Goal: Task Accomplishment & Management: Use online tool/utility

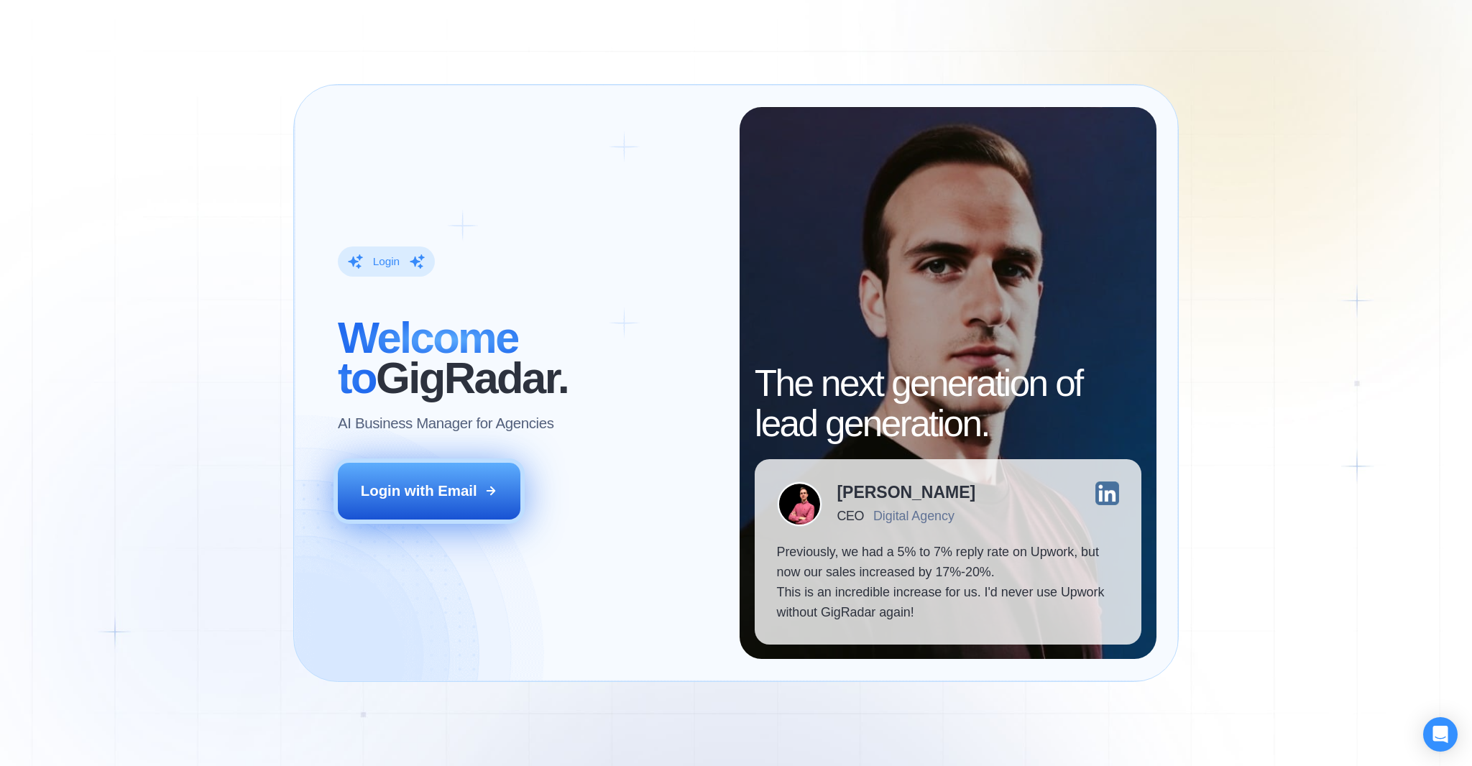
click at [387, 494] on div "Login with Email" at bounding box center [419, 491] width 116 height 20
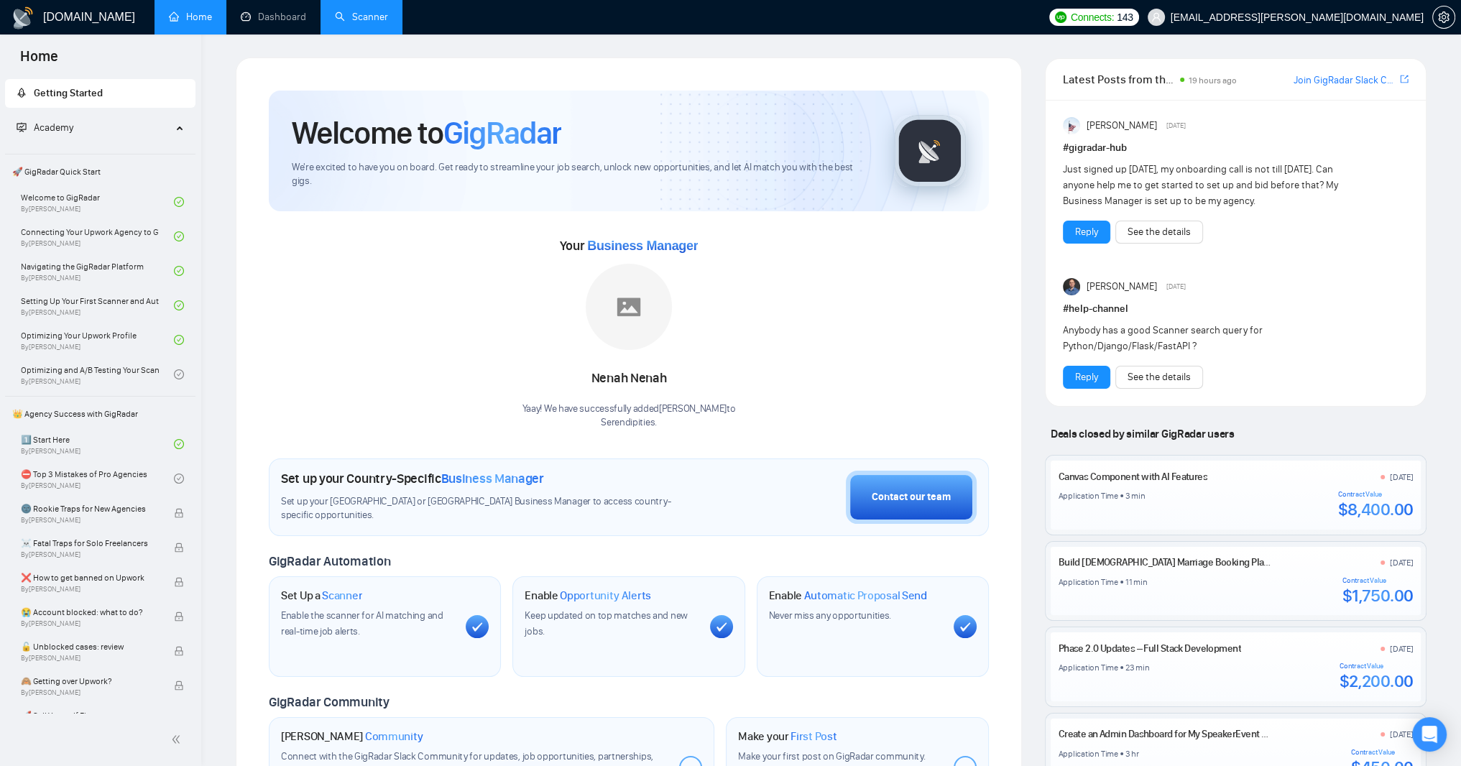
click at [388, 20] on link "Scanner" at bounding box center [361, 17] width 53 height 12
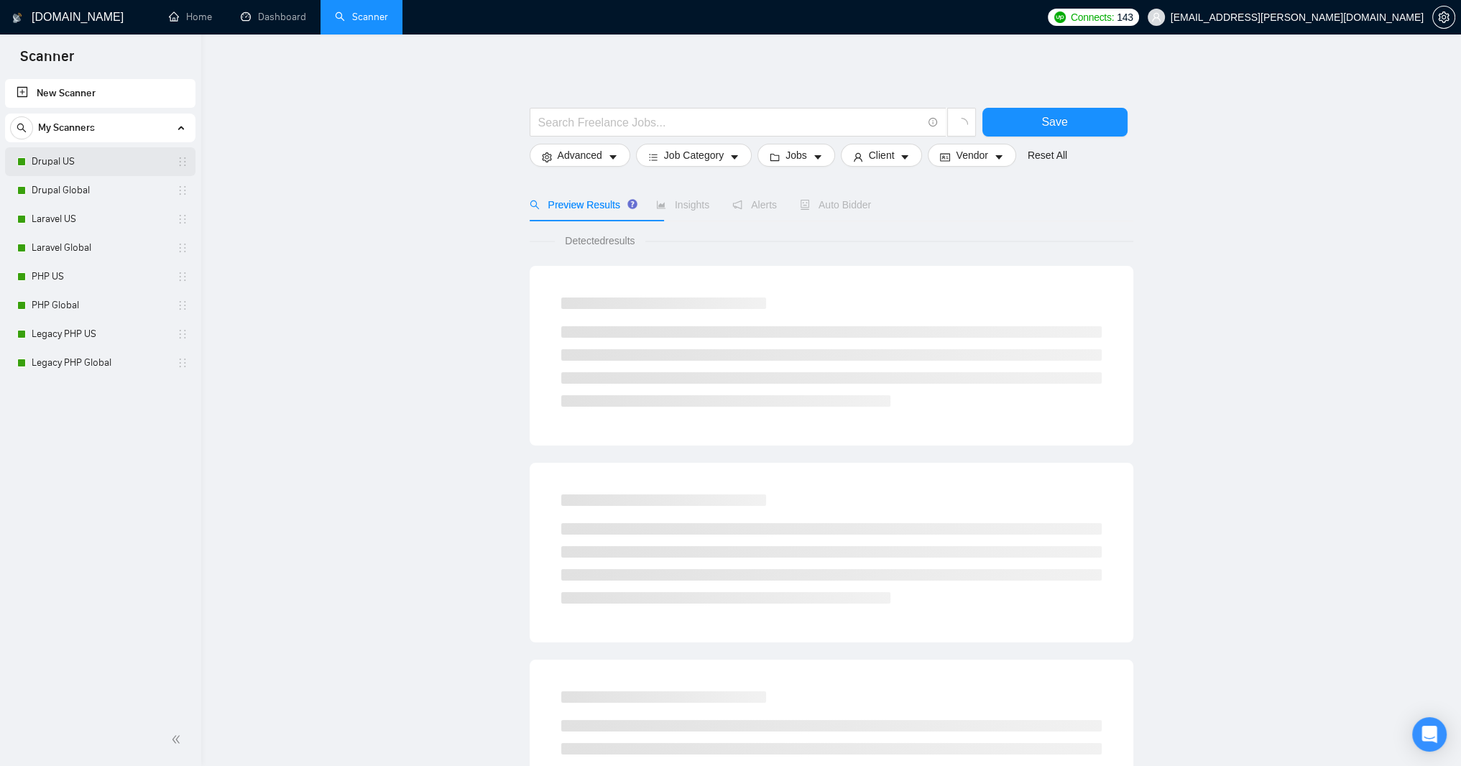
click at [81, 160] on link "Drupal US" at bounding box center [100, 161] width 137 height 29
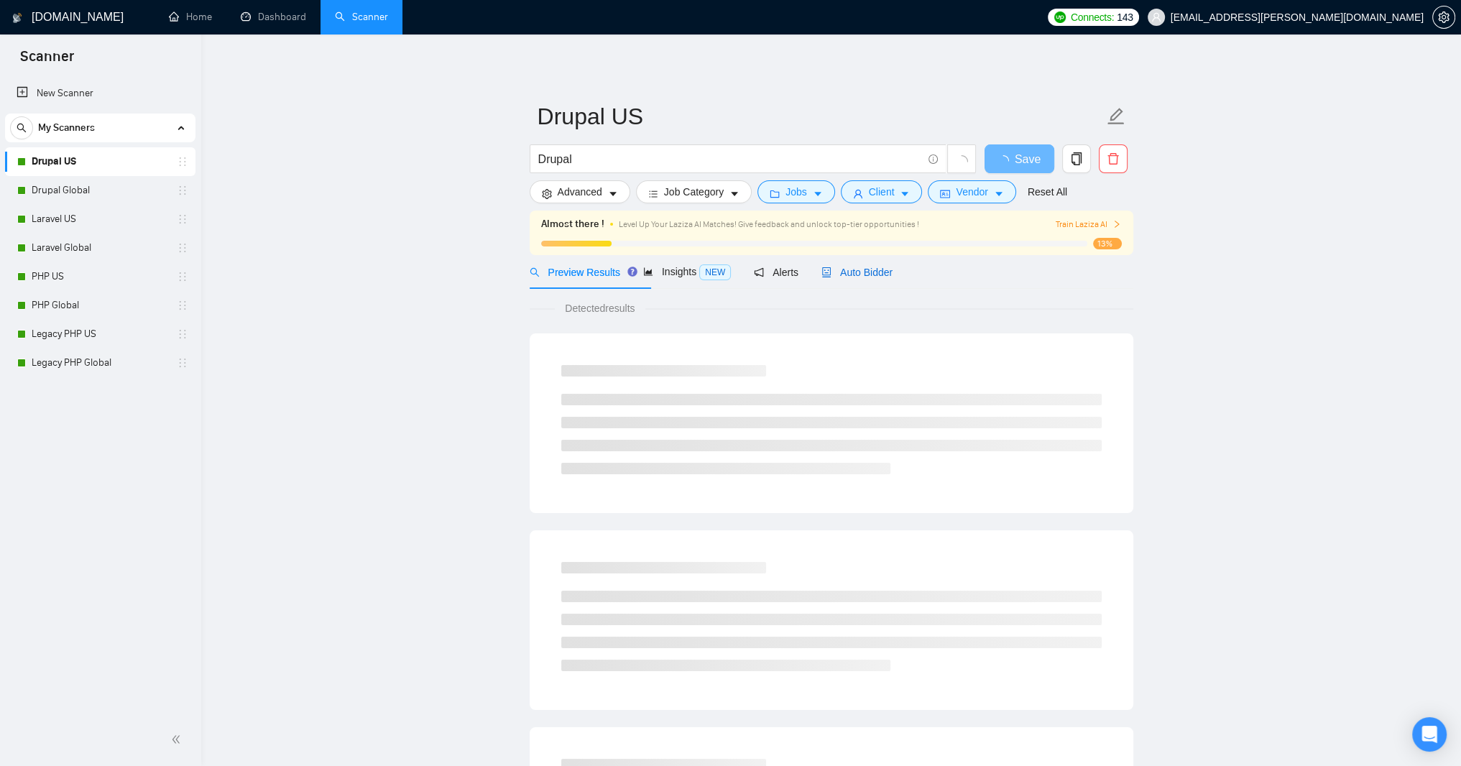
click at [893, 278] on span "Auto Bidder" at bounding box center [856, 272] width 71 height 11
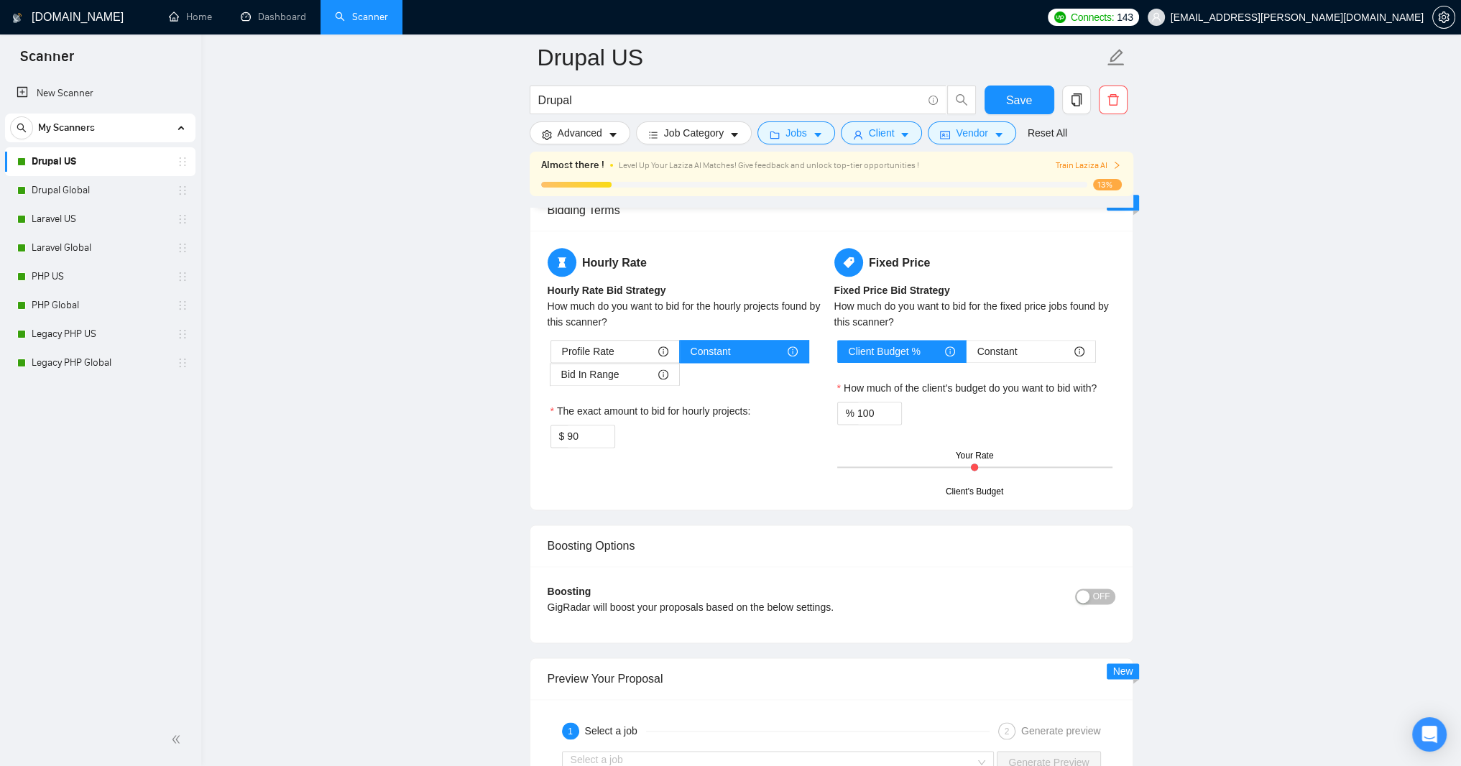
scroll to position [2501, 0]
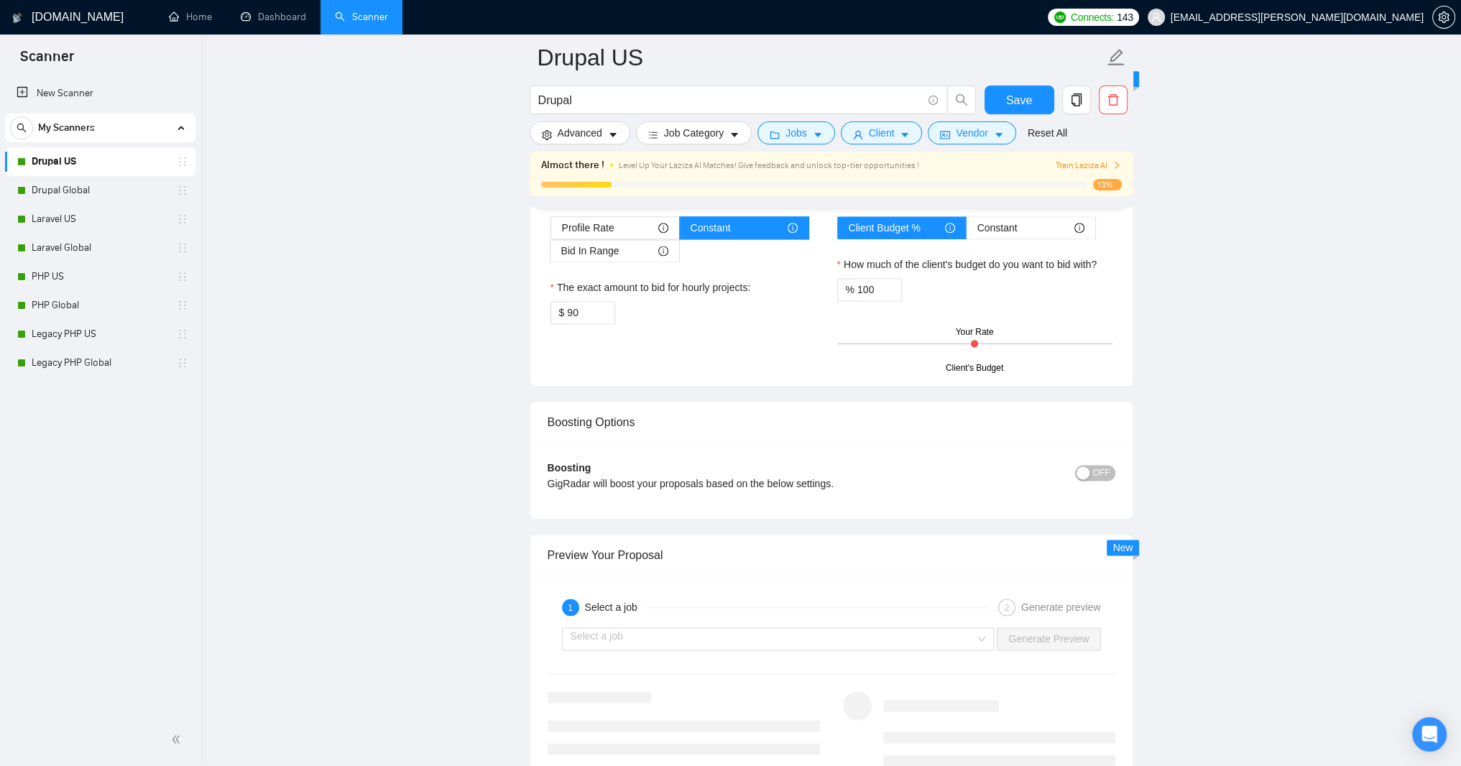
drag, startPoint x: 549, startPoint y: 445, endPoint x: 1075, endPoint y: 460, distance: 526.3
paste textarea "I will use my 25 years of experience to provide your results in a professional,…"
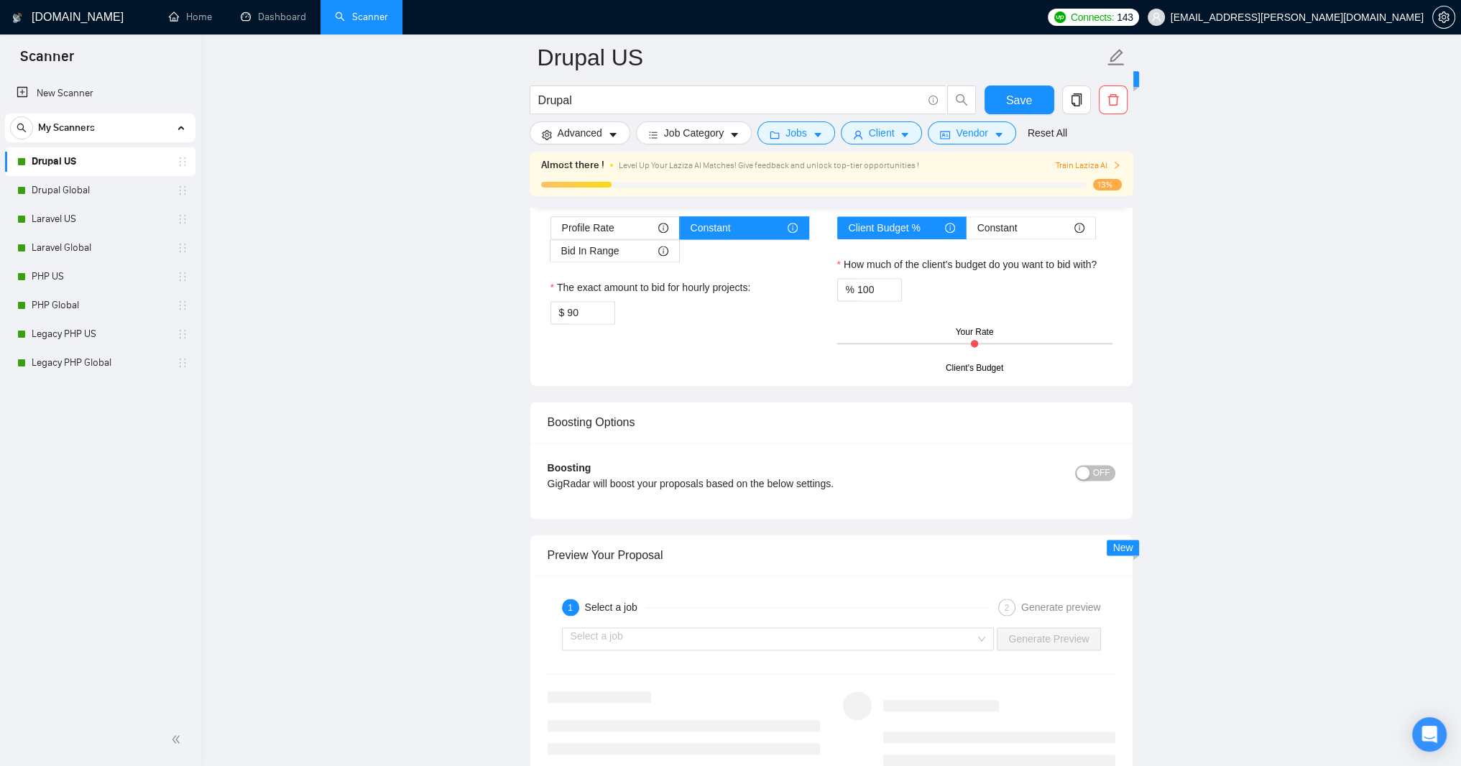
drag, startPoint x: 641, startPoint y: 468, endPoint x: 675, endPoint y: 468, distance: 33.8
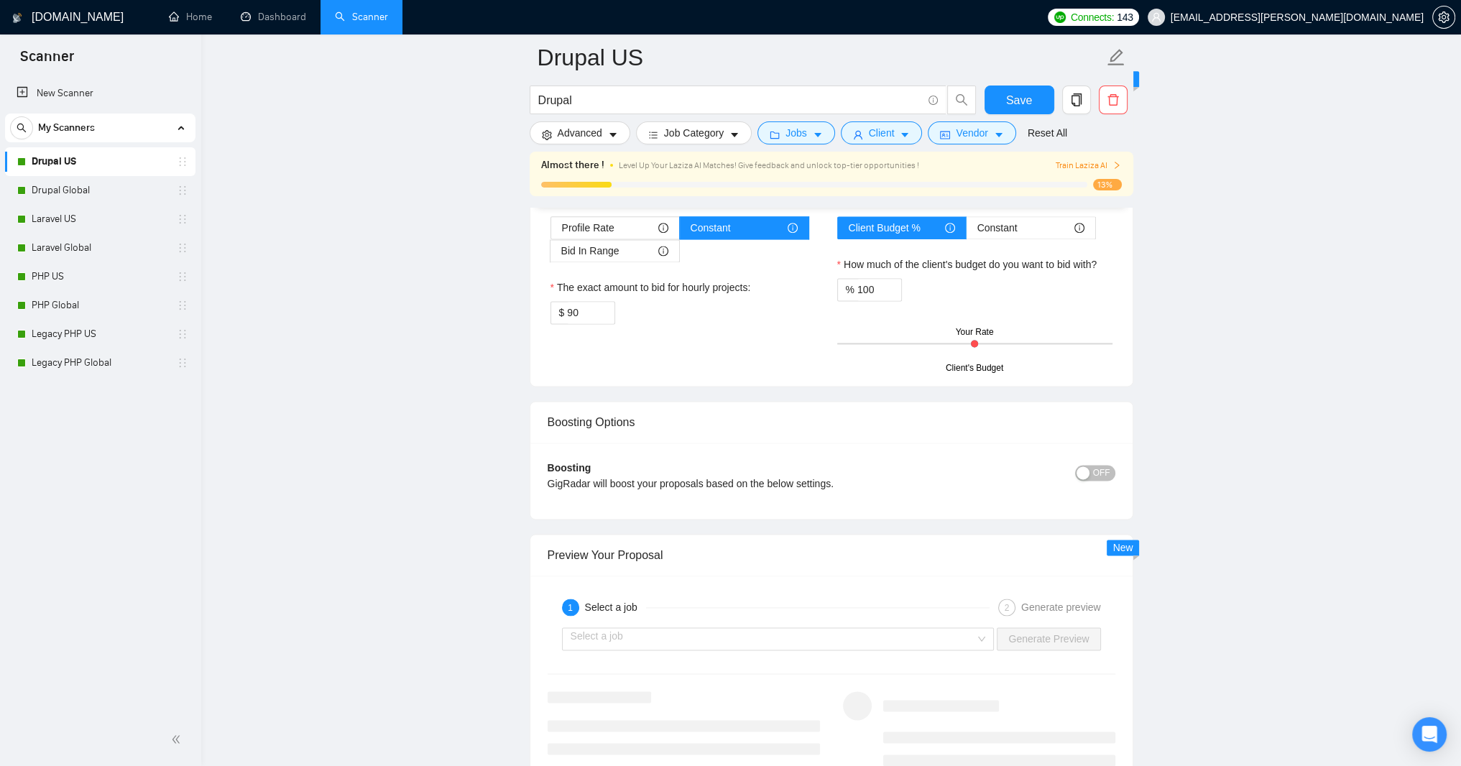
paste textarea "timely"
paste textarea "cost-effective"
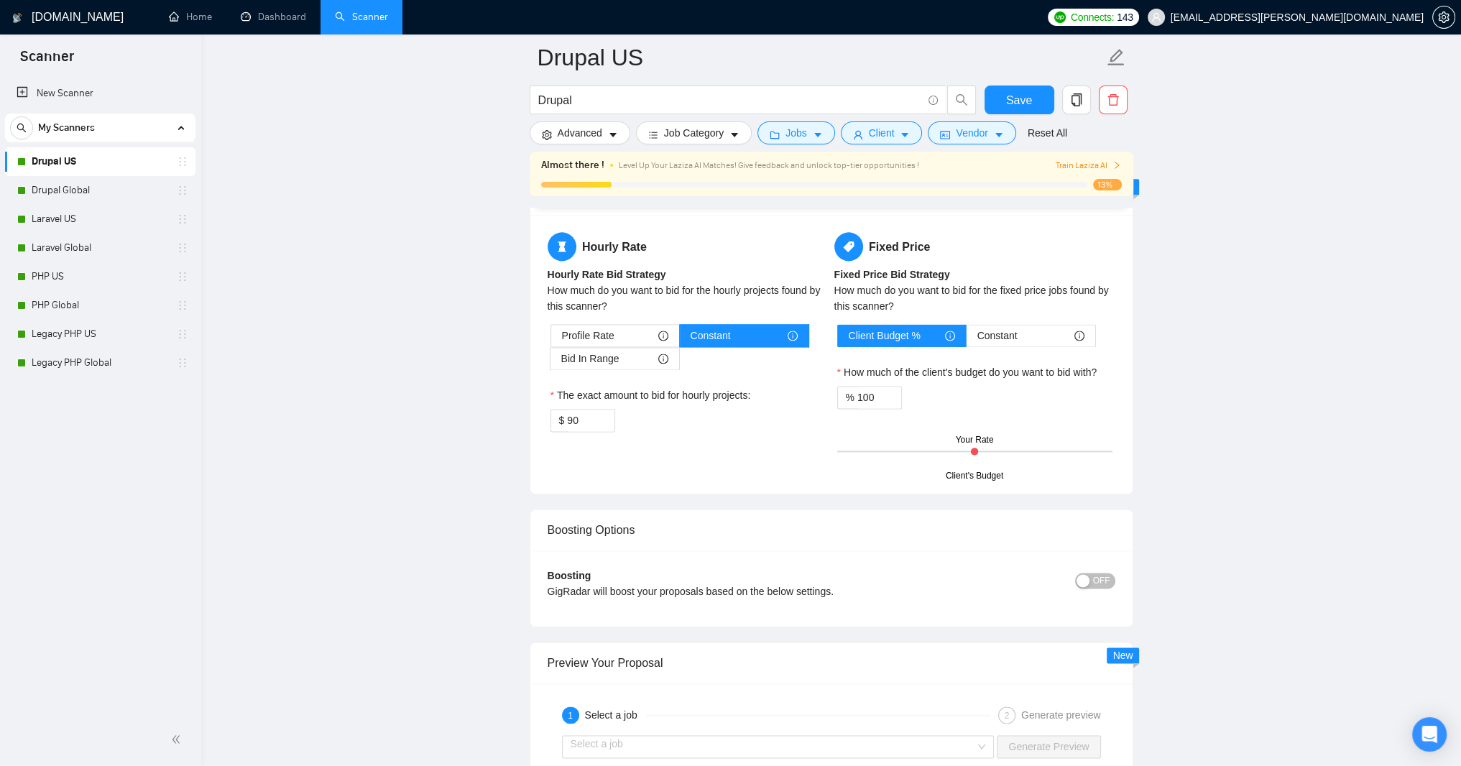
drag, startPoint x: 1112, startPoint y: 475, endPoint x: 1122, endPoint y: 569, distance: 94.7
click at [1122, 158] on div "Default answer template: Hello, using my 25 years of experience, I will deliver…" at bounding box center [831, 31] width 602 height 253
click at [595, 91] on textarea "Hello, using my 25 years of experience, I will deliver professional results in …" at bounding box center [832, 17] width 568 height 147
drag, startPoint x: 731, startPoint y: 462, endPoint x: 956, endPoint y: 470, distance: 225.8
click at [956, 91] on textarea "Hello, using my 25 years of experience, I will deliver professional results in …" at bounding box center [832, 17] width 568 height 147
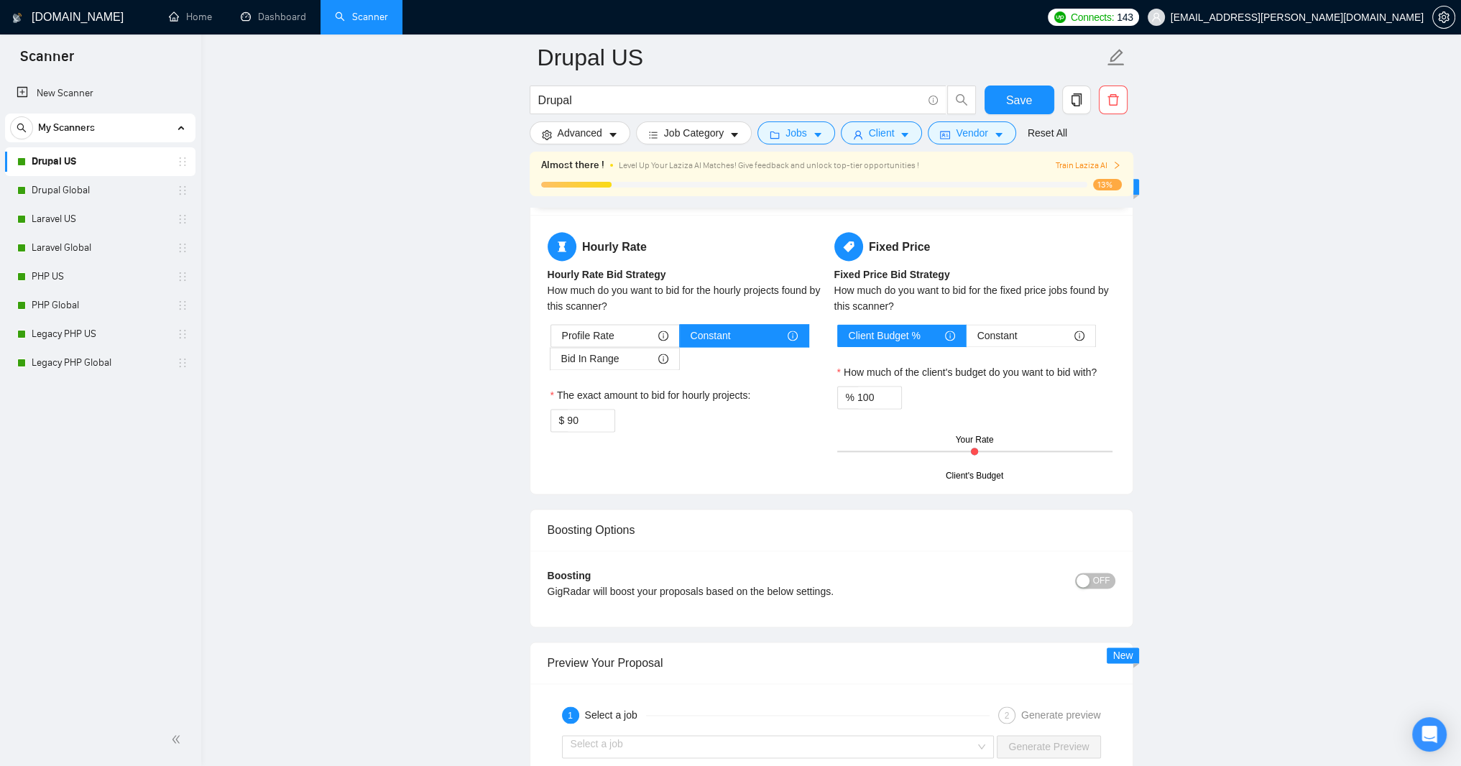
click at [844, 91] on textarea "Hello, using my 25 years of experience, I will deliver professional results in …" at bounding box center [832, 17] width 568 height 147
click at [1071, 91] on textarea "Hello, using my 25 years of experience, I will deliver professional results in …" at bounding box center [832, 17] width 568 height 147
click at [880, 91] on textarea "Hello, using my 25 years of experience, I will deliver professional results in …" at bounding box center [832, 17] width 568 height 147
drag, startPoint x: 880, startPoint y: 466, endPoint x: 921, endPoint y: 462, distance: 40.5
click at [921, 91] on textarea "Hello, using my 25 years of experience, I will deliver professional results in …" at bounding box center [832, 17] width 568 height 147
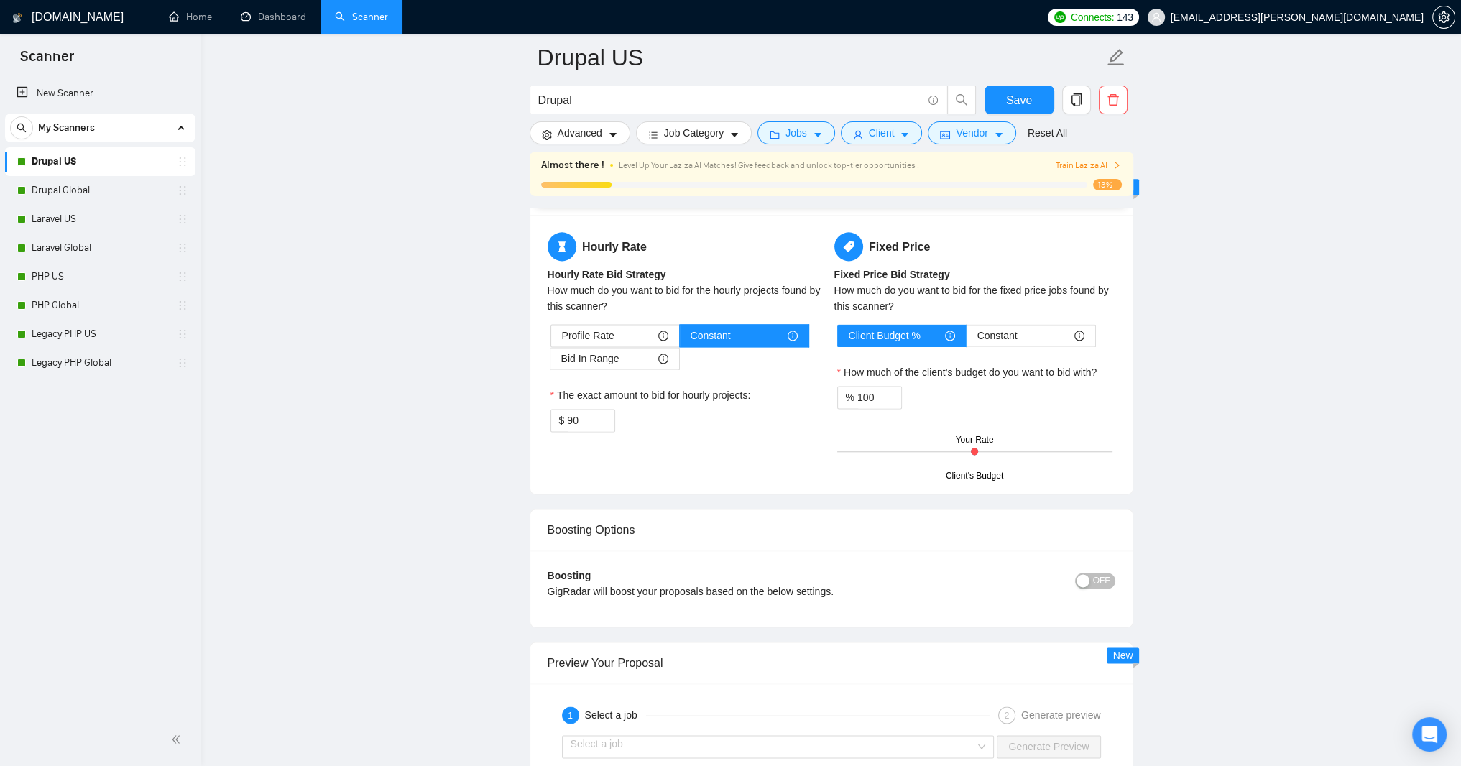
click at [670, 91] on textarea "Hello, using my 25 years of experience, I will deliver professional results in …" at bounding box center [832, 17] width 568 height 147
paste textarea "your project"
click at [625, 91] on textarea "Hello, using my 25 years of experience, I will deliver professional results in …" at bounding box center [832, 17] width 568 height 147
click at [765, 91] on textarea "Hello, using my 25 years of PHP applications experience, I will deliver profess…" at bounding box center [832, 17] width 568 height 147
click at [951, 91] on textarea "Hello, using my 25 years of PHP based web applications experience, I will deliv…" at bounding box center [832, 17] width 568 height 147
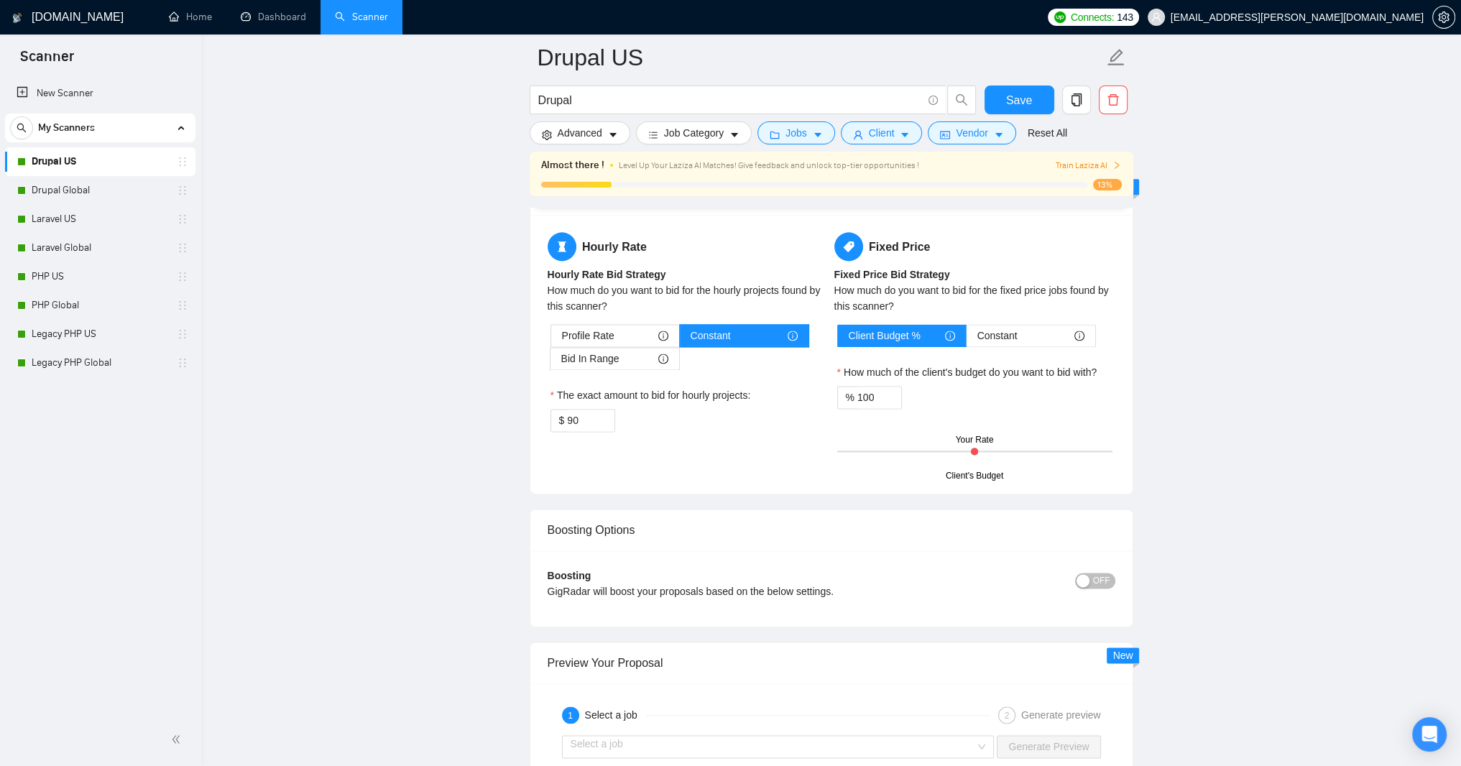
click at [932, 91] on textarea "Hello, using my 25 years of PHP based web applications experience, I will deliv…" at bounding box center [832, 17] width 568 height 147
click at [990, 91] on textarea "Hello, using my 25 years of PHP-based web applications experience, I will deliv…" at bounding box center [832, 17] width 568 height 147
click at [657, 91] on textarea "Hello, using my 25 years of PHP-based web applications experience, I will deliv…" at bounding box center [832, 17] width 568 height 147
type textarea "H"
type textarea "﻿​[Based on the provided context, craft a positive, human-like response that ad…"
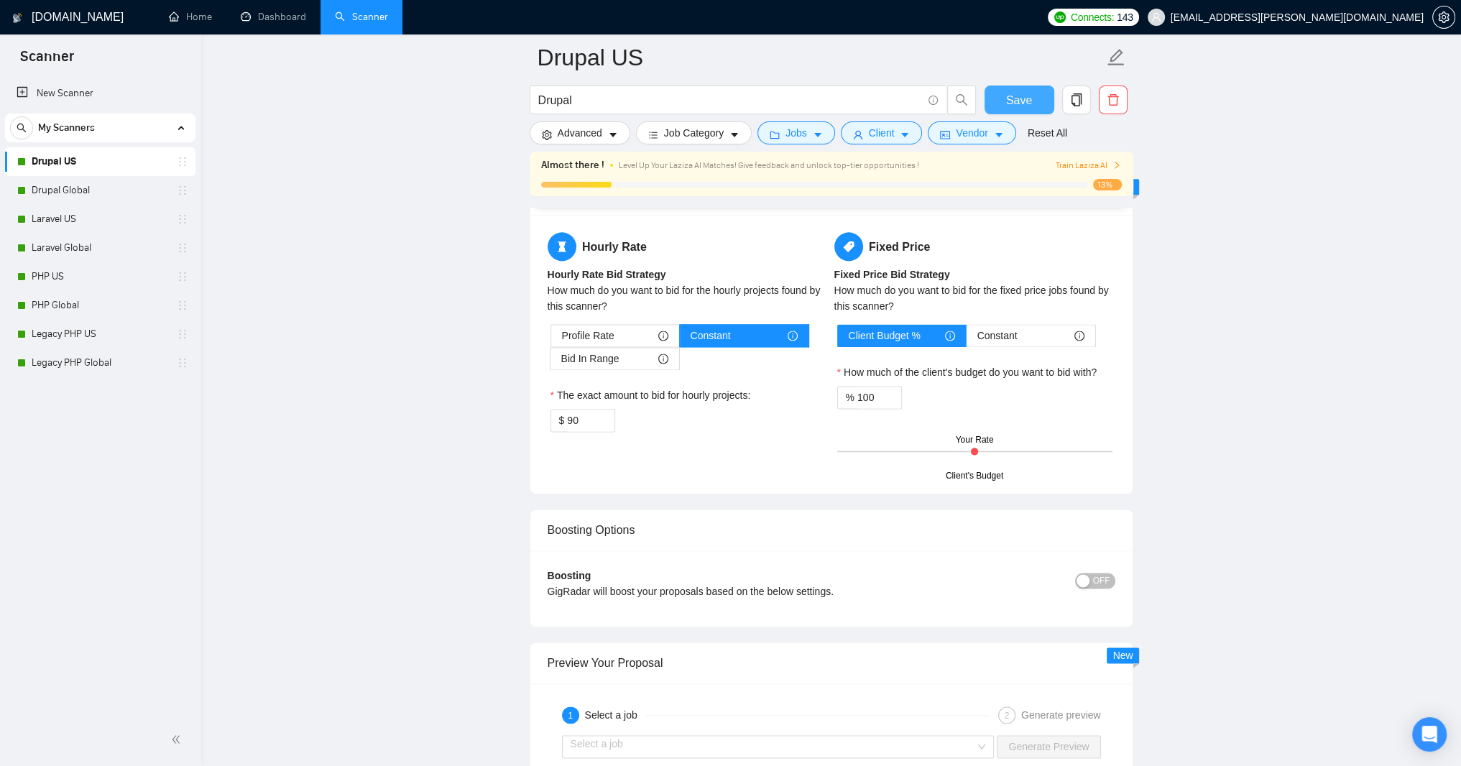
click at [998, 102] on button "Save" at bounding box center [1020, 100] width 70 height 29
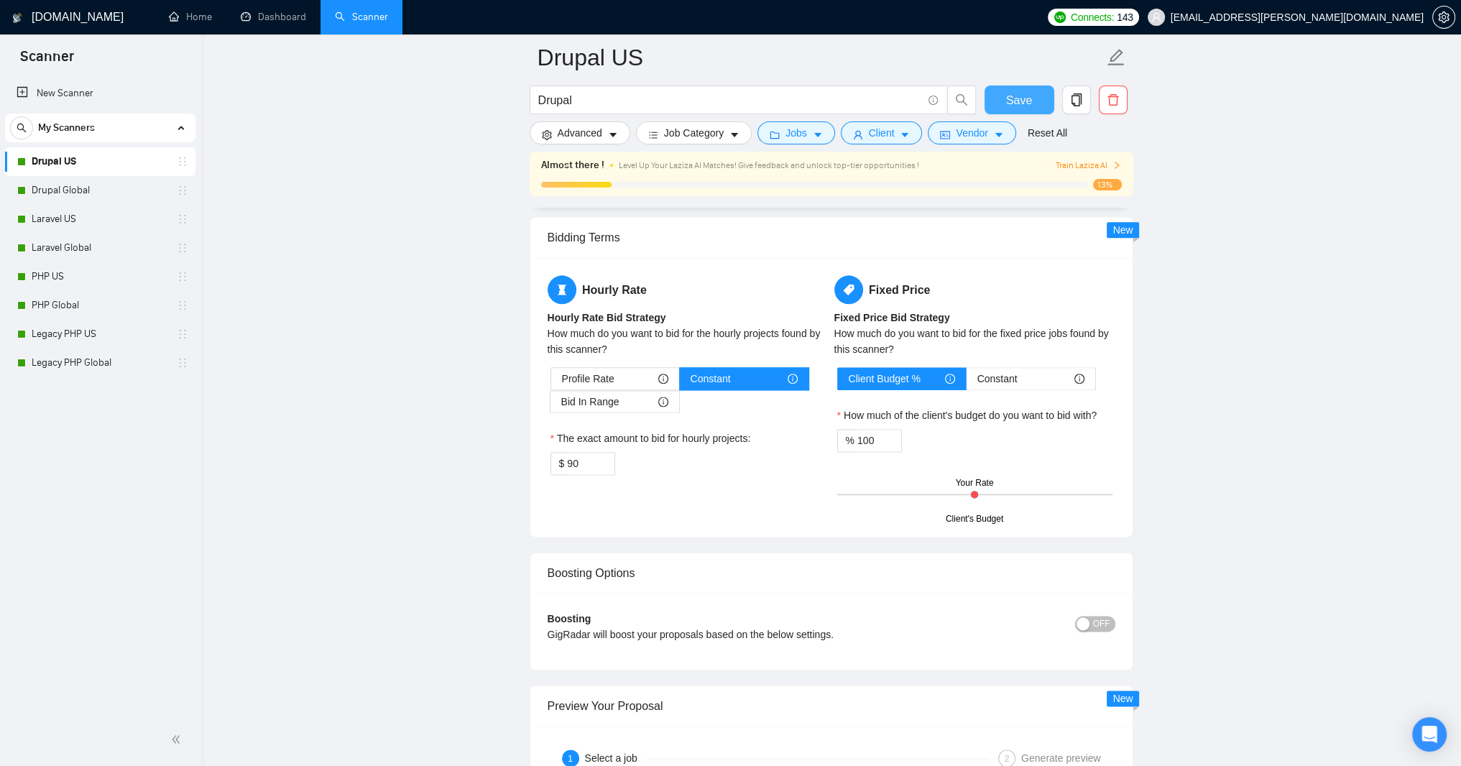
scroll to position [2501, 0]
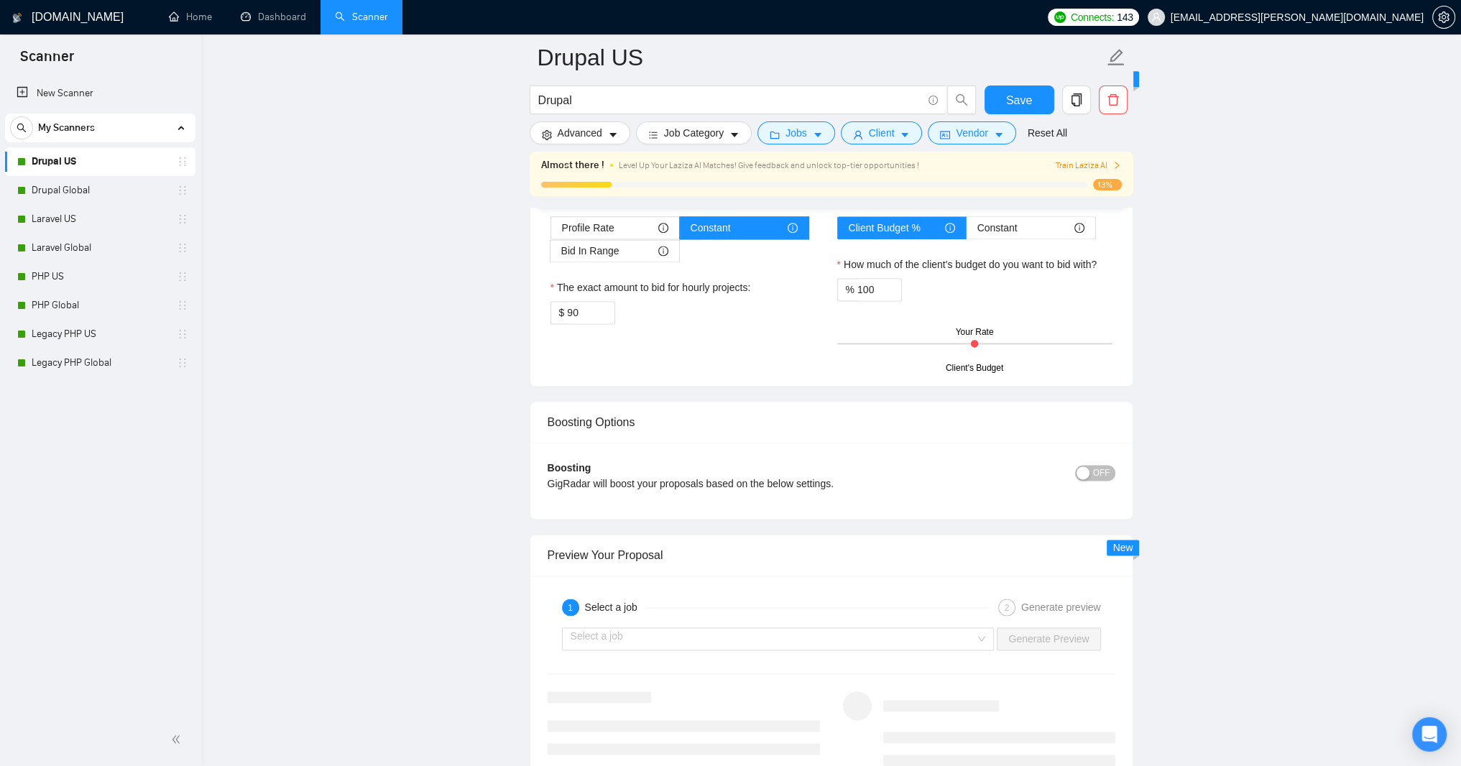
drag, startPoint x: 1046, startPoint y: 463, endPoint x: 545, endPoint y: 432, distance: 502.6
paste textarea "Working with Laravel projects in a Docker environment differs from a standard s…"
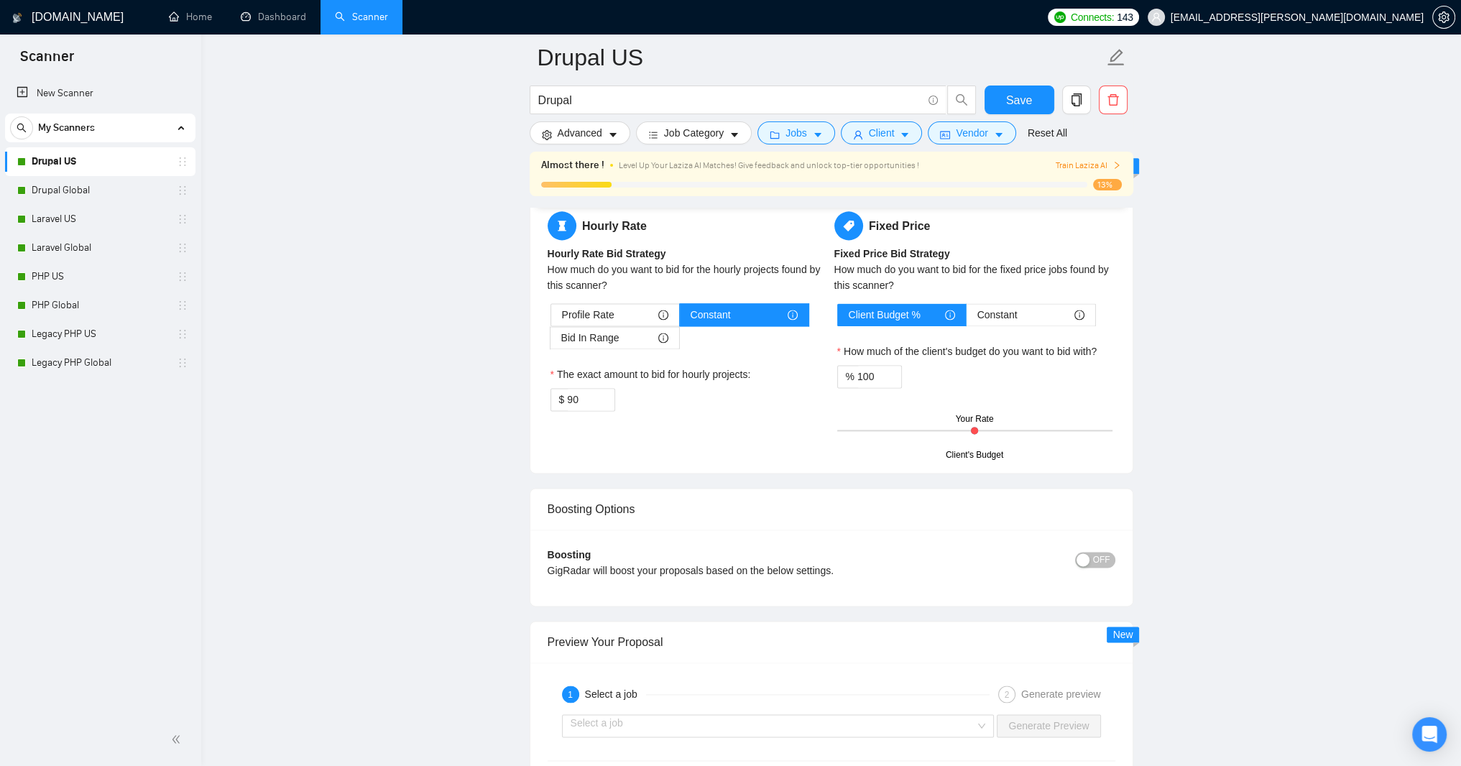
scroll to position [0, 0]
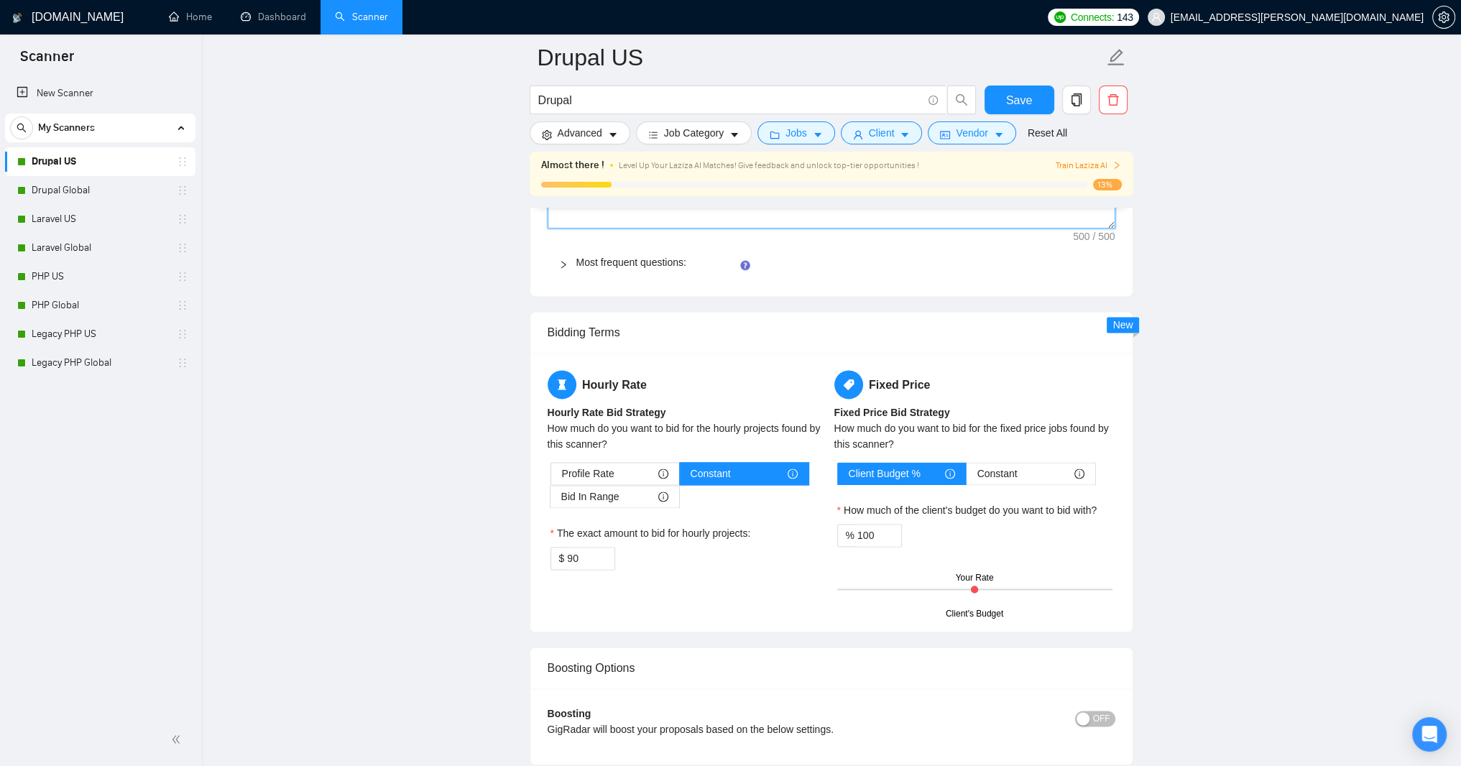
drag, startPoint x: 1110, startPoint y: 474, endPoint x: 1083, endPoint y: 706, distance: 233.6
click at [1083, 229] on textarea "Working with Laravel projects in a Docker environment differs from a standard s…" at bounding box center [832, 86] width 568 height 285
type textarea "Working with Laravel projects in a Docker environment differs from a standard s…"
click at [738, 229] on textarea "Working with Laravel projects in a Docker environment differs from a standard s…" at bounding box center [832, 86] width 568 height 285
click at [708, 229] on textarea "Working with Laravel projects in a Docker environment differs from a standard s…" at bounding box center [832, 86] width 568 height 285
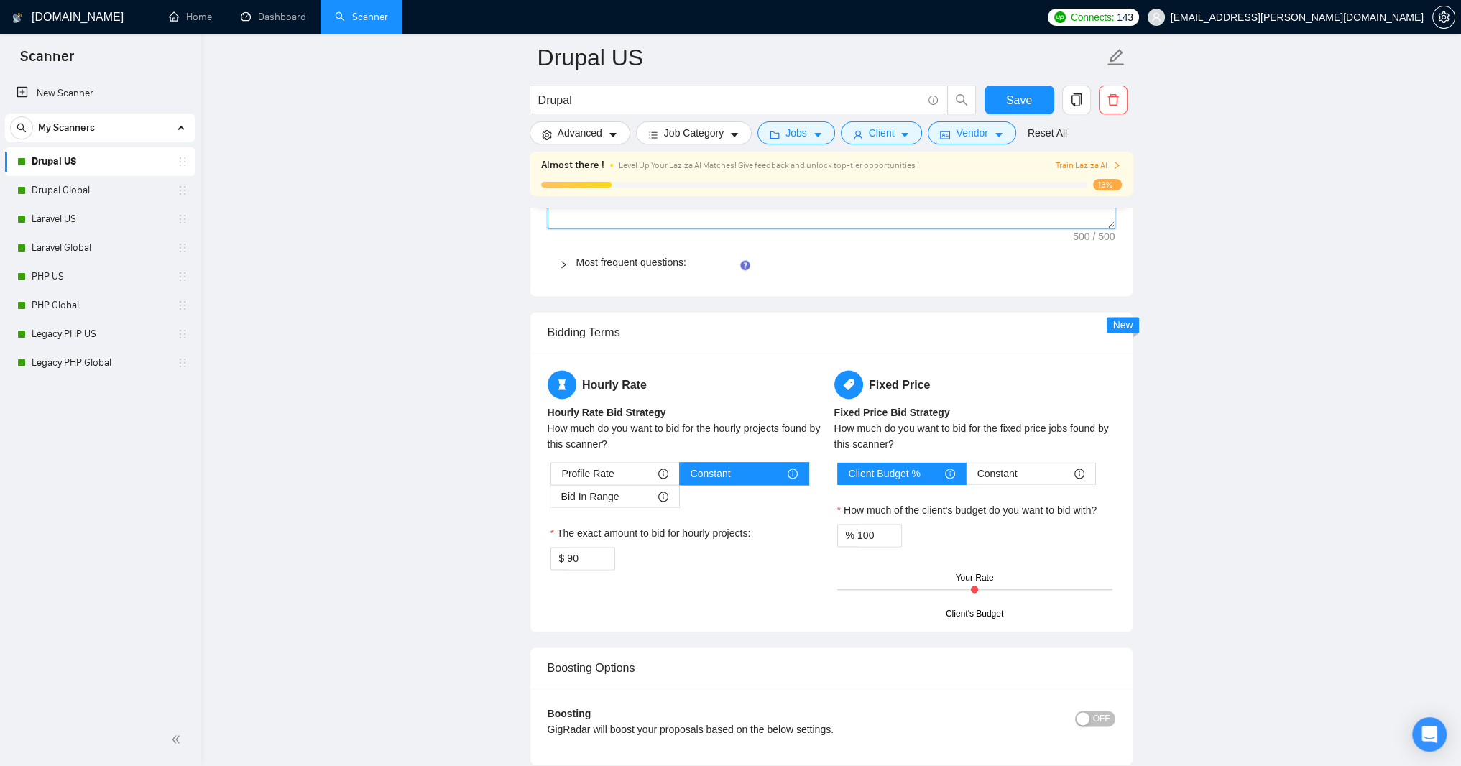
click at [716, 229] on textarea "Working with Laravel projects in a Docker environment differs from a standard s…" at bounding box center [832, 86] width 568 height 285
click at [737, 229] on textarea "Working with Laravel projects in a Docker environment differs from a standard s…" at bounding box center [832, 86] width 568 height 285
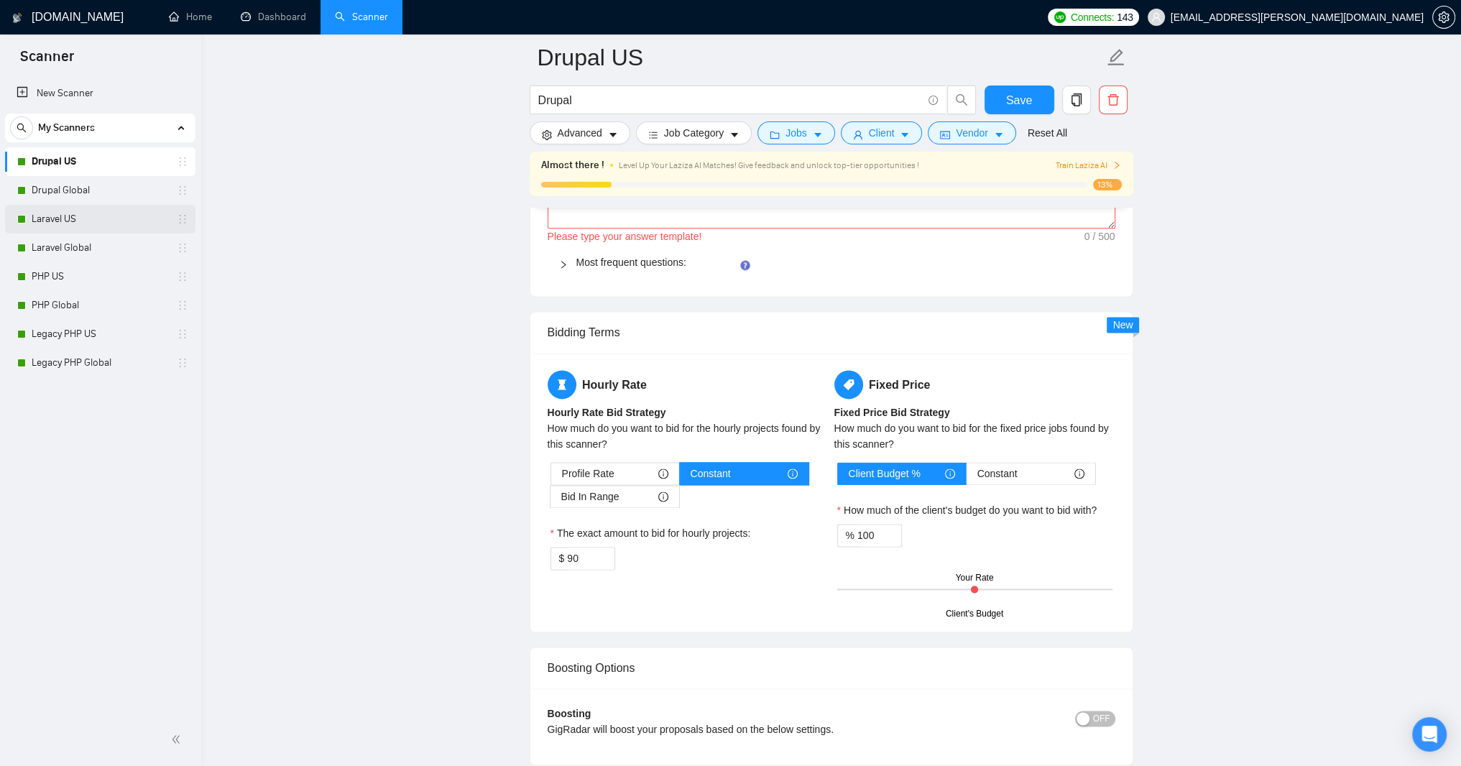
click at [87, 214] on link "Laravel US" at bounding box center [100, 219] width 137 height 29
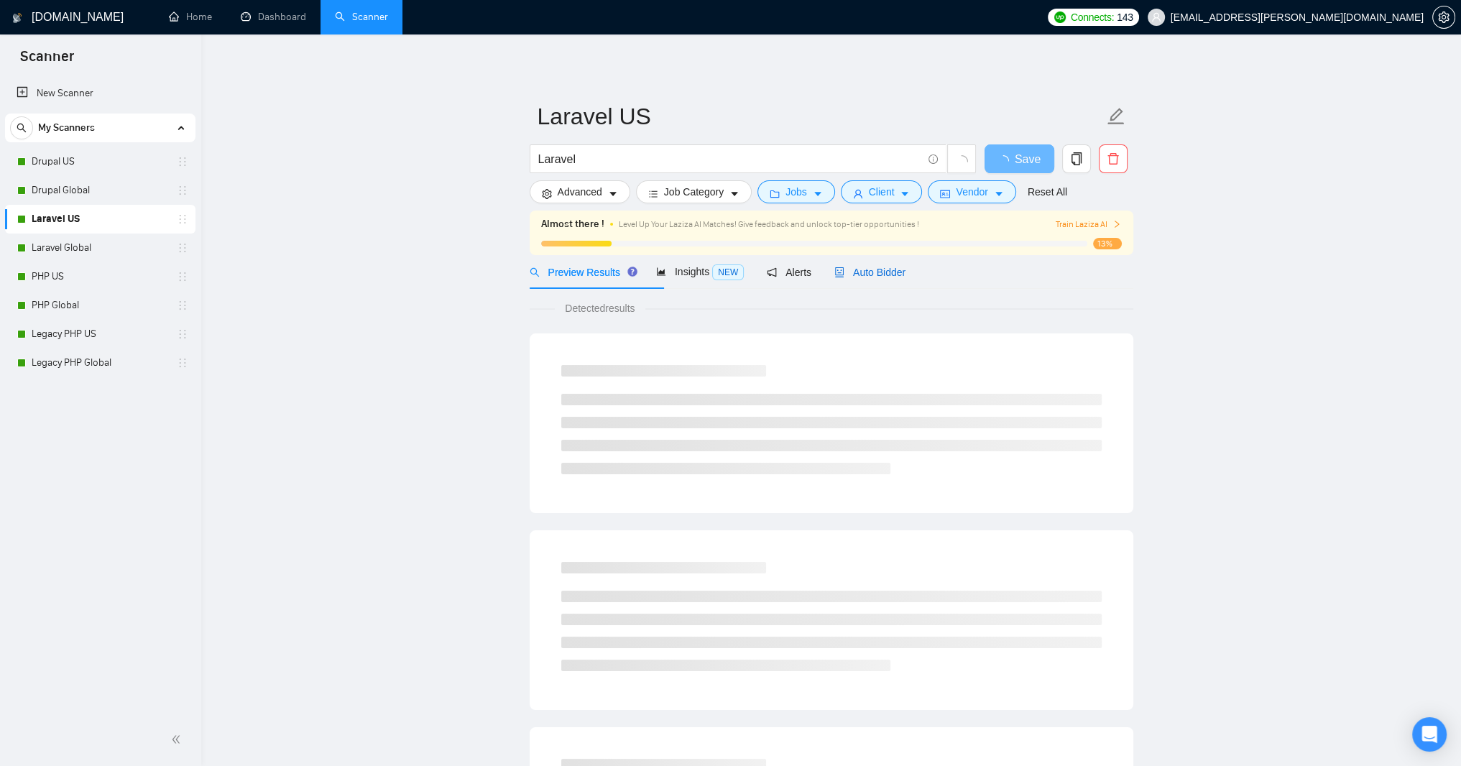
click at [905, 278] on span "Auto Bidder" at bounding box center [869, 272] width 71 height 11
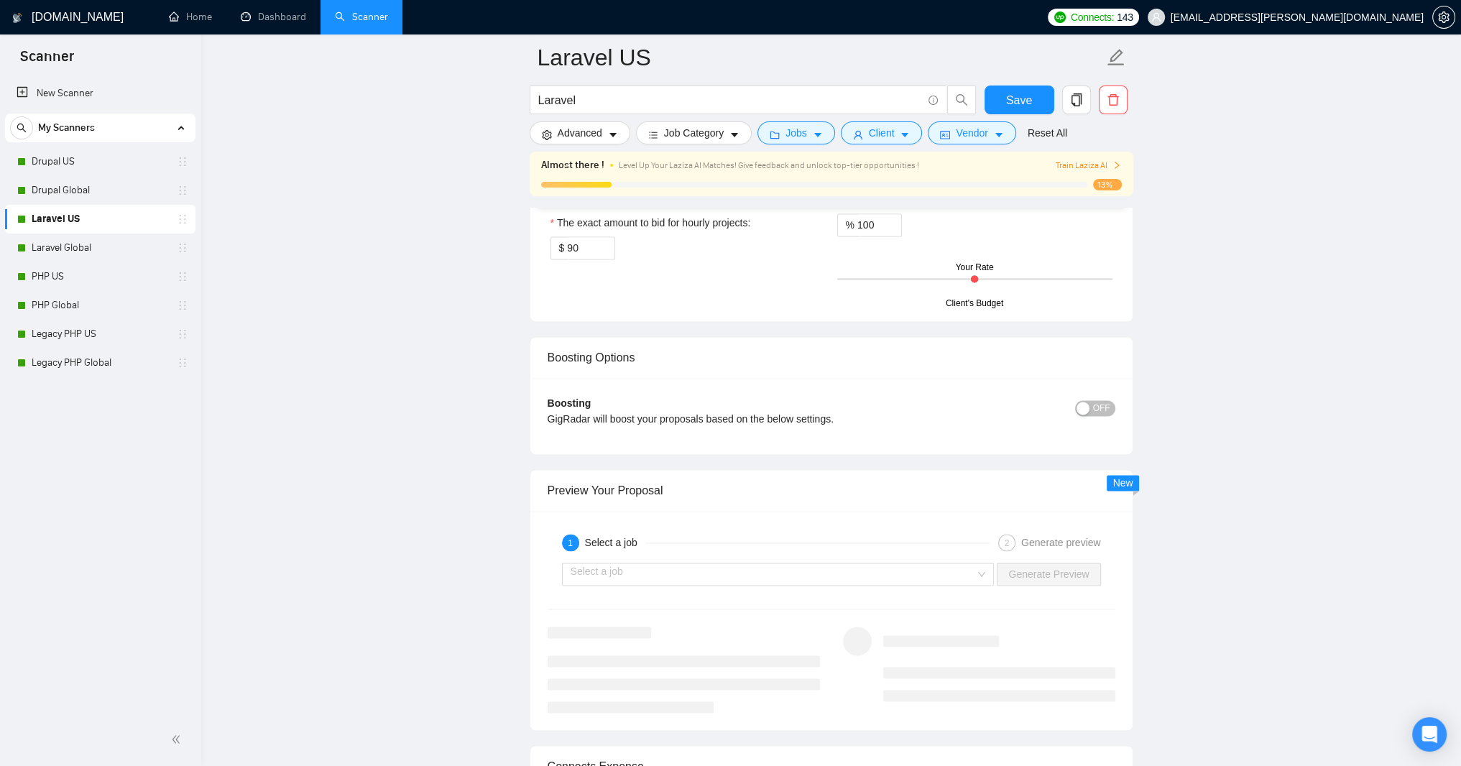
scroll to position [2587, 0]
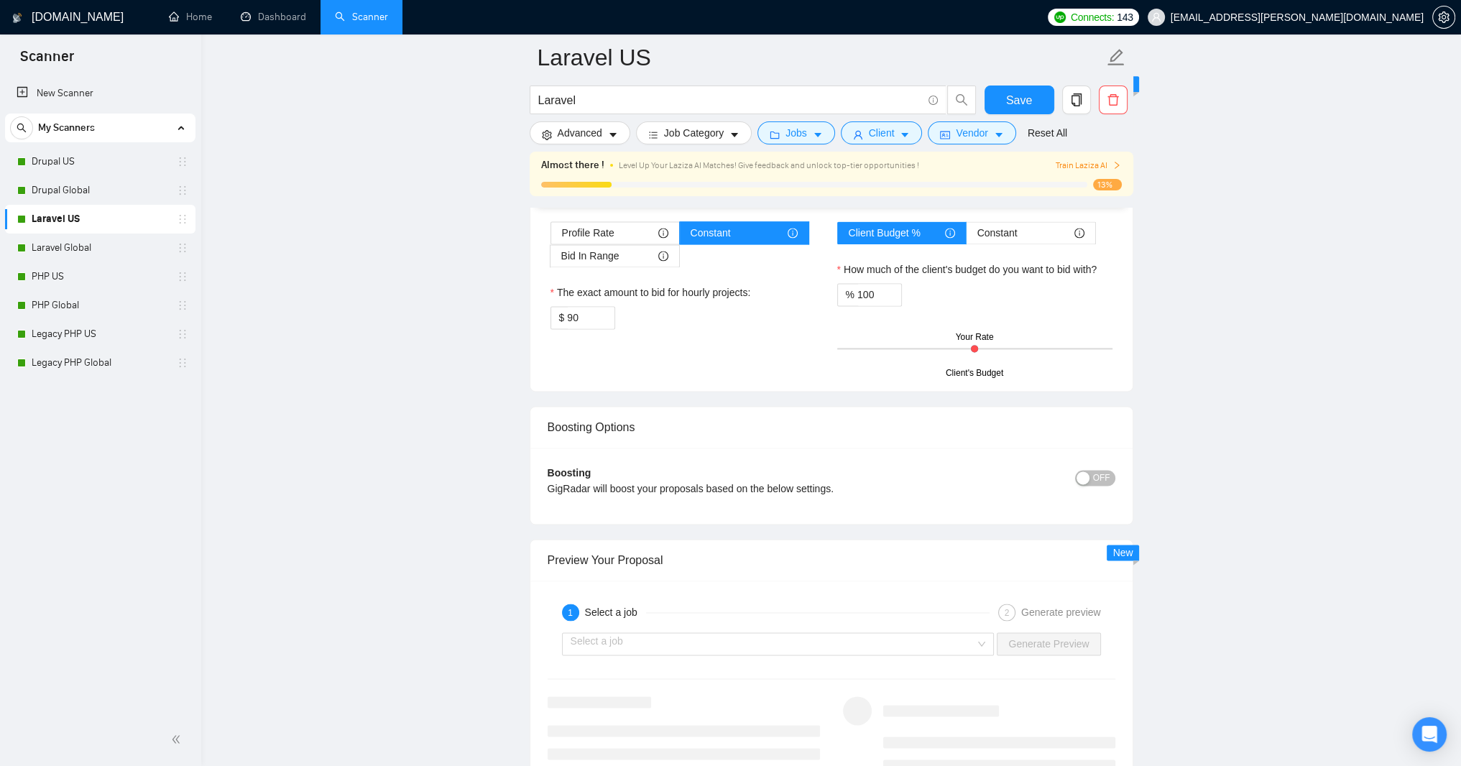
drag, startPoint x: 1112, startPoint y: 388, endPoint x: 1110, endPoint y: 474, distance: 86.3
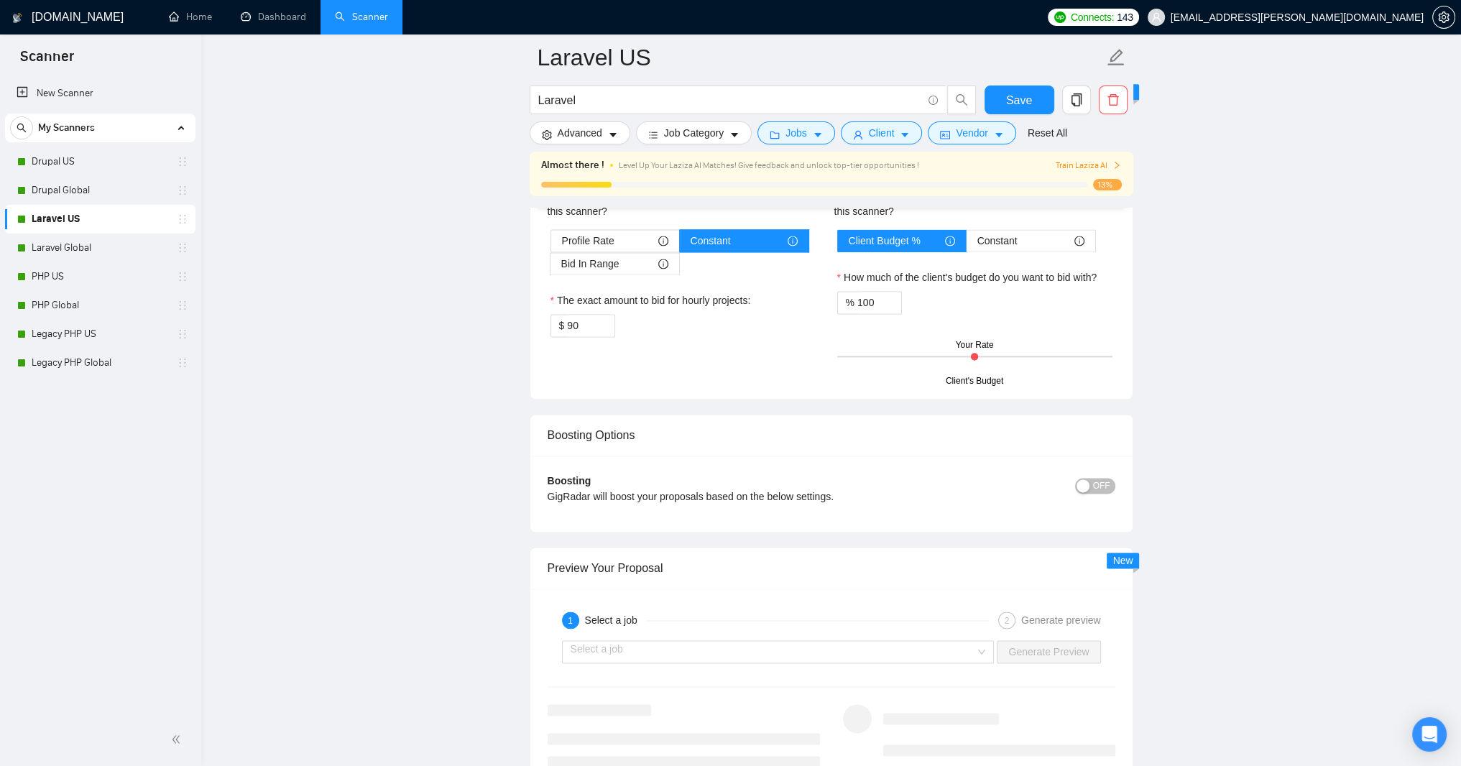
type textarea "﻿​[Based on the provided context, craft a positive, human-like response that ad…"
click at [1039, 97] on button "Save" at bounding box center [1020, 100] width 70 height 29
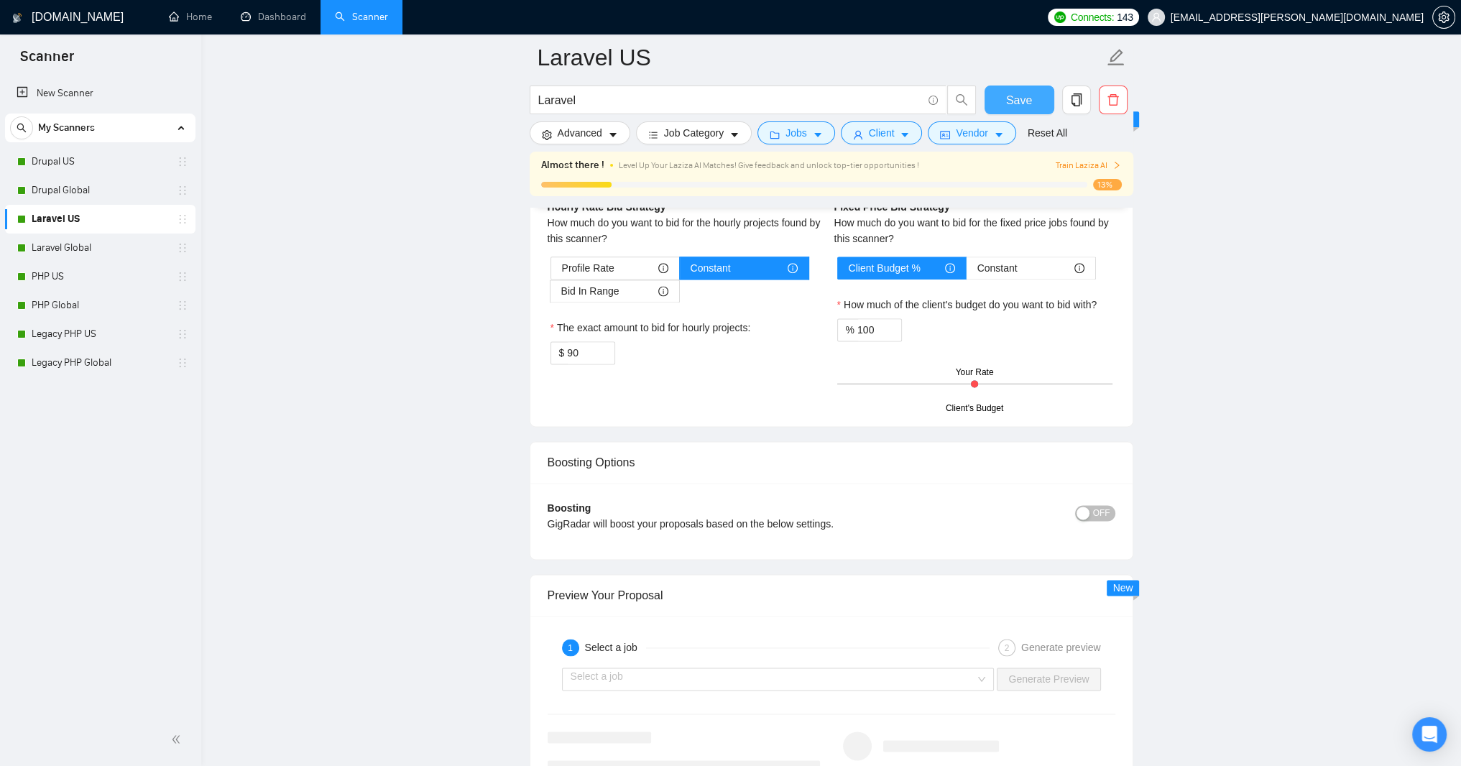
scroll to position [2501, 0]
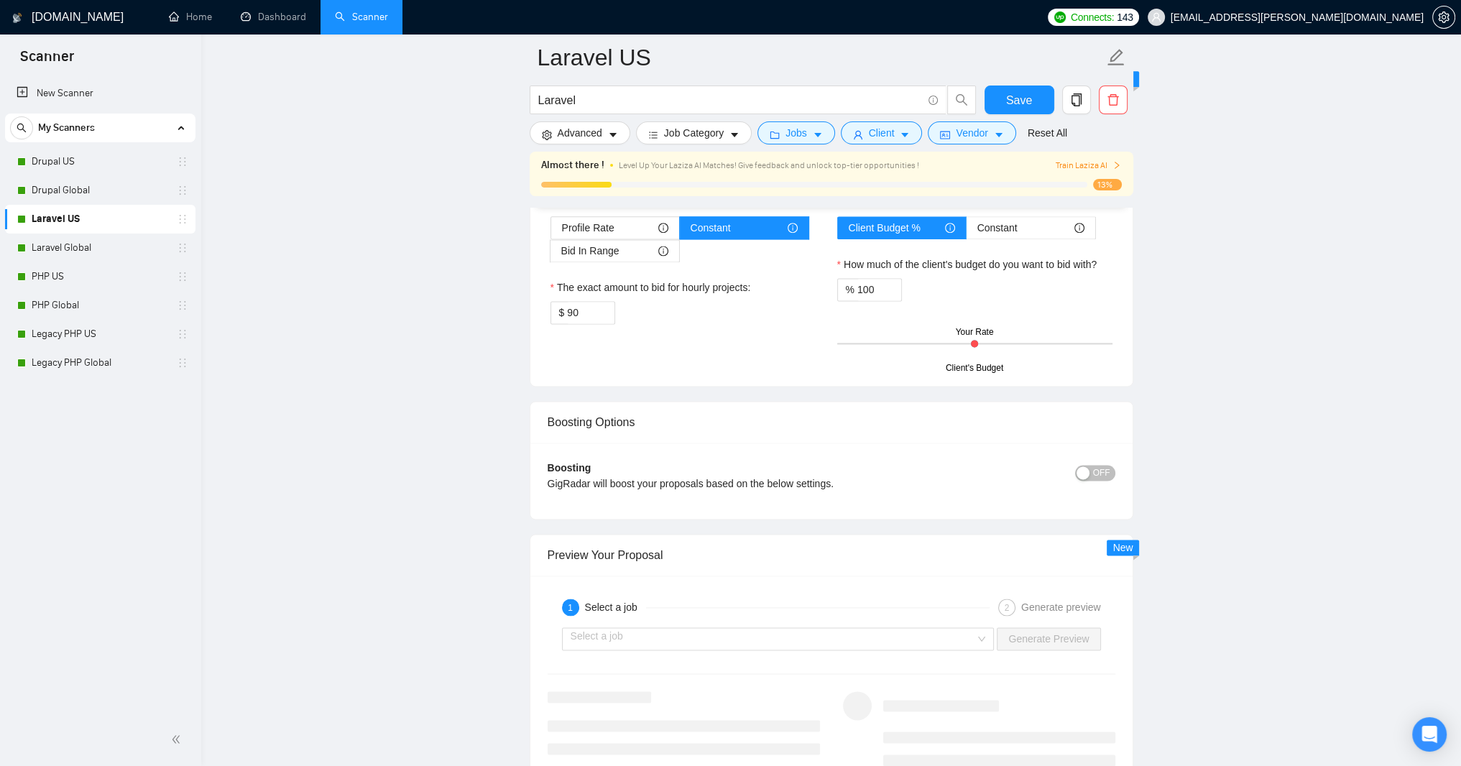
click at [573, 24] on div at bounding box center [567, 17] width 17 height 16
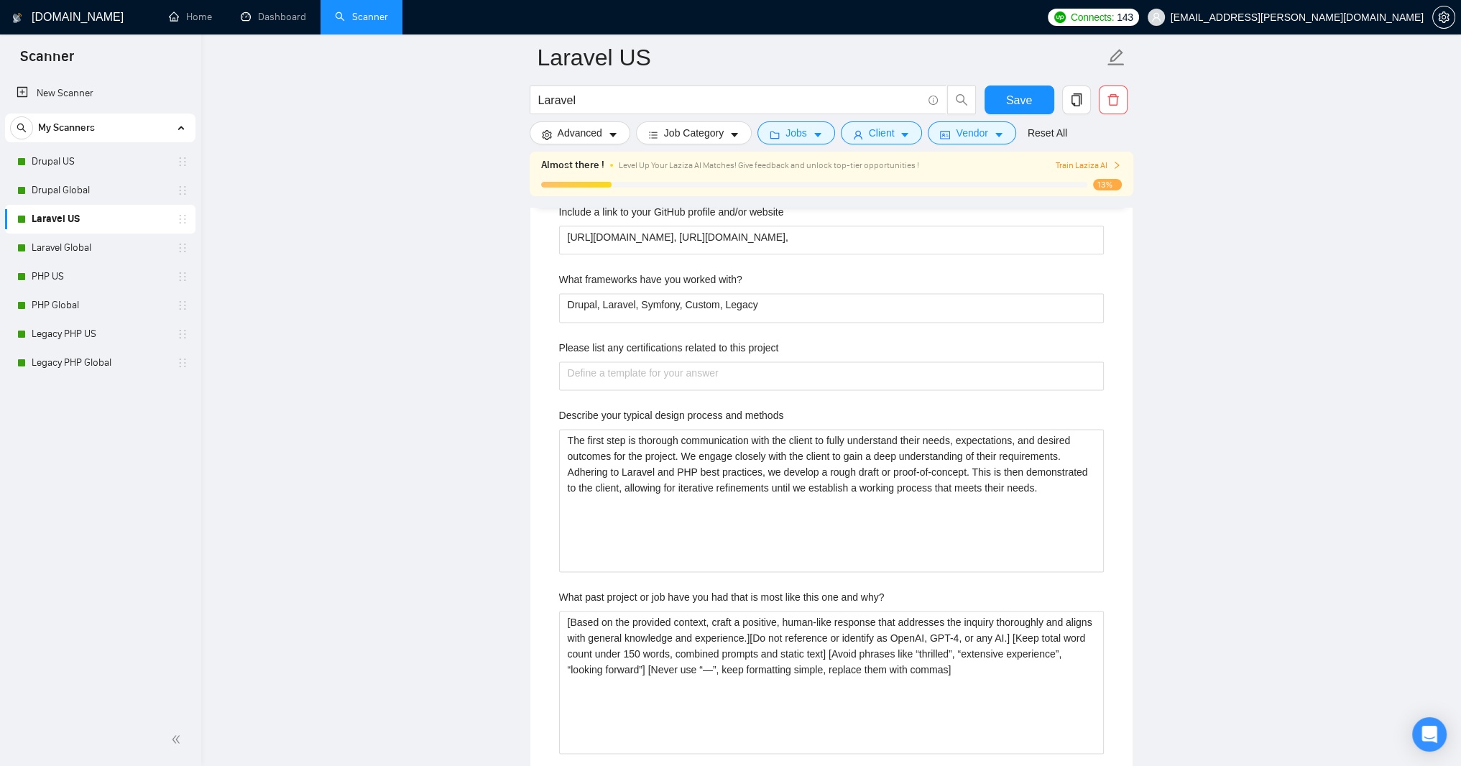
scroll to position [2474, 0]
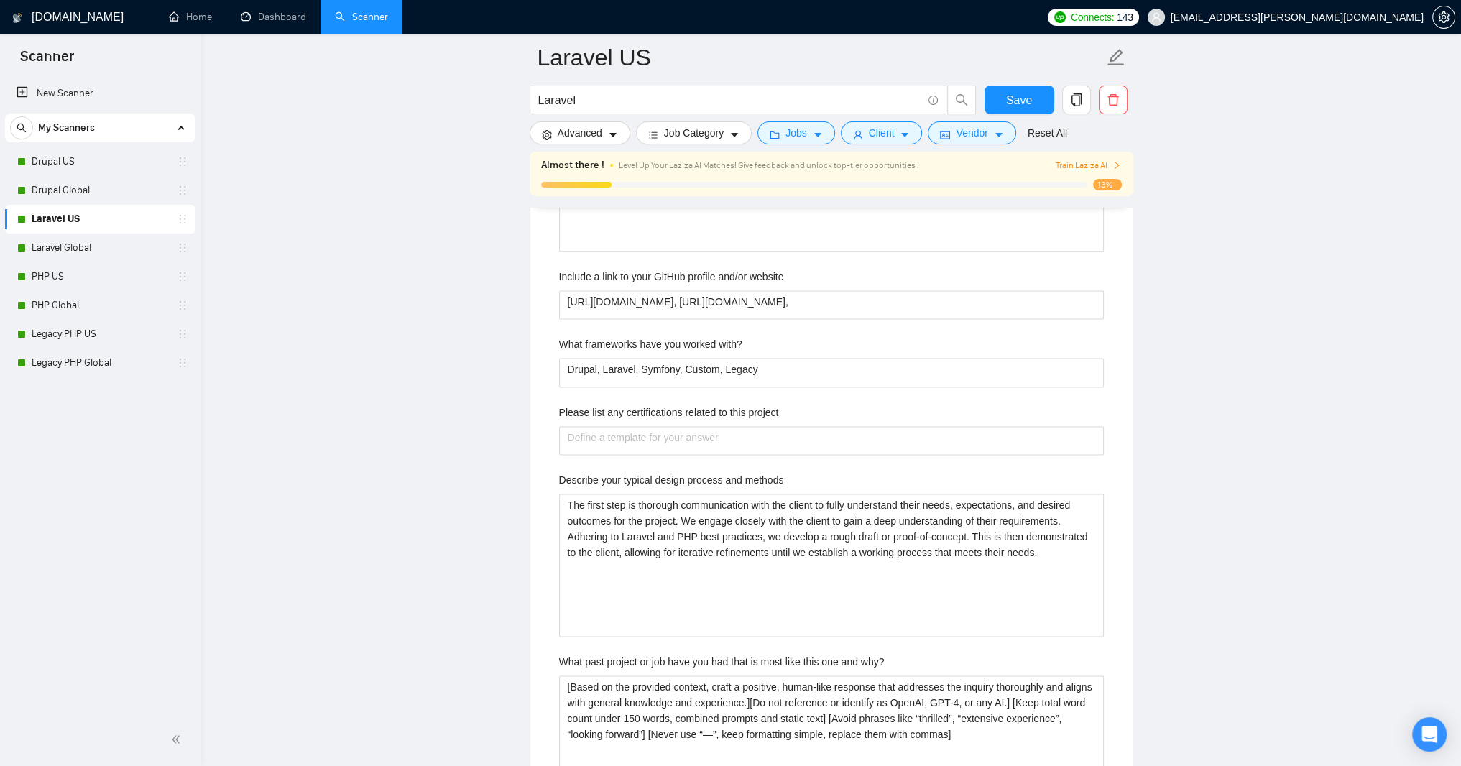
drag, startPoint x: 1110, startPoint y: 501, endPoint x: 1105, endPoint y: 551, distance: 50.6
click at [1105, 73] on textarea "﻿​[Based on the provided context, craft a positive, human-like response that ad…" at bounding box center [832, 22] width 568 height 103
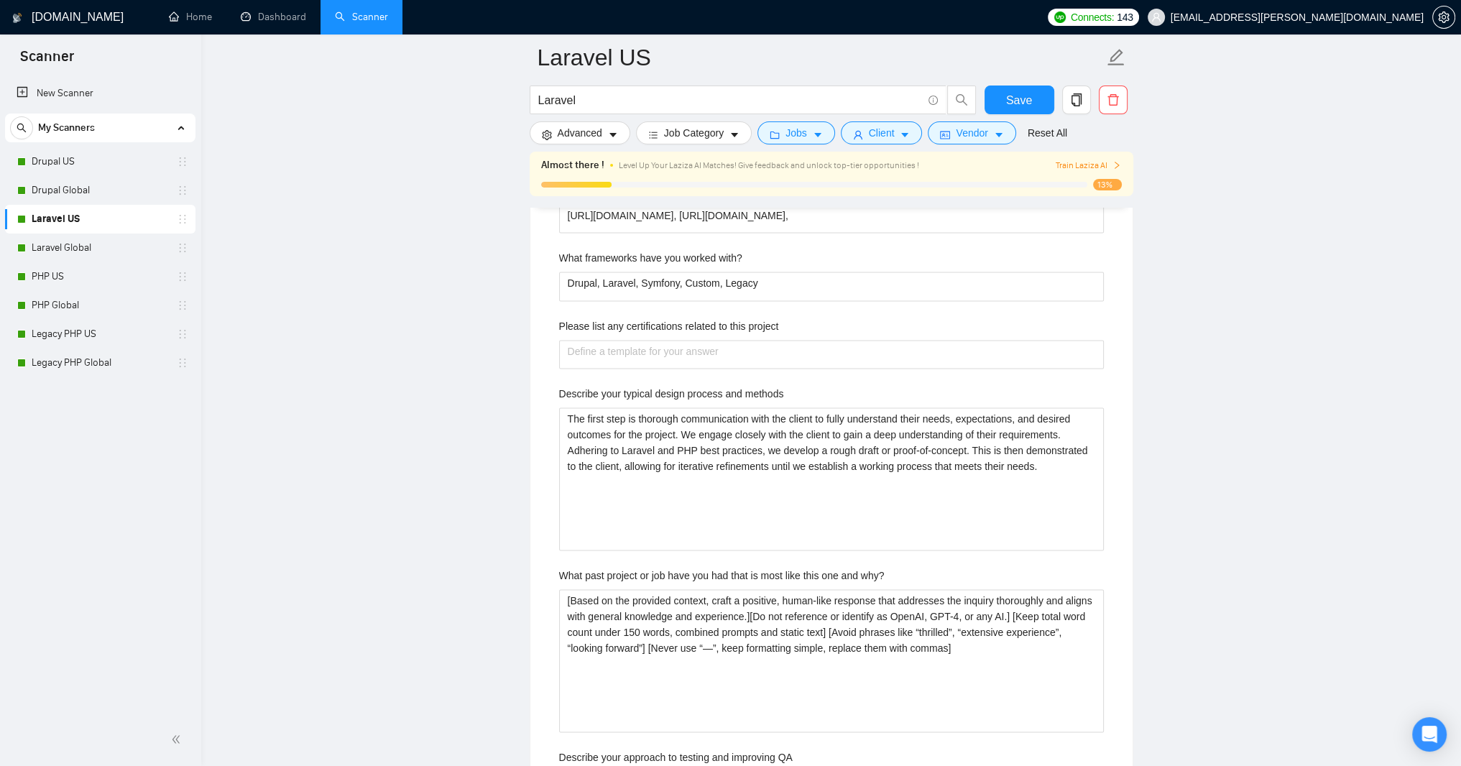
drag, startPoint x: 549, startPoint y: 379, endPoint x: 541, endPoint y: 461, distance: 82.3
click at [541, 461] on div "Default answer template: ﻿​[Based on the provided context, craft a positive, hu…" at bounding box center [831, 718] width 602 height 1746
click at [1154, 415] on main "Laravel US Laravel Save Advanced Job Category Jobs Client Vendor Reset All Almo…" at bounding box center [831, 415] width 1214 height 5837
click at [623, 141] on button "Advanced" at bounding box center [580, 132] width 101 height 23
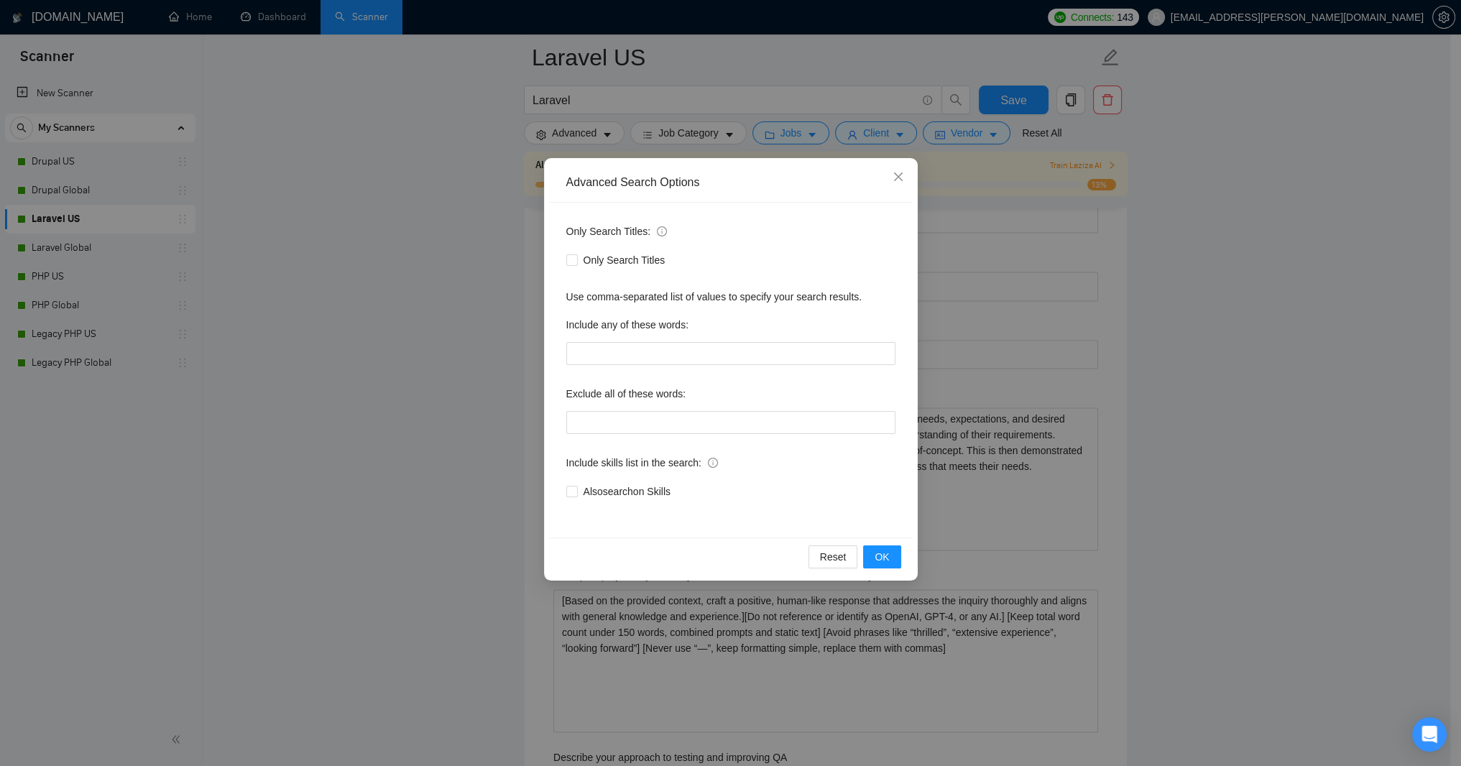
click at [727, 137] on div "Advanced Search Options Only Search Titles: Only Search Titles Use comma-separa…" at bounding box center [730, 383] width 1461 height 766
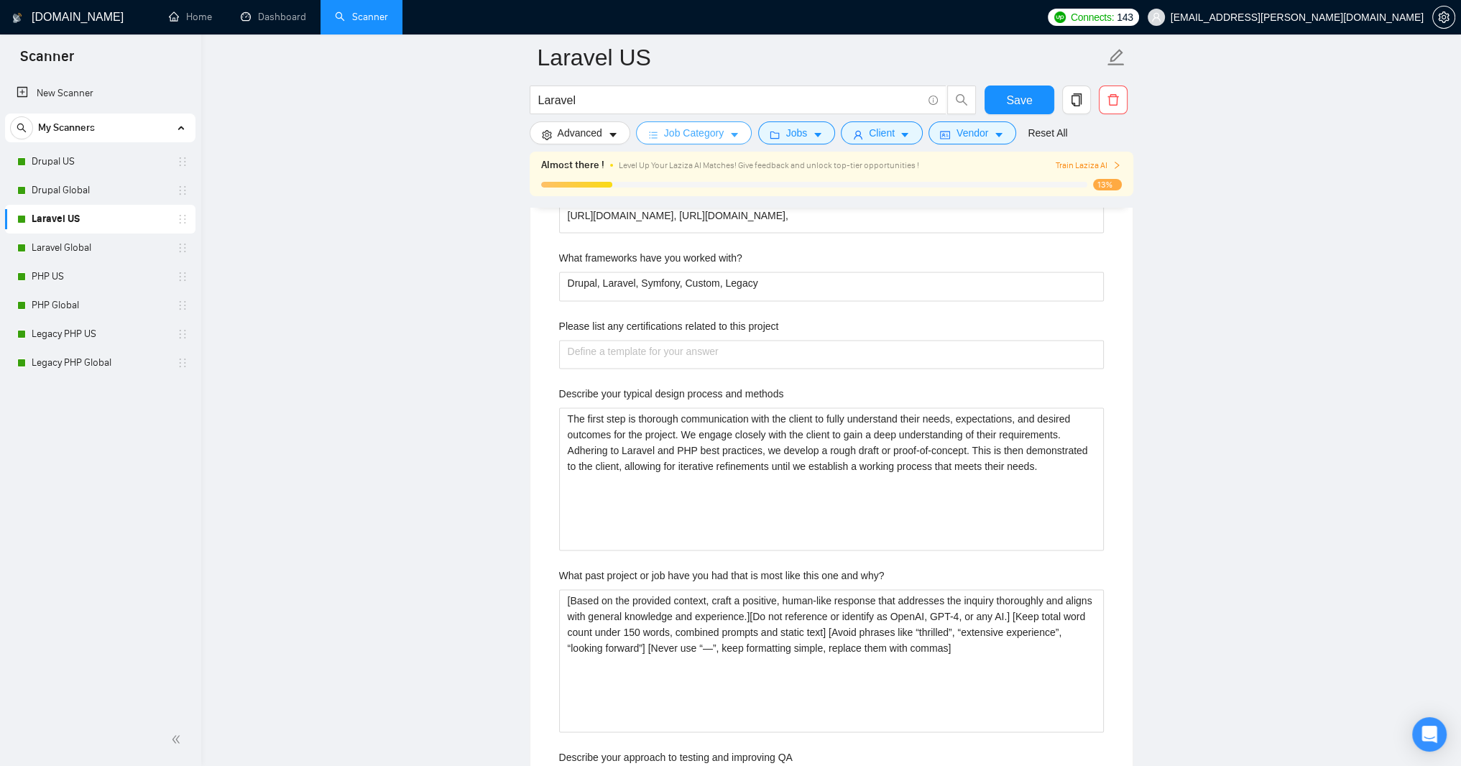
click at [724, 136] on span "Job Category" at bounding box center [694, 133] width 60 height 16
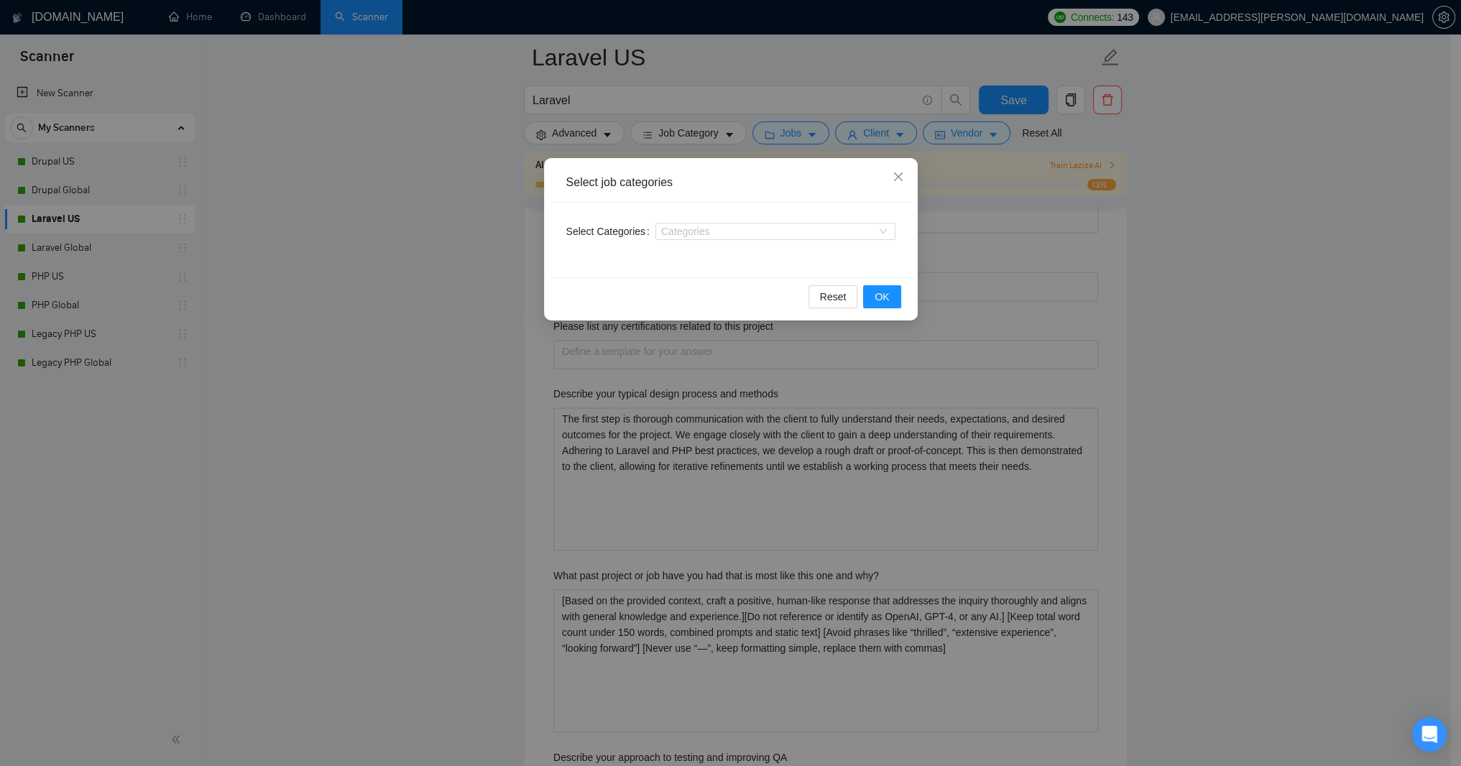
click at [840, 141] on div "Select job categories Select Categories Categories Reset OK" at bounding box center [730, 383] width 1461 height 766
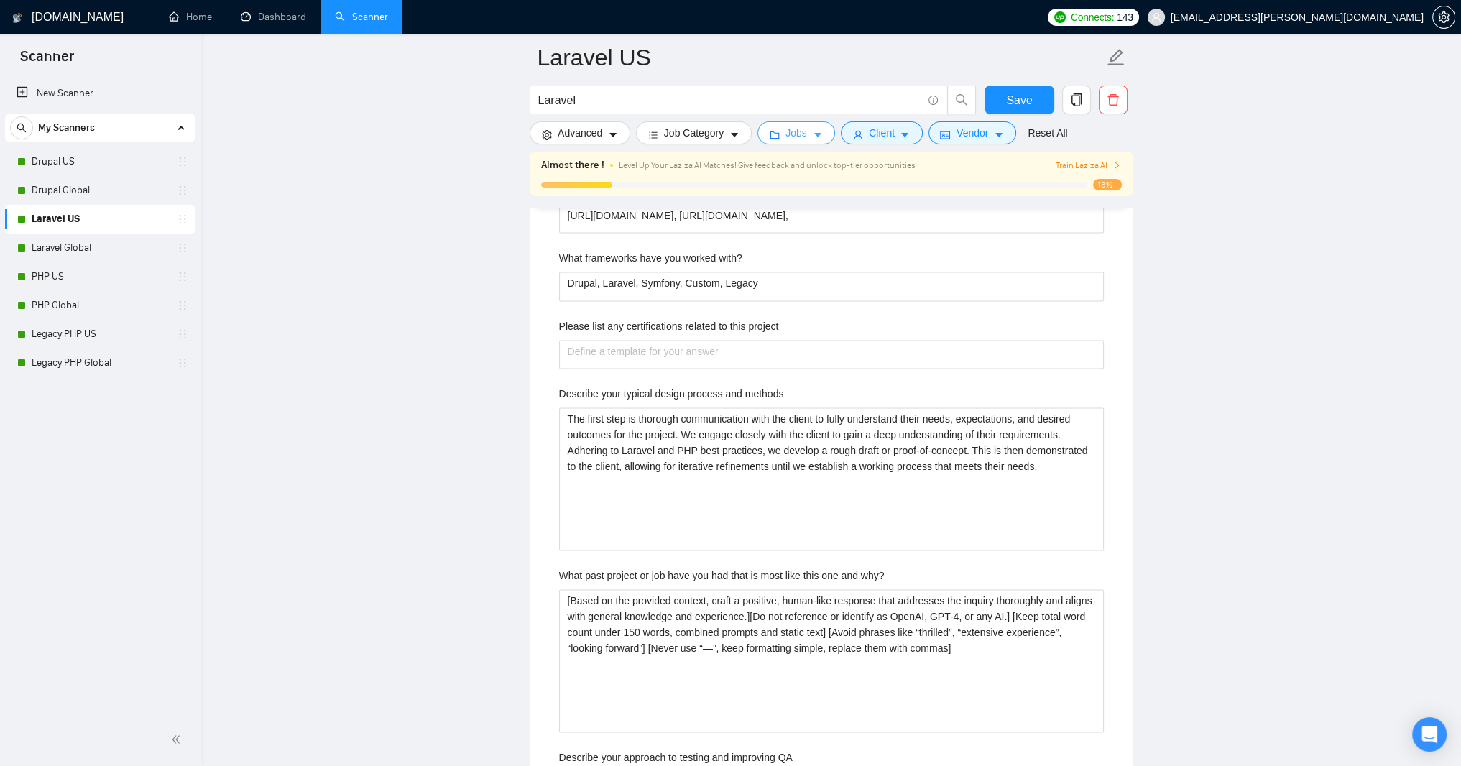
click at [807, 141] on span "Jobs" at bounding box center [796, 133] width 22 height 16
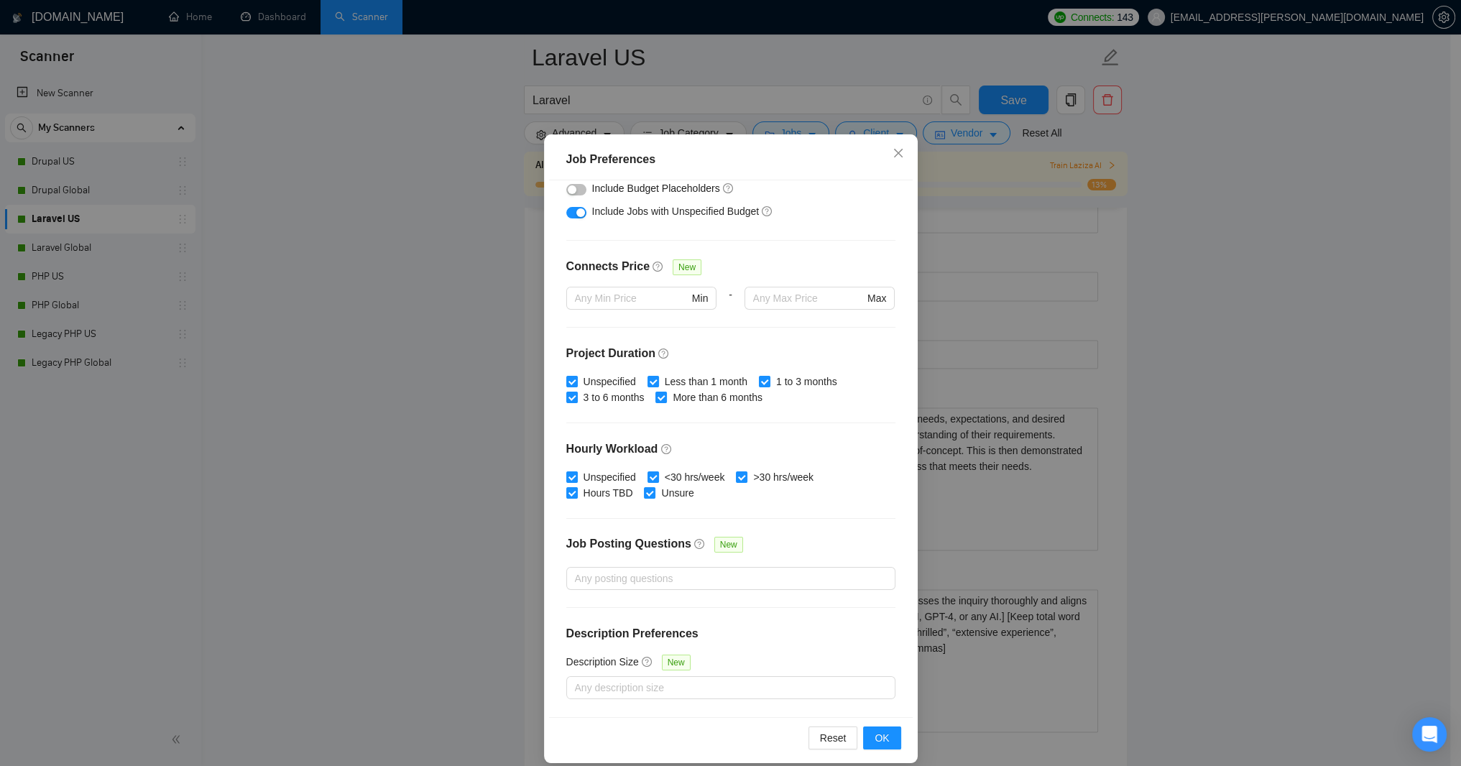
scroll to position [65, 0]
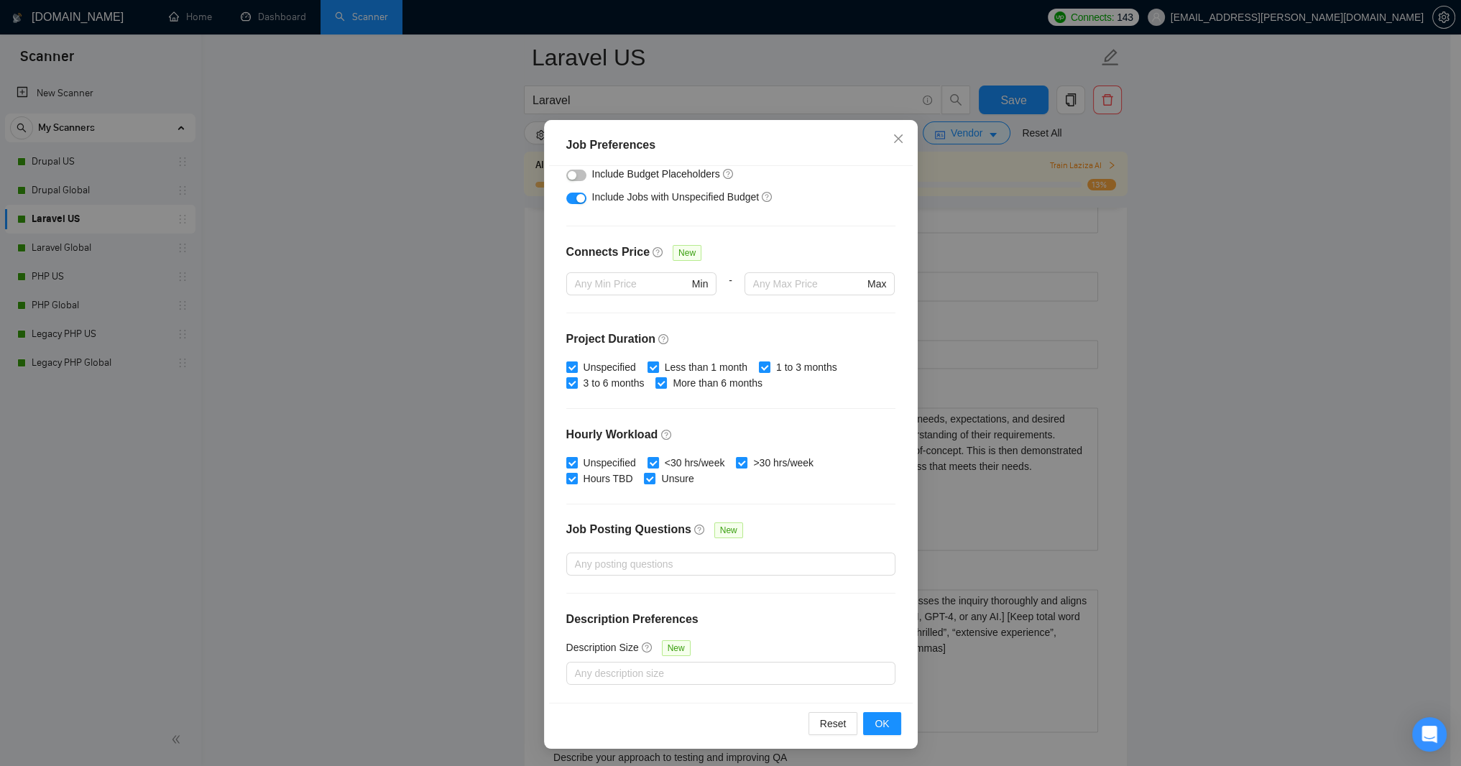
click at [1239, 282] on div "Job Preferences Budget Project Type All Fixed Price Hourly Rate Fixed Price Bud…" at bounding box center [730, 383] width 1461 height 766
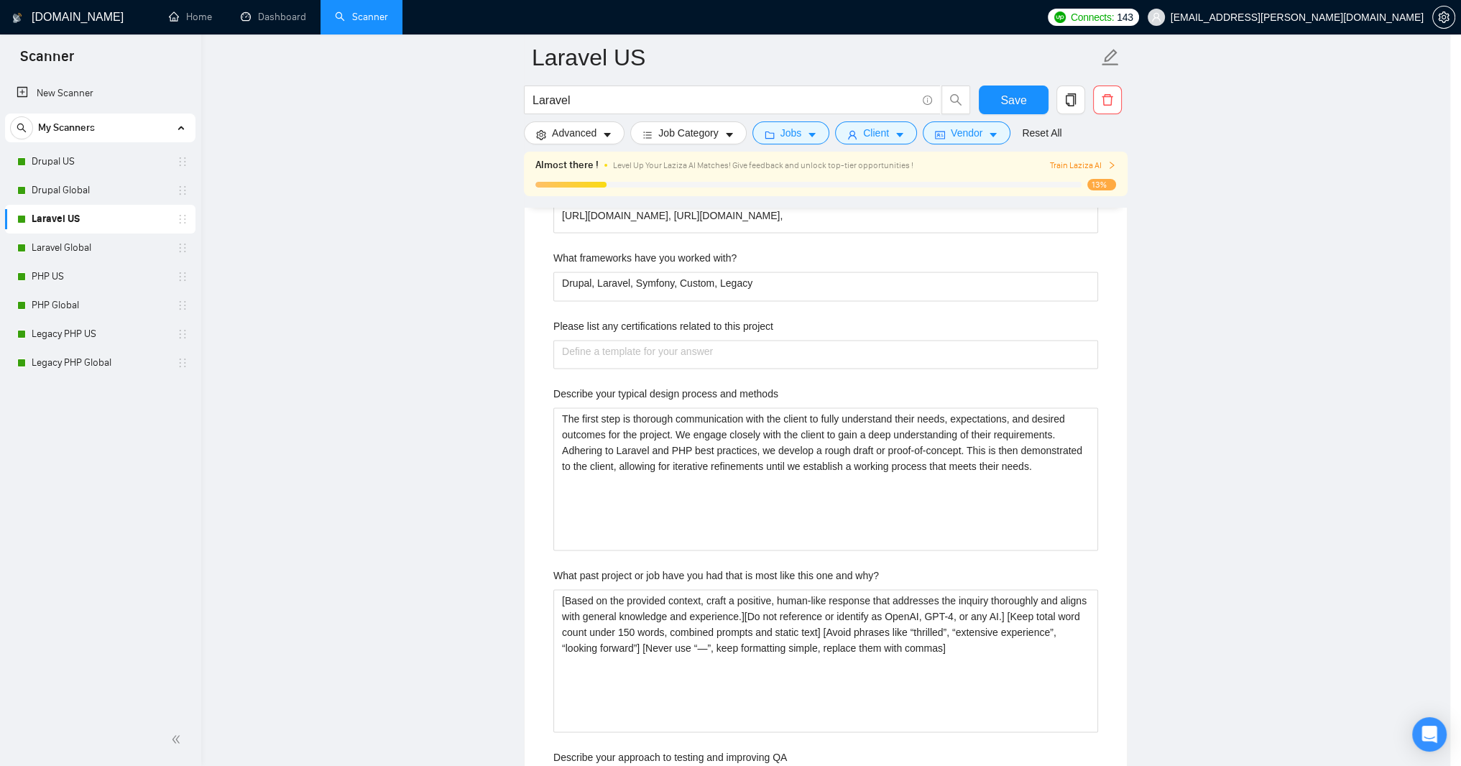
scroll to position [0, 0]
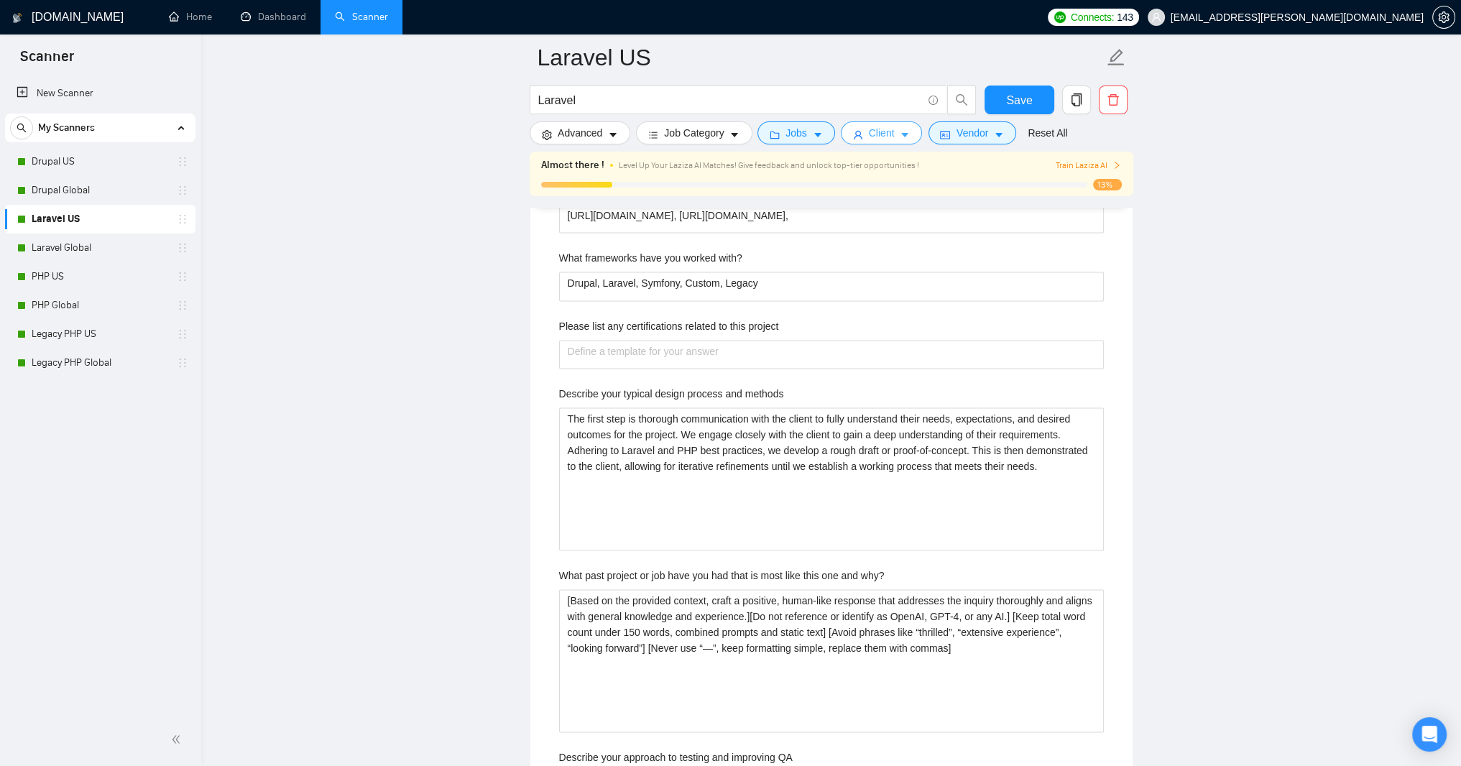
click at [895, 137] on span "Client" at bounding box center [882, 133] width 26 height 16
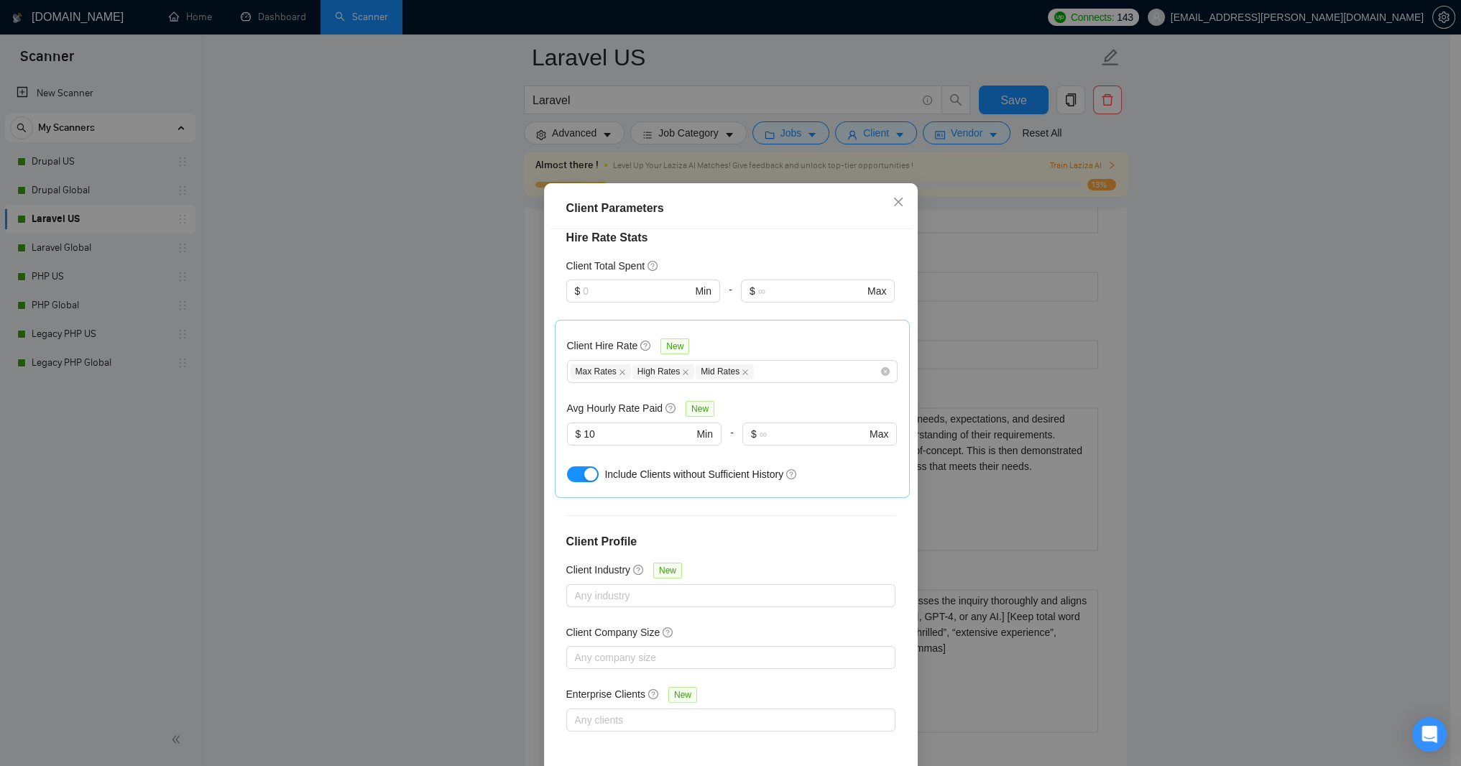
scroll to position [525, 0]
click at [1171, 208] on div "Client Parameters Client Location Include Client Countries Select Exclude Clien…" at bounding box center [730, 383] width 1461 height 766
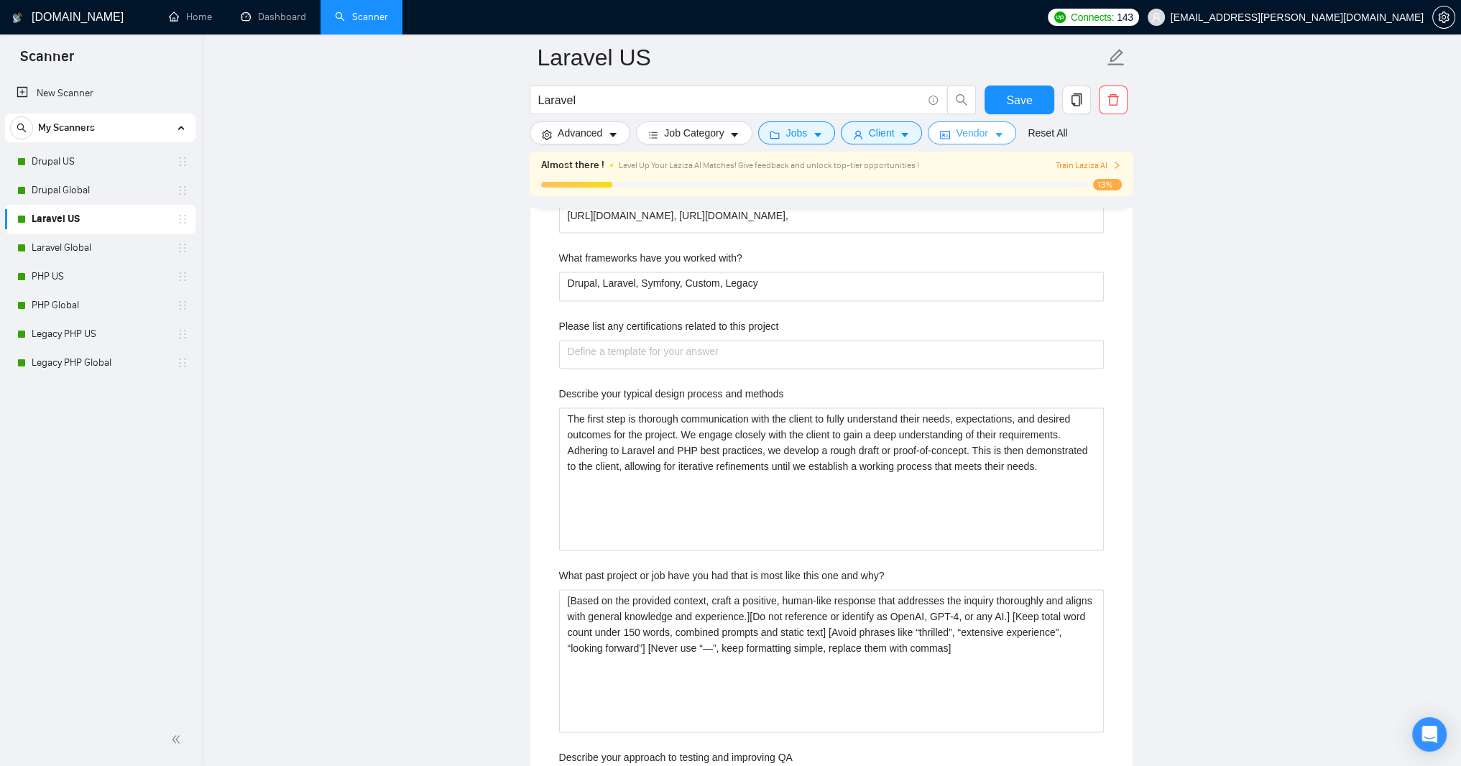
click at [987, 139] on span "Vendor" at bounding box center [972, 133] width 32 height 16
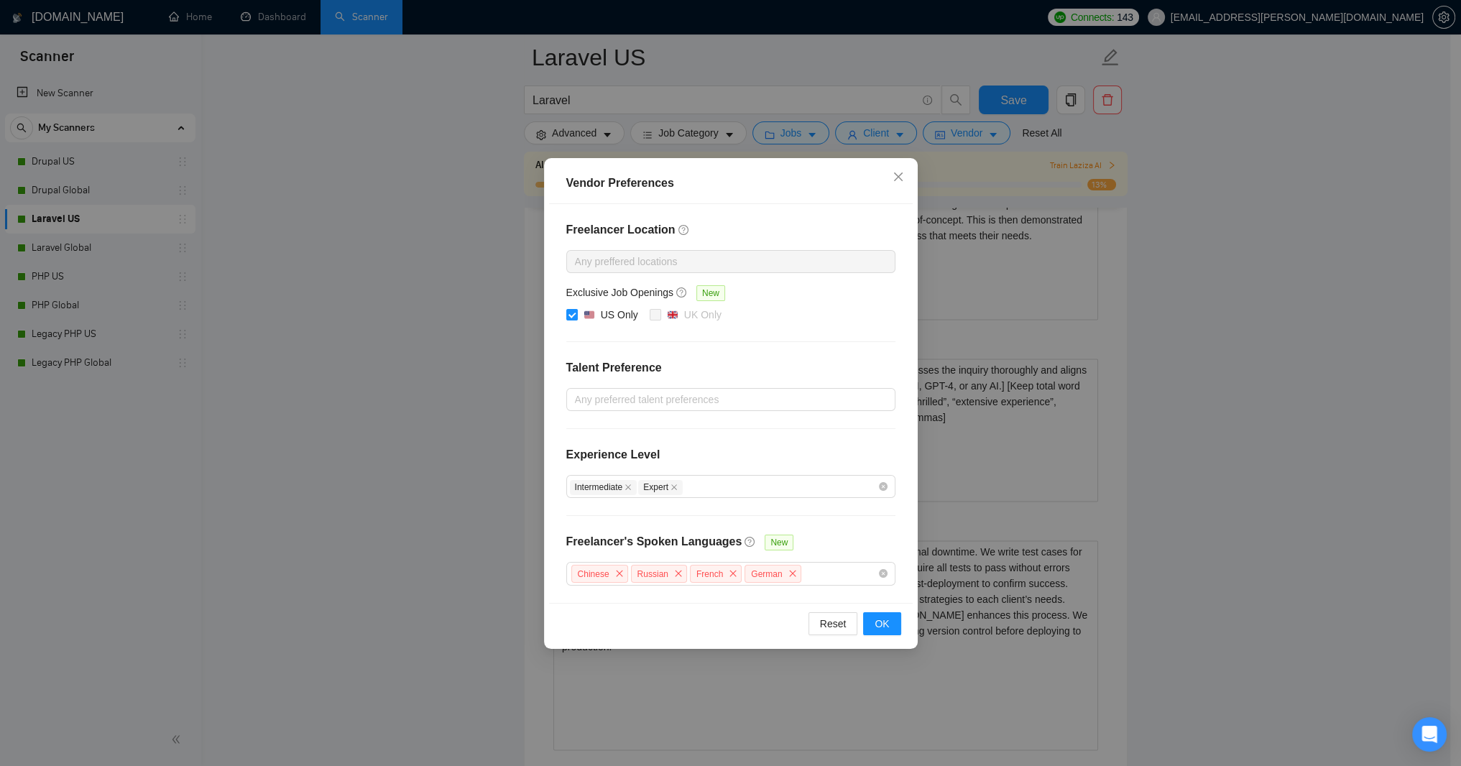
scroll to position [2647, 0]
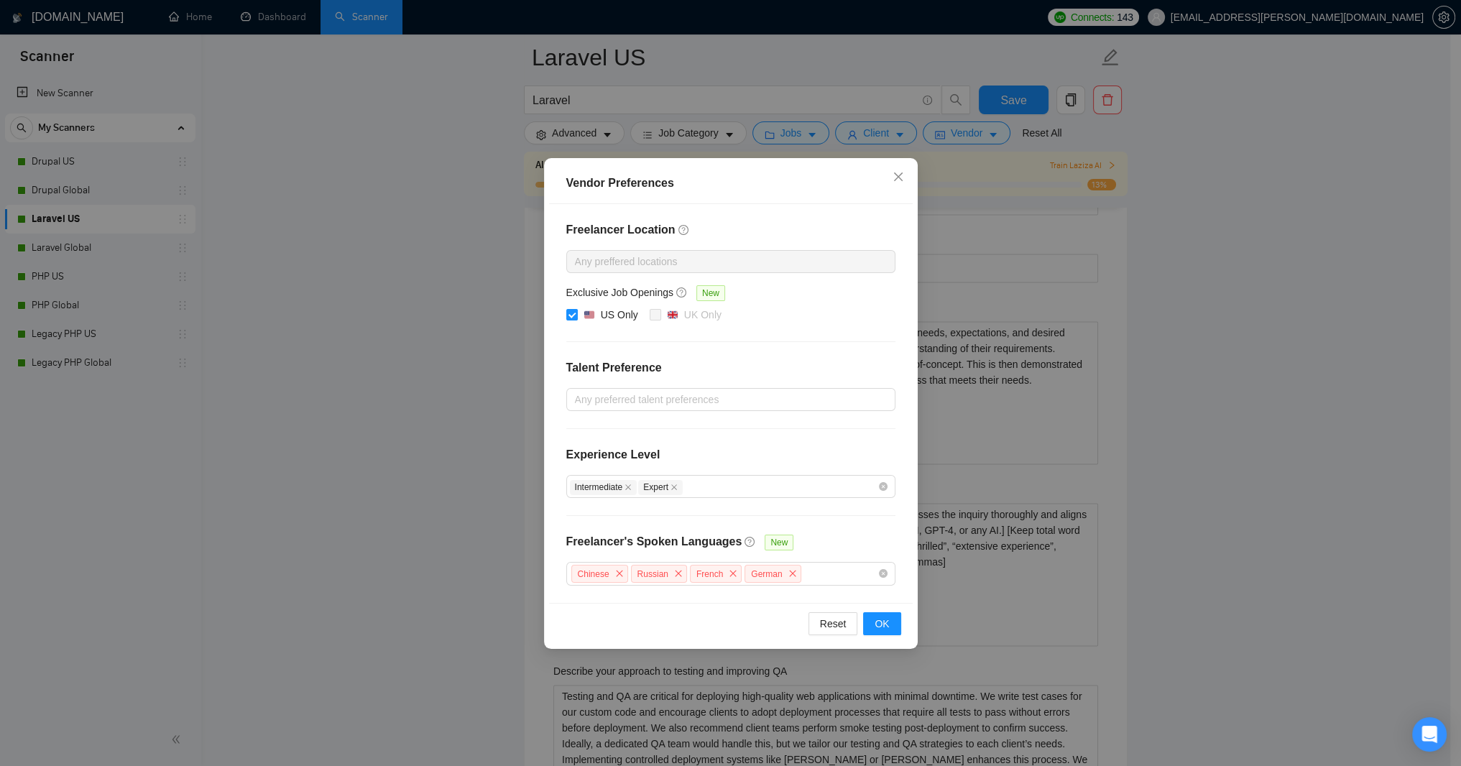
click at [1169, 329] on div "Vendor Preferences Freelancer Location Any preffered locations Exclusive Job Op…" at bounding box center [730, 383] width 1461 height 766
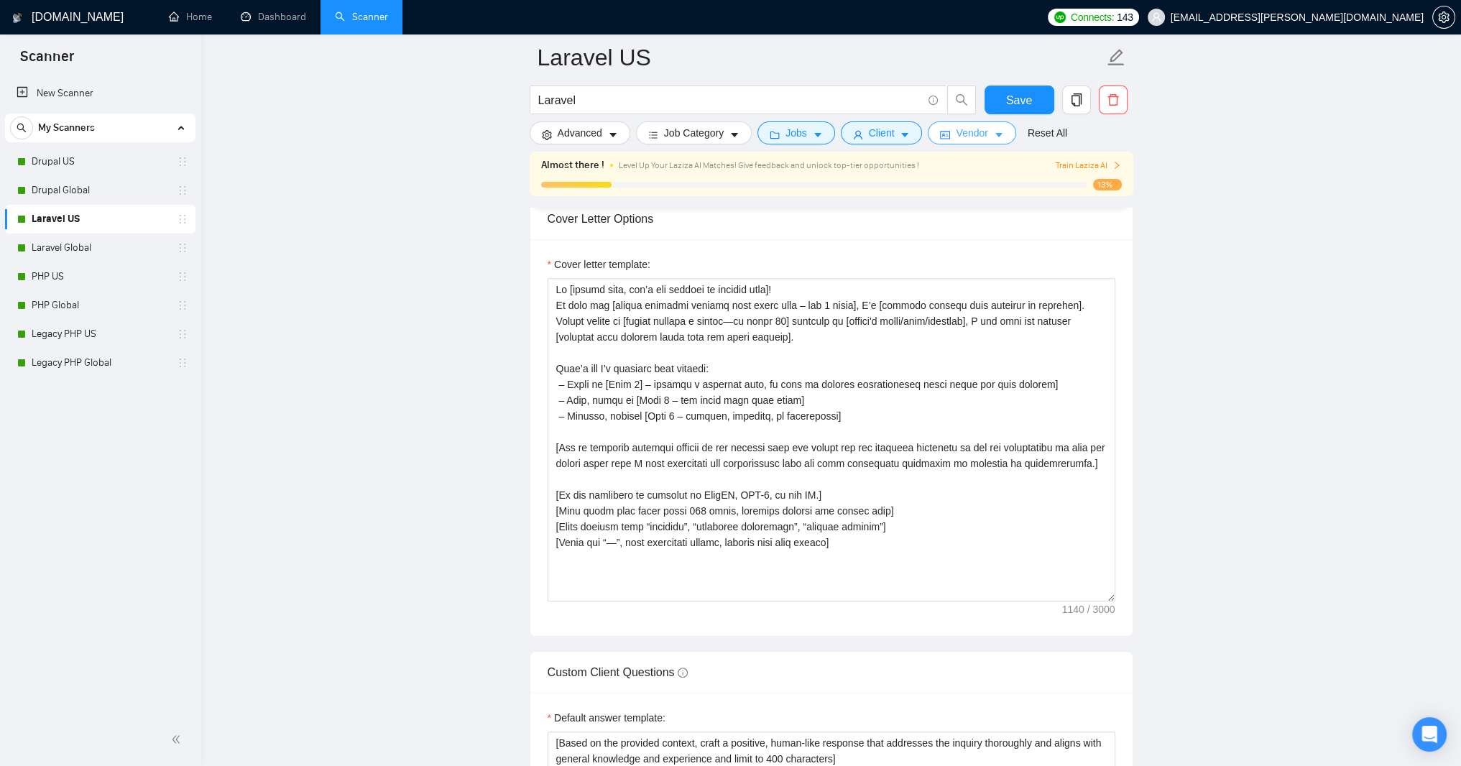
scroll to position [1698, 0]
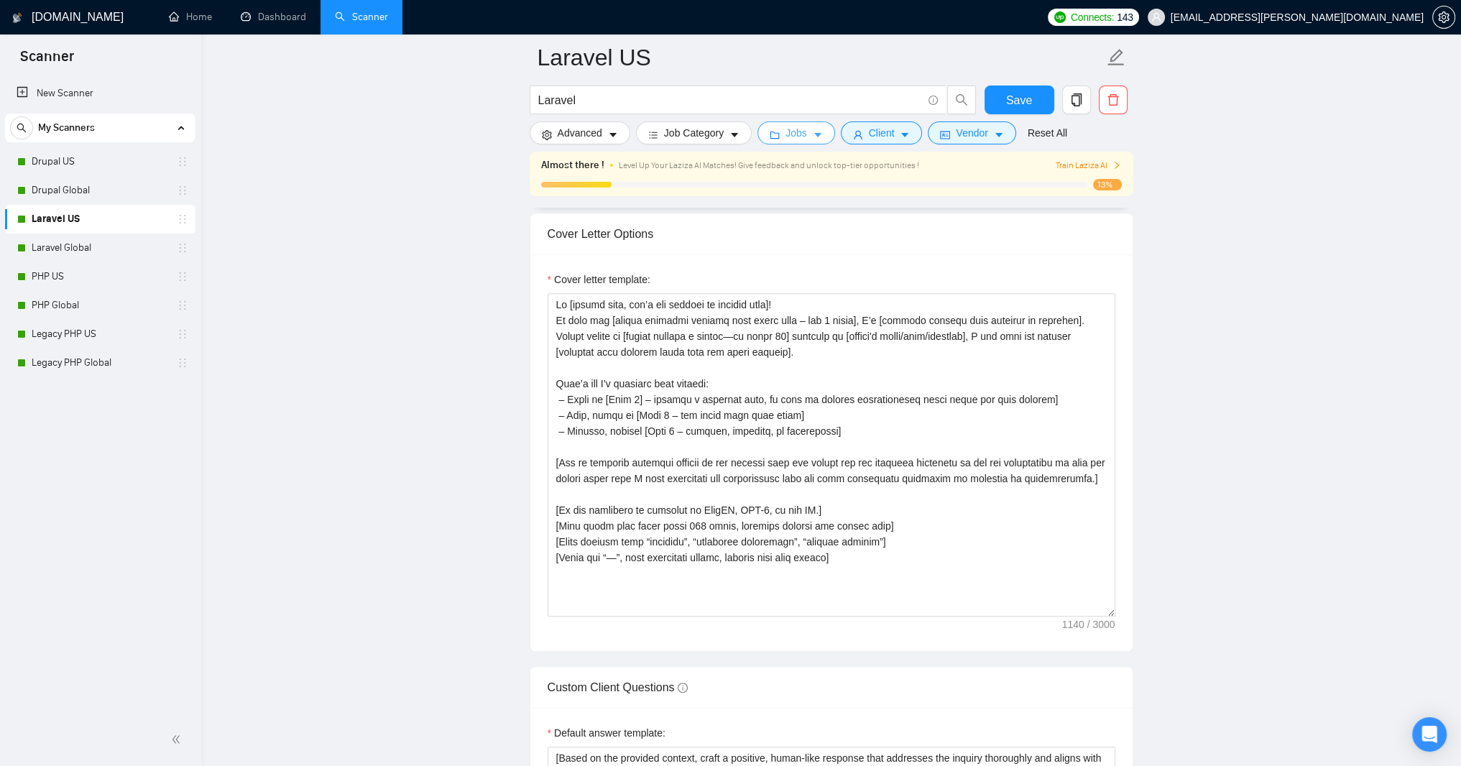
click at [835, 136] on button "Jobs" at bounding box center [796, 132] width 78 height 23
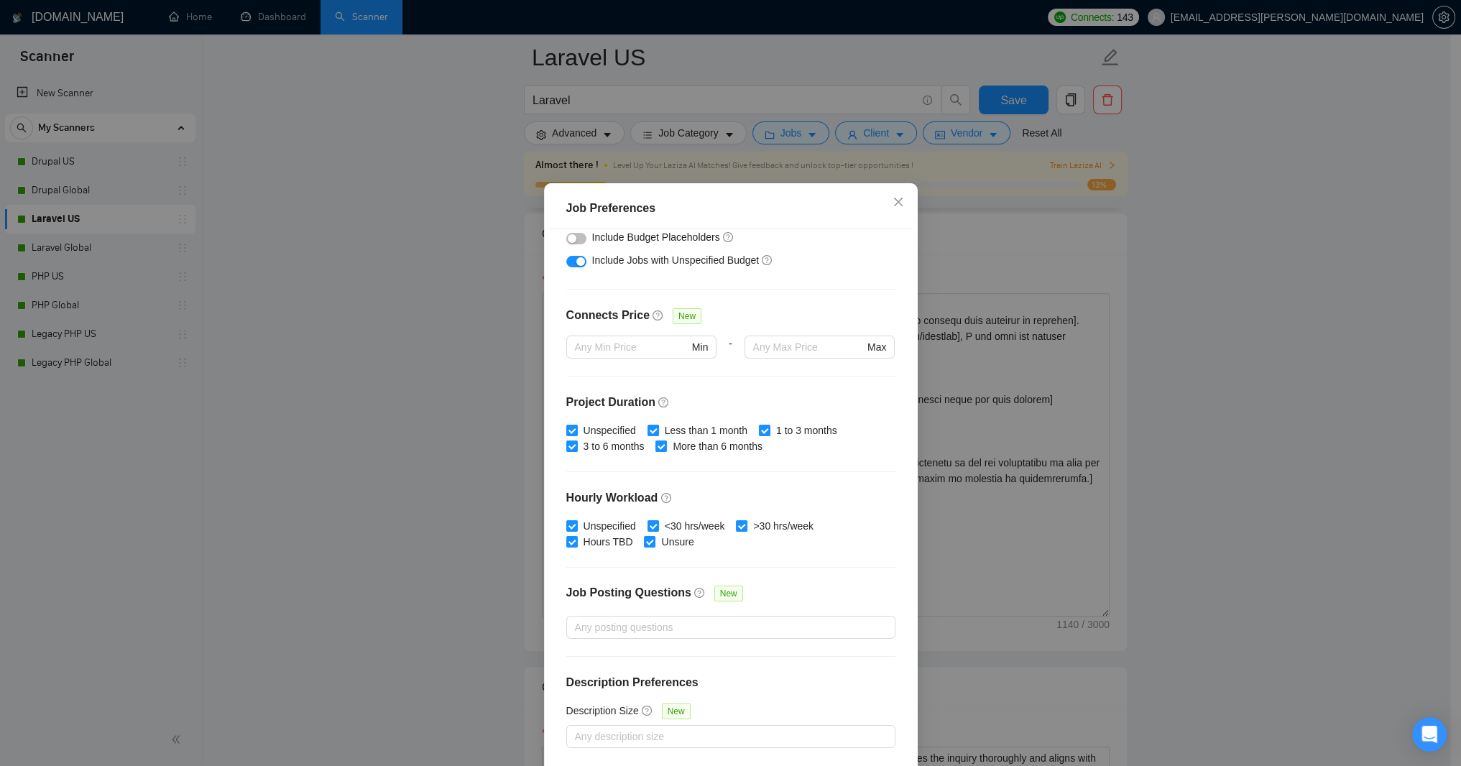
scroll to position [65, 0]
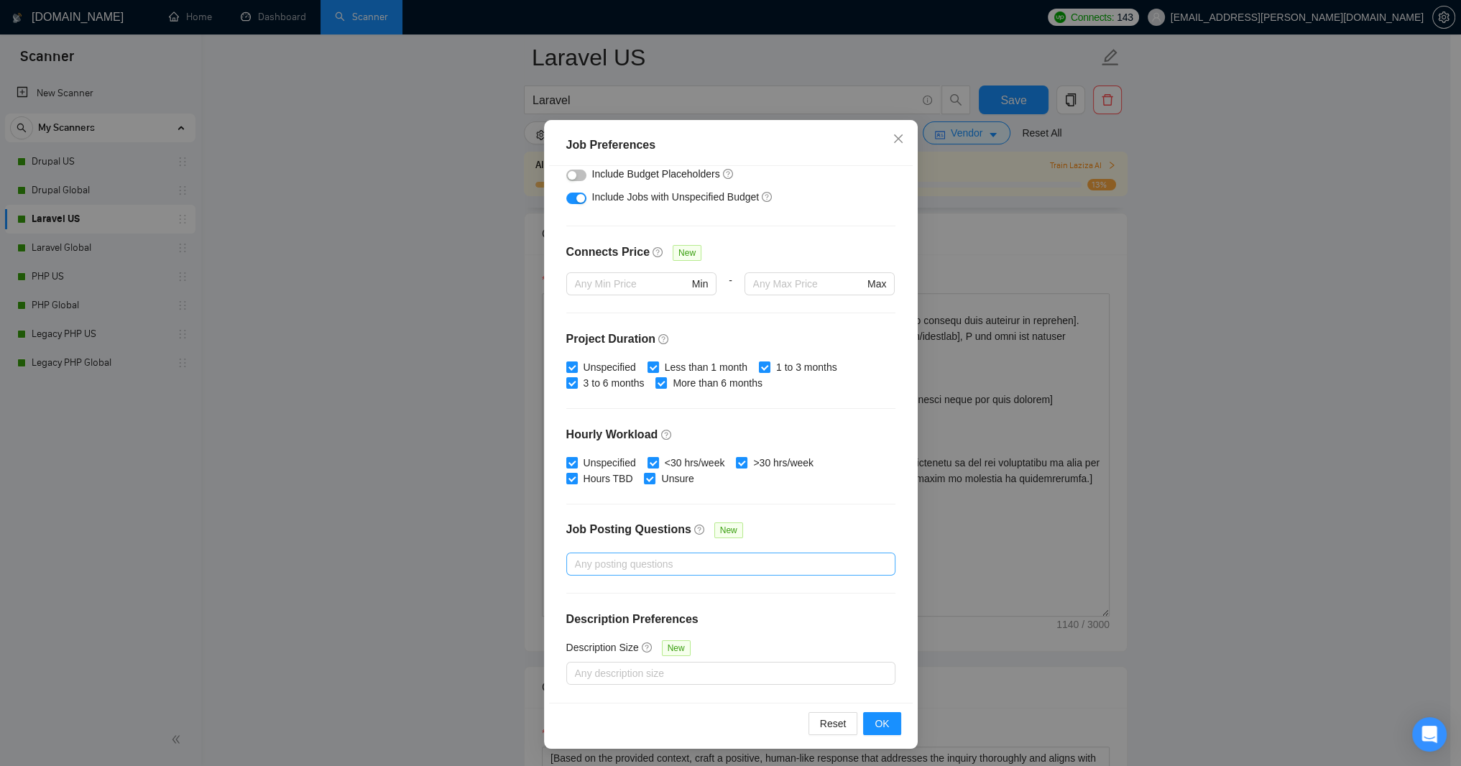
click at [616, 556] on div at bounding box center [724, 564] width 308 height 17
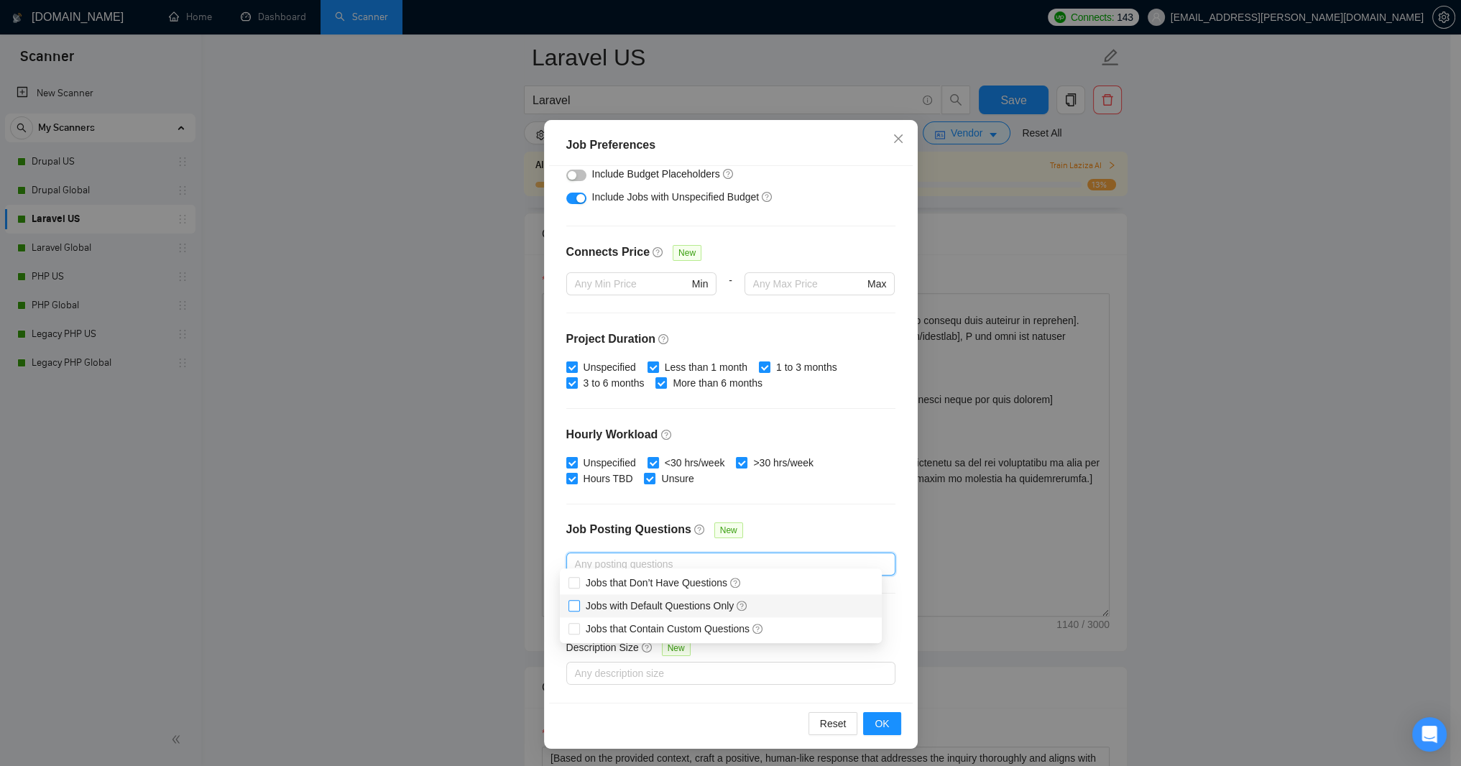
click at [573, 609] on input "Jobs with Default Questions Only" at bounding box center [573, 605] width 10 height 10
checkbox input "true"
click at [576, 627] on input "Jobs that Contain Custom Questions" at bounding box center [573, 628] width 10 height 10
checkbox input "true"
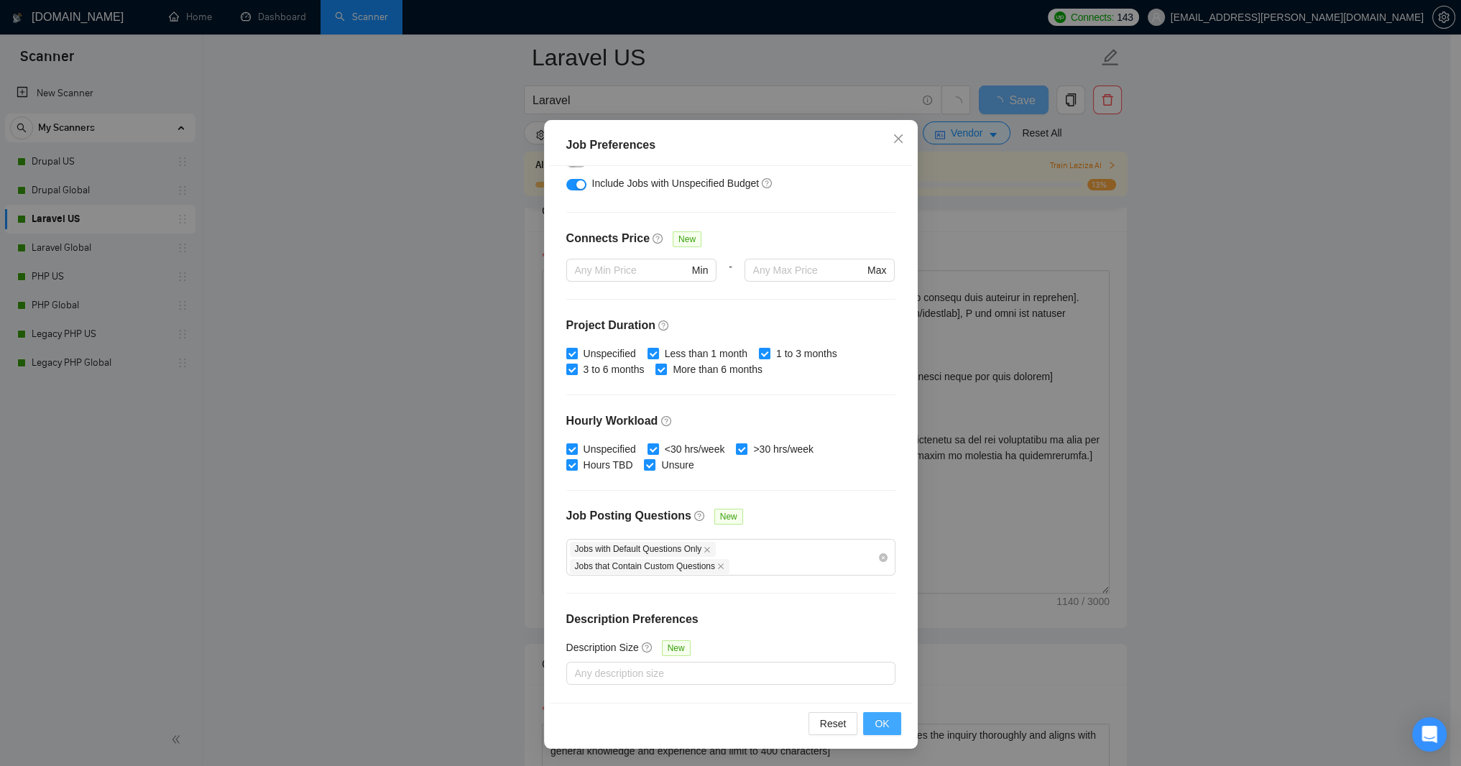
click at [878, 725] on span "OK" at bounding box center [882, 724] width 14 height 16
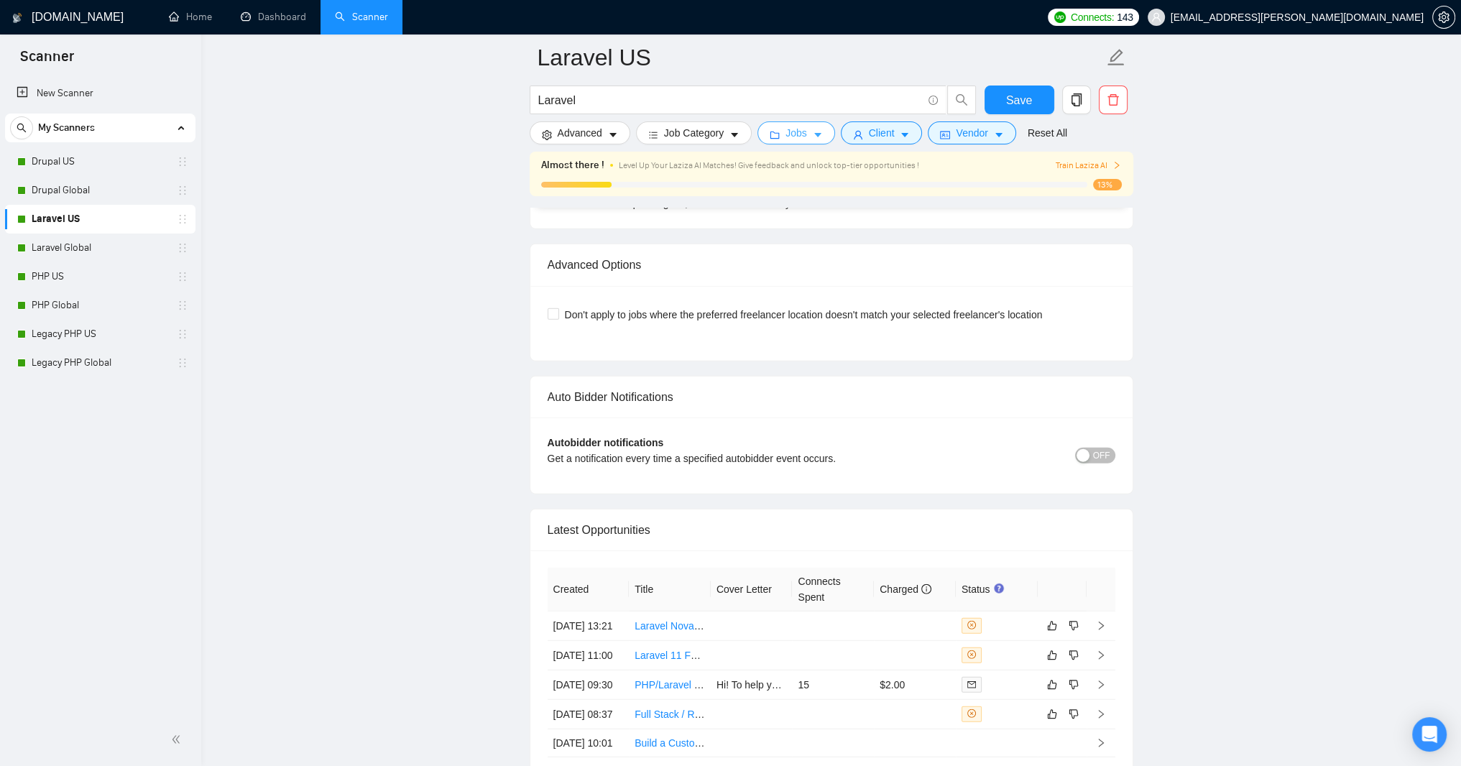
scroll to position [4975, 0]
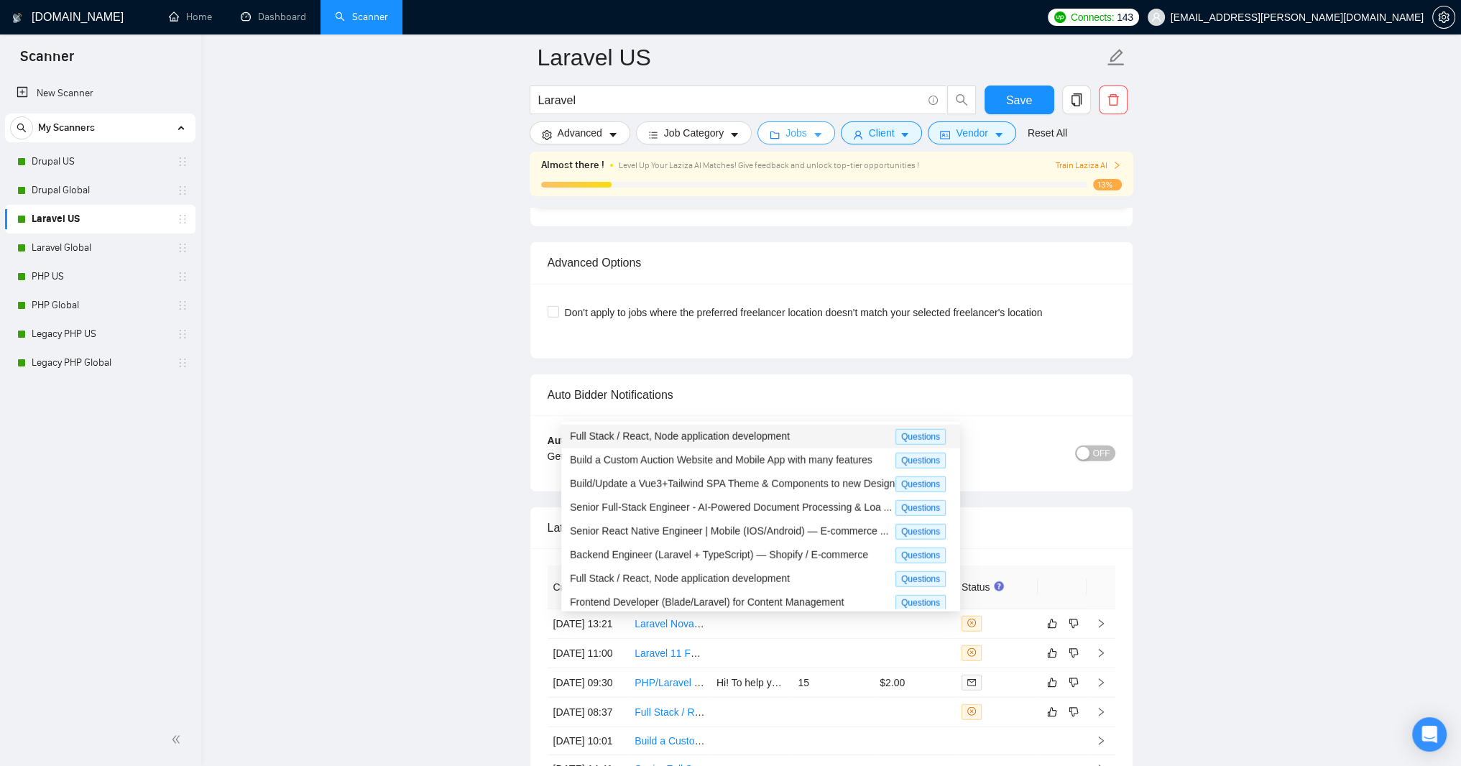
click at [614, 433] on span "Full Stack / React, Node application development" at bounding box center [680, 435] width 220 height 11
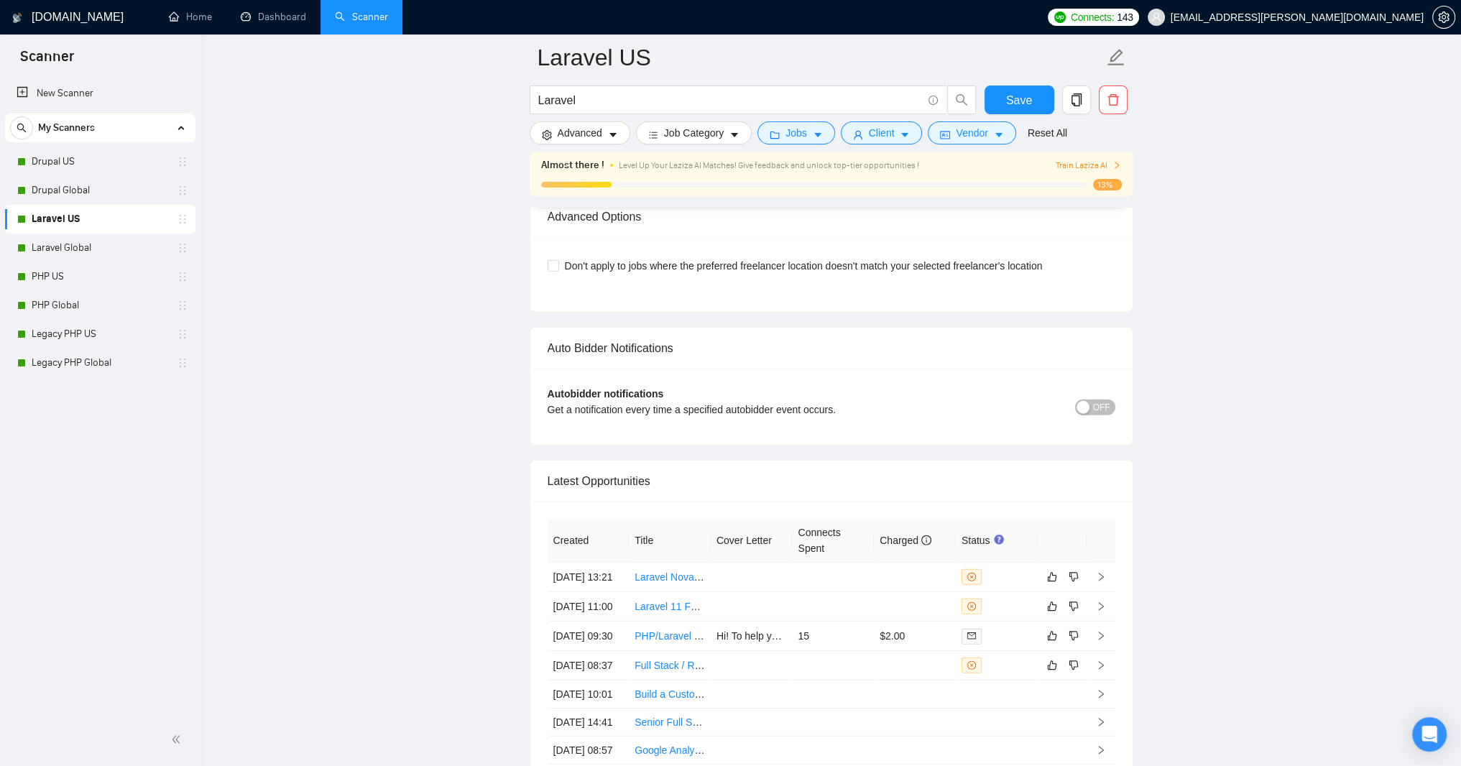
scroll to position [5148, 0]
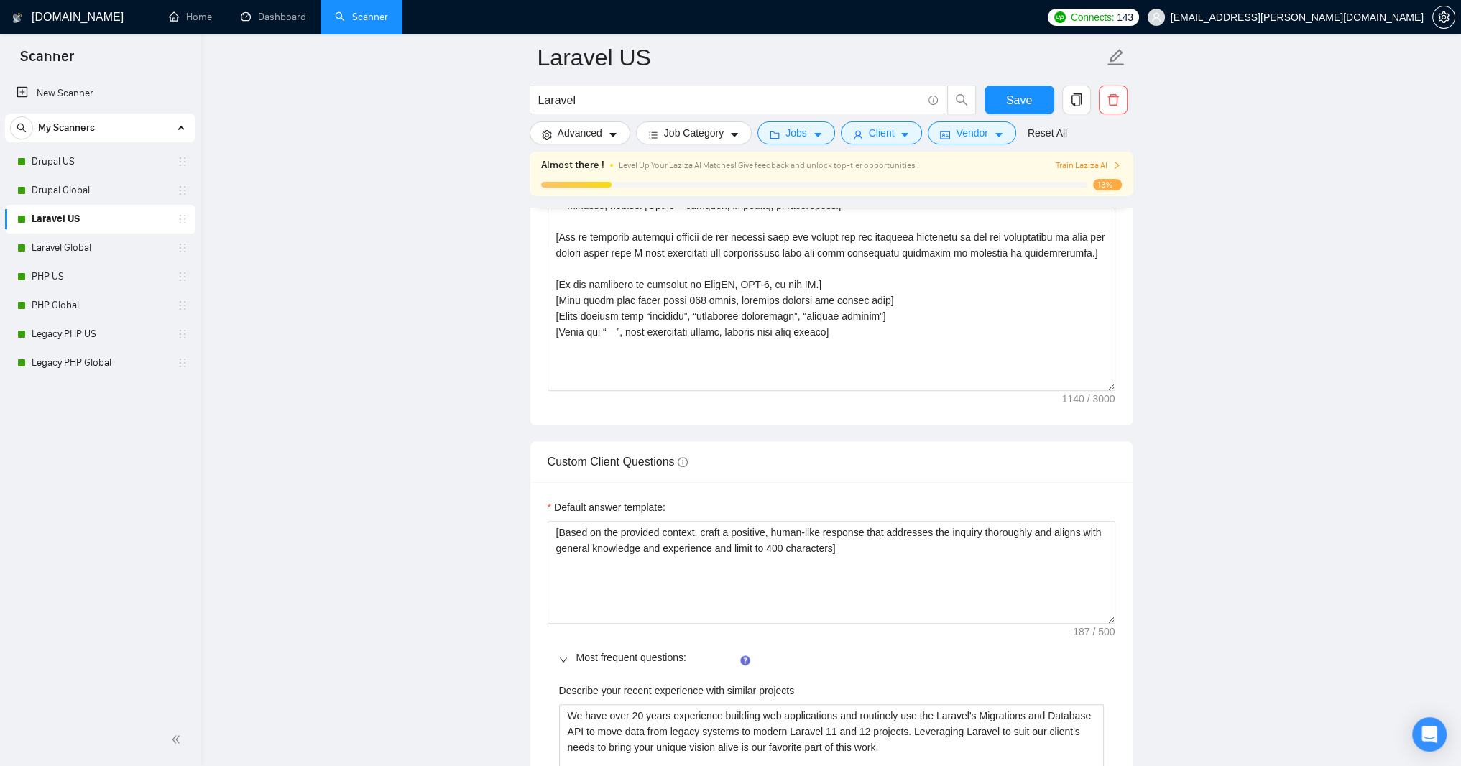
scroll to position [1957, 0]
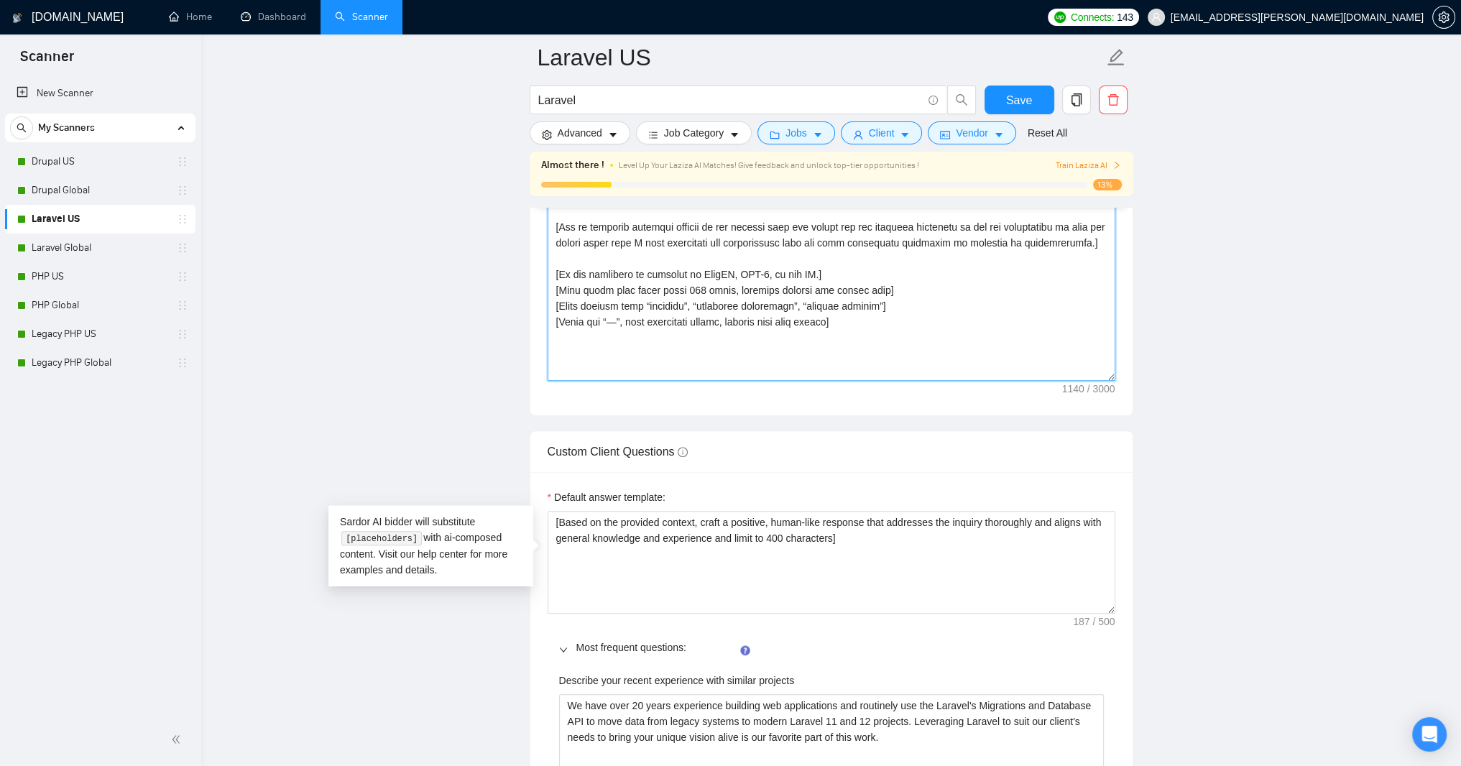
drag, startPoint x: 782, startPoint y: 418, endPoint x: 861, endPoint y: 448, distance: 84.6
click at [861, 381] on textarea "Cover letter template:" at bounding box center [832, 218] width 568 height 323
click at [476, 586] on div "Sardor AI bidder will substitute [placeholders] with ai-composed content. Visit…" at bounding box center [430, 545] width 205 height 81
click at [552, 380] on textarea "Cover letter template:" at bounding box center [832, 218] width 568 height 323
paste textarea "[If the client mentions a deadline or asks about start date, invite to a quick …"
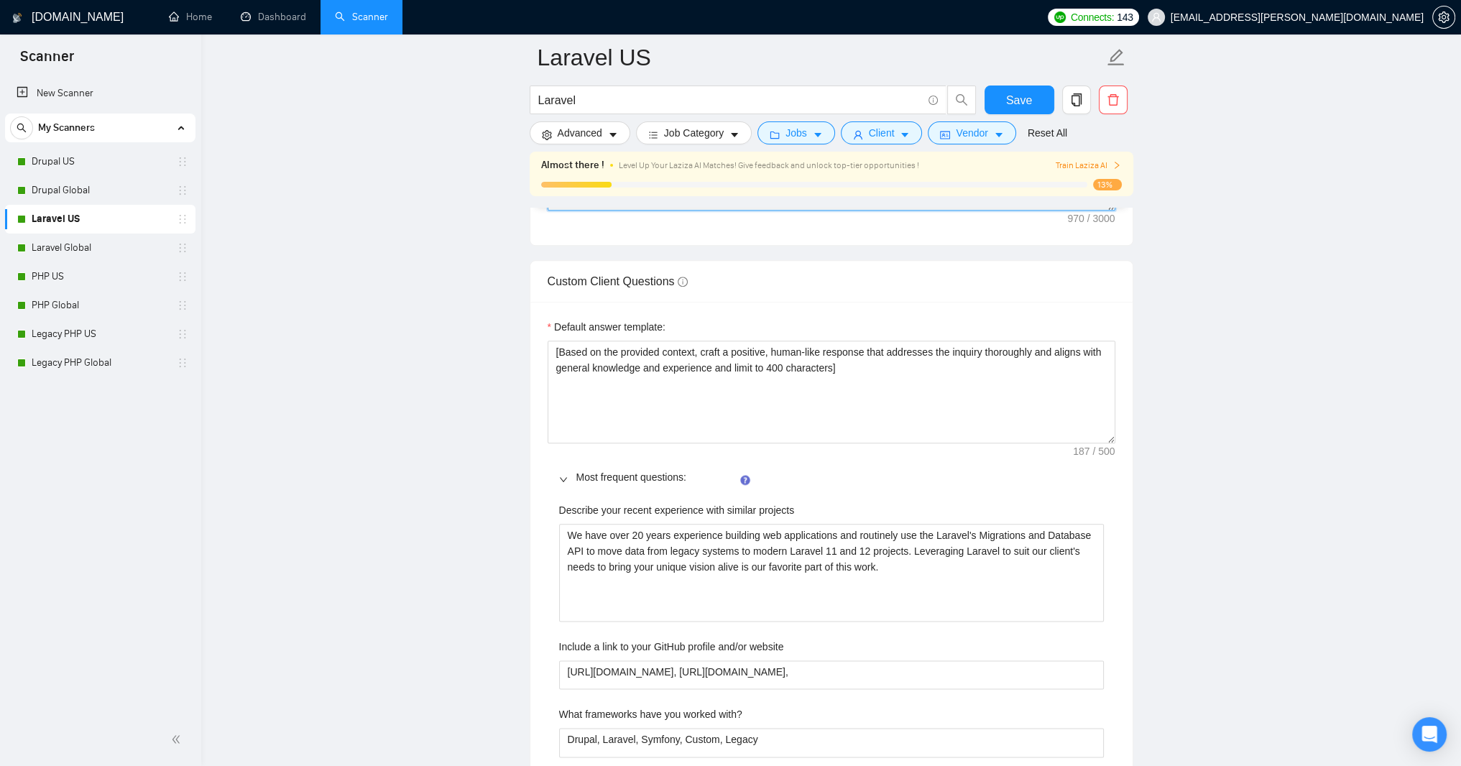
scroll to position [2129, 0]
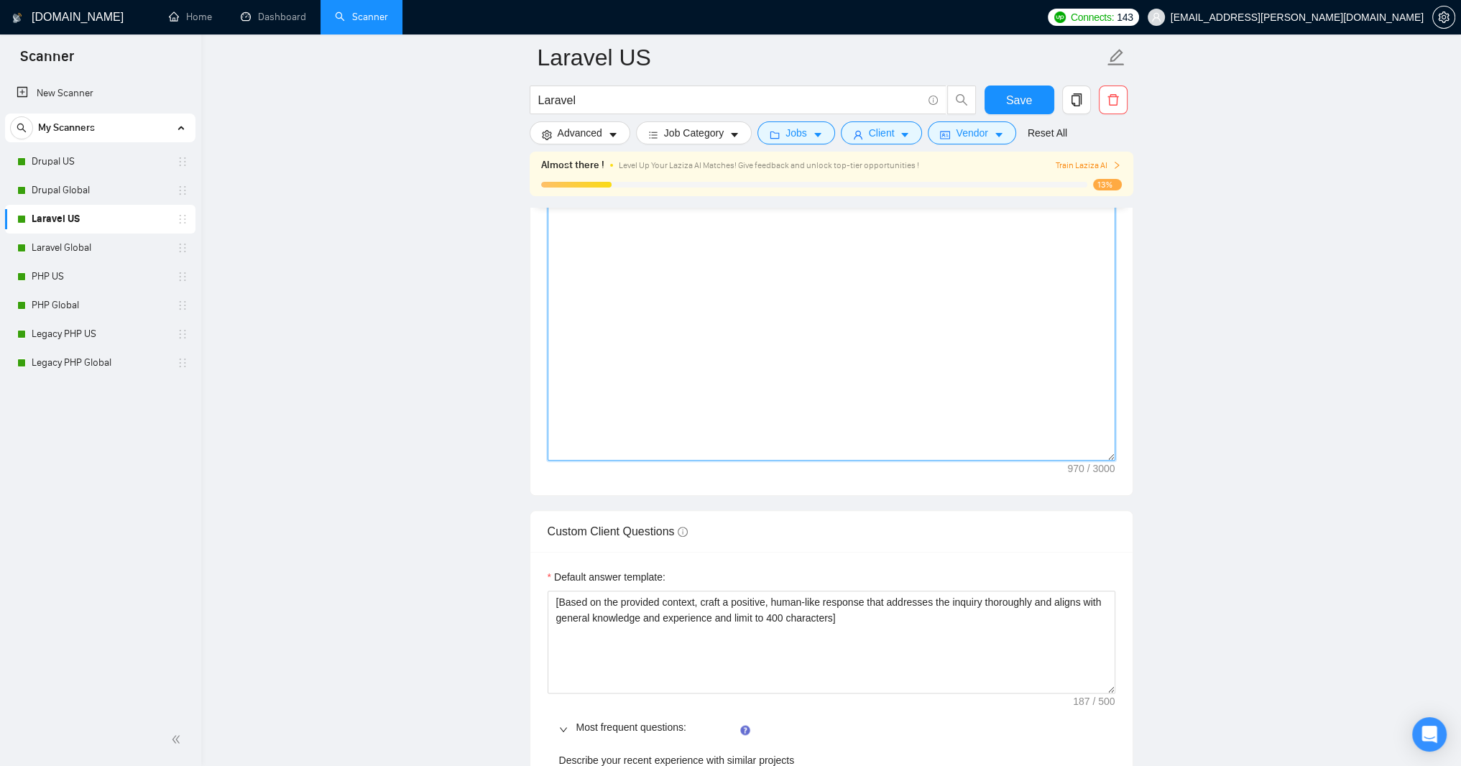
drag, startPoint x: 1112, startPoint y: 647, endPoint x: 1080, endPoint y: 742, distance: 99.5
click at [1097, 461] on textarea "[If the client mentions a deadline or asks about start date, invite to a quick …" at bounding box center [832, 173] width 568 height 576
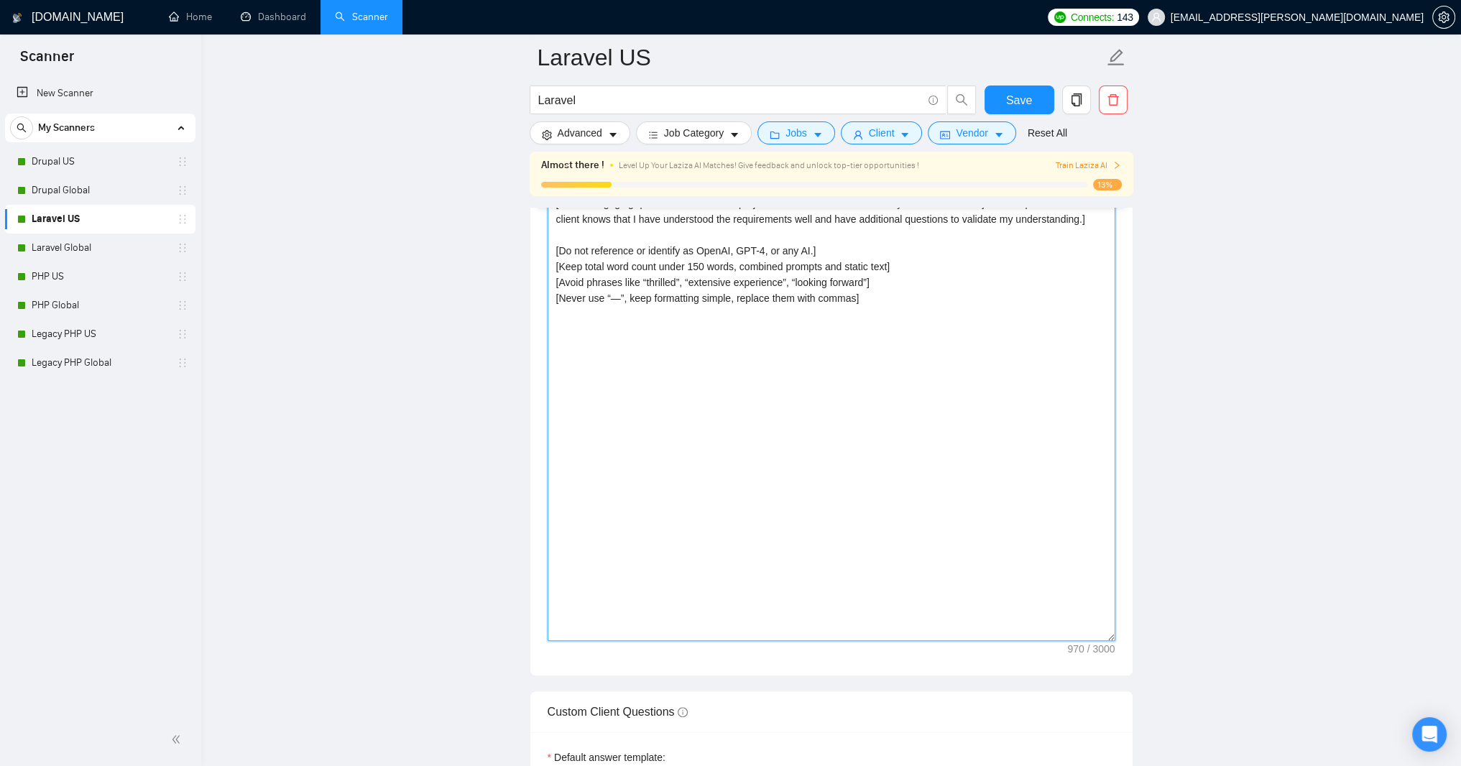
scroll to position [1957, 0]
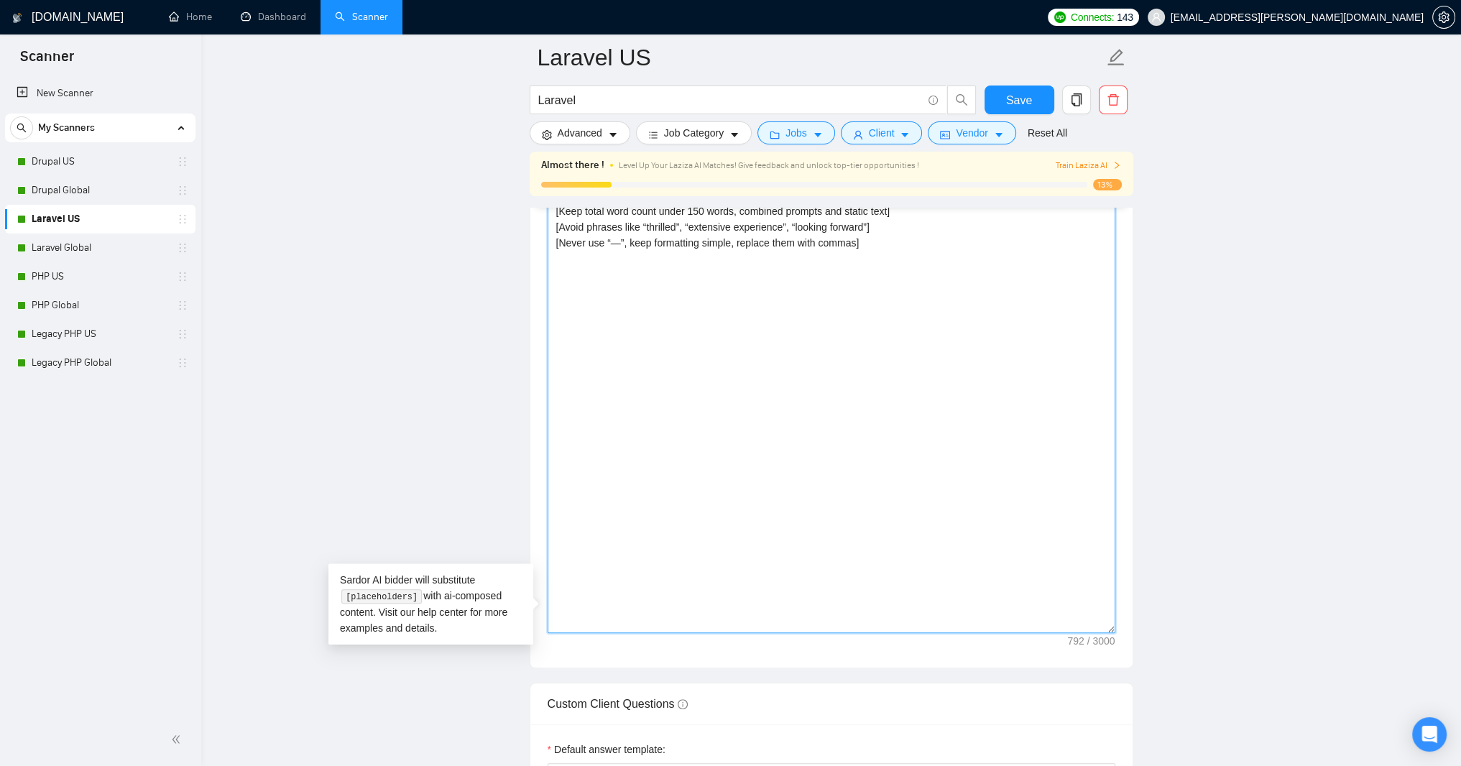
paste textarea "Hello! Using my 25 years of PHP-based web applications experience, I will deliv…"
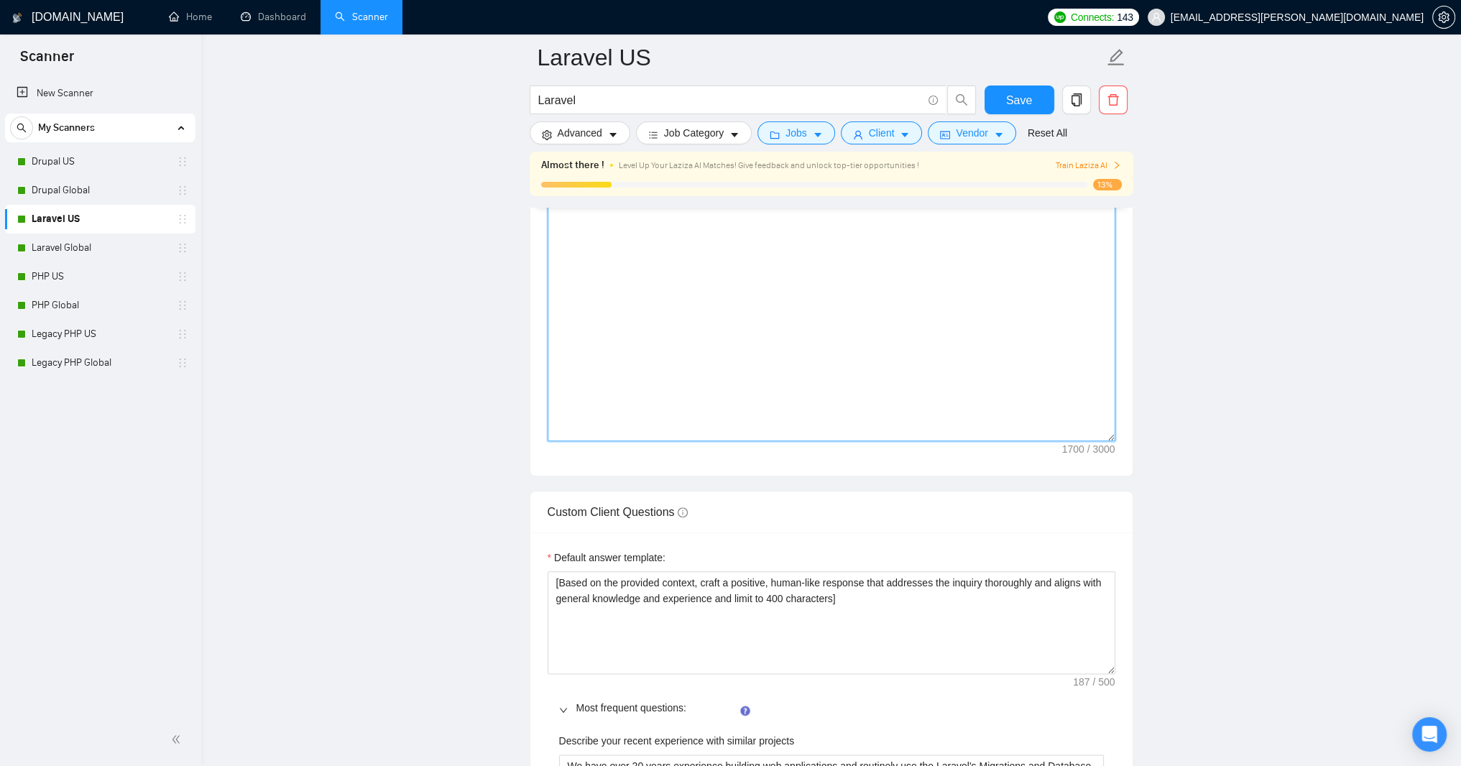
scroll to position [2129, 0]
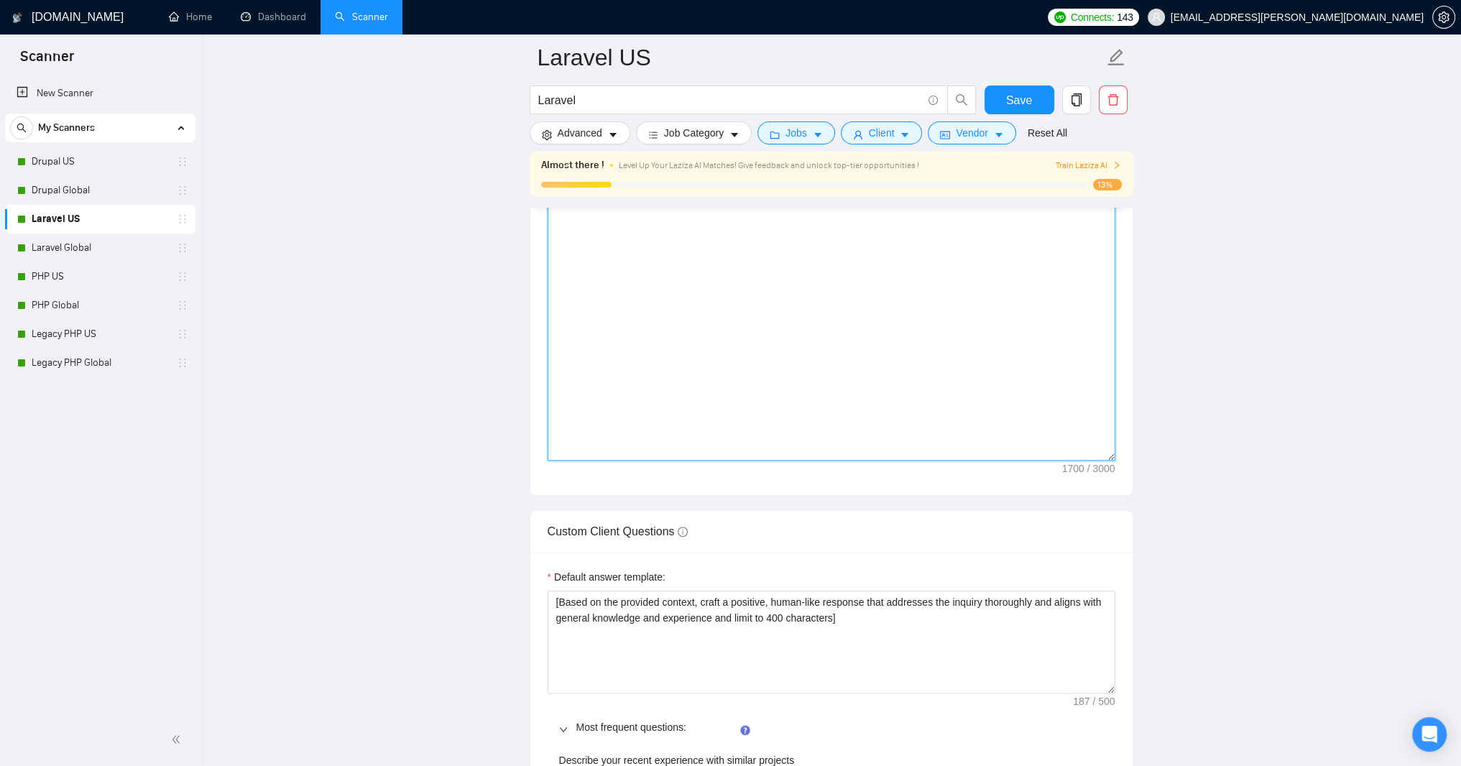
click at [553, 461] on textarea "Cover letter template:" at bounding box center [832, 173] width 568 height 576
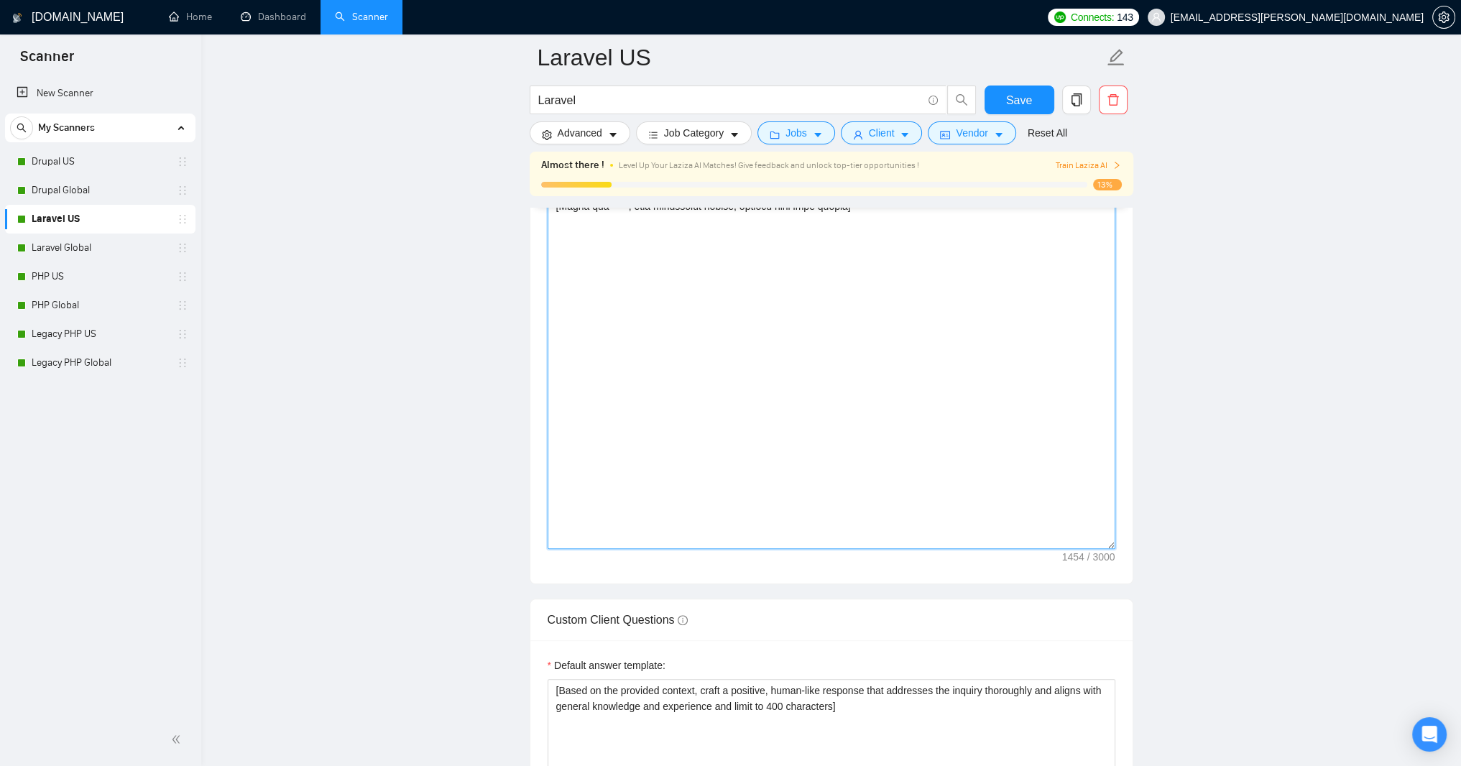
scroll to position [2043, 0]
type textarea "Hello! Using my 25 years of PHP-based web applications experience, I will deliv…"
click at [1015, 98] on span "Save" at bounding box center [1019, 100] width 26 height 18
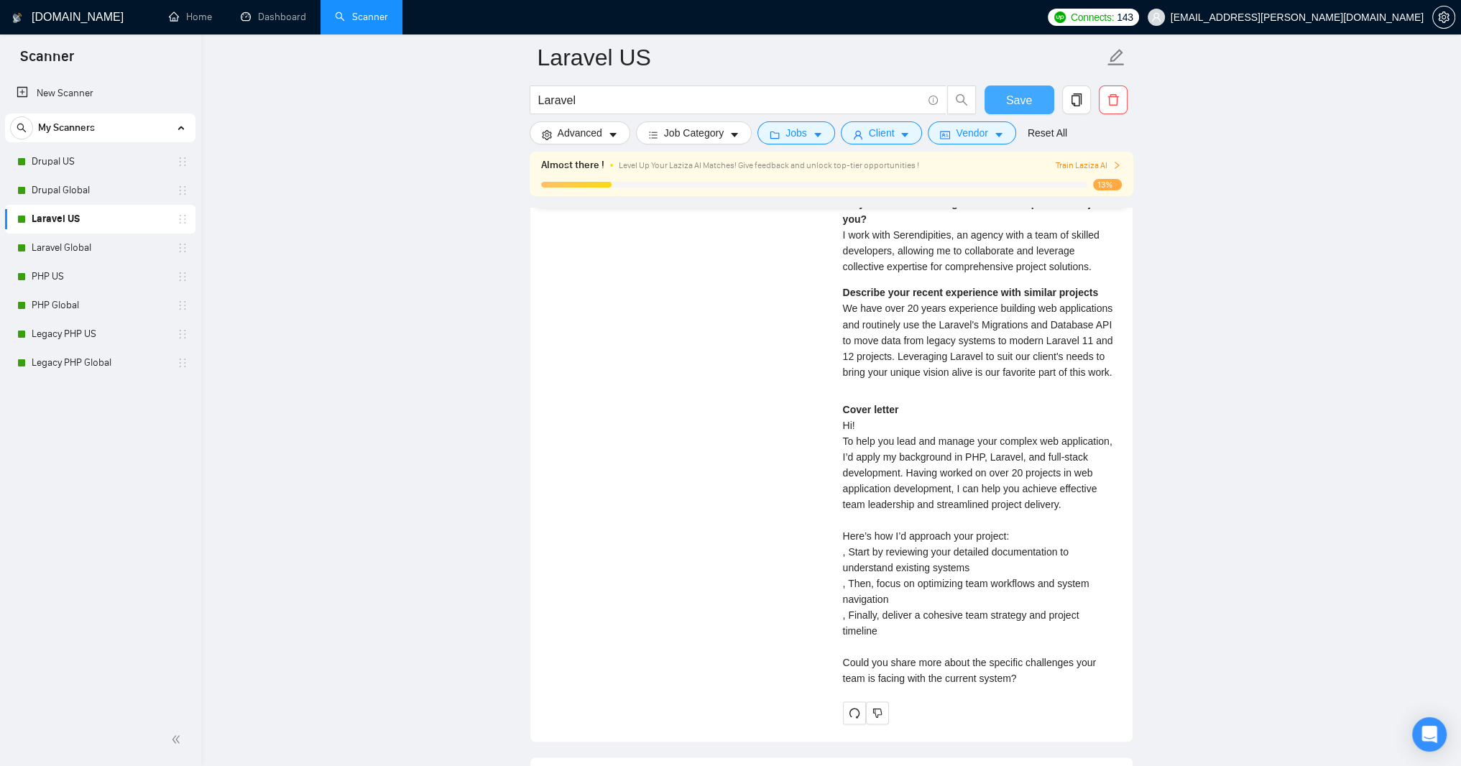
scroll to position [3337, 0]
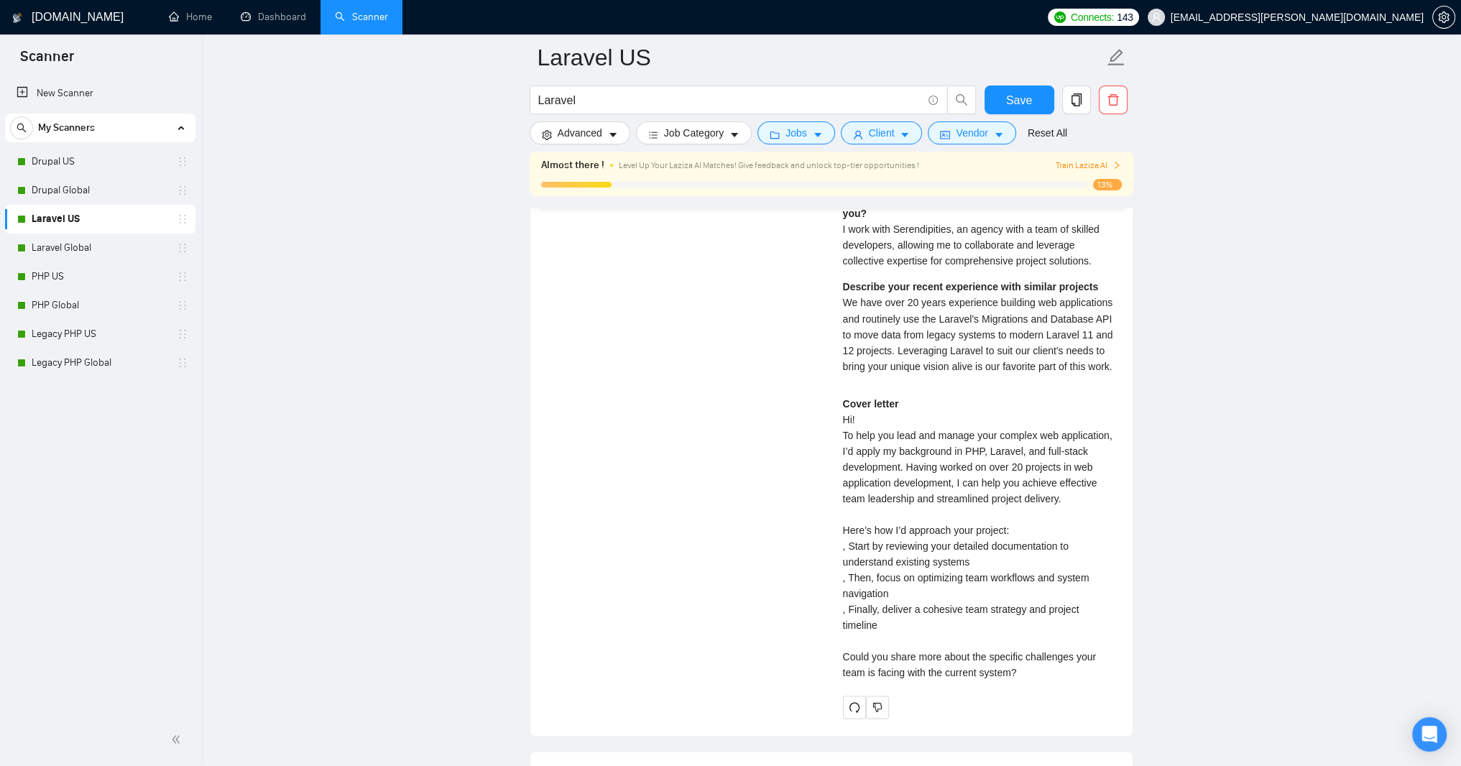
click at [807, 141] on span "Jobs" at bounding box center [796, 133] width 22 height 16
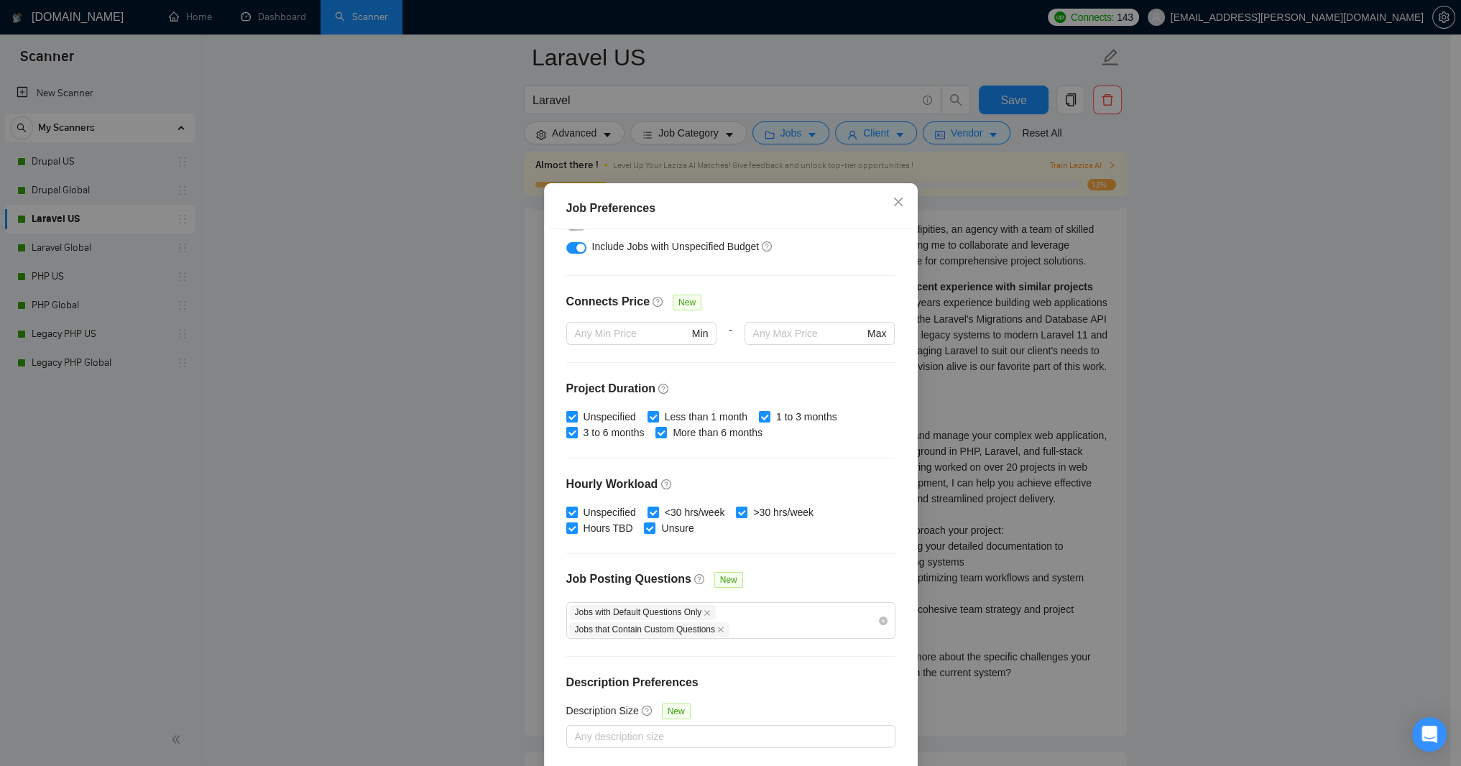
scroll to position [401, 0]
click at [710, 610] on icon "close" at bounding box center [707, 613] width 6 height 6
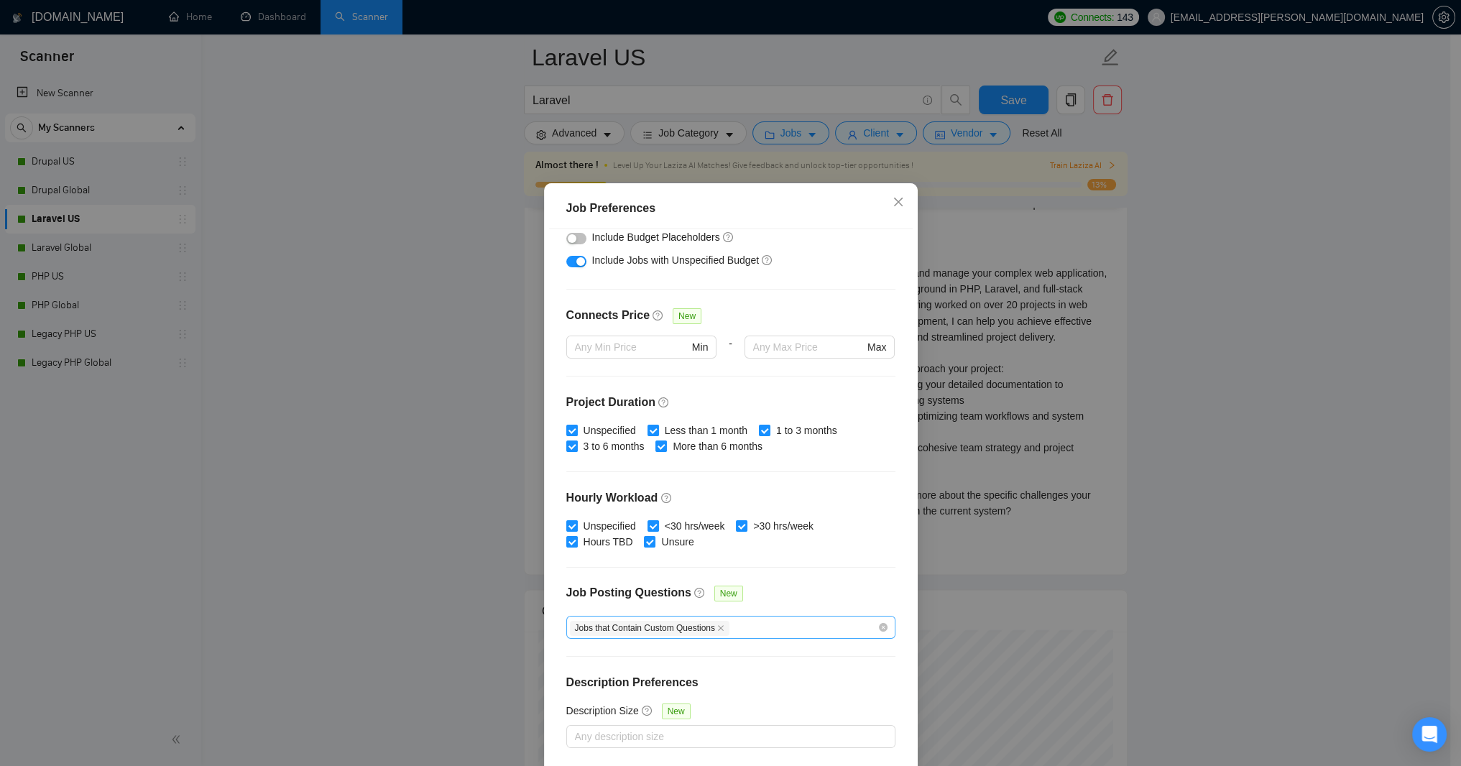
scroll to position [379, 0]
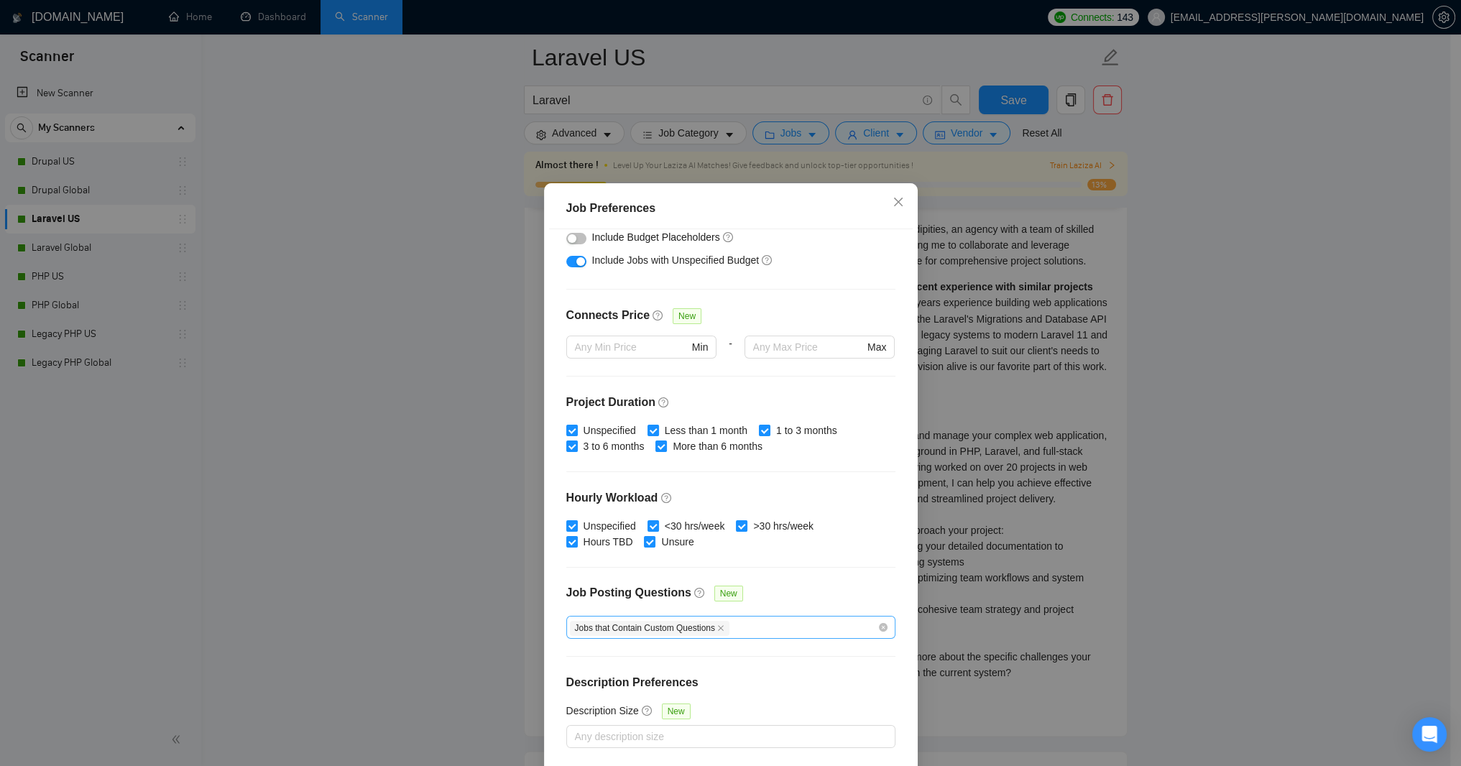
click at [729, 621] on span "Jobs that Contain Custom Questions" at bounding box center [650, 628] width 160 height 15
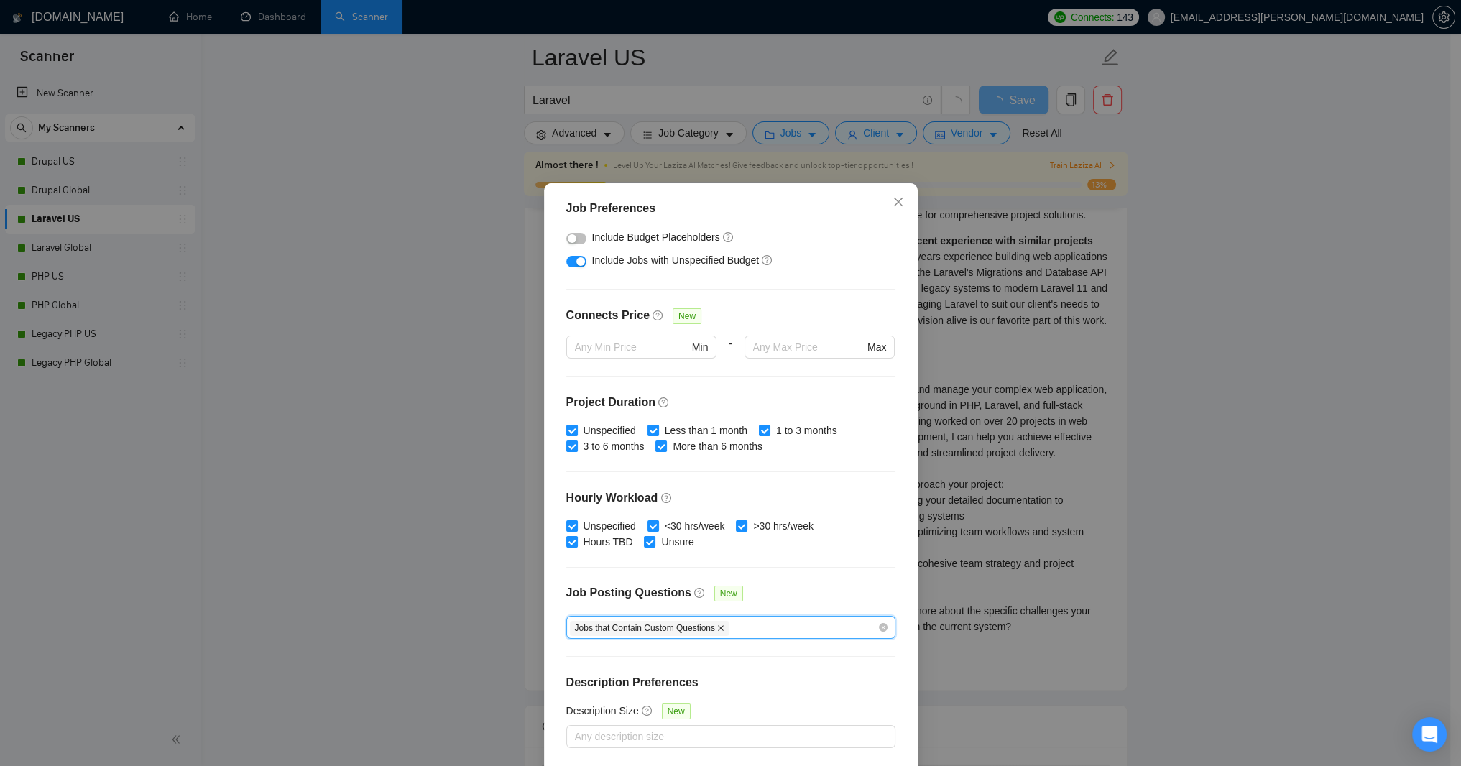
click at [724, 624] on icon "close" at bounding box center [720, 627] width 7 height 7
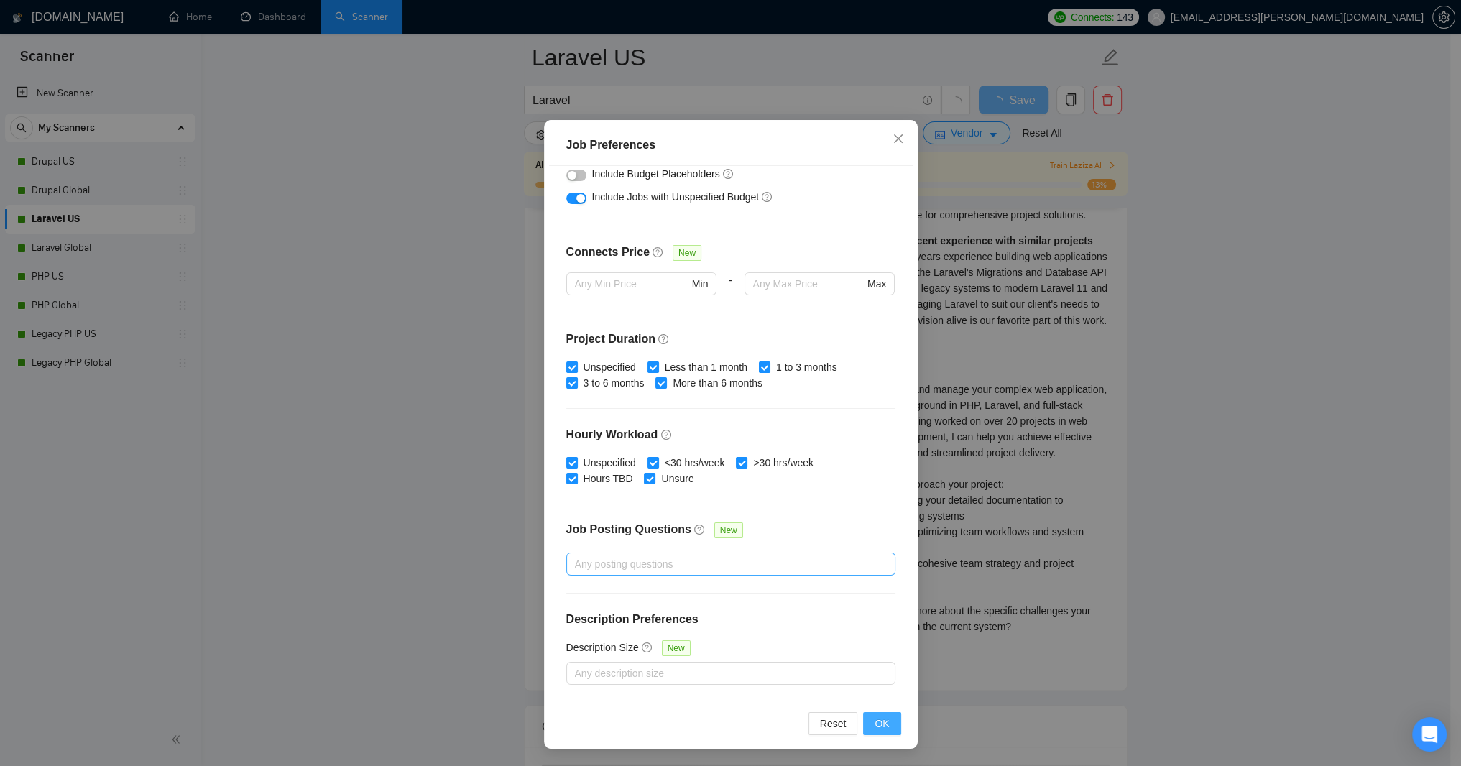
click at [875, 716] on span "OK" at bounding box center [882, 724] width 14 height 16
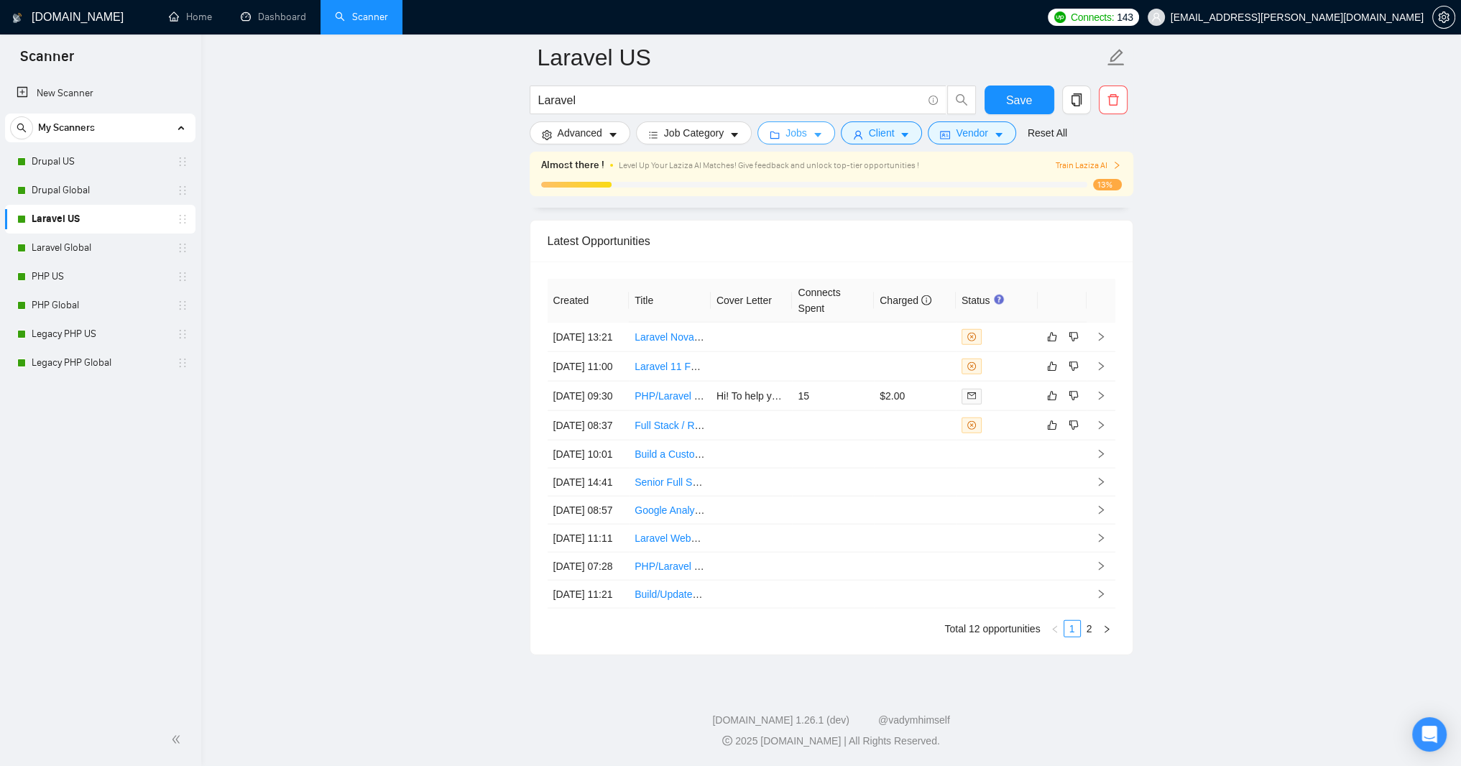
scroll to position [5751, 0]
click at [1104, 342] on icon "right" at bounding box center [1101, 337] width 10 height 10
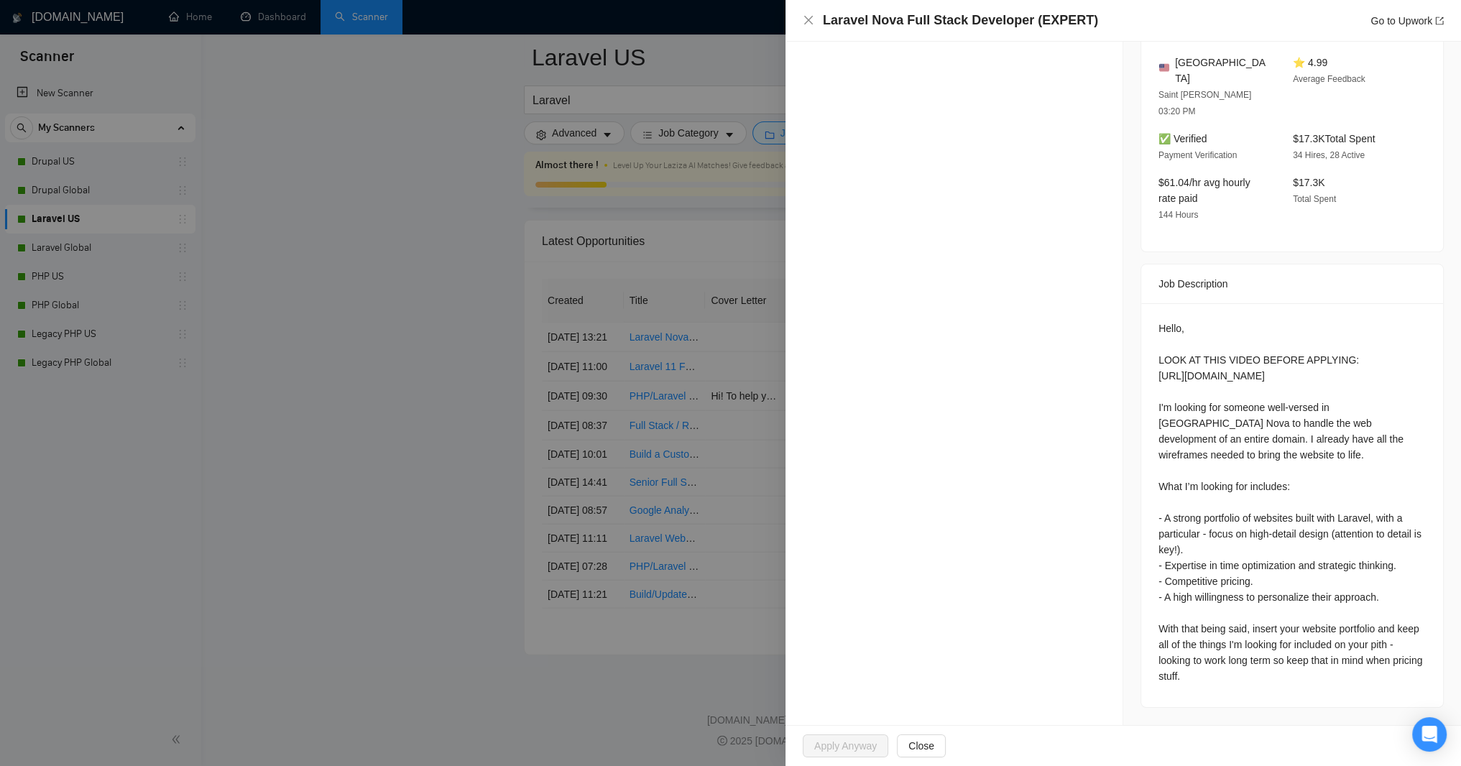
scroll to position [604, 0]
click at [496, 442] on div at bounding box center [730, 383] width 1461 height 766
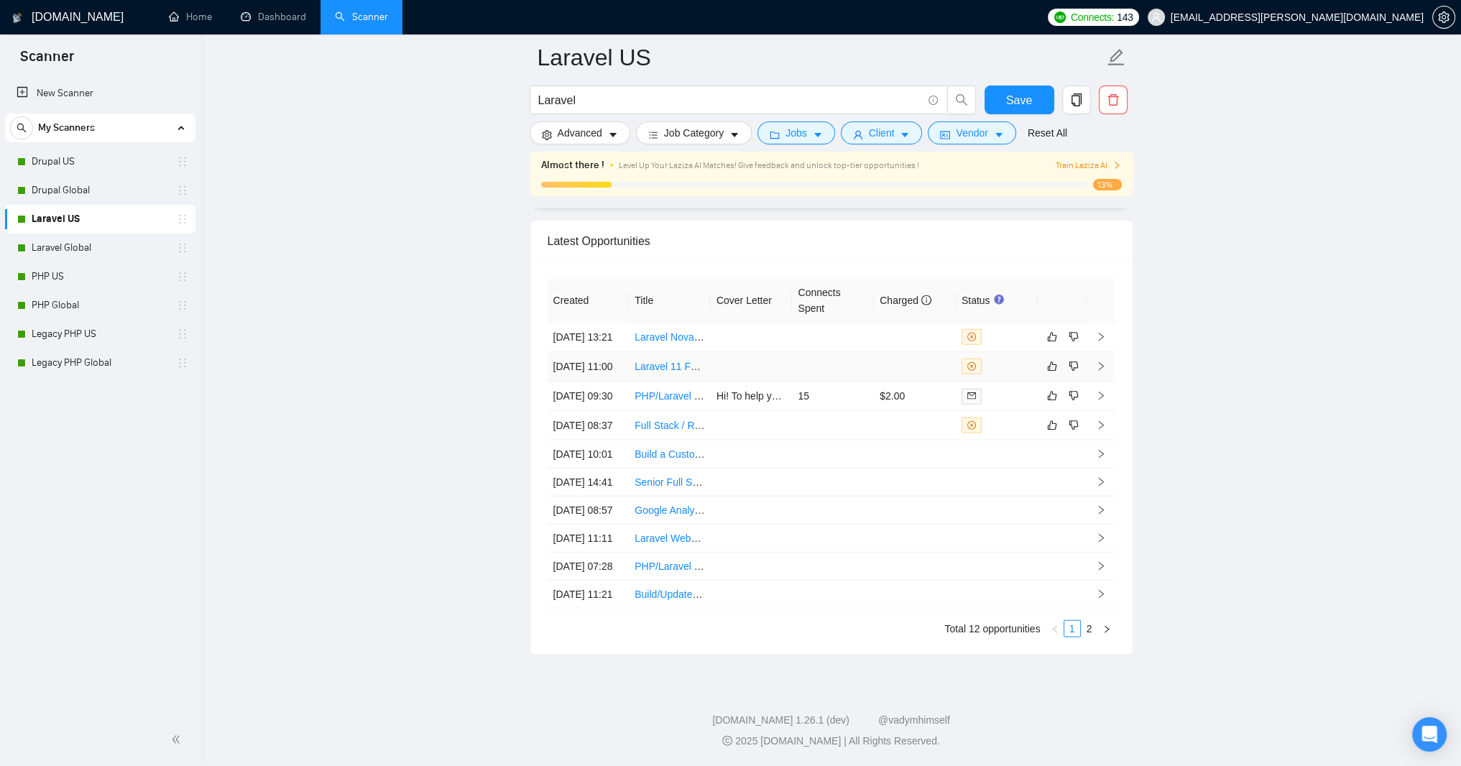
click at [1104, 372] on icon "right" at bounding box center [1101, 366] width 10 height 10
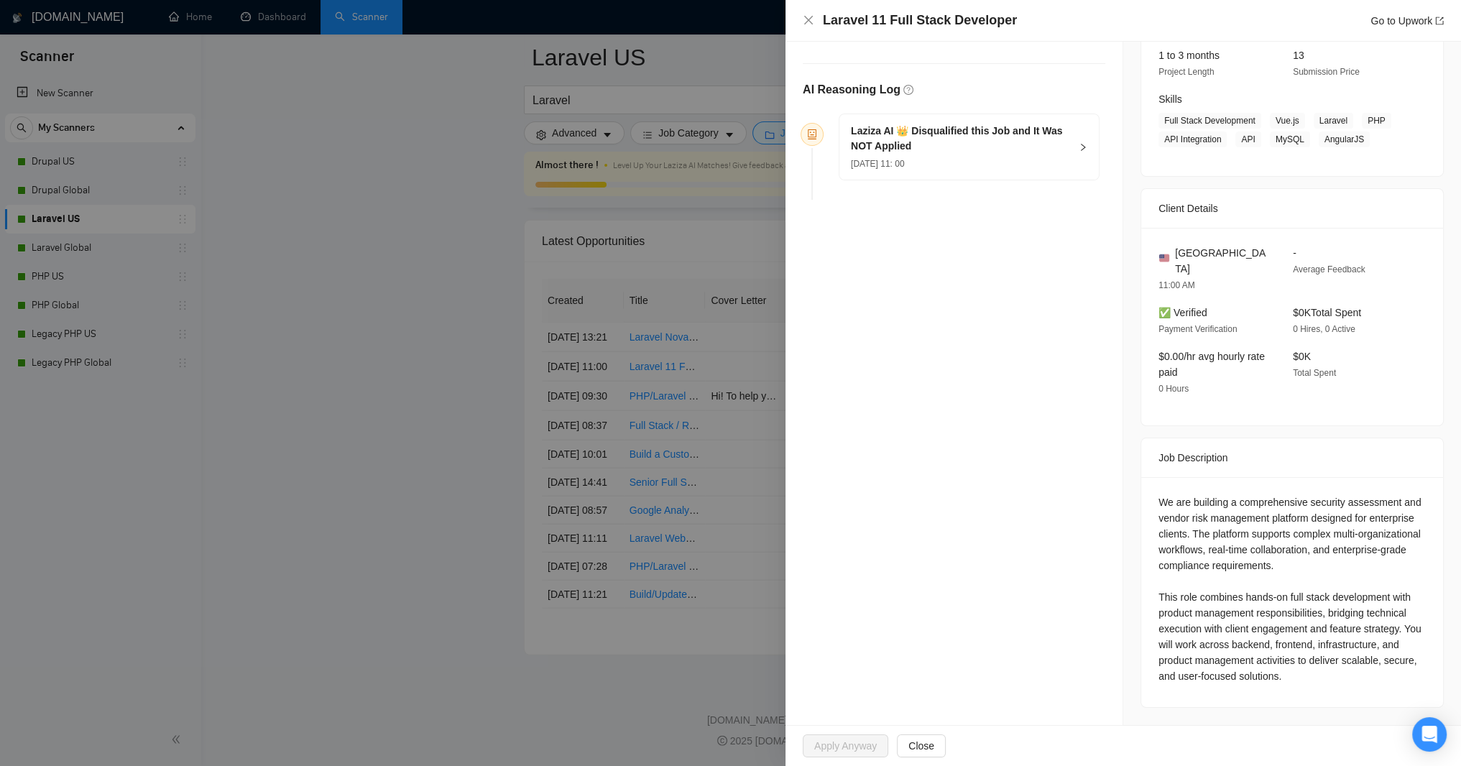
click at [443, 475] on div at bounding box center [730, 383] width 1461 height 766
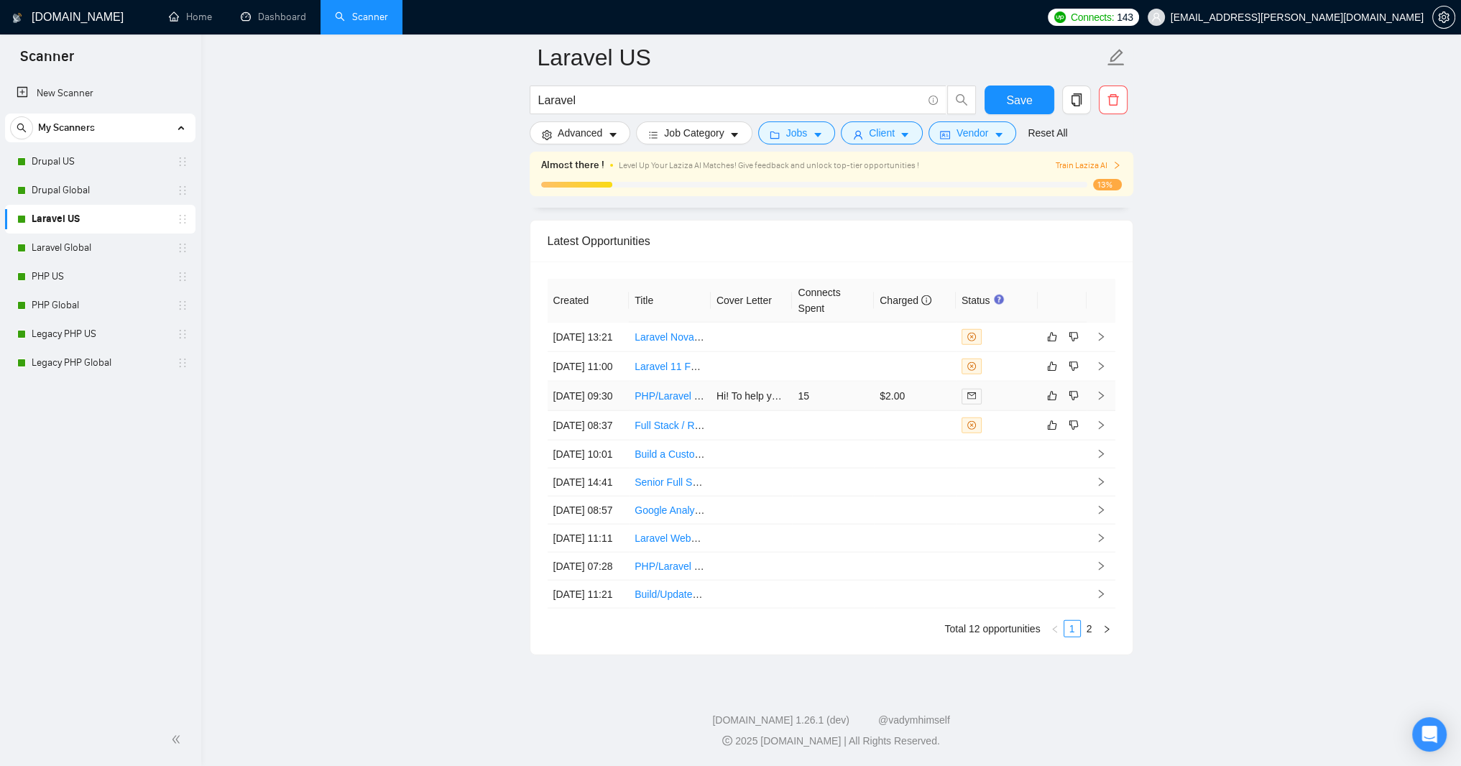
scroll to position [5837, 0]
click at [1096, 401] on icon "right" at bounding box center [1101, 396] width 10 height 10
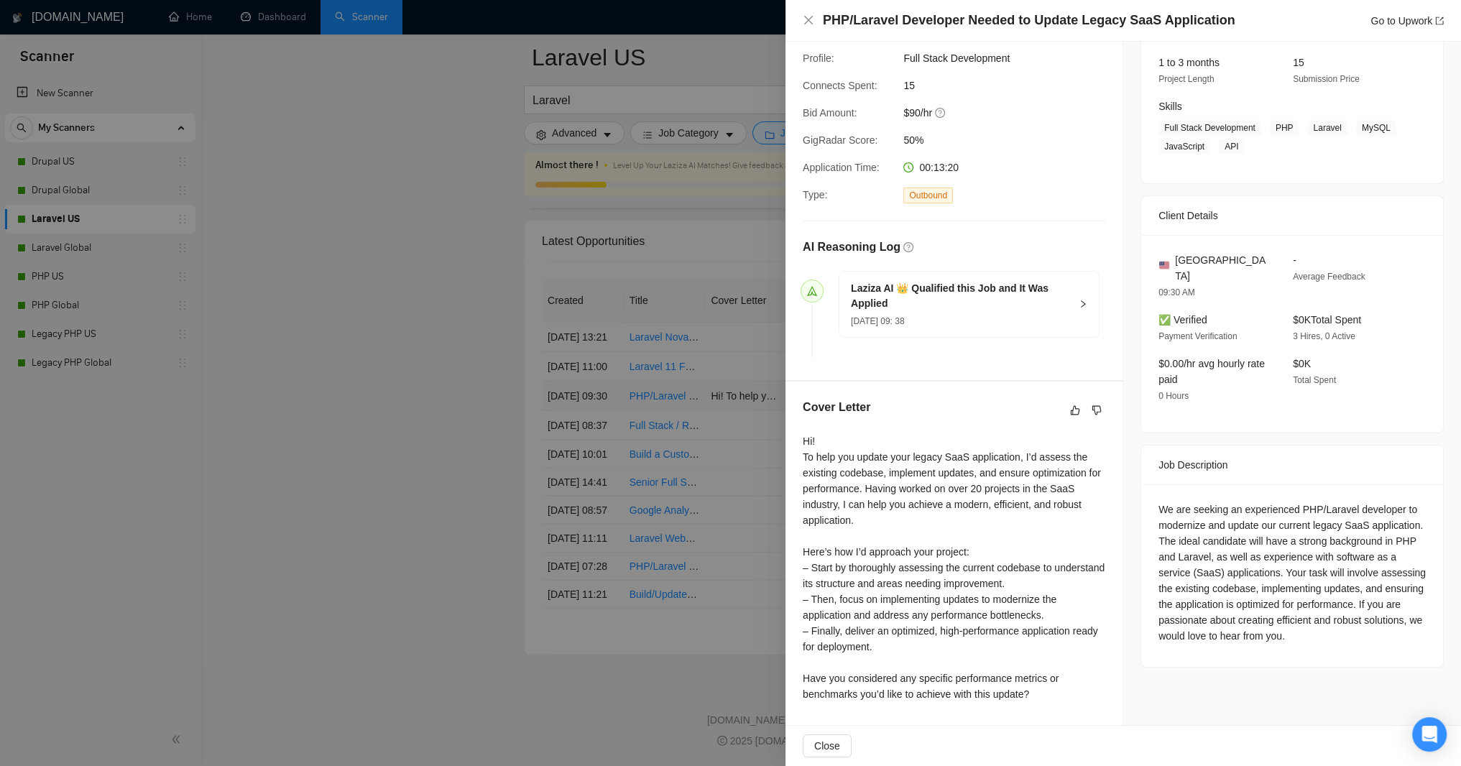
scroll to position [581, 0]
click at [464, 444] on div at bounding box center [730, 383] width 1461 height 766
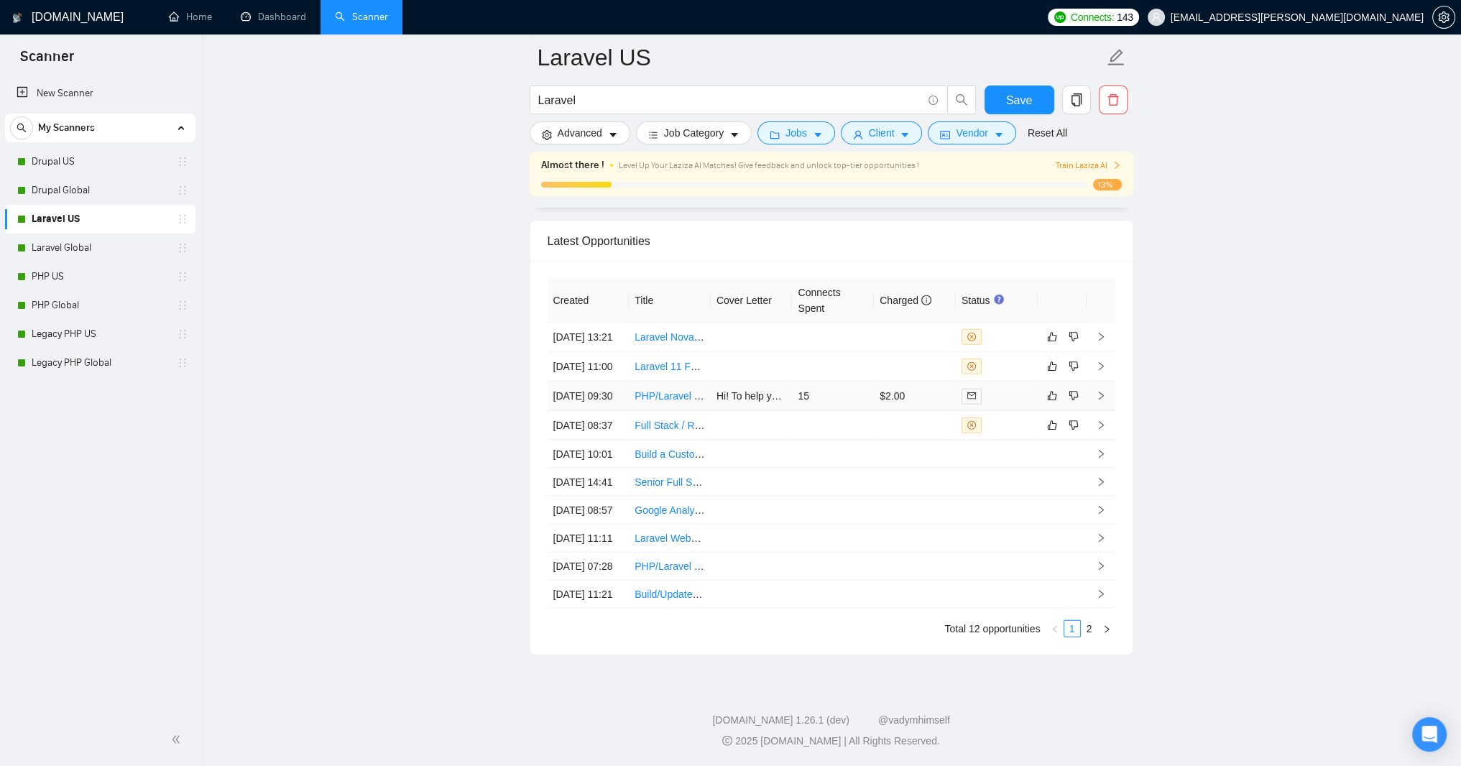
click at [667, 402] on link "PHP/Laravel Developer Needed to Update Legacy SaaS Application" at bounding box center [787, 395] width 304 height 11
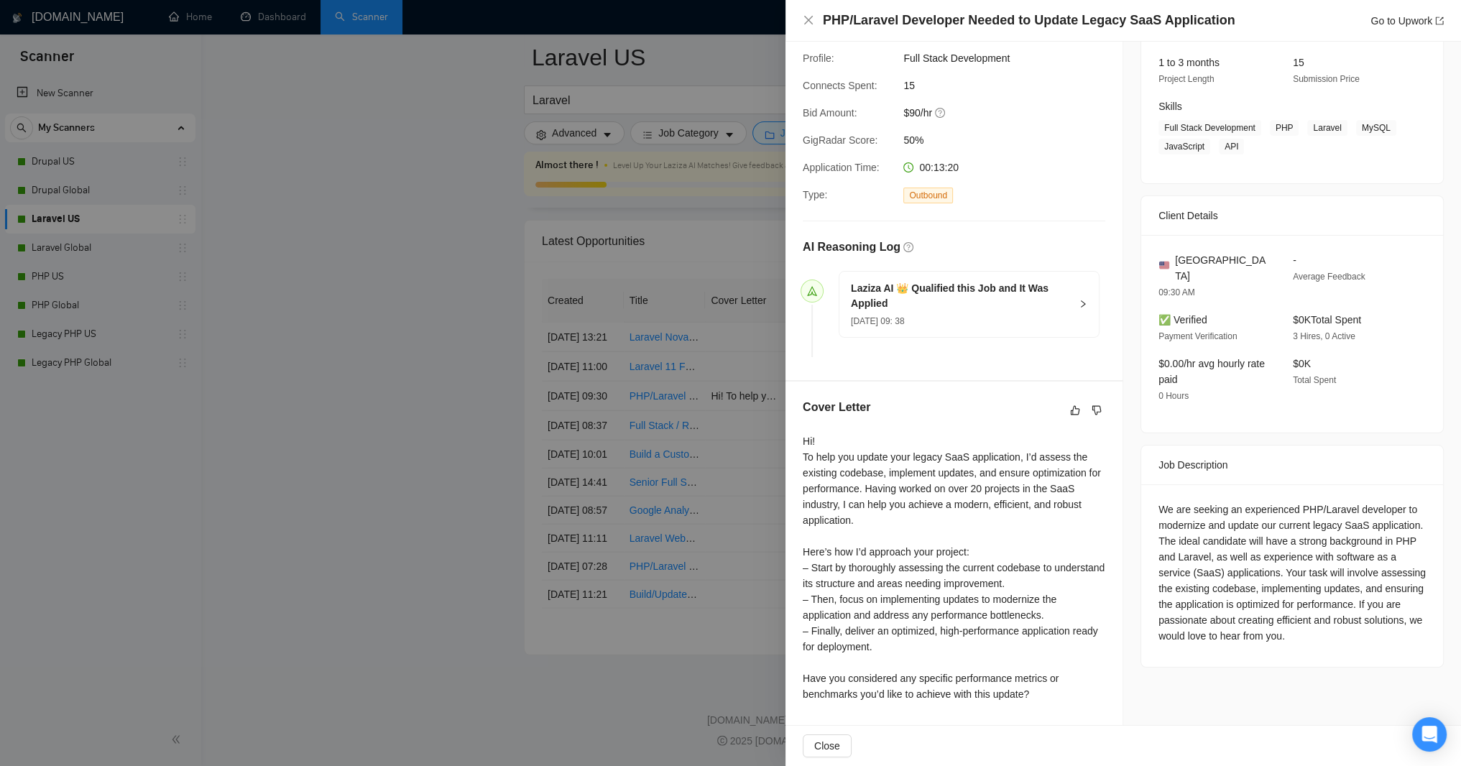
drag, startPoint x: 486, startPoint y: 456, endPoint x: 477, endPoint y: 450, distance: 10.4
click at [477, 450] on div at bounding box center [730, 383] width 1461 height 766
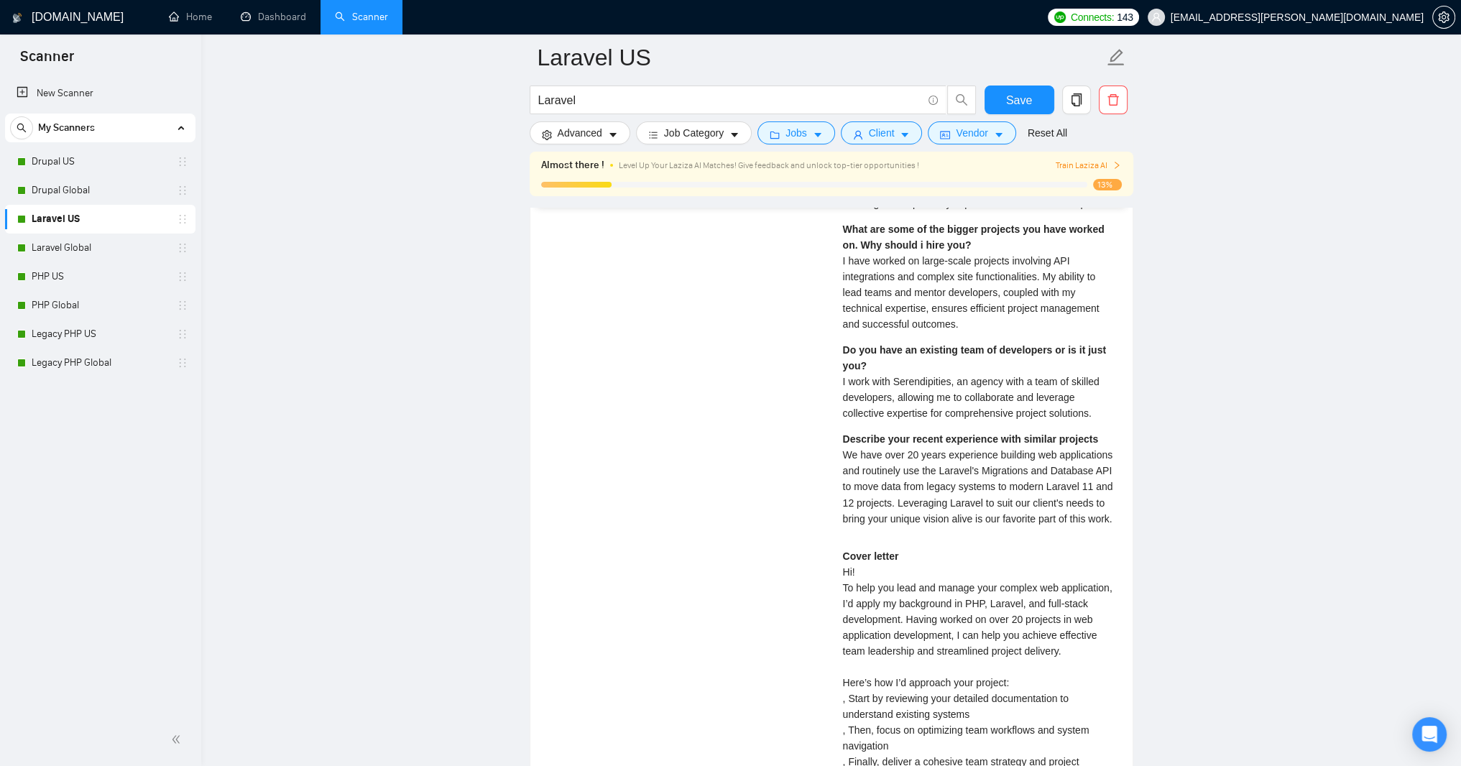
scroll to position [3164, 0]
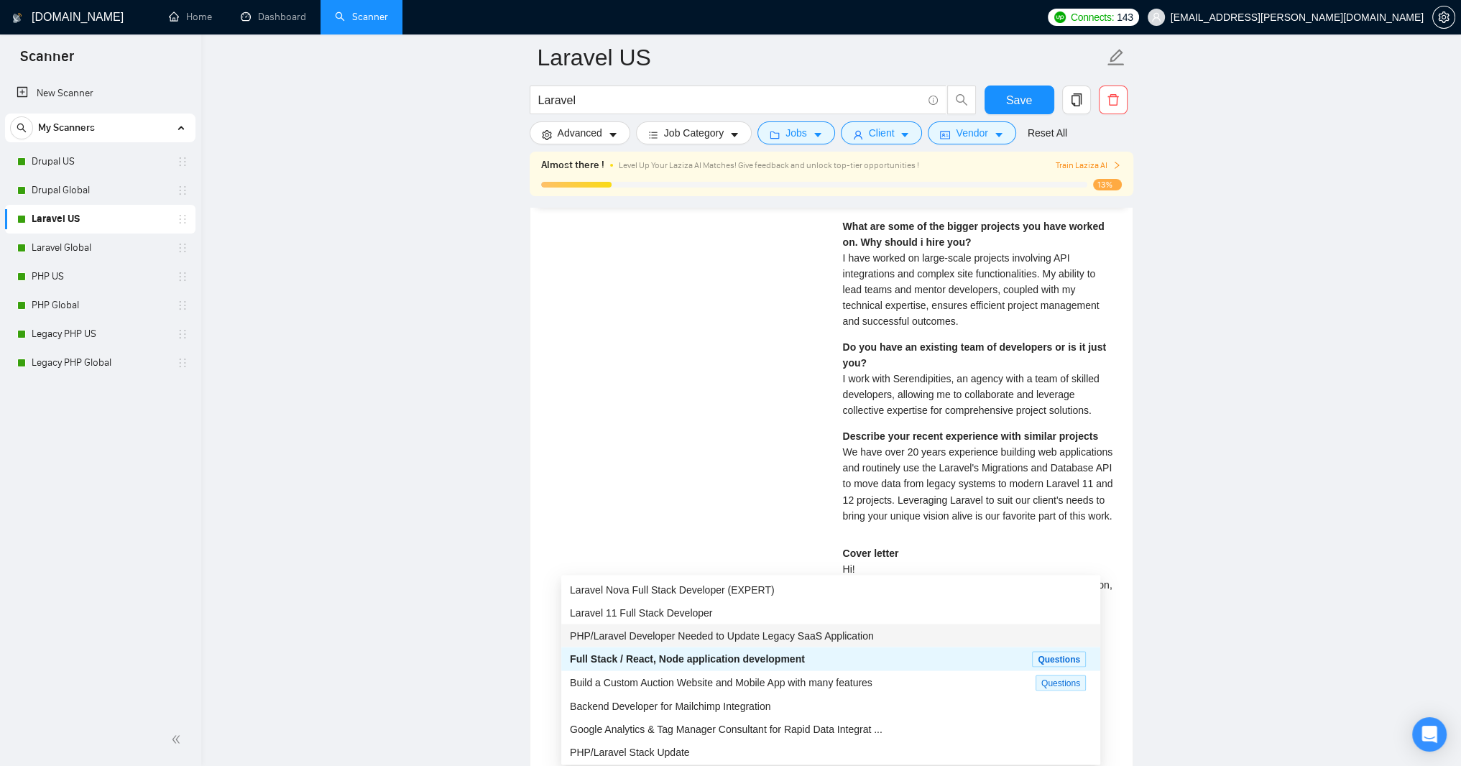
click at [768, 639] on span "PHP/Laravel Developer Needed to Update Legacy SaaS Application" at bounding box center [722, 635] width 304 height 11
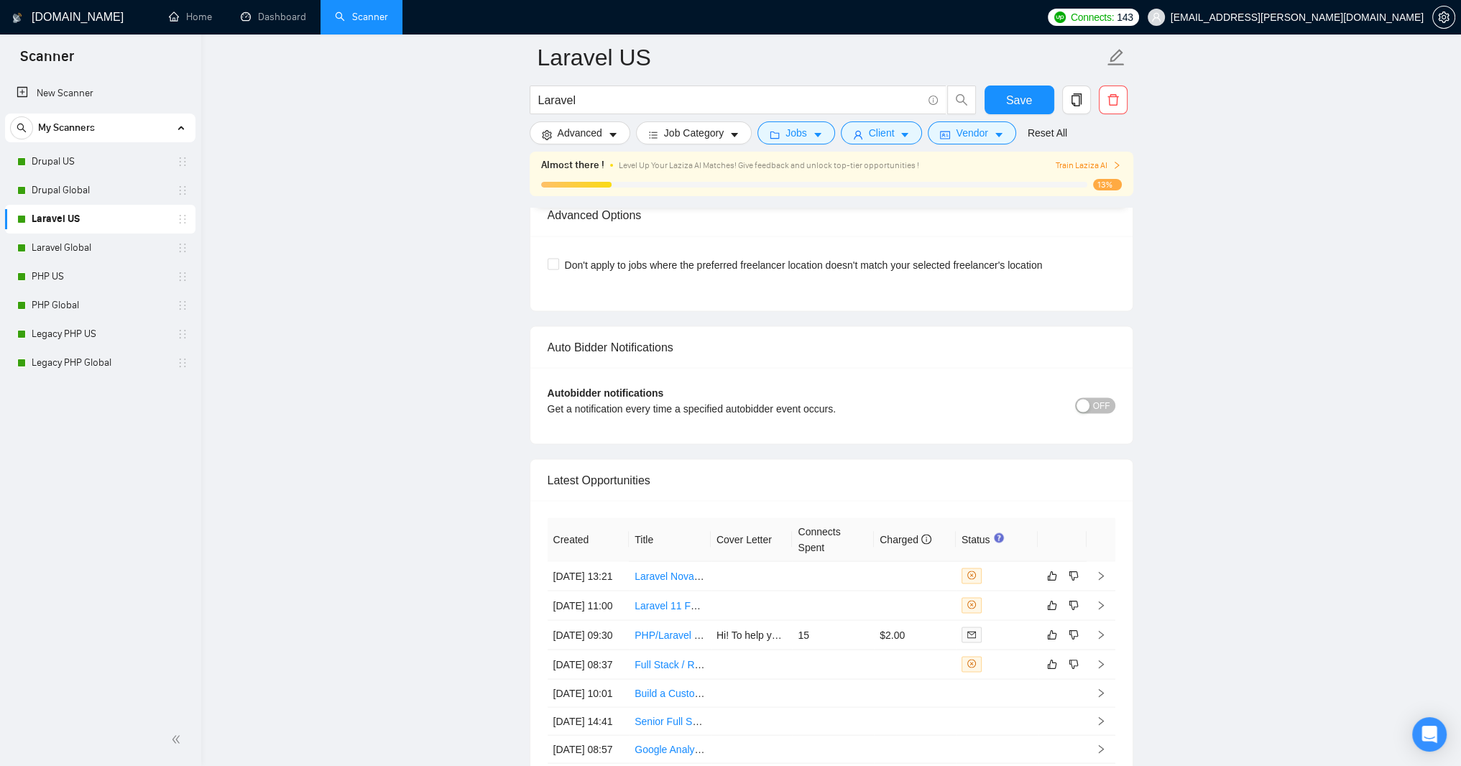
scroll to position [3423, 0]
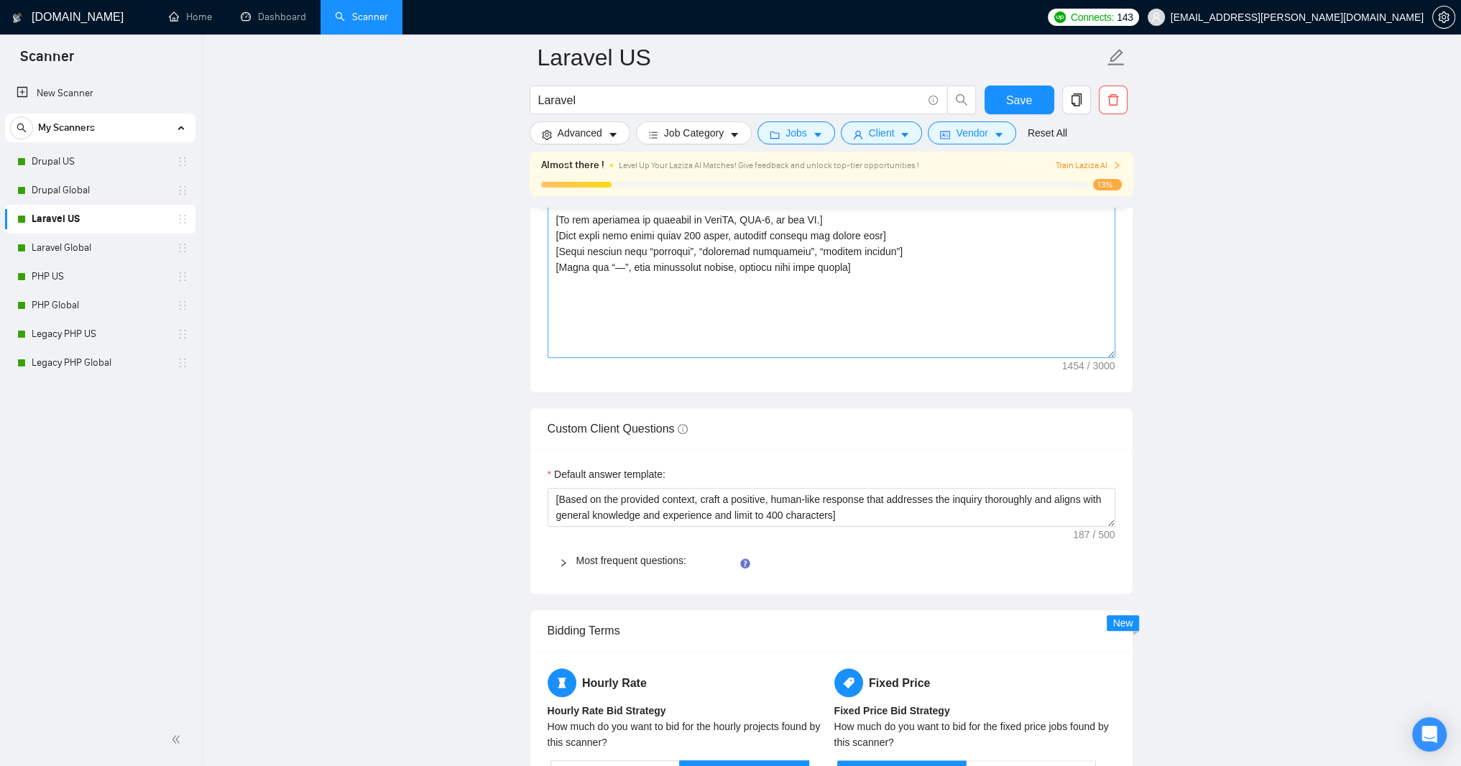
scroll to position [0, 0]
click at [980, 358] on textarea "Cover letter template:" at bounding box center [832, 195] width 568 height 323
click at [1081, 358] on textarea "Cover letter template:" at bounding box center [832, 195] width 568 height 323
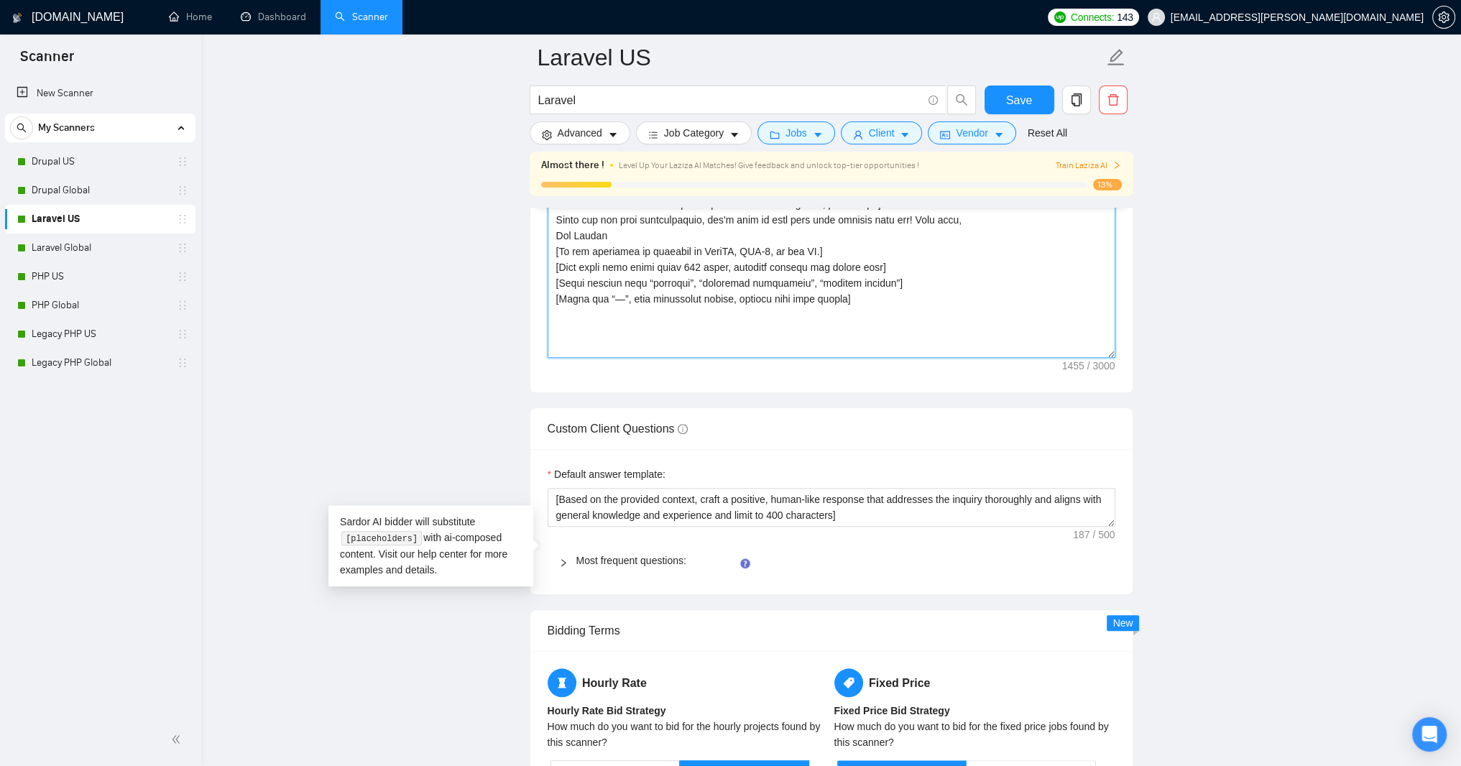
click at [557, 358] on textarea "Cover letter template:" at bounding box center [832, 195] width 568 height 323
click at [624, 358] on textarea "Cover letter template:" at bounding box center [832, 195] width 568 height 323
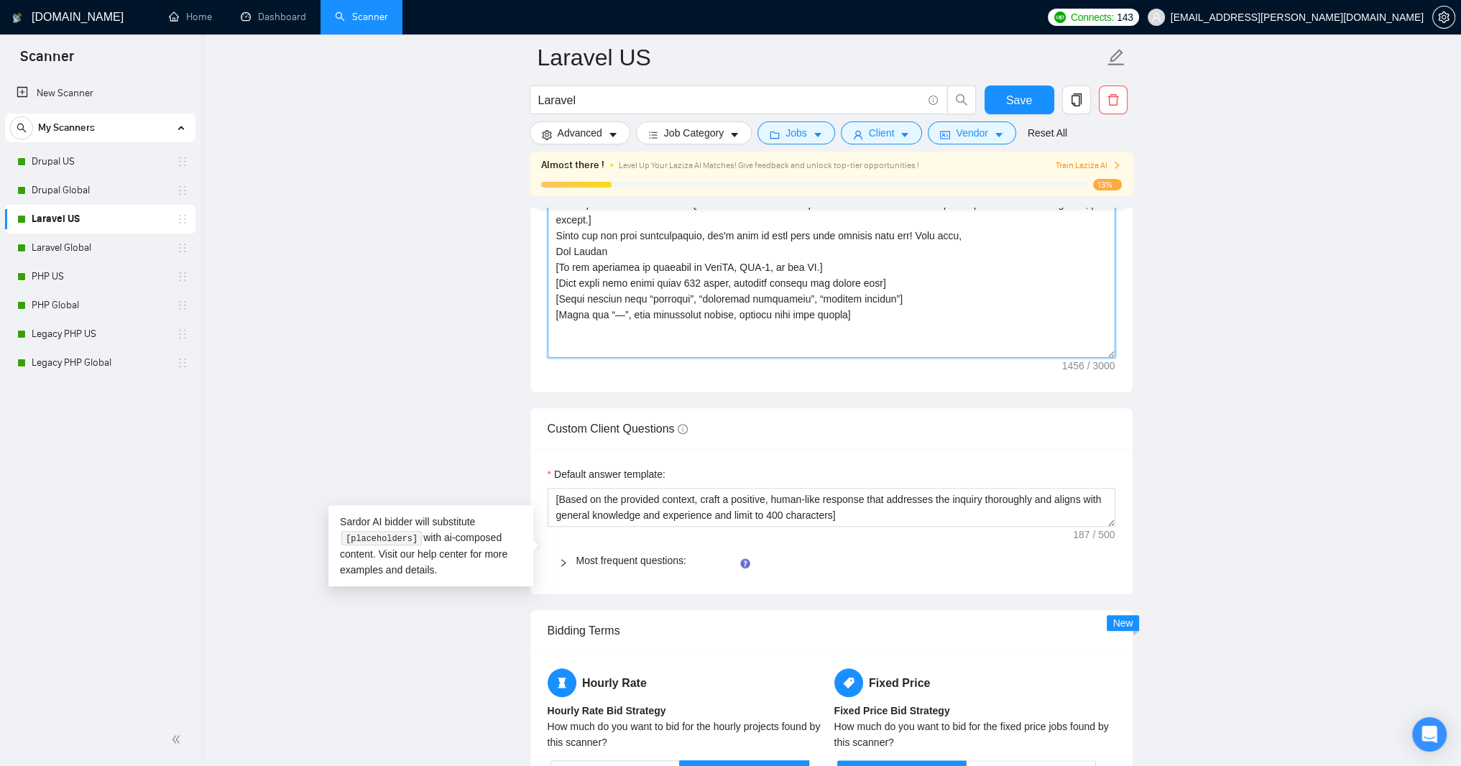
scroll to position [67, 0]
click at [626, 358] on textarea "Cover letter template:" at bounding box center [832, 195] width 568 height 323
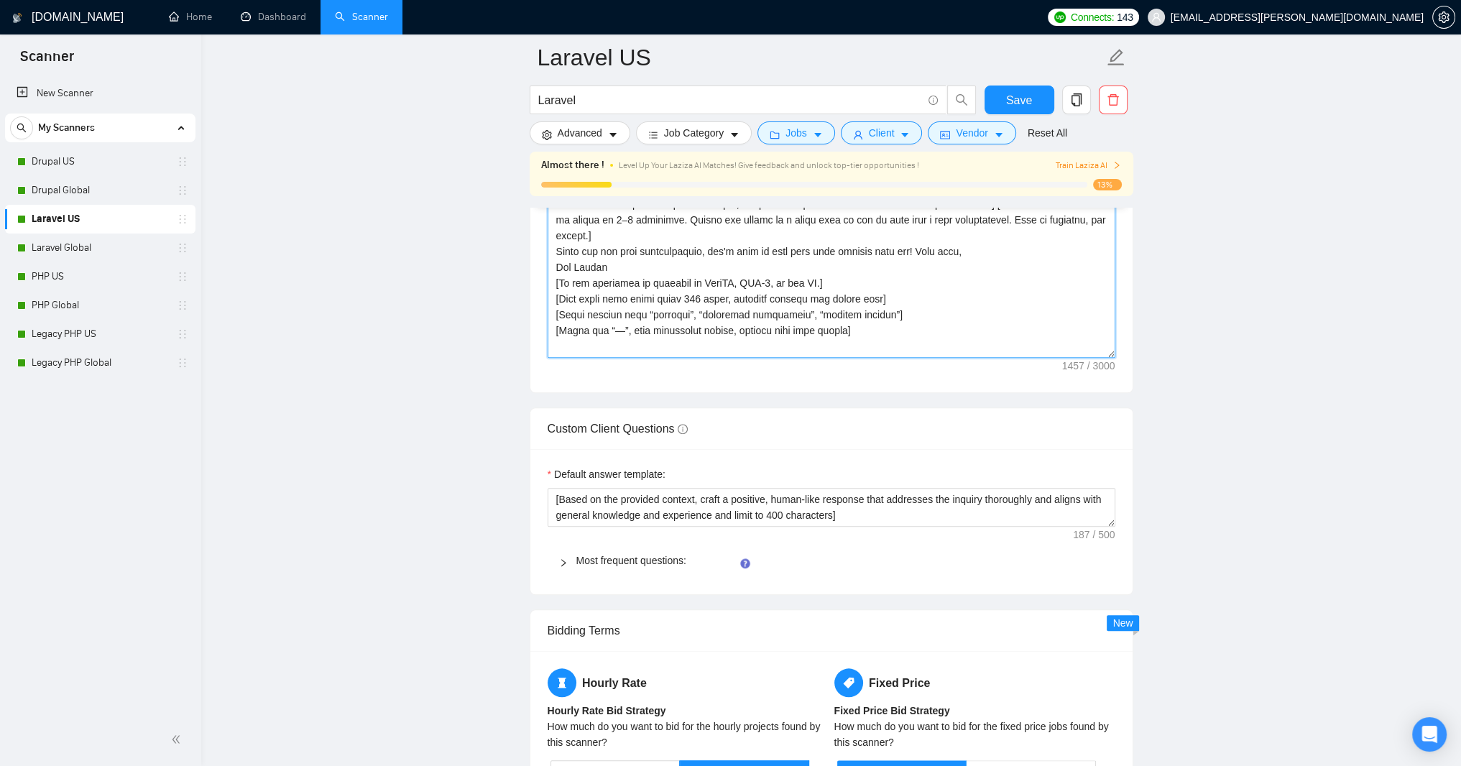
scroll to position [1871, 0]
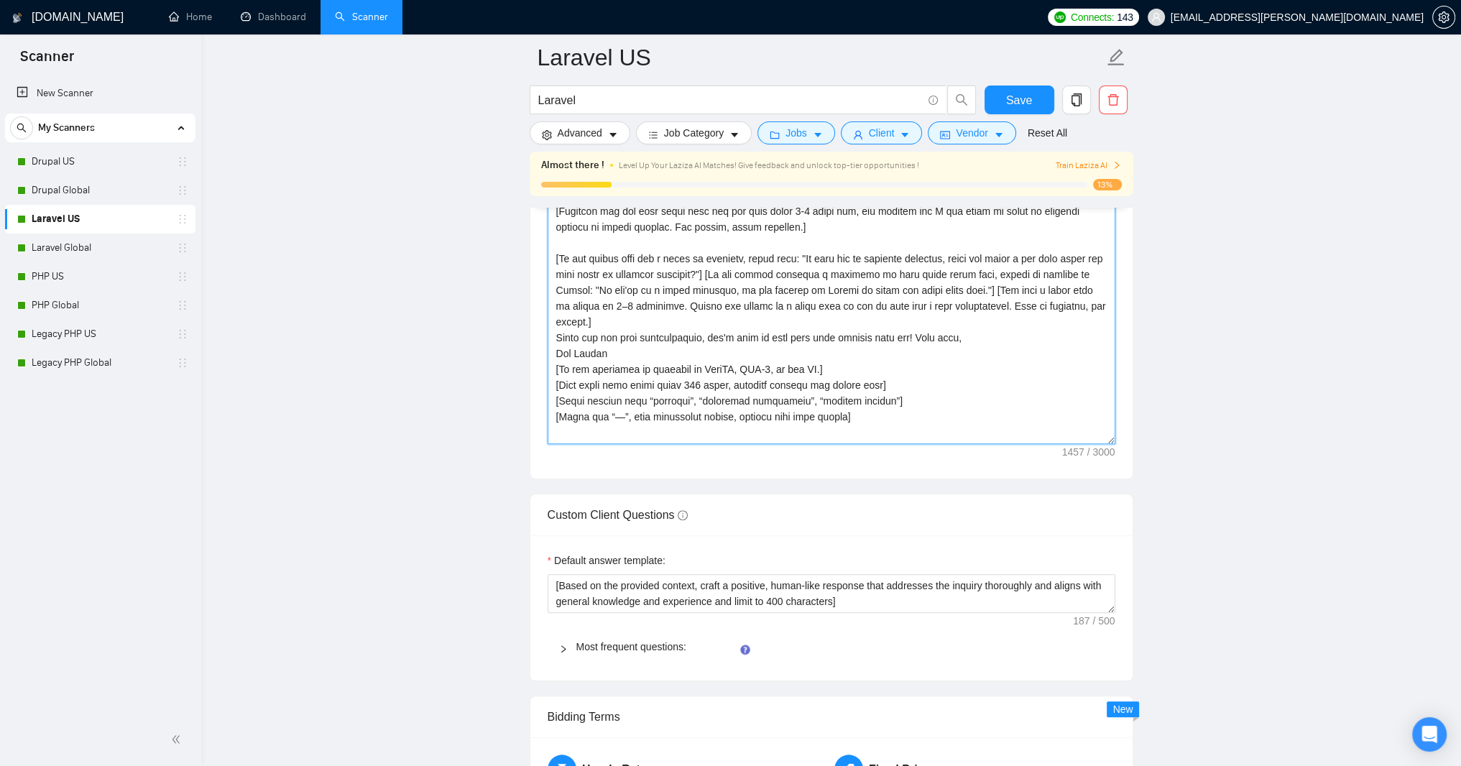
click at [986, 444] on textarea "Cover letter template:" at bounding box center [832, 282] width 568 height 323
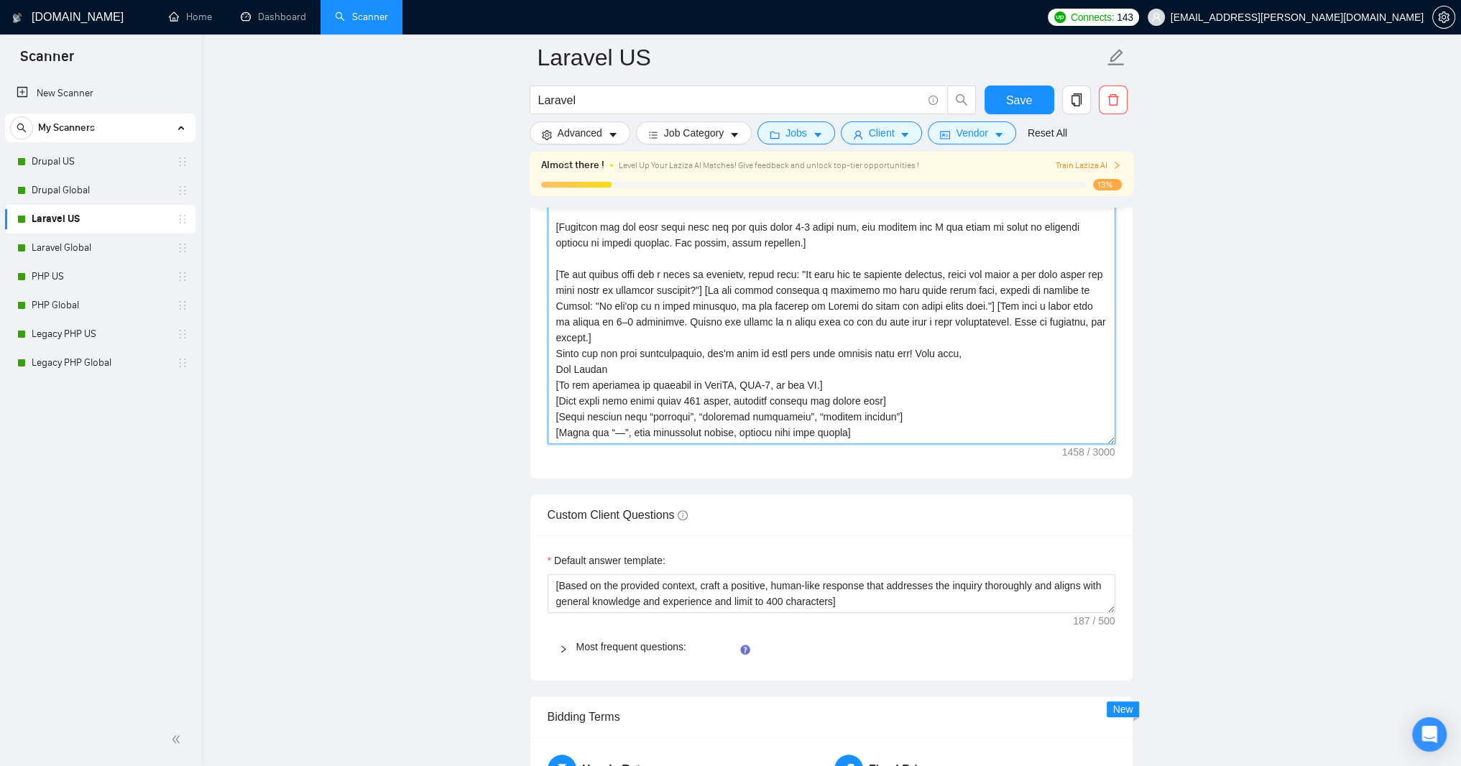
scroll to position [112, 0]
drag, startPoint x: 1069, startPoint y: 622, endPoint x: 1063, endPoint y: 647, distance: 26.0
click at [1069, 444] on textarea "Cover letter template:" at bounding box center [832, 282] width 568 height 323
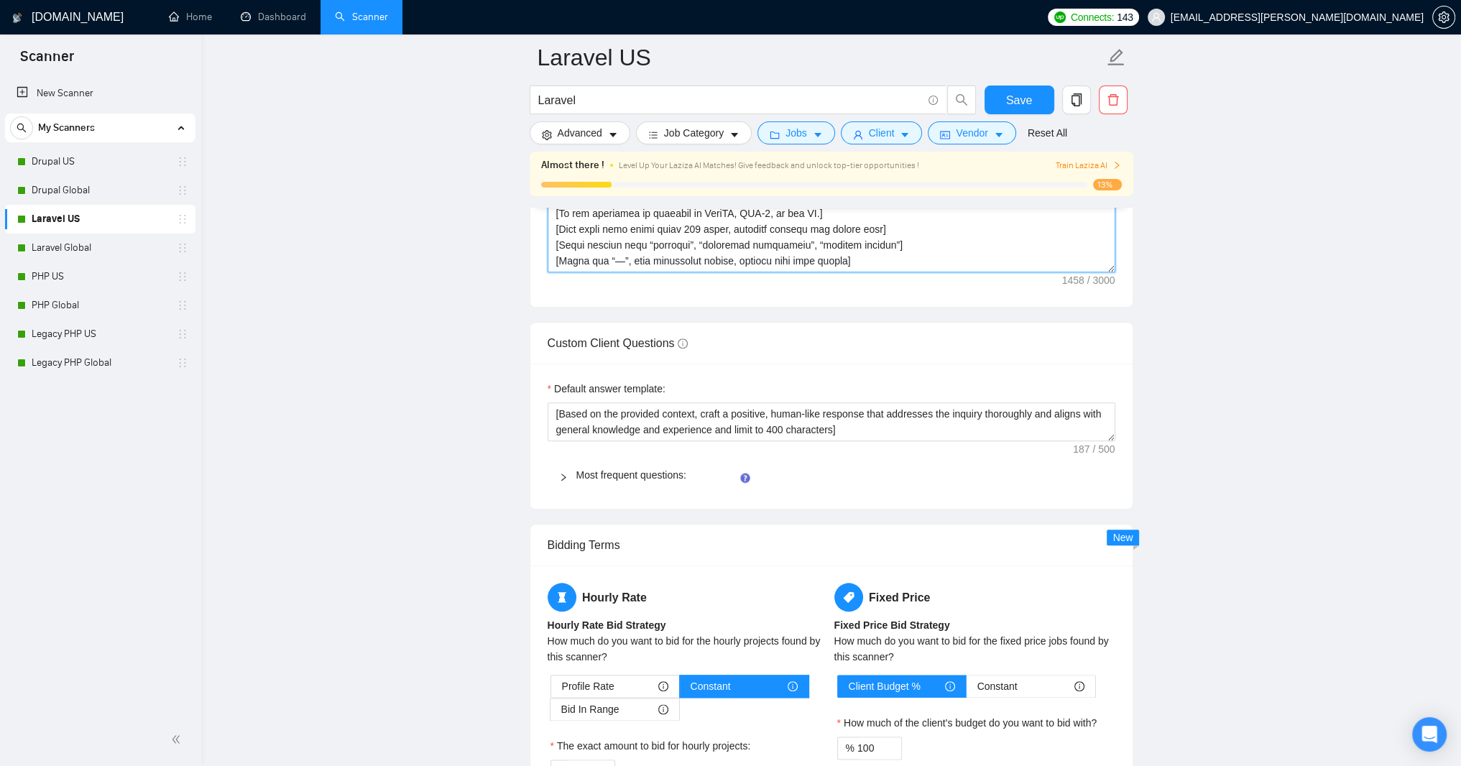
scroll to position [2043, 0]
click at [636, 272] on textarea "Cover letter template:" at bounding box center [832, 109] width 568 height 323
click at [977, 272] on textarea "Cover letter template:" at bounding box center [832, 109] width 568 height 323
click at [637, 272] on textarea "Cover letter template:" at bounding box center [832, 109] width 568 height 323
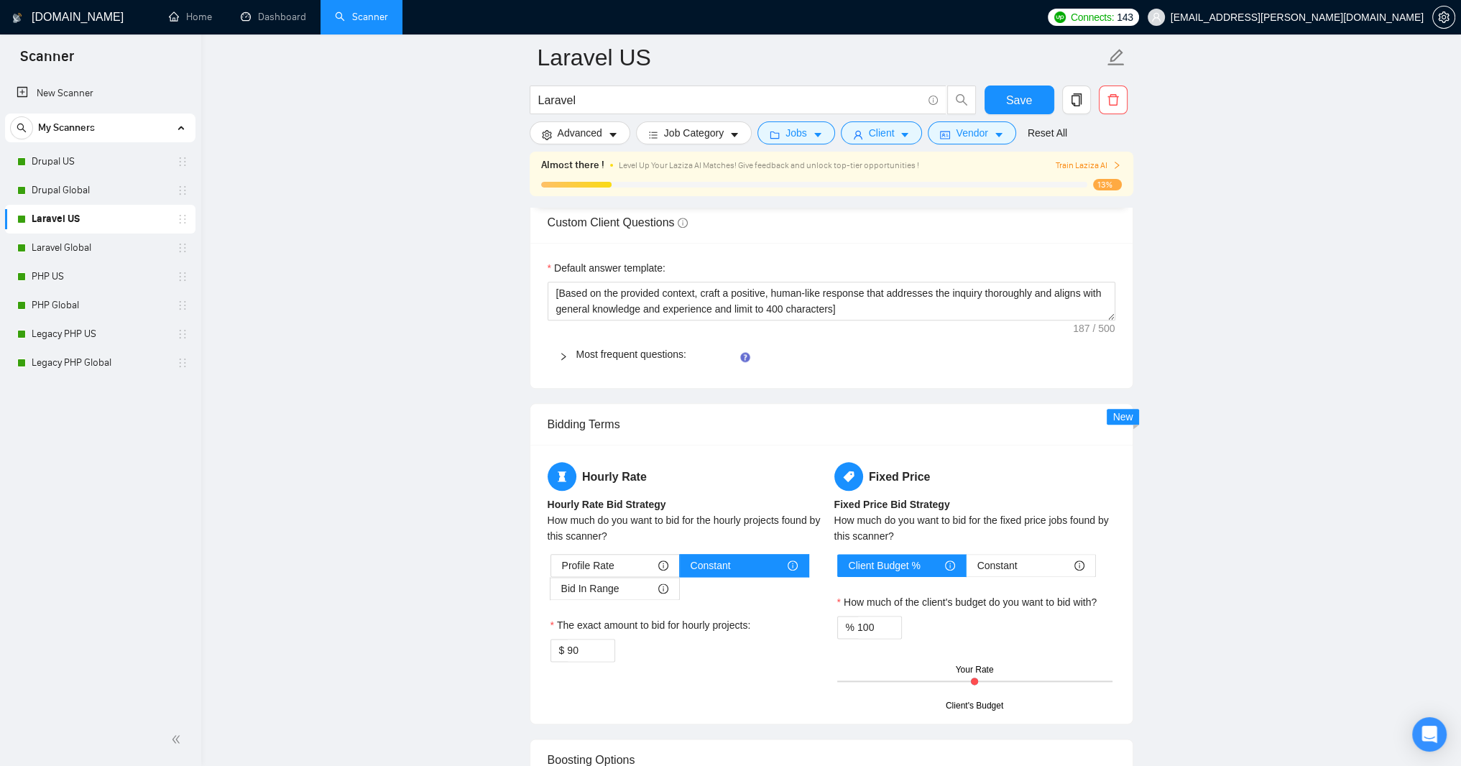
scroll to position [2043, 0]
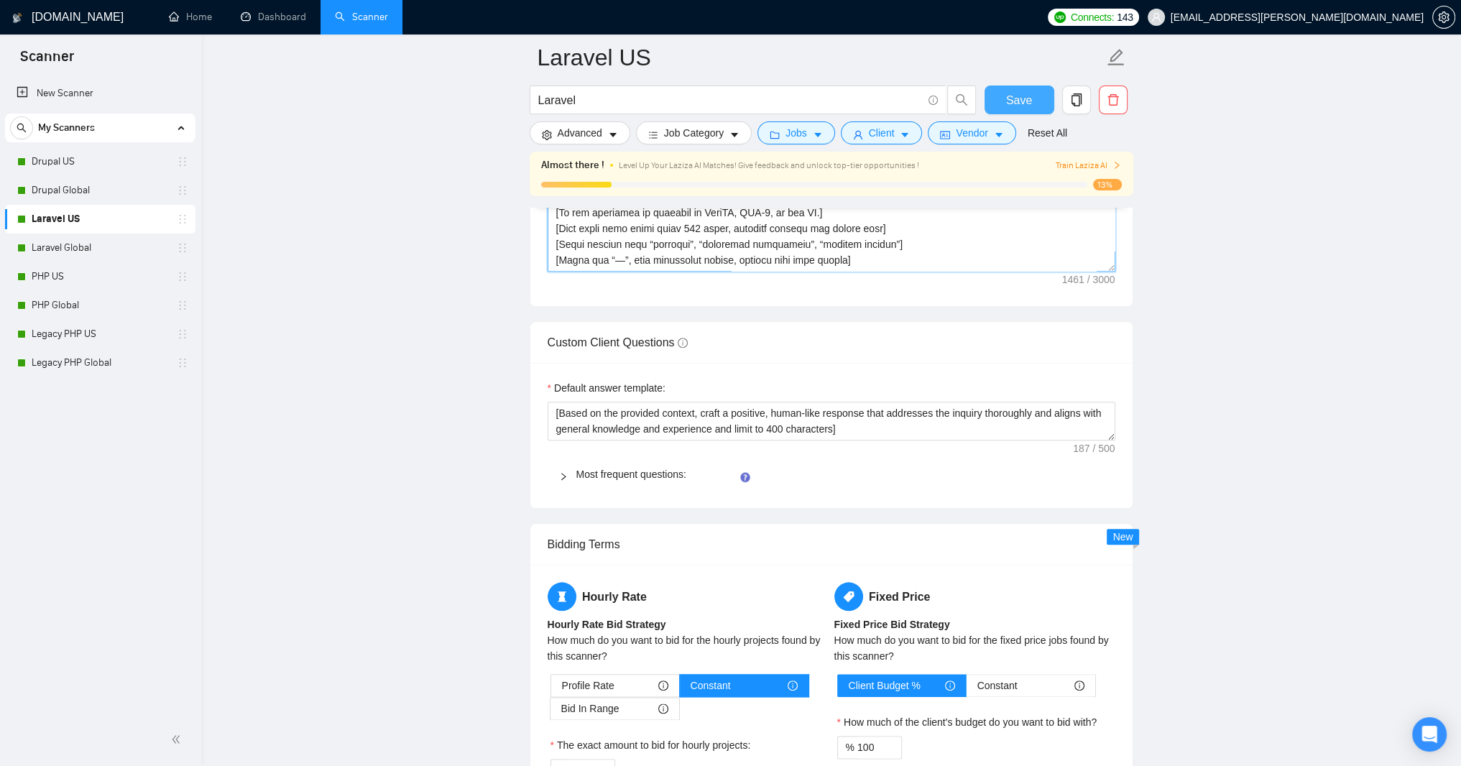
type textarea "Hello! Using my 25 years of PHP-based web applications experience, I will deliv…"
click at [1015, 95] on span "Save" at bounding box center [1019, 100] width 26 height 18
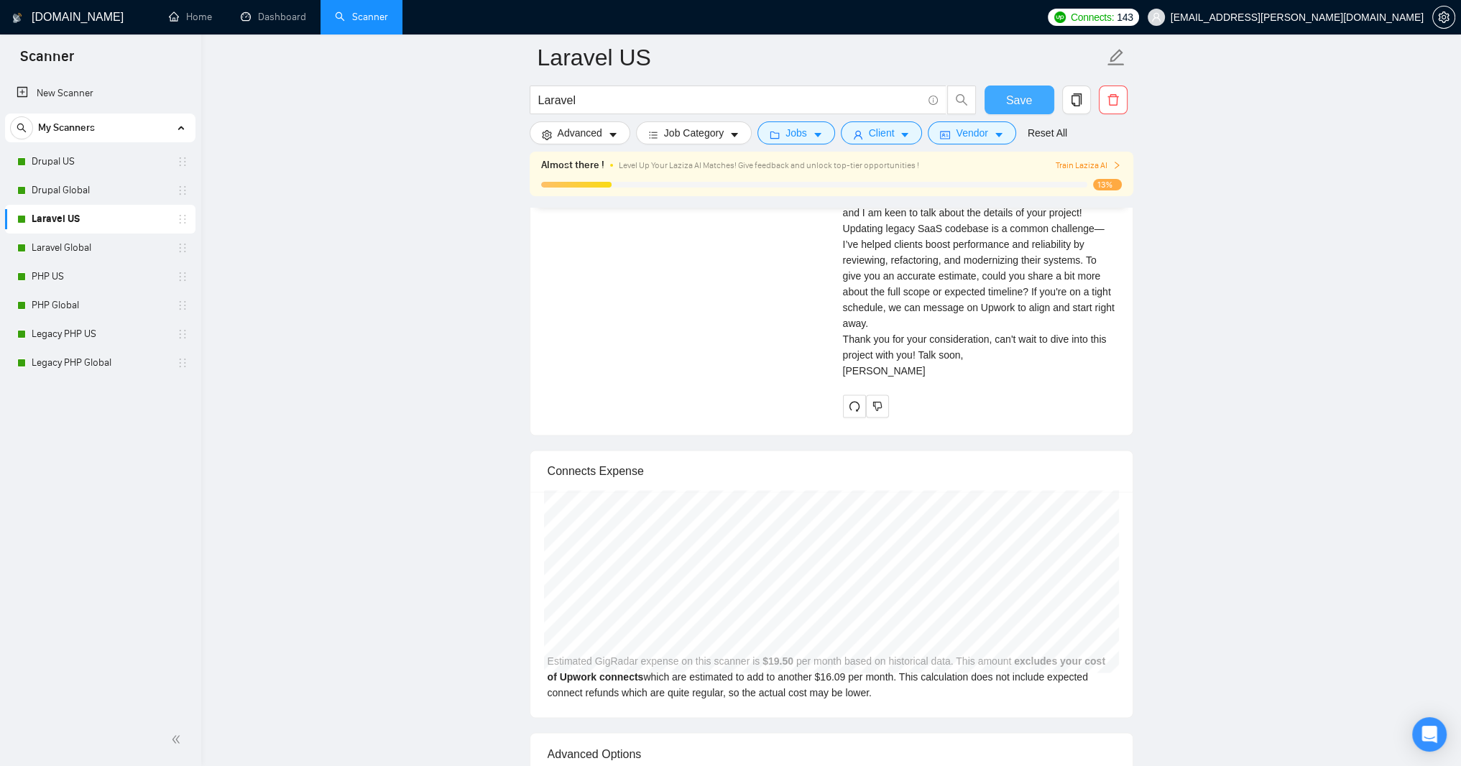
scroll to position [3164, 0]
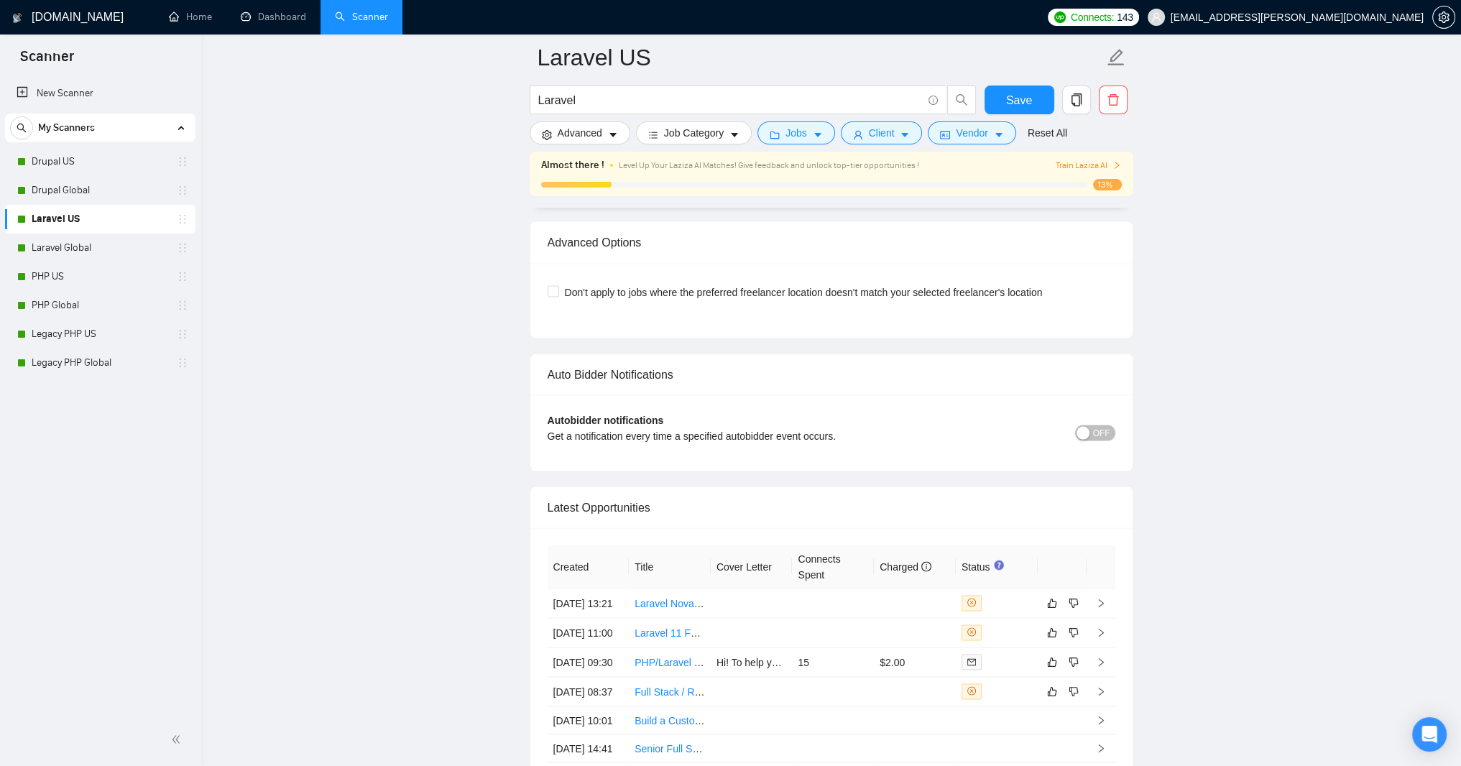
scroll to position [3423, 0]
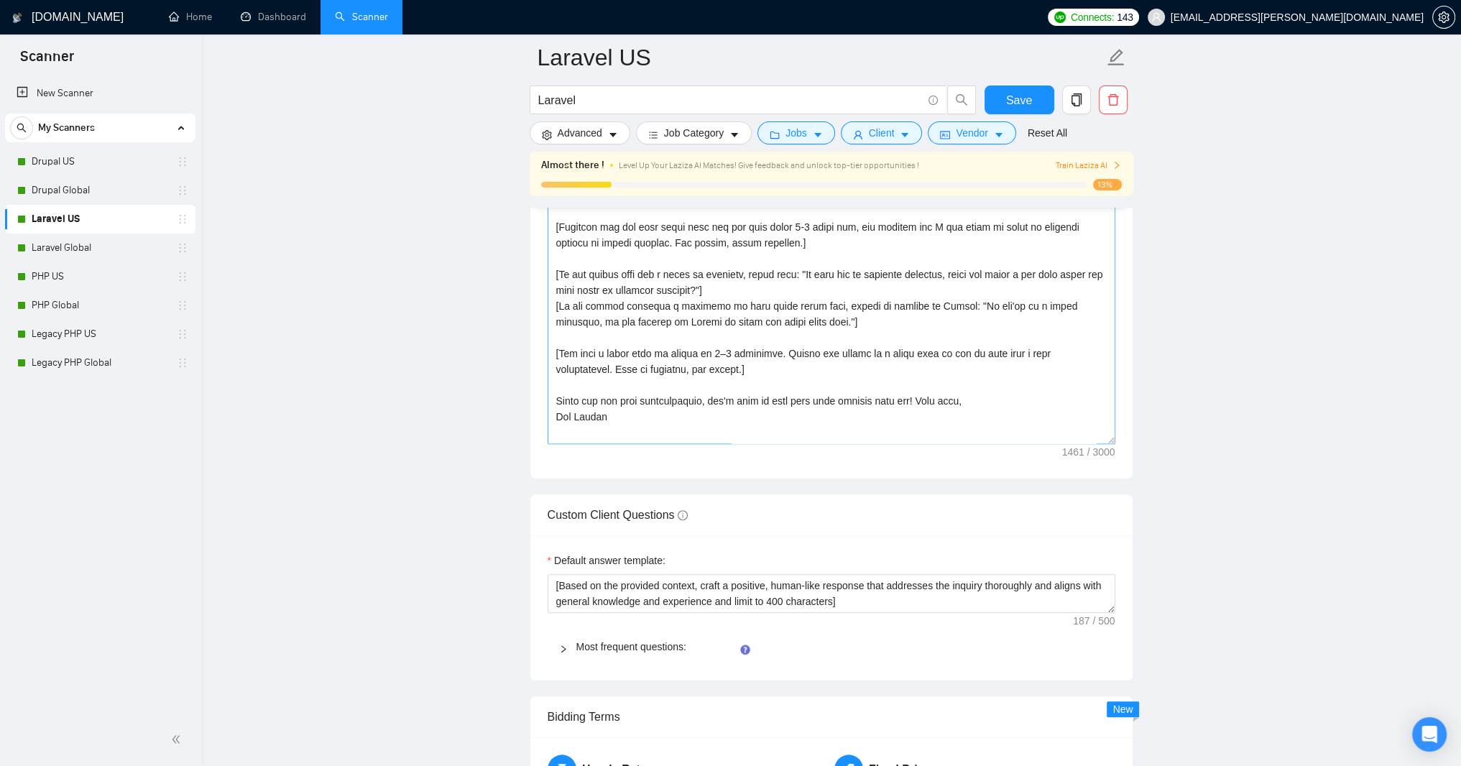
scroll to position [0, 0]
click at [553, 444] on textarea "Cover letter template:" at bounding box center [832, 282] width 568 height 323
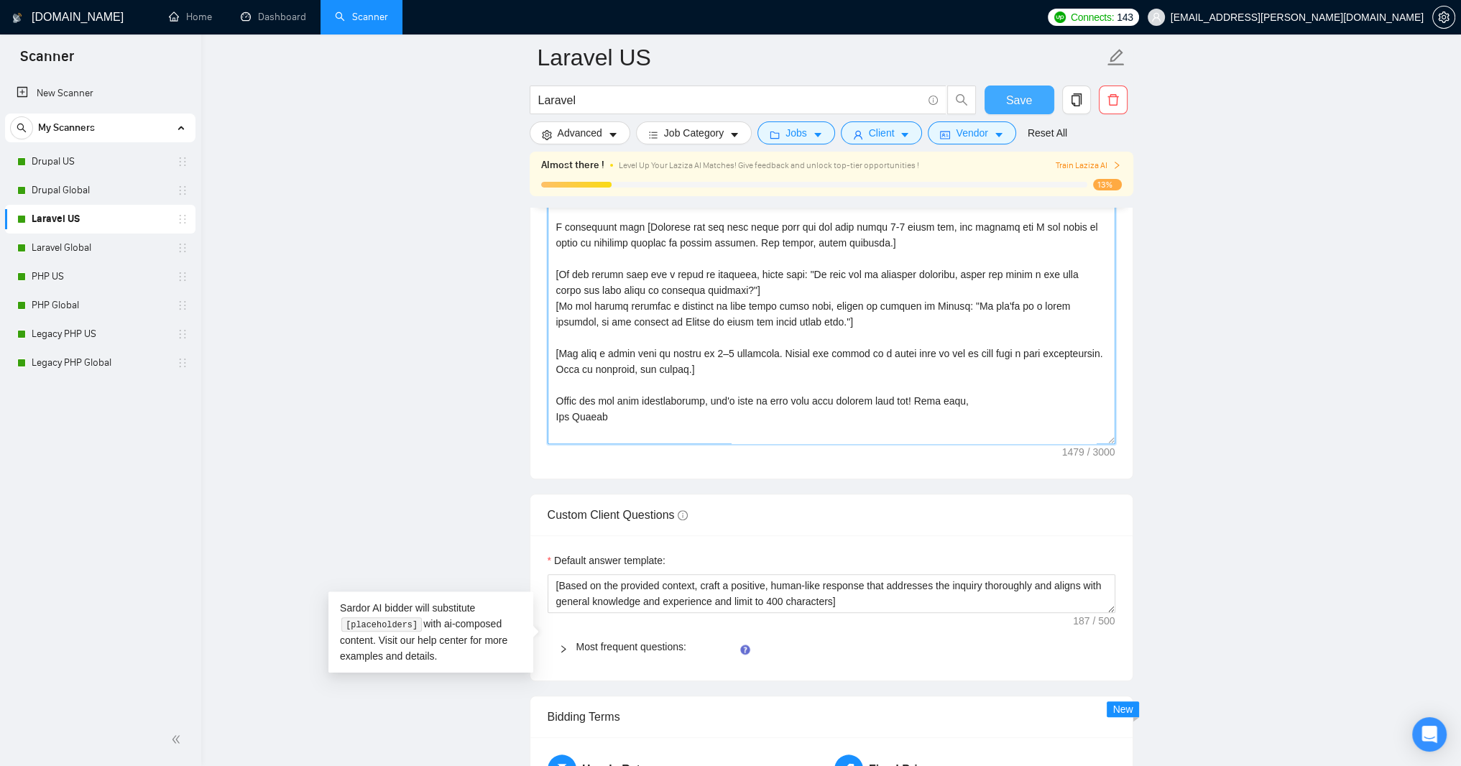
type textarea "Hello! Using my 25 years of PHP-based web applications experience, I will deliv…"
click at [1017, 106] on span "Save" at bounding box center [1019, 100] width 26 height 18
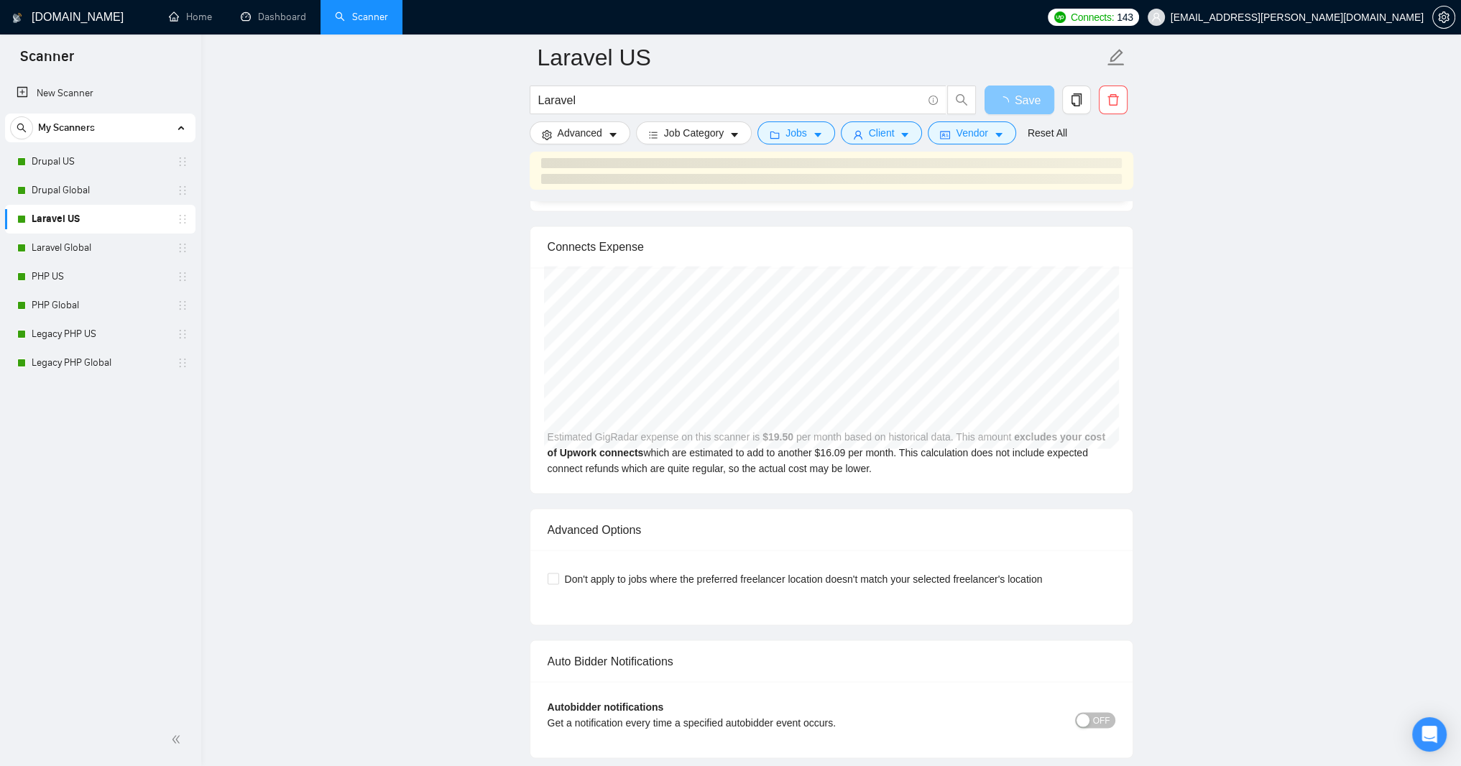
scroll to position [3337, 0]
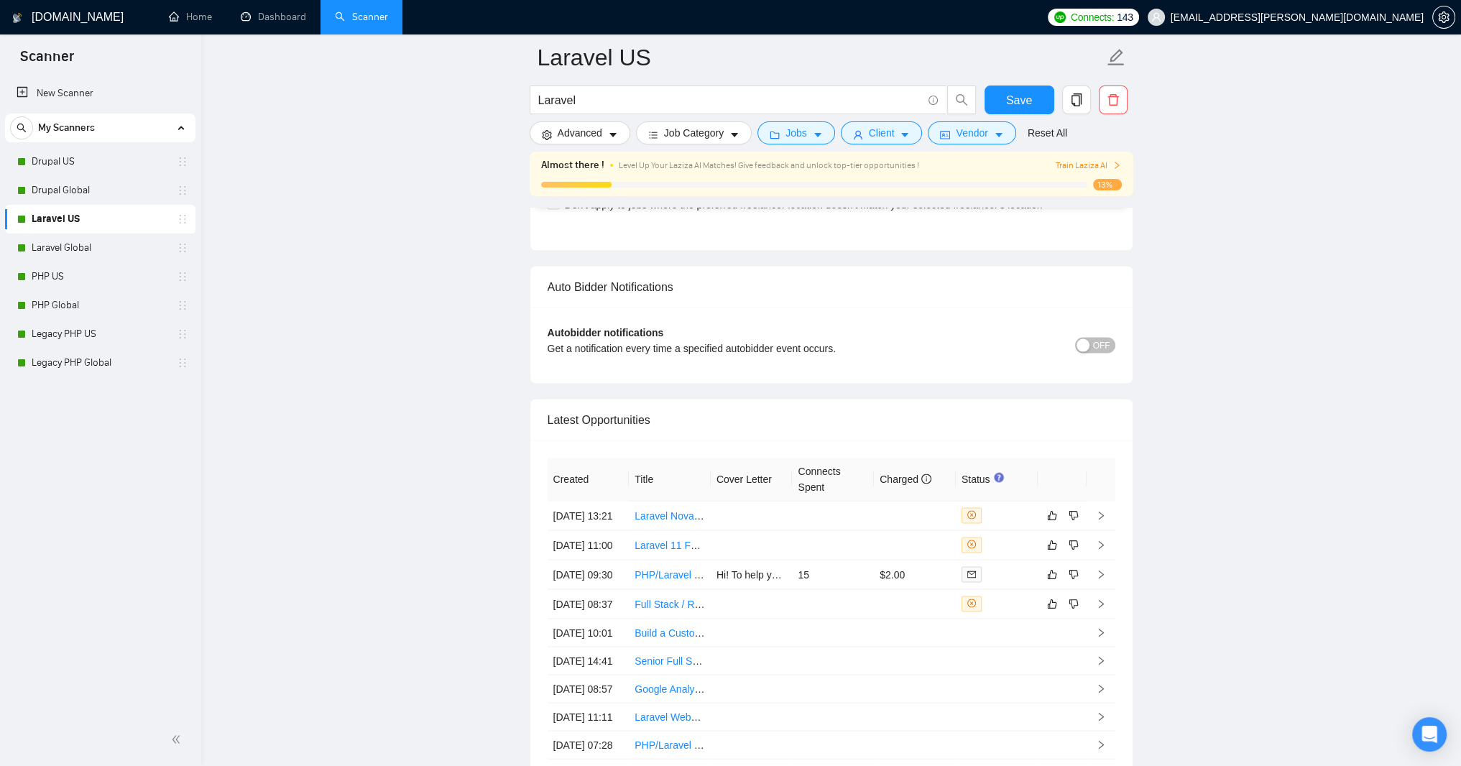
scroll to position [3423, 0]
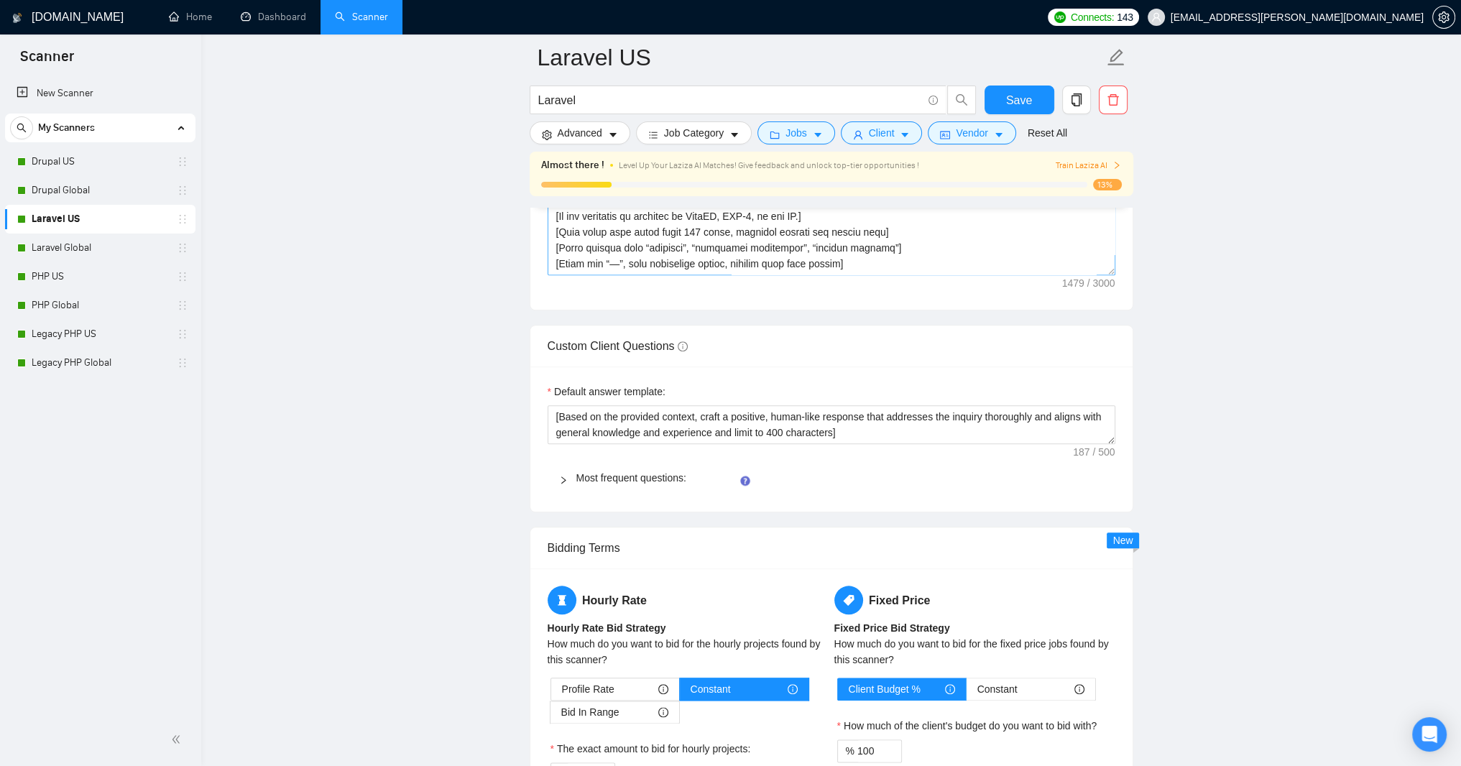
scroll to position [2043, 0]
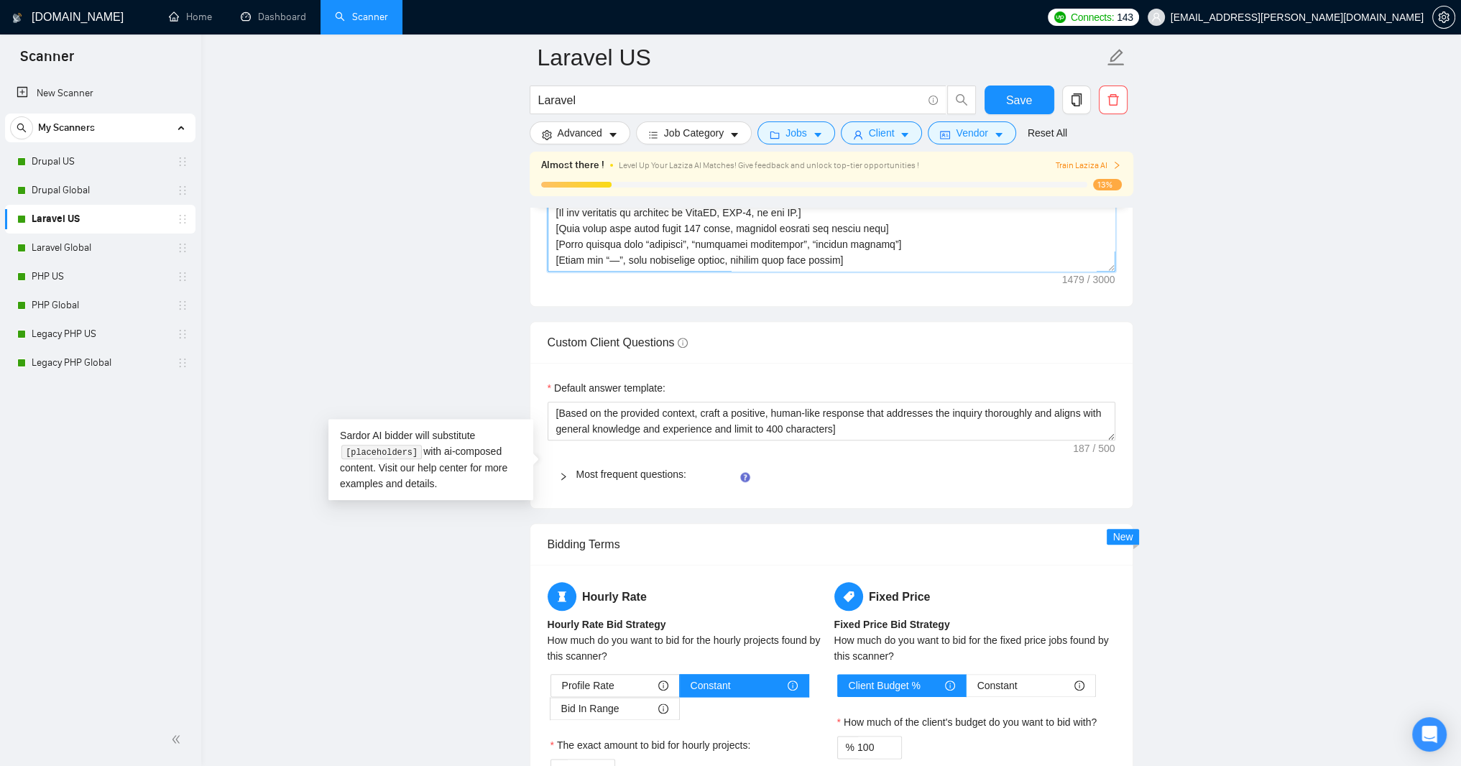
drag, startPoint x: 556, startPoint y: 381, endPoint x: 634, endPoint y: 433, distance: 93.9
click at [634, 272] on textarea "Cover letter template:" at bounding box center [832, 109] width 568 height 323
click at [859, 272] on textarea "Cover letter template:" at bounding box center [832, 109] width 568 height 323
drag, startPoint x: 850, startPoint y: 405, endPoint x: 977, endPoint y: 413, distance: 127.4
click at [977, 272] on textarea "Cover letter template:" at bounding box center [832, 109] width 568 height 323
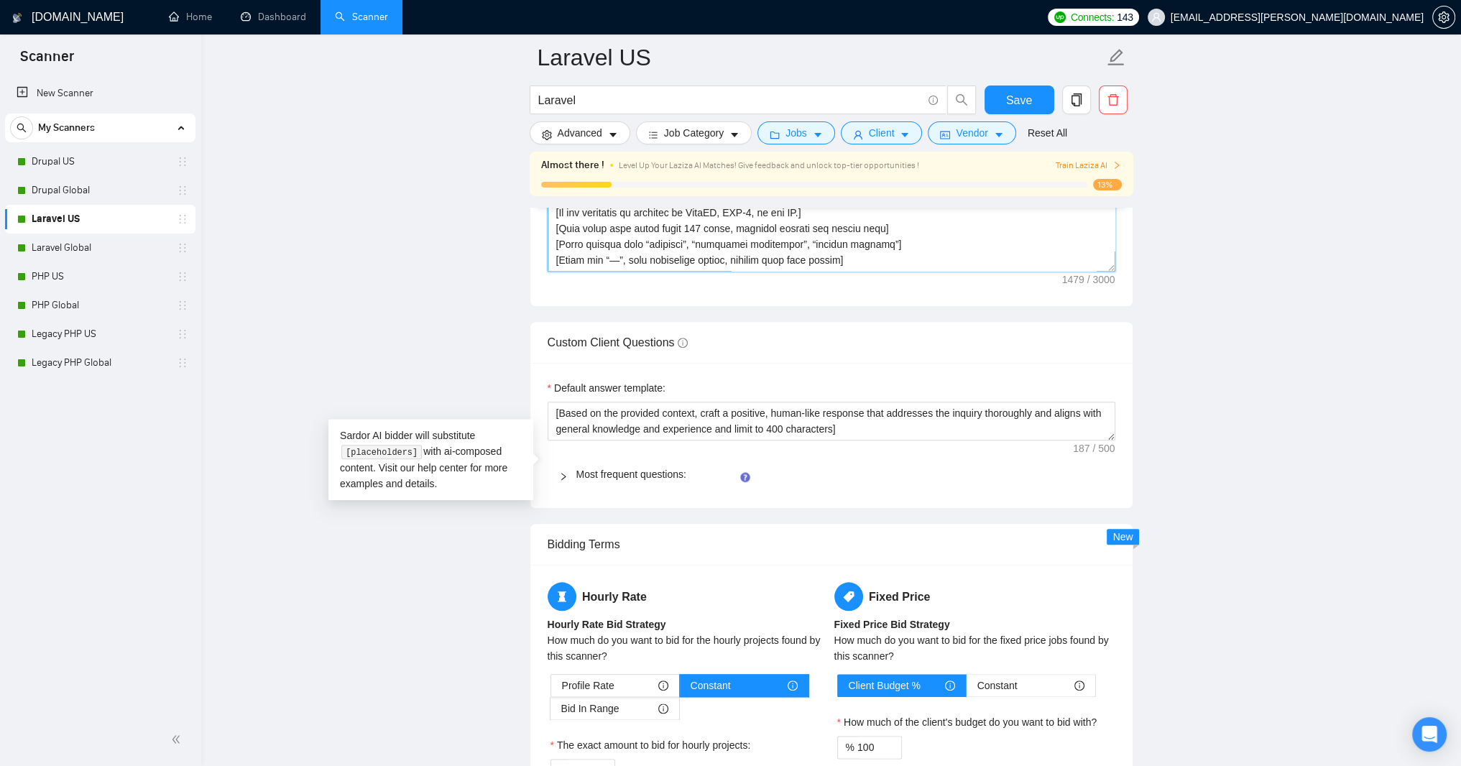
drag, startPoint x: 982, startPoint y: 475, endPoint x: 1028, endPoint y: 475, distance: 46.0
click at [1028, 272] on textarea "Cover letter template:" at bounding box center [832, 109] width 568 height 323
click at [1168, 473] on main "Laravel US Laravel Save Advanced Job Category Jobs Client Vendor Reset All Almo…" at bounding box center [831, 283] width 1214 height 4538
drag, startPoint x: 983, startPoint y: 471, endPoint x: 1058, endPoint y: 474, distance: 74.8
click at [1058, 272] on textarea "Cover letter template:" at bounding box center [832, 109] width 568 height 323
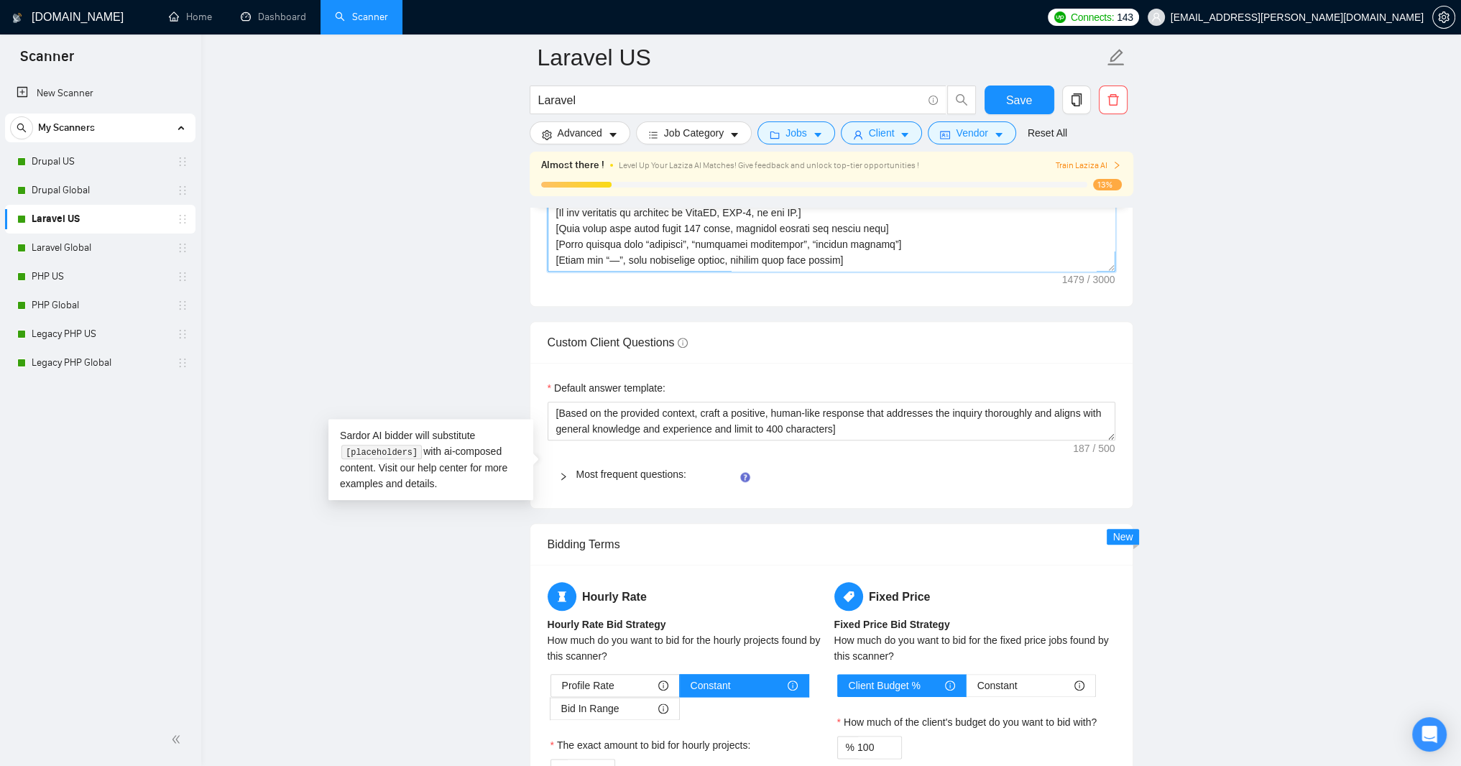
paste textarea "message on Upwork"
click at [1067, 272] on textarea "Cover letter template:" at bounding box center [832, 109] width 568 height 323
drag, startPoint x: 598, startPoint y: 384, endPoint x: 762, endPoint y: 374, distance: 164.2
click at [762, 272] on textarea "Cover letter template:" at bounding box center [832, 109] width 568 height 323
click at [811, 272] on textarea "Cover letter template:" at bounding box center [832, 109] width 568 height 323
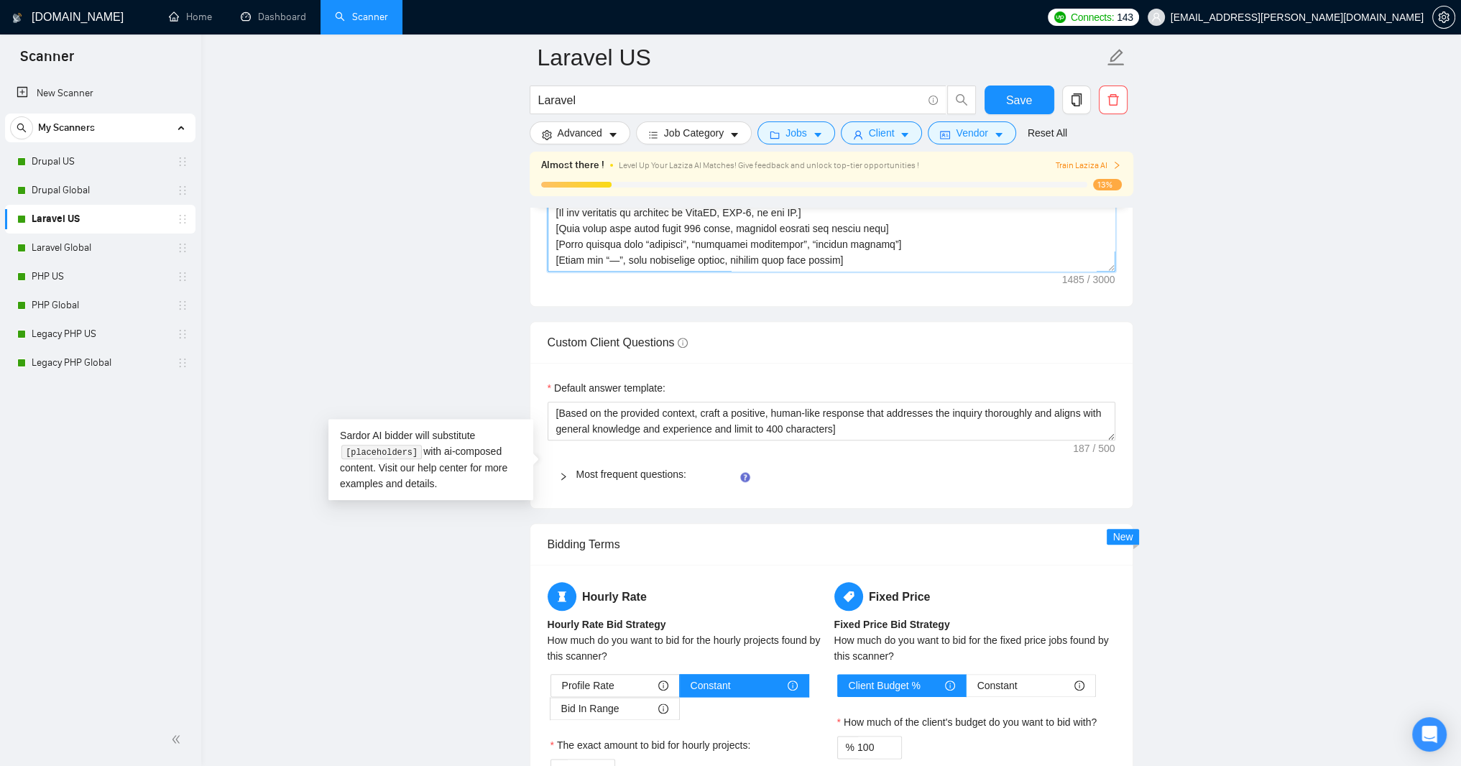
paste textarea "client mentions a deadline"
drag, startPoint x: 782, startPoint y: 405, endPoint x: 912, endPoint y: 411, distance: 130.2
click at [912, 272] on textarea "Cover letter template:" at bounding box center [832, 109] width 568 height 323
drag, startPoint x: 1015, startPoint y: 340, endPoint x: 997, endPoint y: 343, distance: 18.2
click at [997, 272] on textarea "Cover letter template:" at bounding box center [832, 109] width 568 height 323
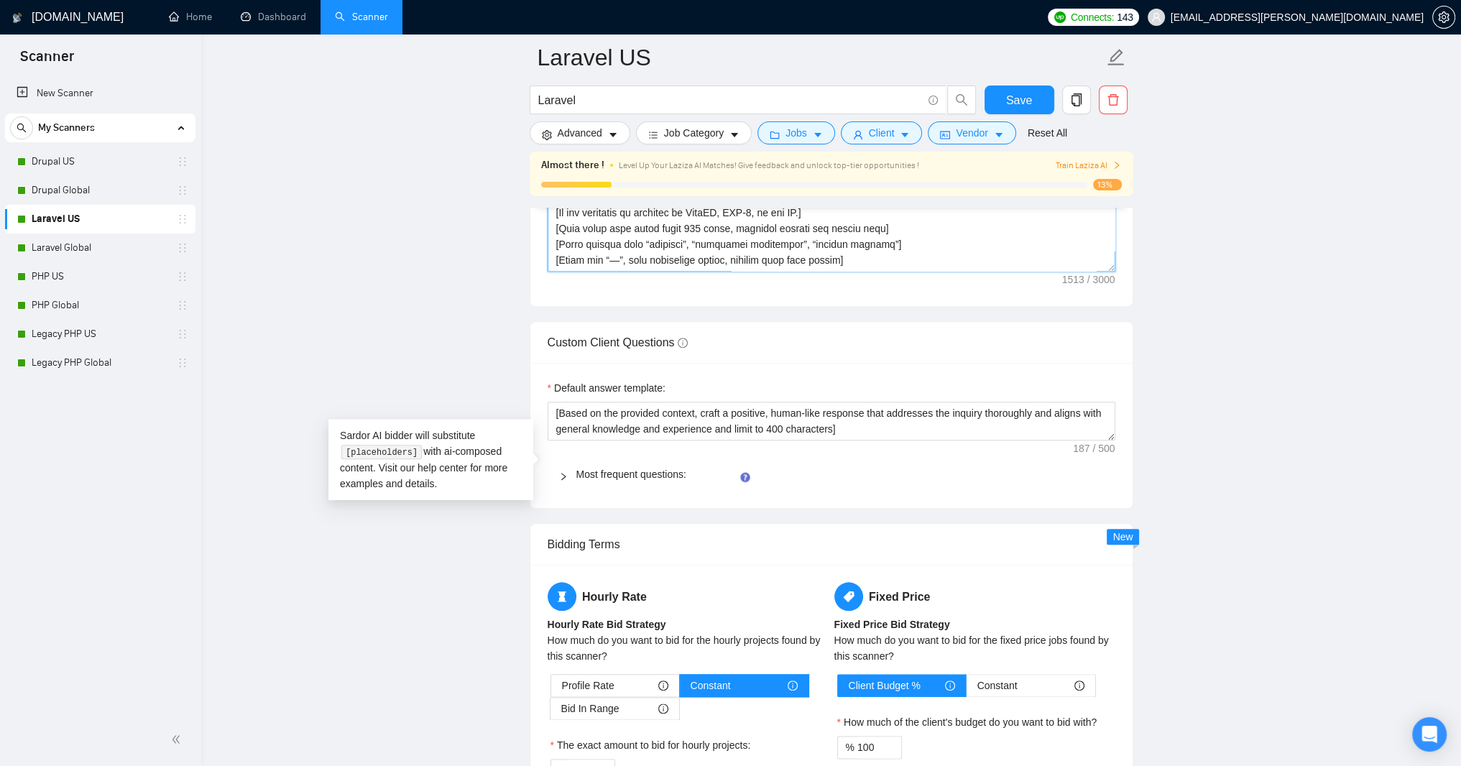
click at [988, 272] on textarea "Cover letter template:" at bounding box center [832, 109] width 568 height 323
paste textarea "asks about start date"
click at [813, 272] on textarea "Cover letter template:" at bounding box center [832, 109] width 568 height 323
click at [555, 272] on textarea "Cover letter template:" at bounding box center [832, 109] width 568 height 323
click at [949, 272] on textarea "Cover letter template:" at bounding box center [832, 109] width 568 height 323
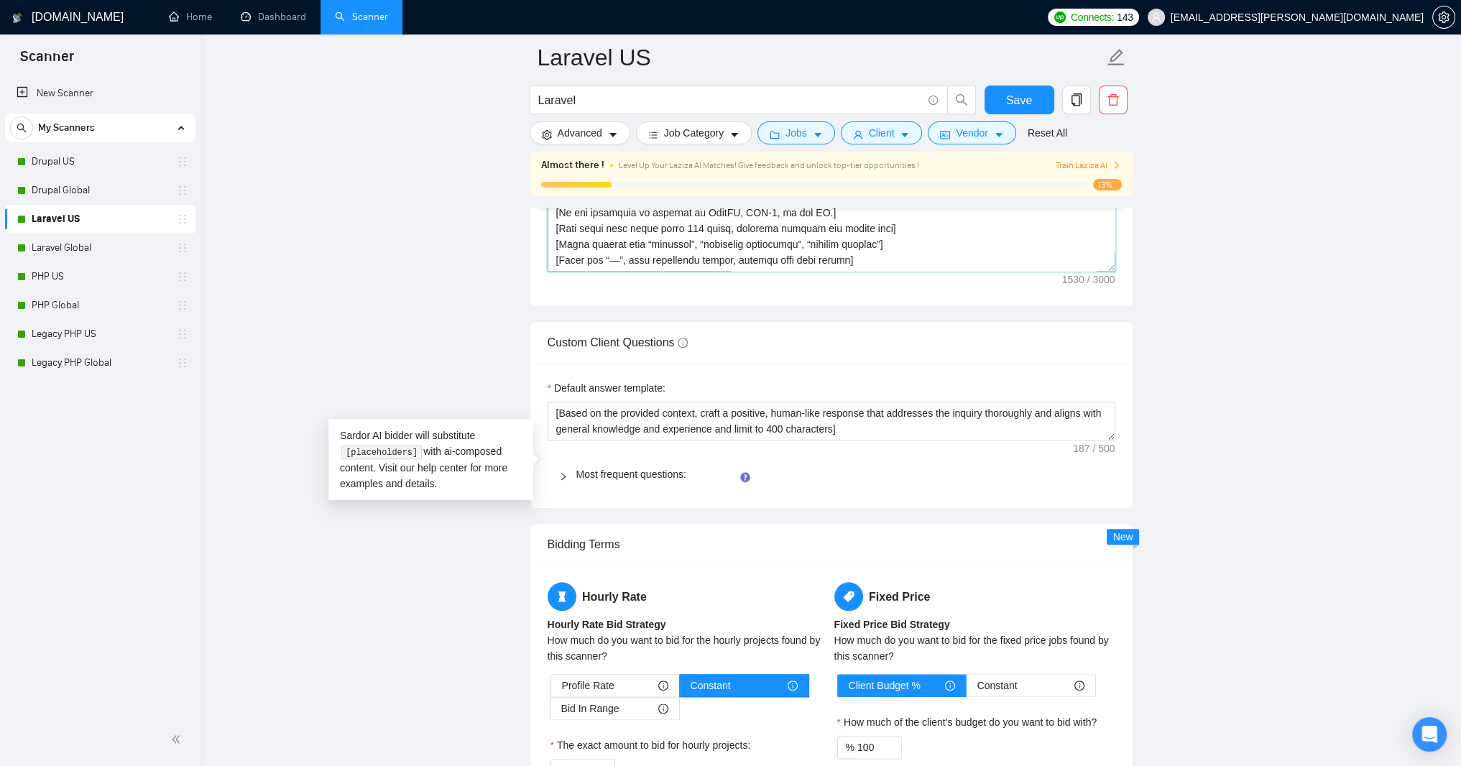
click at [553, 272] on textarea "Cover letter template:" at bounding box center [832, 109] width 568 height 323
type textarea "Hello! Using my 25 years of PHP-based web applications experience, I will deliv…"
click at [1011, 101] on span "Save" at bounding box center [1019, 100] width 26 height 18
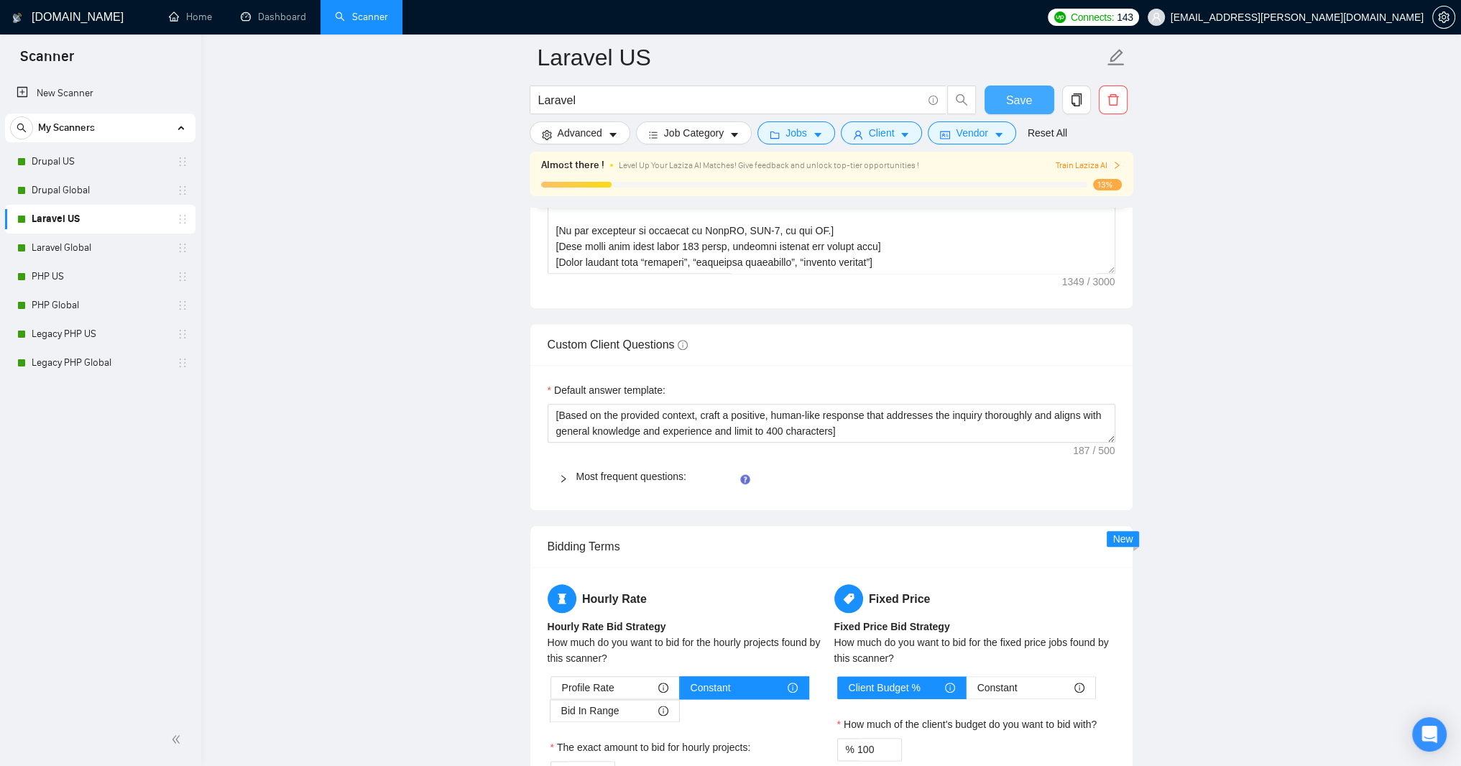
scroll to position [2043, 0]
click at [1006, 96] on span "Save" at bounding box center [1019, 100] width 26 height 18
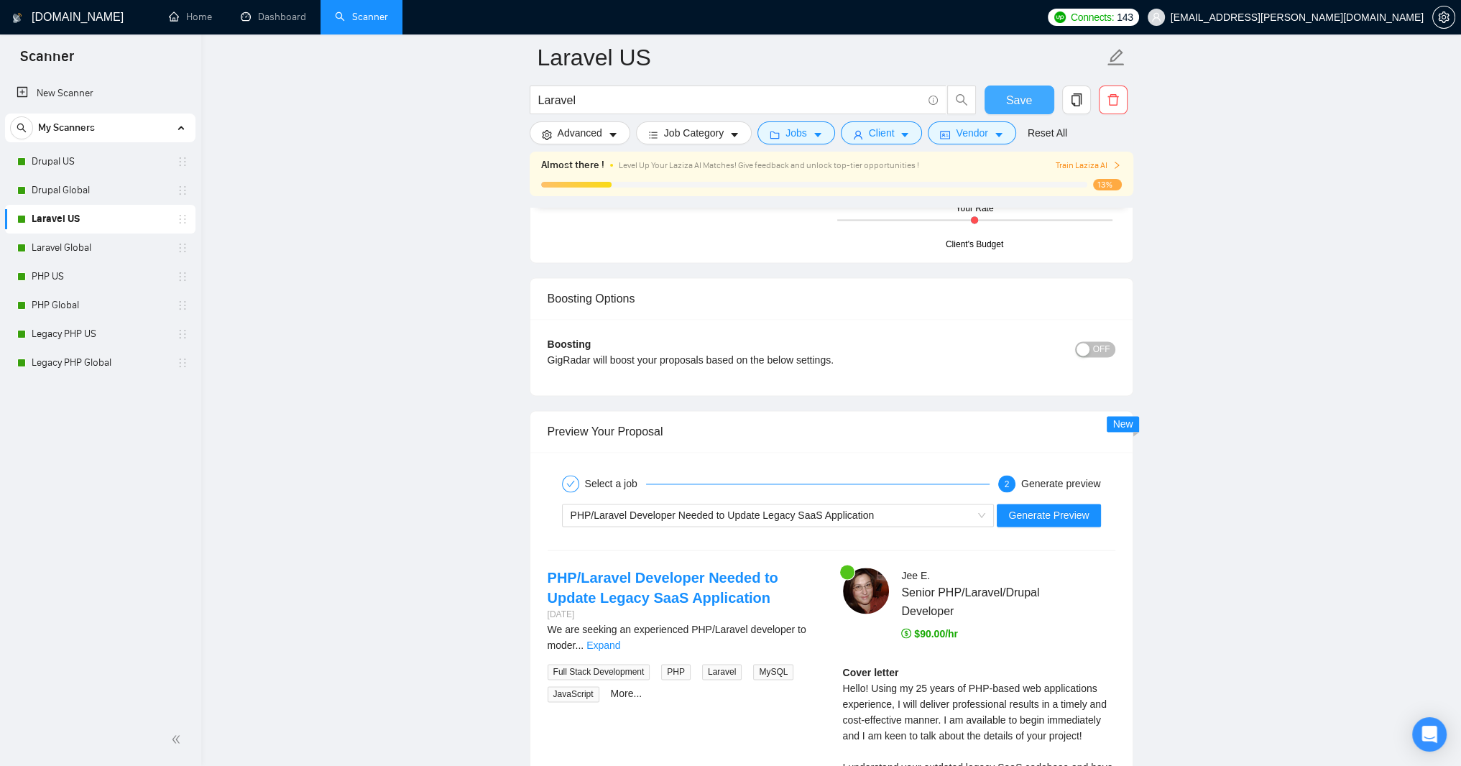
scroll to position [2647, 0]
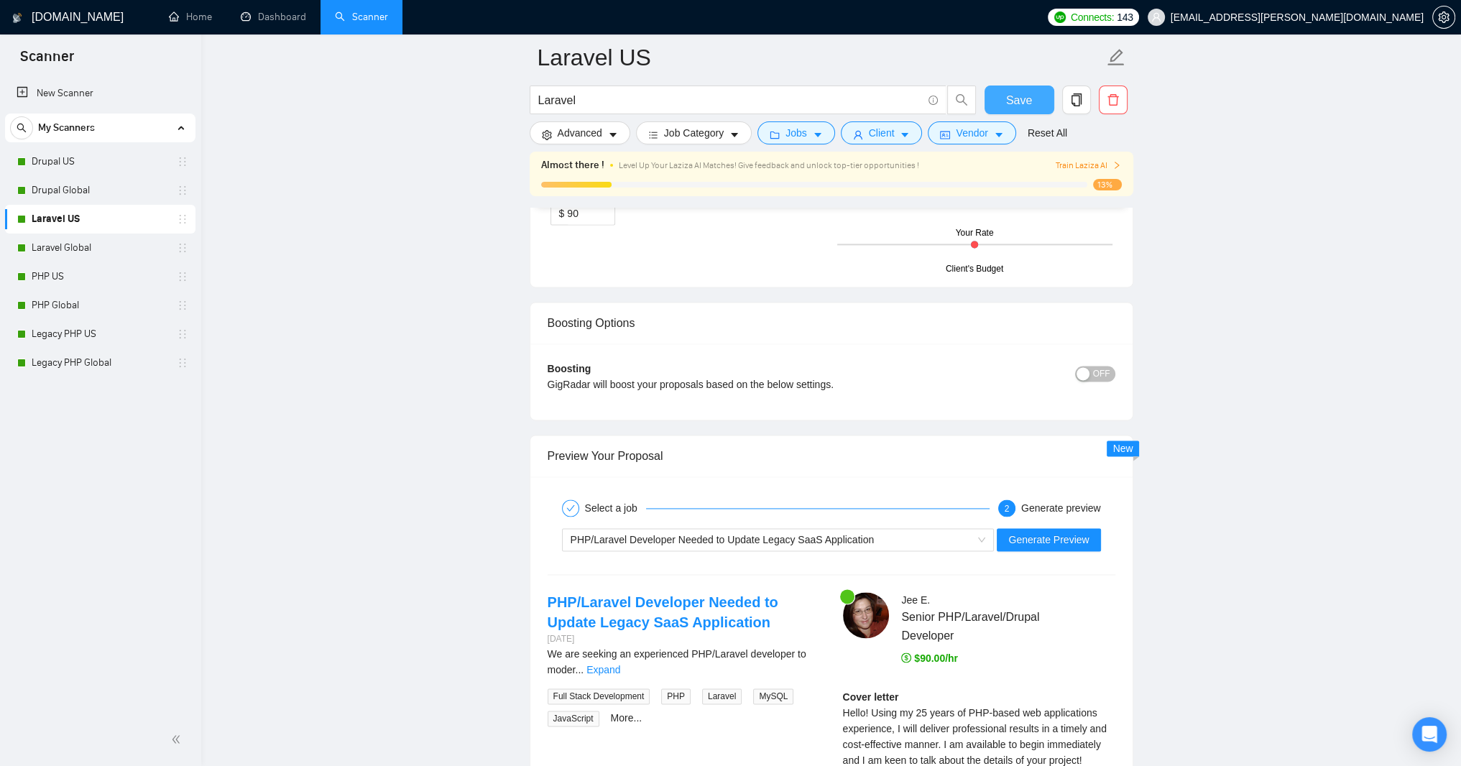
drag, startPoint x: 1111, startPoint y: 329, endPoint x: 1110, endPoint y: 363, distance: 33.8
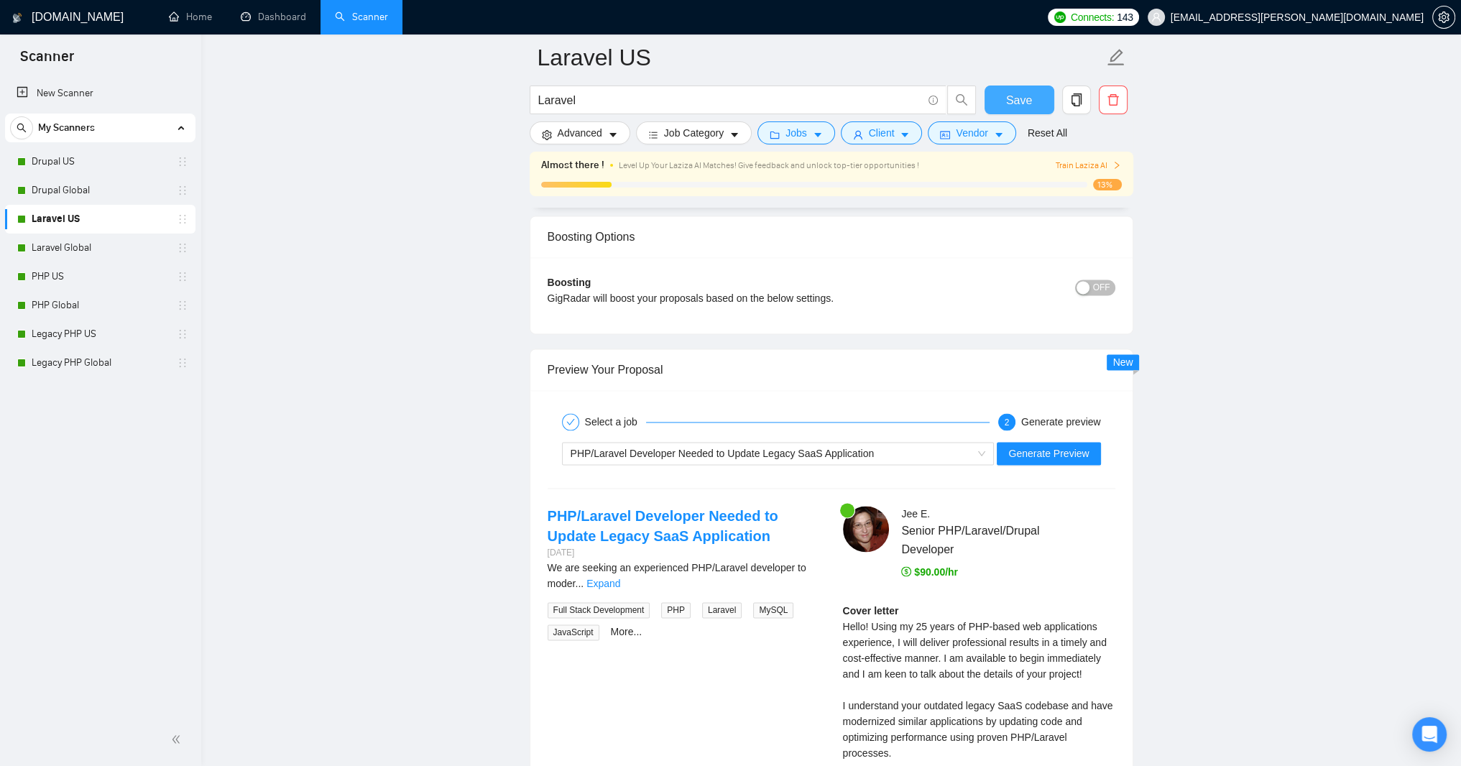
scroll to position [2819, 0]
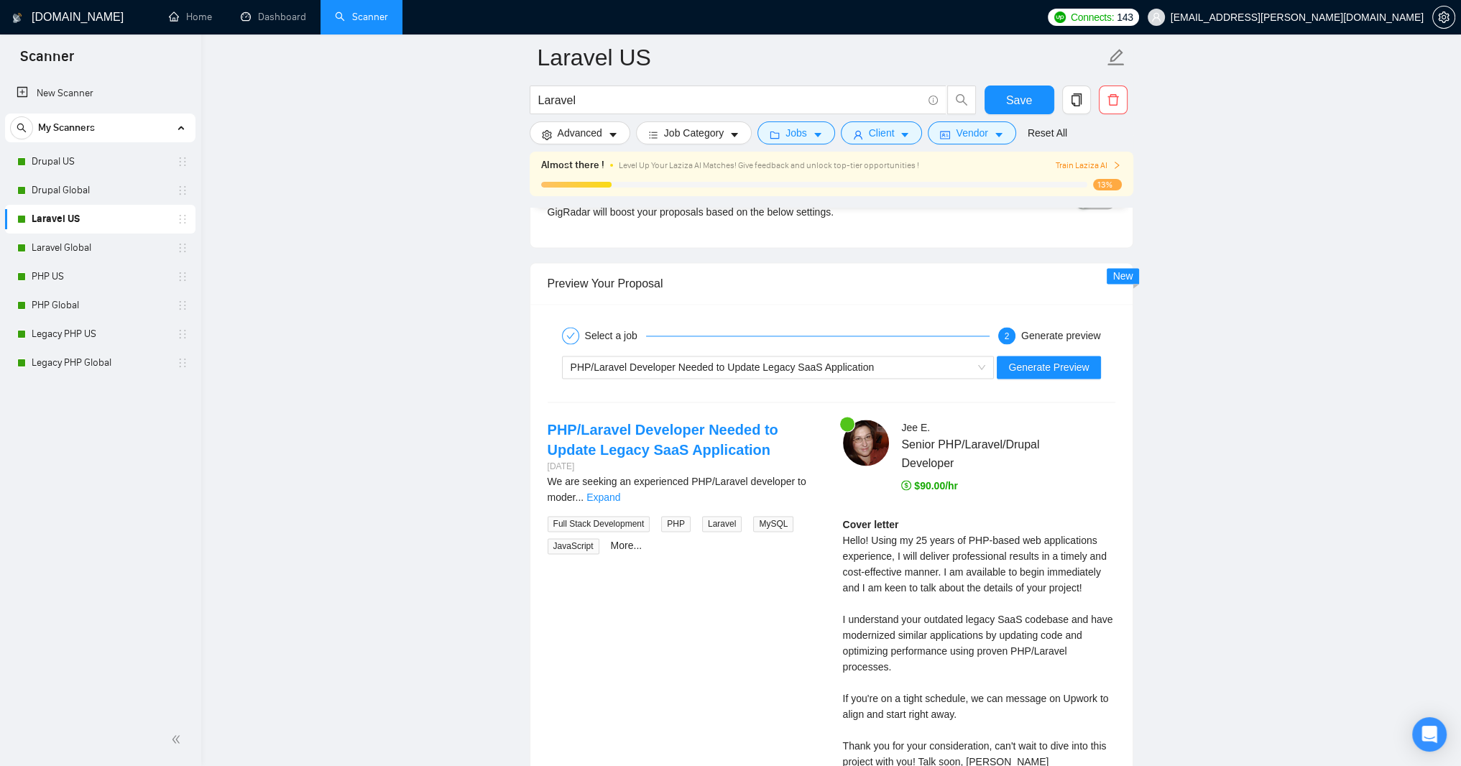
click at [575, 52] on input "90" at bounding box center [590, 41] width 47 height 22
type input "70"
click at [998, 103] on button "Save" at bounding box center [1020, 100] width 70 height 29
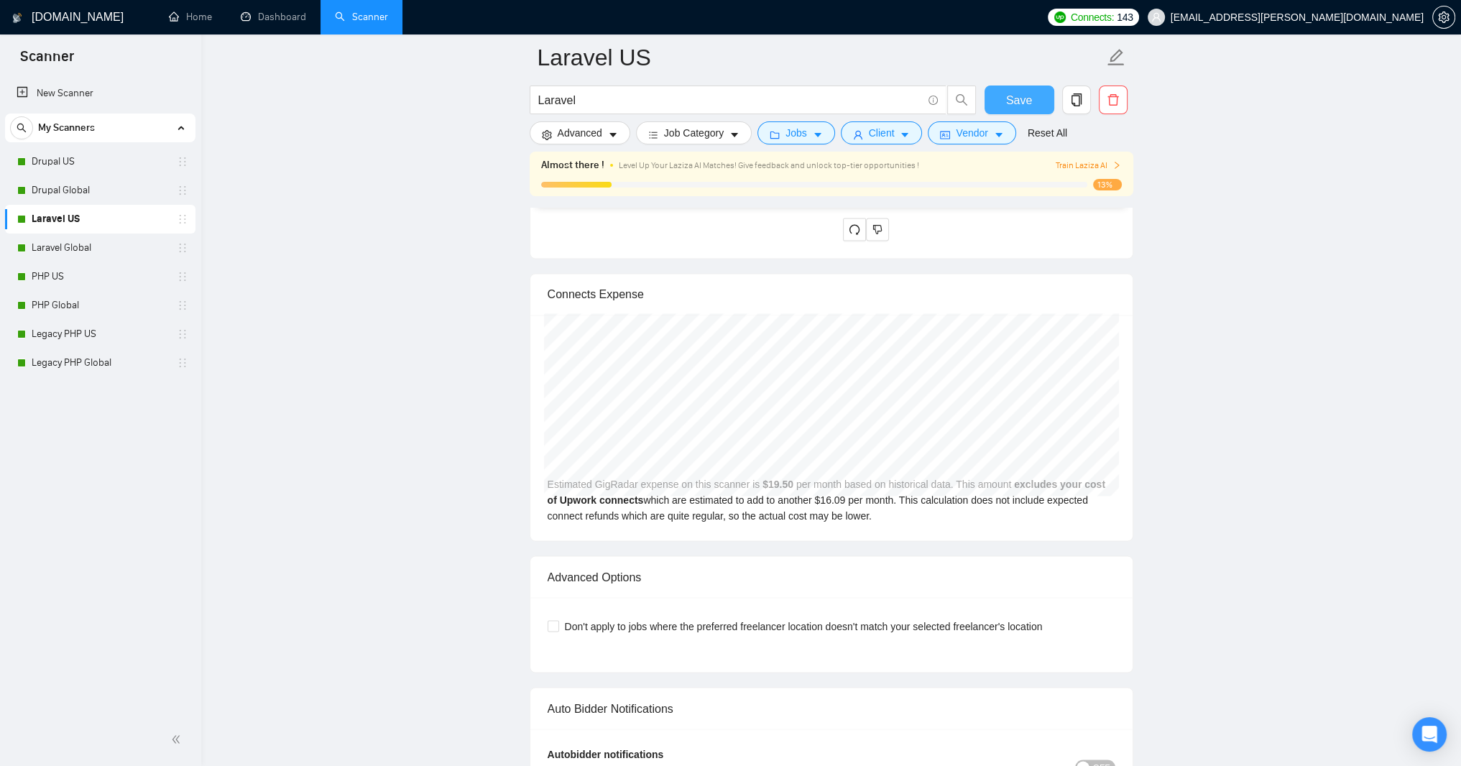
scroll to position [3337, 0]
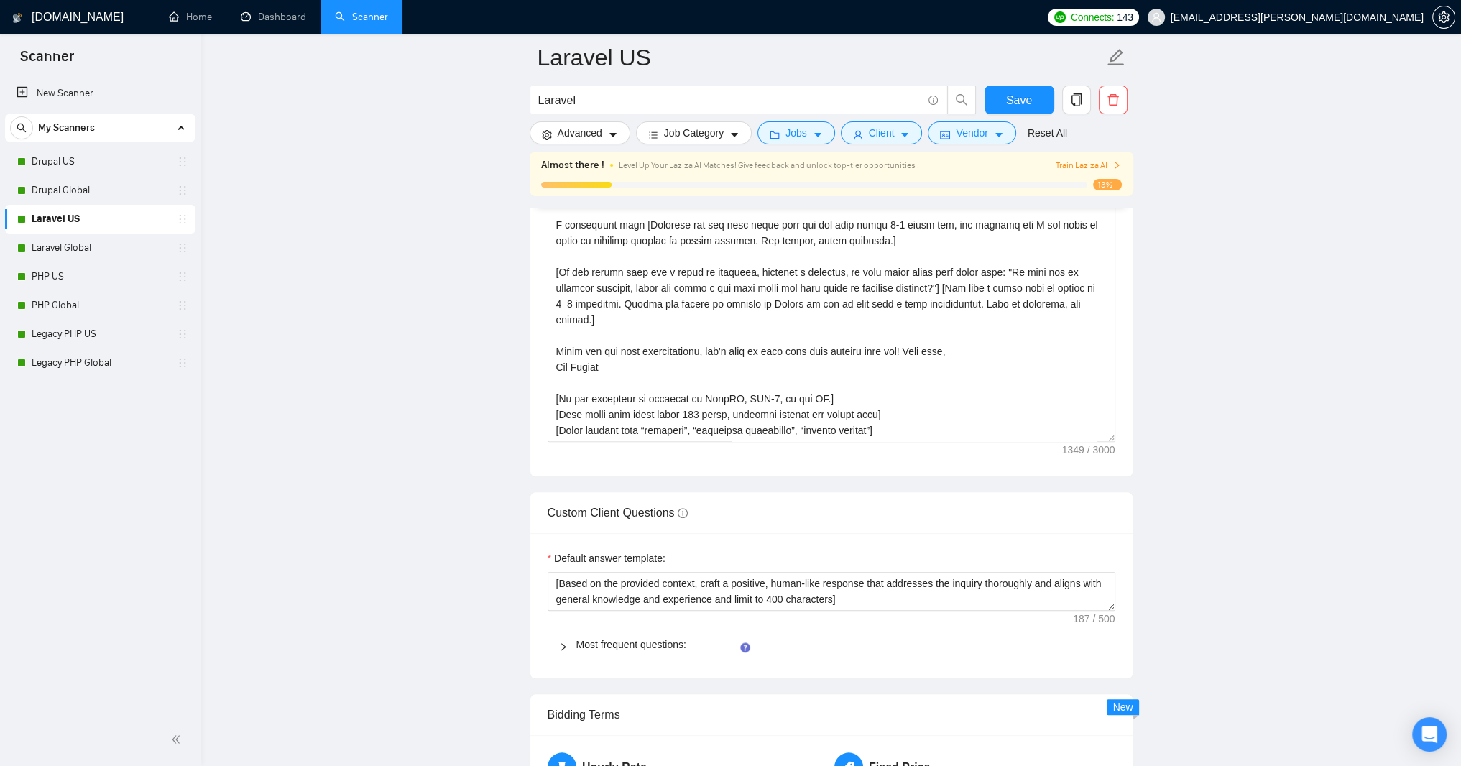
scroll to position [1874, 0]
click at [604, 441] on textarea "Cover letter template:" at bounding box center [832, 278] width 568 height 323
click at [385, 271] on main "Laravel US Laravel Save Advanced Job Category Jobs Client Vendor Reset All Almo…" at bounding box center [831, 468] width 1214 height 4570
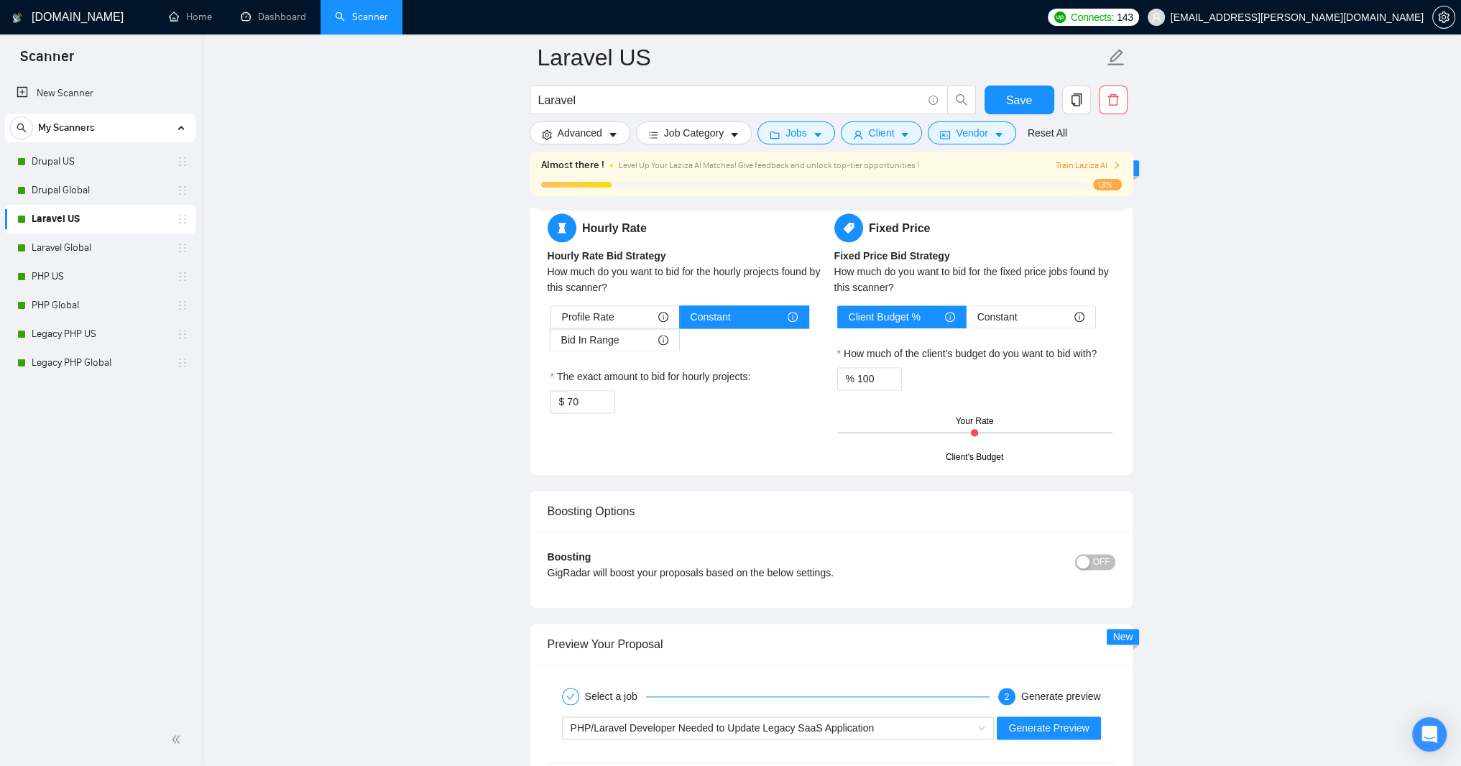
scroll to position [2415, 0]
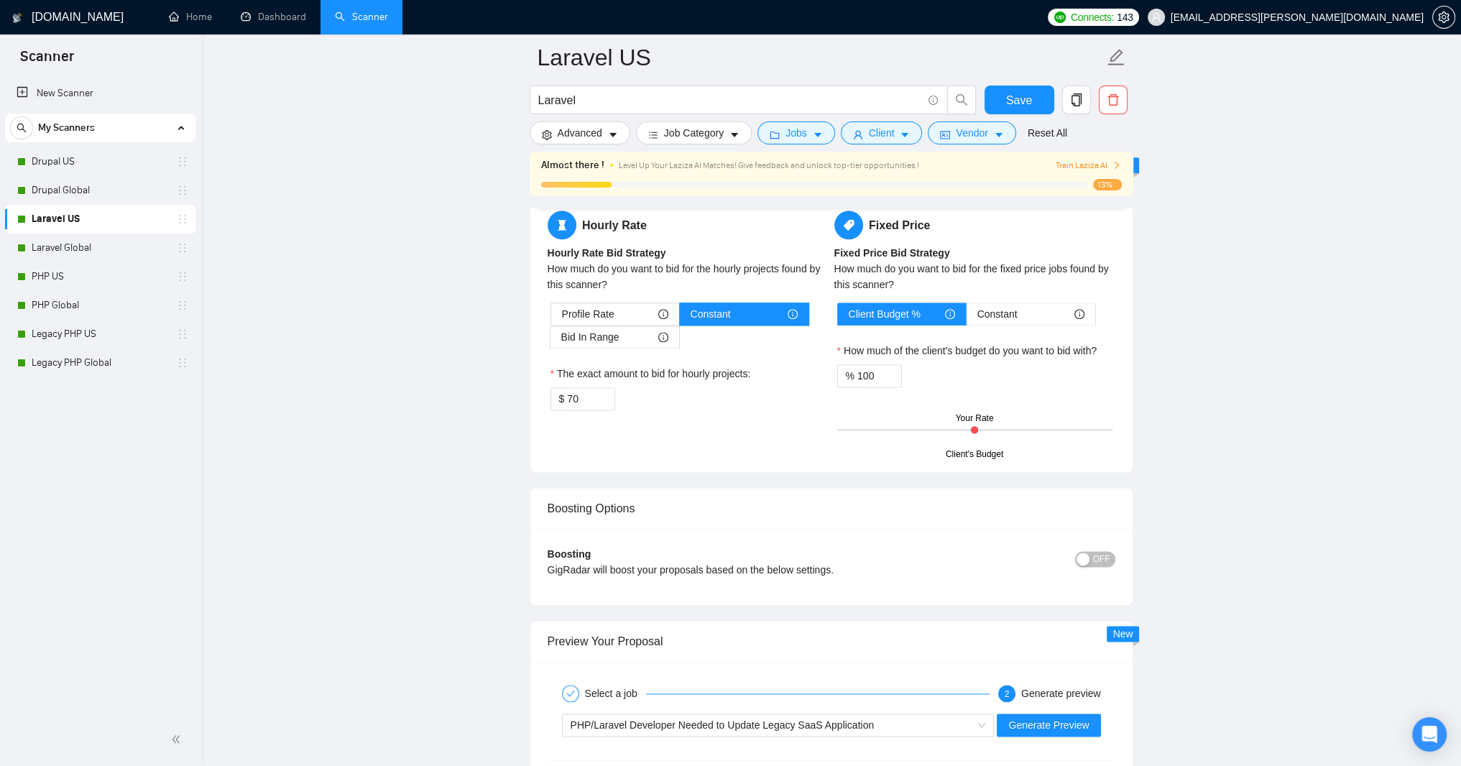
click at [601, 69] on textarea "﻿​[Based on the provided context, craft a positive, human-like response that ad…" at bounding box center [832, 49] width 568 height 39
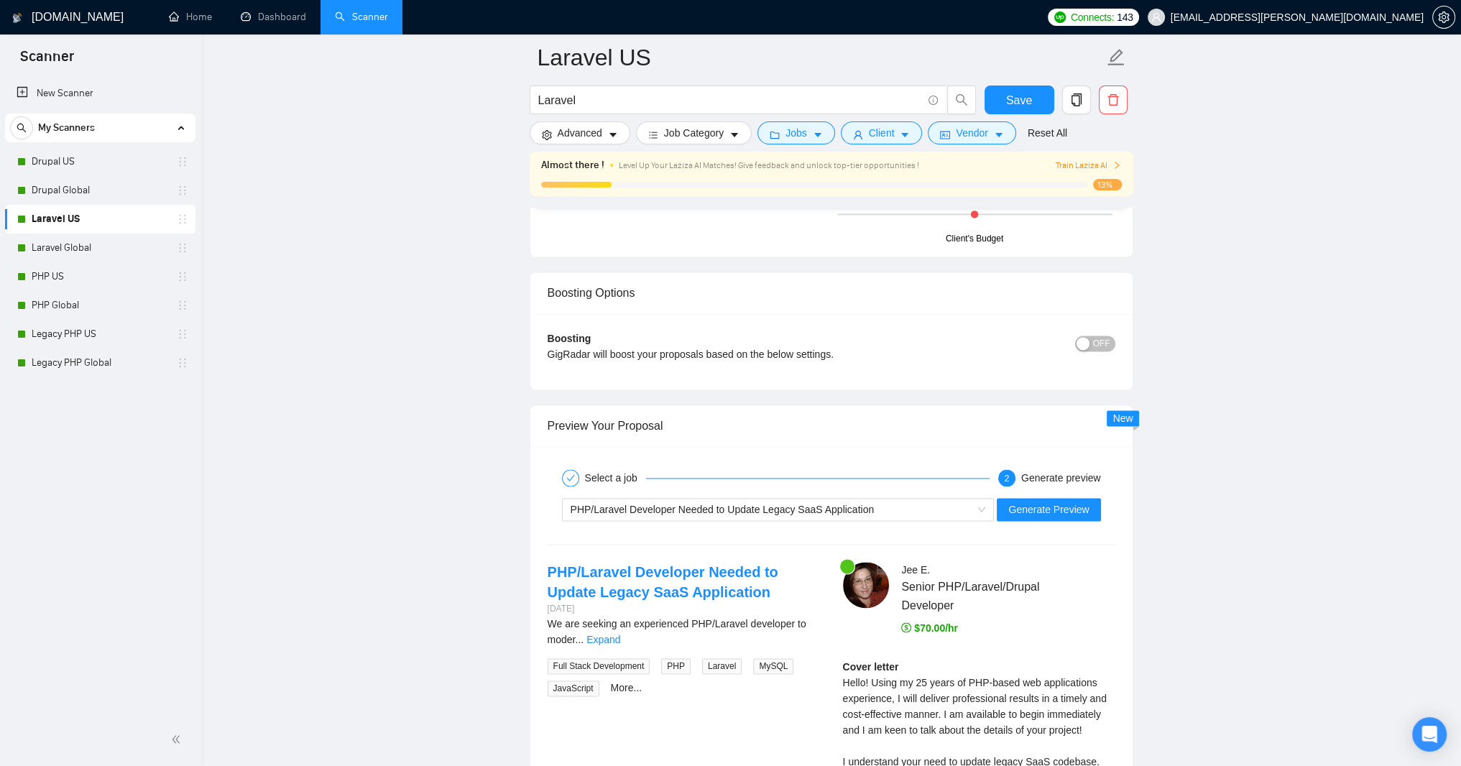
scroll to position [2501, 0]
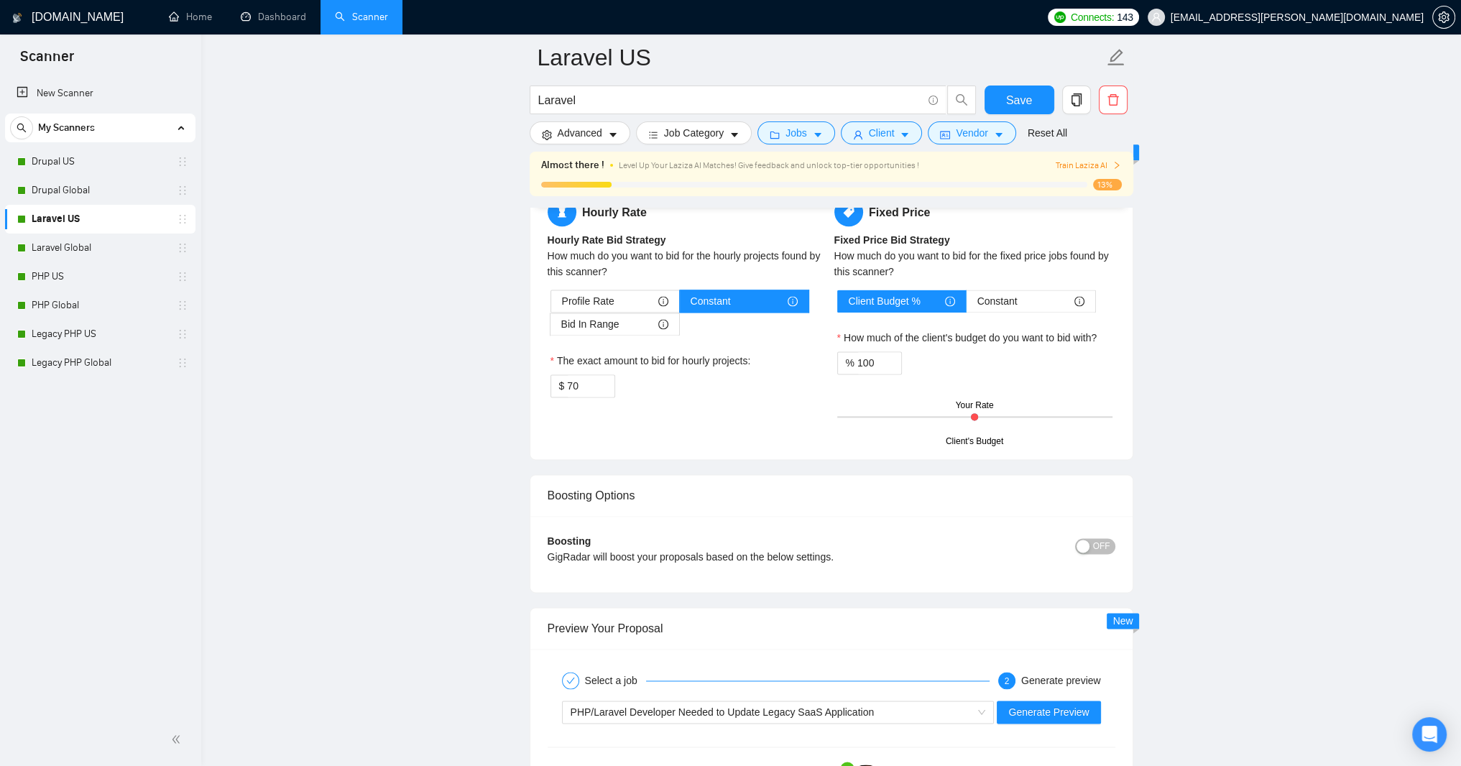
drag, startPoint x: 1110, startPoint y: 473, endPoint x: 1126, endPoint y: 533, distance: 61.9
click at [1126, 124] on div "Default answer template: ﻿​[Based on the provided context, craft a positive, hu…" at bounding box center [831, 14] width 602 height 218
click at [795, 56] on textarea "﻿​[Based on the provided context, craft a positive, human-like response that ad…" at bounding box center [832, 0] width 568 height 112
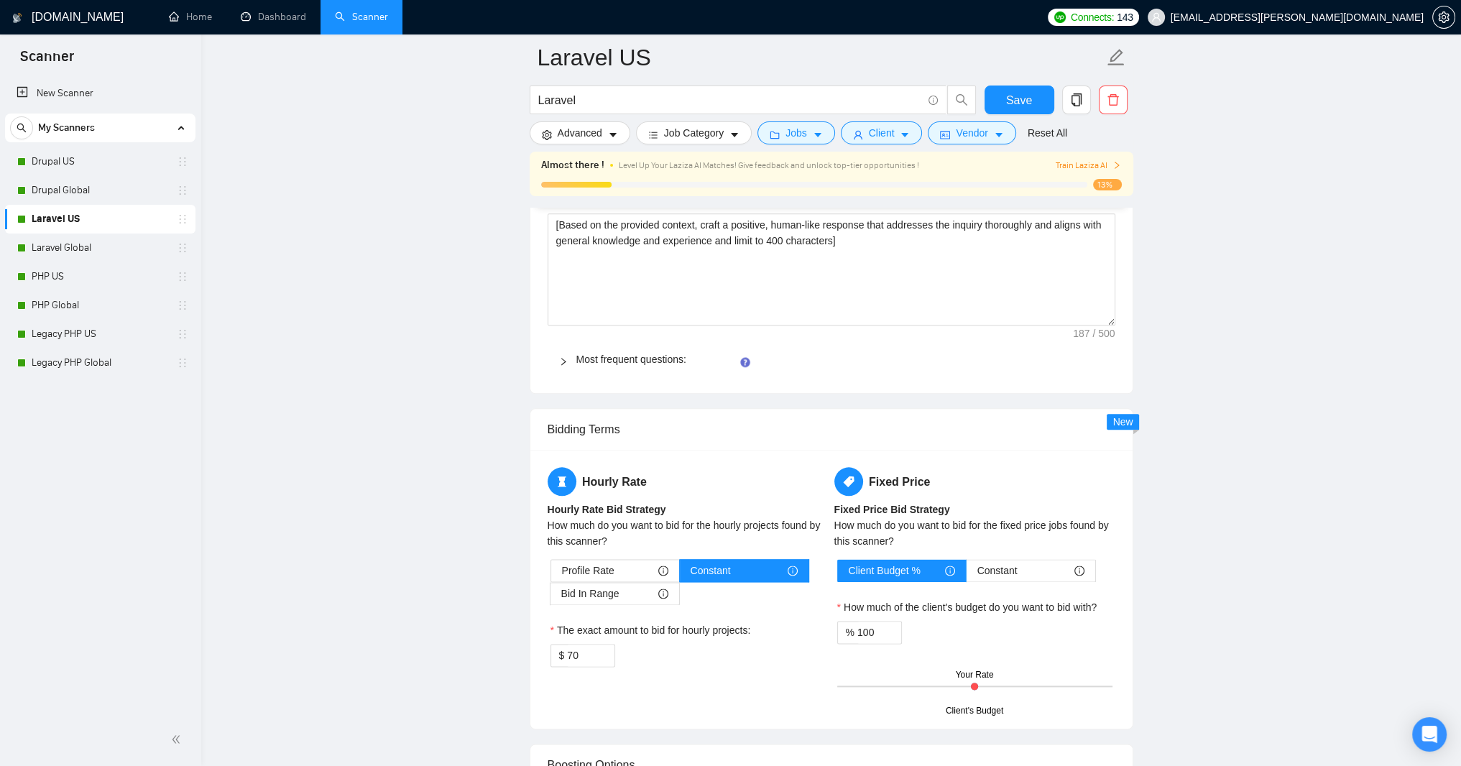
scroll to position [2070, 0]
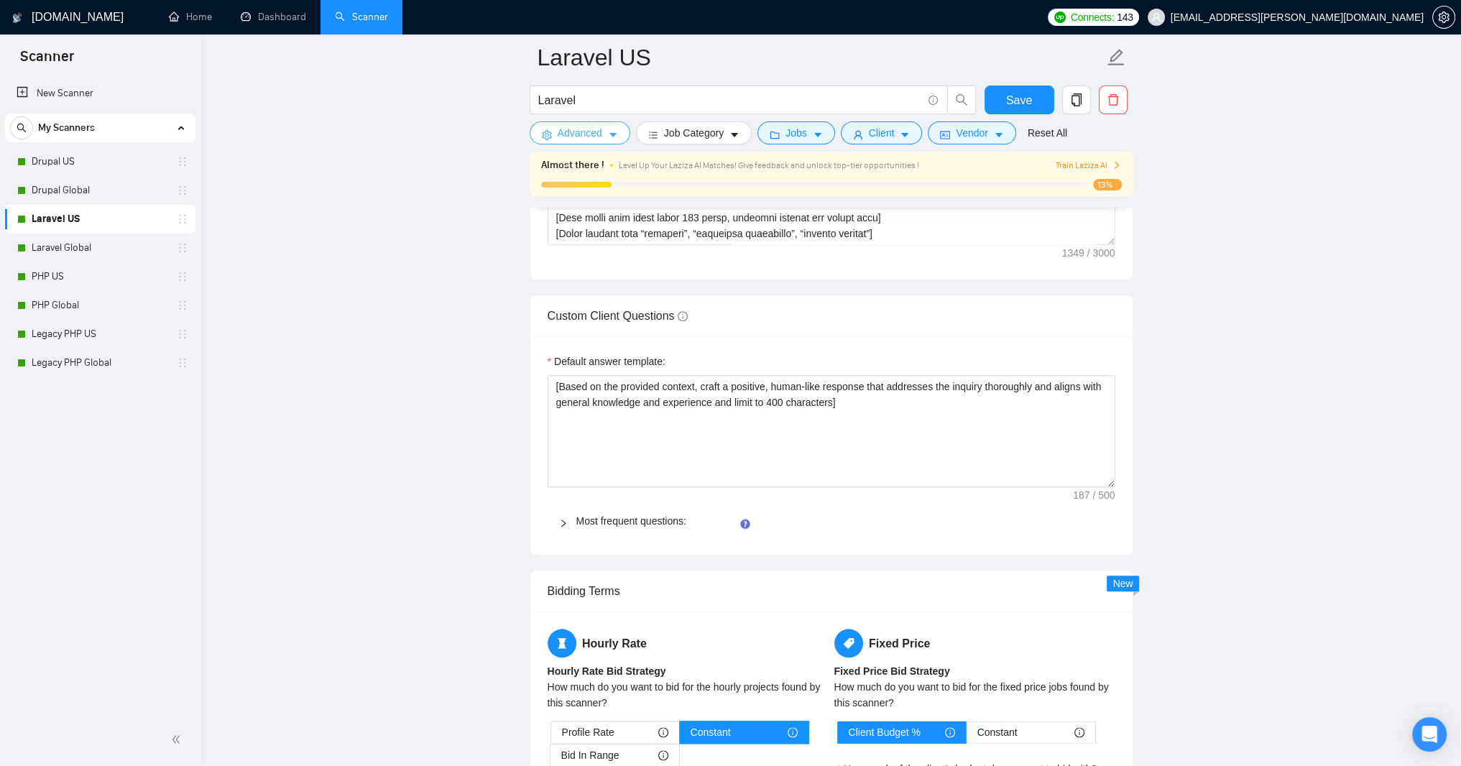
click at [618, 139] on icon "caret-down" at bounding box center [613, 135] width 10 height 10
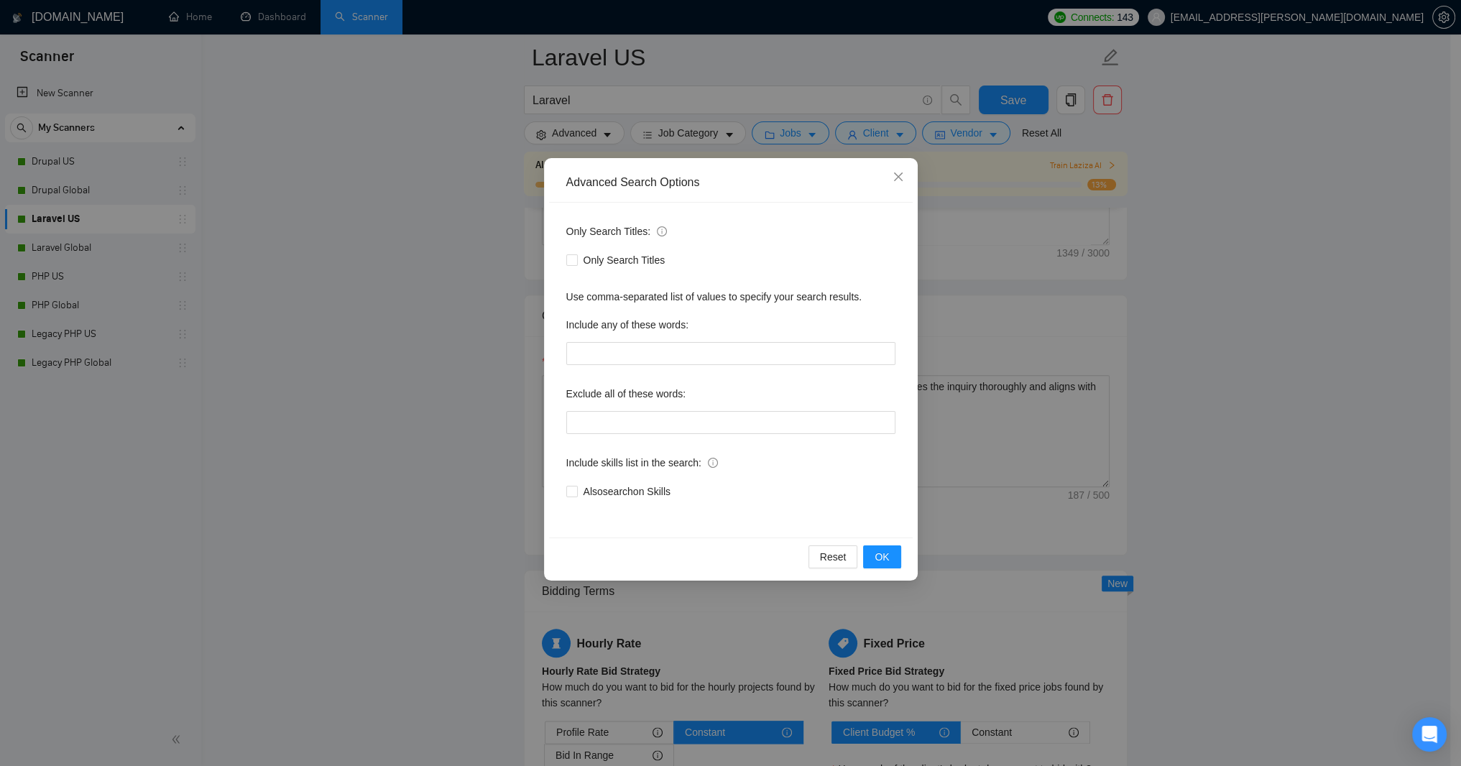
click at [433, 248] on div "Advanced Search Options Only Search Titles: Only Search Titles Use comma-separa…" at bounding box center [730, 383] width 1461 height 766
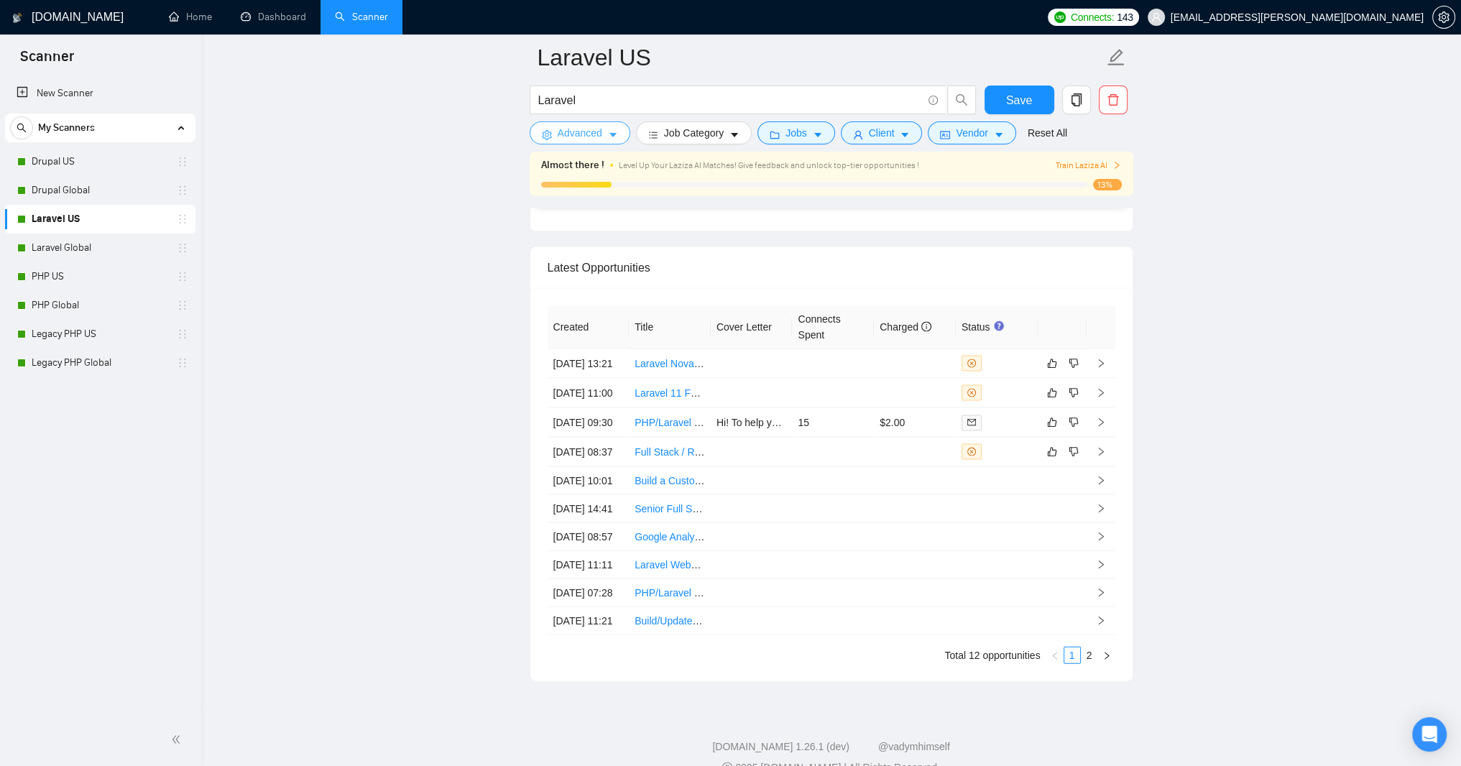
scroll to position [4053, 0]
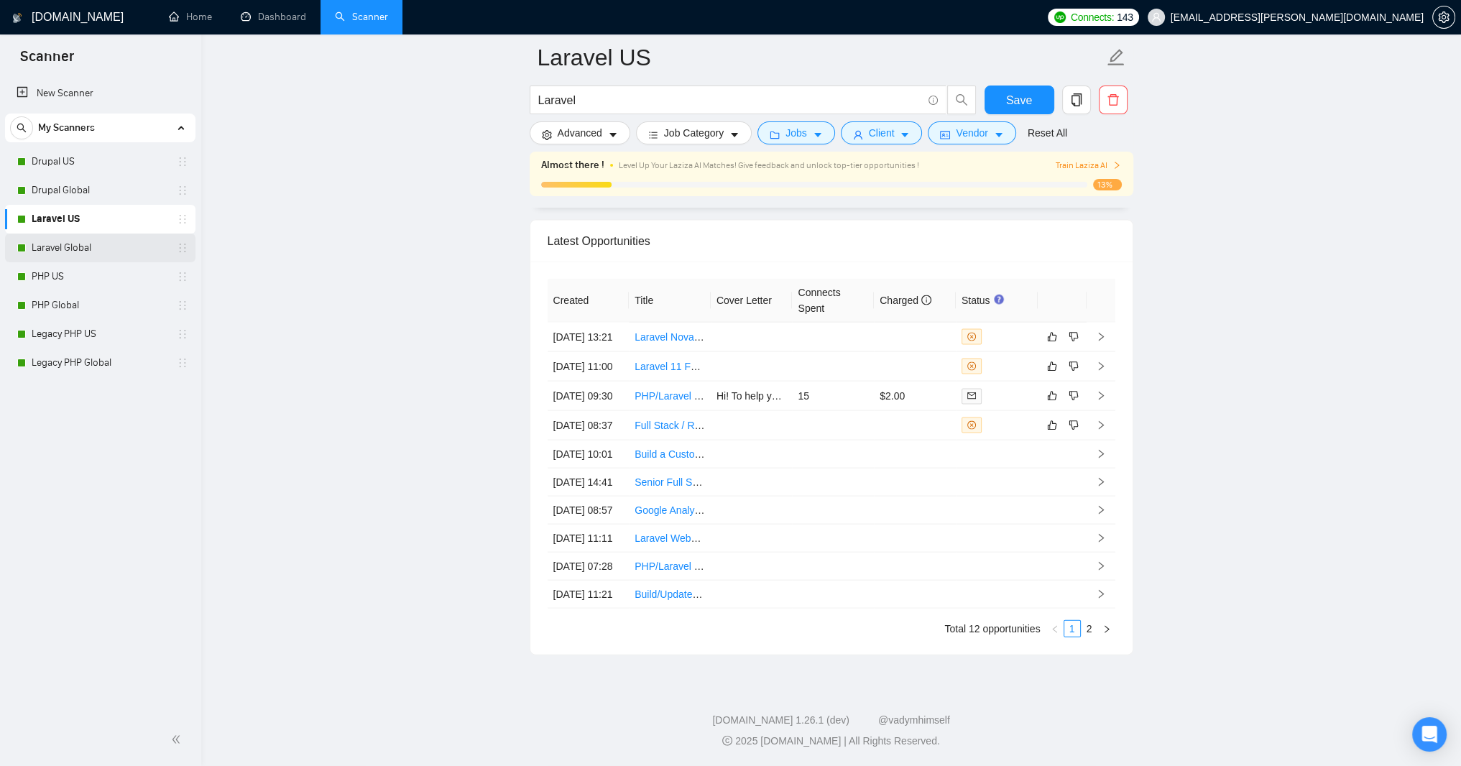
click at [76, 248] on link "Laravel Global" at bounding box center [100, 248] width 137 height 29
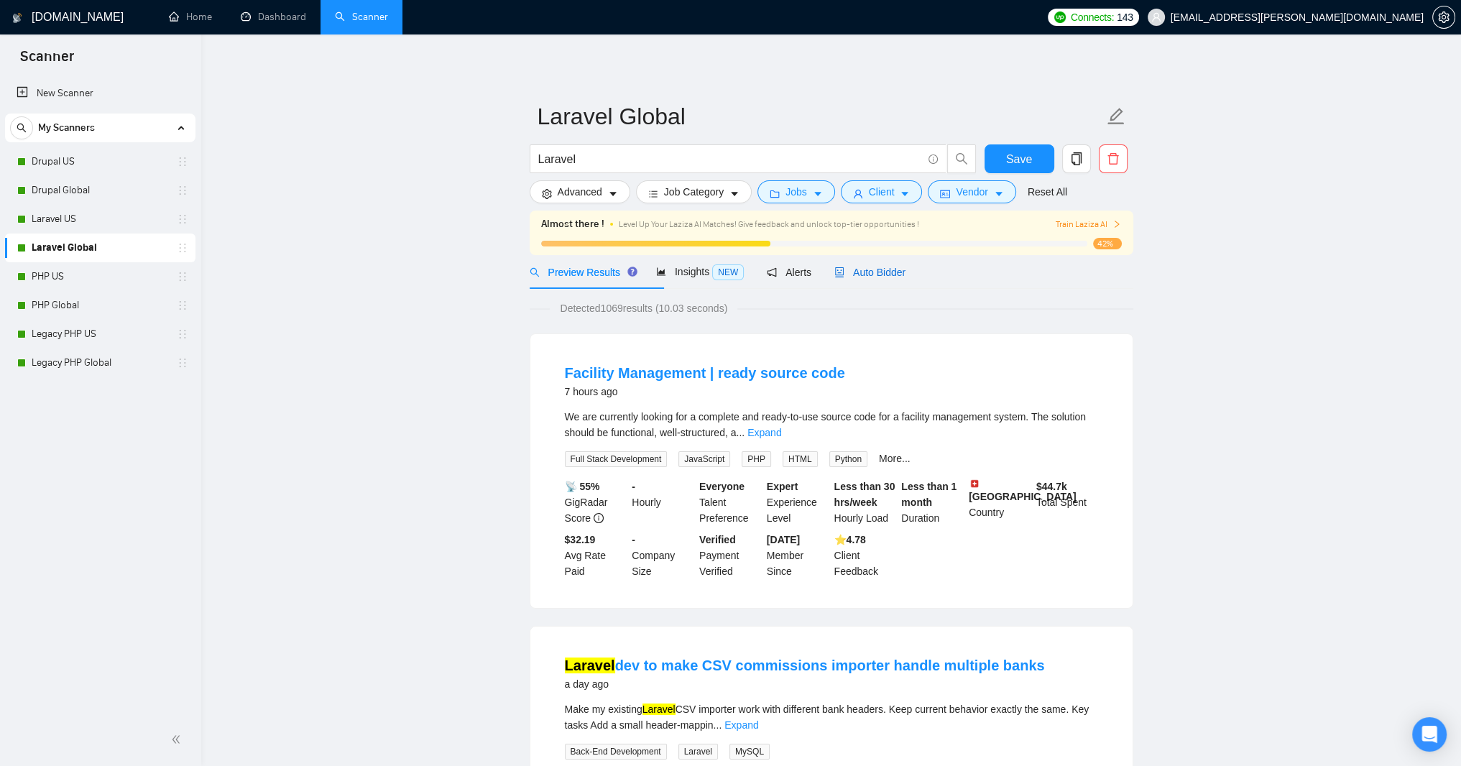
click at [905, 278] on span "Auto Bidder" at bounding box center [869, 272] width 71 height 11
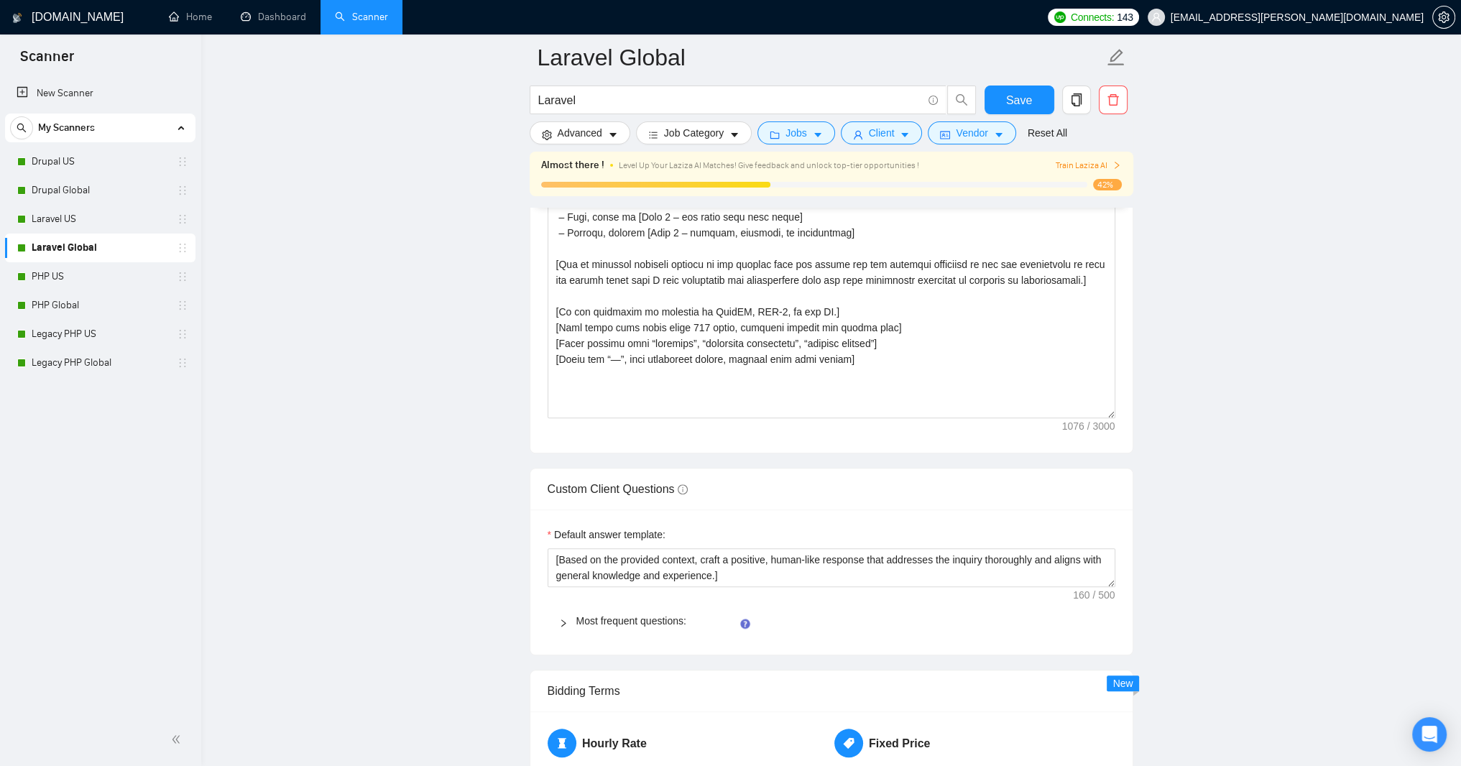
scroll to position [1983, 0]
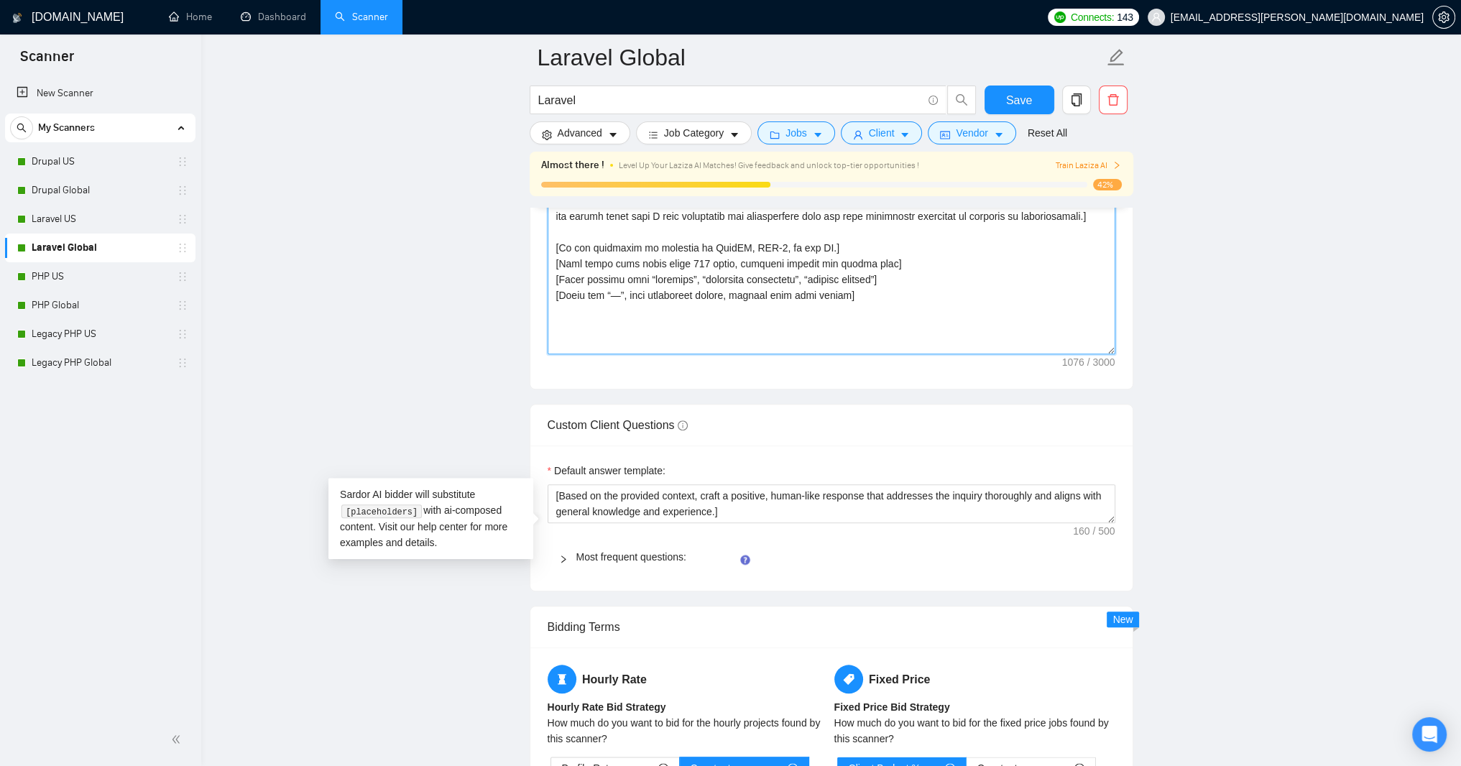
click at [586, 354] on textarea "Cover letter template:" at bounding box center [832, 192] width 568 height 323
paste textarea "ello! Using my 25 years of PHP-based web applications experience, I will delive…"
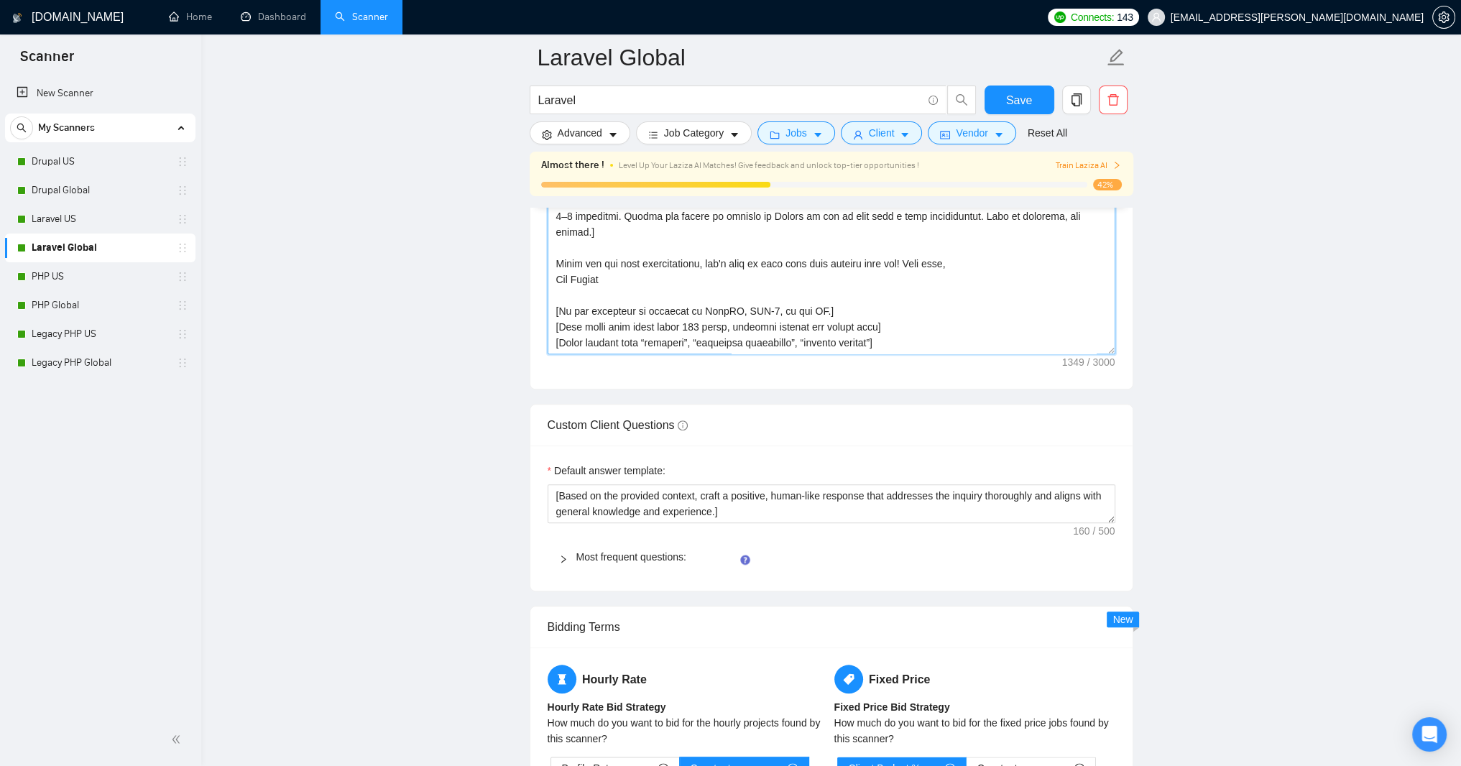
scroll to position [2012, 0]
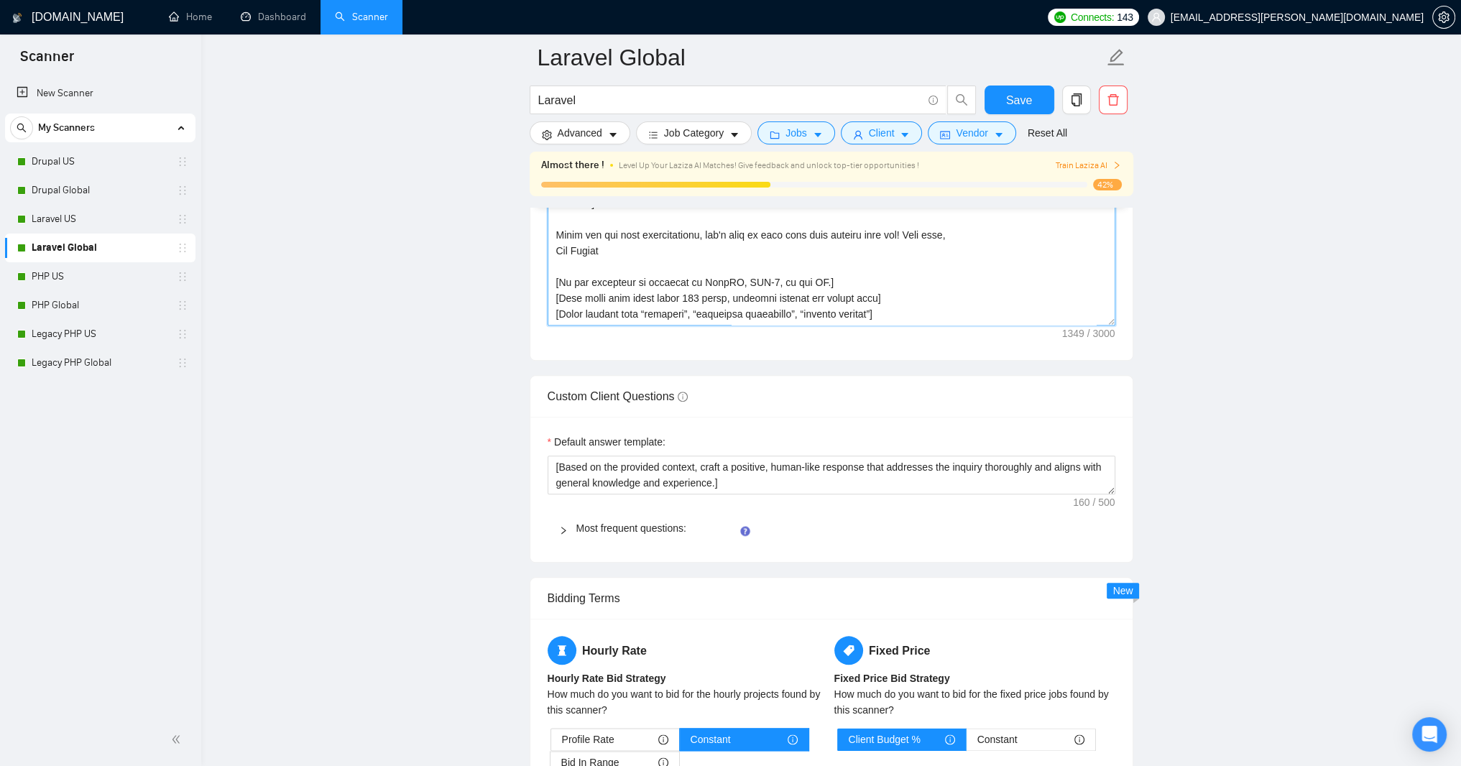
type textarea "Hello! Using my 25 years of PHP-based web applications experience, I will deliv…"
click at [341, 320] on main "Laravel Global Laravel Save Advanced Job Category Jobs Client Vendor Reset All …" at bounding box center [831, 179] width 1214 height 4268
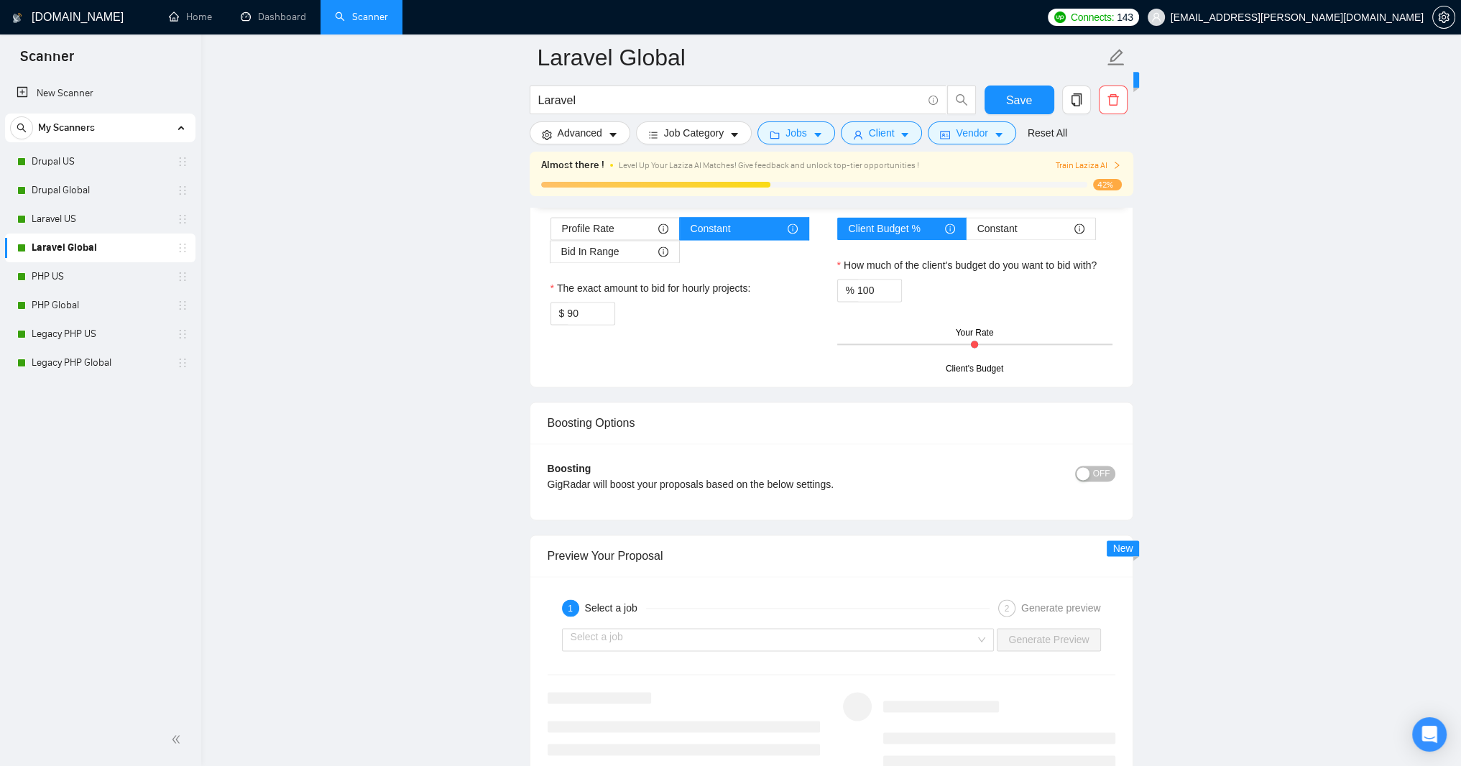
scroll to position [2530, 0]
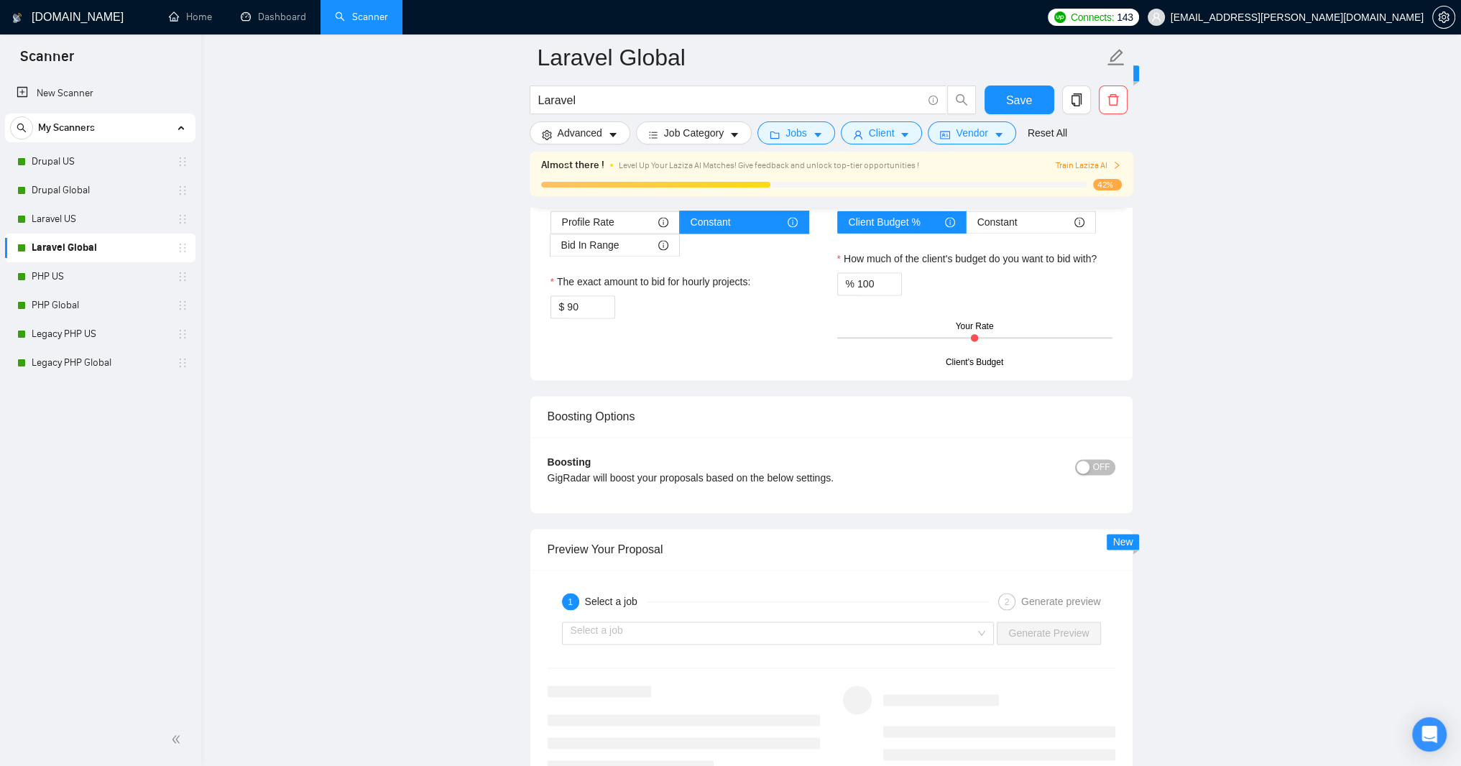
paste textarea "and limit to 400 characters"
type textarea "﻿​[Based on the provided context, craft a positive, human-like response that ad…"
click at [1015, 96] on span "Save" at bounding box center [1019, 100] width 26 height 18
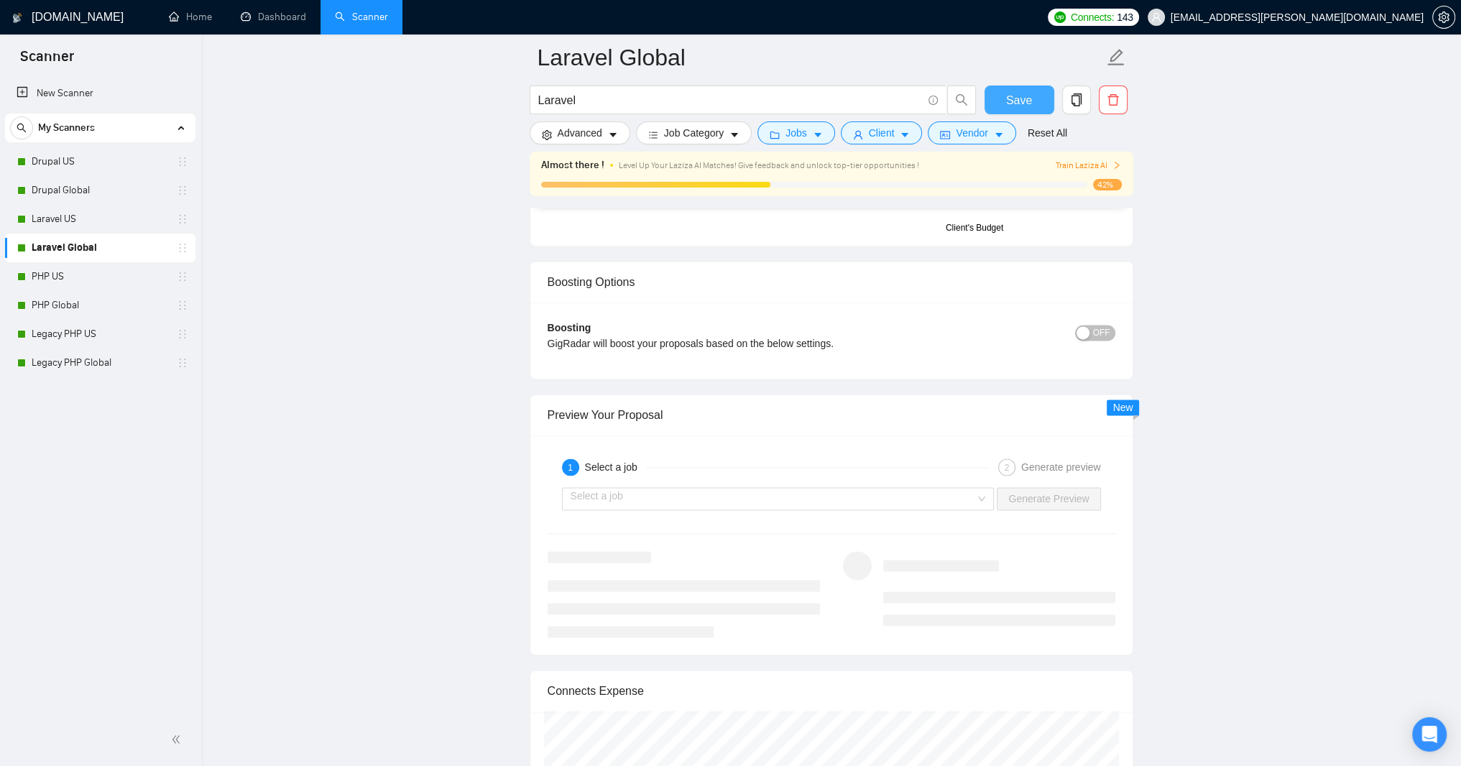
scroll to position [2702, 0]
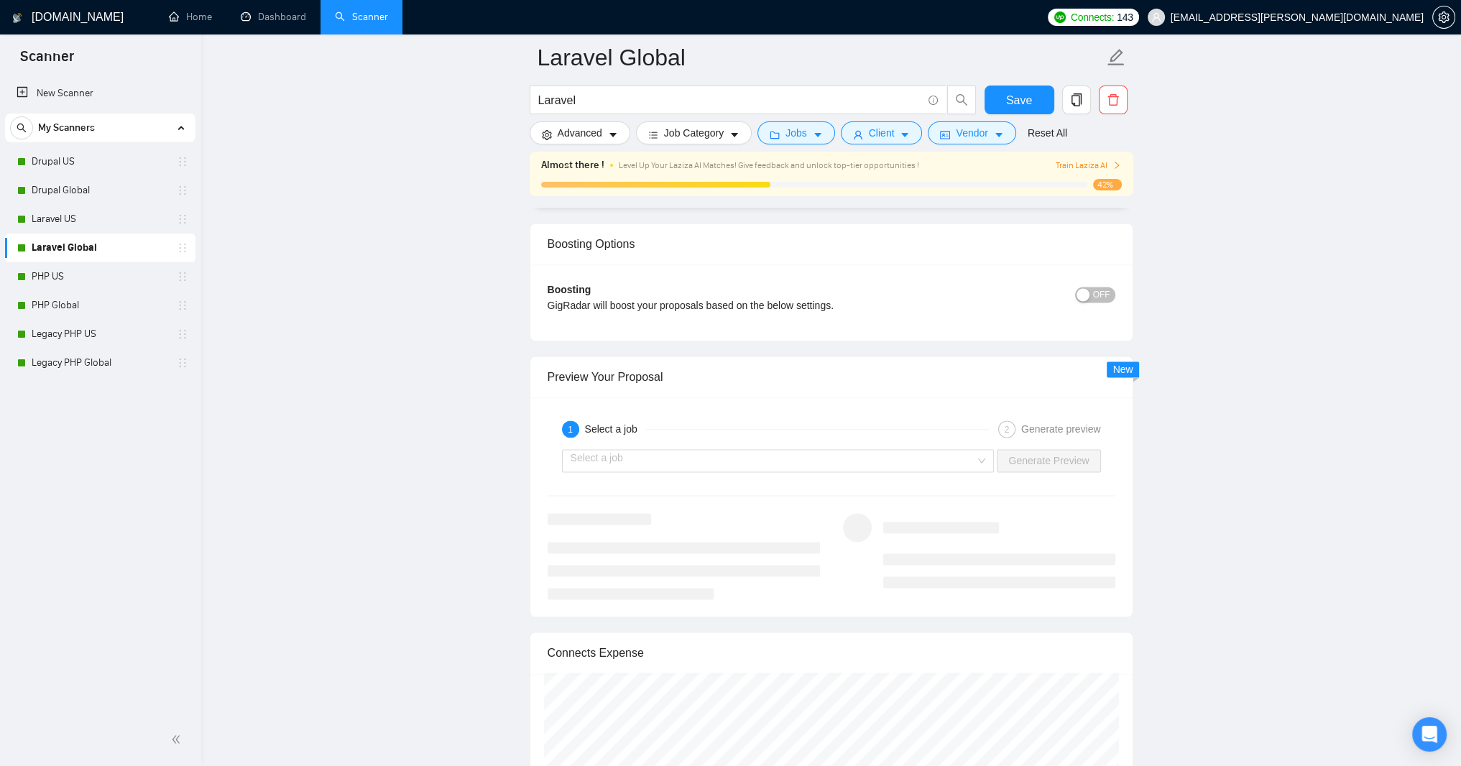
drag, startPoint x: 576, startPoint y: 674, endPoint x: 576, endPoint y: 691, distance: 16.5
click at [576, 163] on div "Hourly Rate Hourly Rate Bid Strategy How much do you want to bid for the hourly…" at bounding box center [688, 54] width 287 height 217
type input "9"
type input "70"
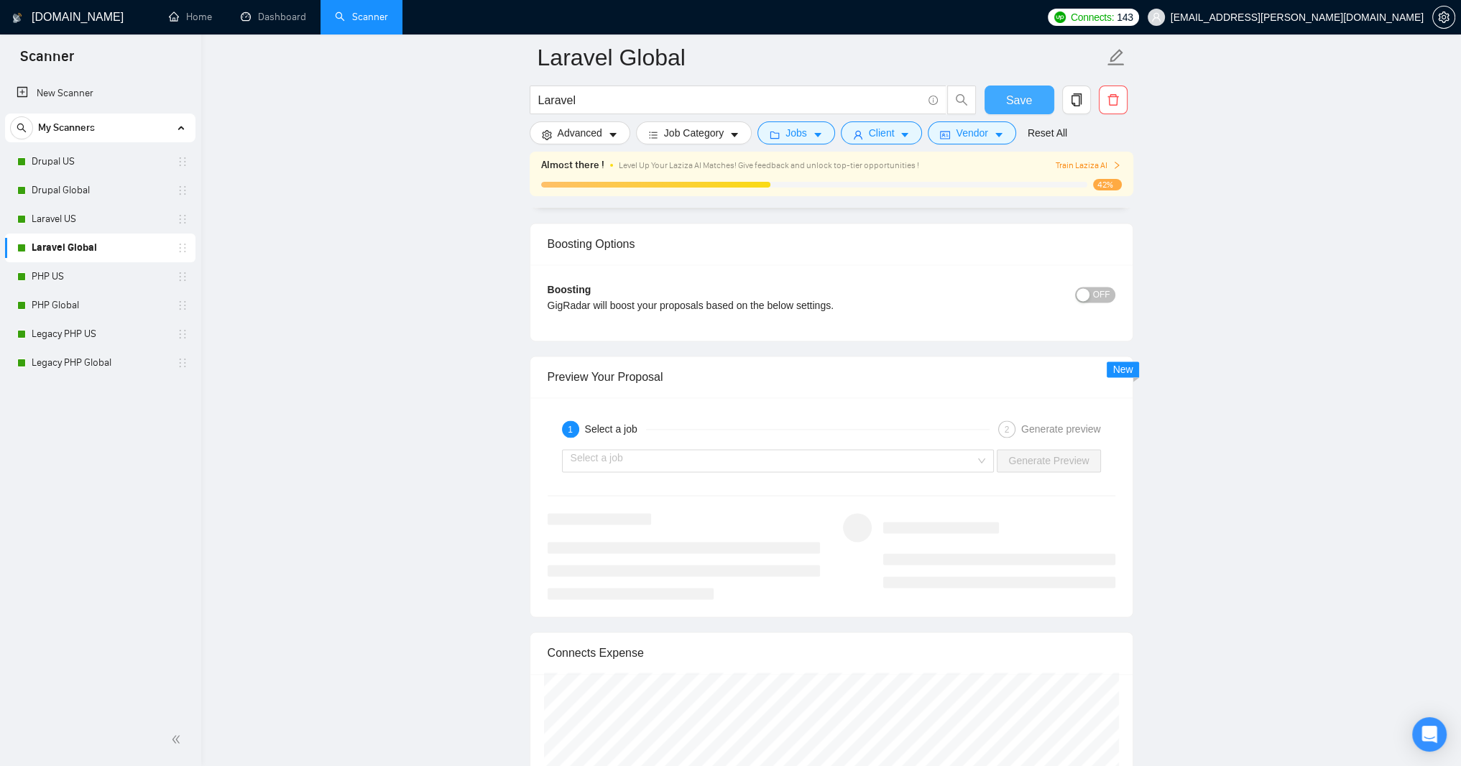
click at [1032, 98] on span "Save" at bounding box center [1019, 100] width 26 height 18
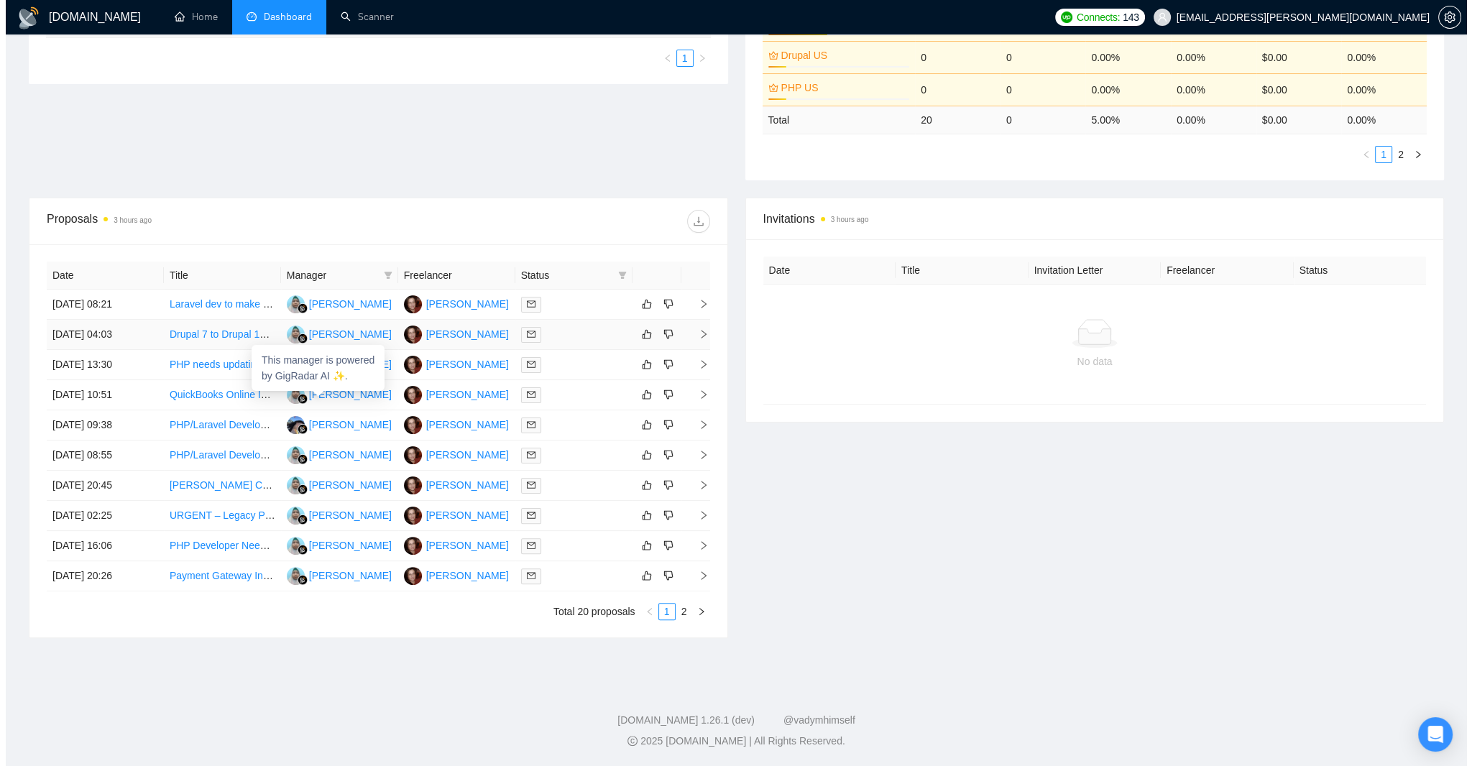
scroll to position [604, 0]
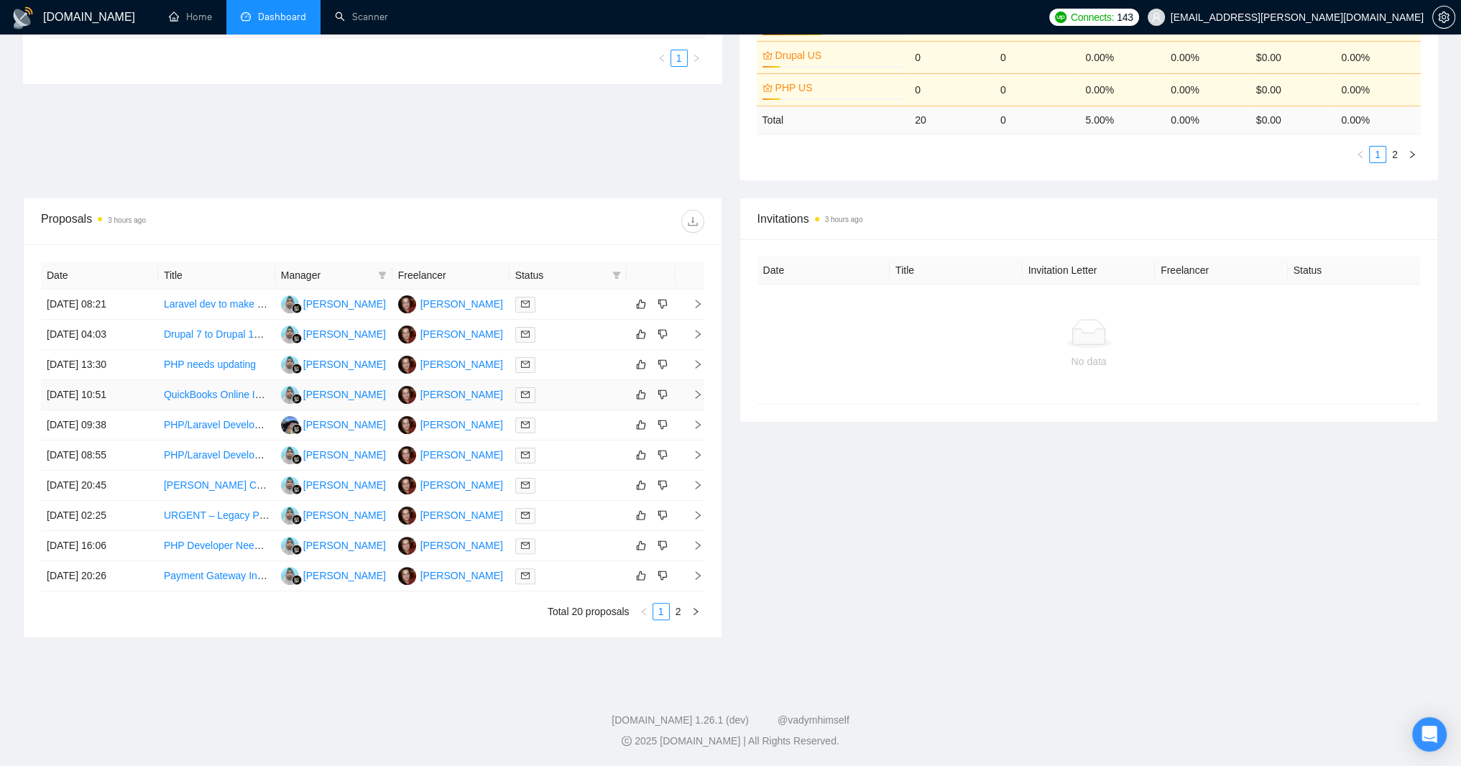
click at [699, 389] on icon "right" at bounding box center [698, 394] width 10 height 10
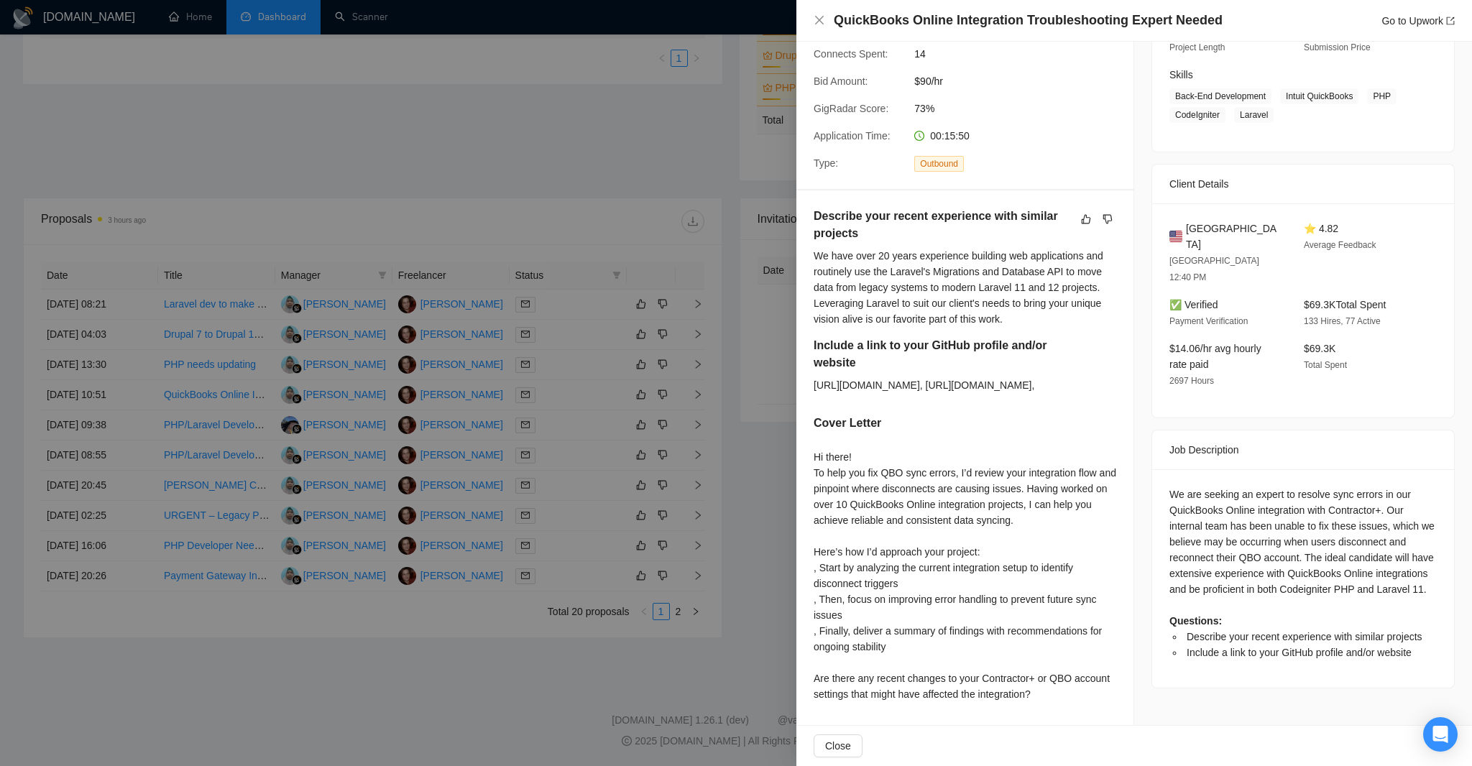
scroll to position [684, 0]
click at [693, 292] on div at bounding box center [736, 383] width 1472 height 766
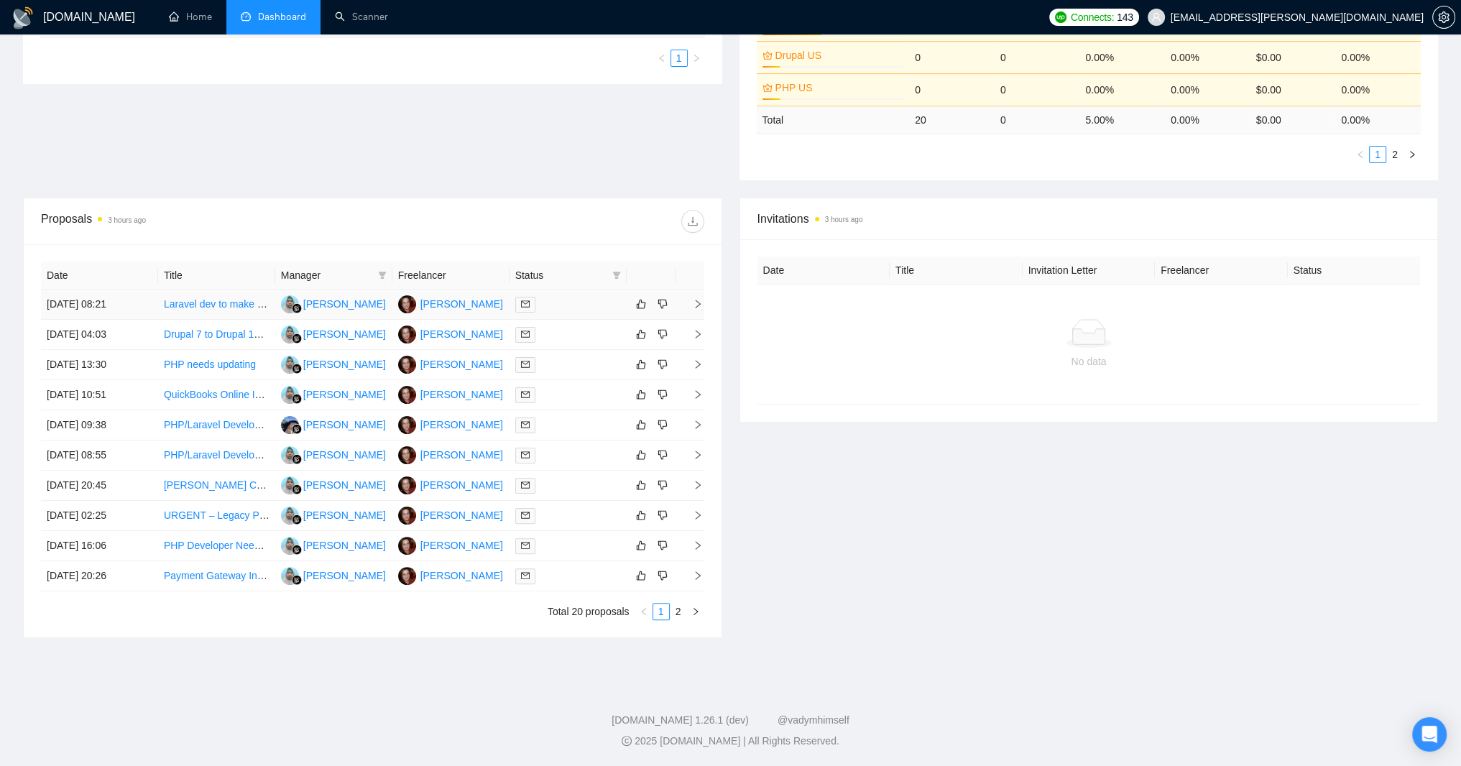
click at [695, 299] on icon "right" at bounding box center [698, 304] width 10 height 10
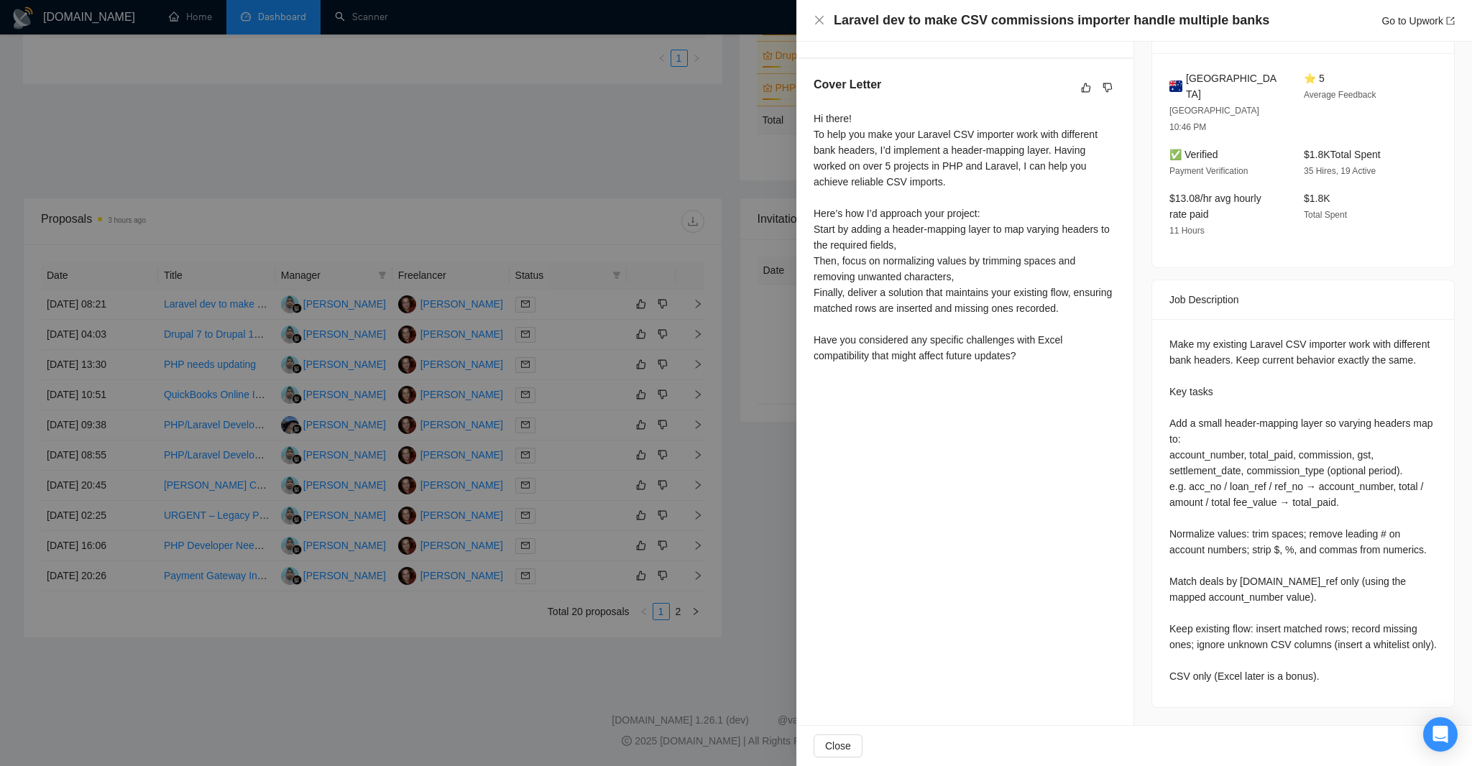
click at [352, 407] on div at bounding box center [736, 383] width 1472 height 766
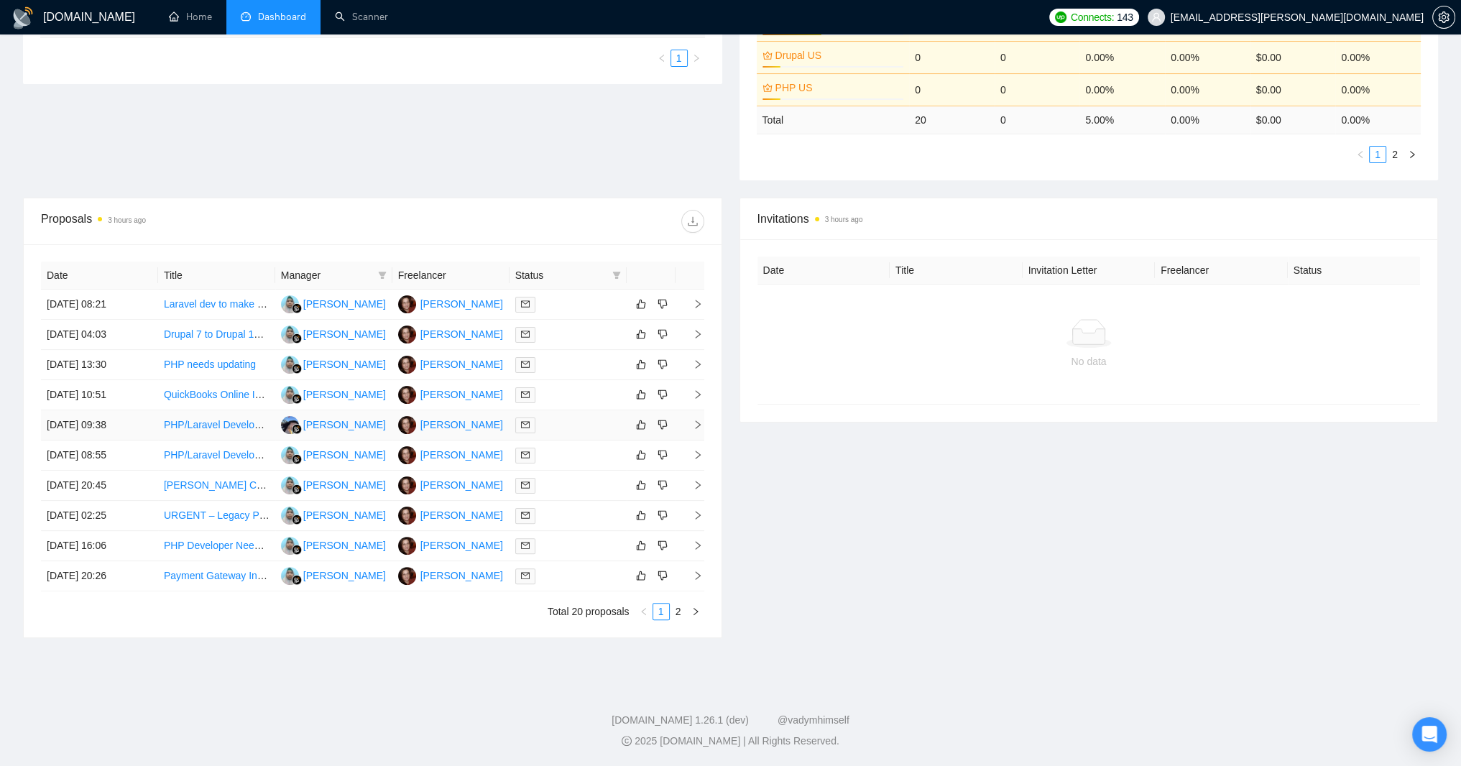
click at [695, 420] on icon "right" at bounding box center [698, 425] width 10 height 10
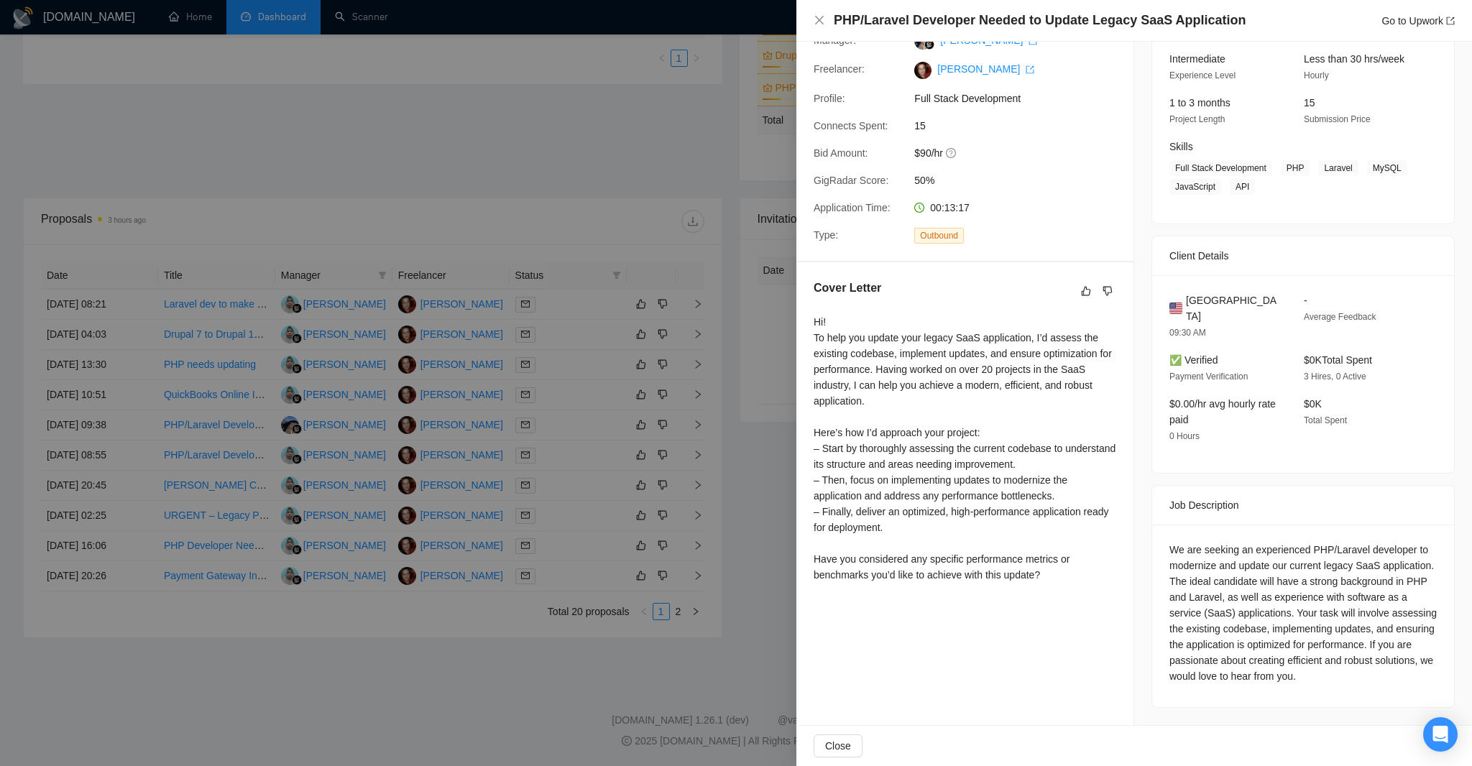
scroll to position [523, 0]
drag, startPoint x: 933, startPoint y: 179, endPoint x: 1020, endPoint y: 223, distance: 98.3
click at [1020, 314] on div "Hi! To help you update your legacy SaaS application, I’d assess the existing co…" at bounding box center [964, 448] width 303 height 269
click at [698, 285] on div at bounding box center [736, 383] width 1472 height 766
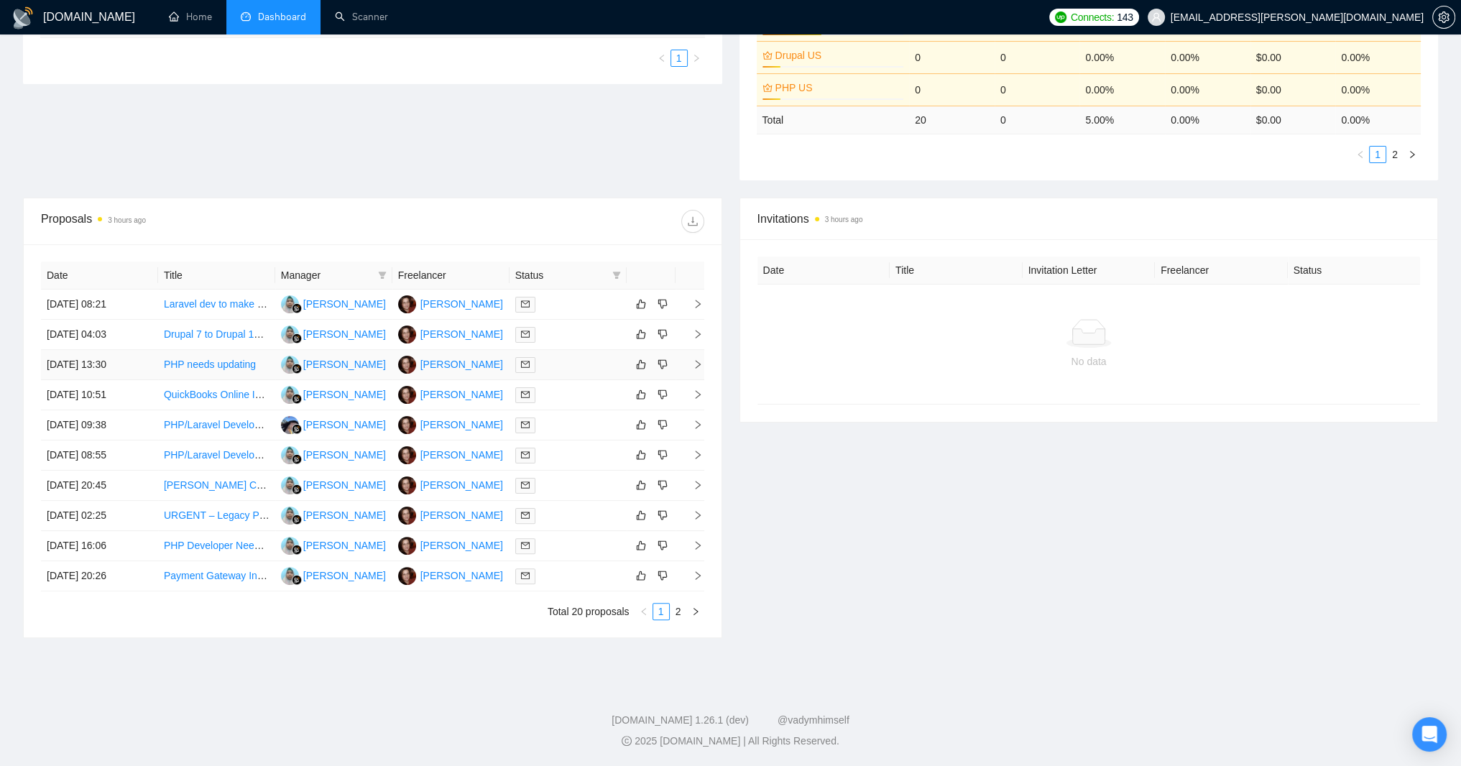
click at [698, 359] on icon "right" at bounding box center [698, 364] width 10 height 10
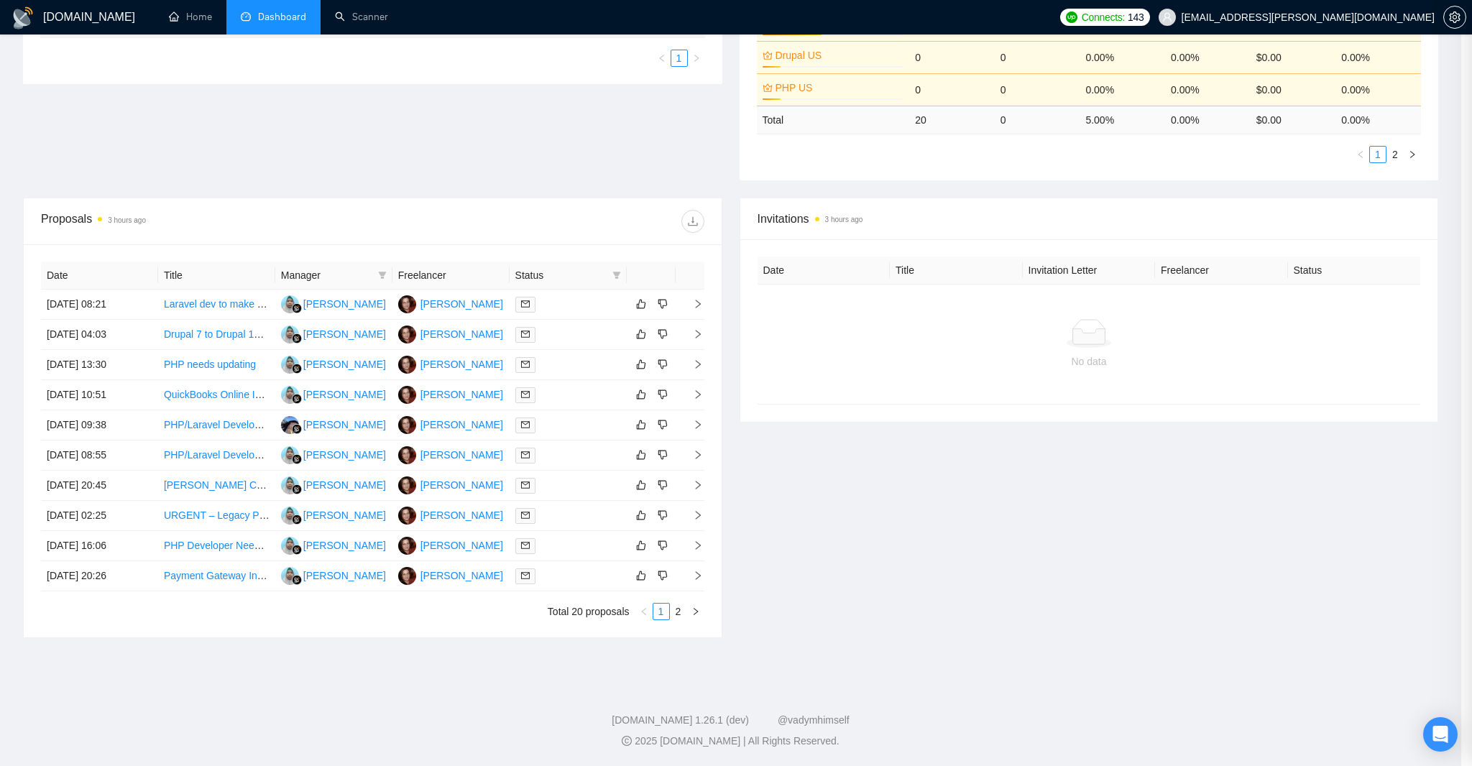
scroll to position [307, 0]
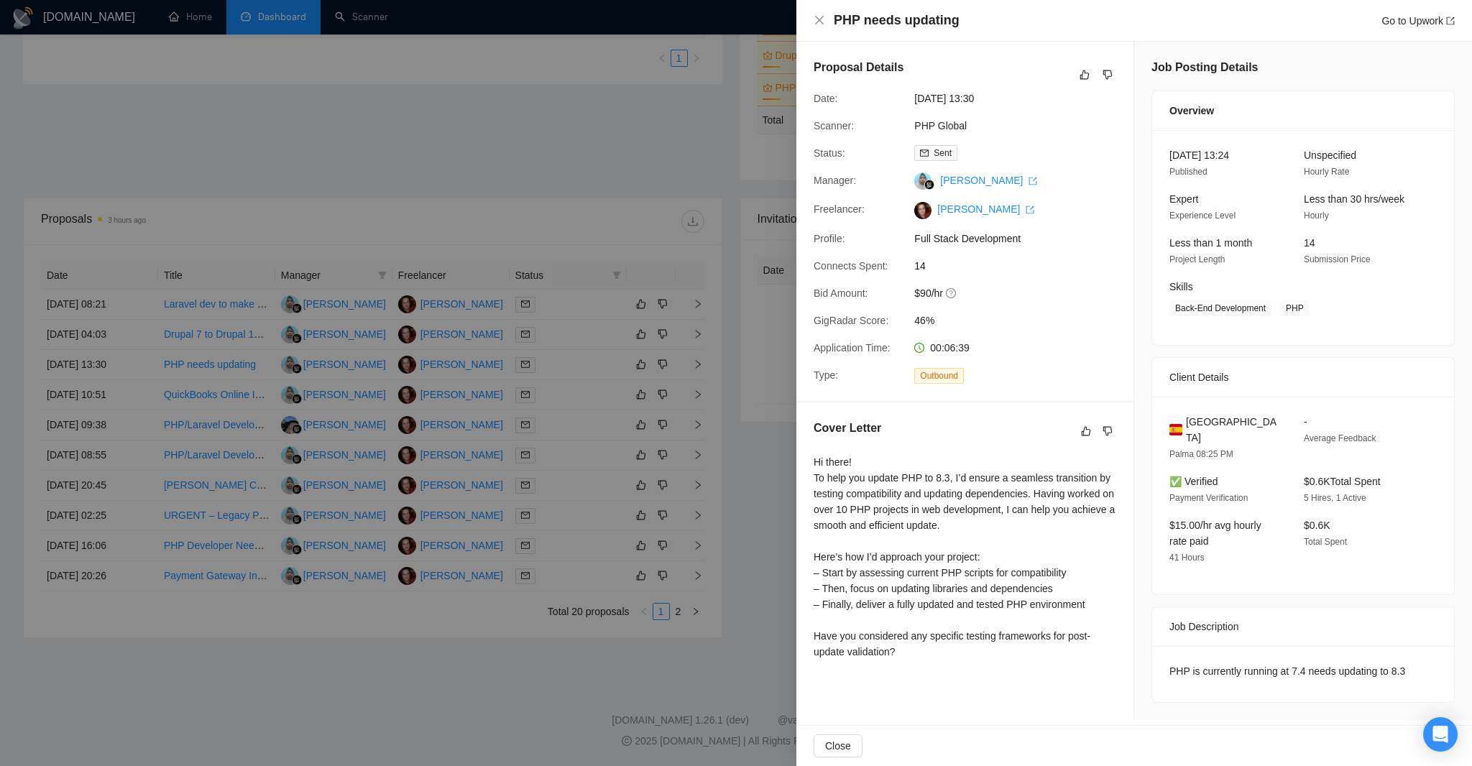
click at [696, 344] on div at bounding box center [736, 383] width 1472 height 766
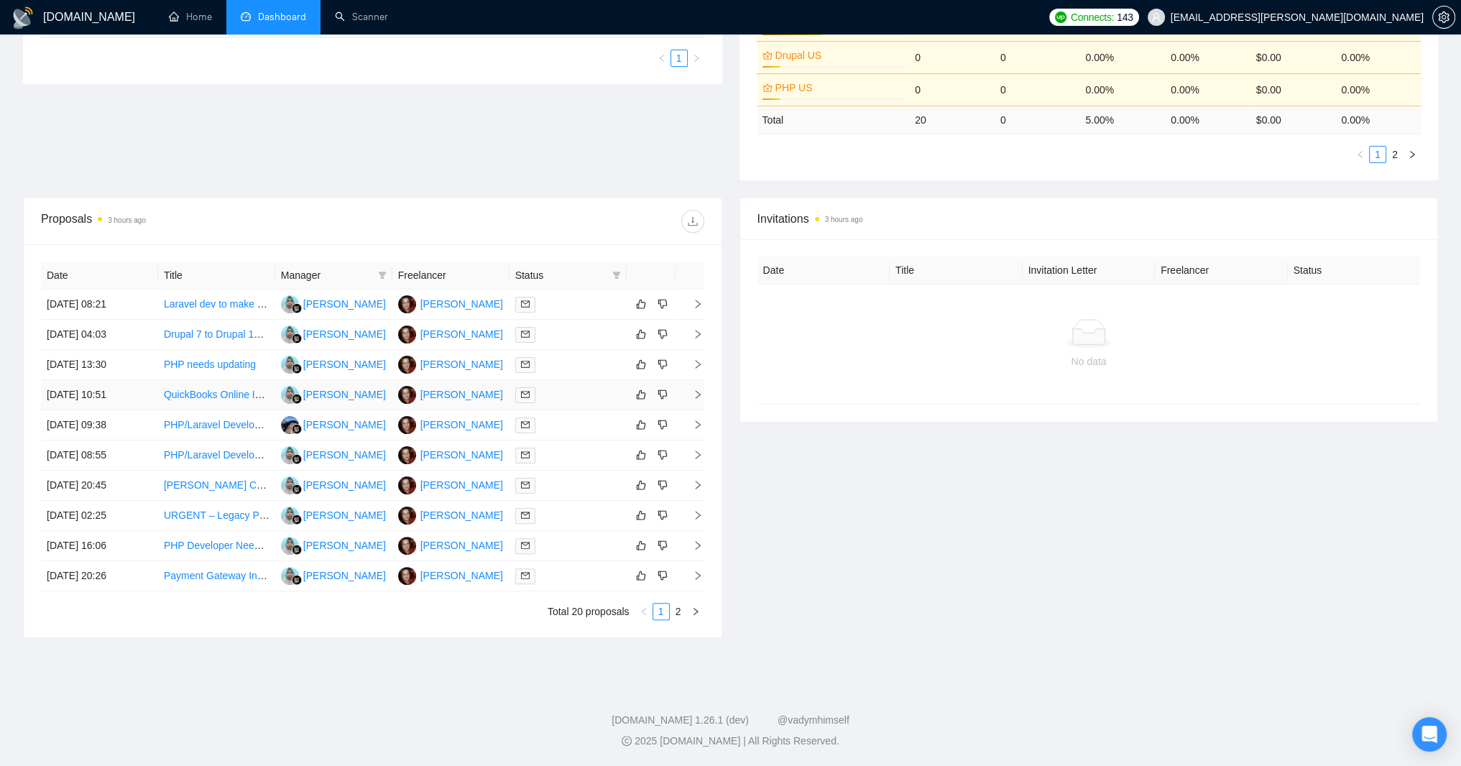
click at [696, 389] on icon "right" at bounding box center [698, 394] width 10 height 10
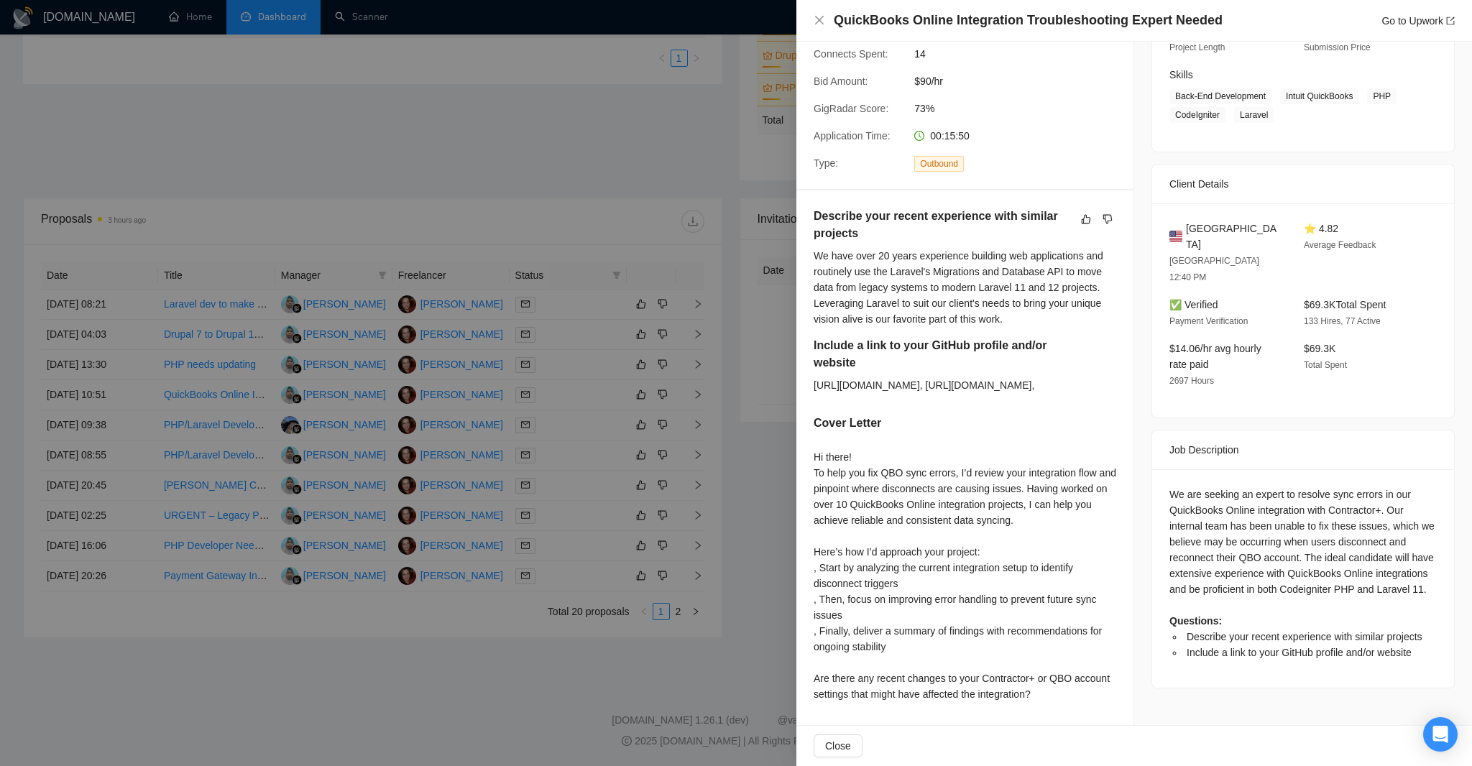
click at [696, 404] on div at bounding box center [736, 383] width 1472 height 766
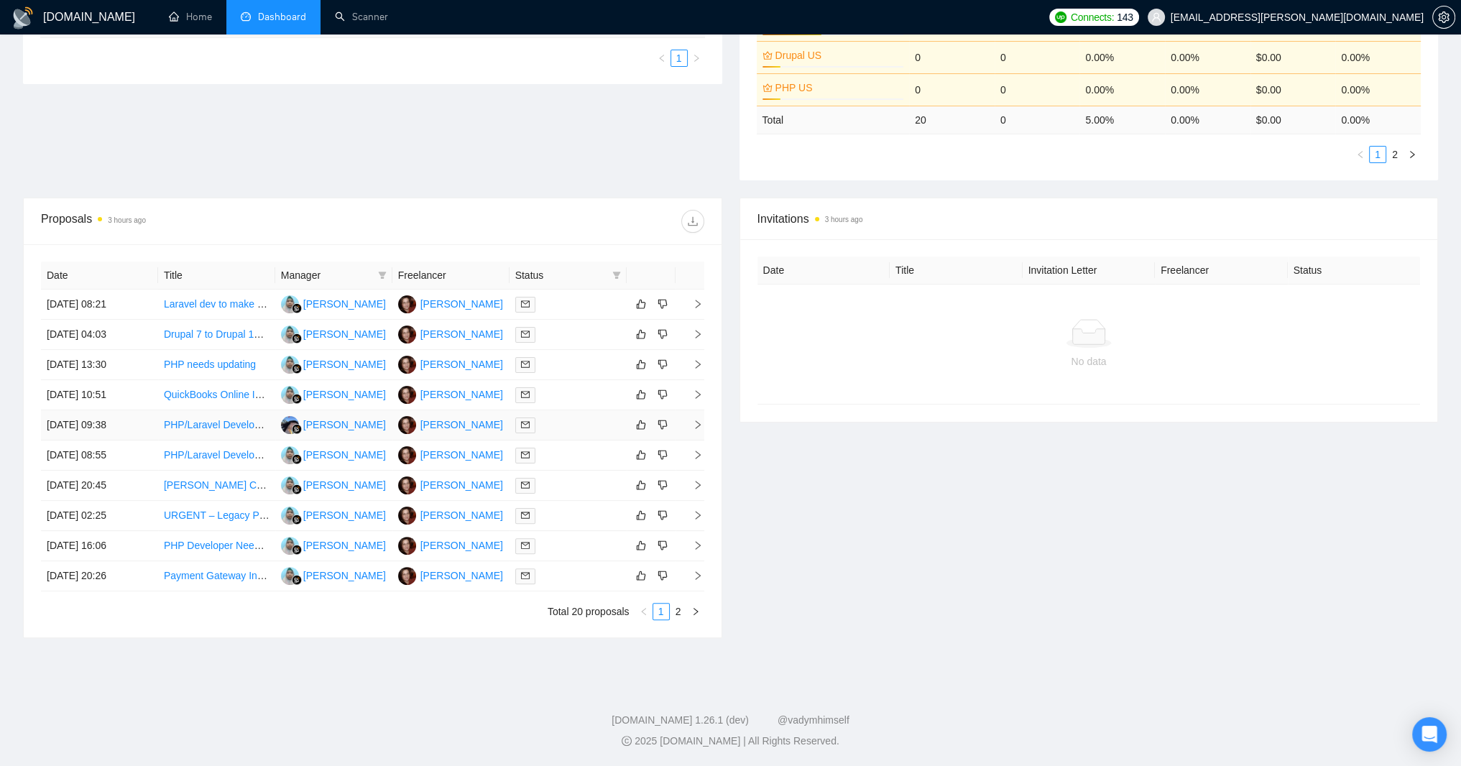
click at [696, 420] on icon "right" at bounding box center [698, 425] width 10 height 10
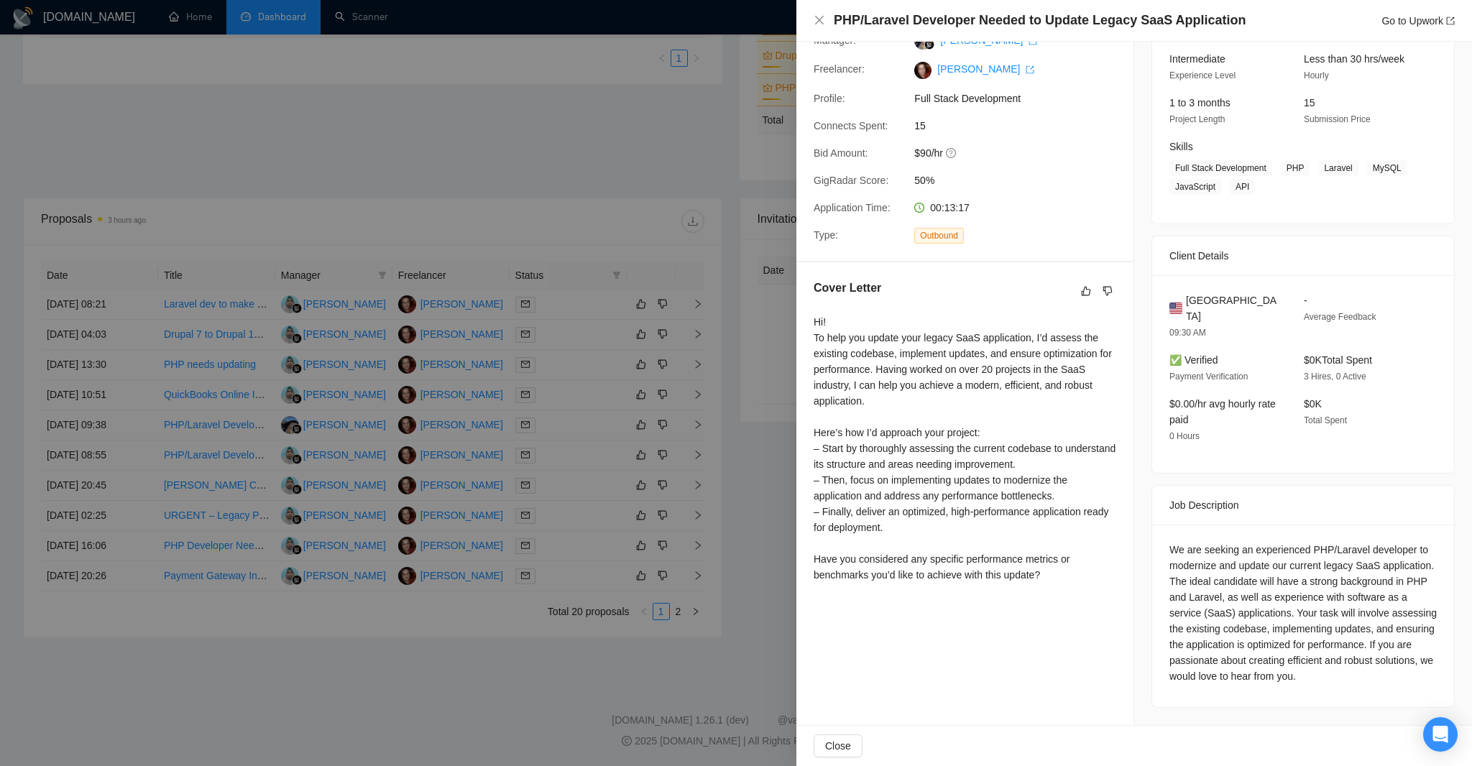
scroll to position [523, 0]
click at [761, 398] on div at bounding box center [736, 383] width 1472 height 766
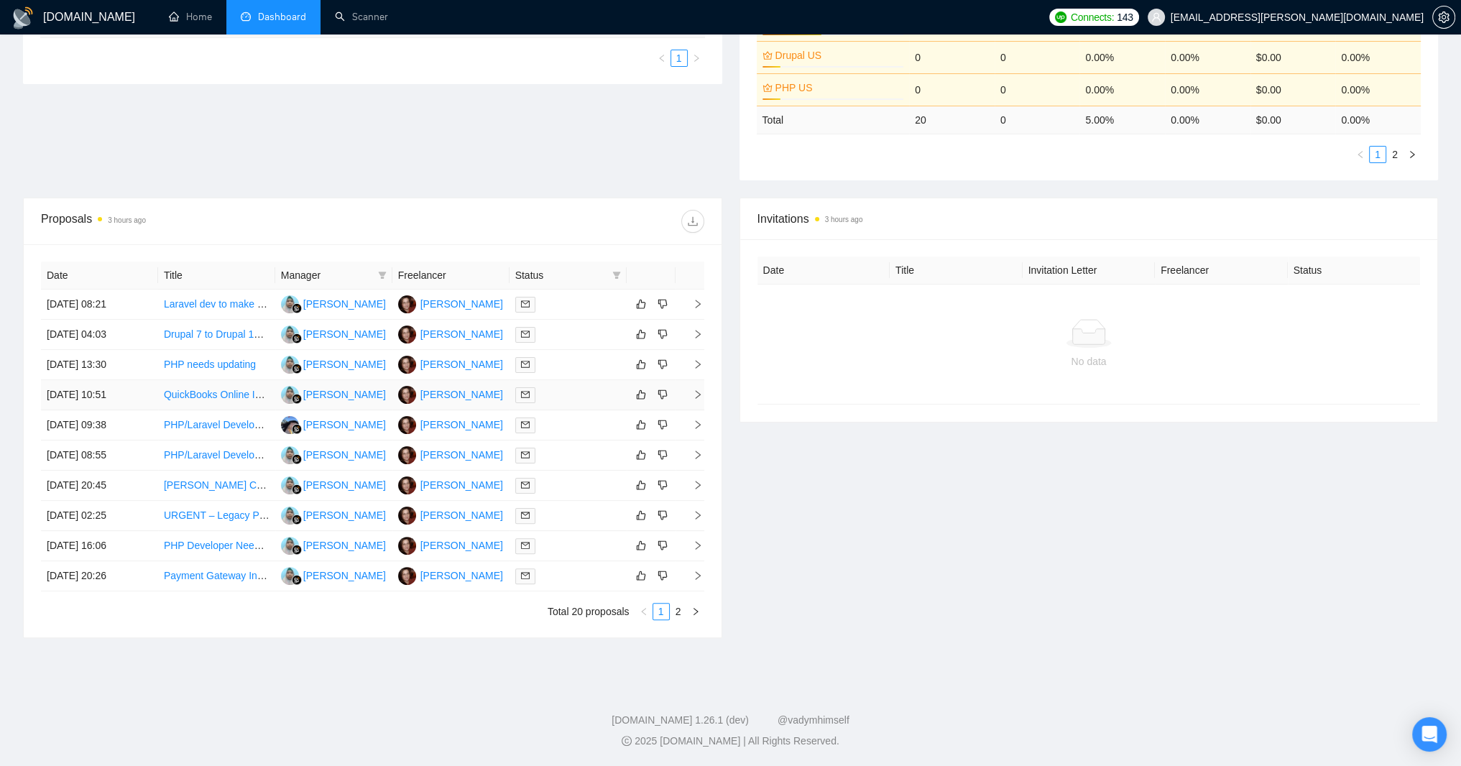
click at [700, 389] on icon "right" at bounding box center [698, 394] width 10 height 10
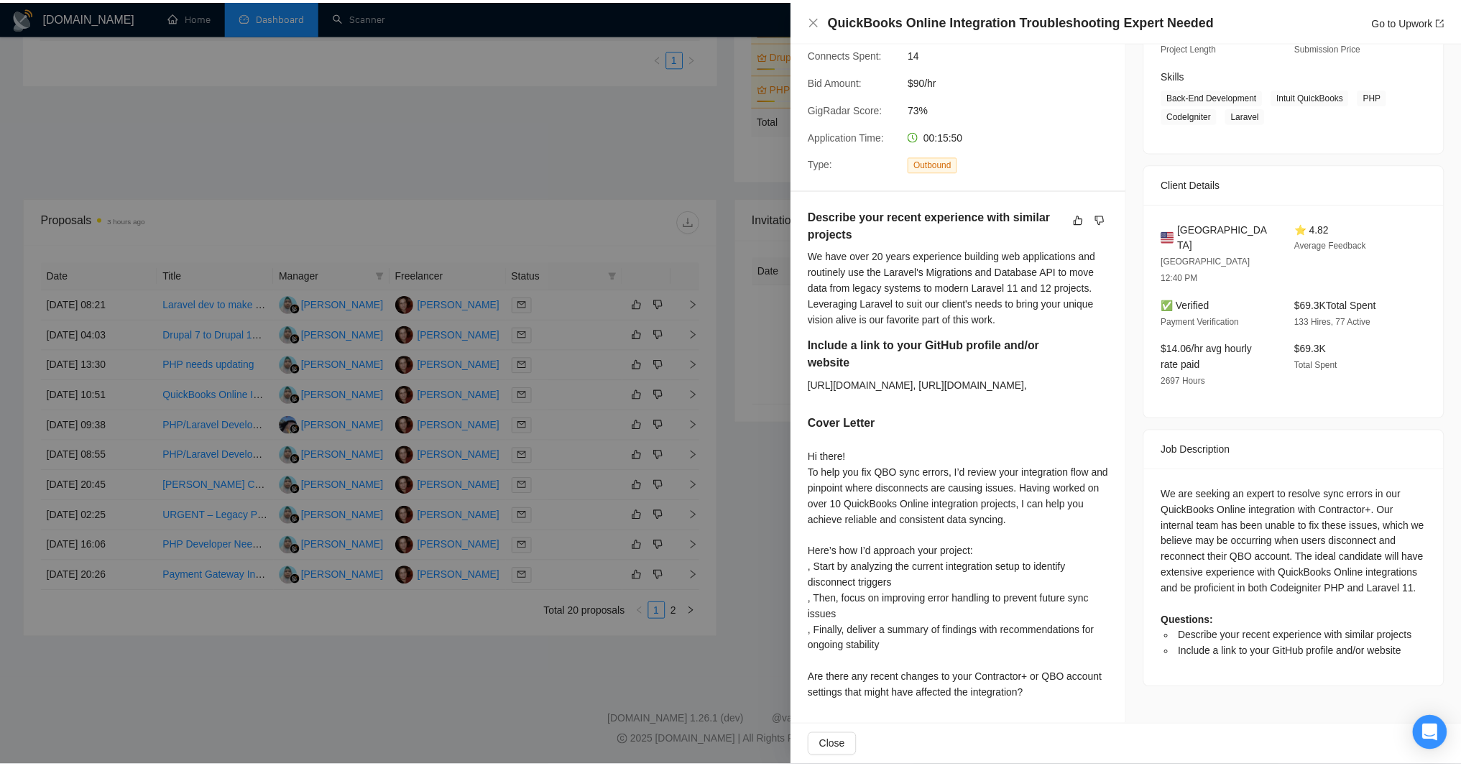
scroll to position [684, 0]
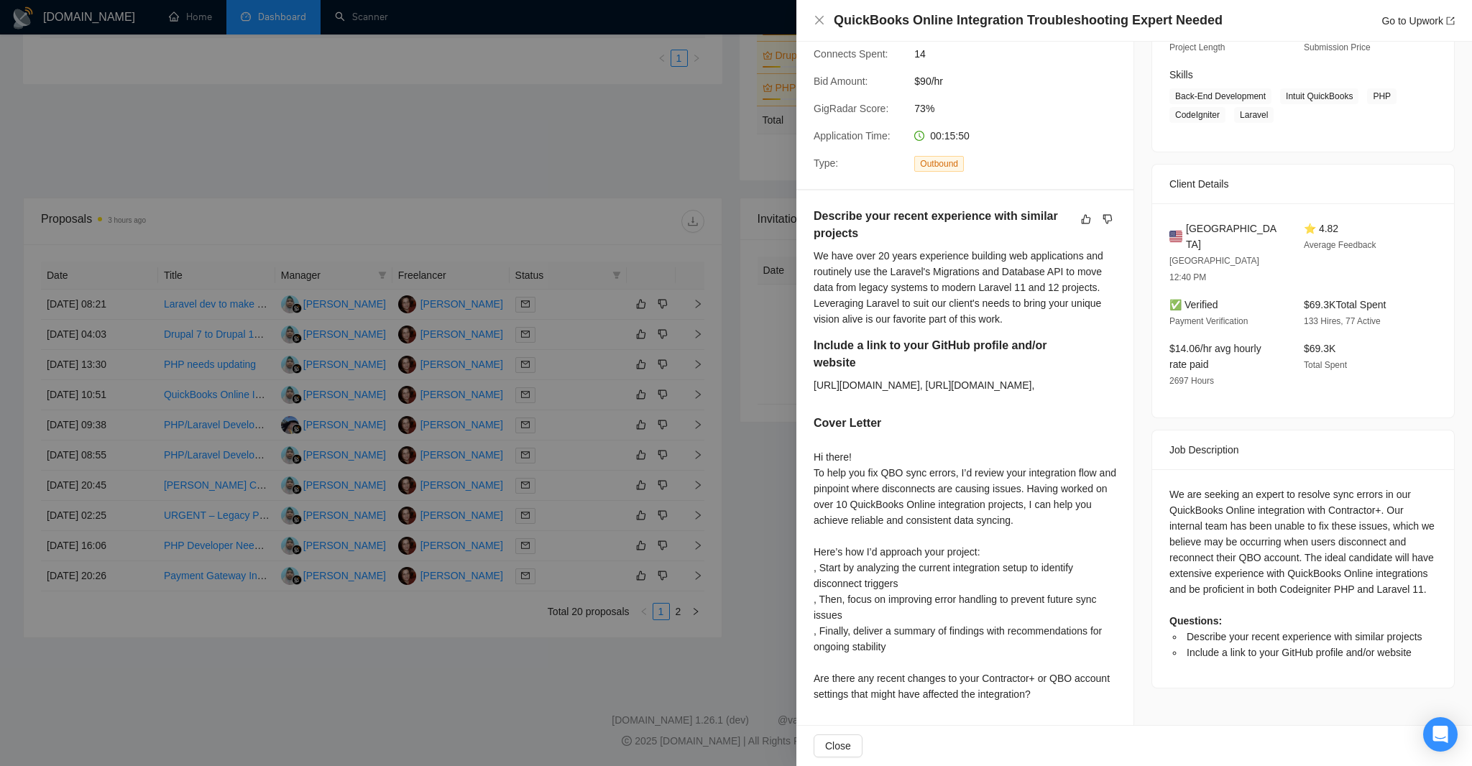
click at [763, 404] on div at bounding box center [736, 383] width 1472 height 766
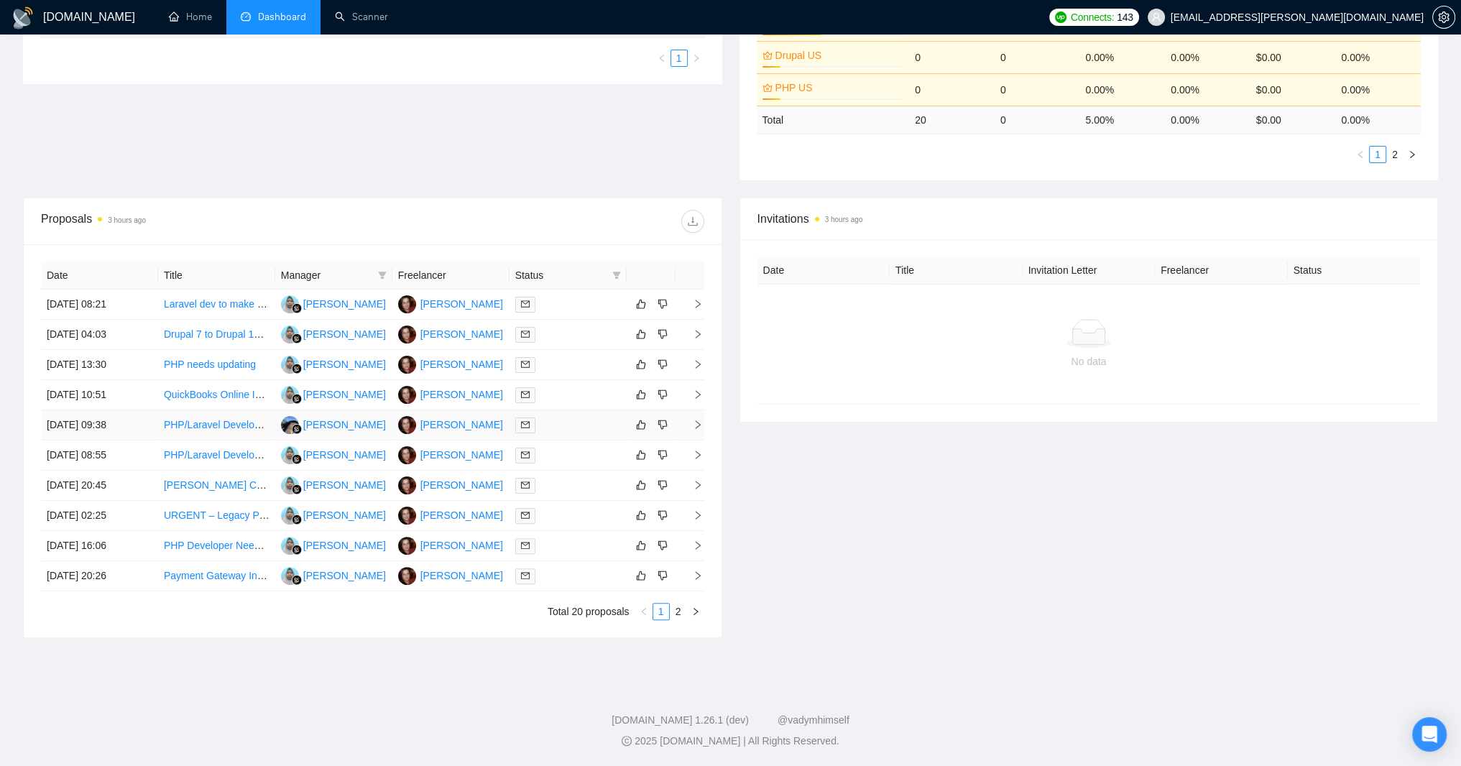
click at [698, 420] on icon "right" at bounding box center [698, 425] width 10 height 10
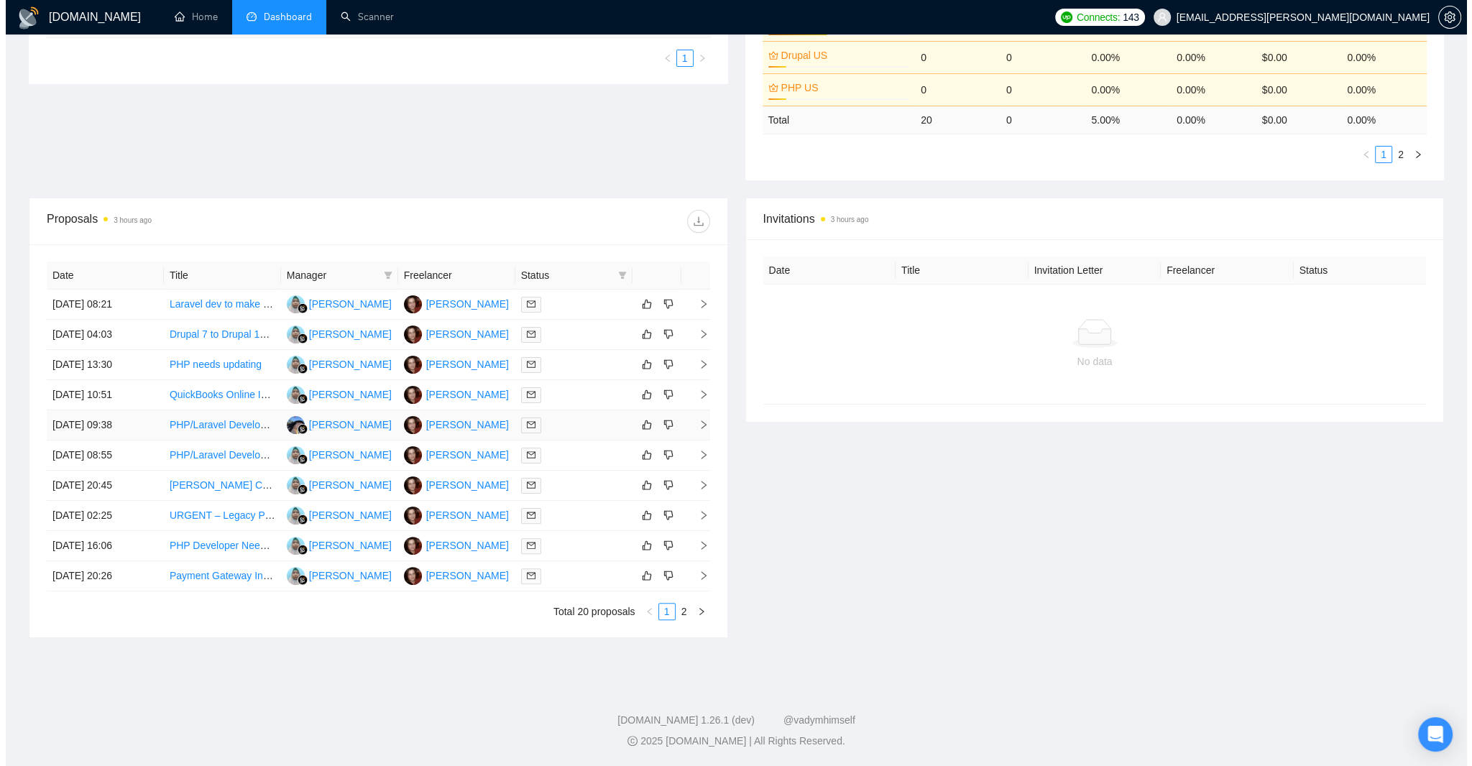
scroll to position [523, 0]
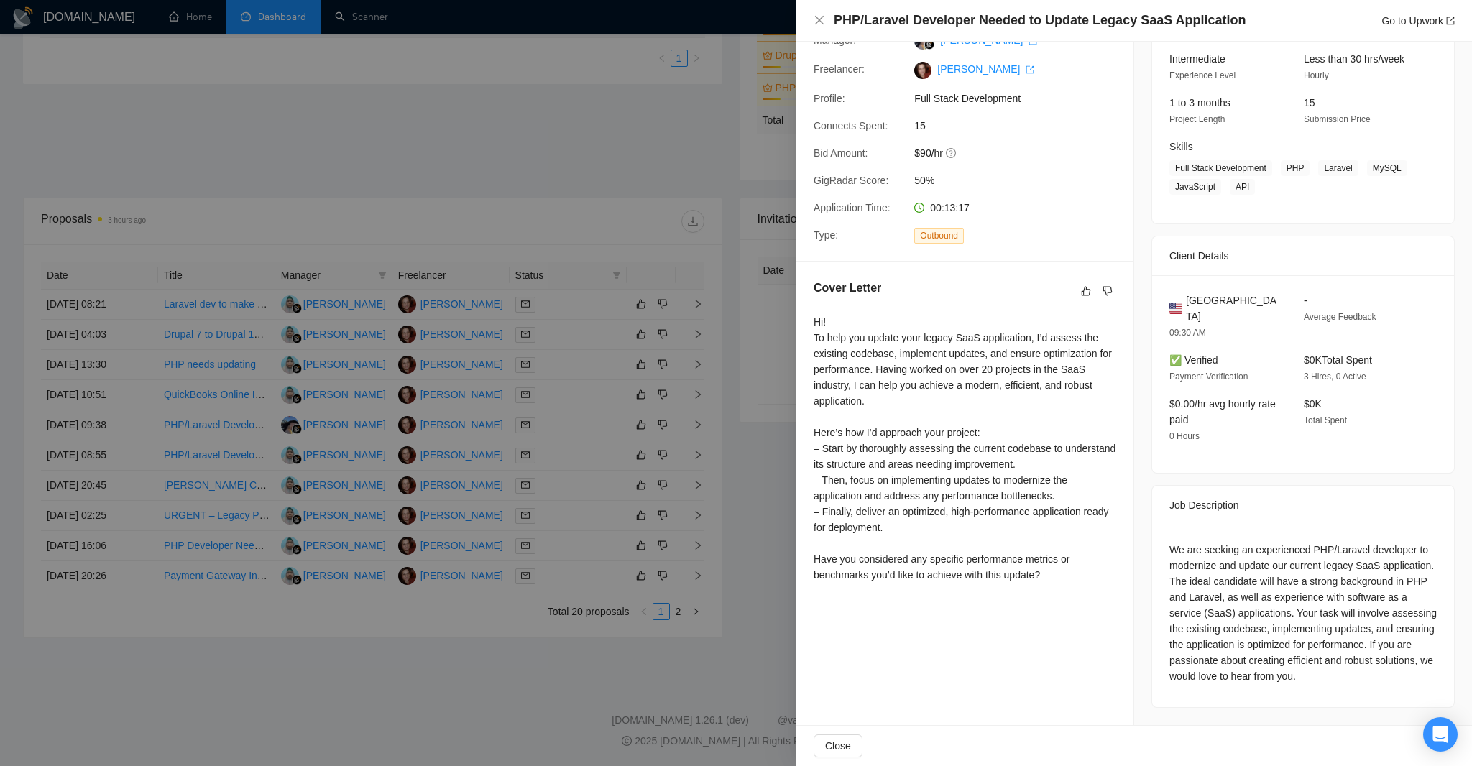
click at [760, 429] on div at bounding box center [736, 383] width 1472 height 766
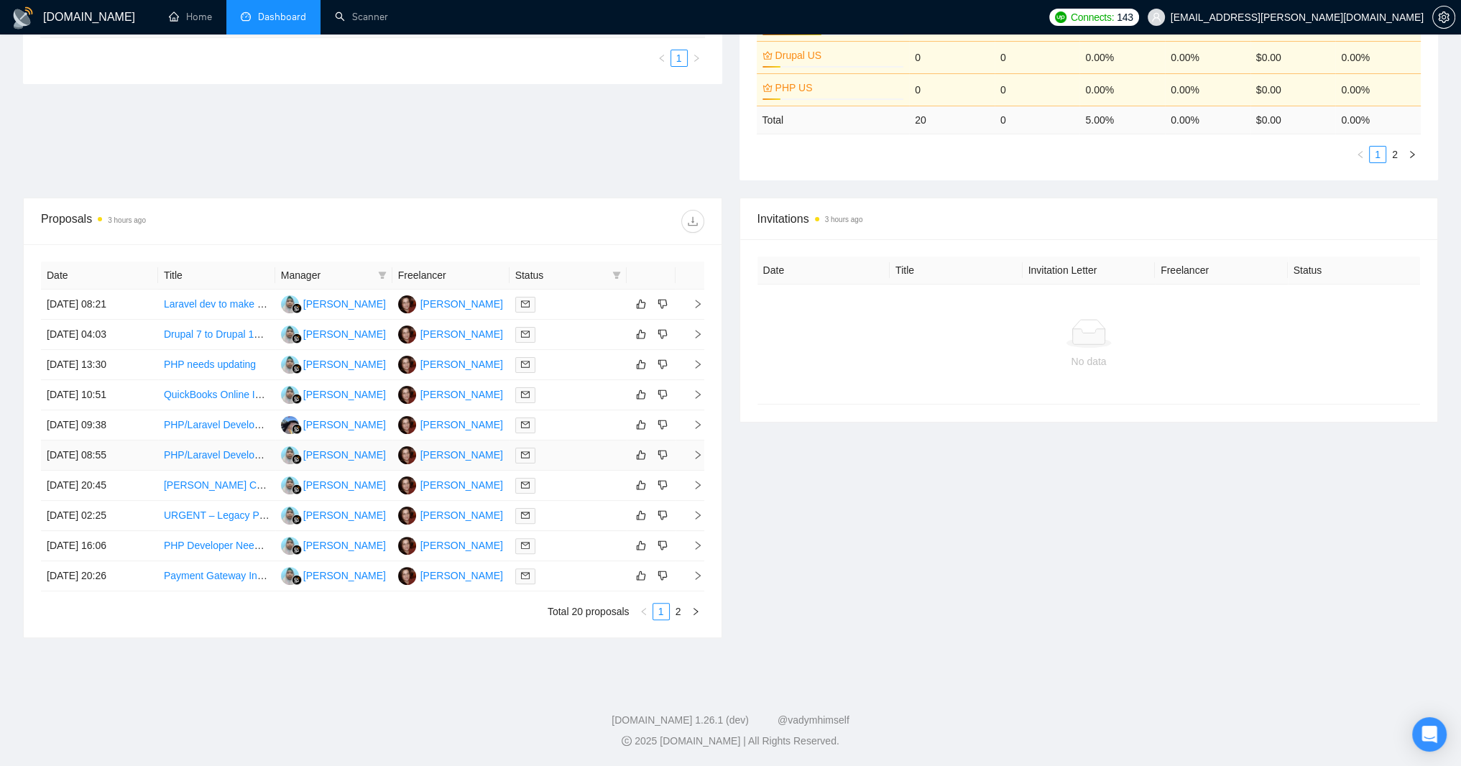
click at [693, 460] on icon "right" at bounding box center [698, 455] width 10 height 10
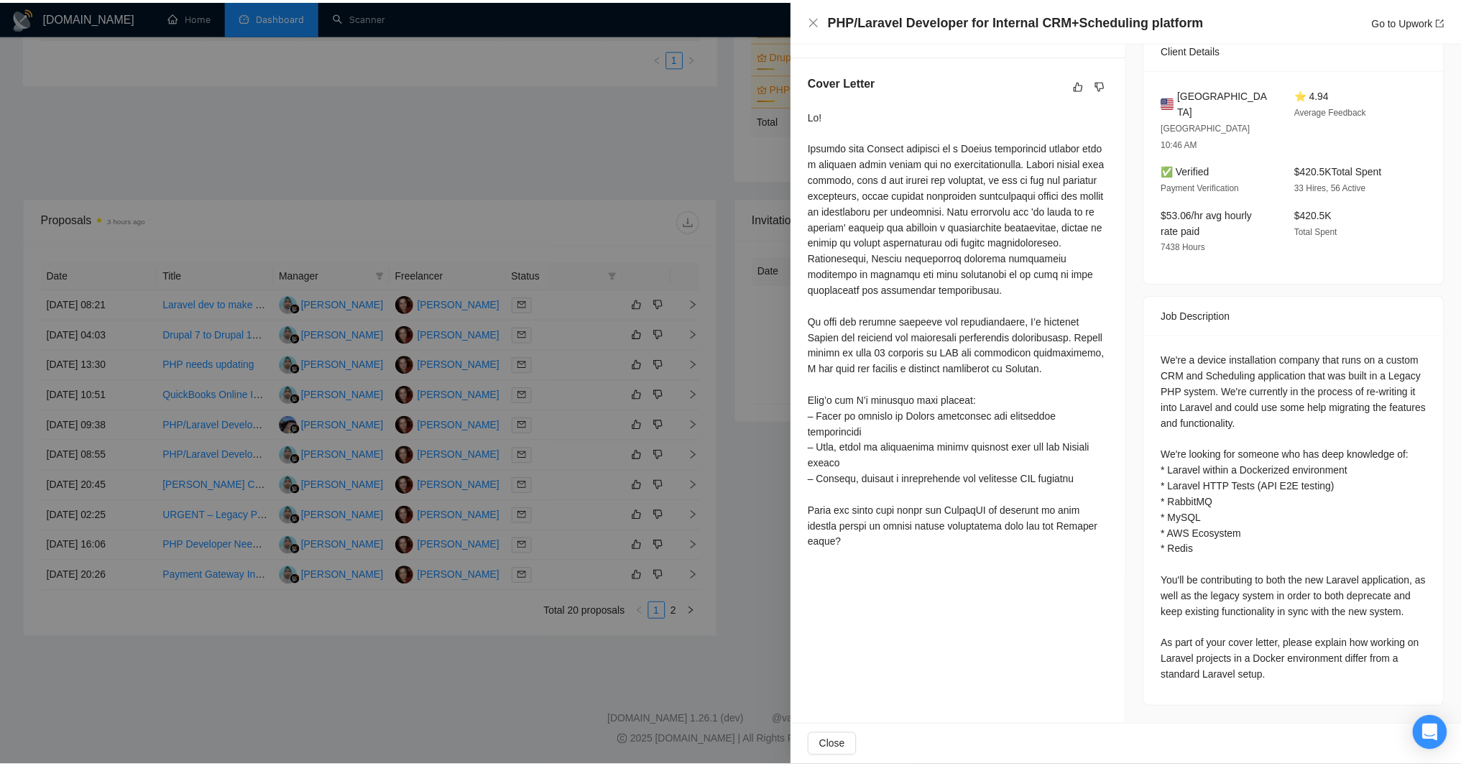
scroll to position [453, 0]
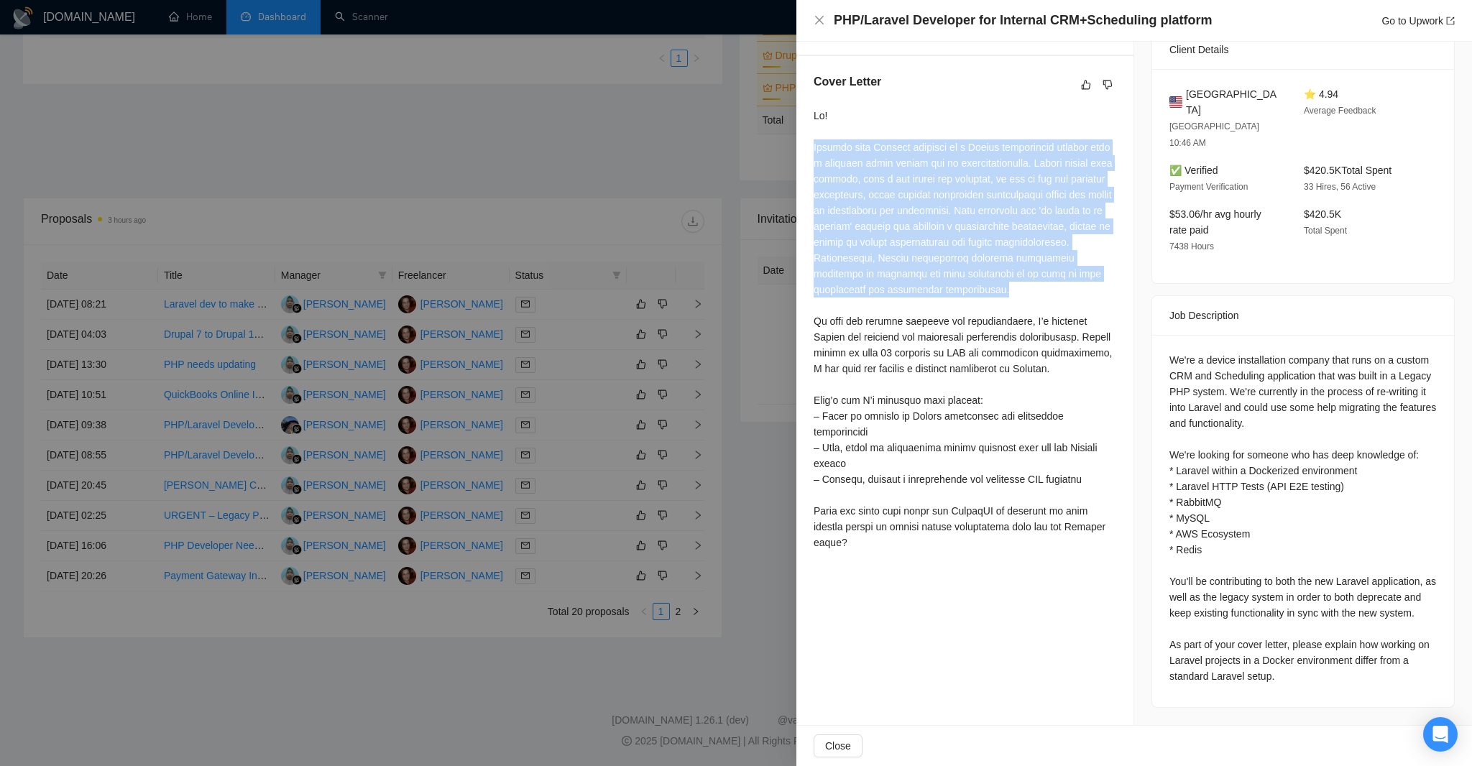
drag, startPoint x: 815, startPoint y: 202, endPoint x: 1032, endPoint y: 513, distance: 379.4
click at [1032, 513] on div at bounding box center [964, 329] width 303 height 443
copy div "Working with Laravel projects in a Docker environment differs from a standard s…"
click at [1115, 411] on div "Cover Letter" at bounding box center [964, 314] width 337 height 517
drag, startPoint x: 811, startPoint y: 203, endPoint x: 1094, endPoint y: 489, distance: 403.0
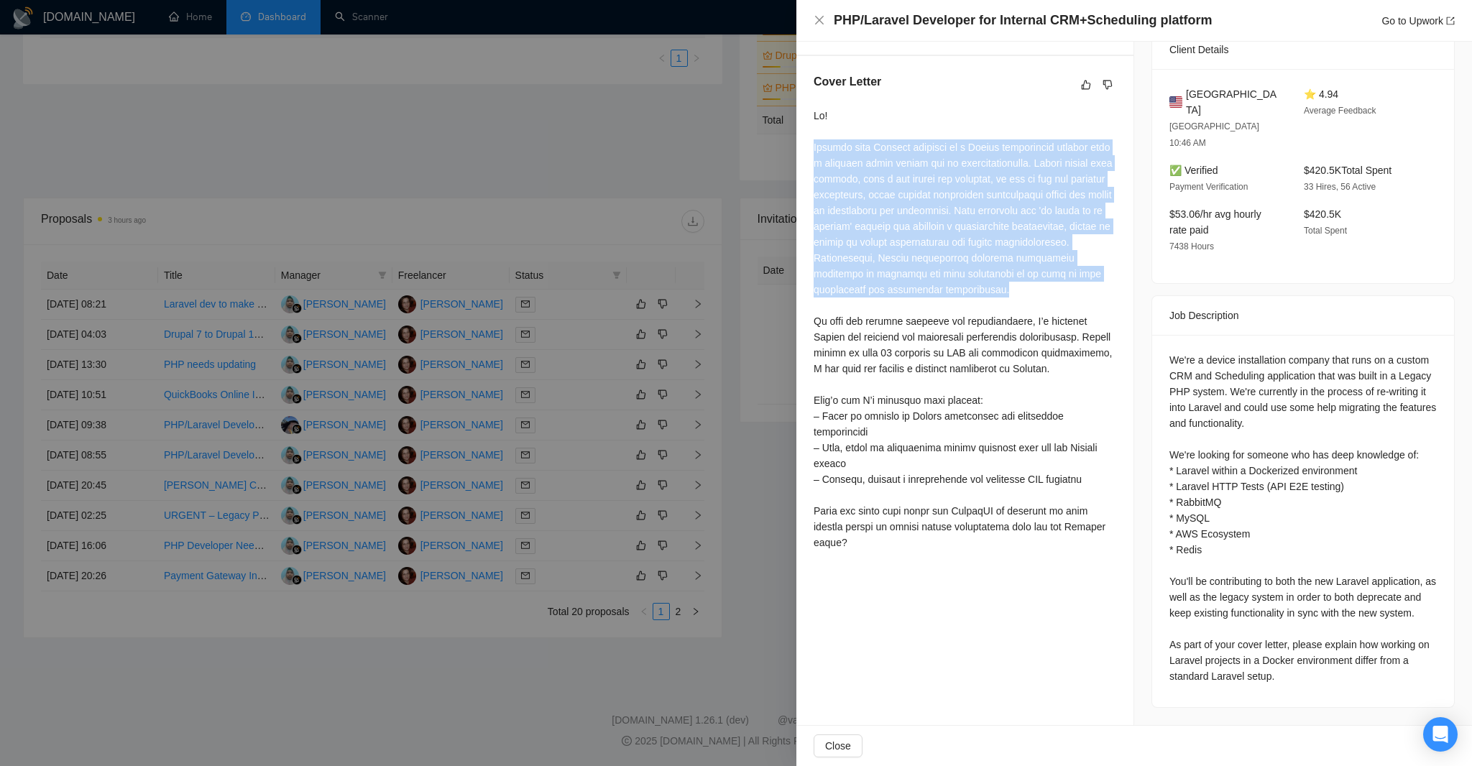
click at [1085, 515] on div "Cover Letter" at bounding box center [964, 314] width 337 height 517
click at [1097, 446] on div at bounding box center [964, 329] width 303 height 443
drag, startPoint x: 1046, startPoint y: 451, endPoint x: 808, endPoint y: 199, distance: 347.2
click at [808, 199] on div "Cover Letter" at bounding box center [964, 314] width 337 height 517
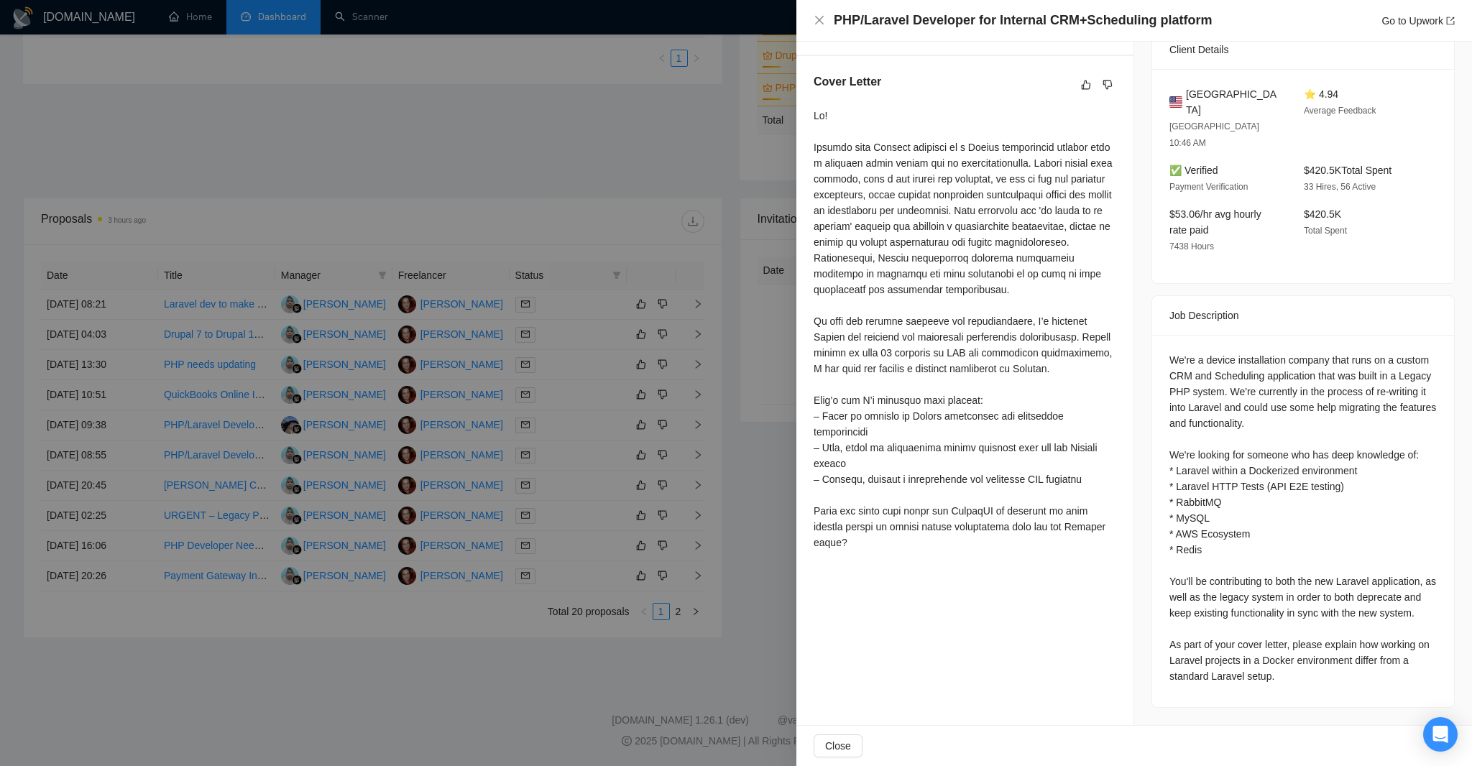
click at [732, 14] on div at bounding box center [736, 383] width 1472 height 766
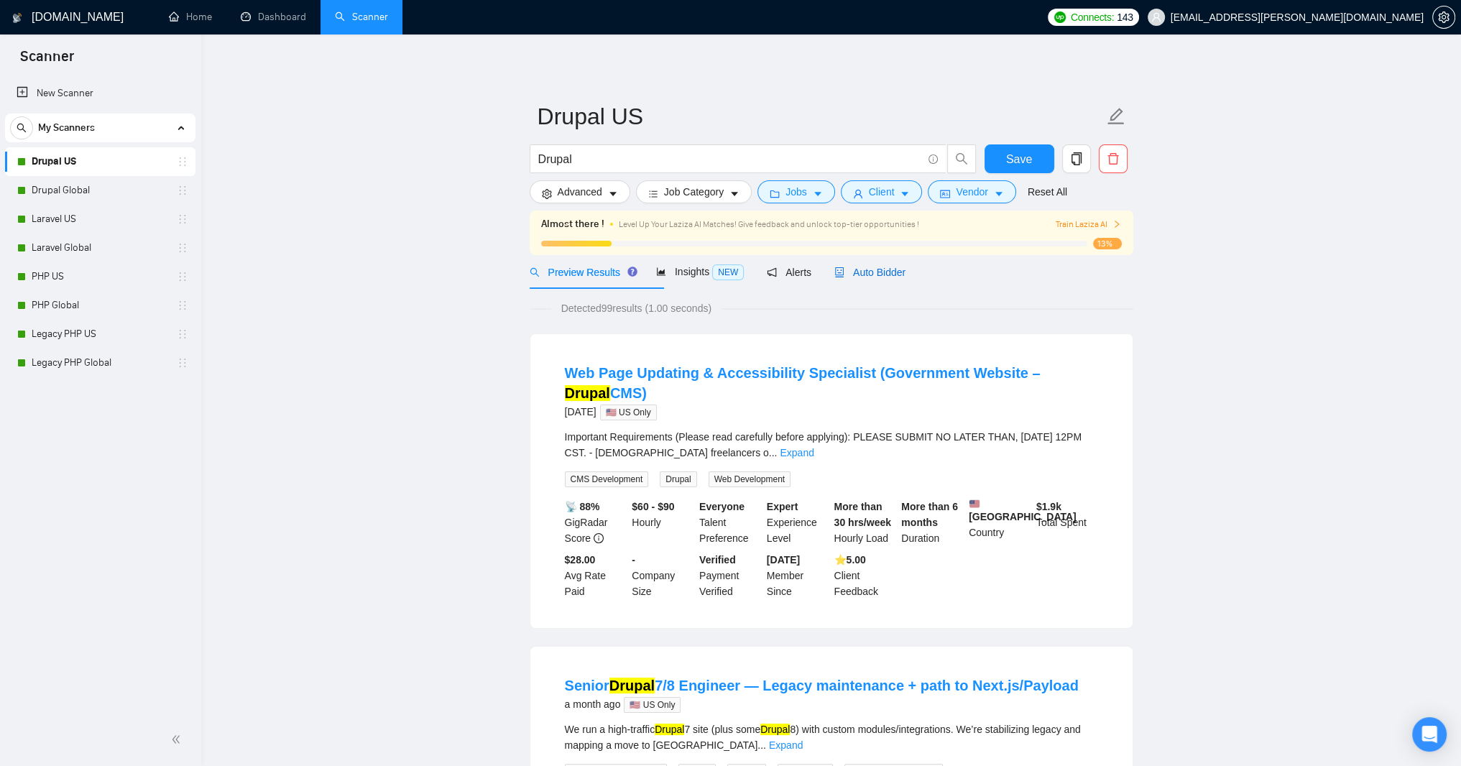
click at [905, 278] on span "Auto Bidder" at bounding box center [869, 272] width 71 height 11
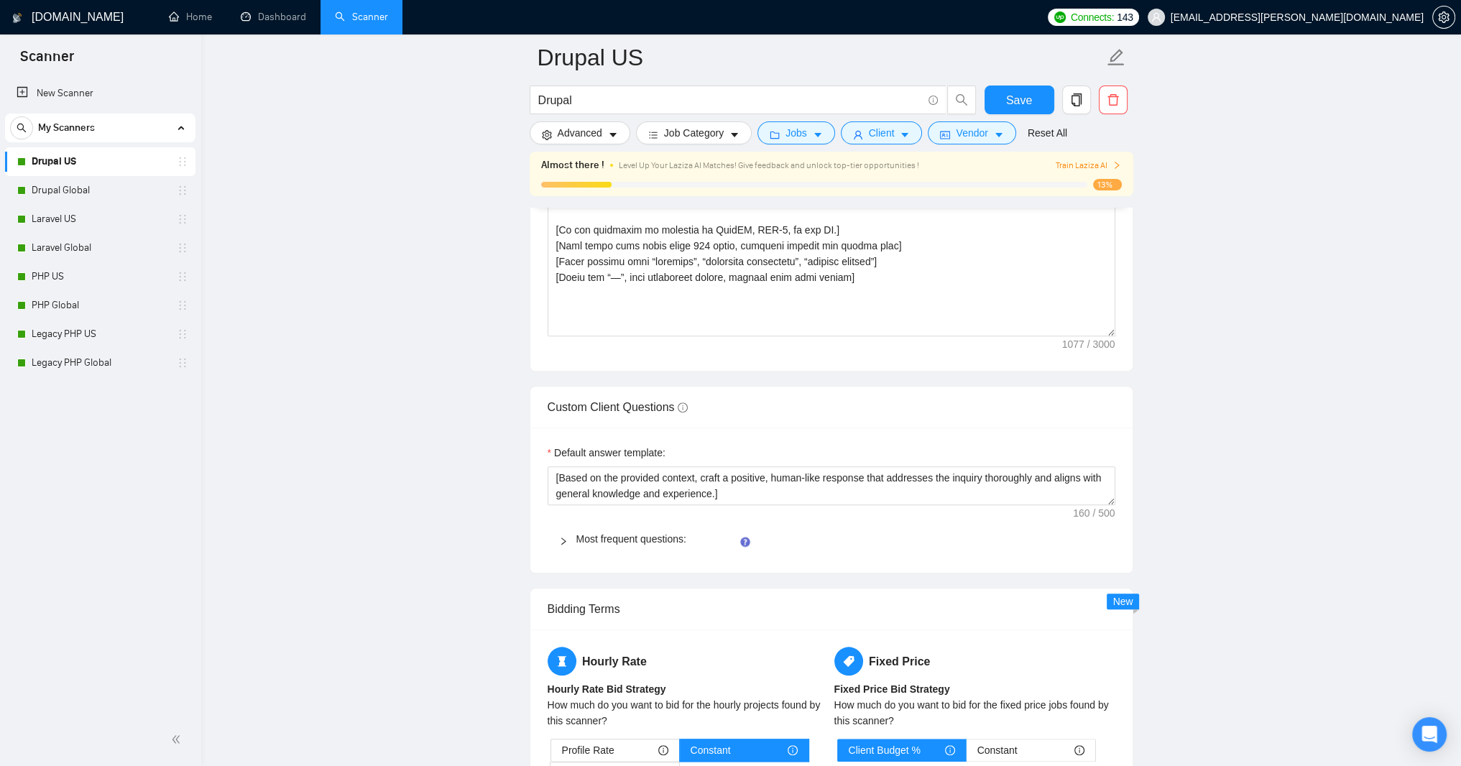
scroll to position [1983, 0]
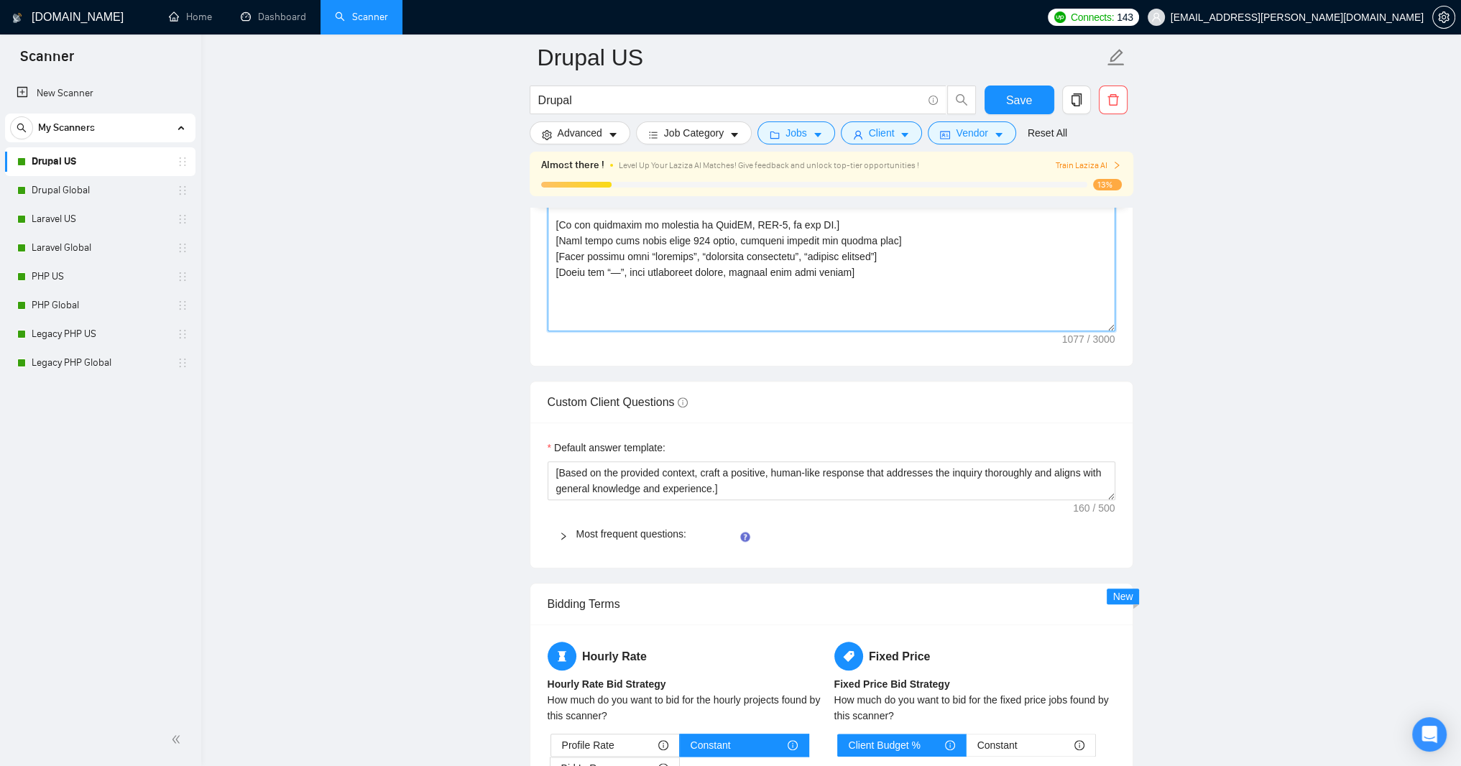
click at [597, 331] on textarea "Cover letter template:" at bounding box center [832, 169] width 568 height 323
paste textarea "lore! Ipsum do 42 sitam co ADI-elits doe temporincidi utlaboreet, D magn aliqua…"
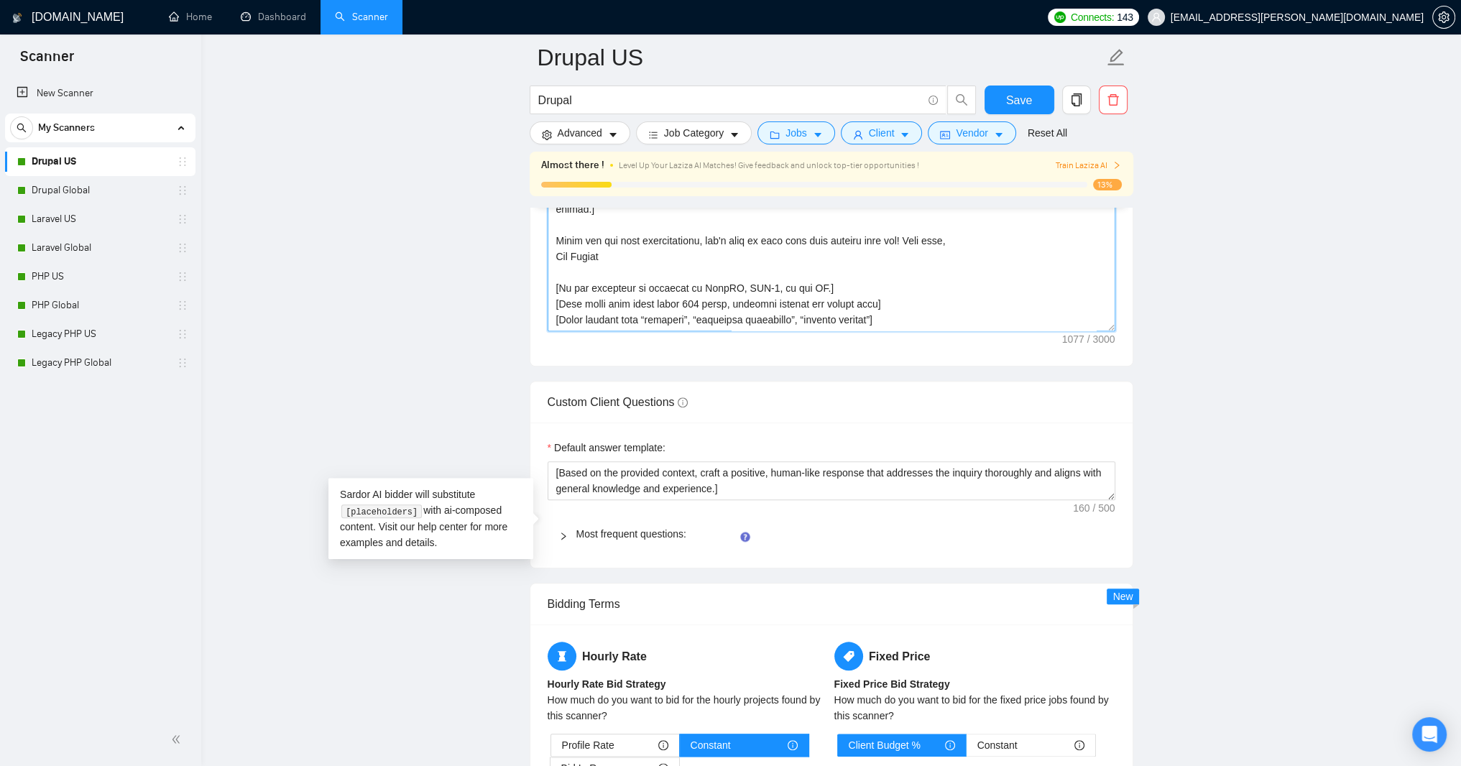
scroll to position [2012, 0]
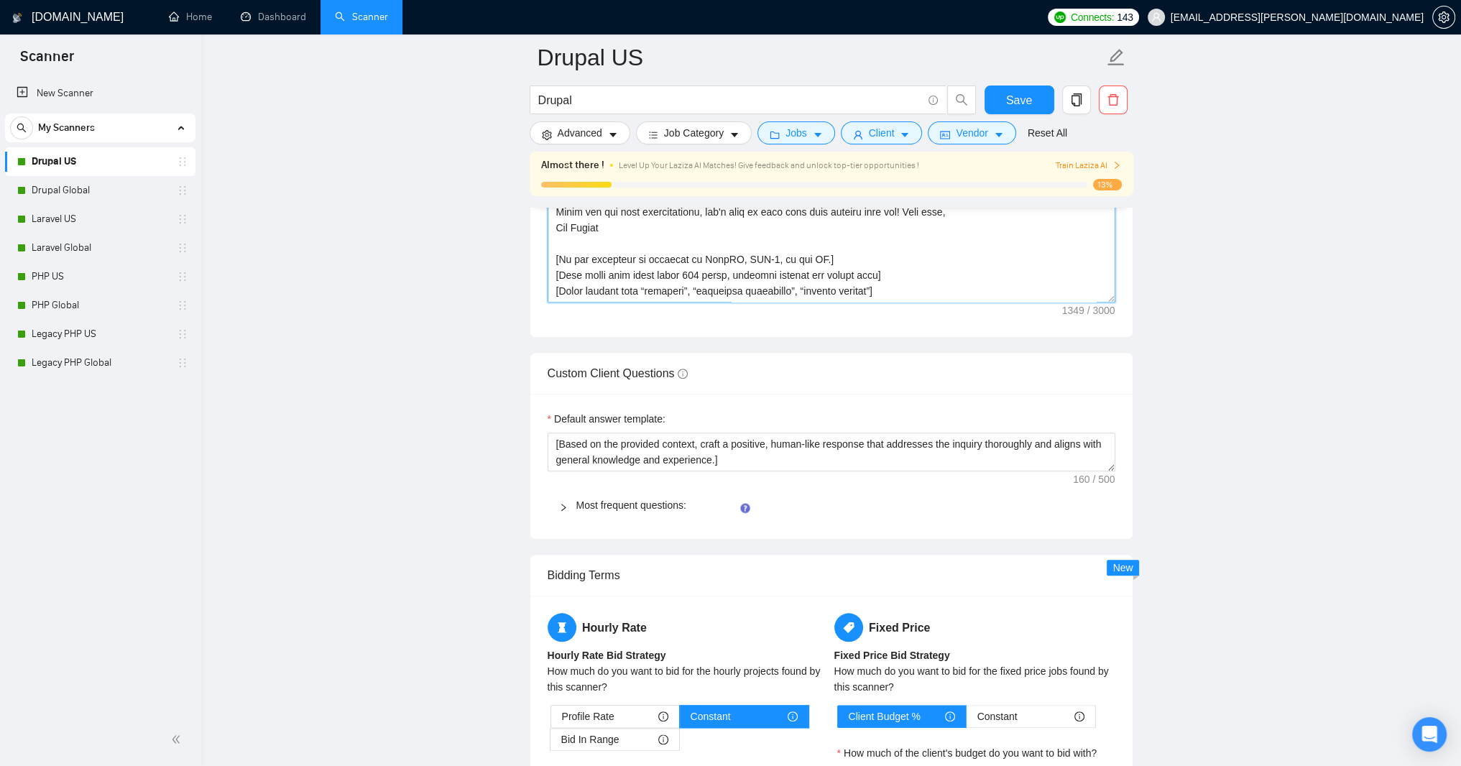
type textarea "Lorem! Ipsum do 95 sitam co ADI-elits doe temporincidi utlaboreet, D magn aliqu…"
click at [482, 474] on main "Drupal US Drupal Save Advanced Job Category Jobs Client Vendor Reset All Almost…" at bounding box center [831, 35] width 1214 height 3980
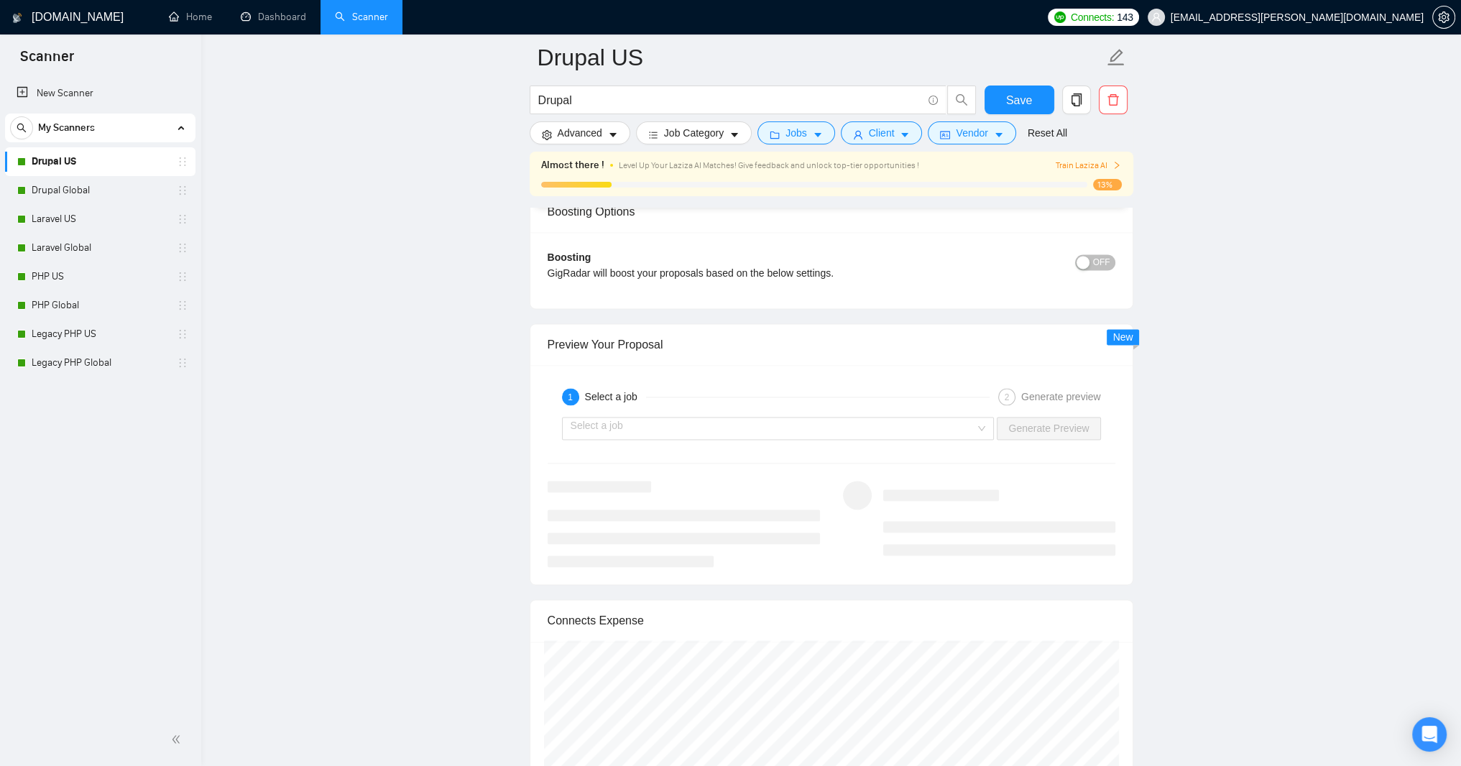
scroll to position [2875, 0]
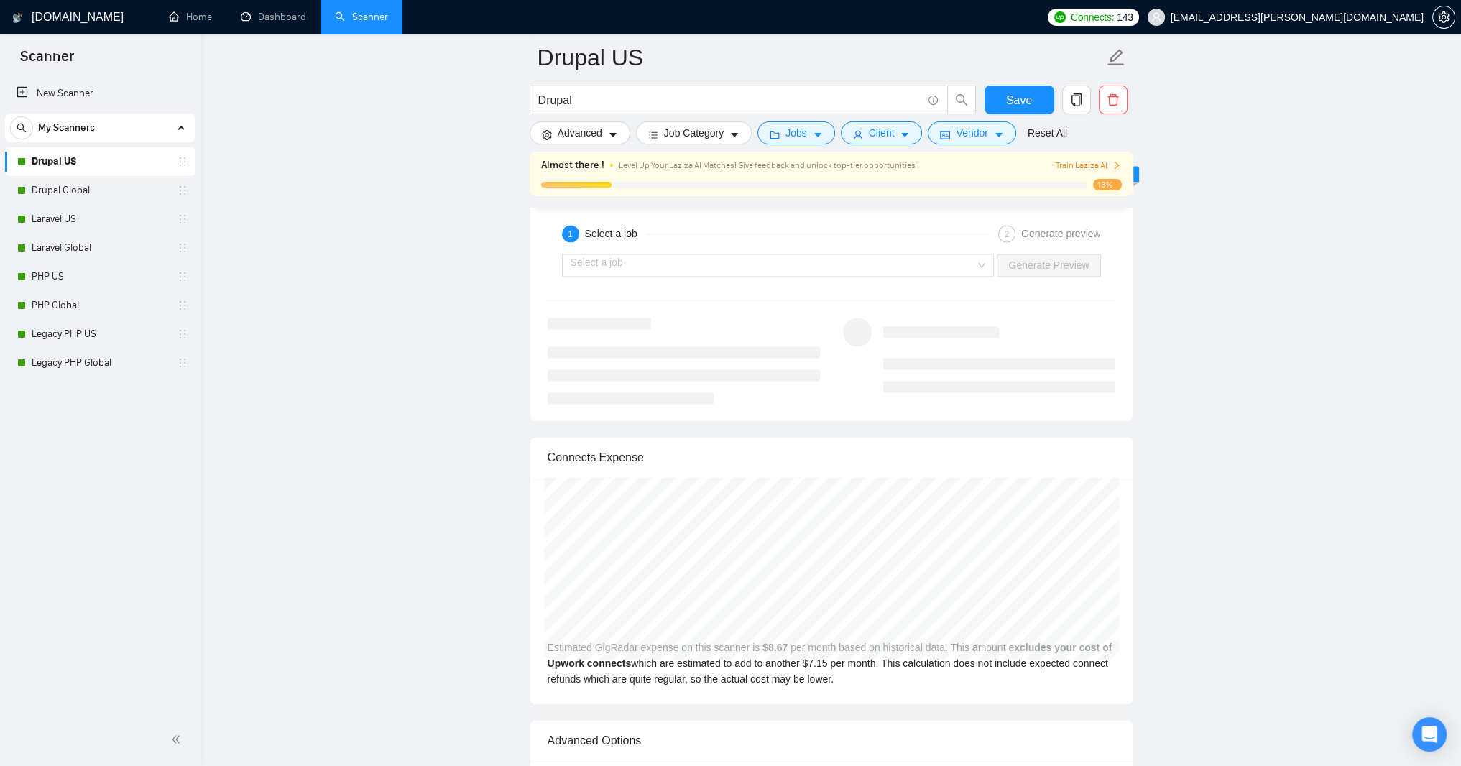
type input "70"
click at [1015, 99] on span "Save" at bounding box center [1019, 100] width 26 height 18
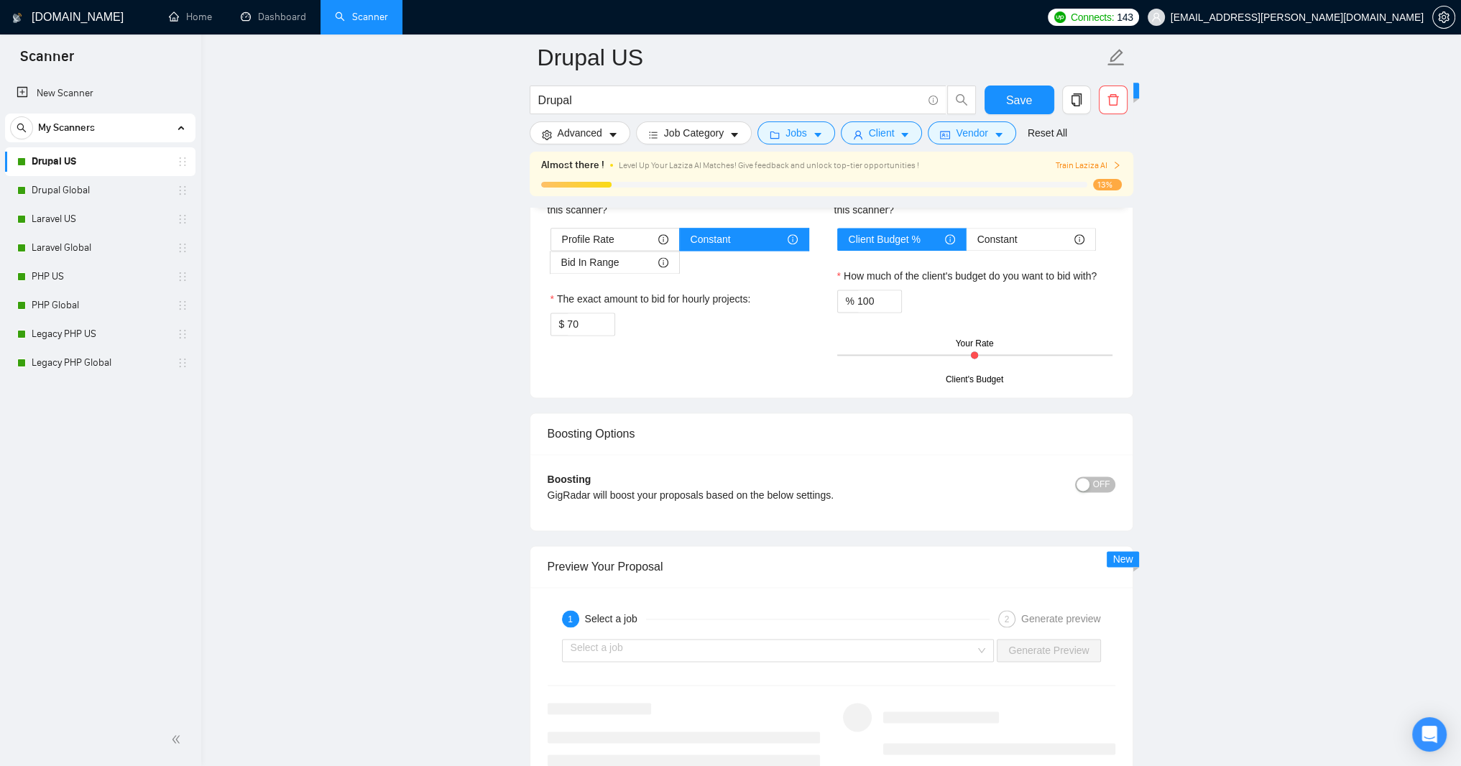
scroll to position [2502, 0]
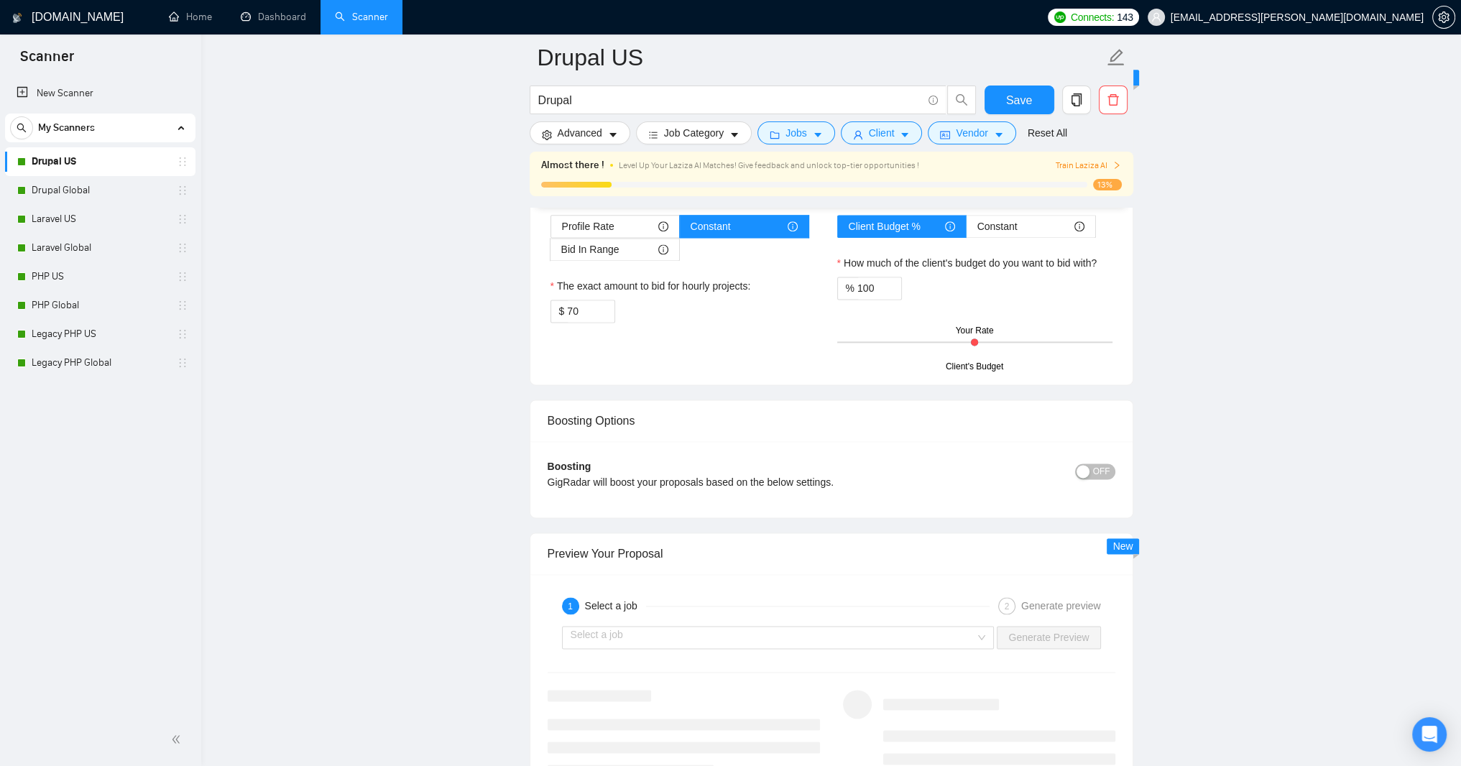
paste textarea "Hello! Using my 25 years of PHP-based web applications experience, I will deliv…"
paste textarea "﻿​[Based on the provided context, craft a positive, human-like response that ad…"
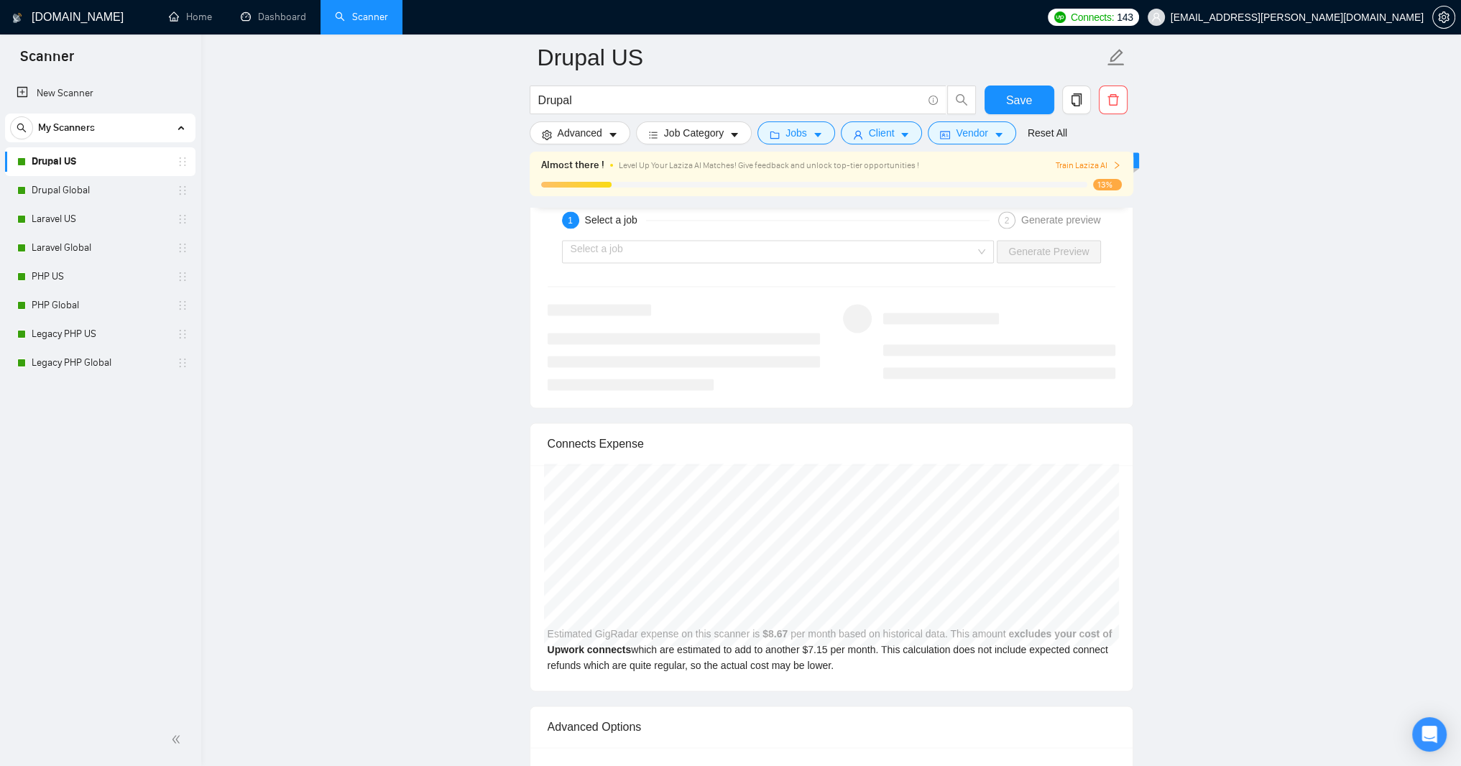
scroll to position [2933, 0]
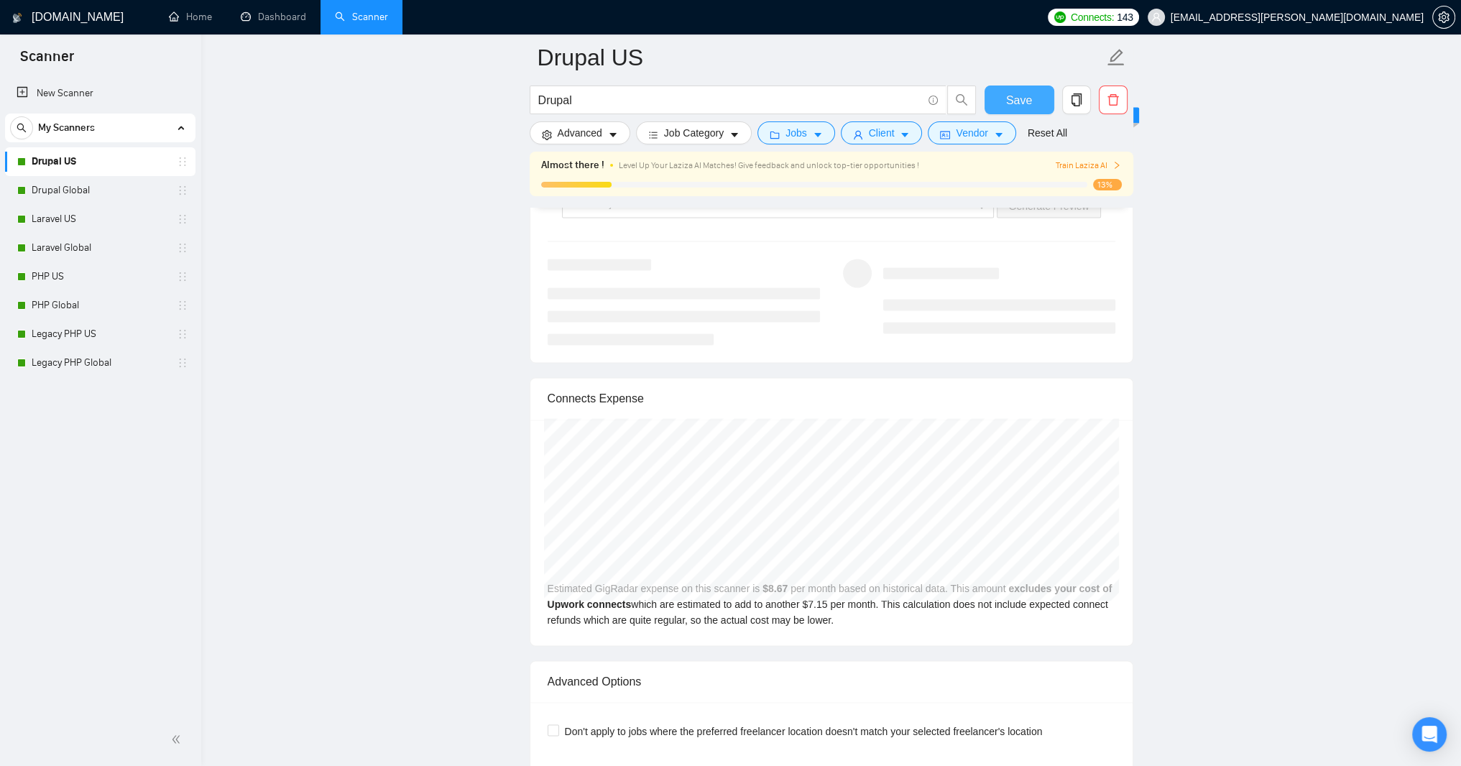
type textarea "﻿​[Based on the provided context, craft a positive, human-like response that ad…"
click at [1028, 105] on span "Save" at bounding box center [1019, 100] width 26 height 18
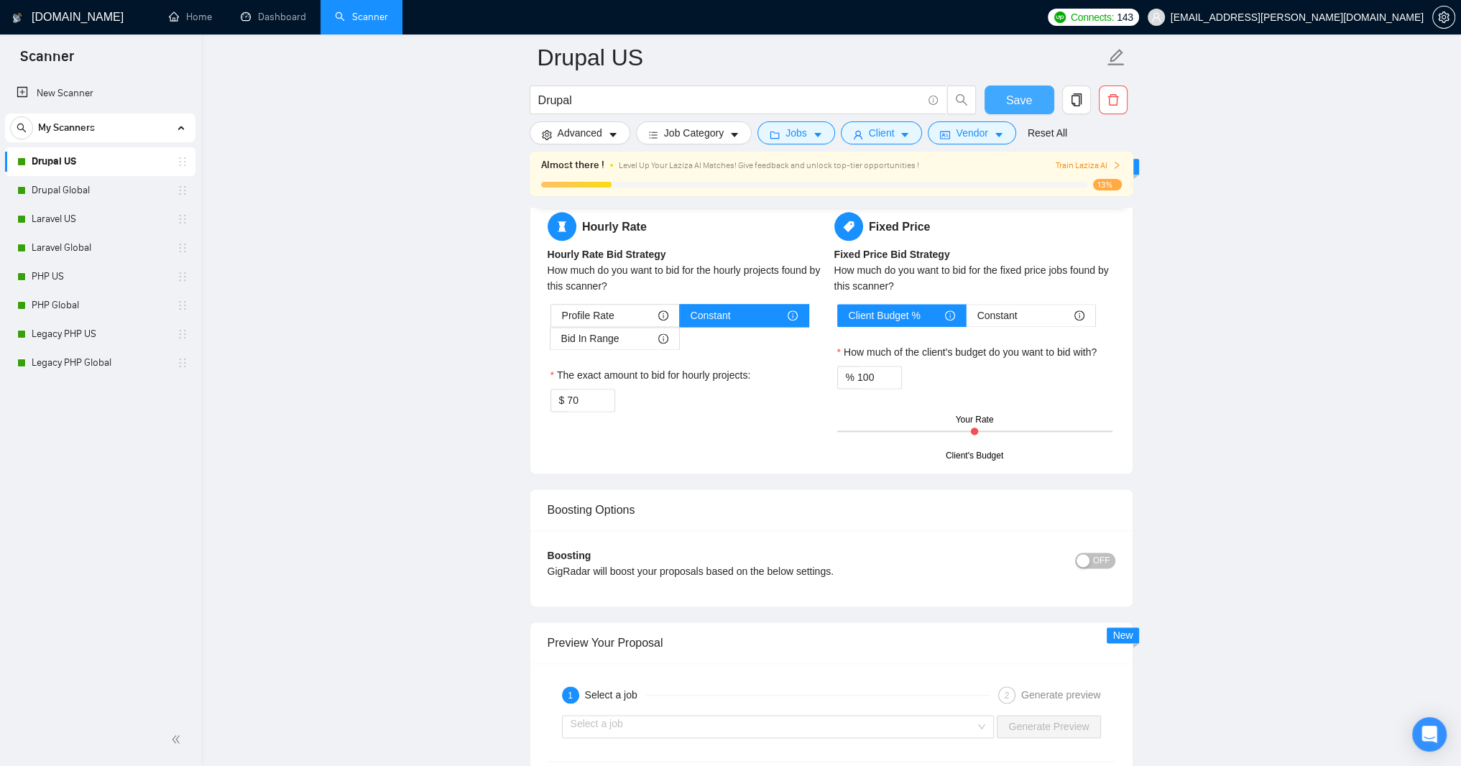
scroll to position [2415, 0]
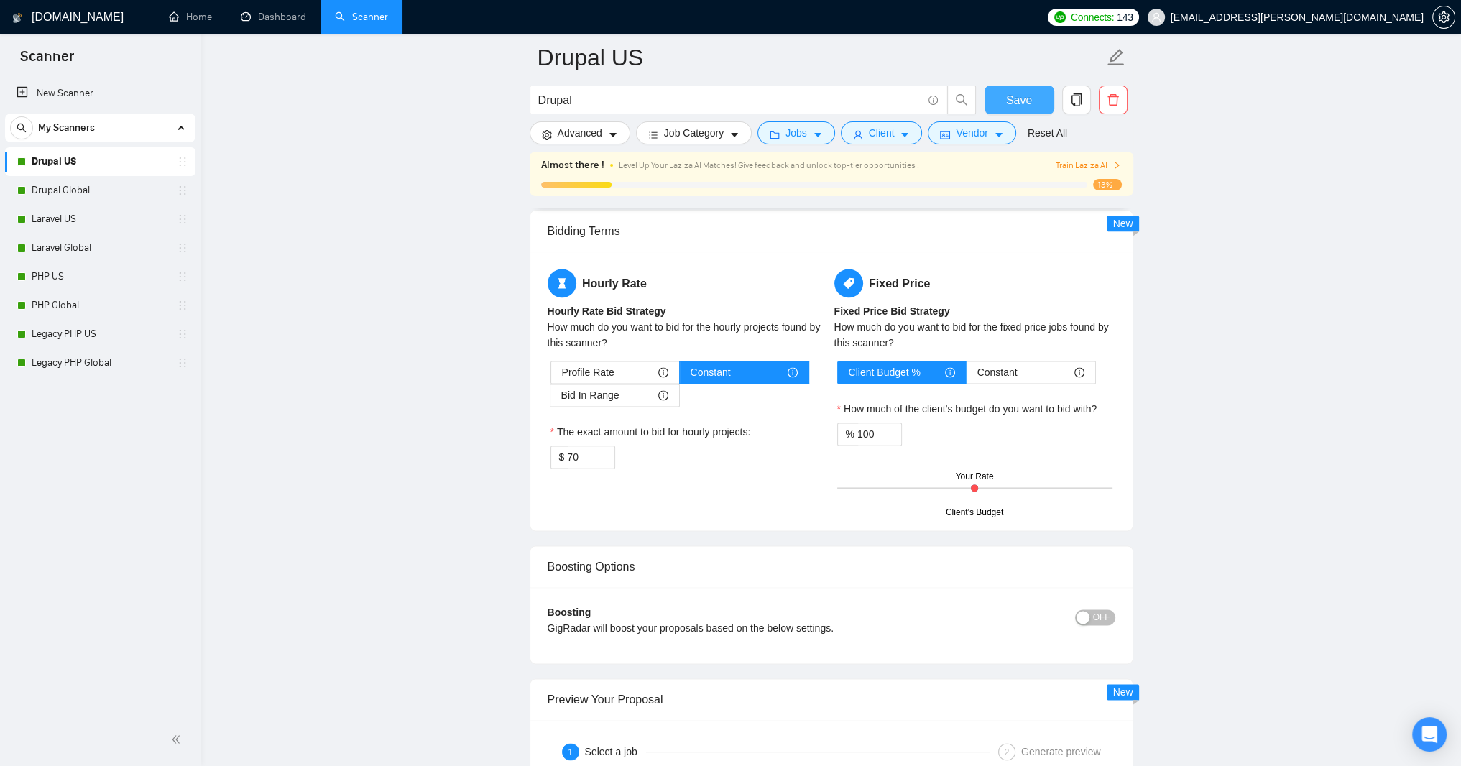
drag, startPoint x: 1111, startPoint y: 559, endPoint x: 1109, endPoint y: 604, distance: 45.3
click at [1109, 127] on textarea "﻿​[Based on the provided context, craft a positive, human-like response that ad…" at bounding box center [832, 78] width 568 height 97
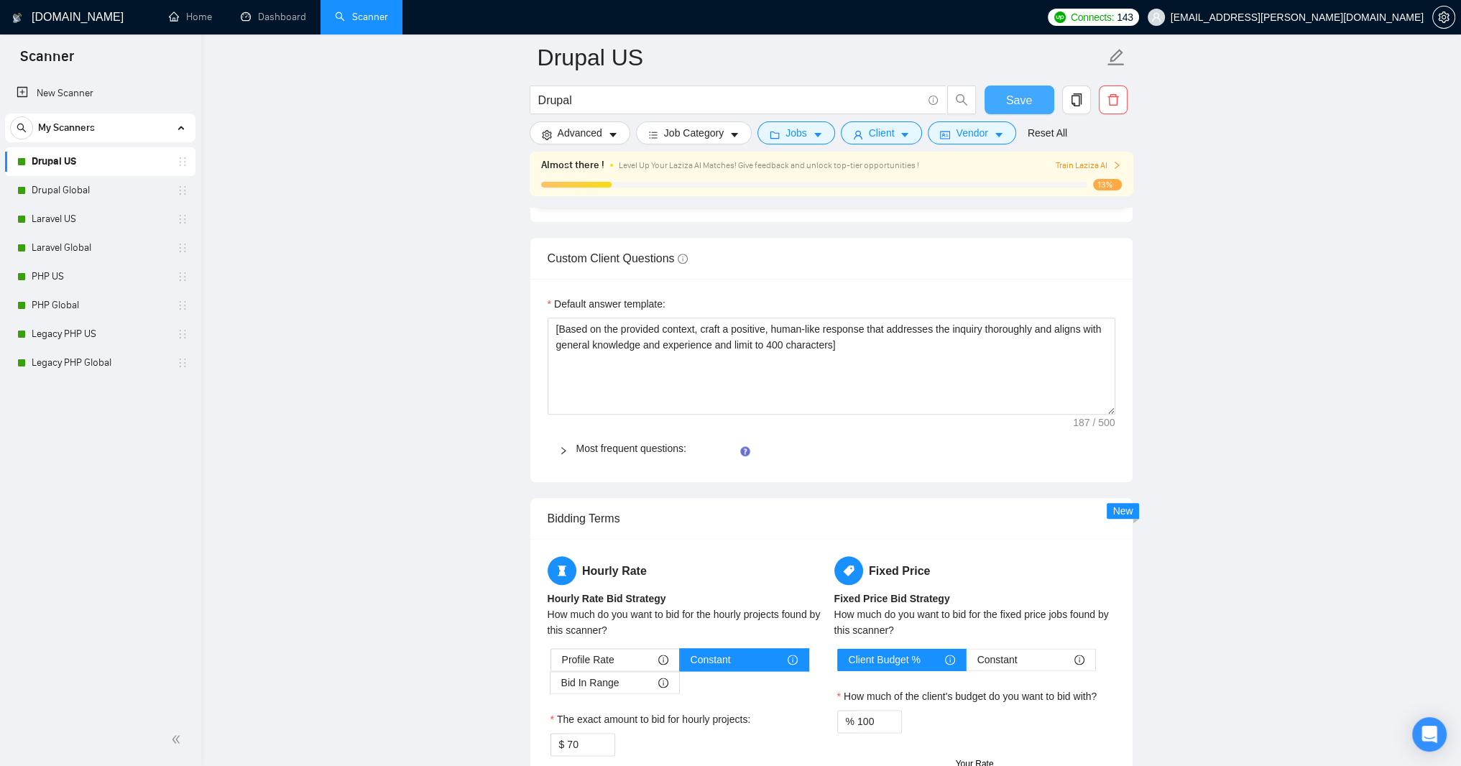
scroll to position [2070, 0]
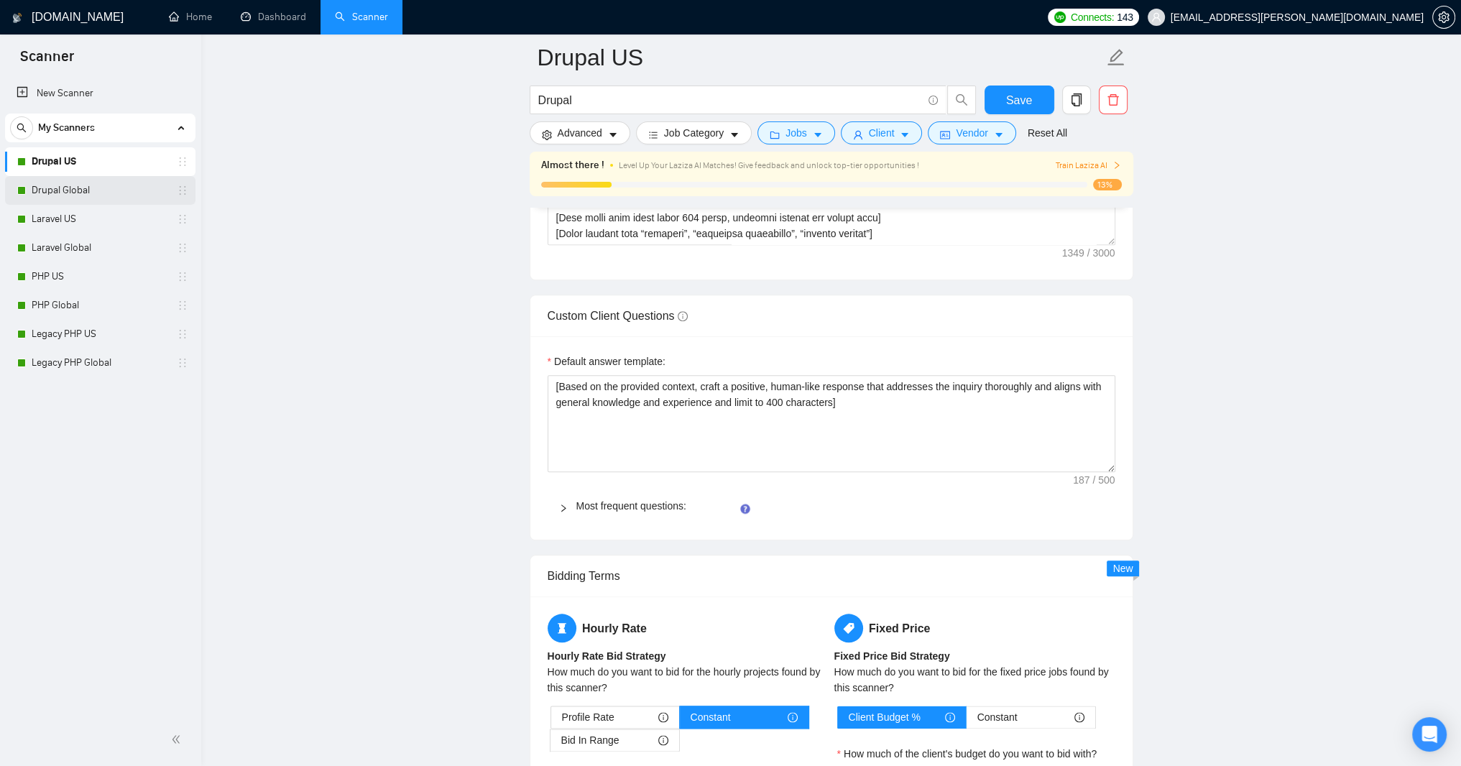
click at [72, 189] on link "Drupal Global" at bounding box center [100, 190] width 137 height 29
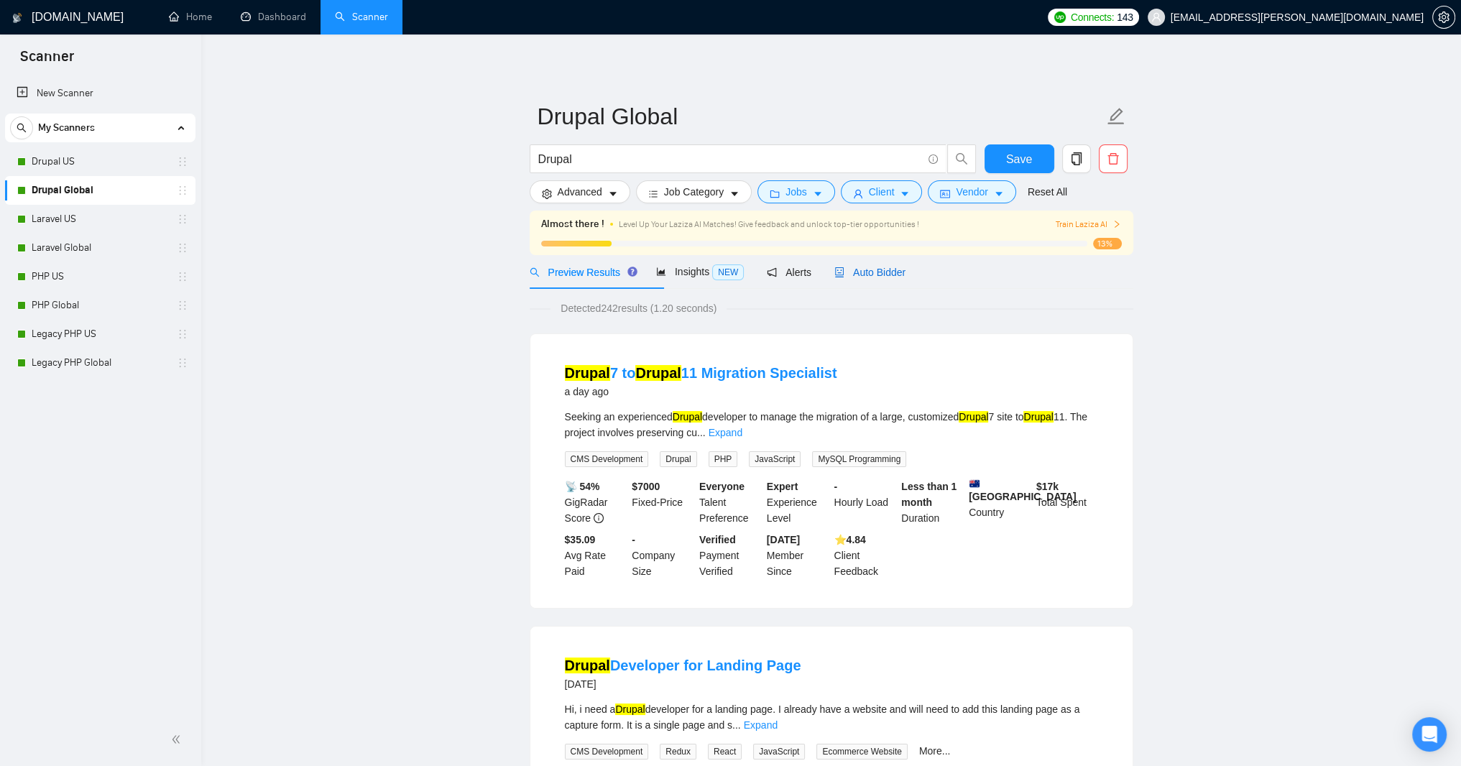
click at [905, 278] on span "Auto Bidder" at bounding box center [869, 272] width 71 height 11
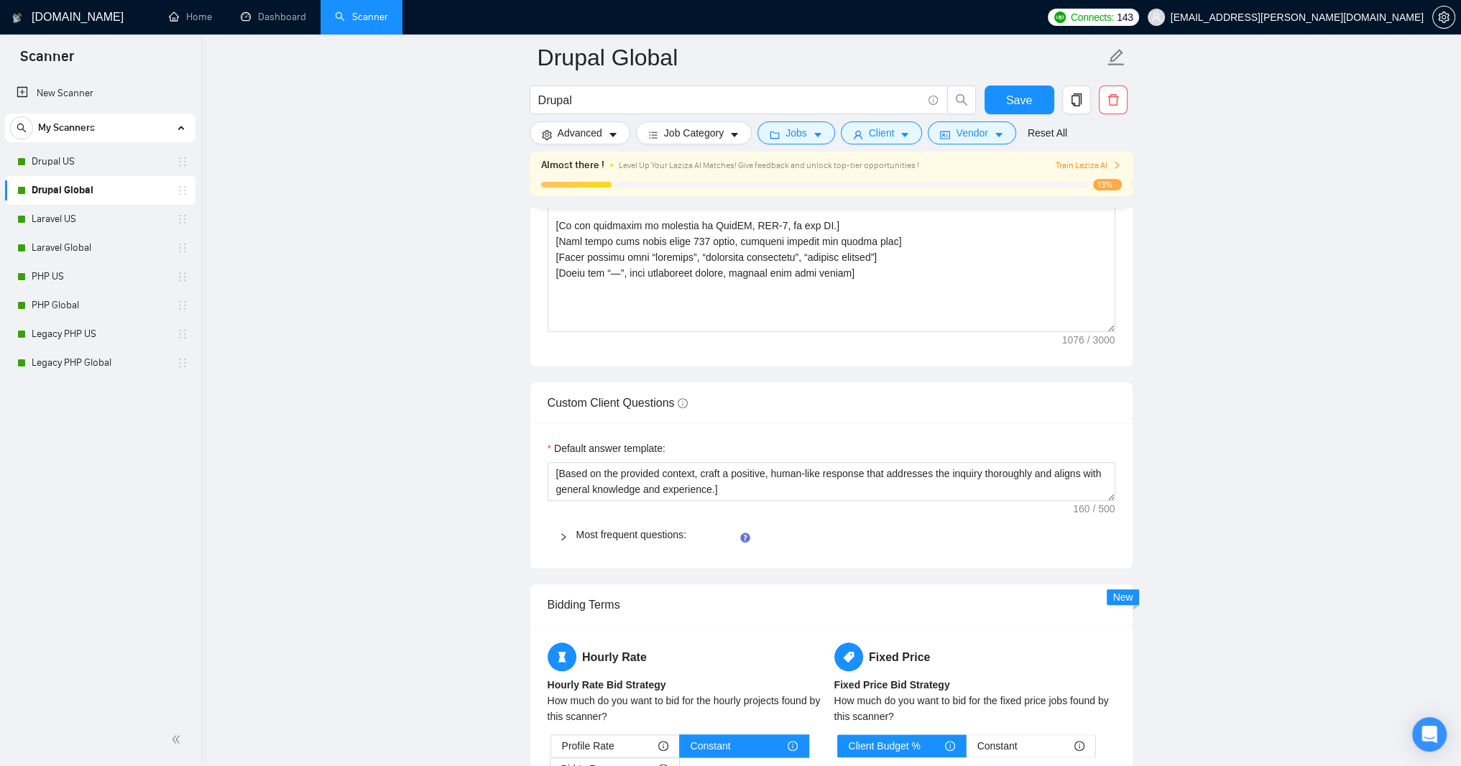
scroll to position [1983, 0]
click at [601, 331] on textarea "Cover letter template:" at bounding box center [832, 169] width 568 height 323
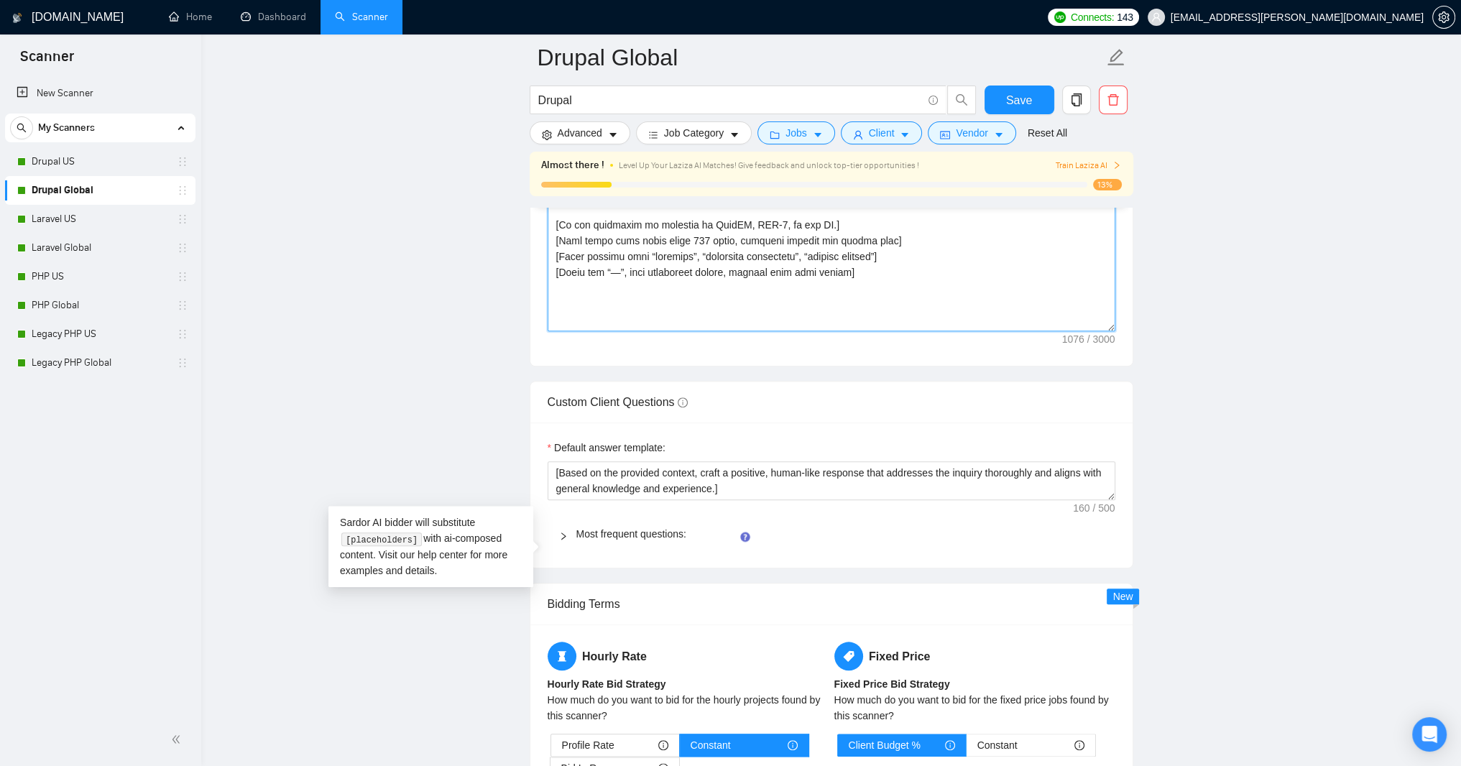
paste textarea "ello! Using my 25 years of PHP-based web applications experience, I will delive…"
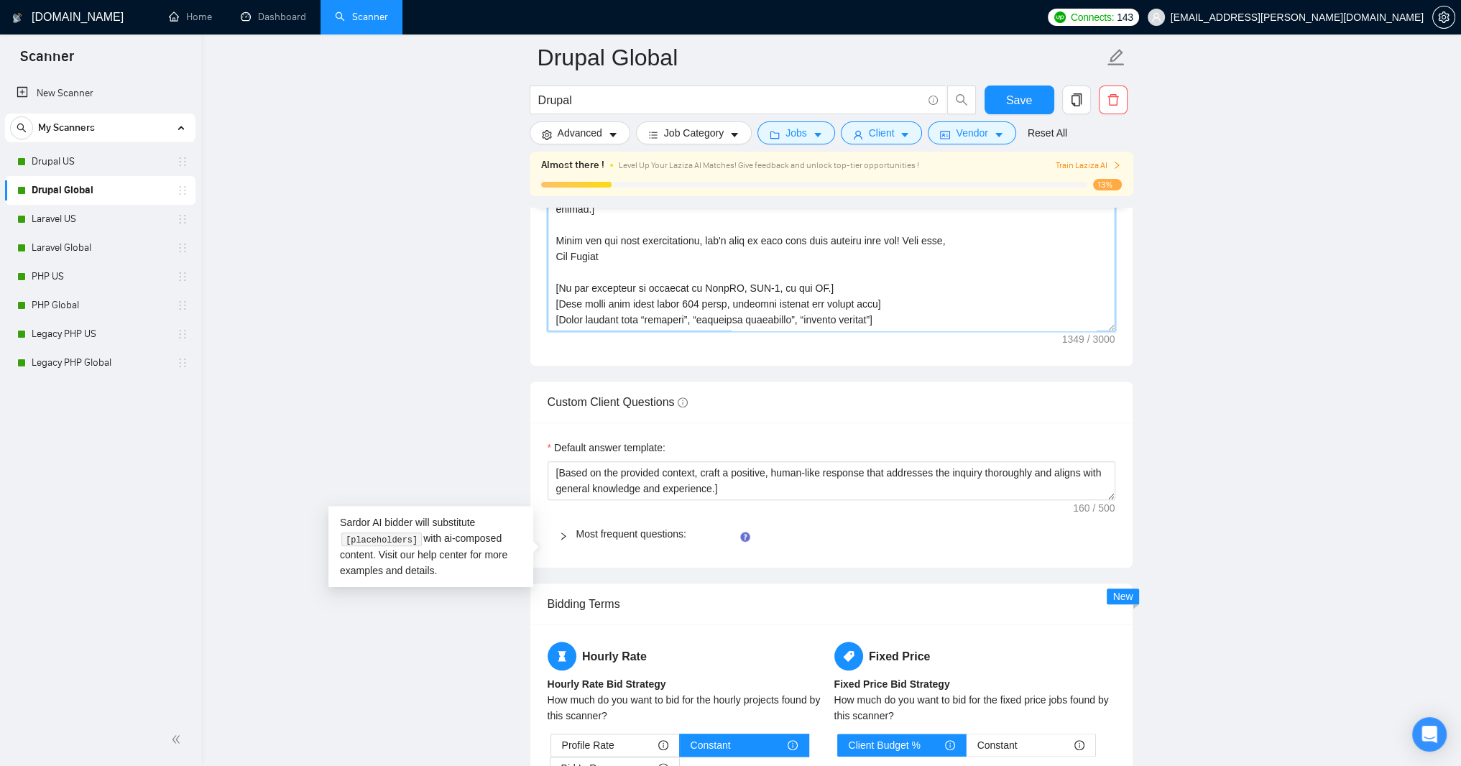
scroll to position [2040, 0]
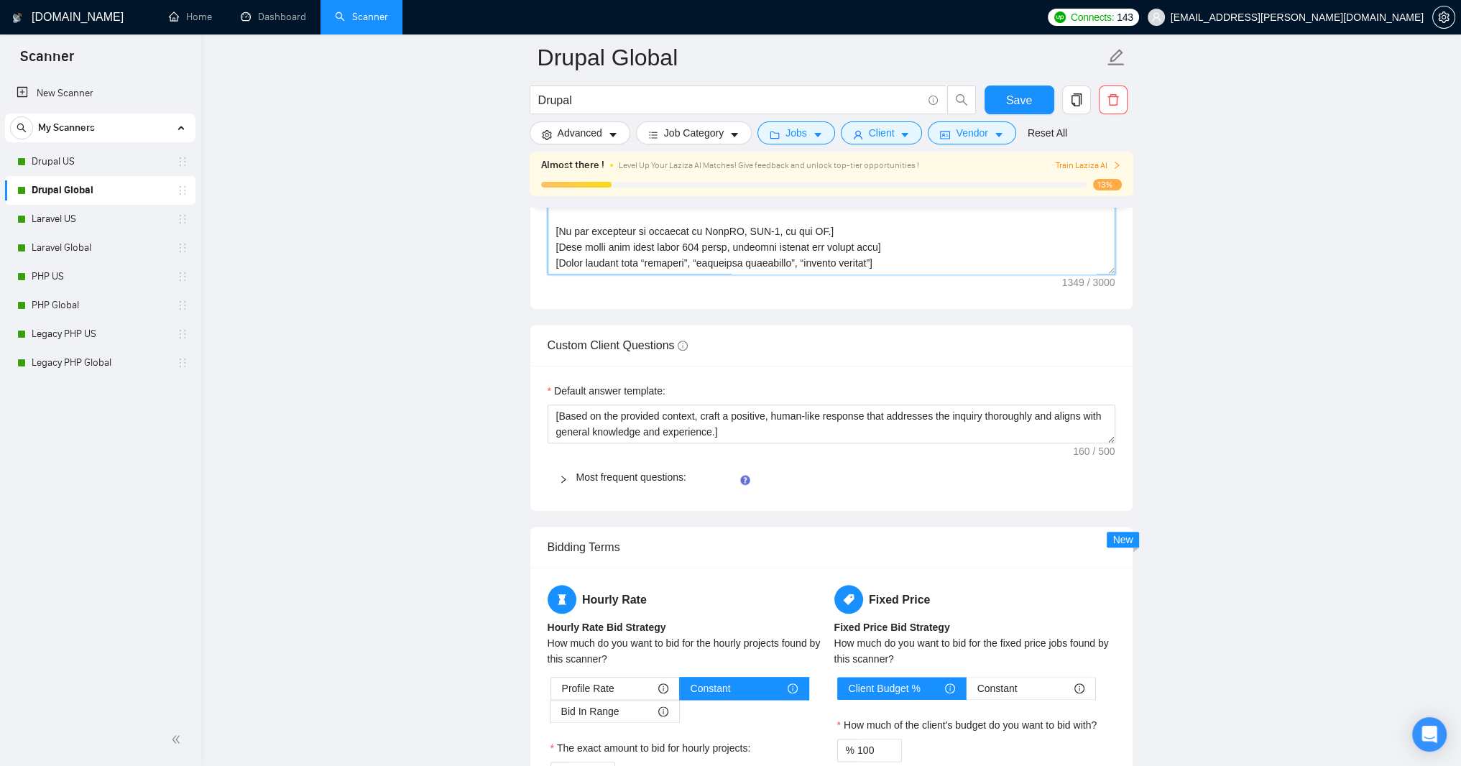
type textarea "Hello! Using my 25 years of PHP-based web applications experience, I will deliv…"
click at [435, 371] on main "Drupal Global Drupal Save Advanced Job Category Jobs Client Vendor Reset All Al…" at bounding box center [831, 51] width 1214 height 4068
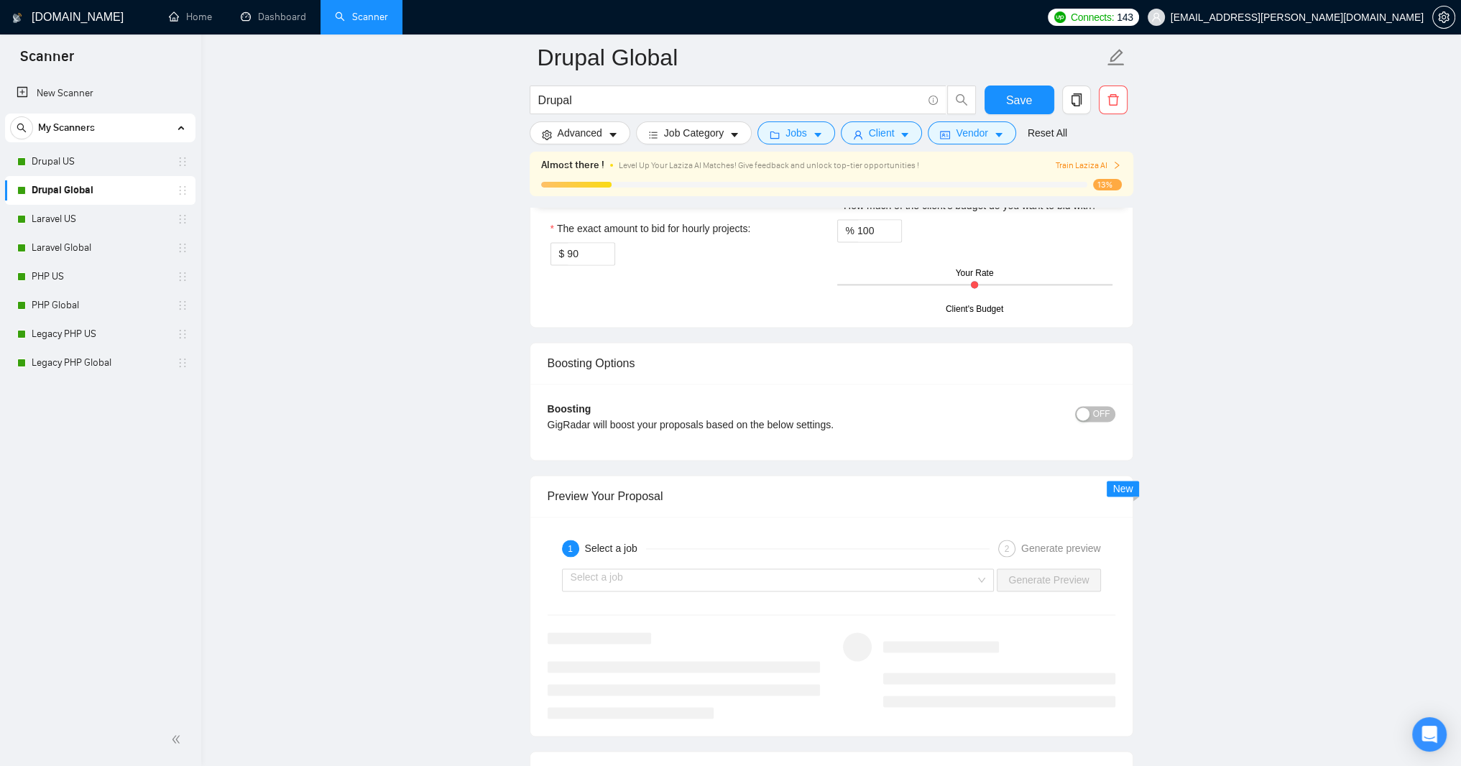
scroll to position [2558, 0]
paste textarea "and limit to 400 characters"
type textarea "﻿​[Based on the provided context, craft a positive, human-like response that ad…"
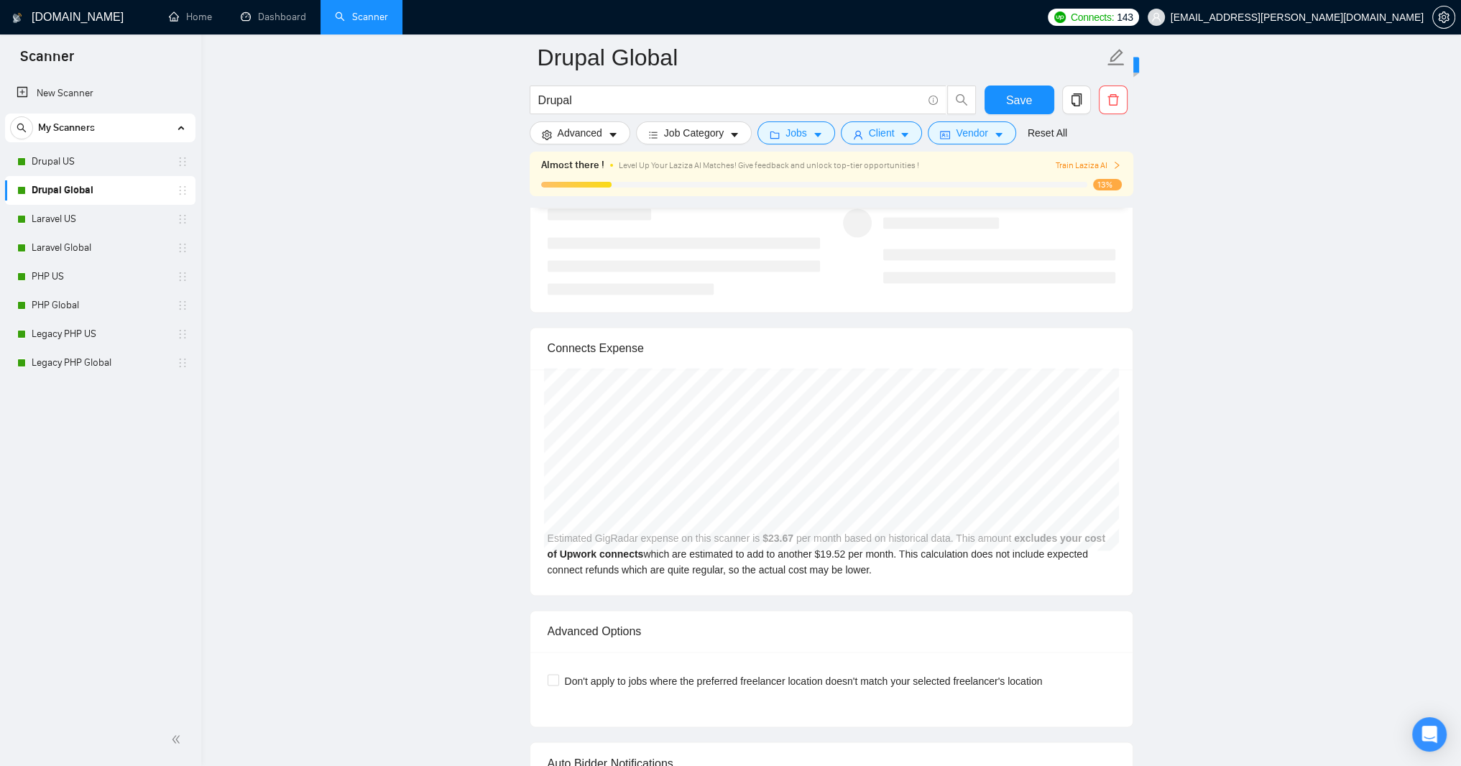
scroll to position [2989, 0]
drag, startPoint x: 575, startPoint y: 420, endPoint x: 582, endPoint y: 438, distance: 18.7
type input "70"
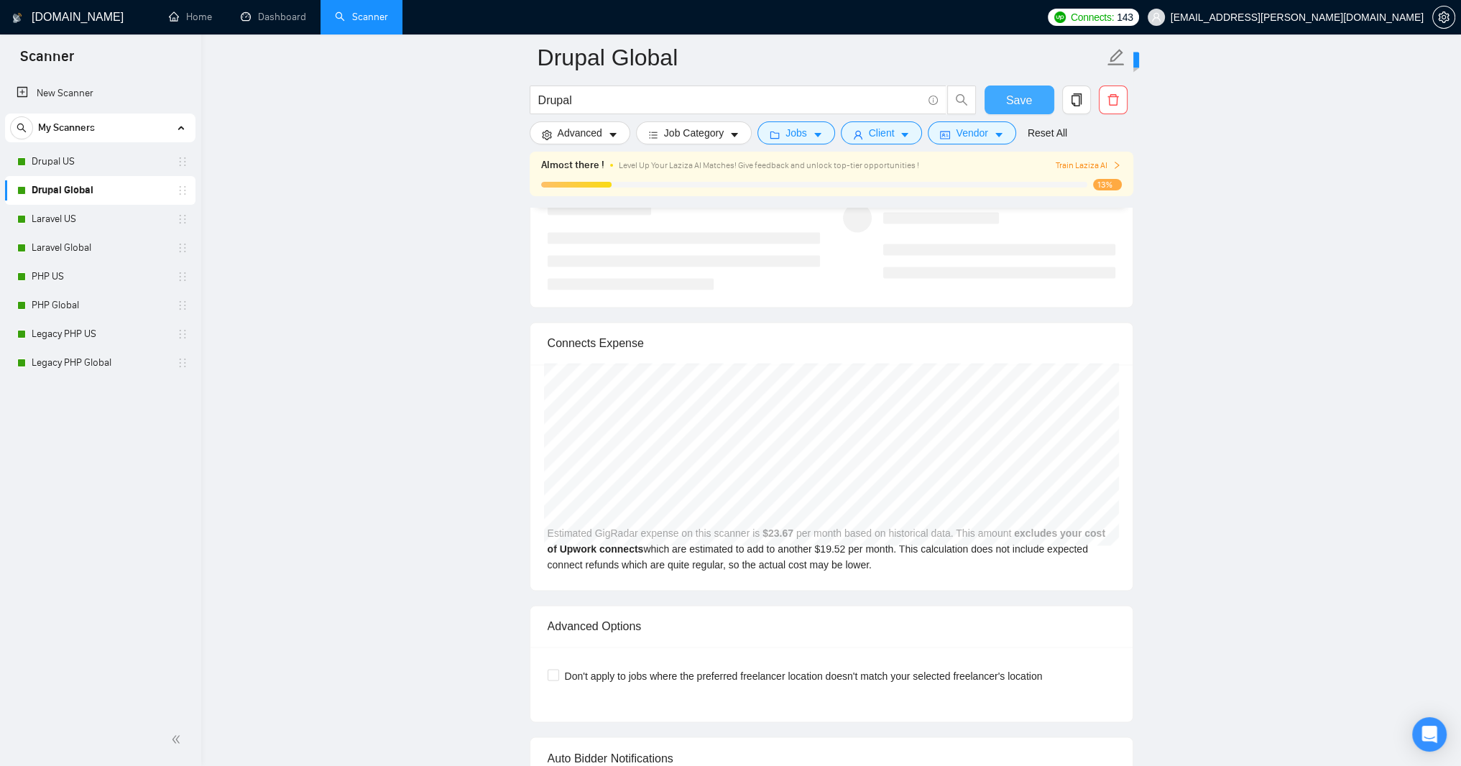
click at [1018, 95] on span "Save" at bounding box center [1019, 100] width 26 height 18
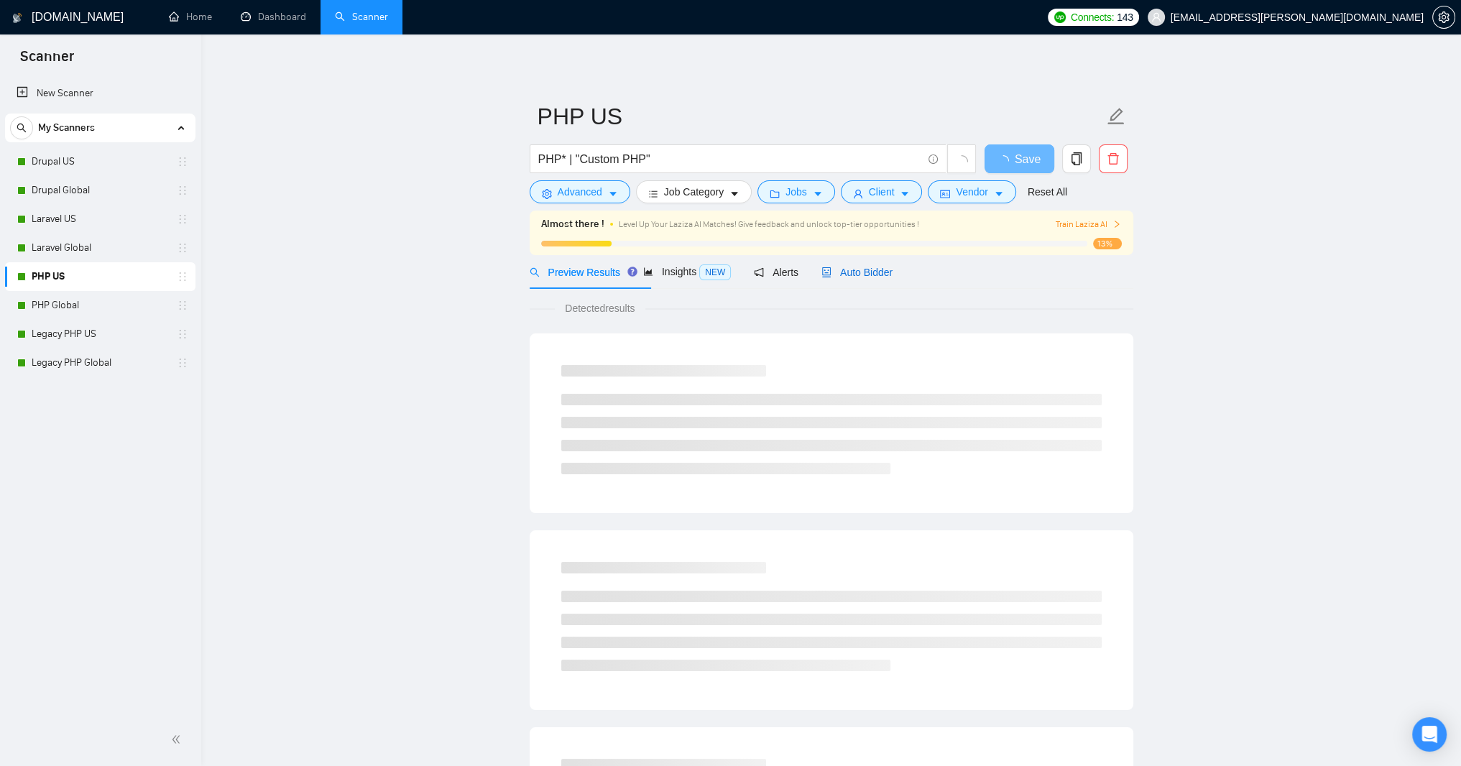
click at [893, 278] on span "Auto Bidder" at bounding box center [856, 272] width 71 height 11
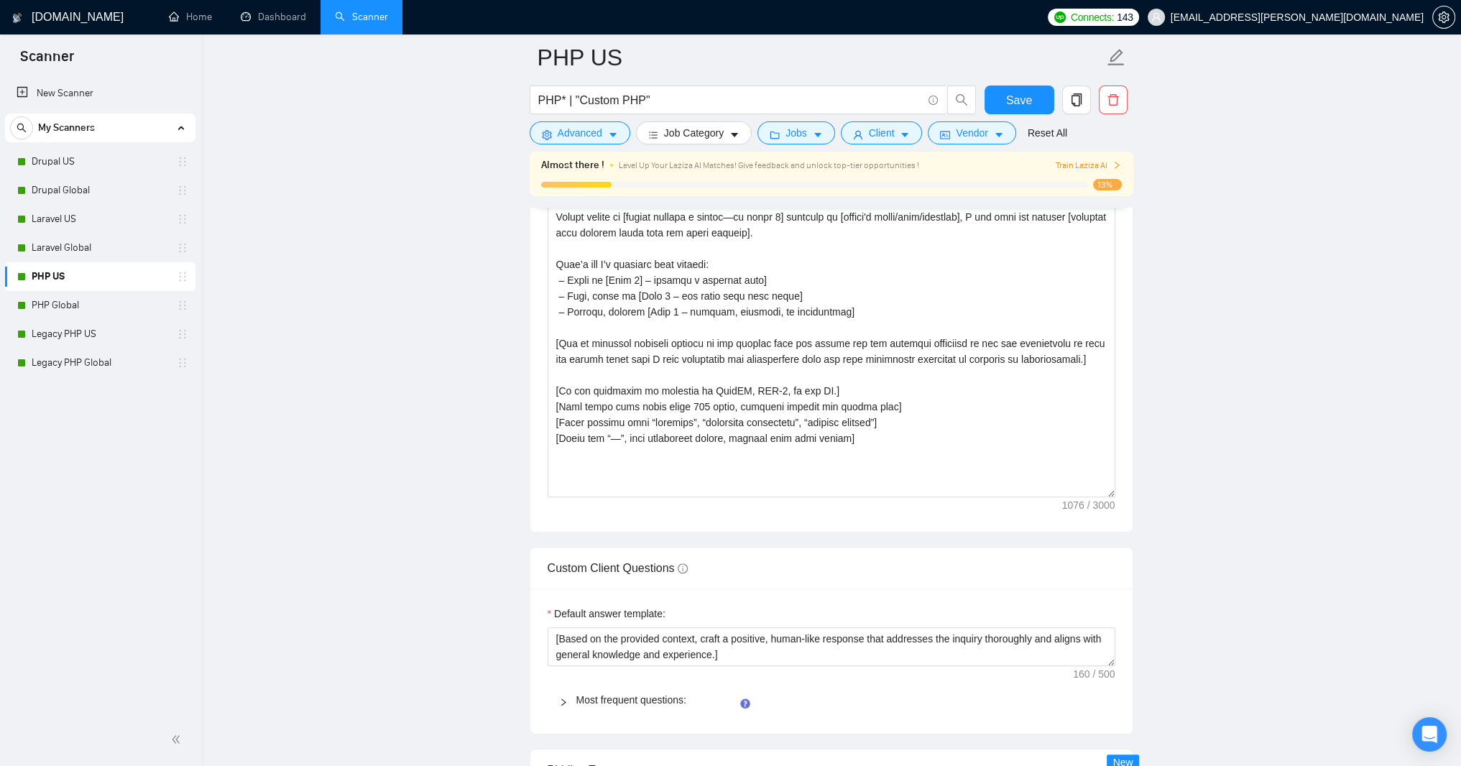
scroll to position [1811, 0]
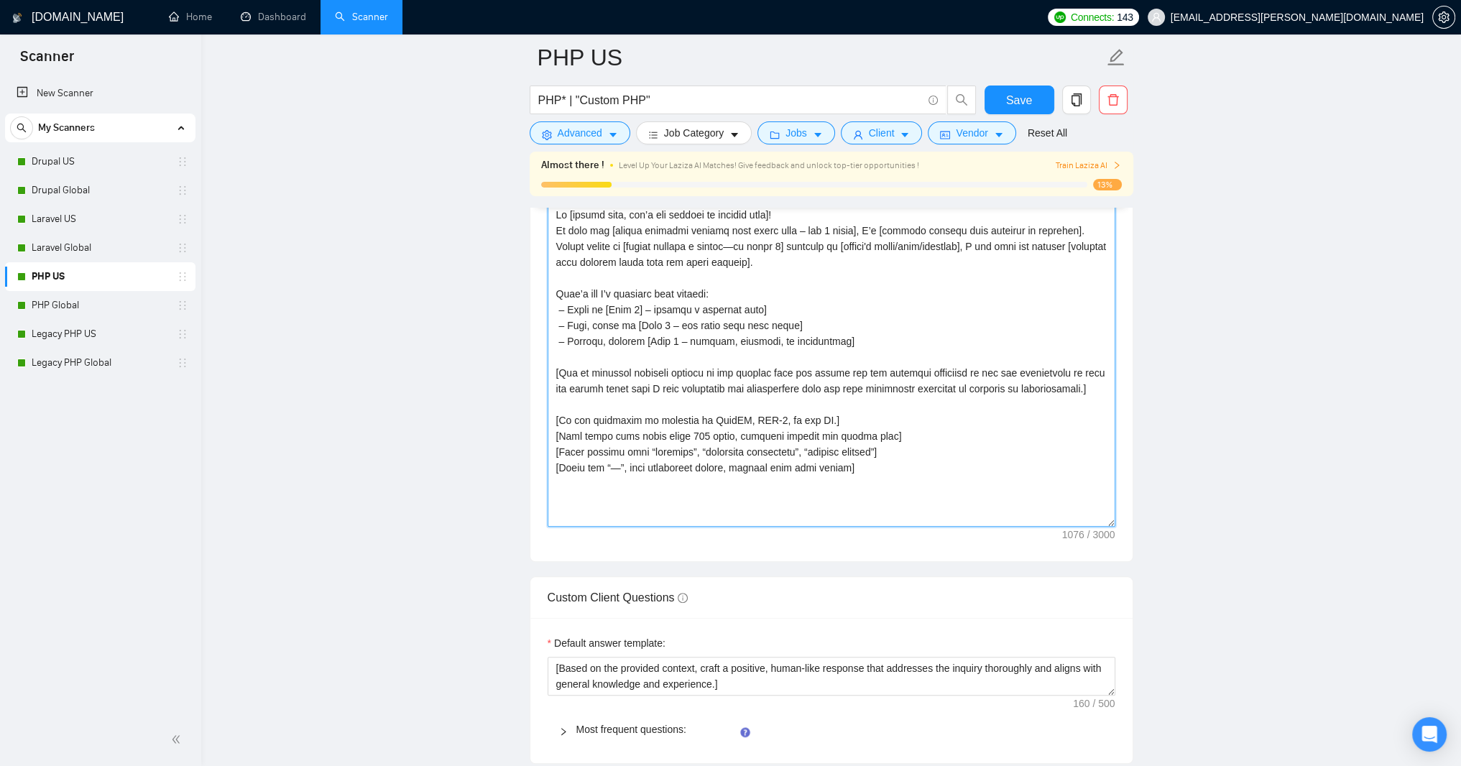
click at [737, 527] on textarea "Cover letter template:" at bounding box center [832, 364] width 568 height 323
paste textarea "lore! Ipsum do 42 sitam co ADI-elits doe temporincidi utlaboreet, D magn aliqua…"
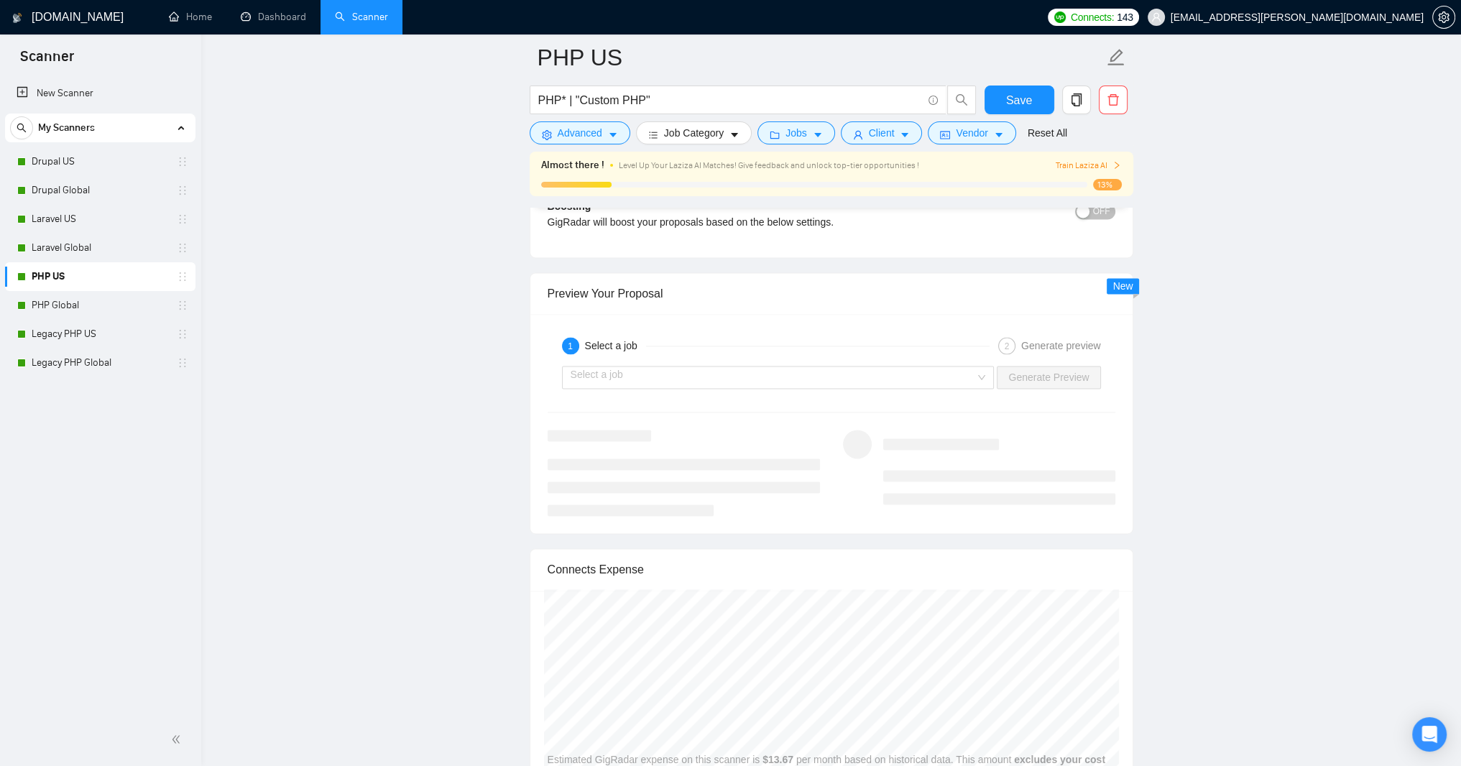
scroll to position [2788, 0]
type textarea "Lorem! Ipsum do 95 sitam co ADI-elits doe temporincidi utlaboreet, D magn aliqu…"
click at [575, 59] on input "90" at bounding box center [590, 48] width 47 height 22
type input "70"
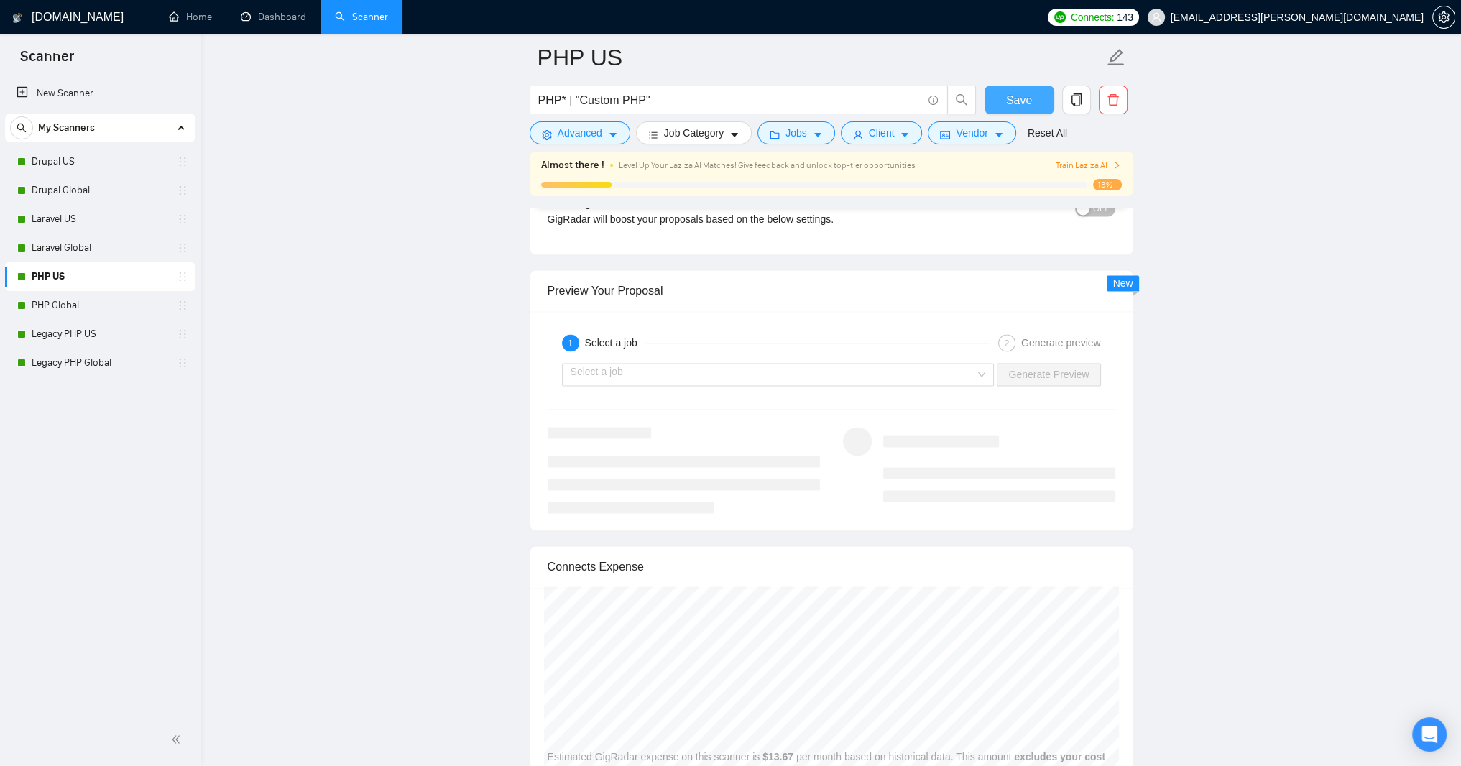
click at [1042, 95] on button "Save" at bounding box center [1020, 100] width 70 height 29
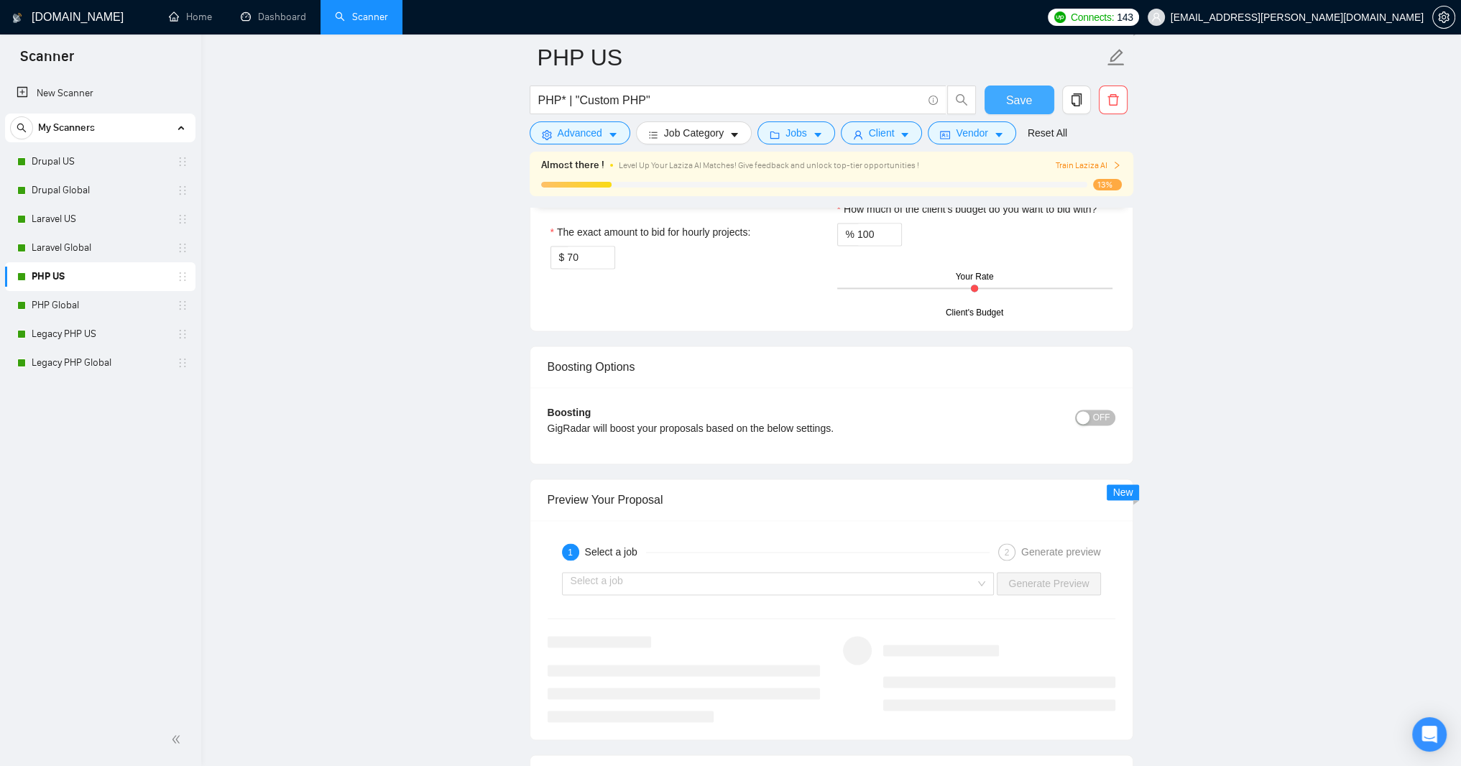
scroll to position [2530, 0]
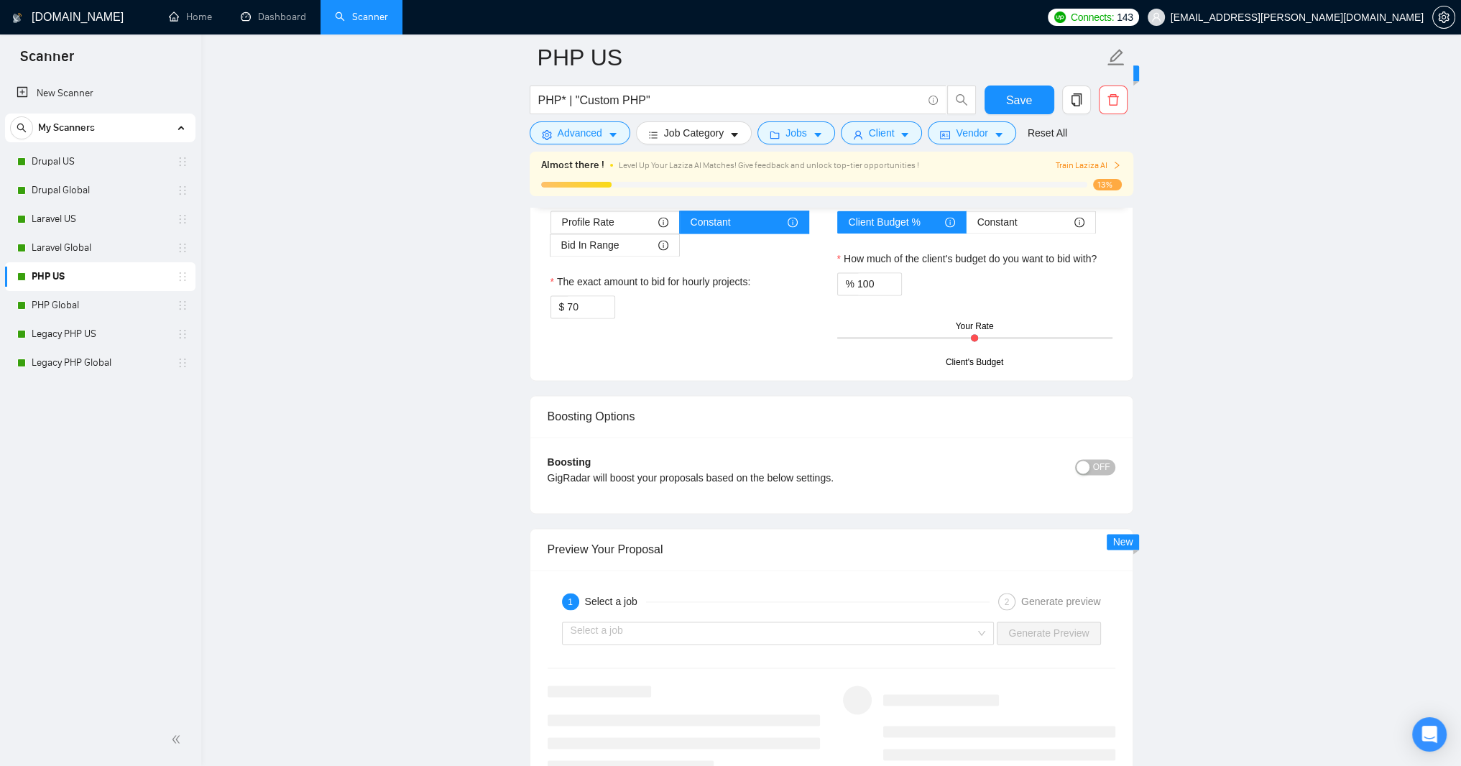
paste textarea "and limit to 400 characters"
type textarea "﻿​[Based on the provided context, craft a positive, human-like response that ad…"
click at [1042, 97] on button "Save" at bounding box center [1020, 100] width 70 height 29
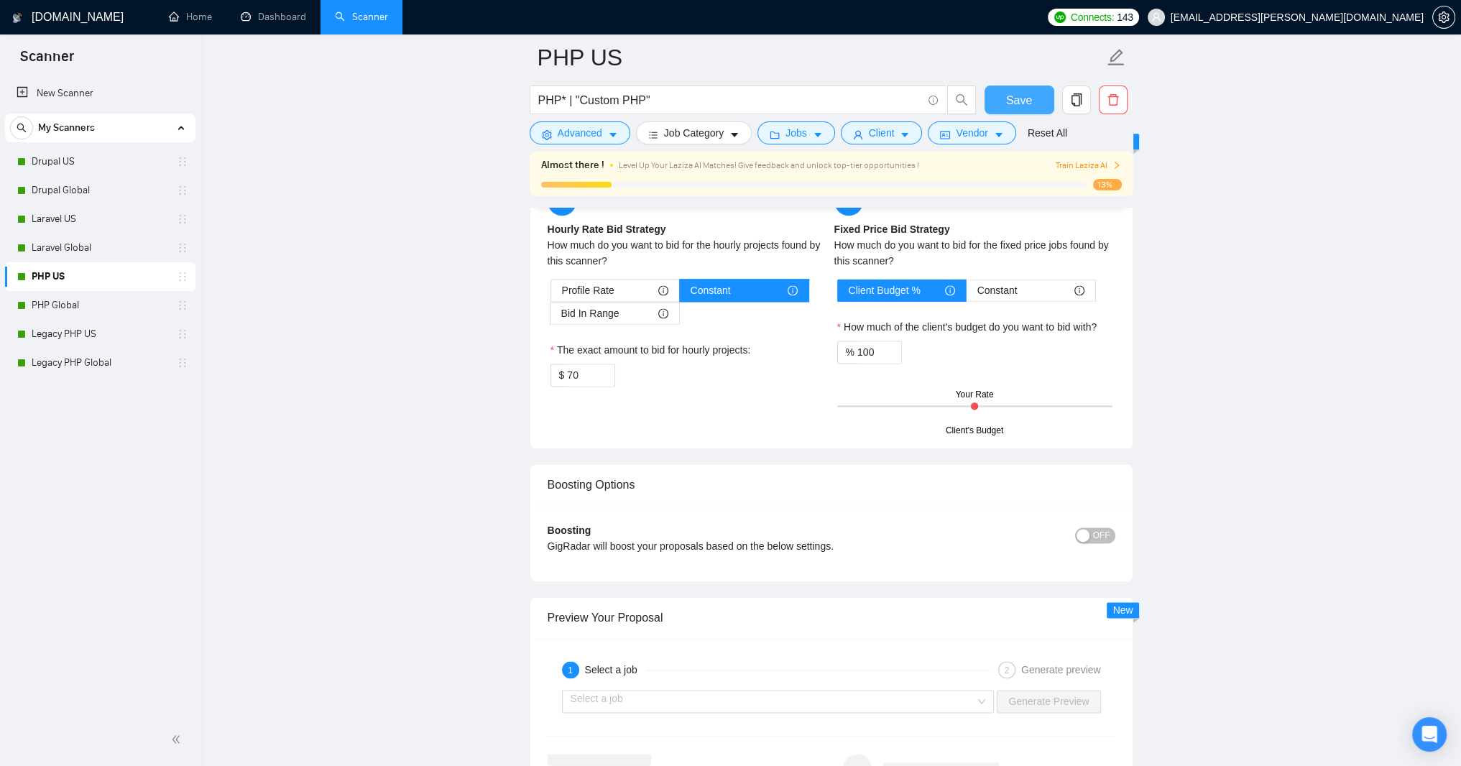
scroll to position [2501, 0]
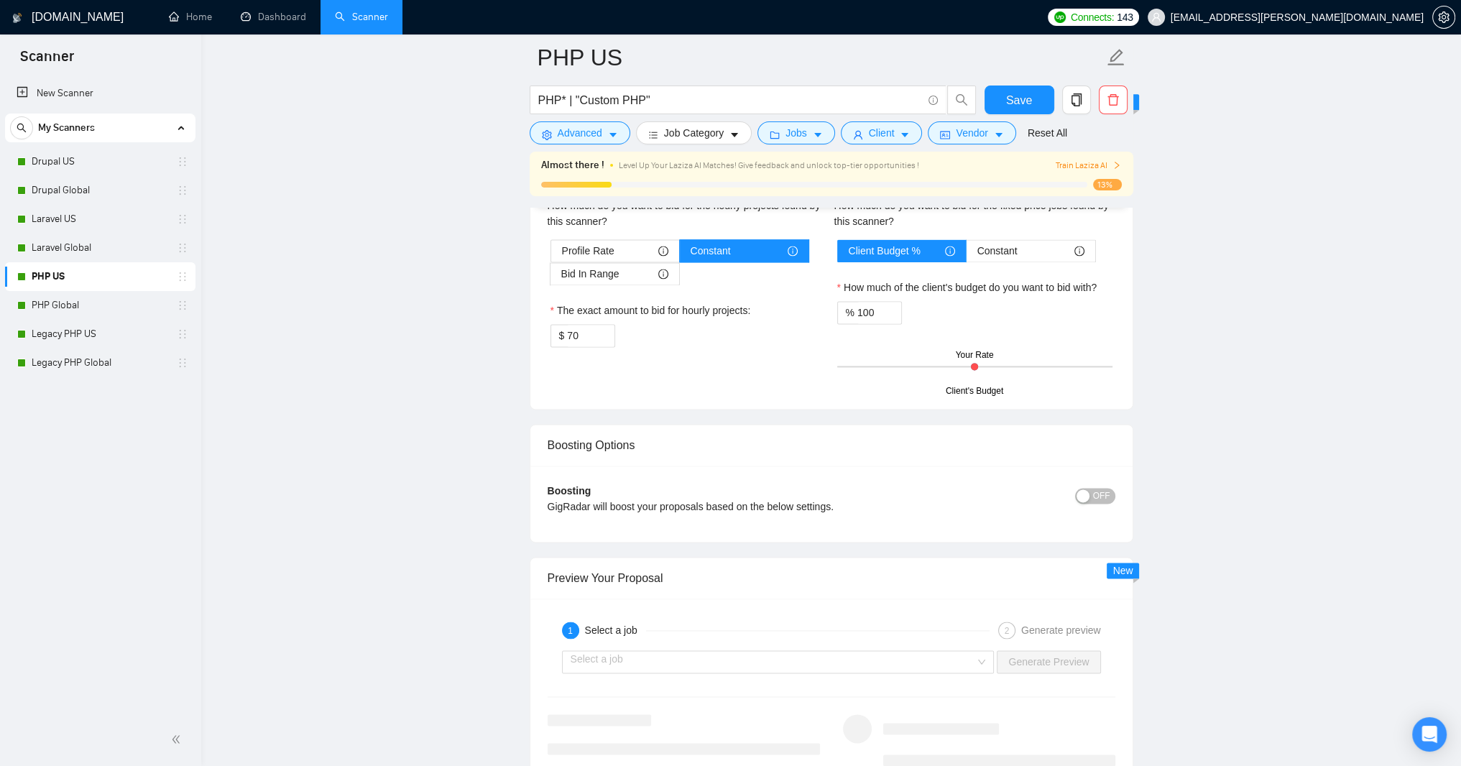
drag, startPoint x: 1109, startPoint y: 476, endPoint x: 1110, endPoint y: 495, distance: 18.7
click at [1110, 73] on div "Default answer template: ﻿​[Based on the provided context, craft a positive, hu…" at bounding box center [831, 0] width 602 height 145
drag, startPoint x: 1110, startPoint y: 476, endPoint x: 1102, endPoint y: 471, distance: 9.8
click at [1107, 73] on div "Default answer template: ﻿​[Based on the provided context, craft a positive, hu…" at bounding box center [831, 0] width 602 height 145
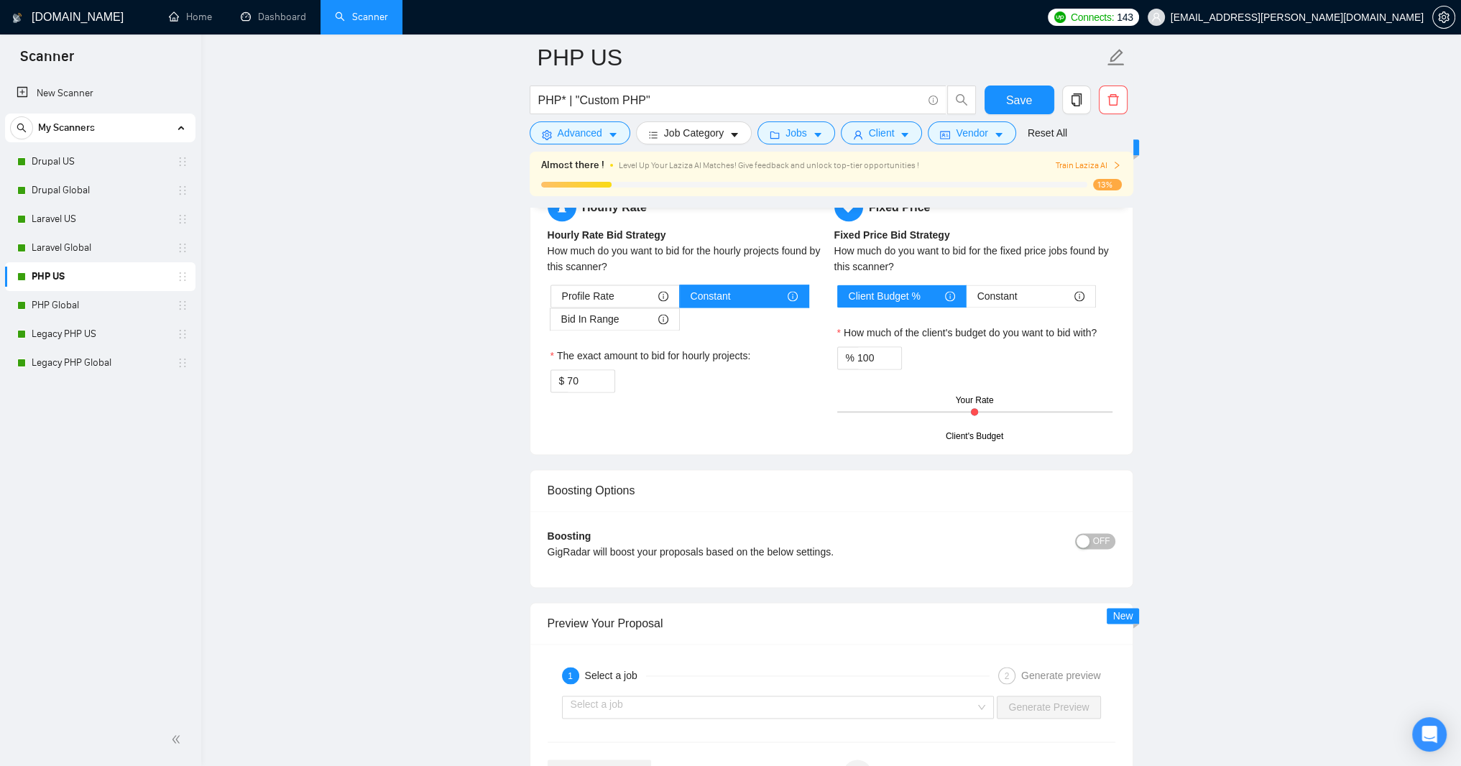
drag, startPoint x: 1111, startPoint y: 471, endPoint x: 1111, endPoint y: 503, distance: 32.3
click at [1111, 51] on textarea "﻿​[Based on the provided context, craft a positive, human-like response that ad…" at bounding box center [832, 9] width 568 height 84
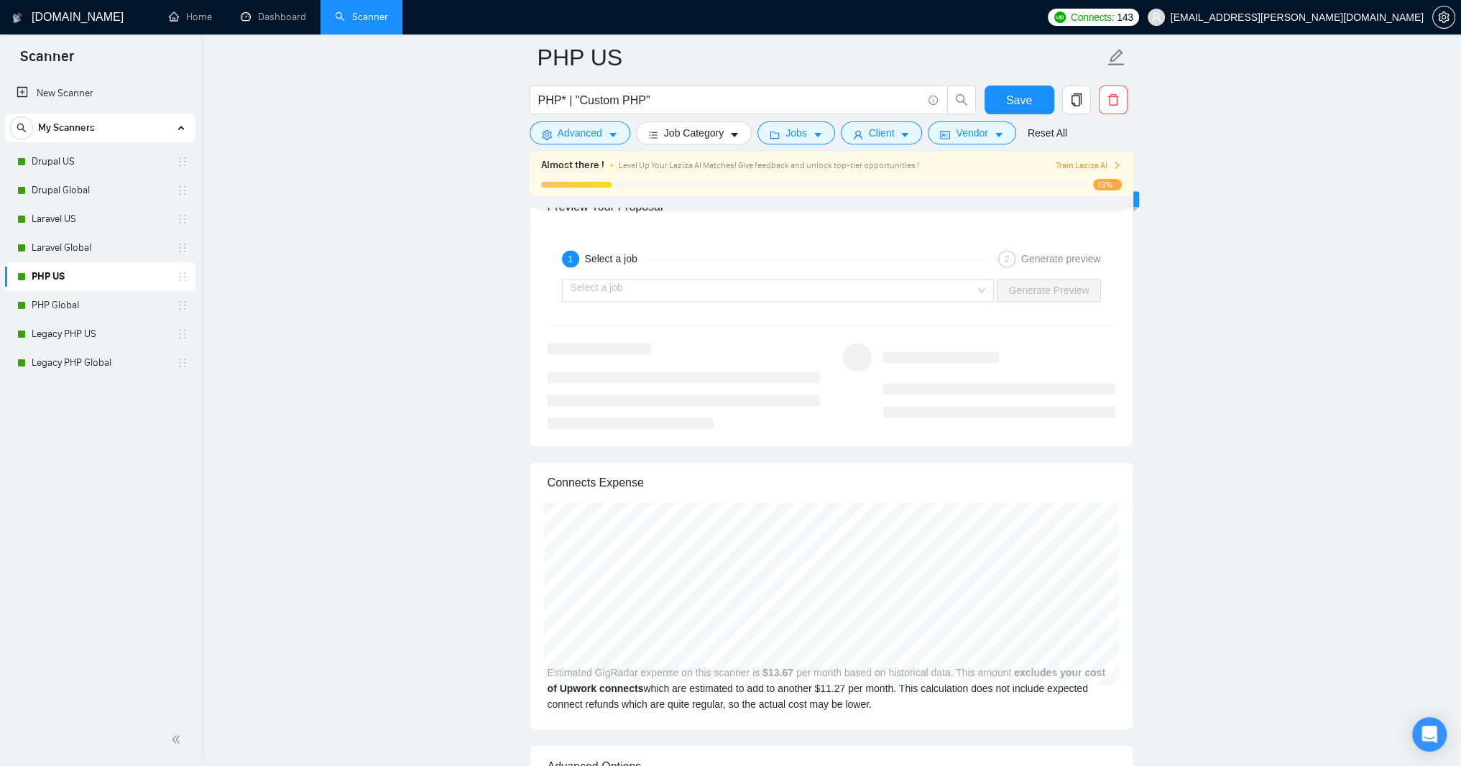
scroll to position [2932, 0]
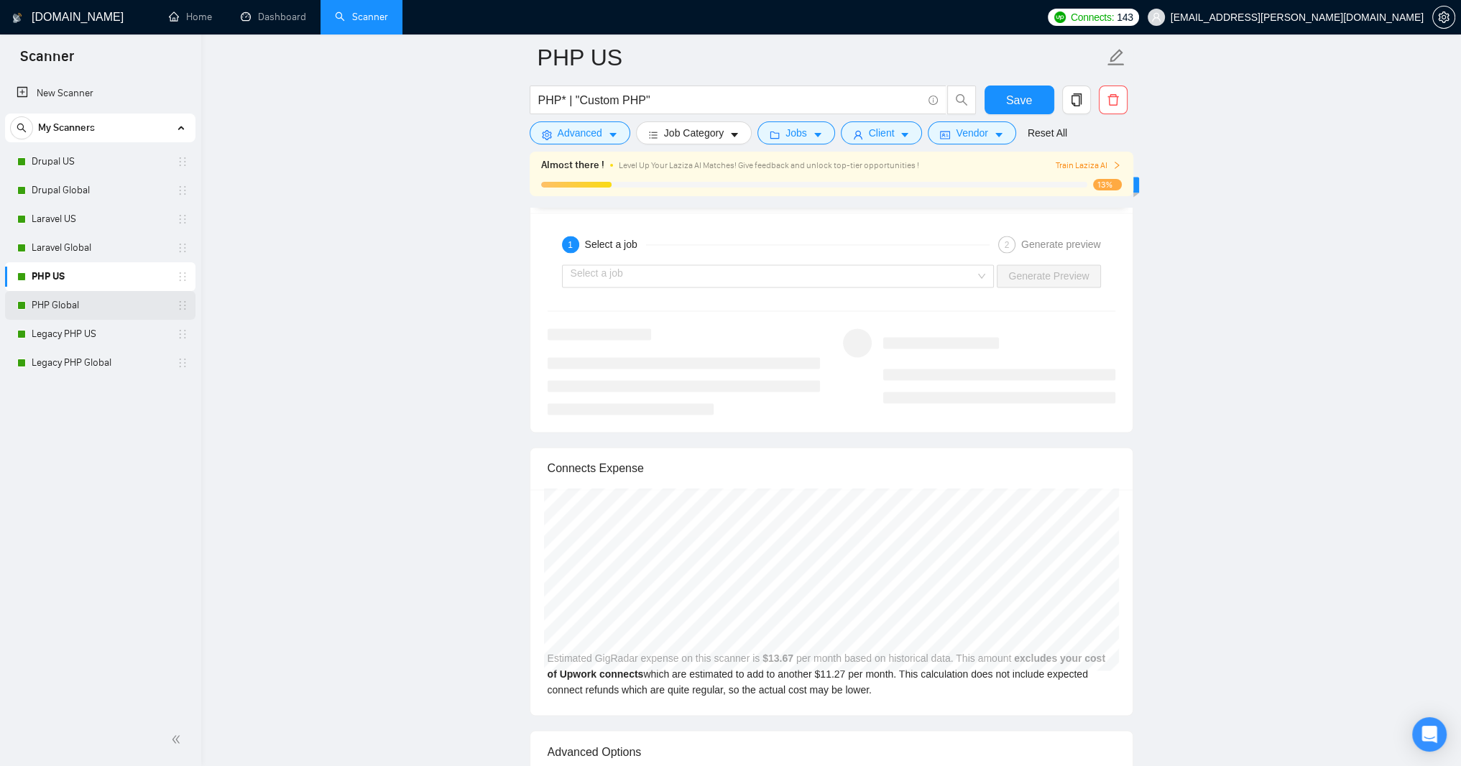
click at [86, 304] on link "PHP Global" at bounding box center [100, 305] width 137 height 29
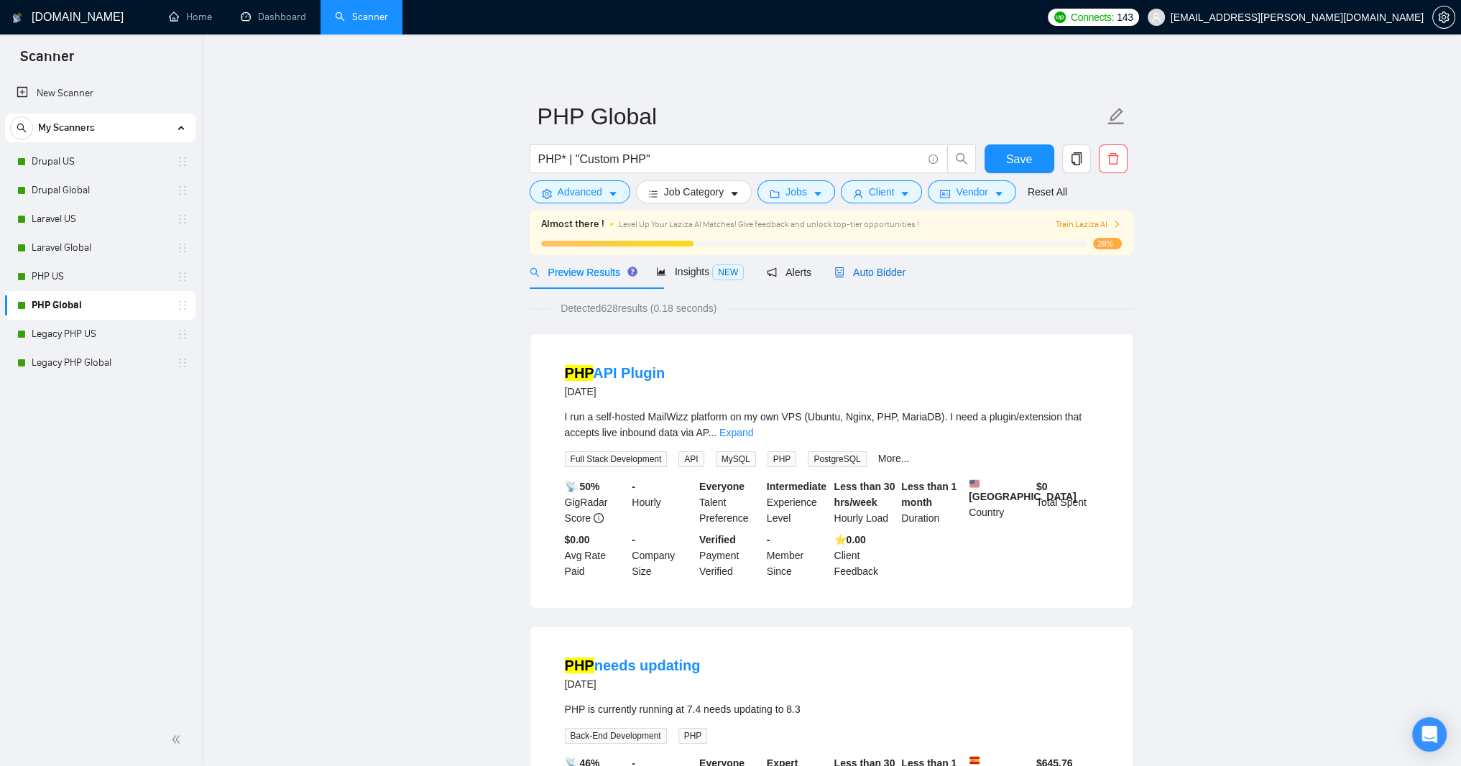
click at [905, 278] on span "Auto Bidder" at bounding box center [869, 272] width 71 height 11
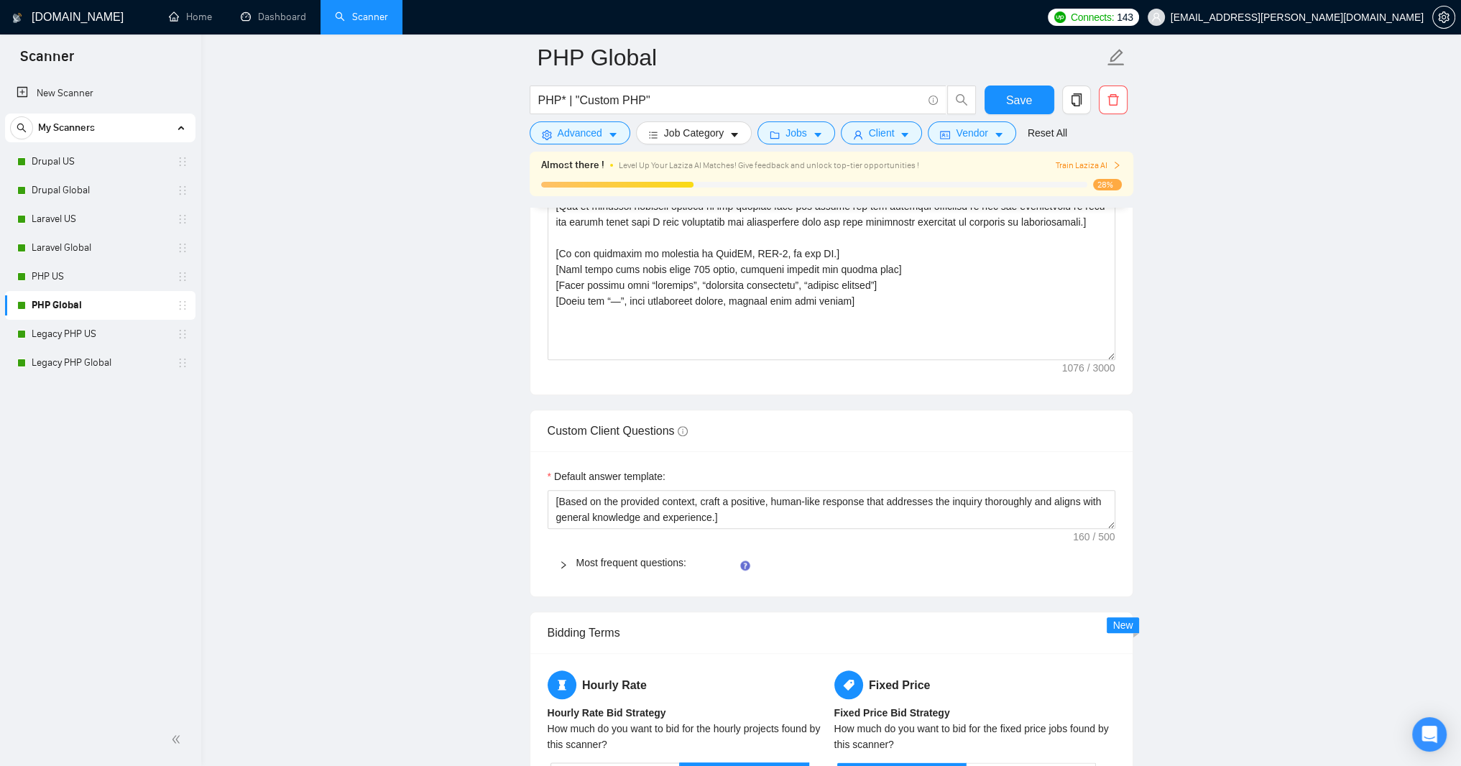
scroll to position [1983, 0]
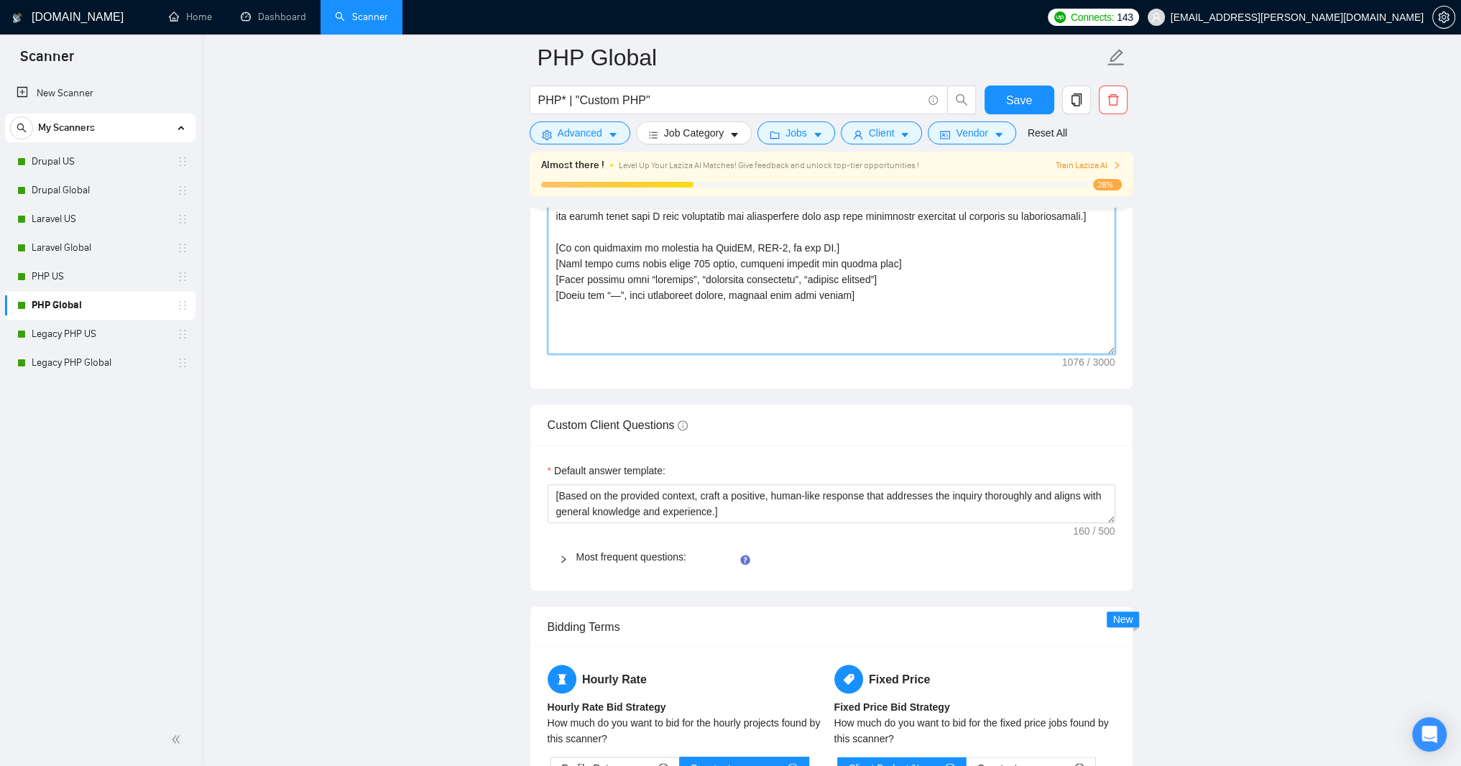
click at [575, 354] on textarea "Cover letter template:" at bounding box center [832, 192] width 568 height 323
paste textarea "lore! Ipsum do 42 sitam co ADI-elits doe temporincidi utlaboreet, D magn aliqua…"
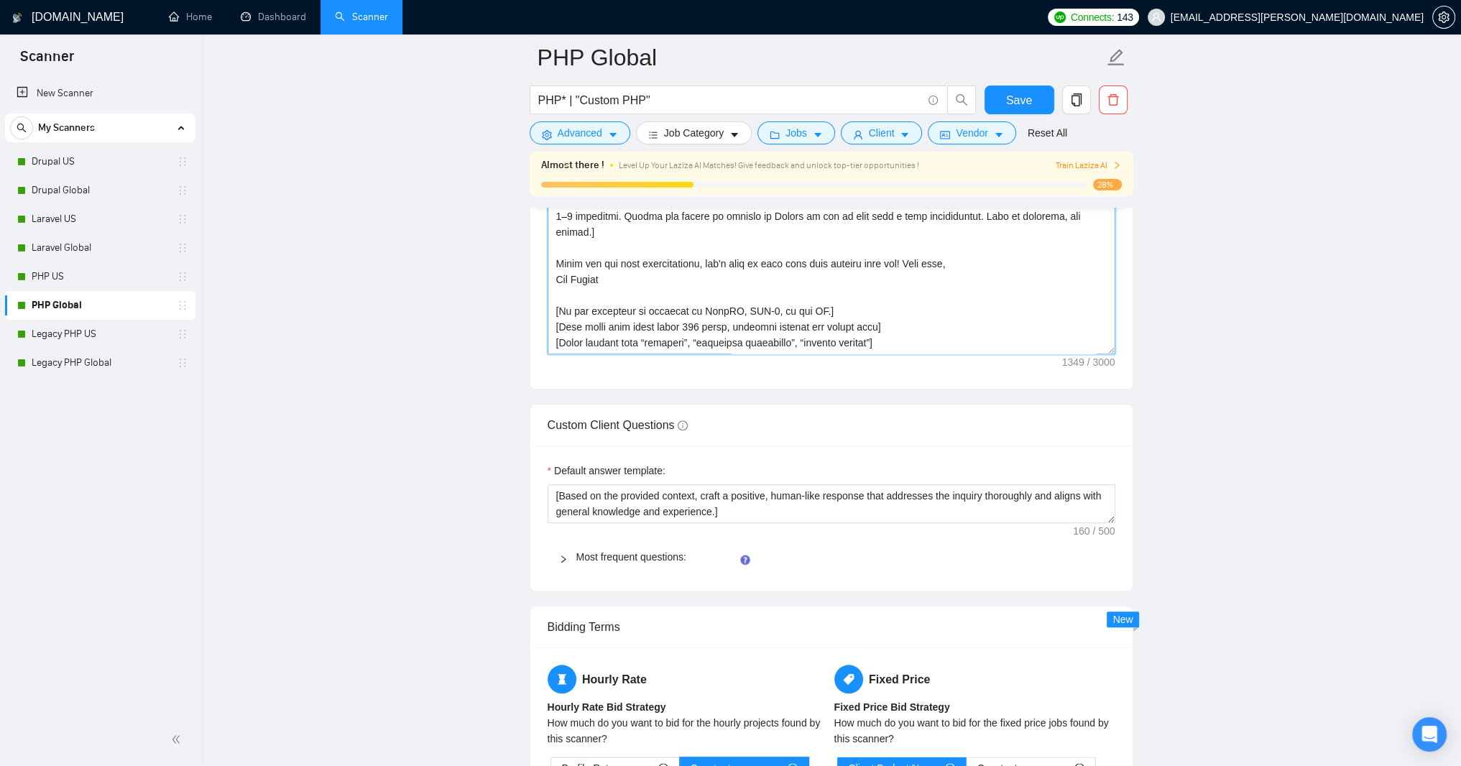
scroll to position [2040, 0]
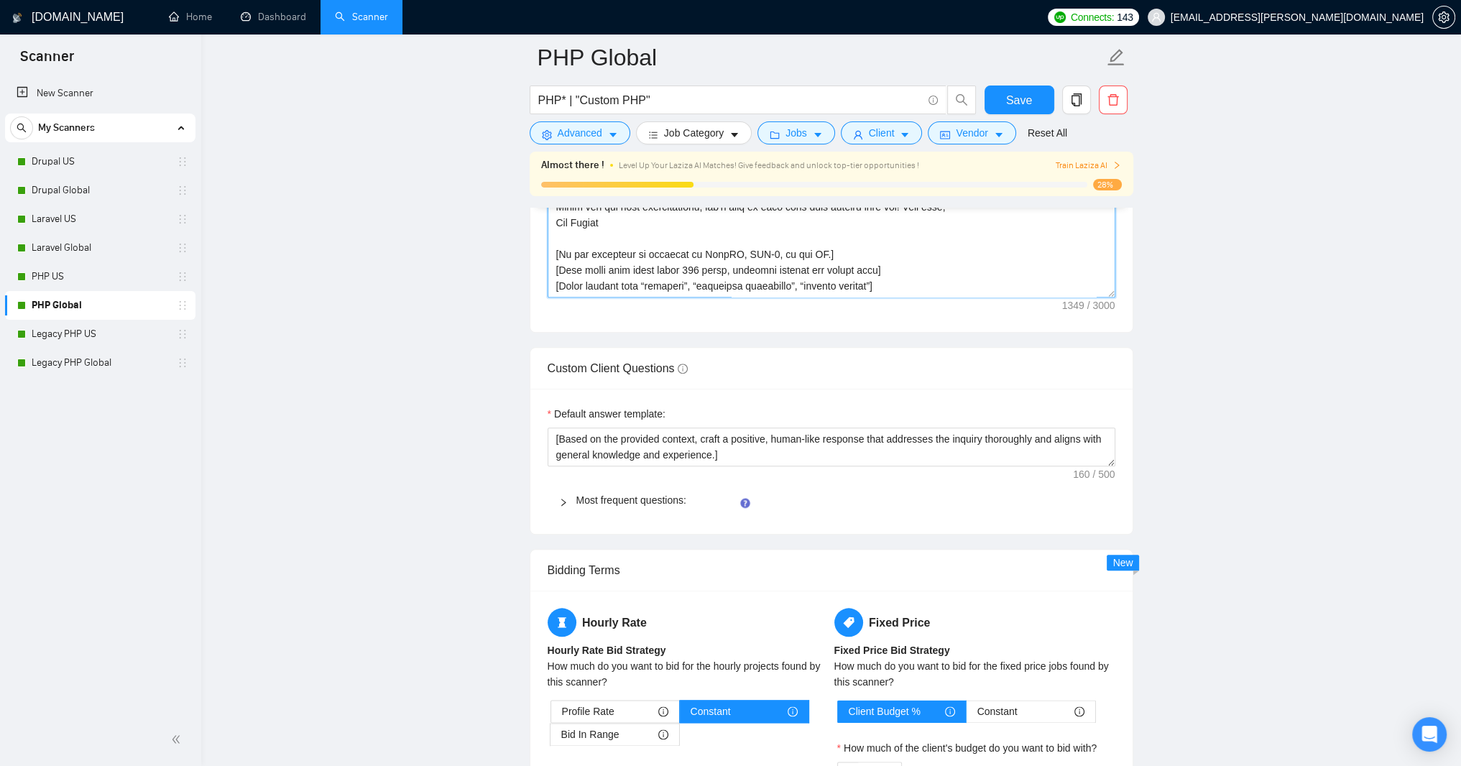
type textarea "Lorem! Ipsum do 95 sitam co ADI-elits doe temporincidi utlaboreet, D magn aliqu…"
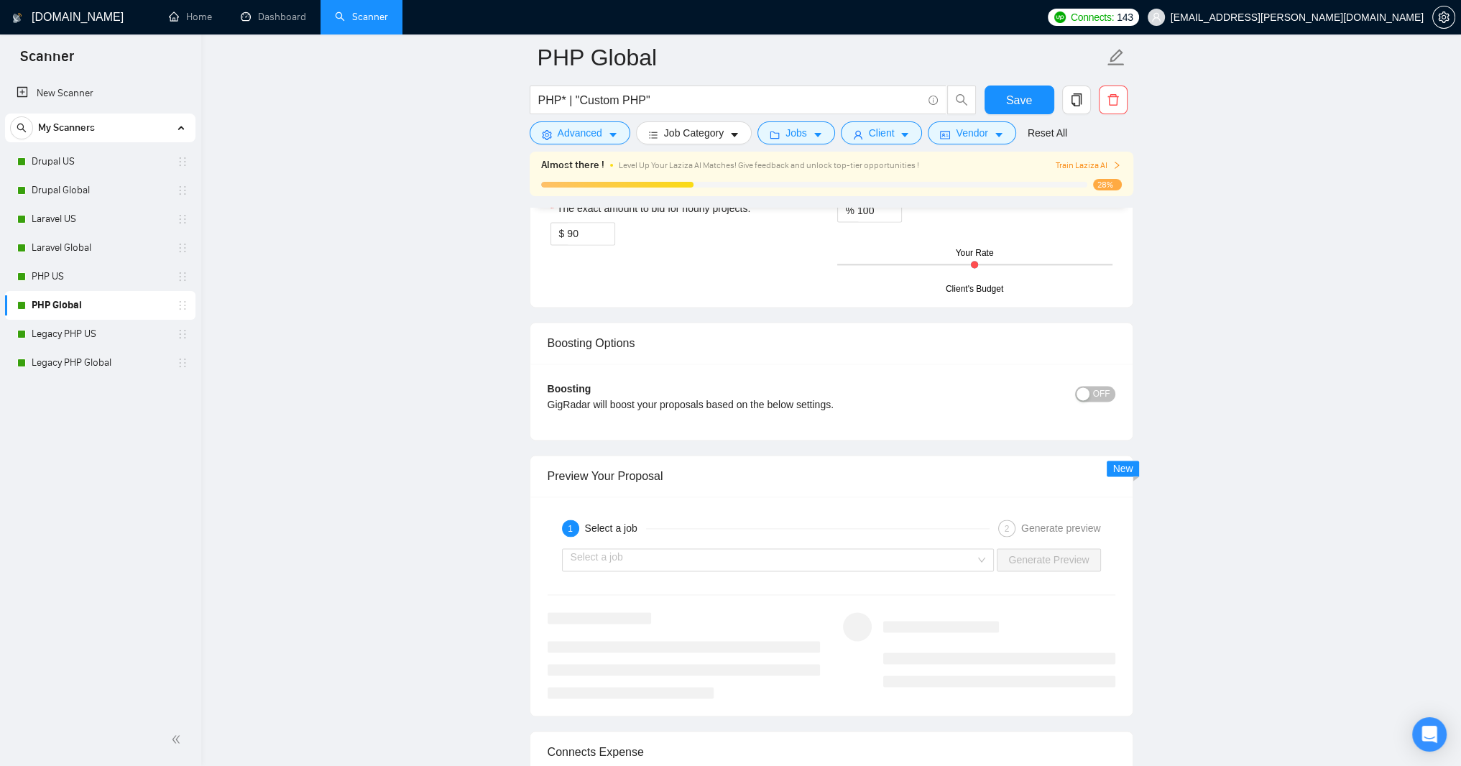
scroll to position [2644, 0]
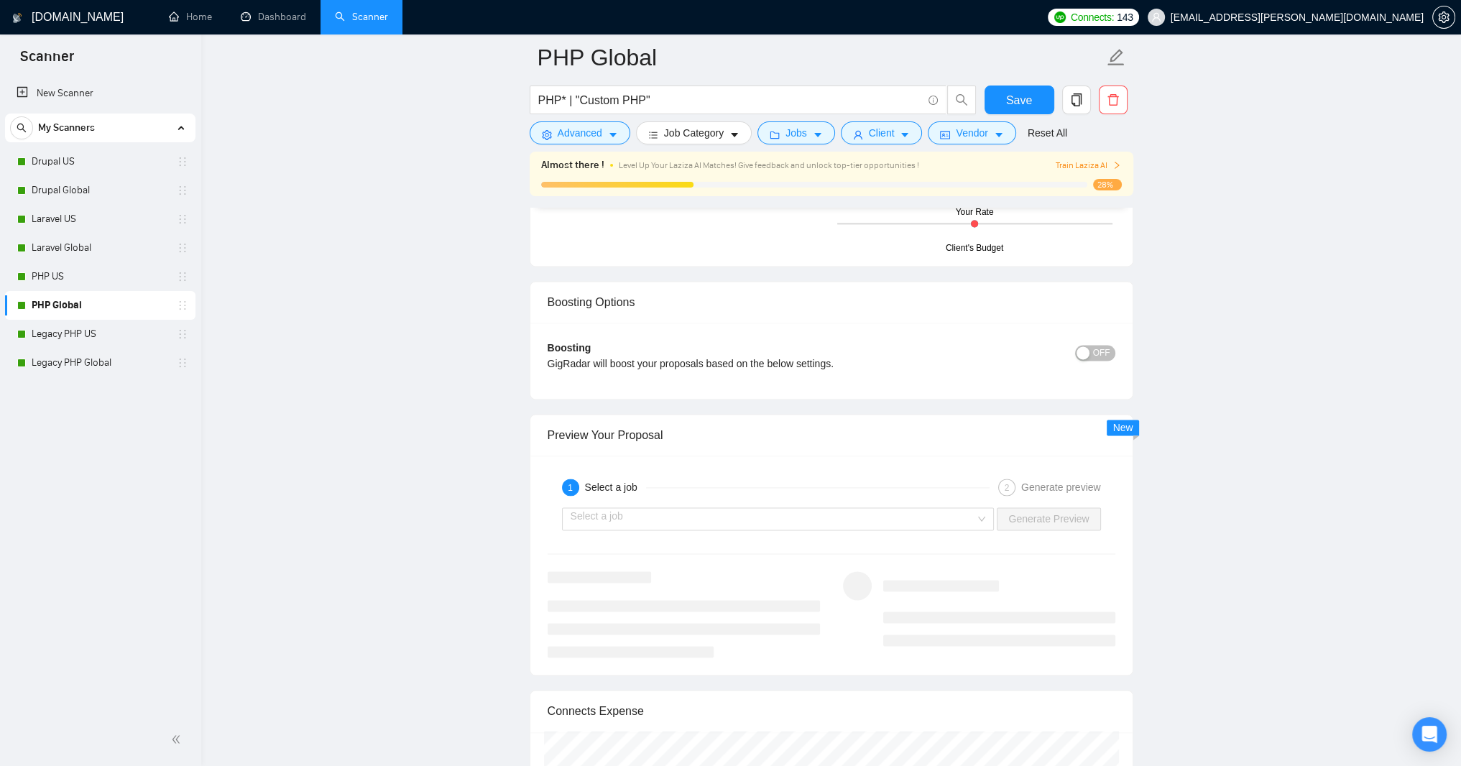
paste textarea "and limit to 400 characters"
type textarea "﻿​[Based on the provided context, craft a positive, human-like response that ad…"
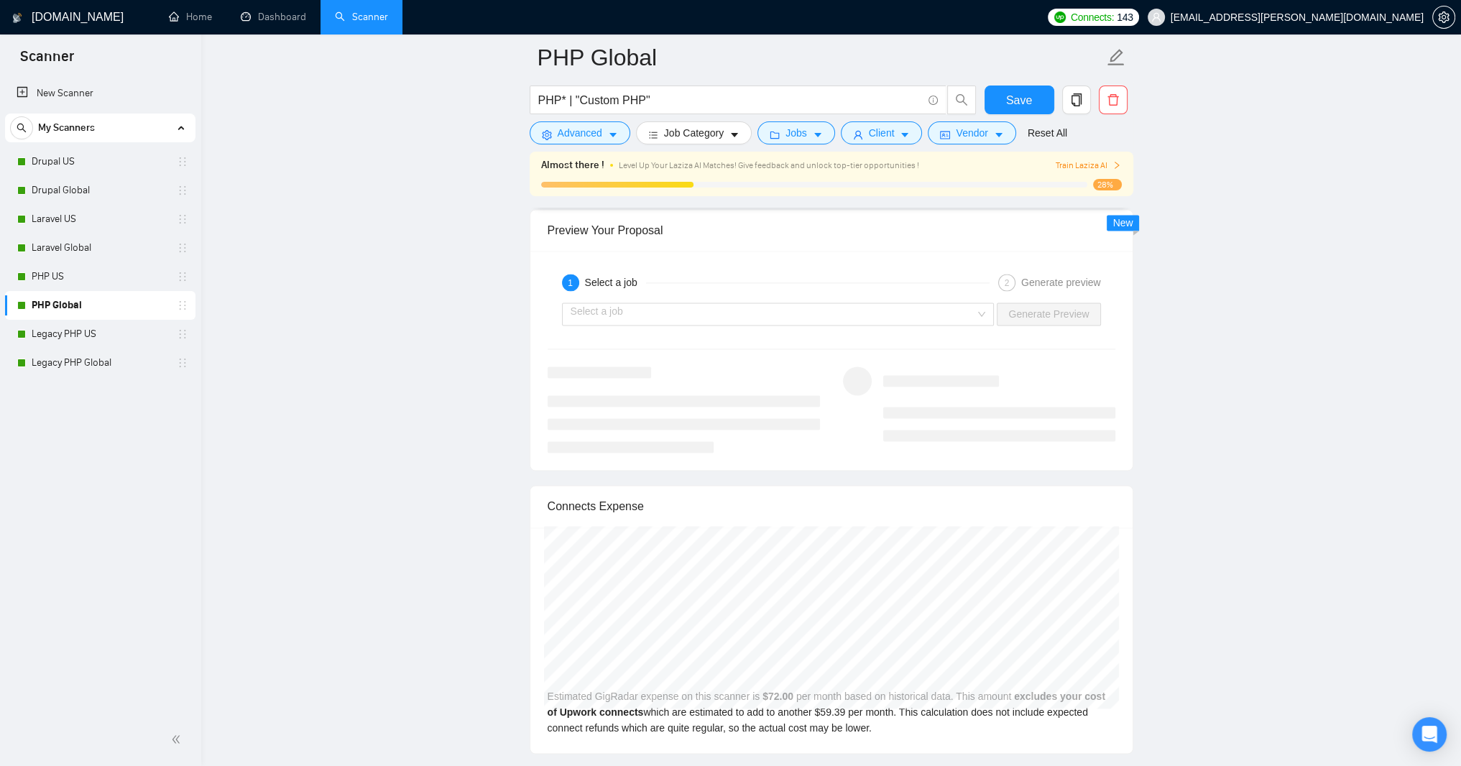
scroll to position [2903, 0]
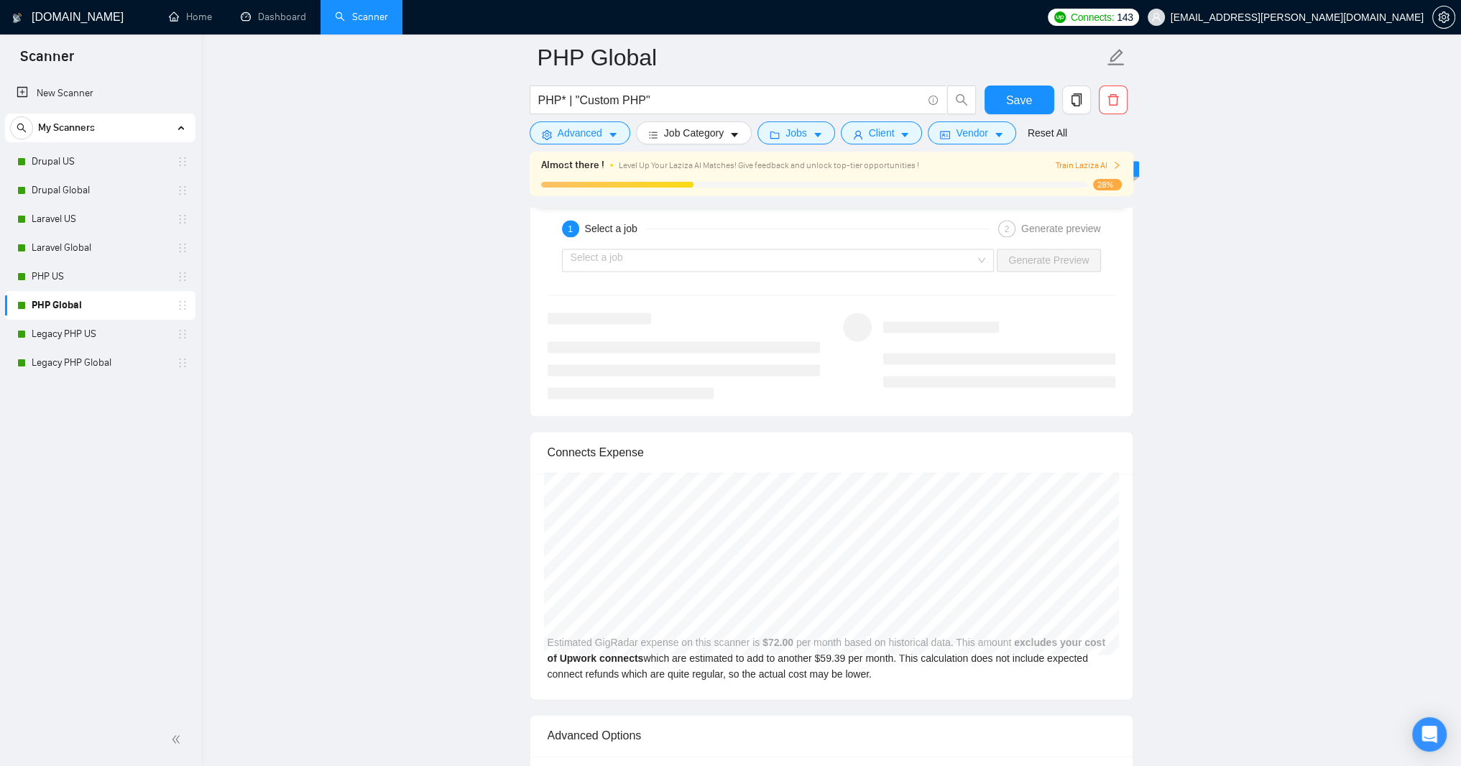
drag, startPoint x: 575, startPoint y: 504, endPoint x: 578, endPoint y: 570, distance: 66.2
type input "70"
drag, startPoint x: 437, startPoint y: 407, endPoint x: 441, endPoint y: 392, distance: 15.5
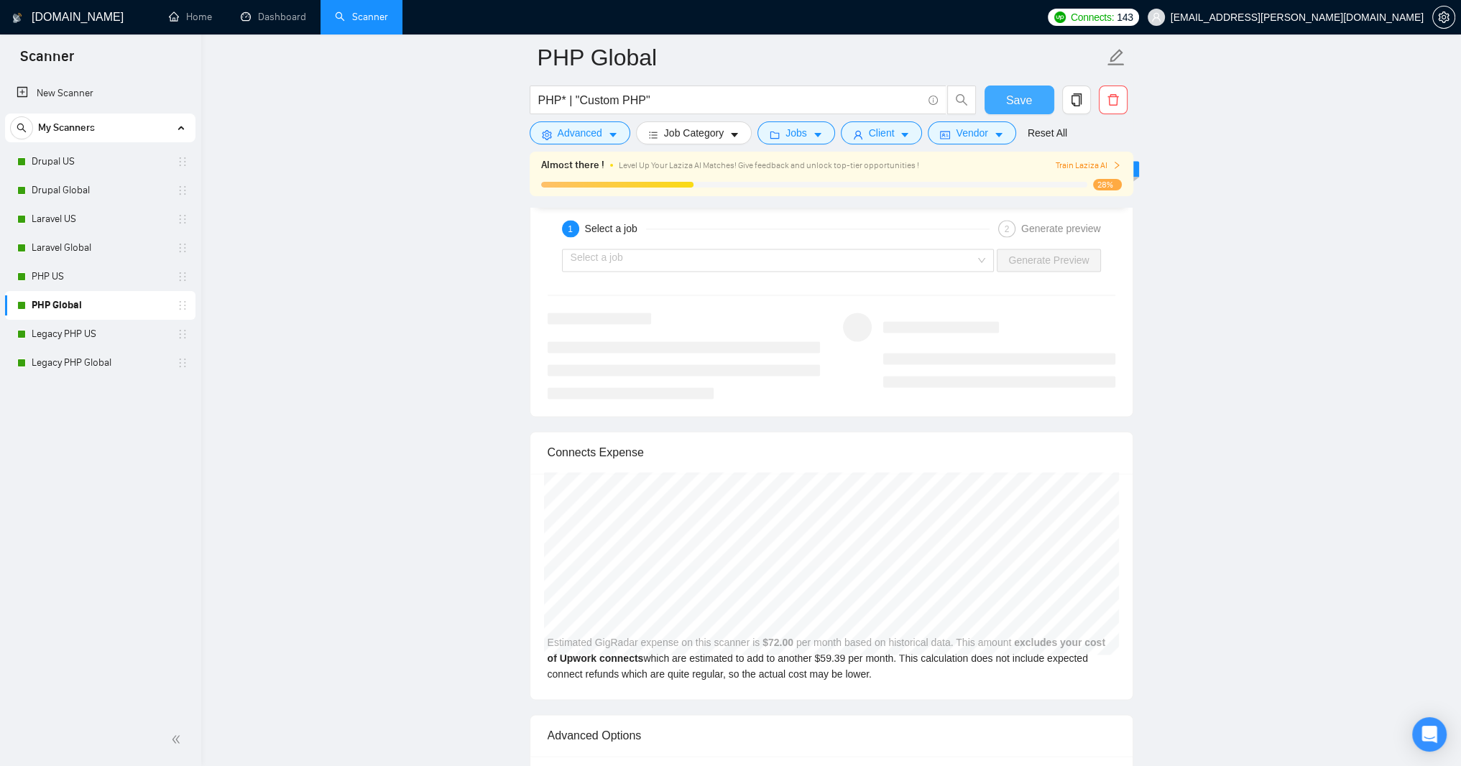
click at [1023, 97] on span "Save" at bounding box center [1019, 100] width 26 height 18
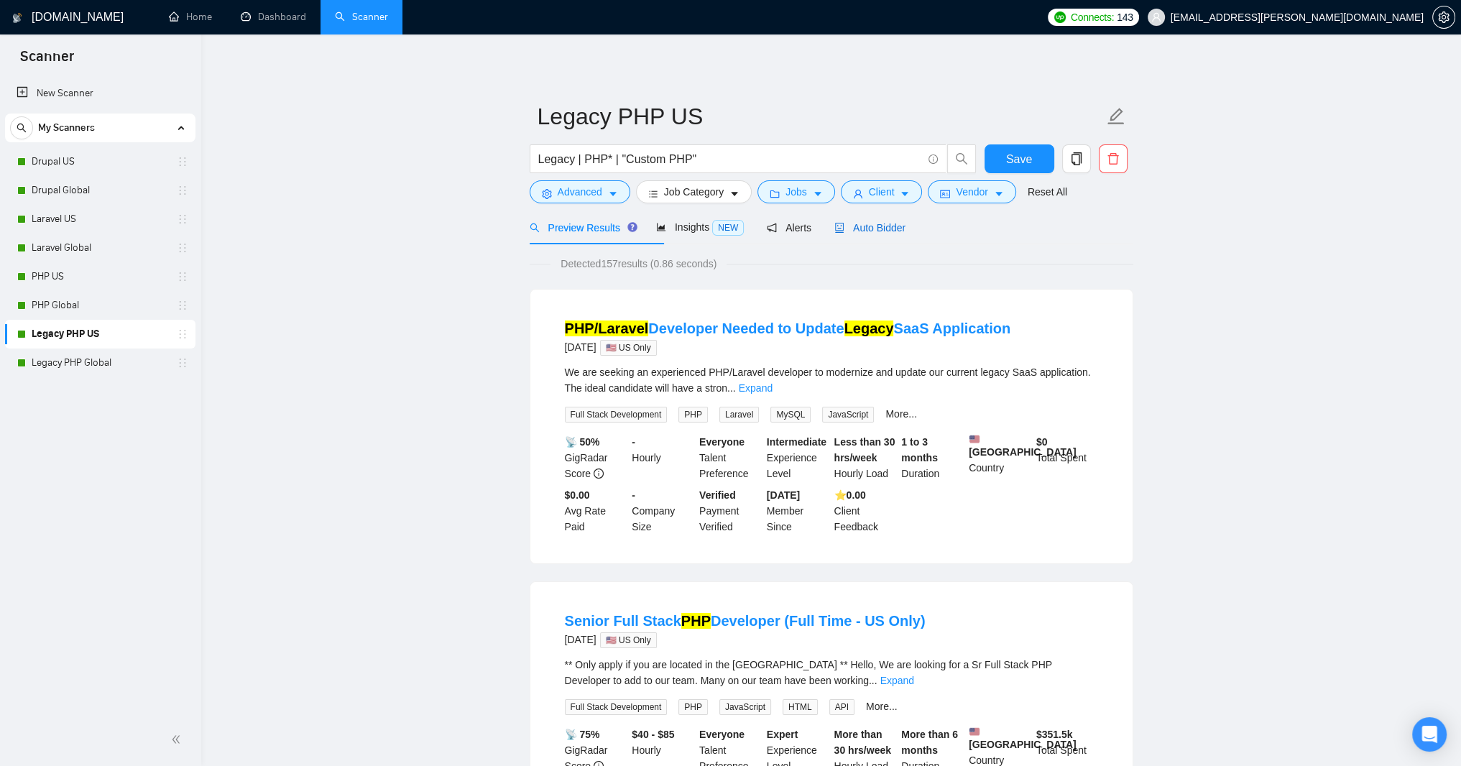
click at [905, 234] on span "Auto Bidder" at bounding box center [869, 227] width 71 height 11
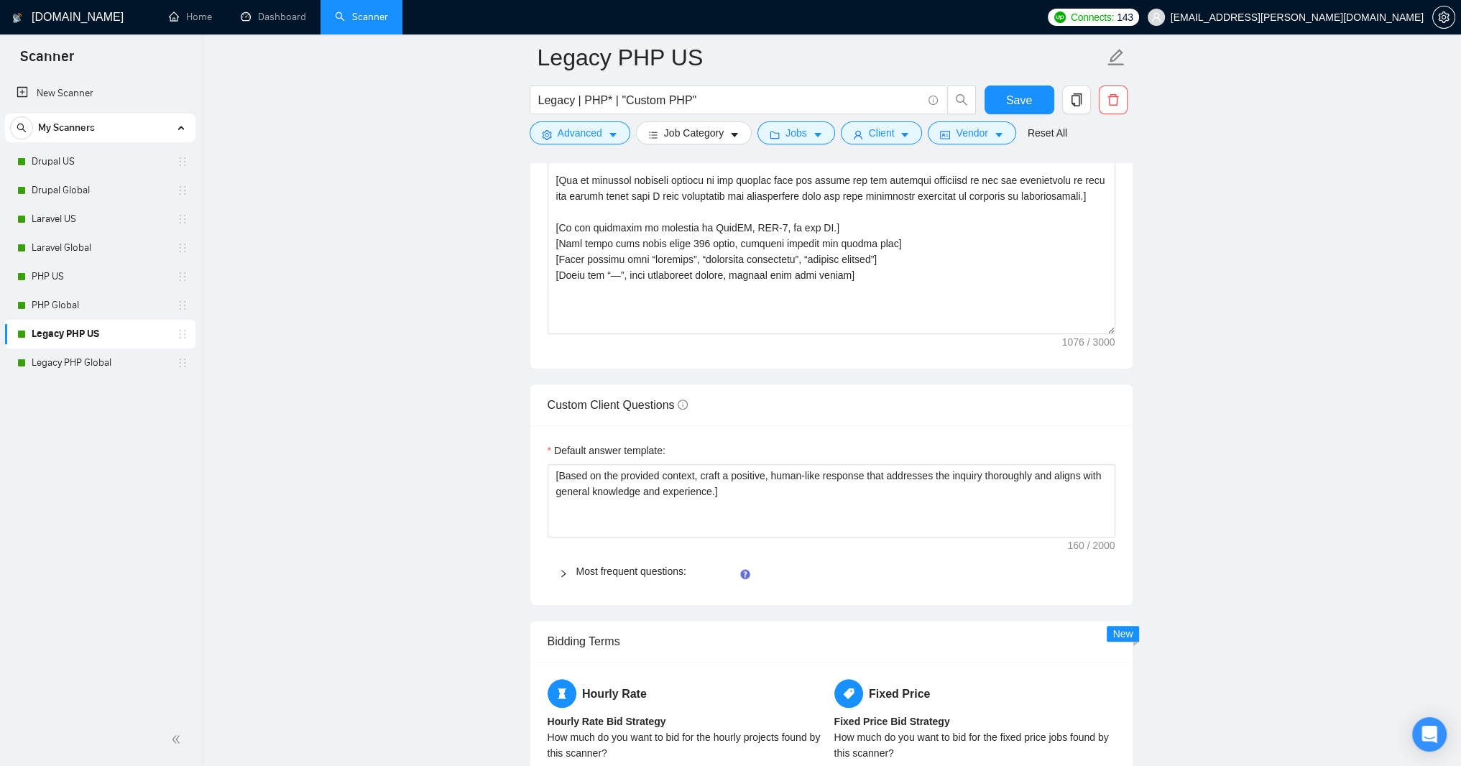
scroll to position [1897, 0]
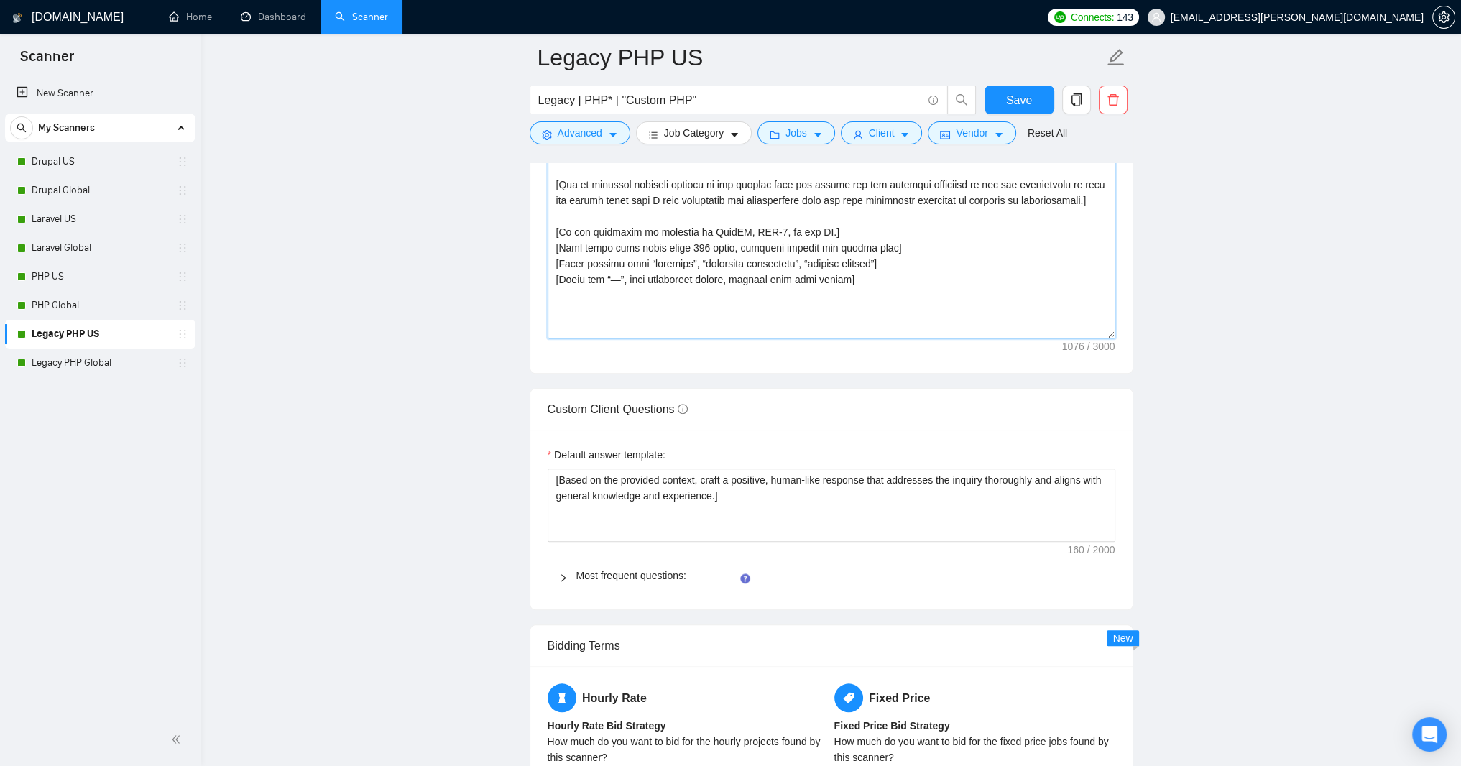
click at [627, 338] on textarea "Cover letter template:" at bounding box center [832, 176] width 568 height 323
paste textarea "lore! Ipsum do 77 sitam co ADI-elits doe temporincidi utlaboreet, D magn aliqua…"
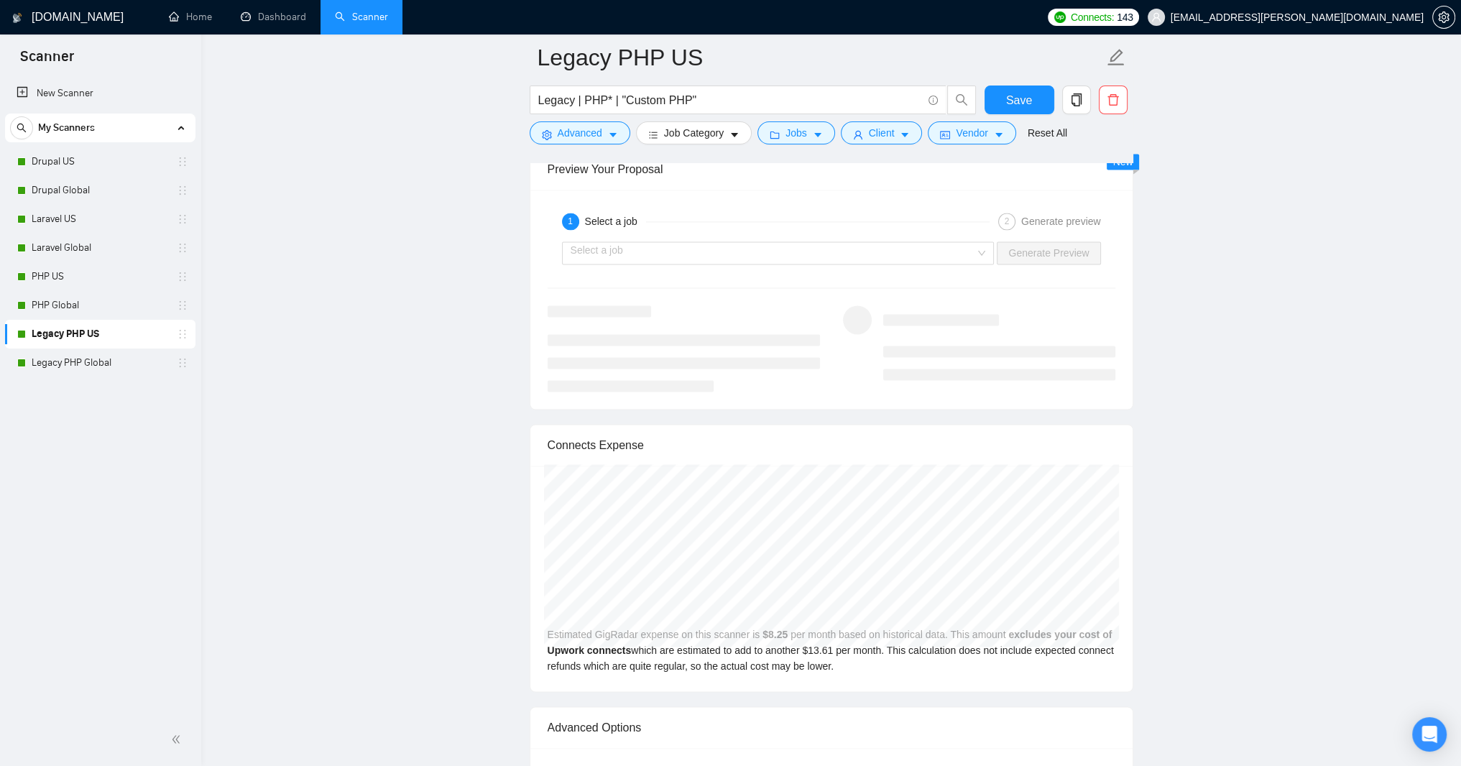
scroll to position [2858, 0]
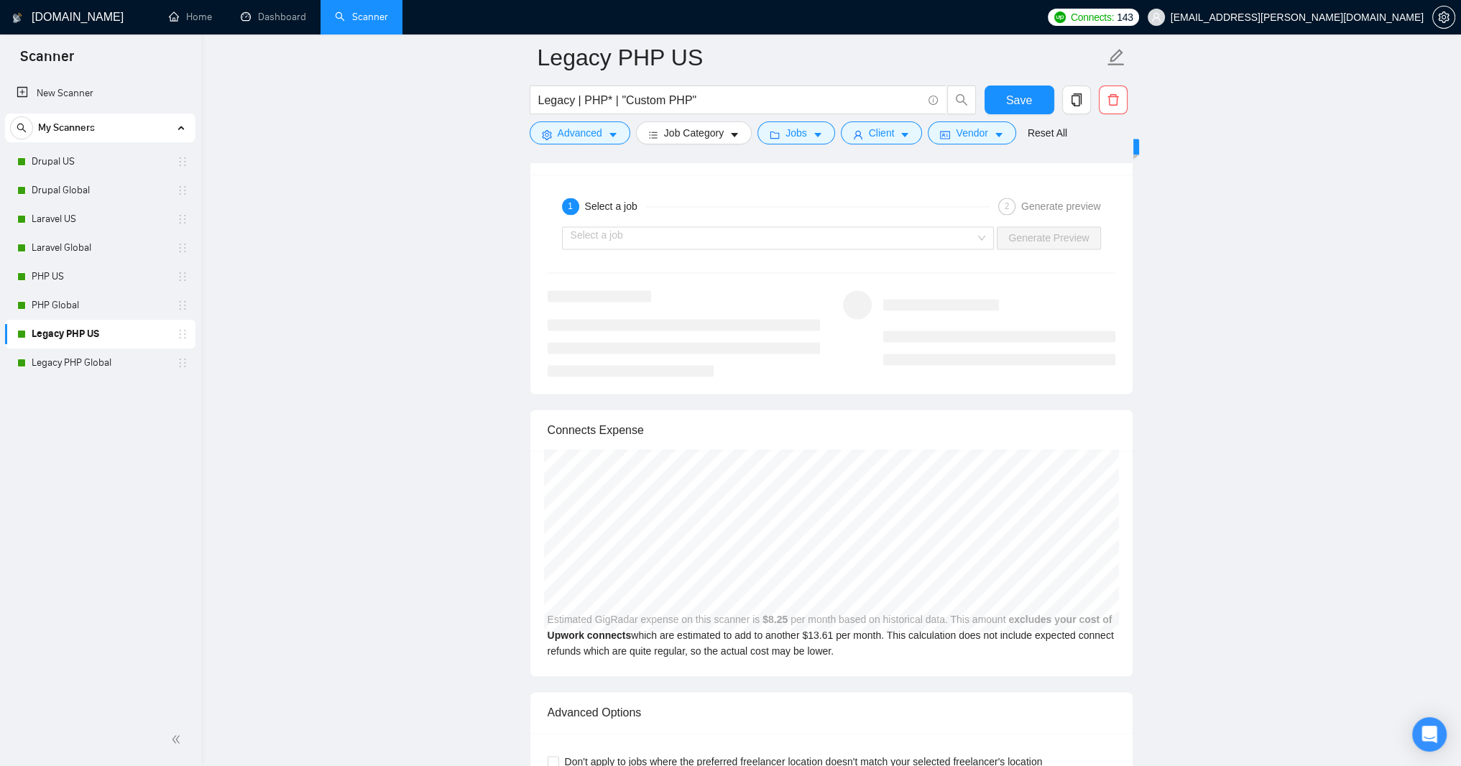
type textarea "Lorem! Ipsum do 35 sitam co ADI-elits doe temporincidi utlaboreet, D magn aliqu…"
type input "70"
click at [1036, 97] on button "Save" at bounding box center [1020, 100] width 70 height 29
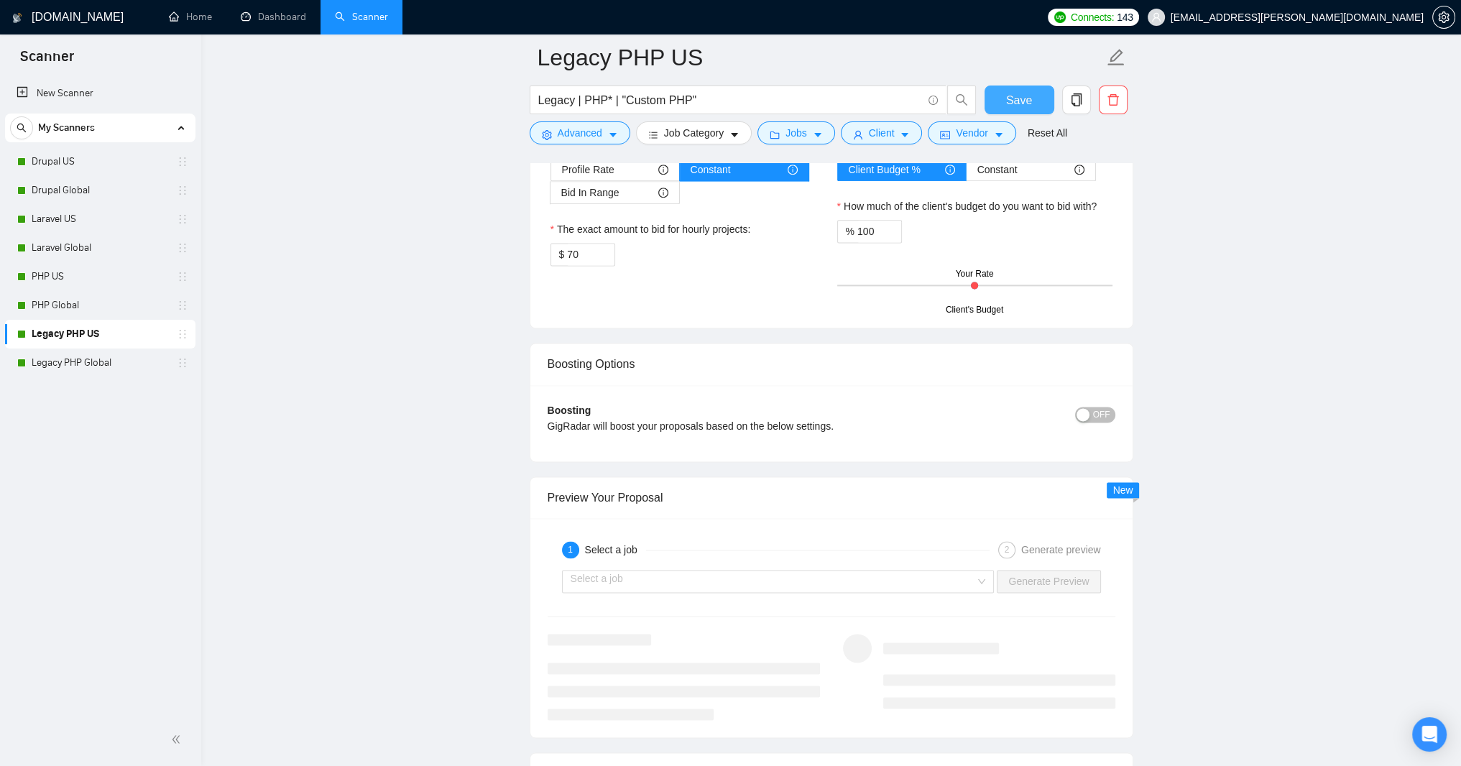
scroll to position [2513, 0]
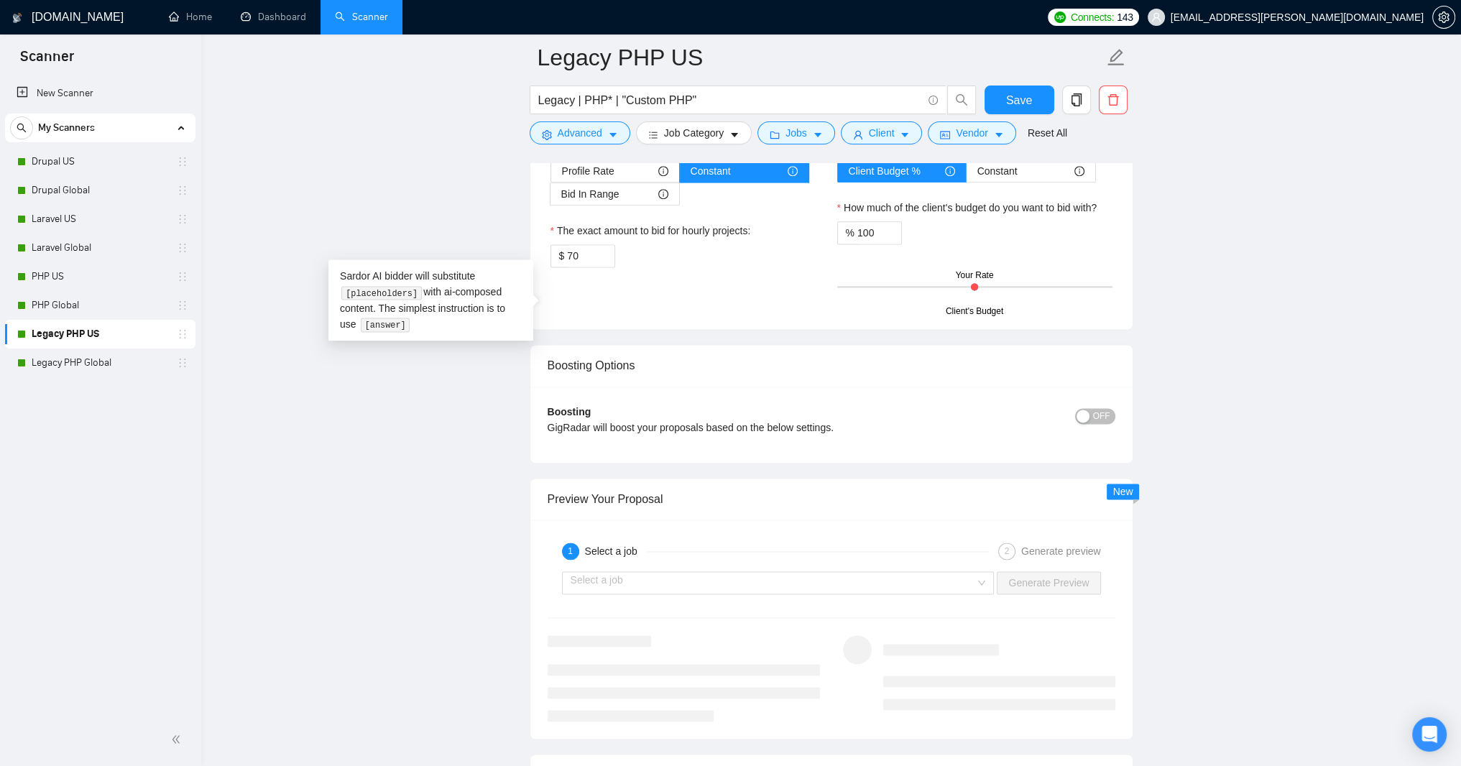
drag, startPoint x: 693, startPoint y: 371, endPoint x: 1291, endPoint y: 369, distance: 597.9
paste textarea "and limit to 400 characters"
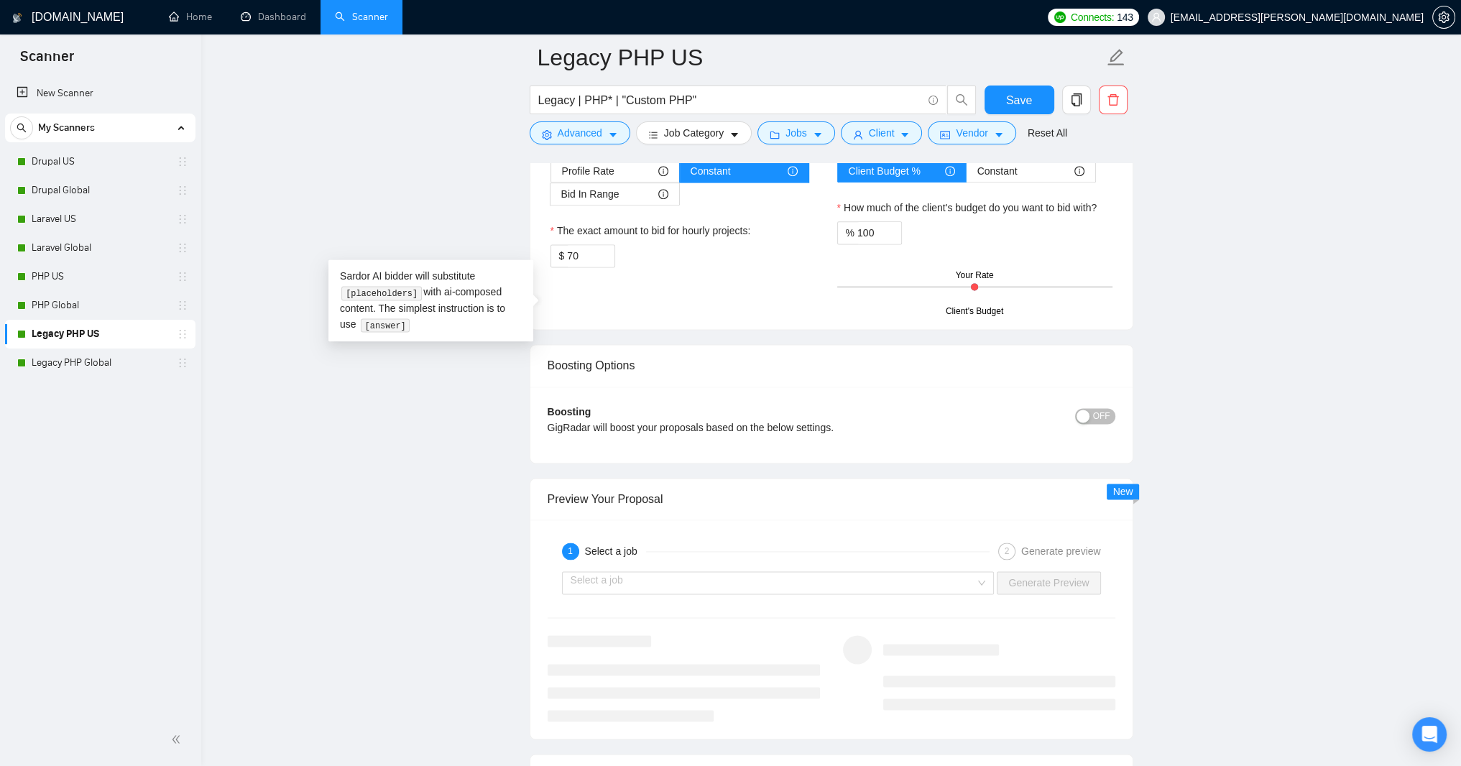
type textarea "﻿​[Based on the provided context, craft a positive, human-like response that ad…"
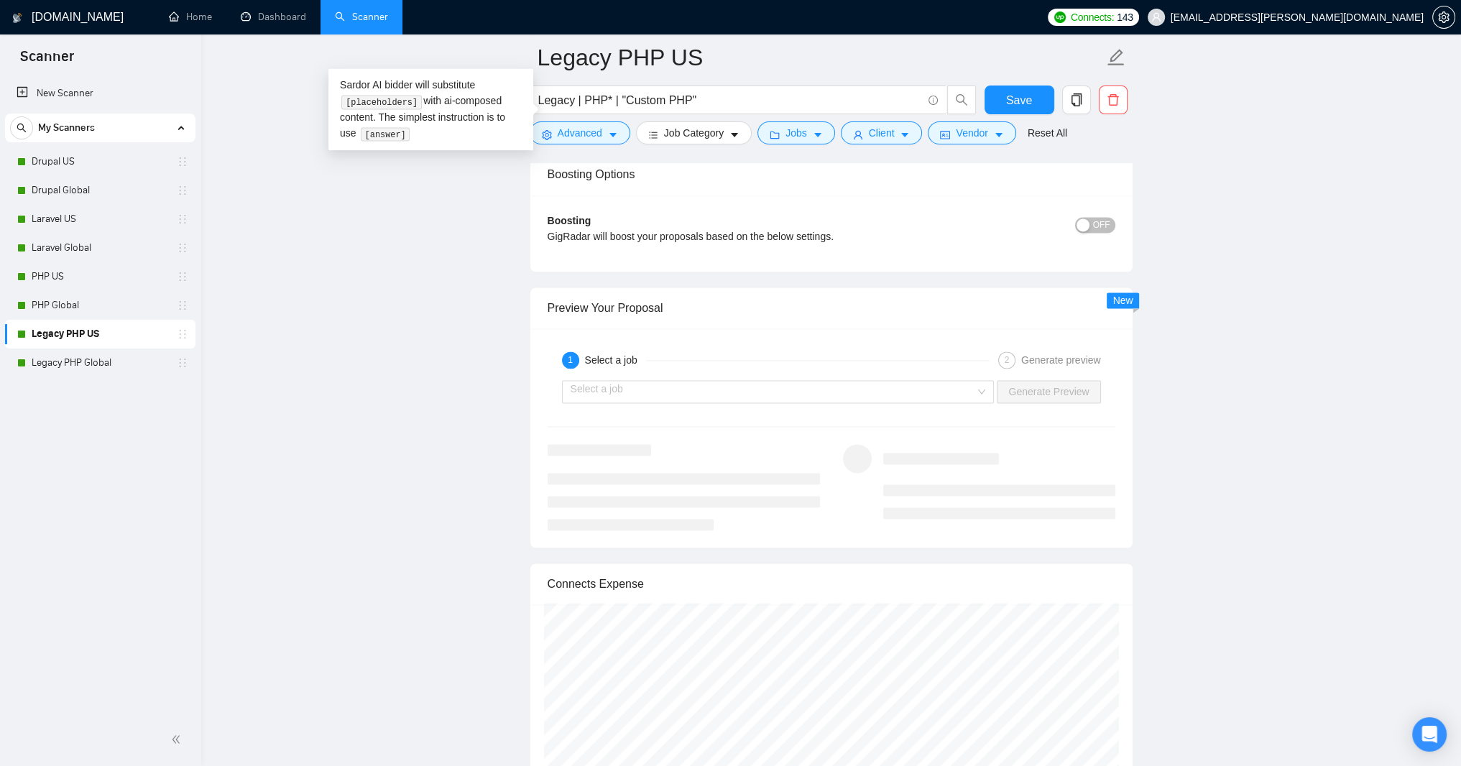
scroll to position [2772, 0]
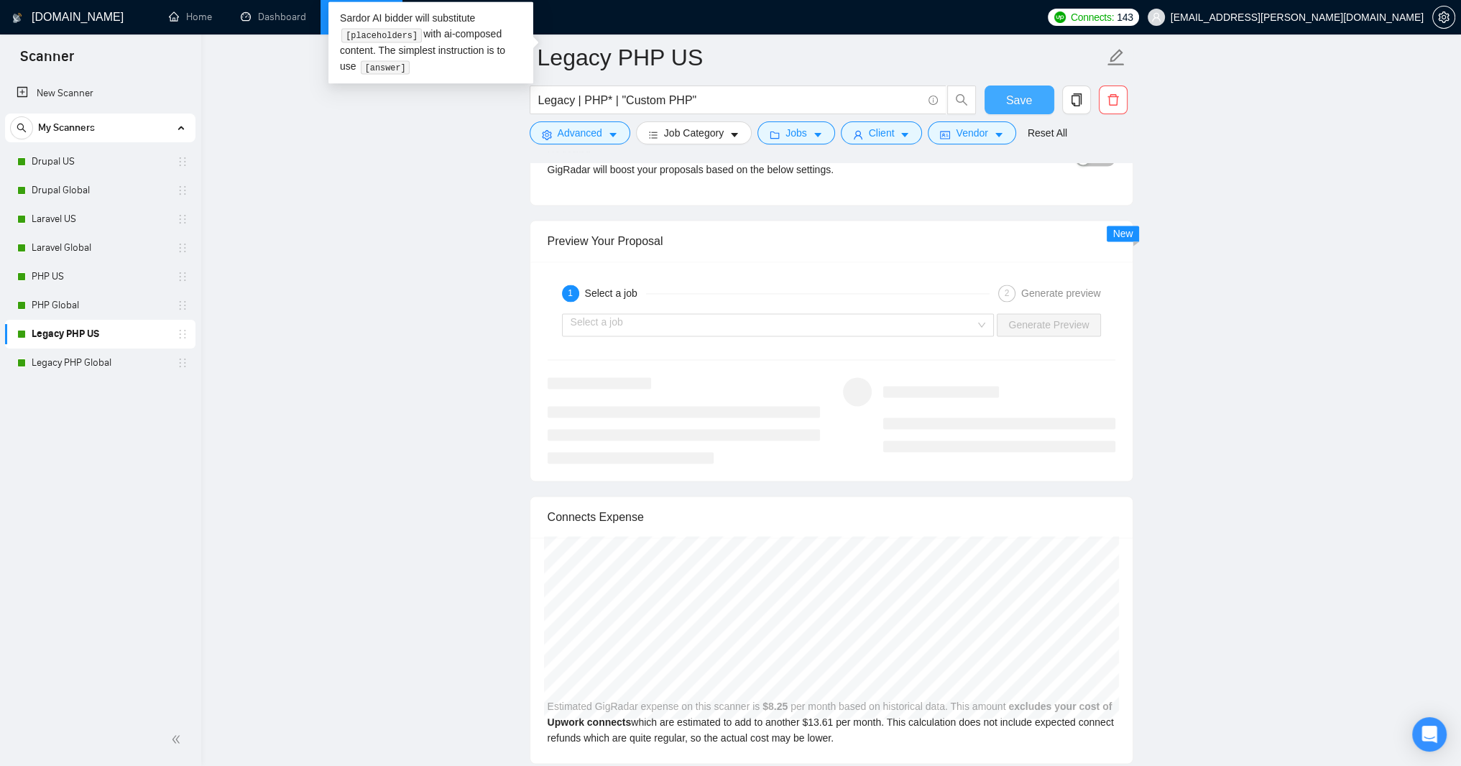
type textarea "﻿​[Based on the provided context, craft a positive, human-like response that ad…"
click at [1032, 91] on span "Save" at bounding box center [1019, 100] width 26 height 18
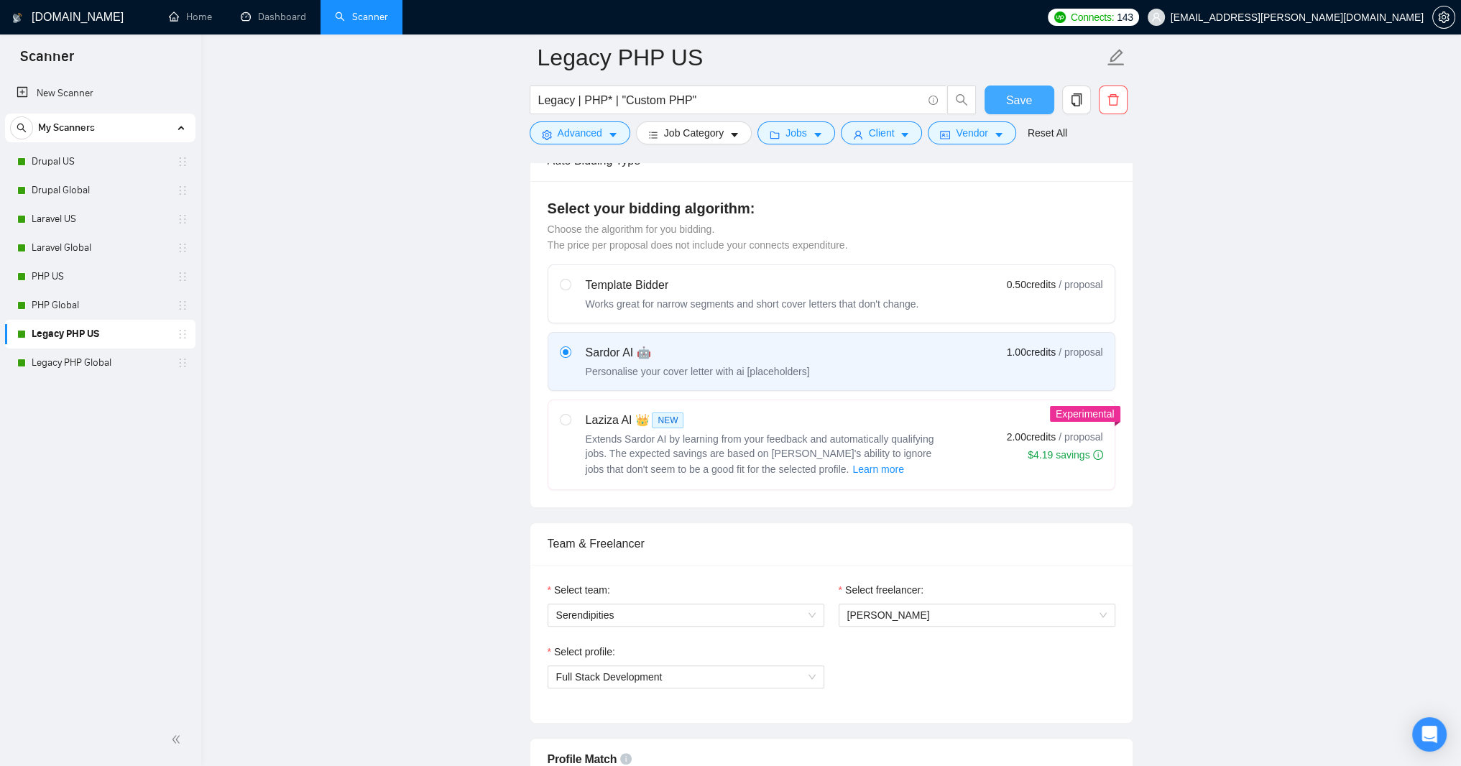
scroll to position [431, 0]
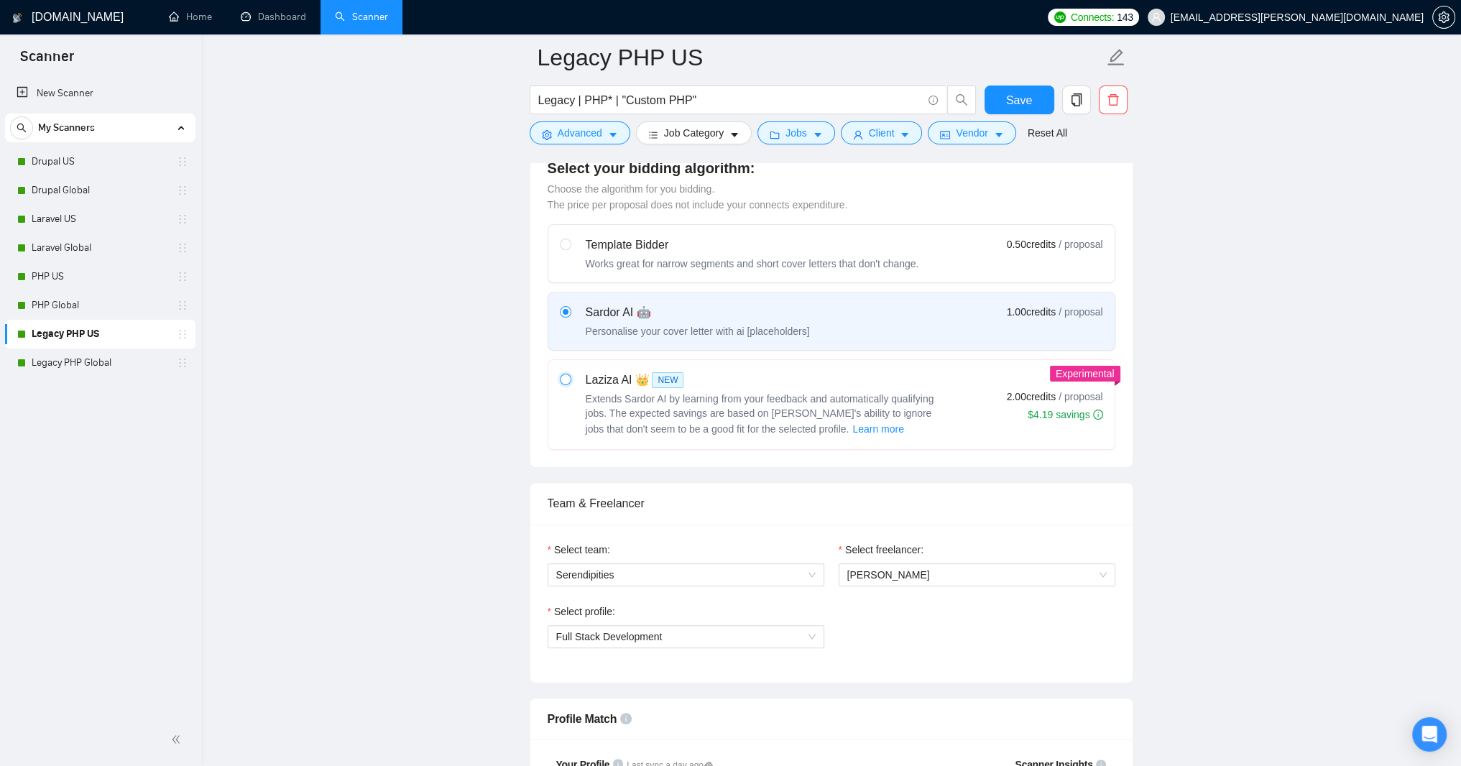
click at [568, 384] on input "radio" at bounding box center [565, 379] width 10 height 10
radio input "true"
radio input "false"
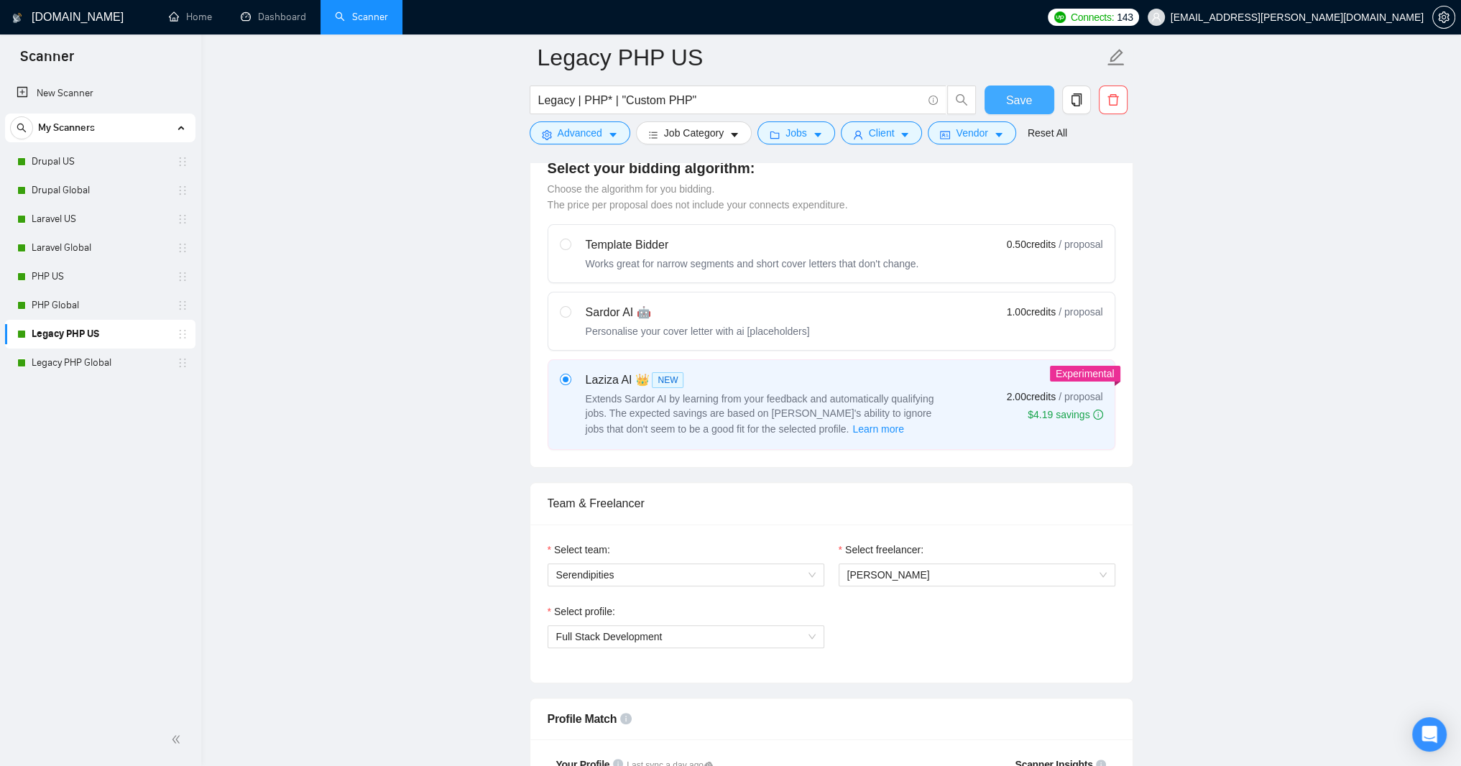
click at [1013, 93] on span "Save" at bounding box center [1019, 100] width 26 height 18
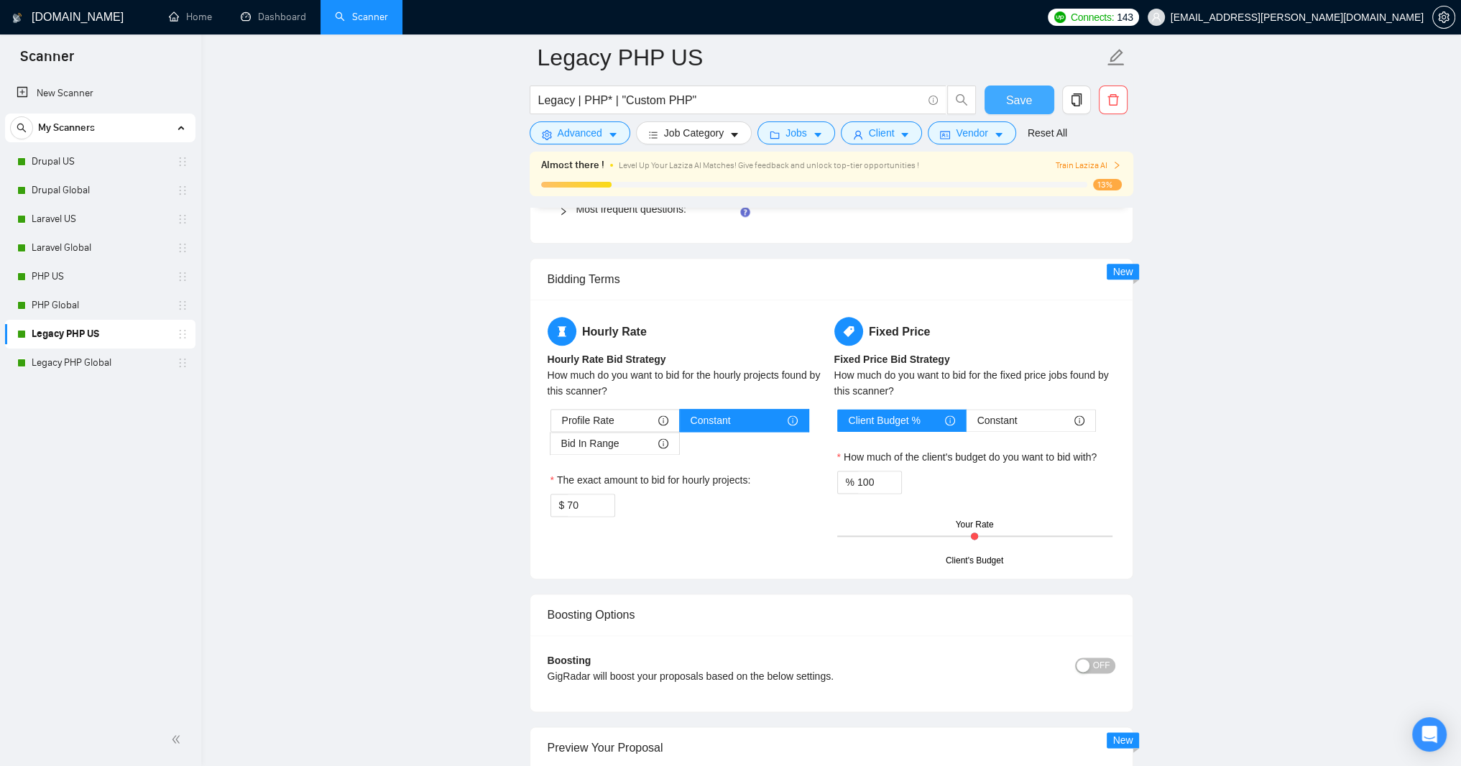
scroll to position [2415, 0]
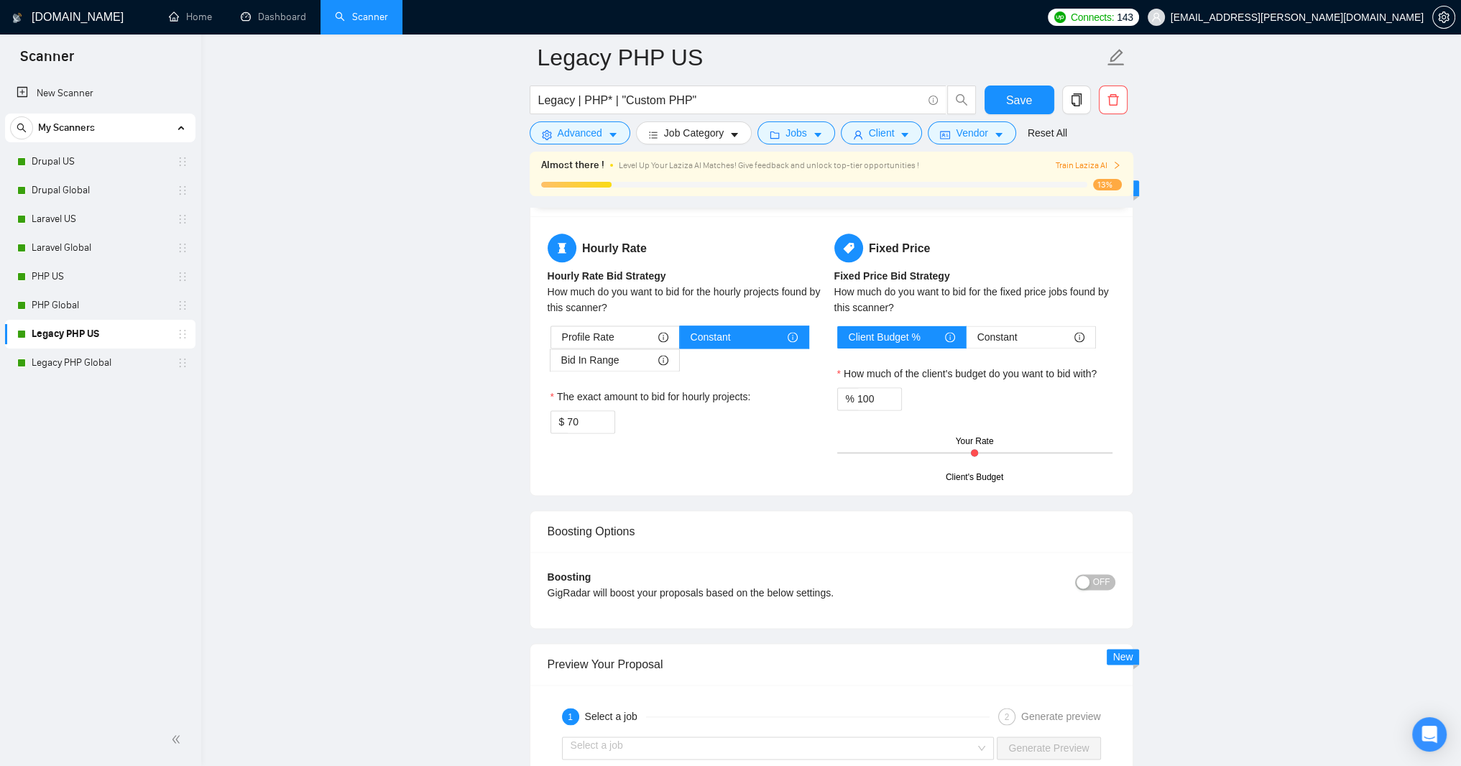
drag, startPoint x: 1109, startPoint y: 563, endPoint x: 1107, endPoint y: 572, distance: 9.5
click at [1112, 160] on div "Default answer template: ﻿​[Based on the provided context, craft a positive, hu…" at bounding box center [831, 86] width 602 height 145
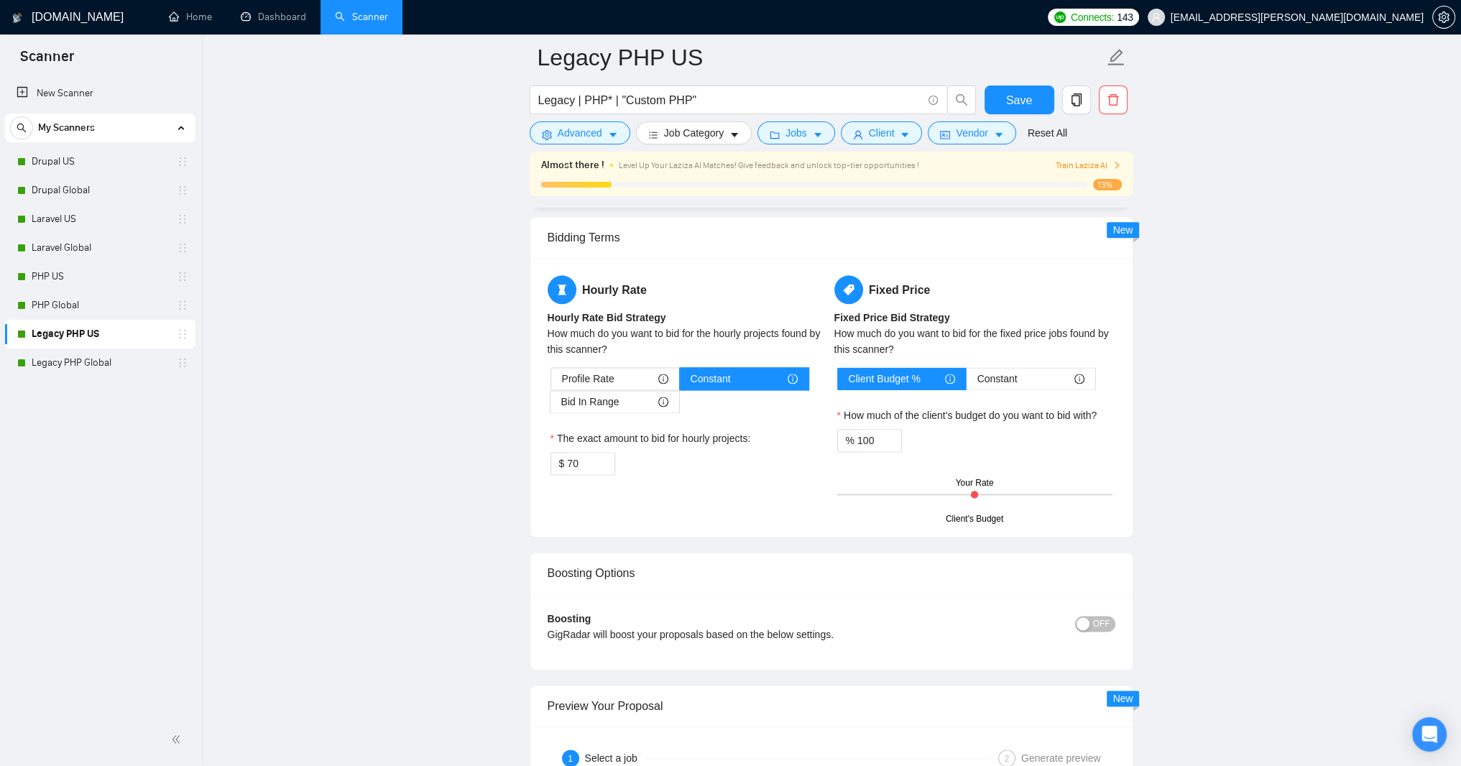
drag, startPoint x: 1112, startPoint y: 561, endPoint x: 1110, endPoint y: 591, distance: 30.3
click at [1110, 134] on textarea "﻿​[Based on the provided context, craft a positive, human-like response that ad…" at bounding box center [832, 93] width 568 height 80
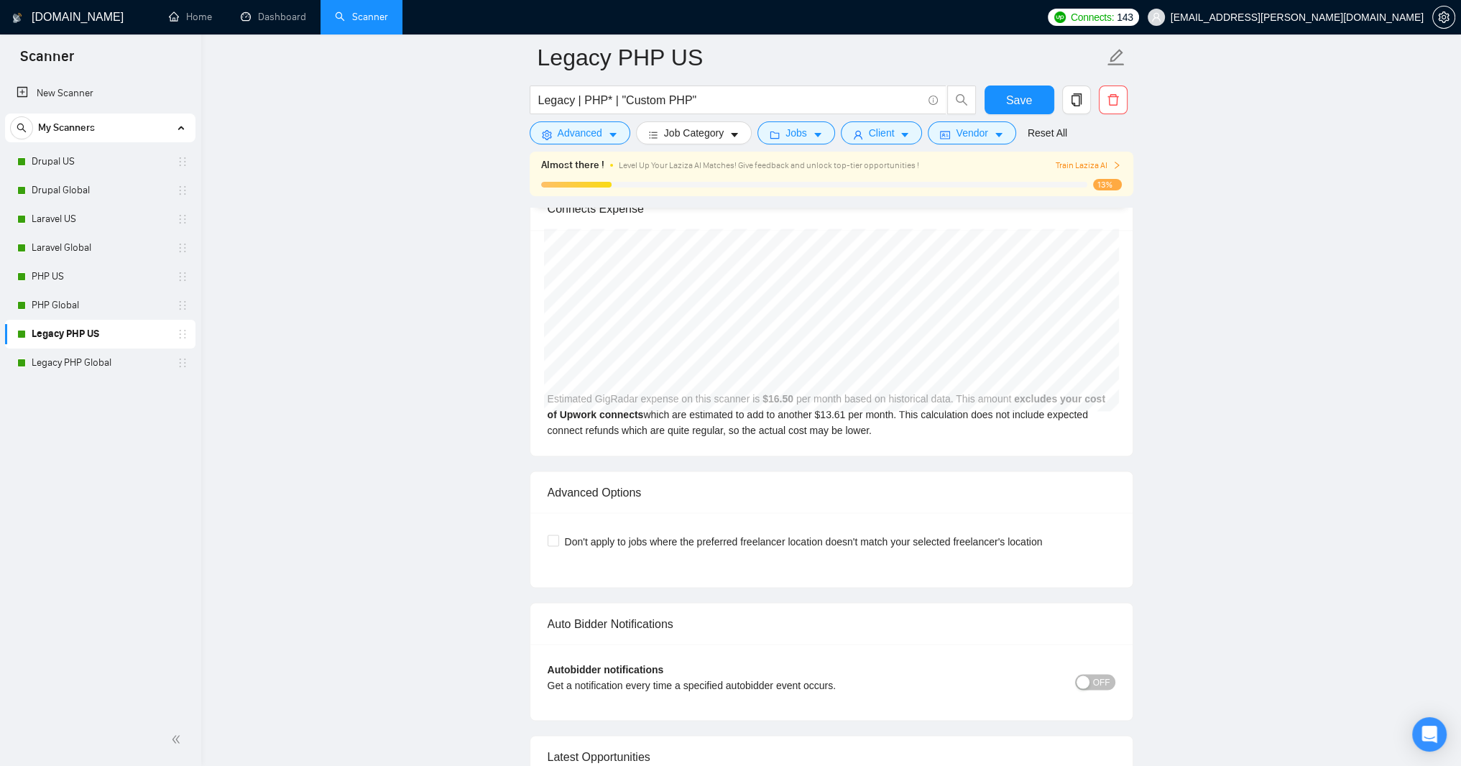
scroll to position [3191, 0]
click at [1006, 101] on span "Save" at bounding box center [1019, 100] width 26 height 18
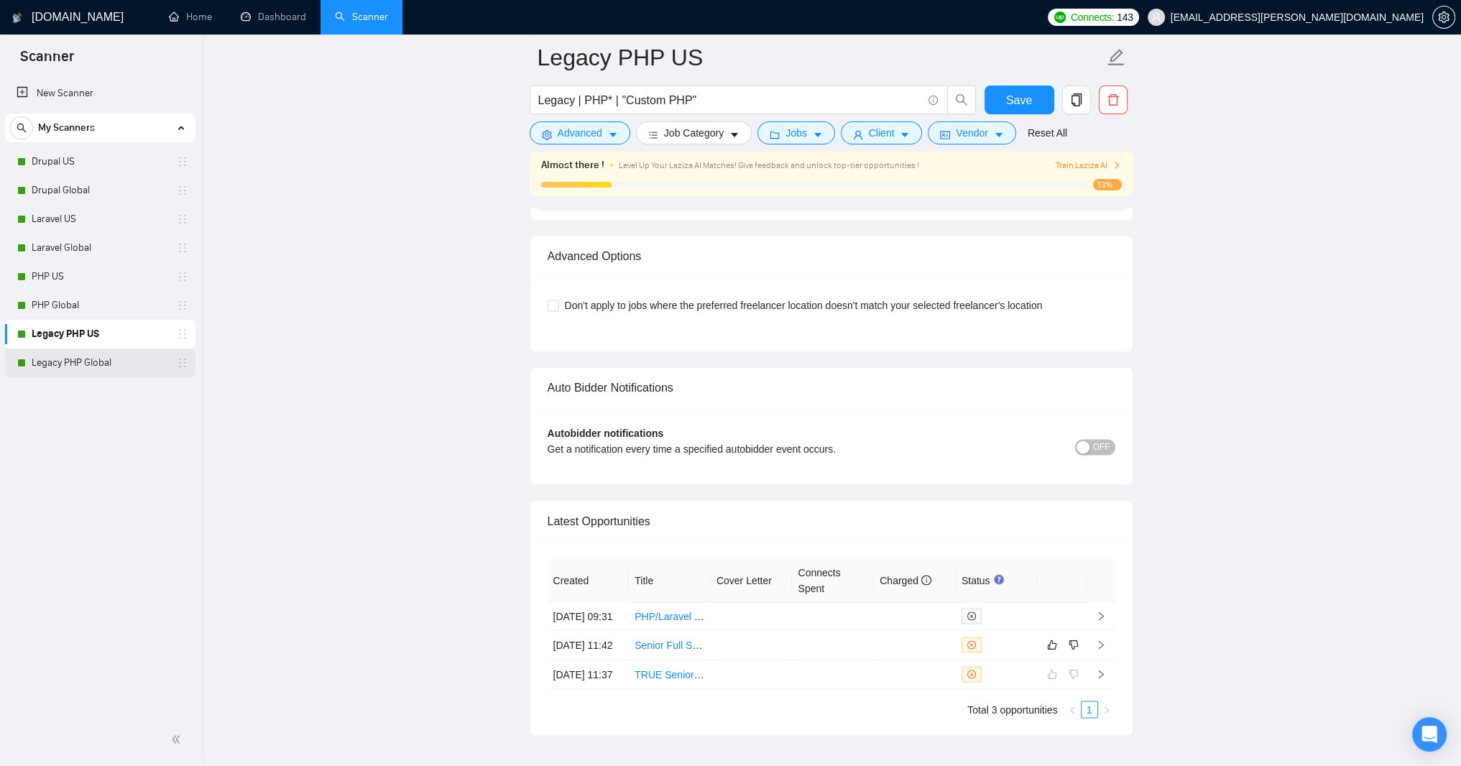
click at [68, 363] on link "Legacy PHP Global" at bounding box center [100, 363] width 137 height 29
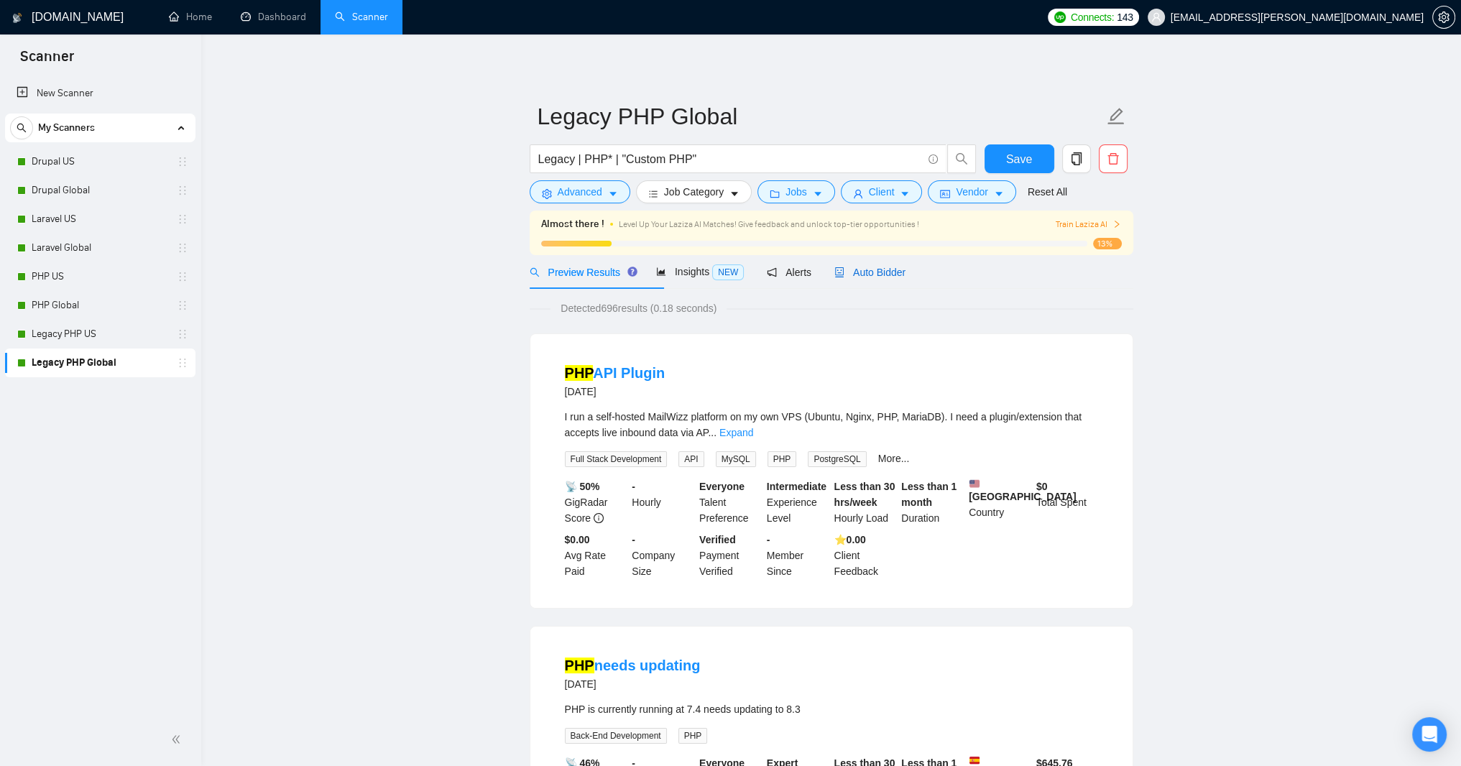
click at [905, 278] on span "Auto Bidder" at bounding box center [869, 272] width 71 height 11
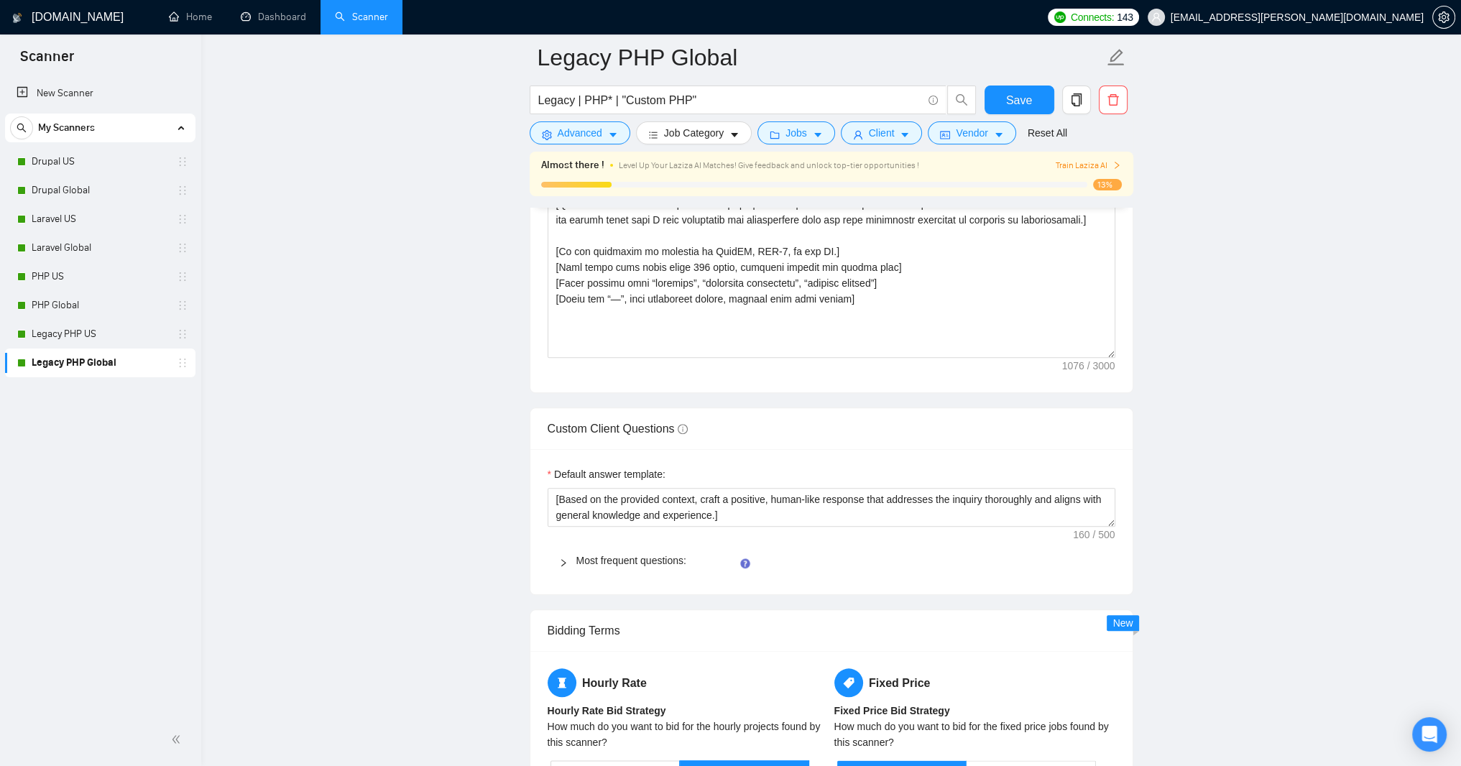
scroll to position [1983, 0]
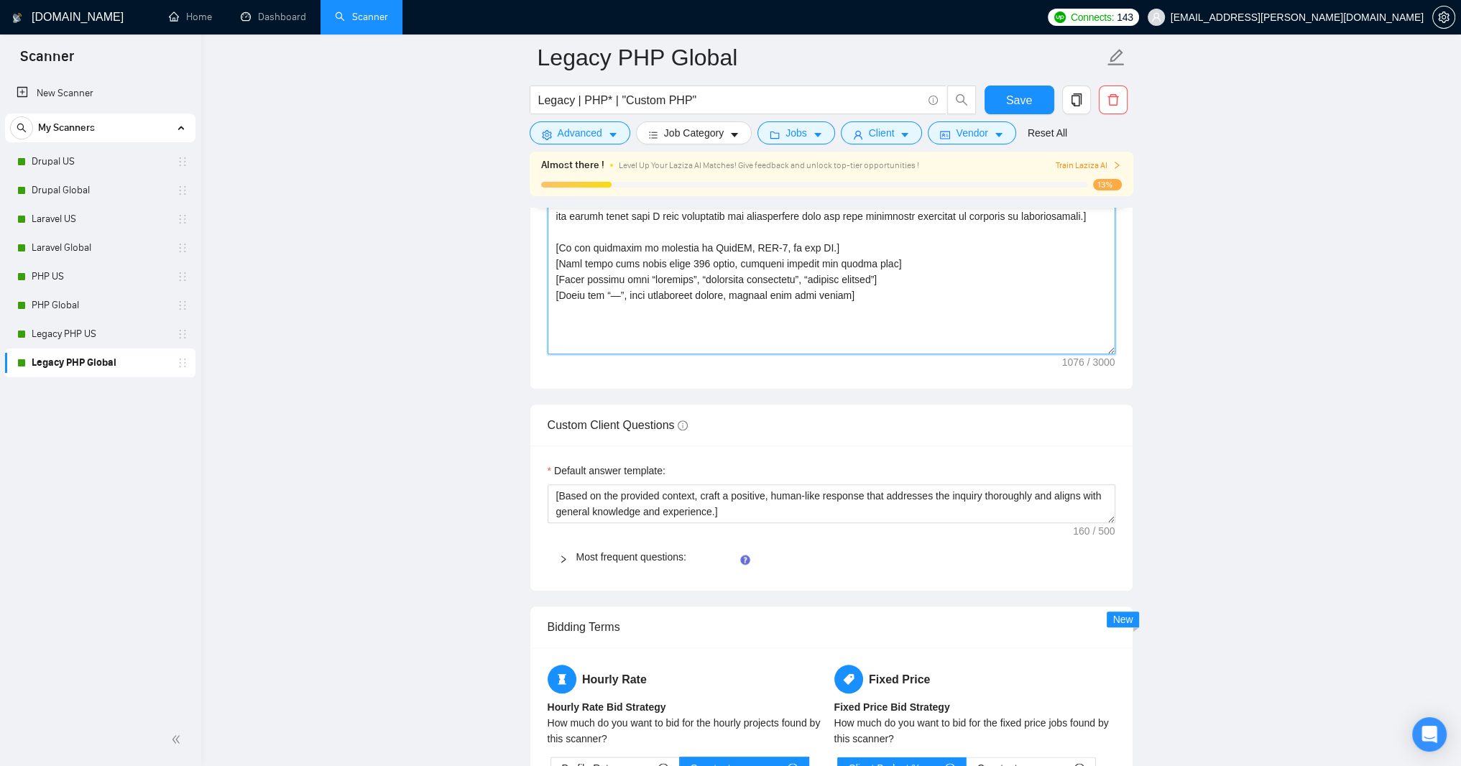
click at [590, 354] on textarea "Cover letter template:" at bounding box center [832, 192] width 568 height 323
paste textarea "lore! Ipsum do 77 sitam co ADI-elits doe temporincidi utlaboreet, D magn aliqua…"
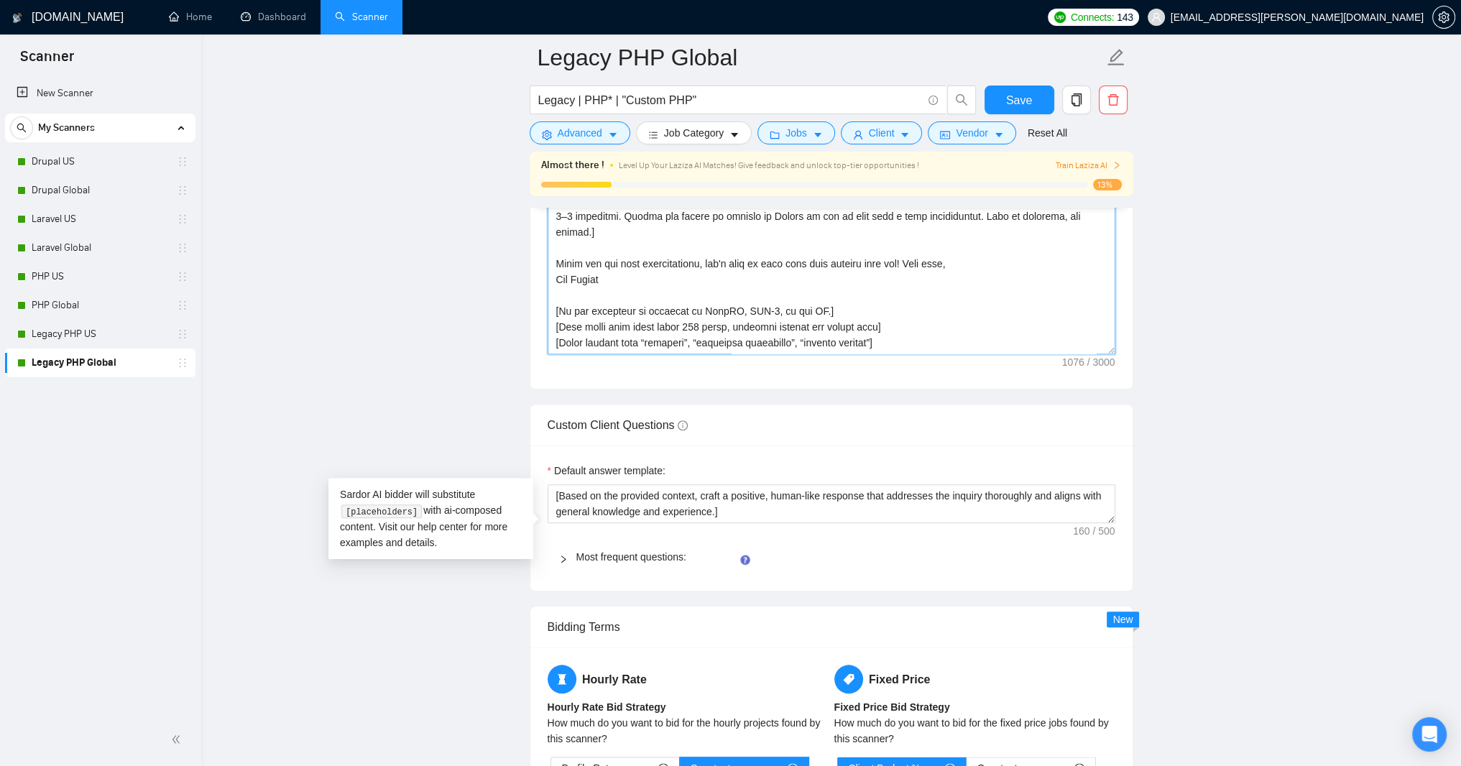
scroll to position [2012, 0]
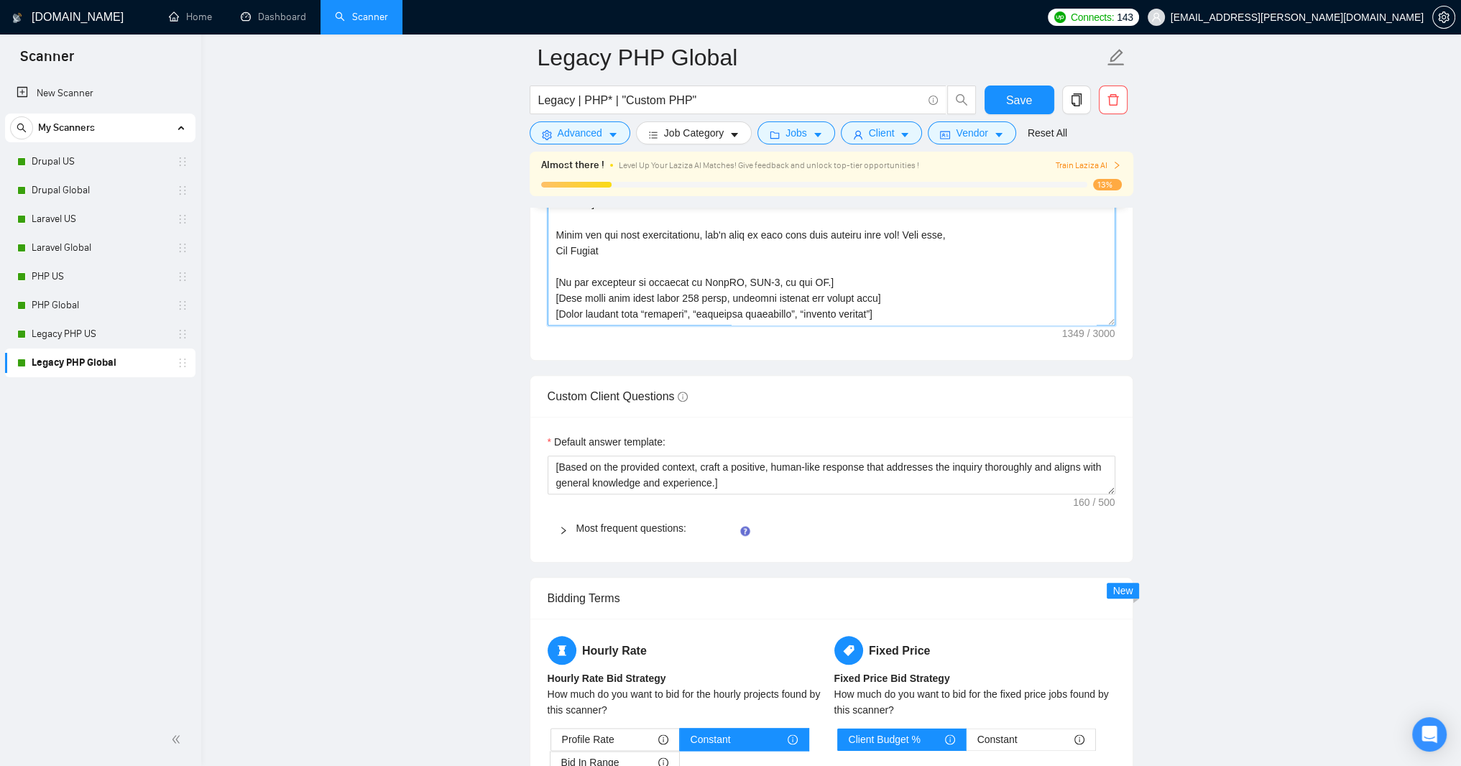
type textarea "Lorem! Ipsum do 35 sitam co ADI-elits doe temporincidi utlaboreet, D magn aliqu…"
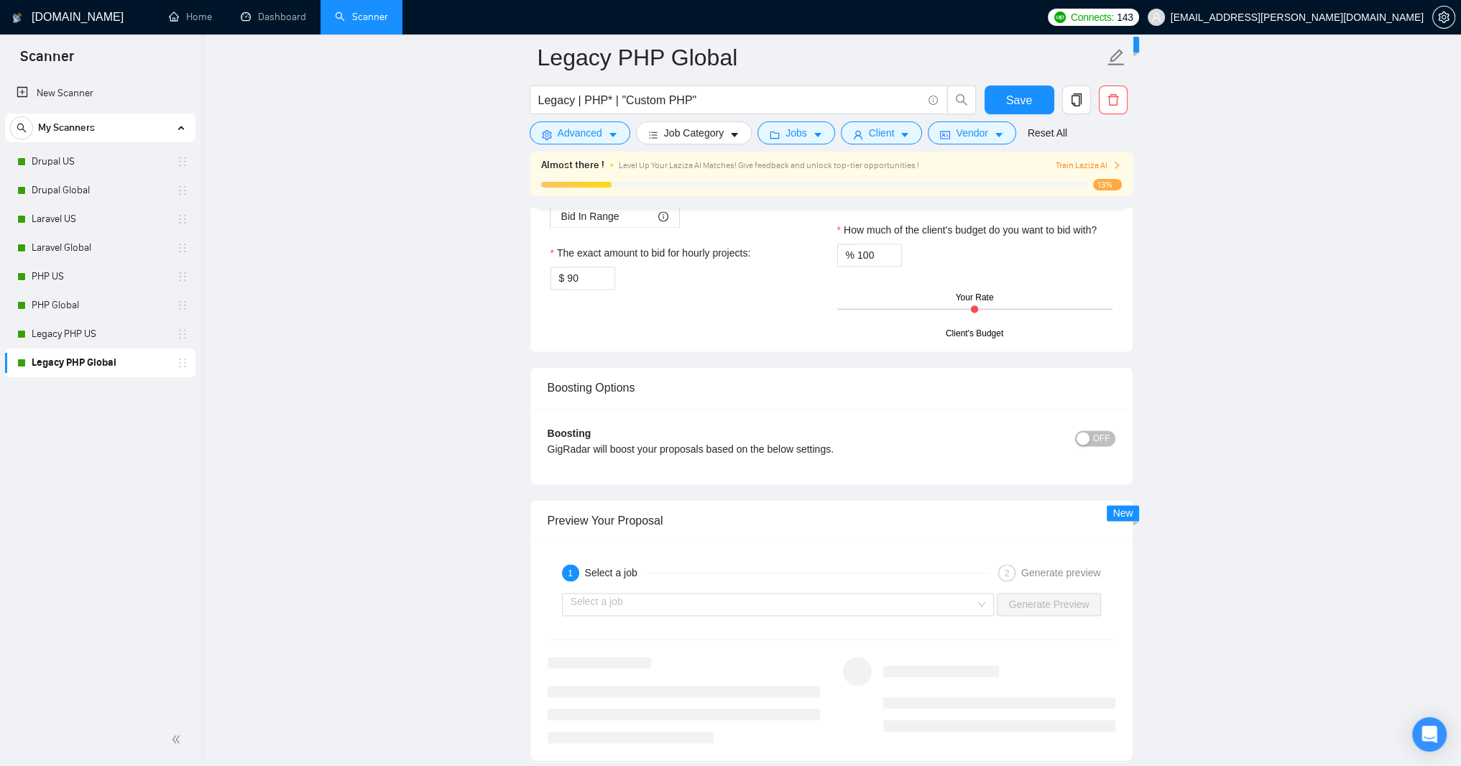
scroll to position [2530, 0]
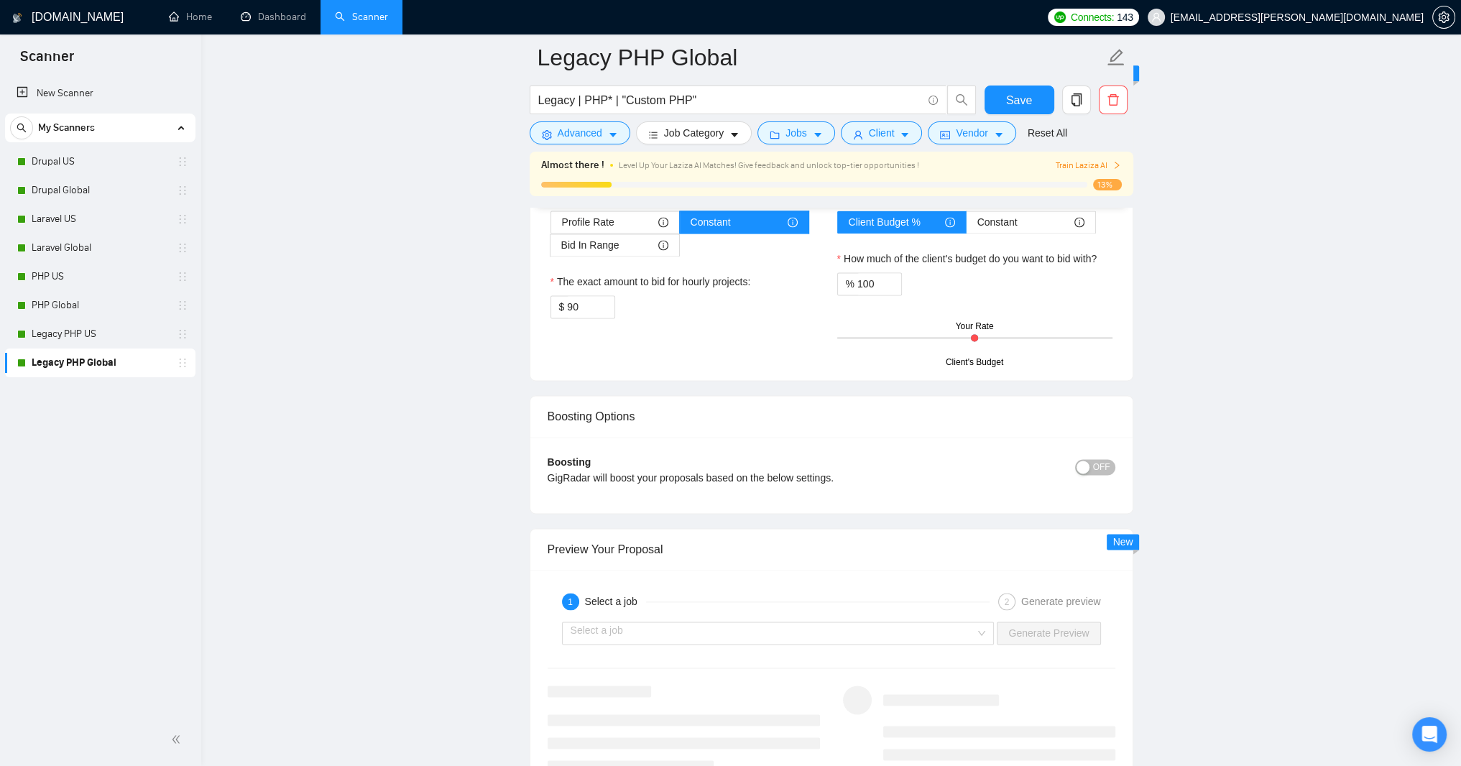
paste textarea "and limit to 400 characters"
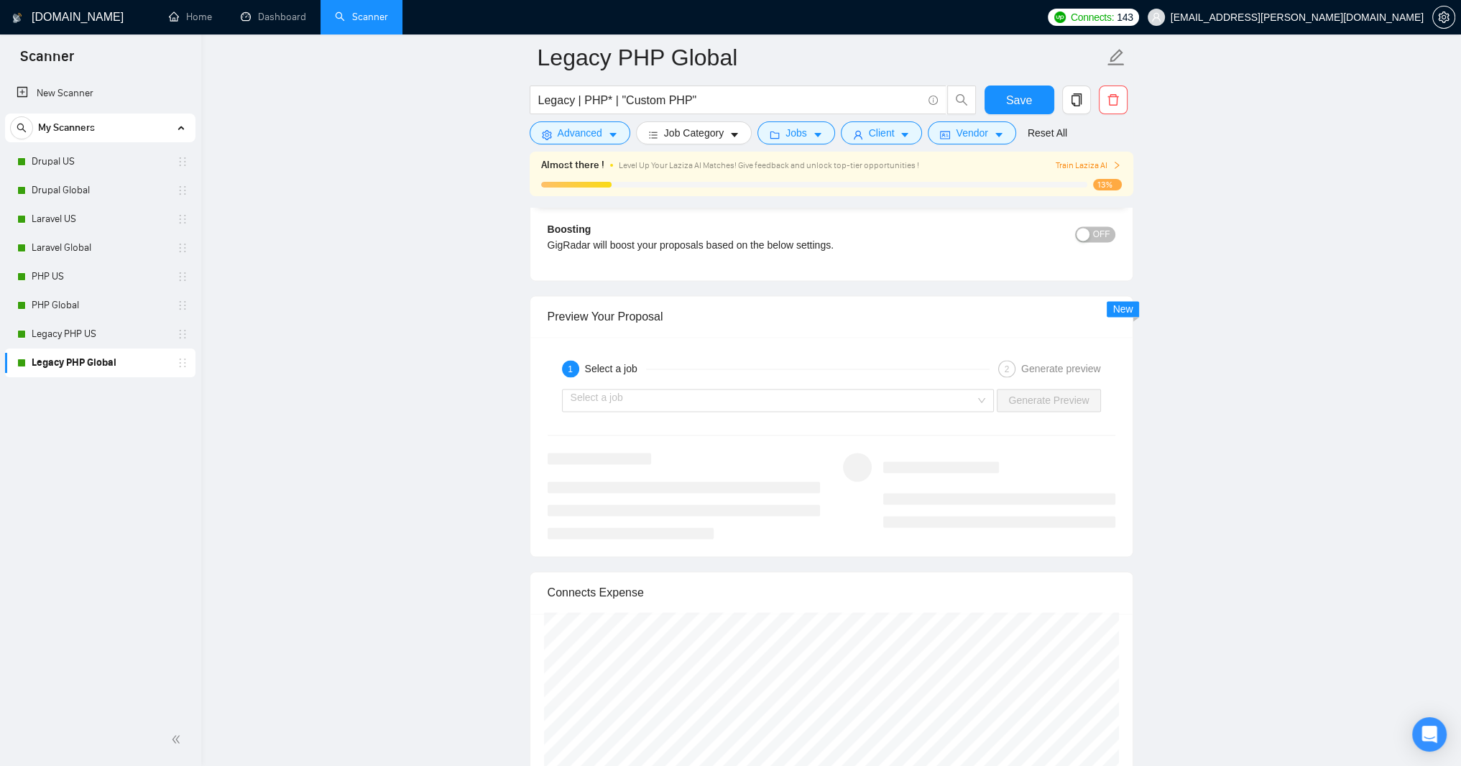
scroll to position [2788, 0]
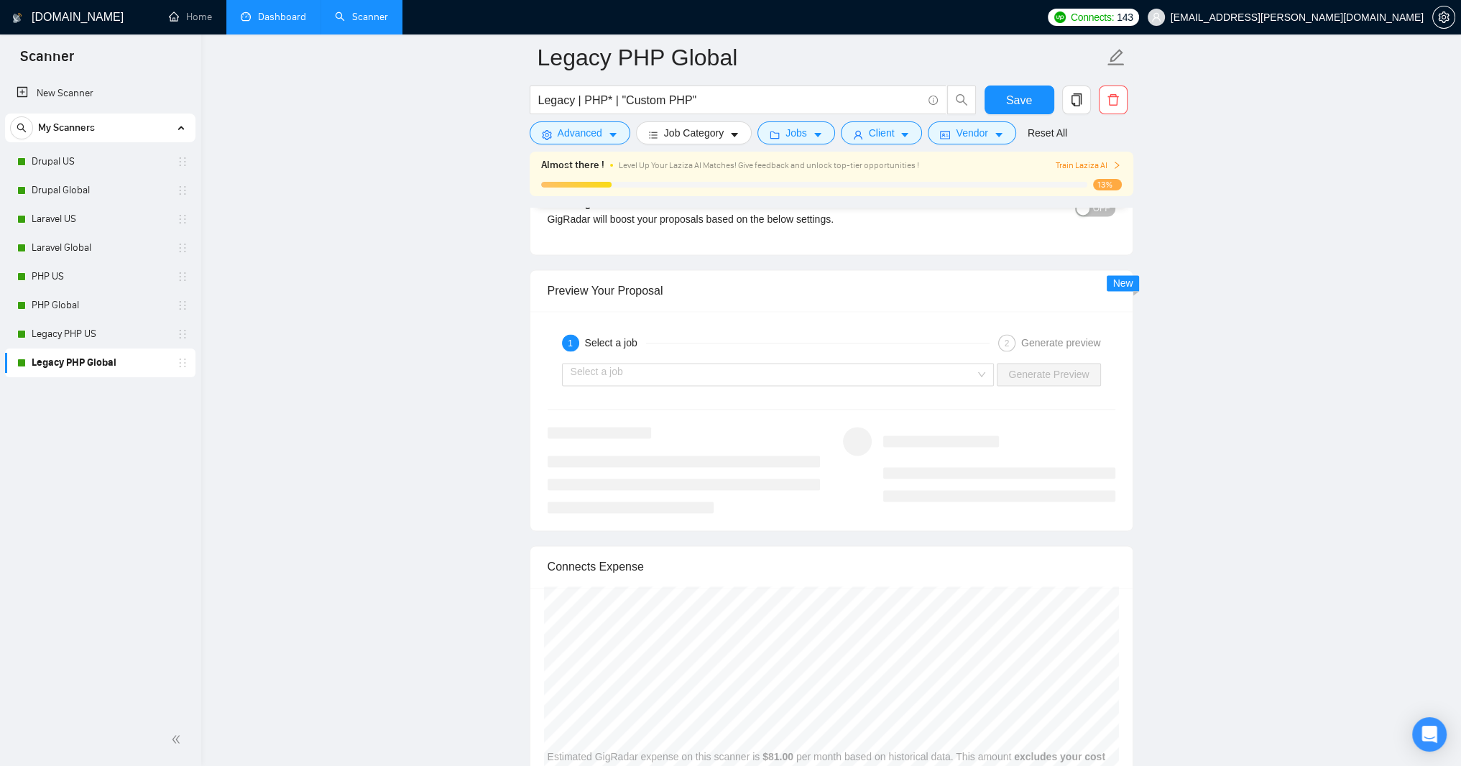
type textarea "﻿​[Based on the provided context, craft a positive, human-like response that ad…"
click at [575, 59] on input "90" at bounding box center [590, 48] width 47 height 22
type input "70"
click at [1025, 101] on span "Save" at bounding box center [1019, 100] width 26 height 18
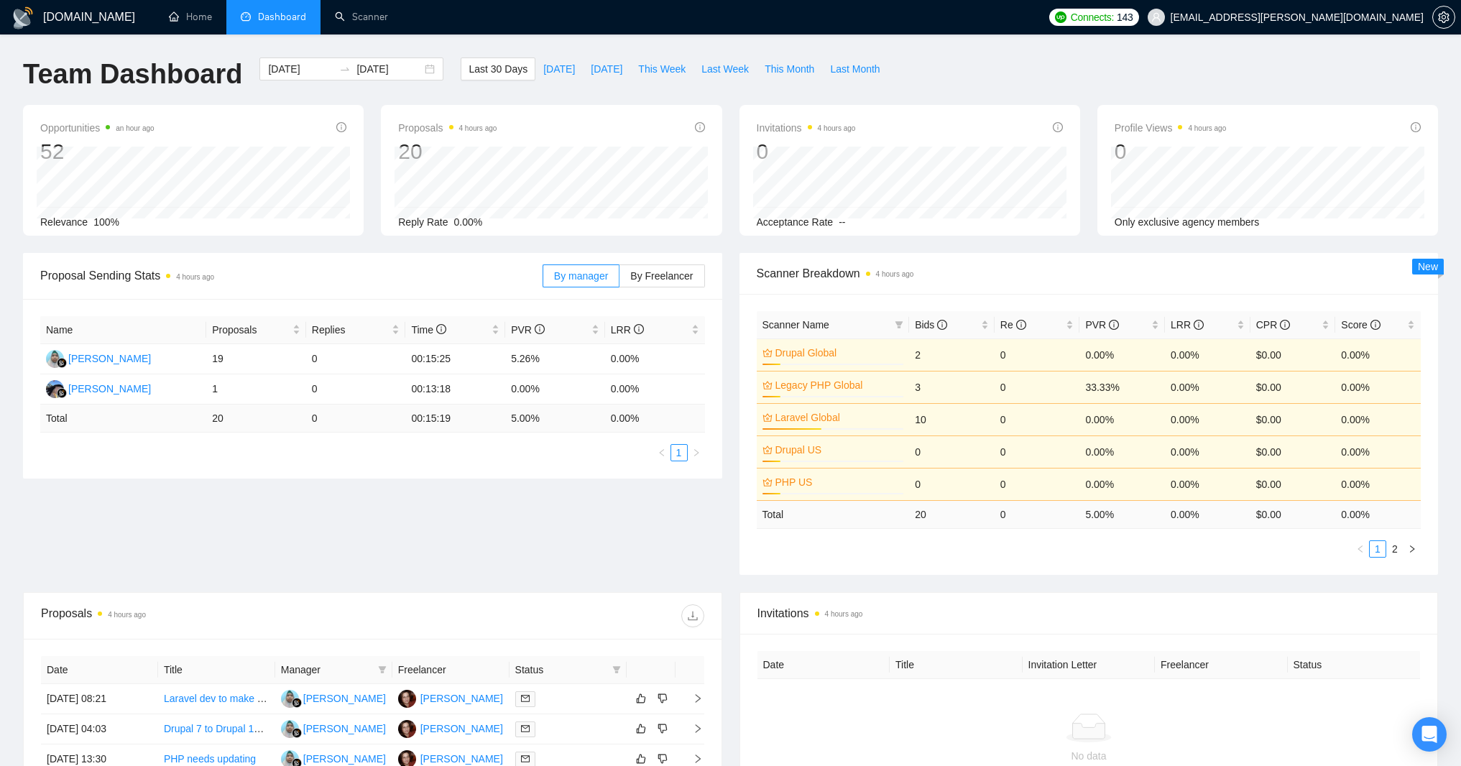
scroll to position [604, 0]
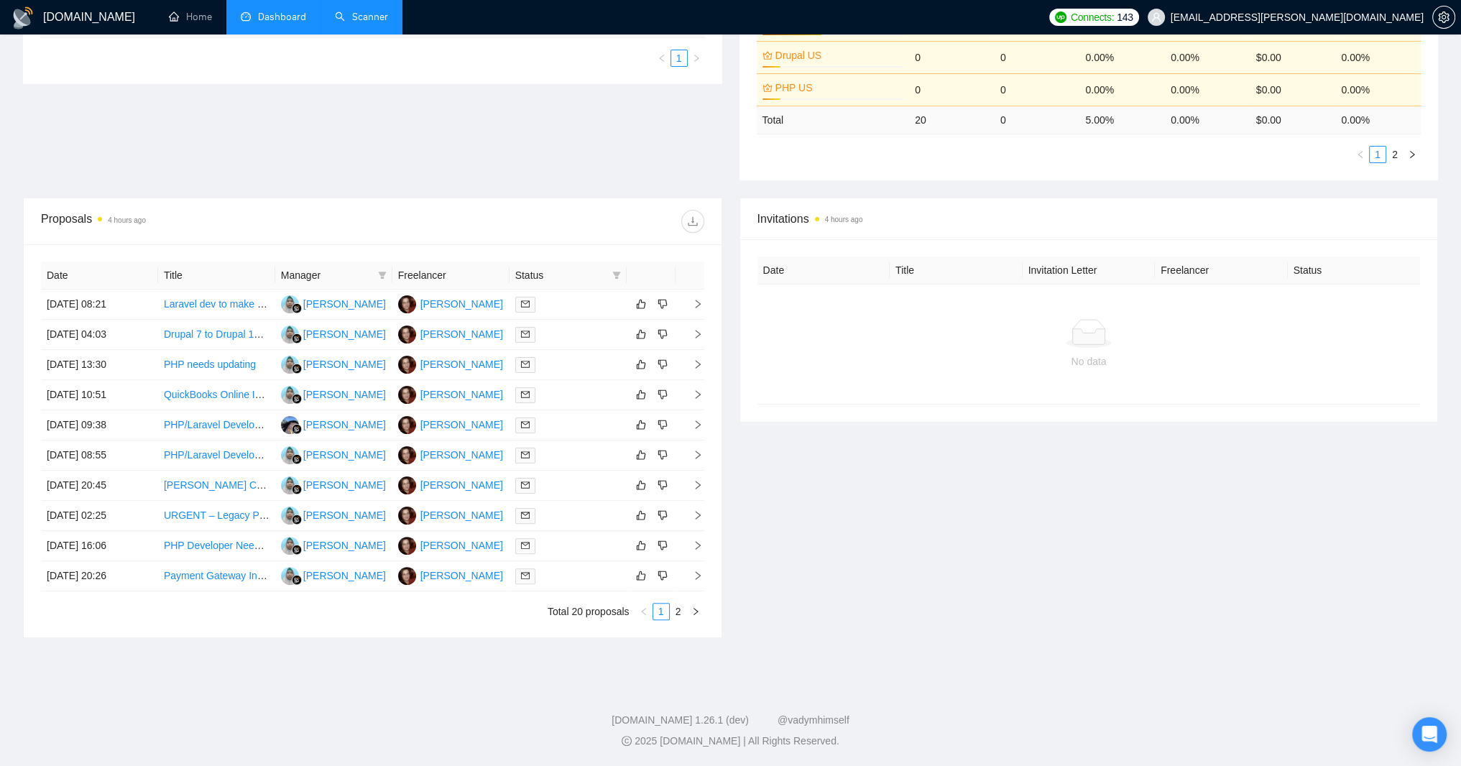
click at [388, 19] on link "Scanner" at bounding box center [361, 17] width 53 height 12
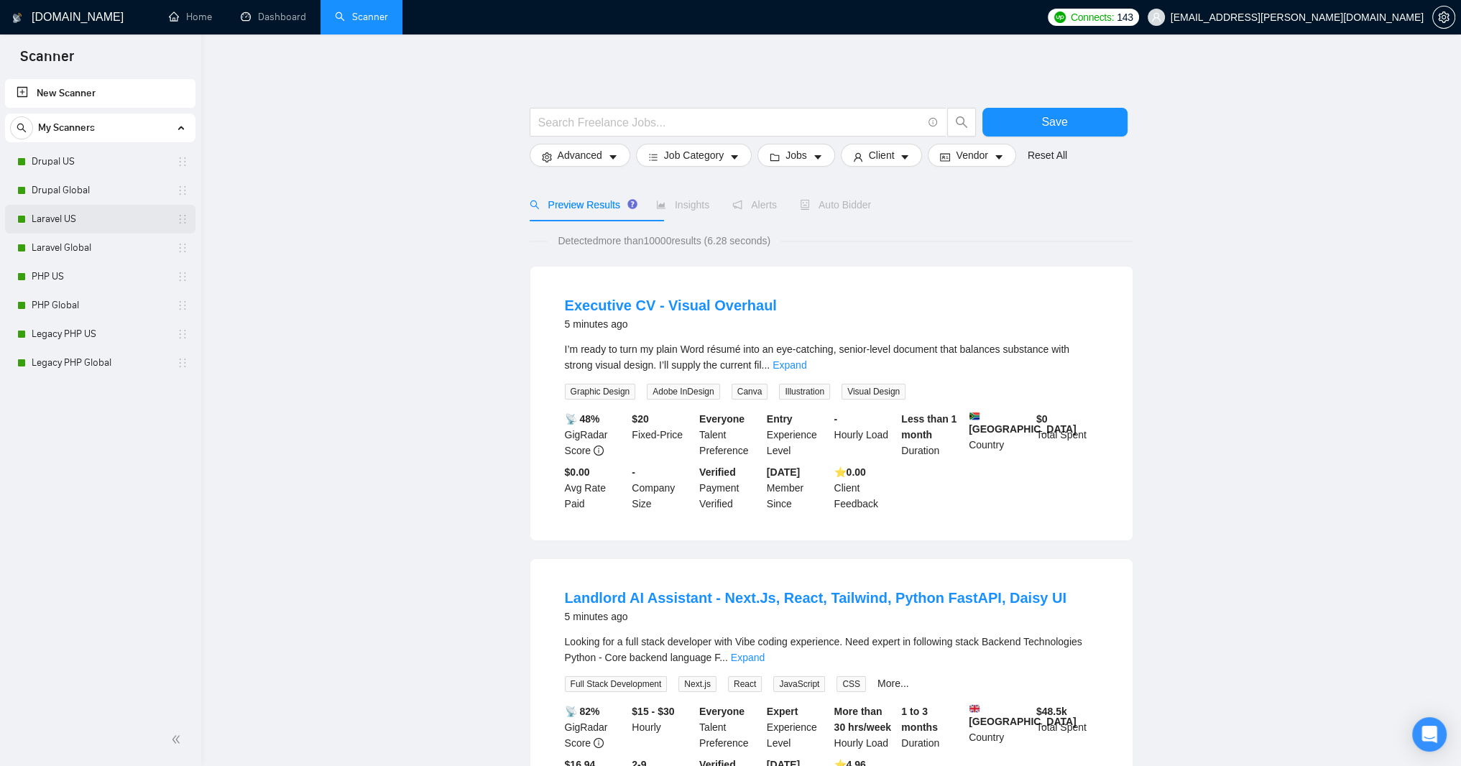
click at [90, 221] on link "Laravel US" at bounding box center [100, 219] width 137 height 29
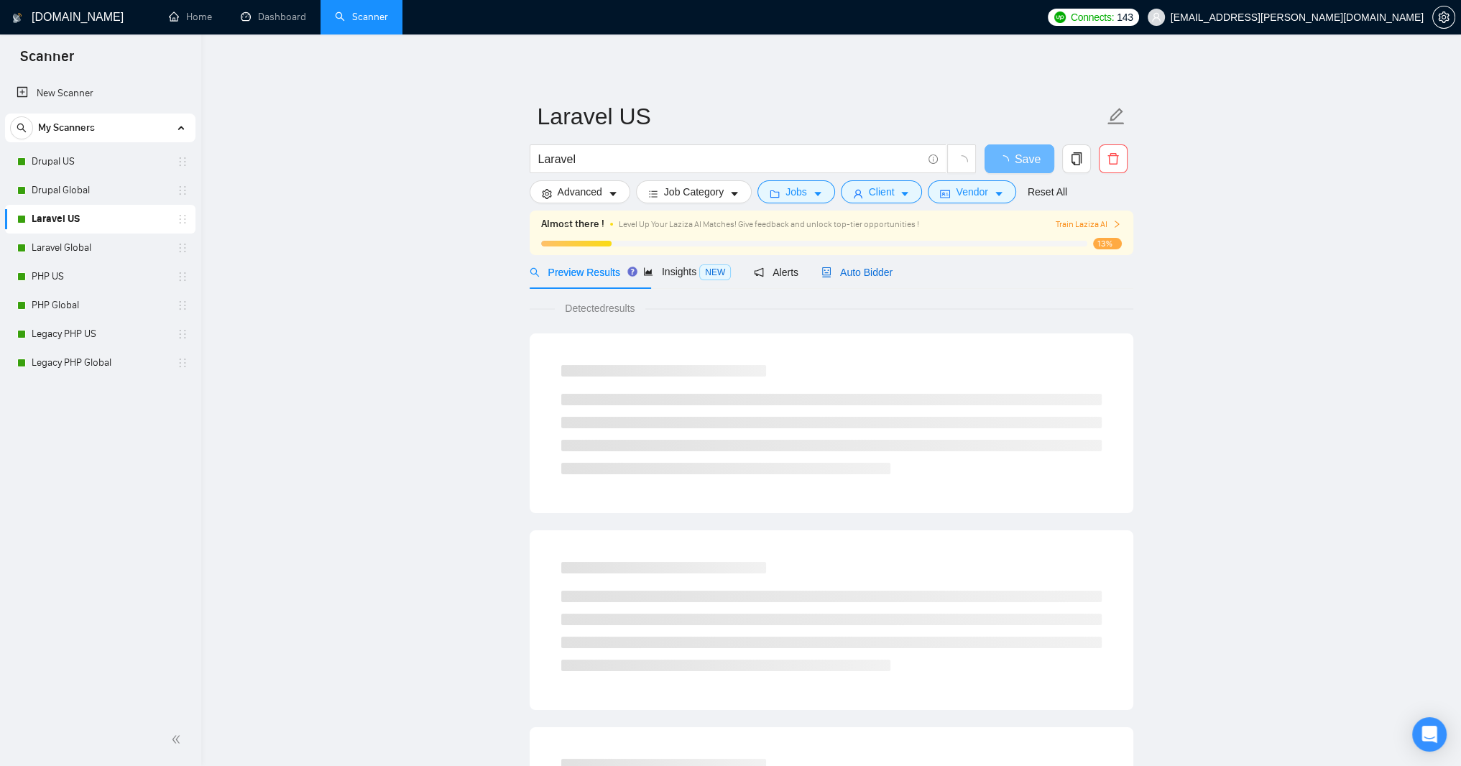
click at [893, 278] on span "Auto Bidder" at bounding box center [856, 272] width 71 height 11
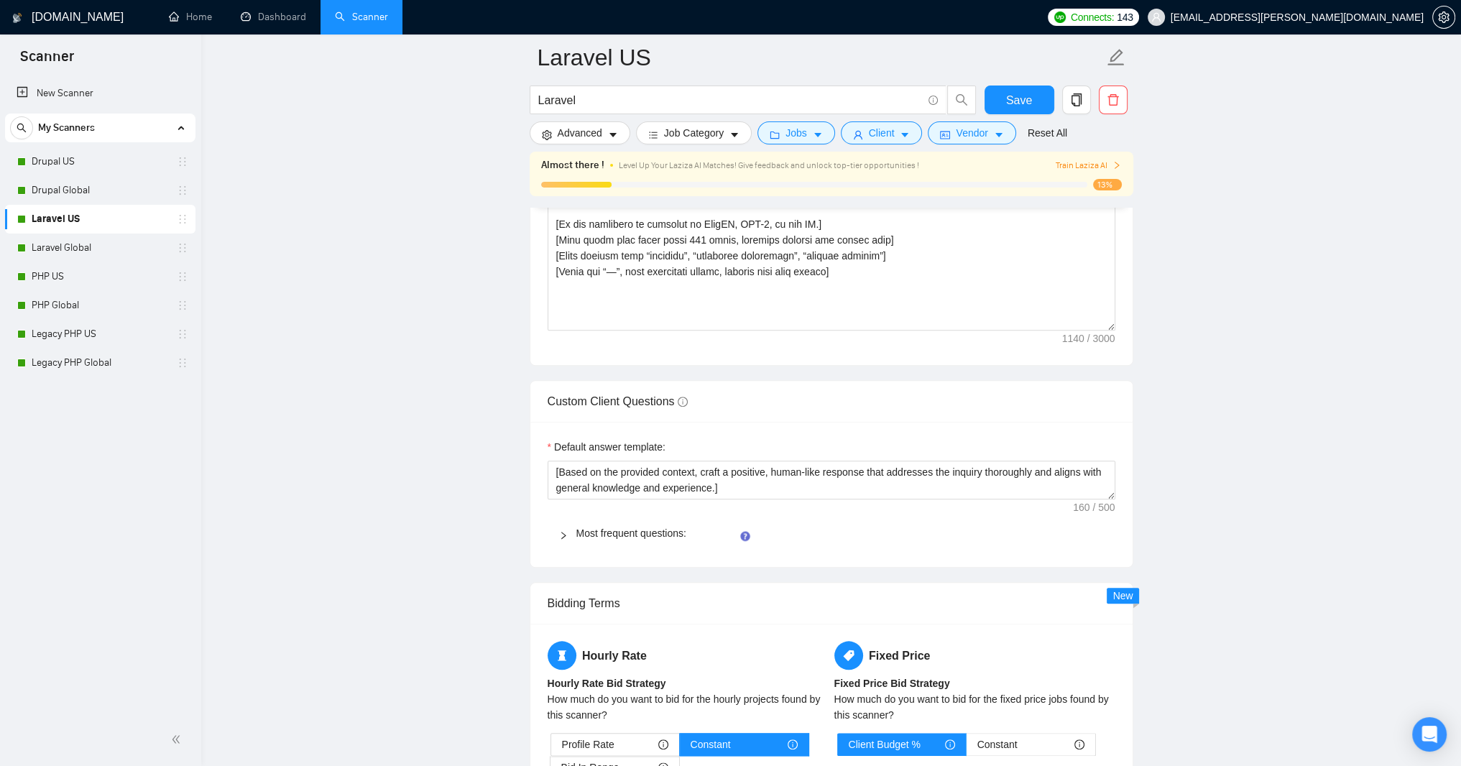
scroll to position [1983, 0]
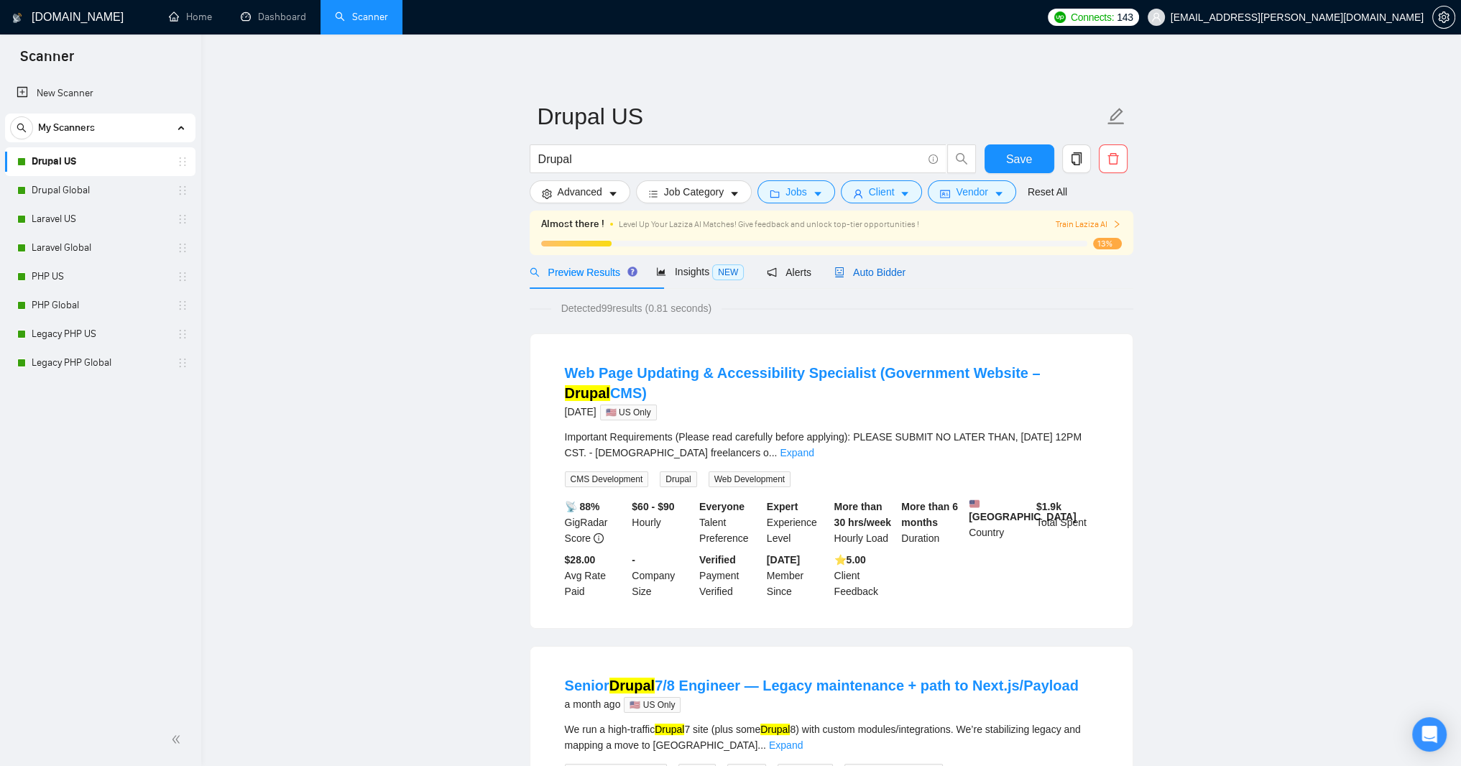
drag, startPoint x: 958, startPoint y: 361, endPoint x: 954, endPoint y: 372, distance: 10.9
click at [905, 278] on span "Auto Bidder" at bounding box center [869, 272] width 71 height 11
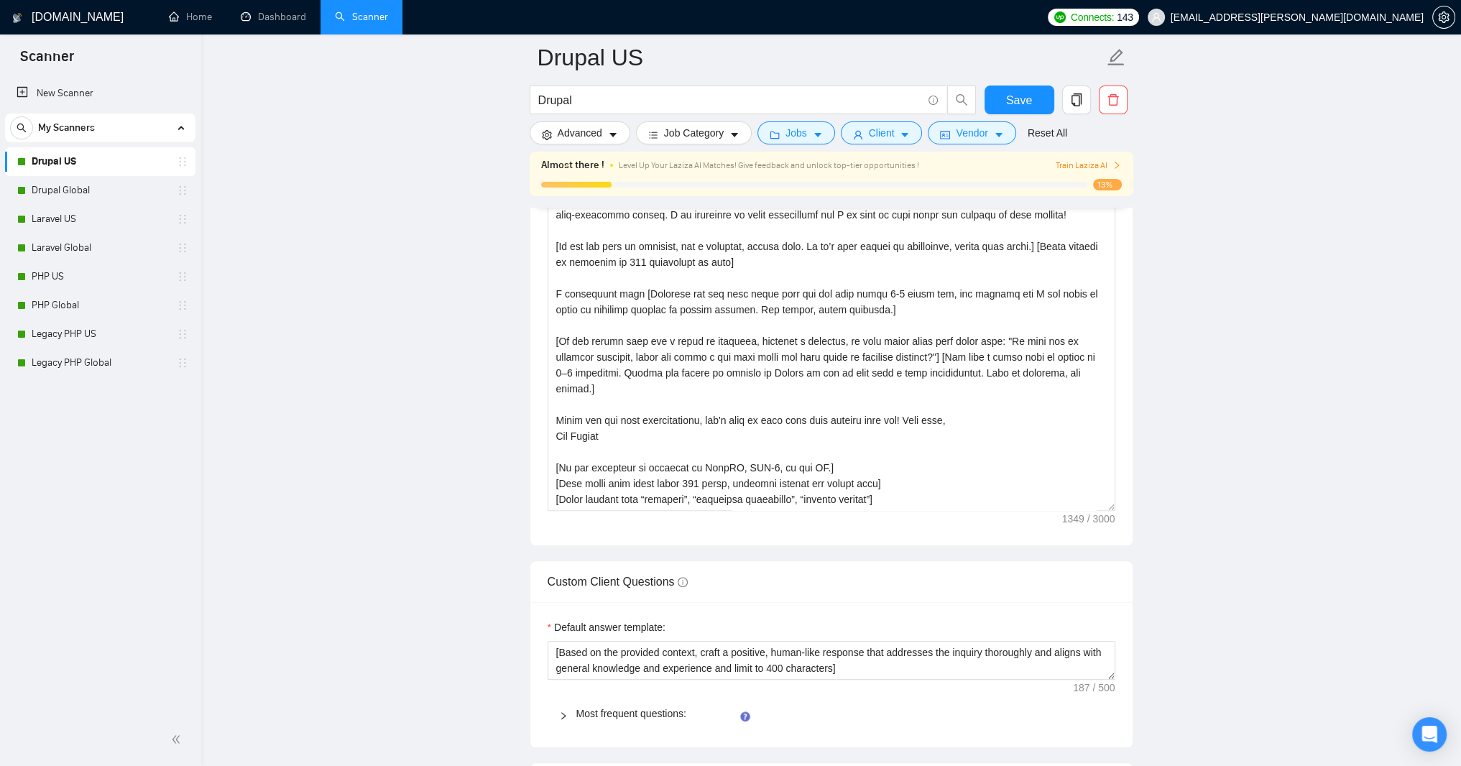
scroll to position [1897, 0]
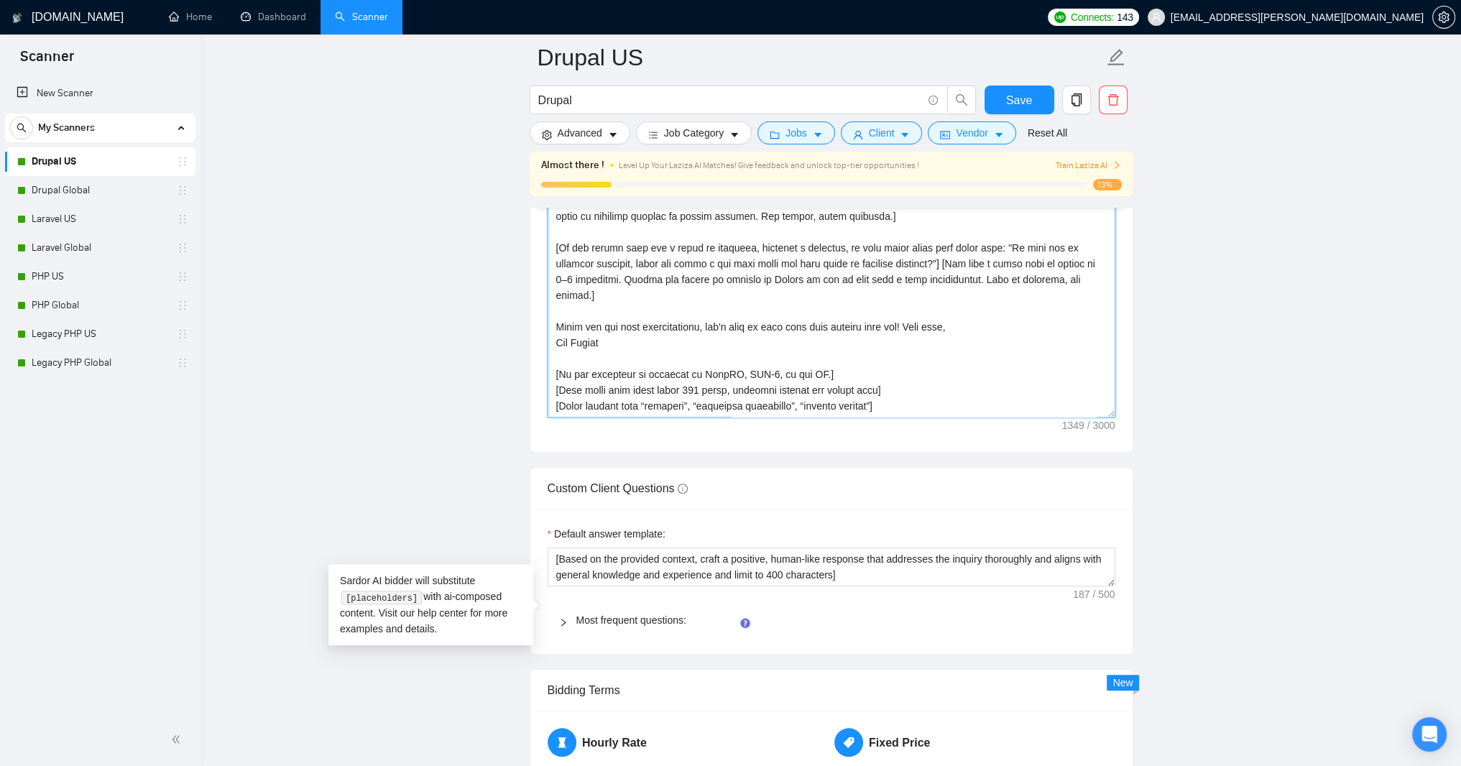
click at [609, 418] on textarea "Cover letter template:" at bounding box center [832, 255] width 568 height 323
click at [469, 327] on main "Drupal US Drupal Save Advanced Job Category Jobs Client Vendor Reset All Almost…" at bounding box center [831, 150] width 1214 height 3980
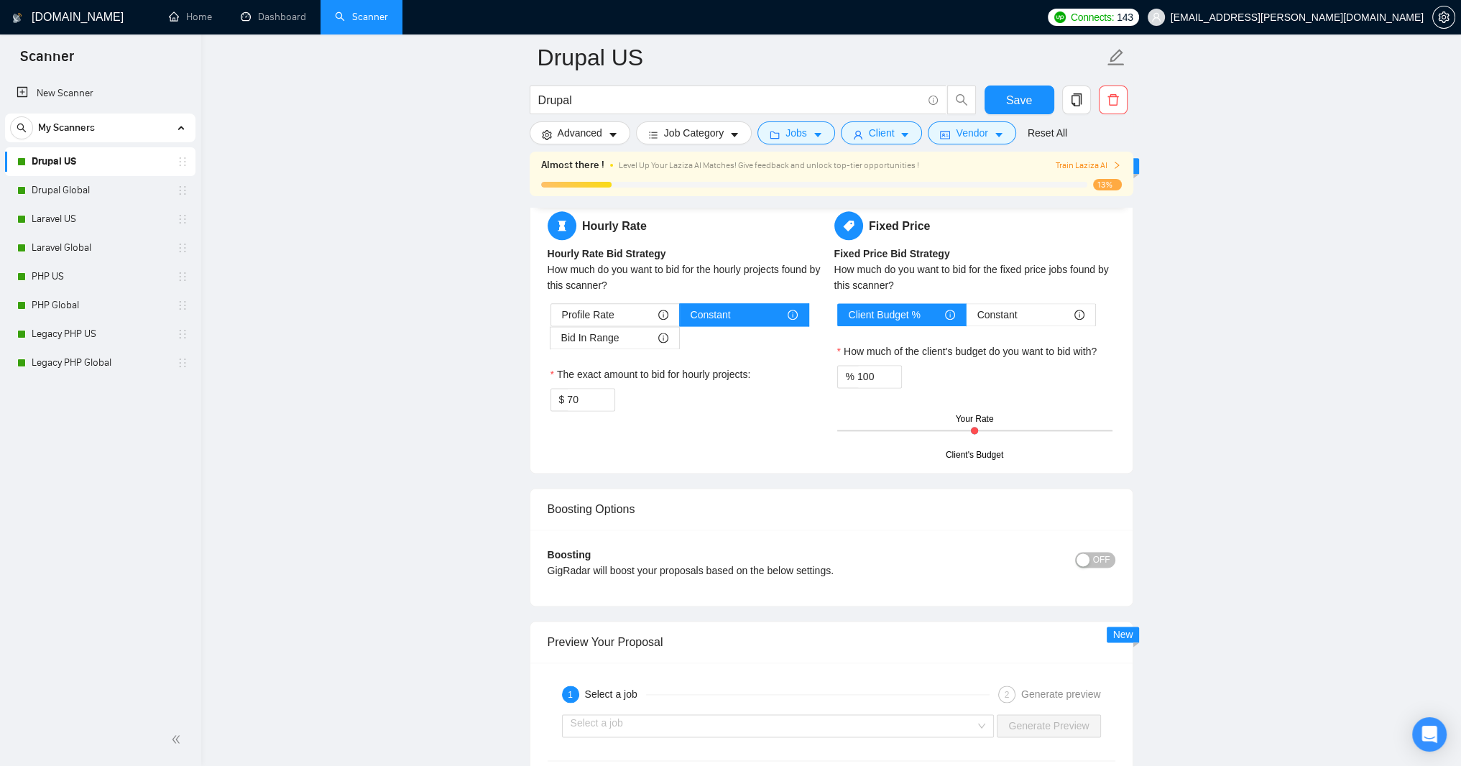
scroll to position [2501, 0]
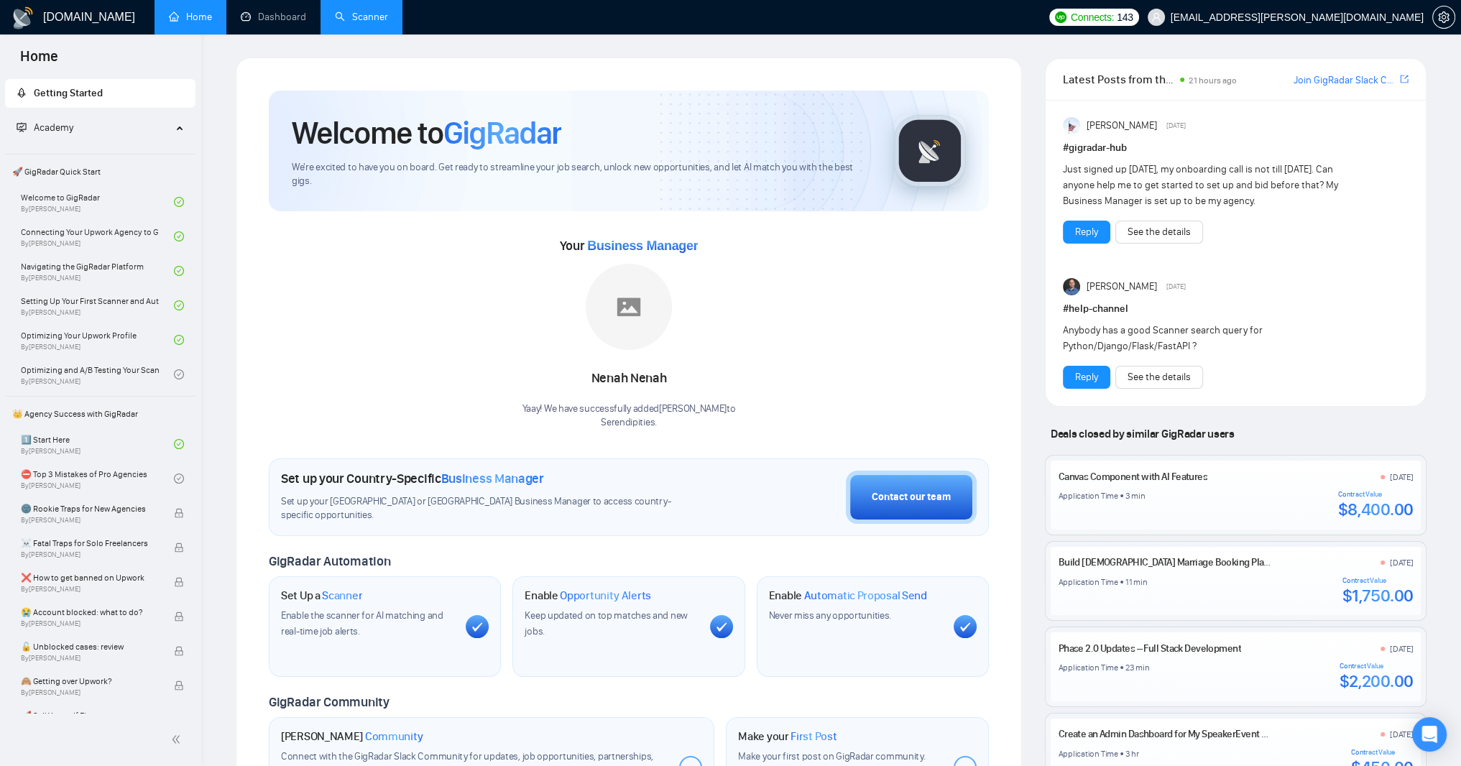
click at [388, 23] on link "Scanner" at bounding box center [361, 17] width 53 height 12
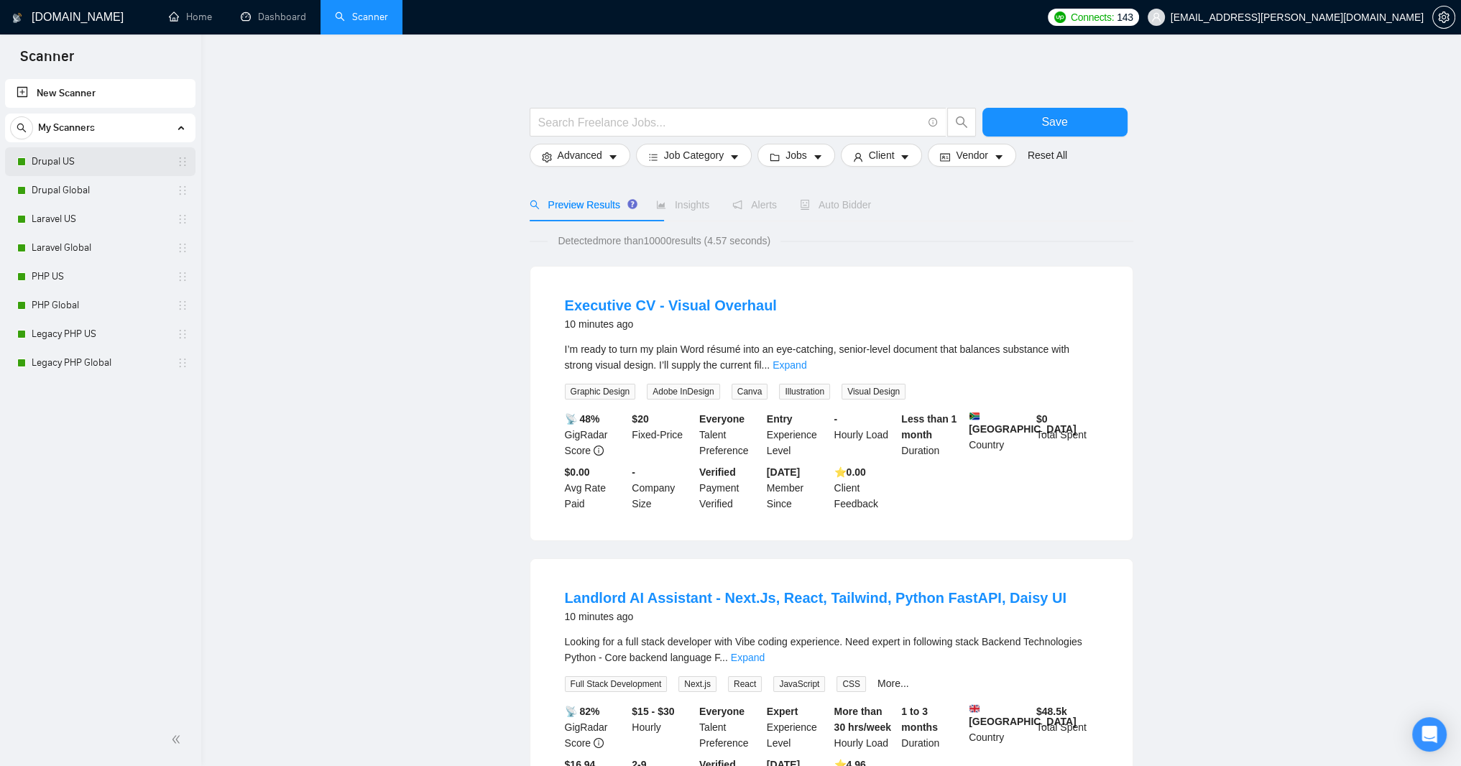
click at [68, 159] on link "Drupal US" at bounding box center [100, 161] width 137 height 29
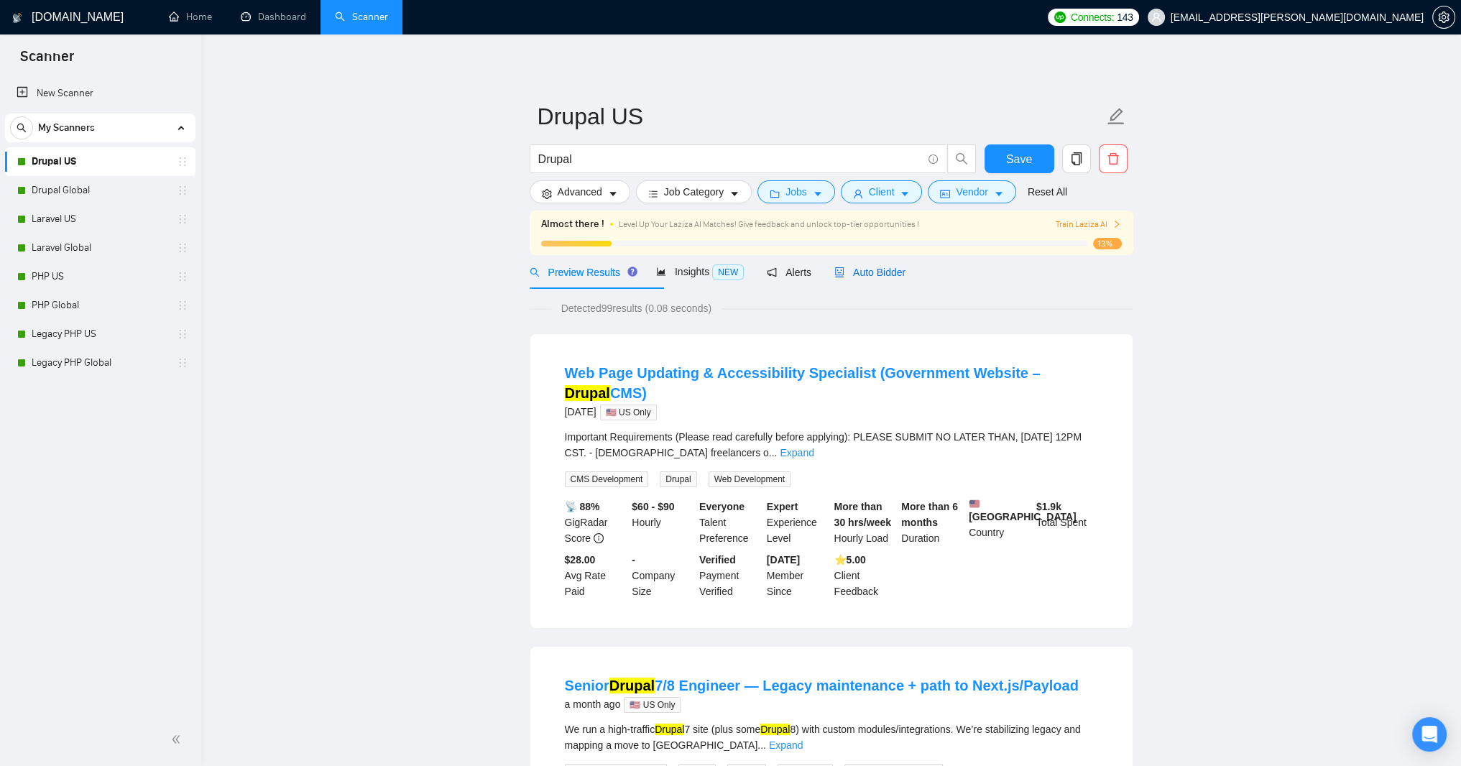
click at [905, 278] on span "Auto Bidder" at bounding box center [869, 272] width 71 height 11
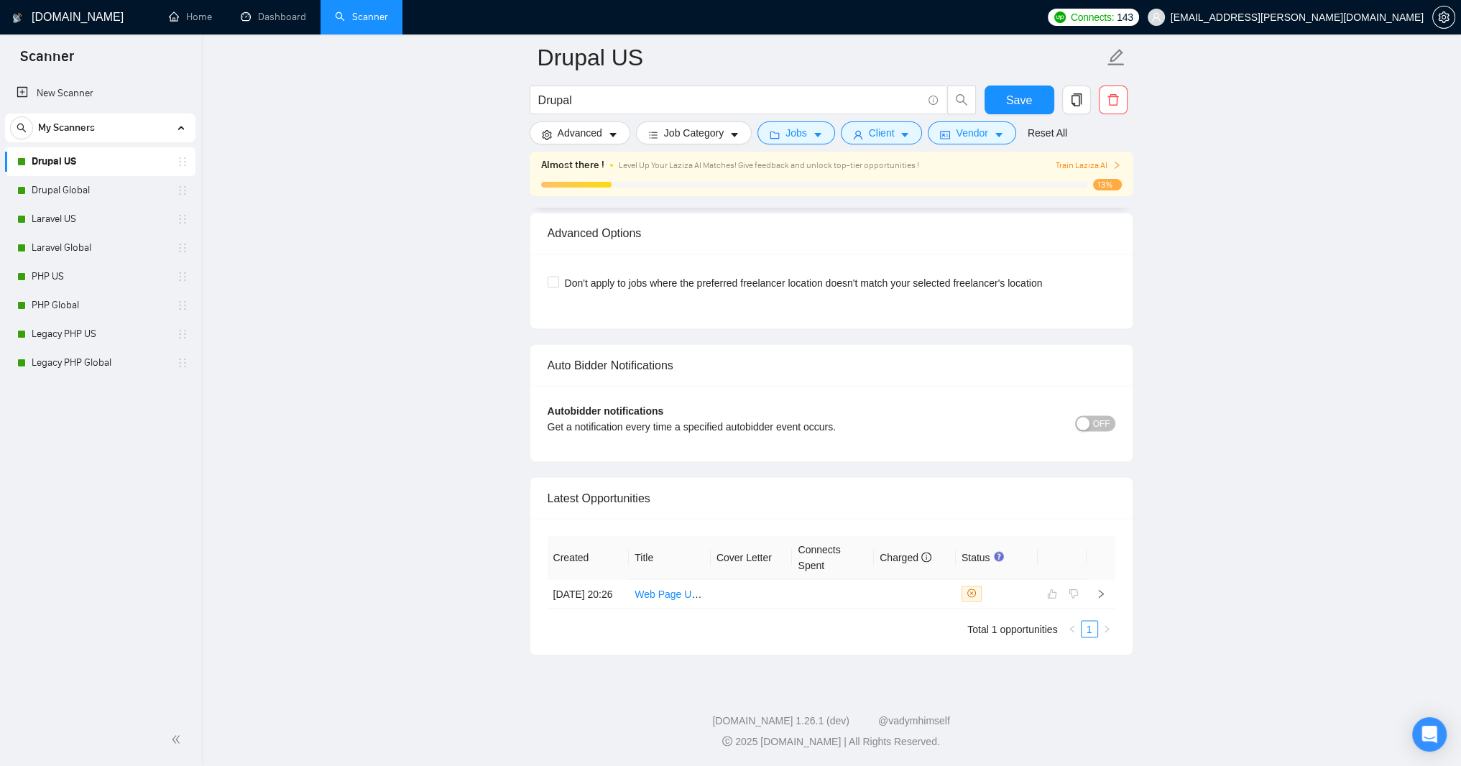
scroll to position [3537, 0]
click at [91, 191] on link "Drupal Global" at bounding box center [100, 190] width 137 height 29
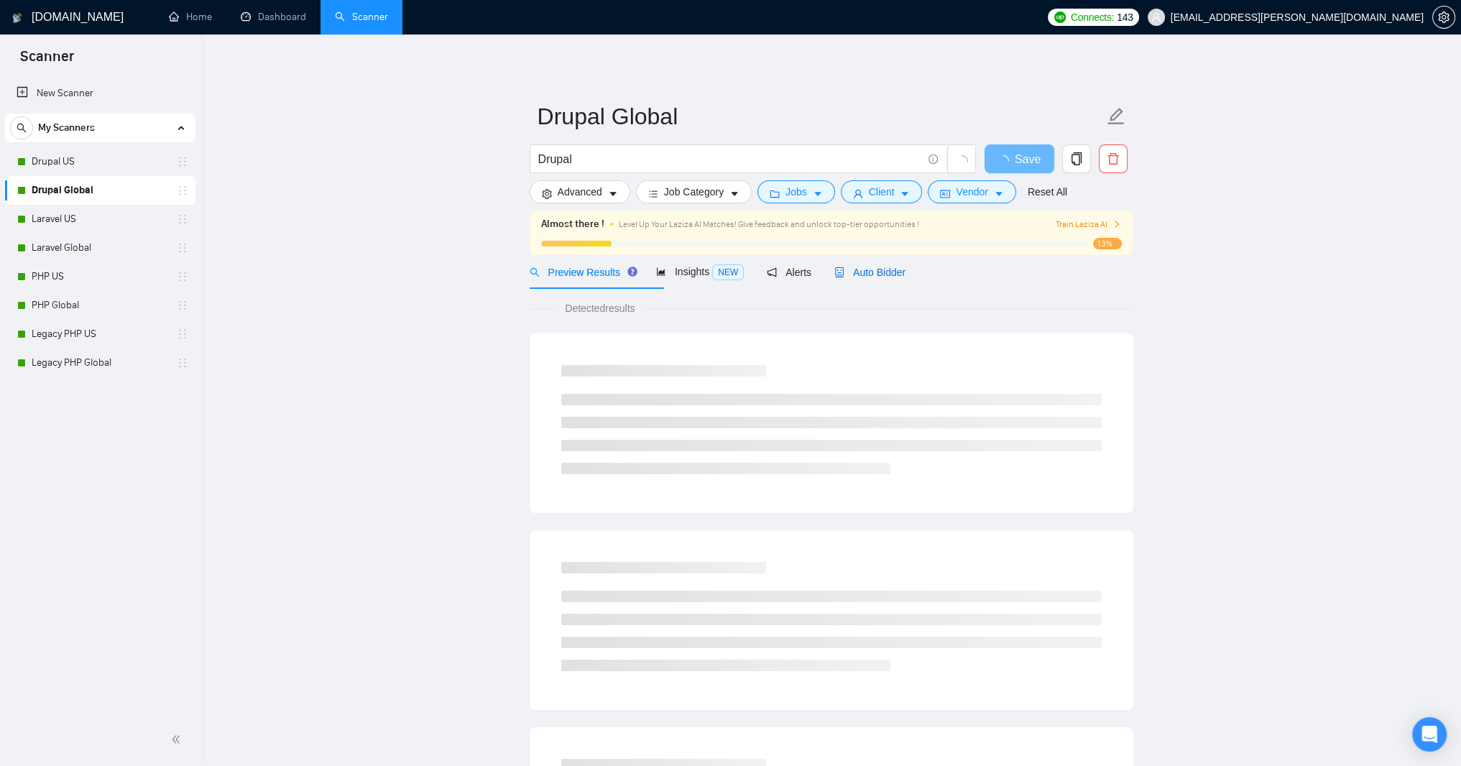
click at [905, 278] on span "Auto Bidder" at bounding box center [869, 272] width 71 height 11
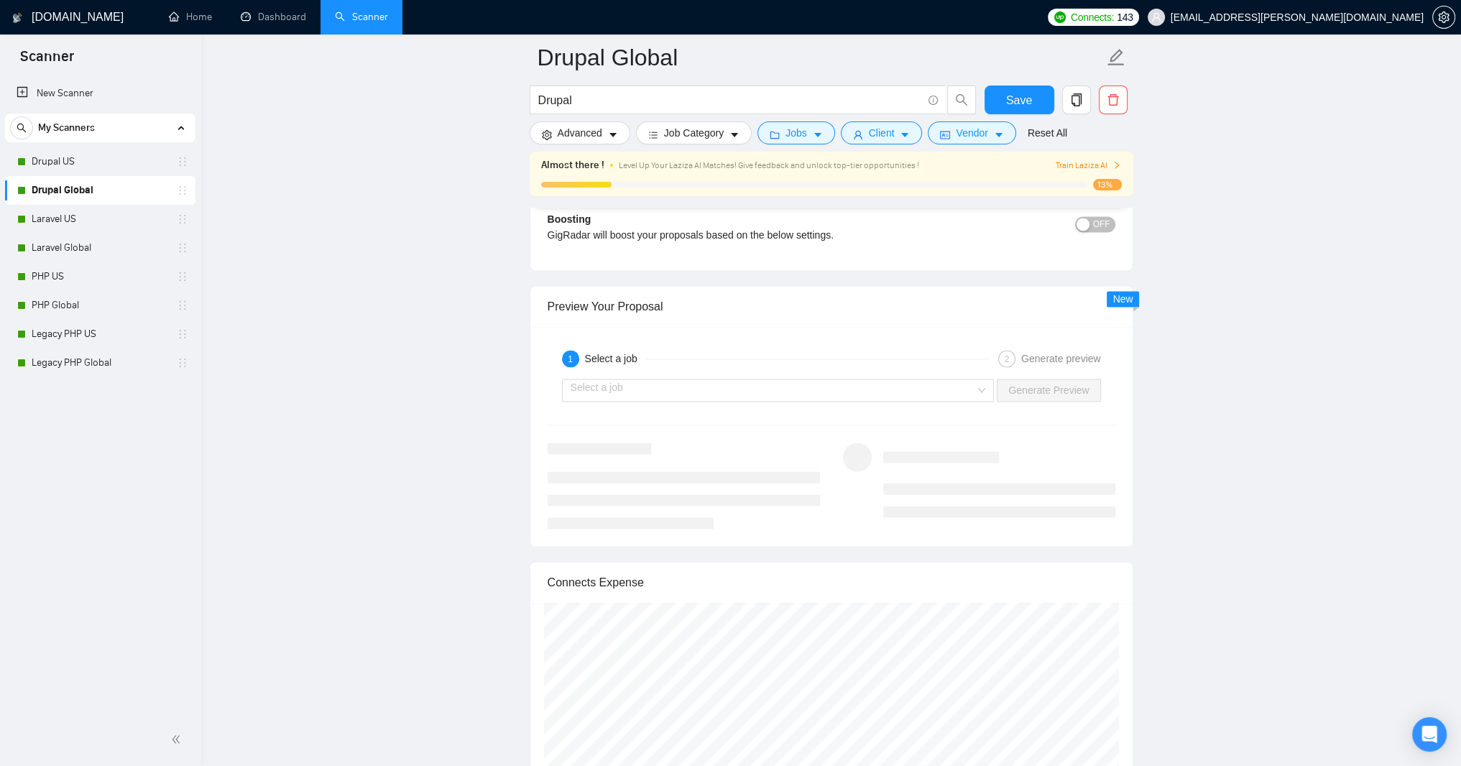
scroll to position [2760, 0]
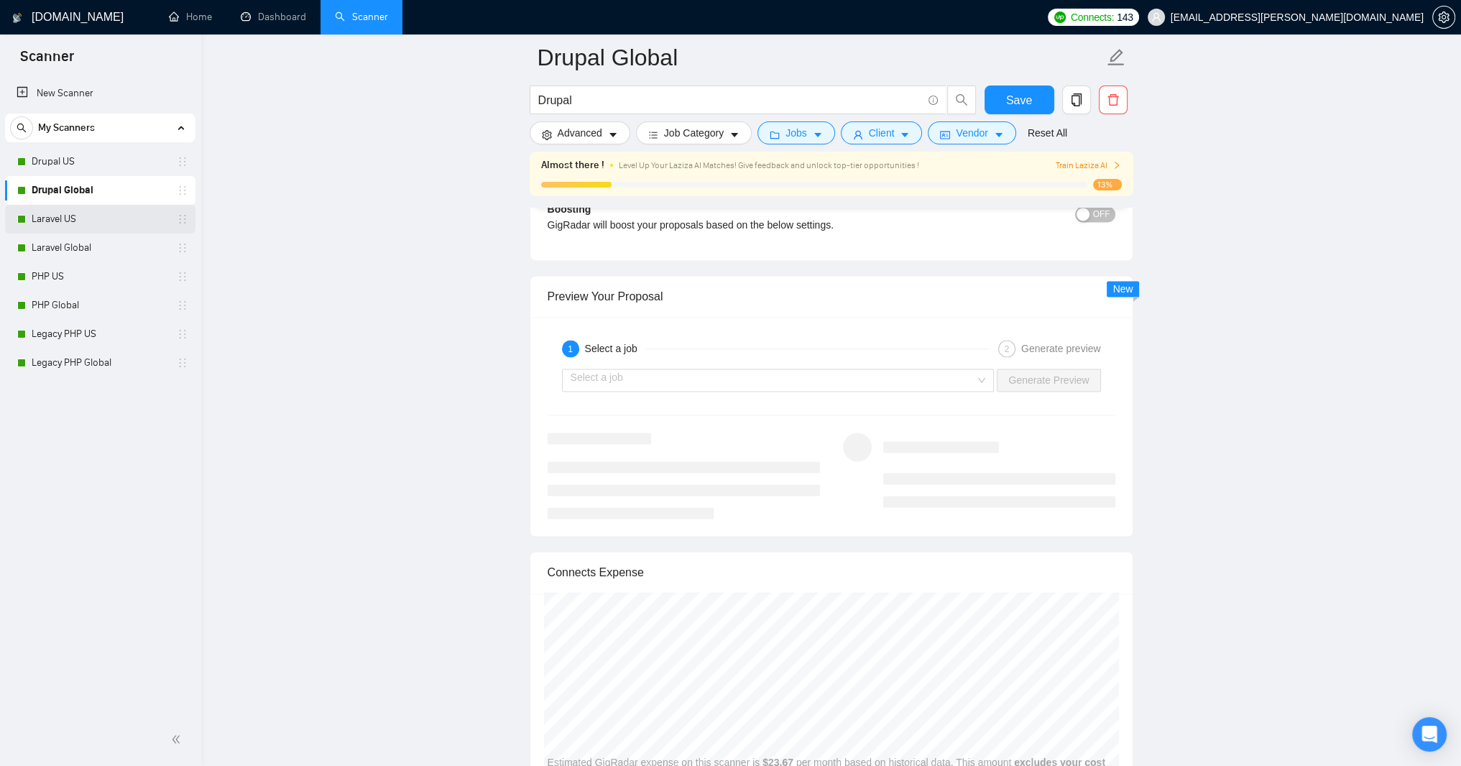
click at [50, 220] on link "Laravel US" at bounding box center [100, 219] width 137 height 29
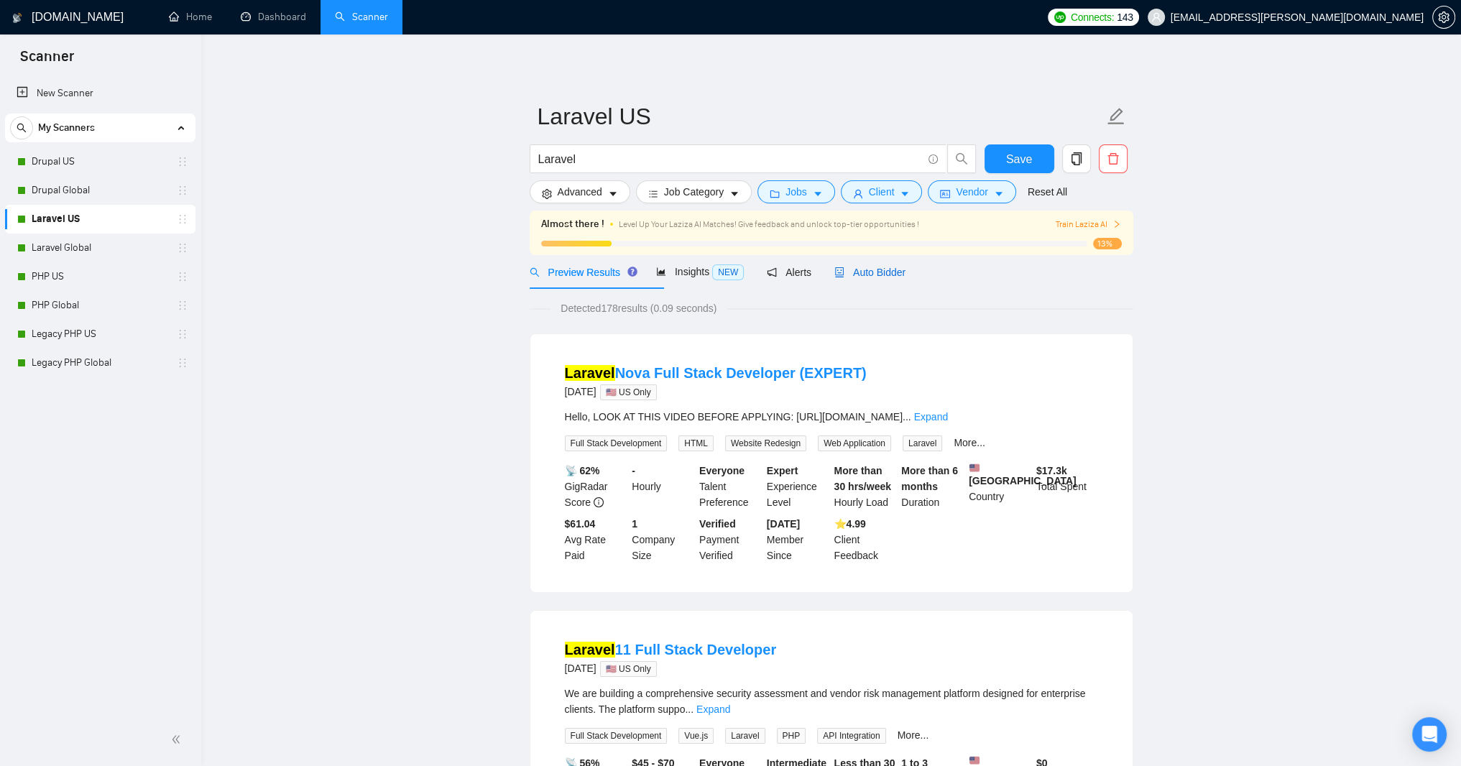
click at [905, 278] on span "Auto Bidder" at bounding box center [869, 272] width 71 height 11
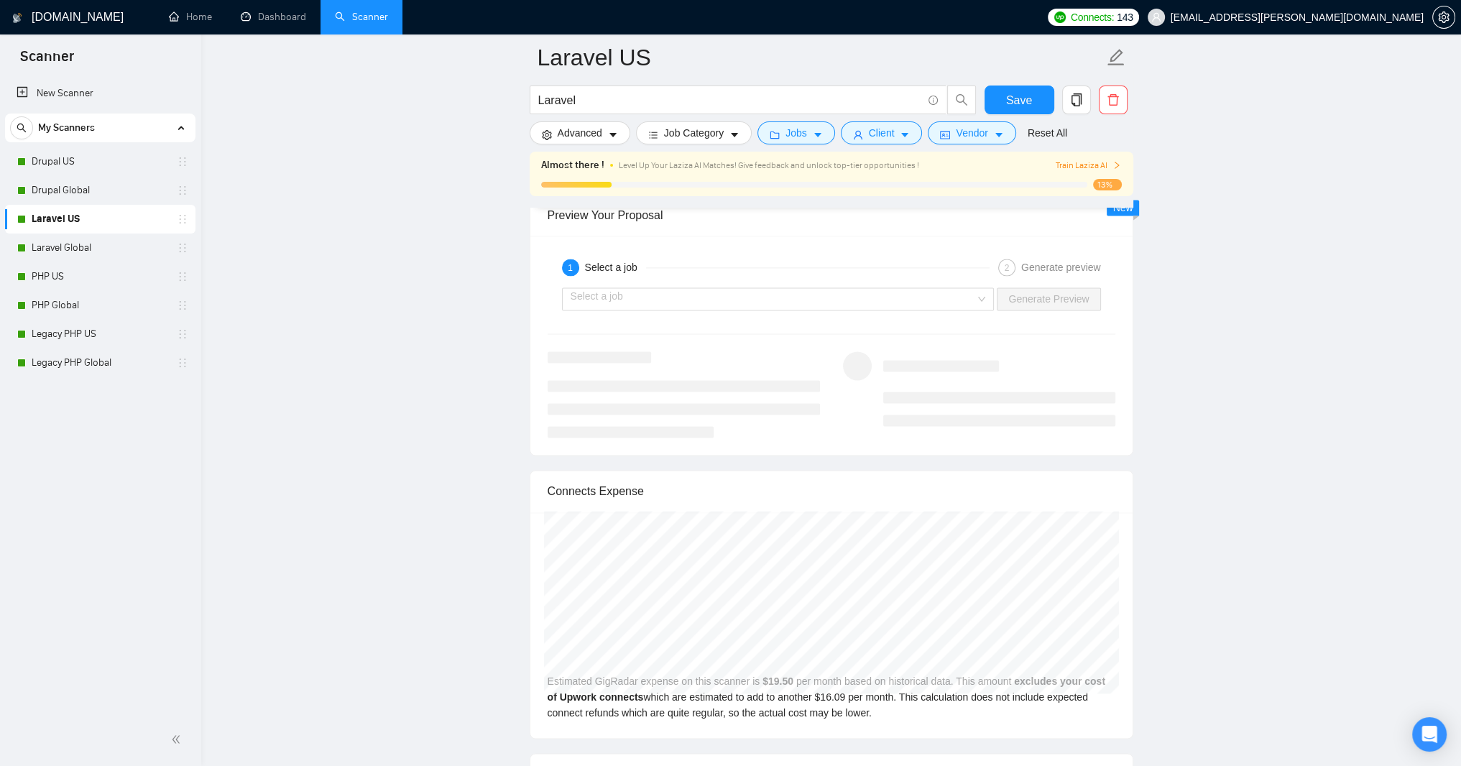
scroll to position [2846, 0]
click at [95, 280] on link "PHP US" at bounding box center [100, 276] width 137 height 29
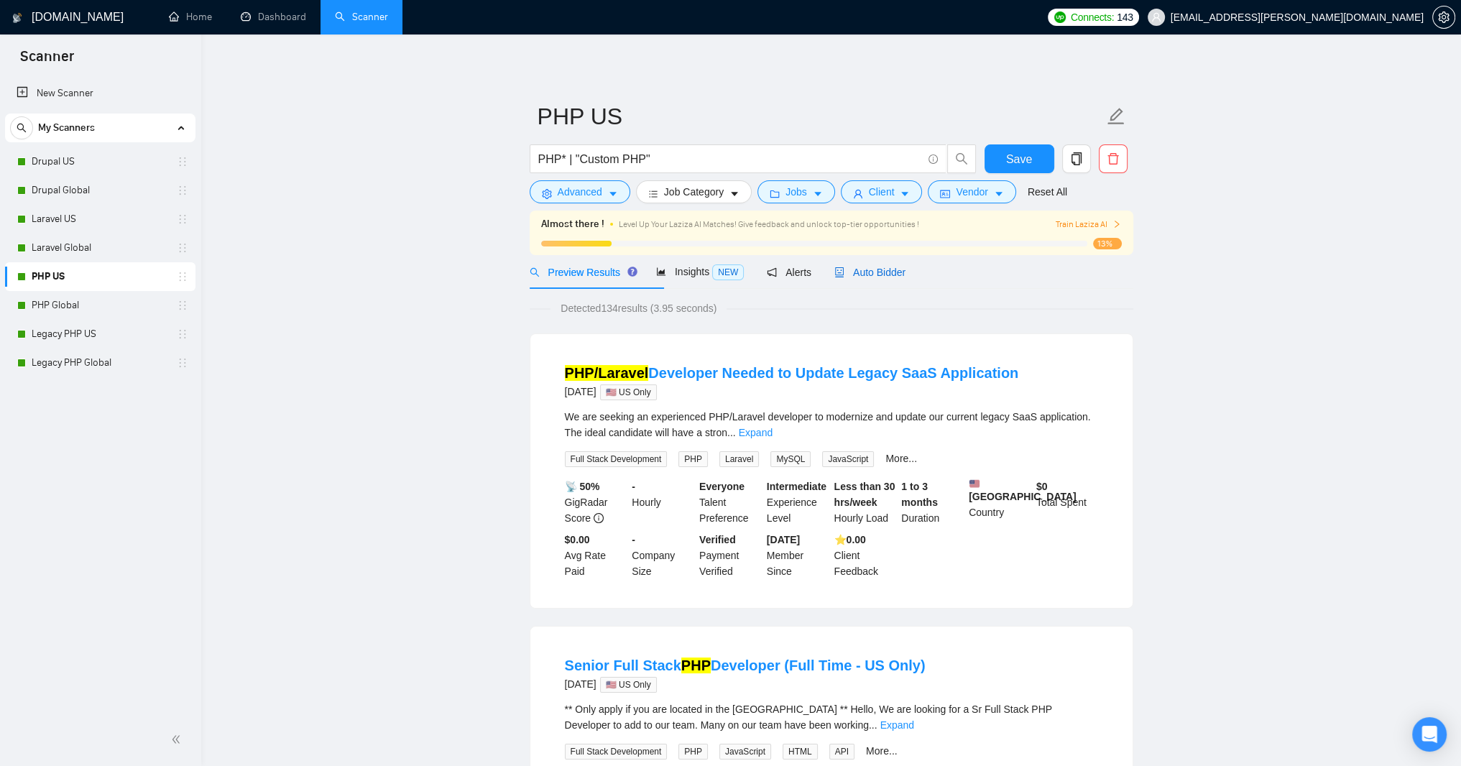
click at [905, 278] on span "Auto Bidder" at bounding box center [869, 272] width 71 height 11
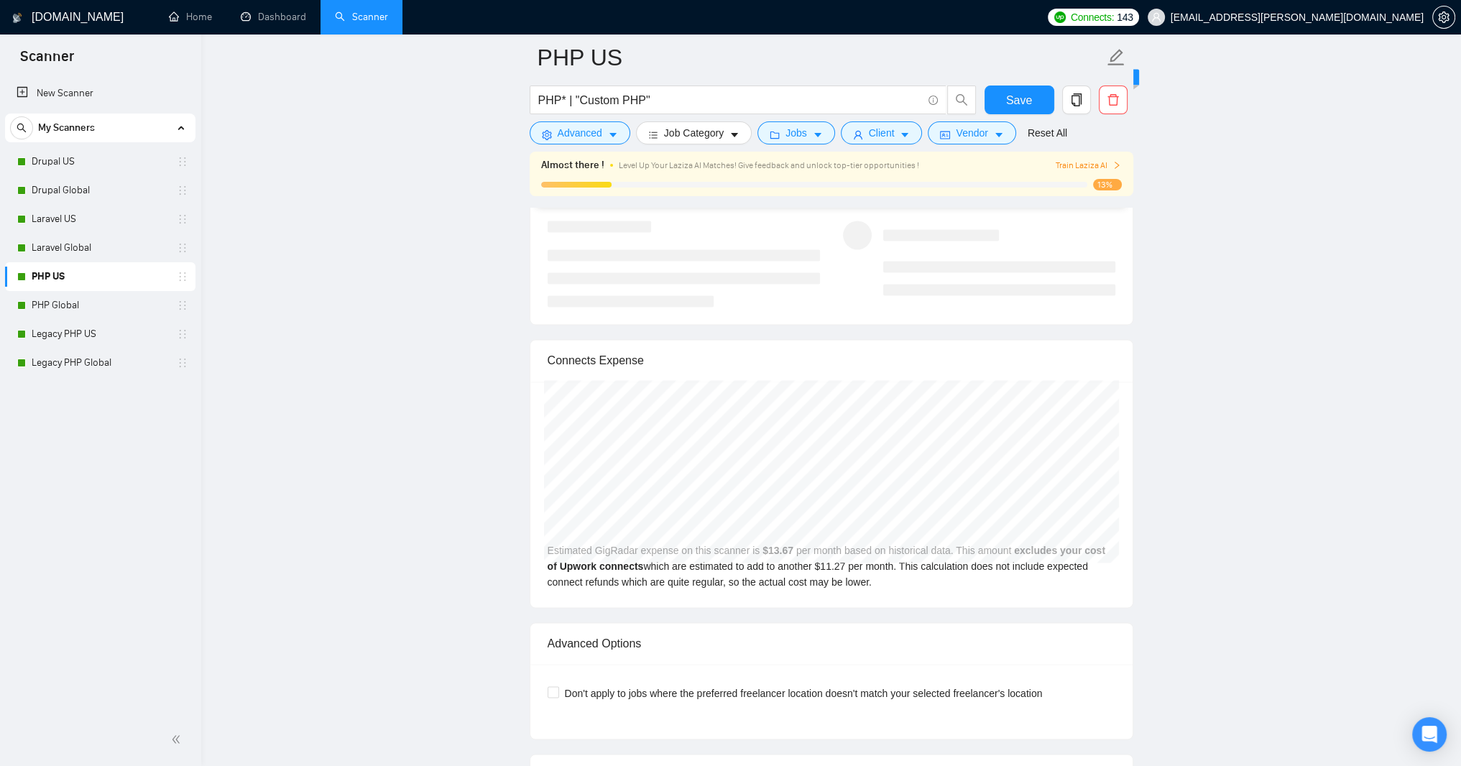
scroll to position [3018, 0]
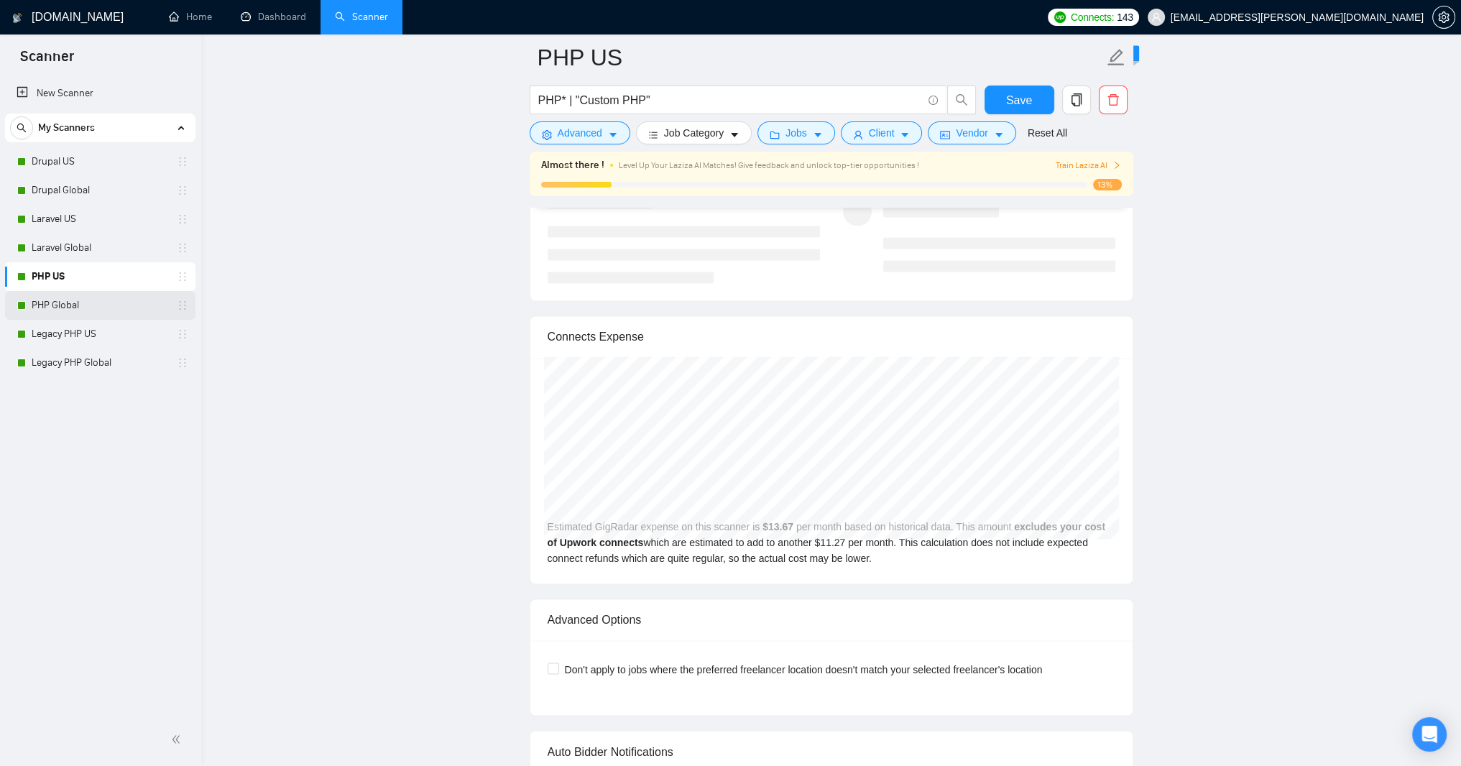
click at [63, 308] on link "PHP Global" at bounding box center [100, 305] width 137 height 29
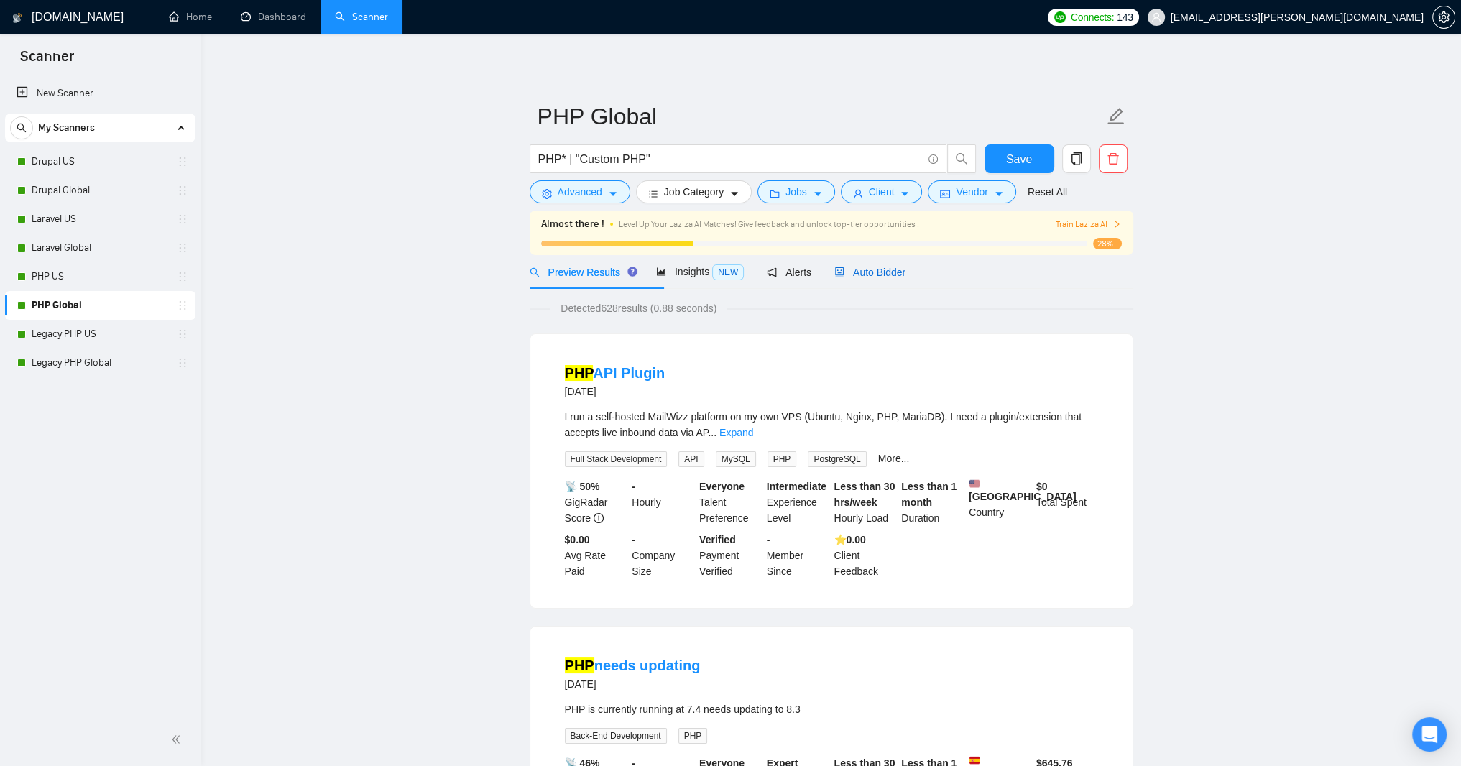
click at [905, 278] on span "Auto Bidder" at bounding box center [869, 272] width 71 height 11
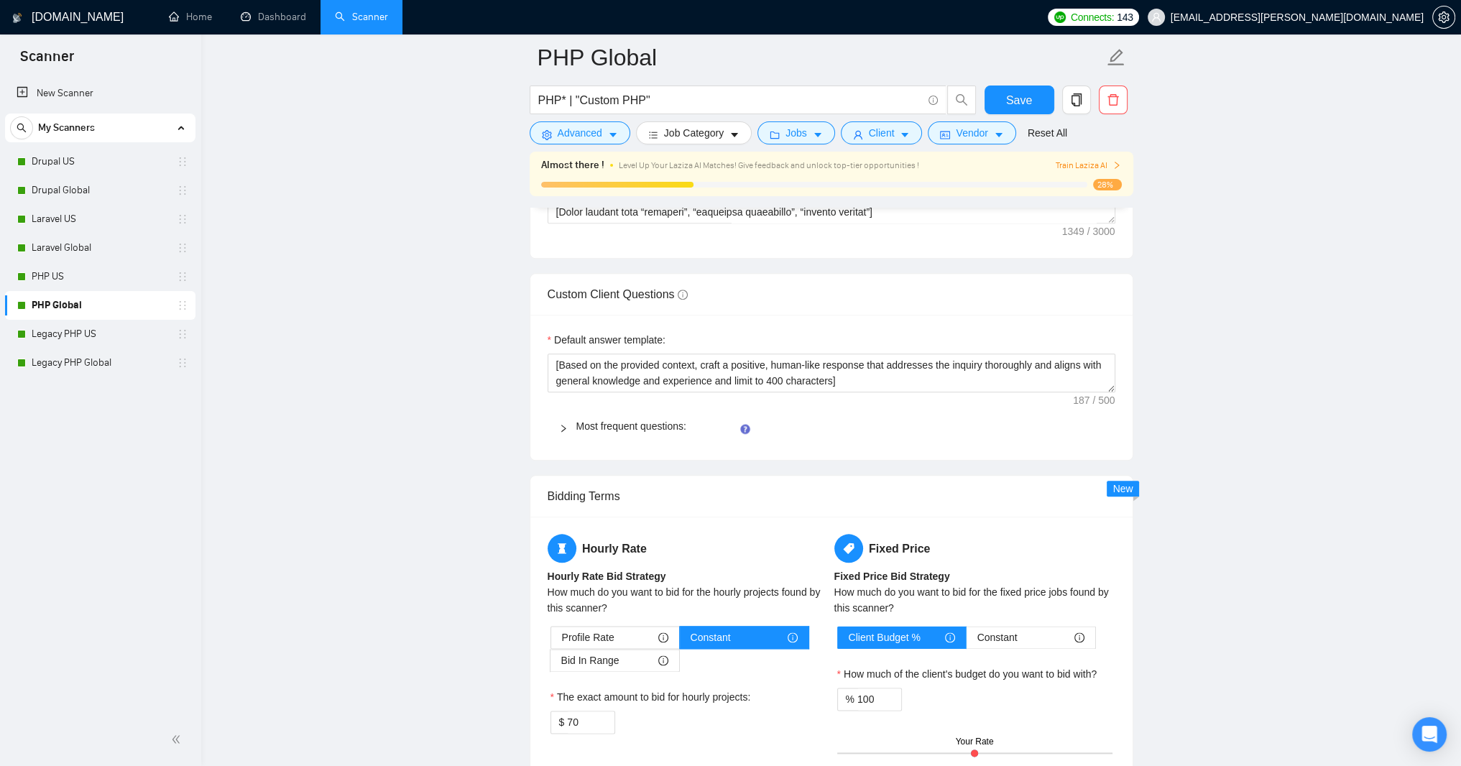
scroll to position [2070, 0]
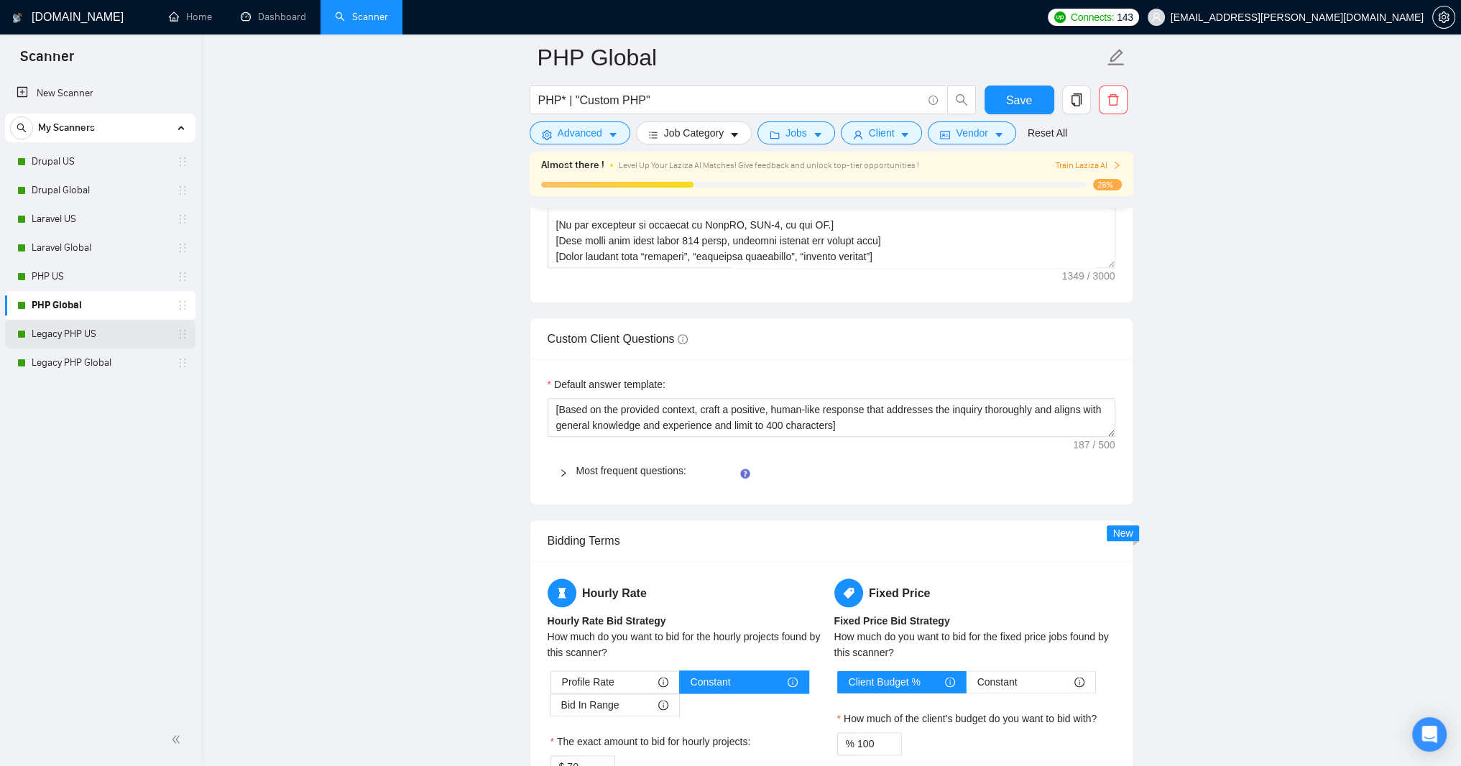
click at [77, 327] on link "Legacy PHP US" at bounding box center [100, 334] width 137 height 29
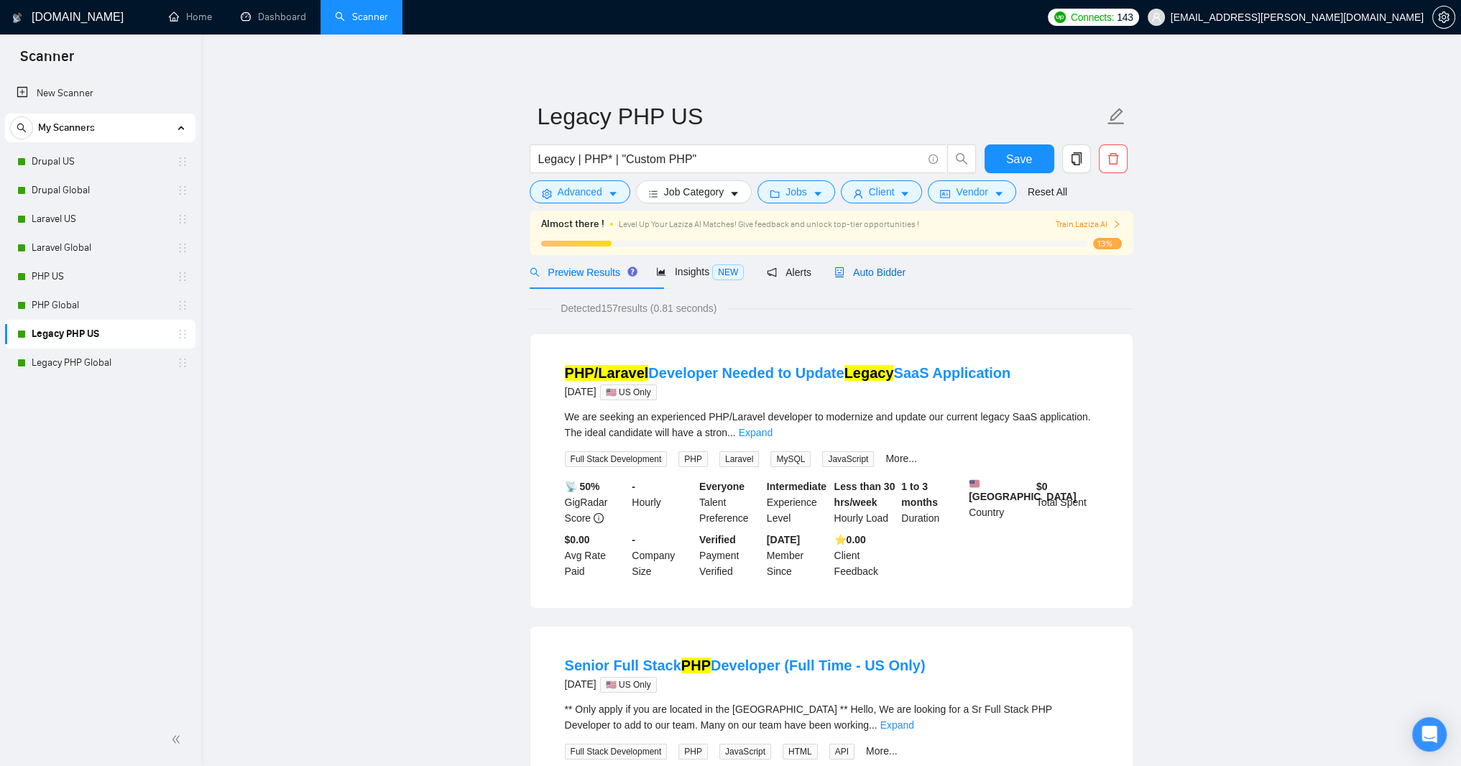
click at [905, 278] on span "Auto Bidder" at bounding box center [869, 272] width 71 height 11
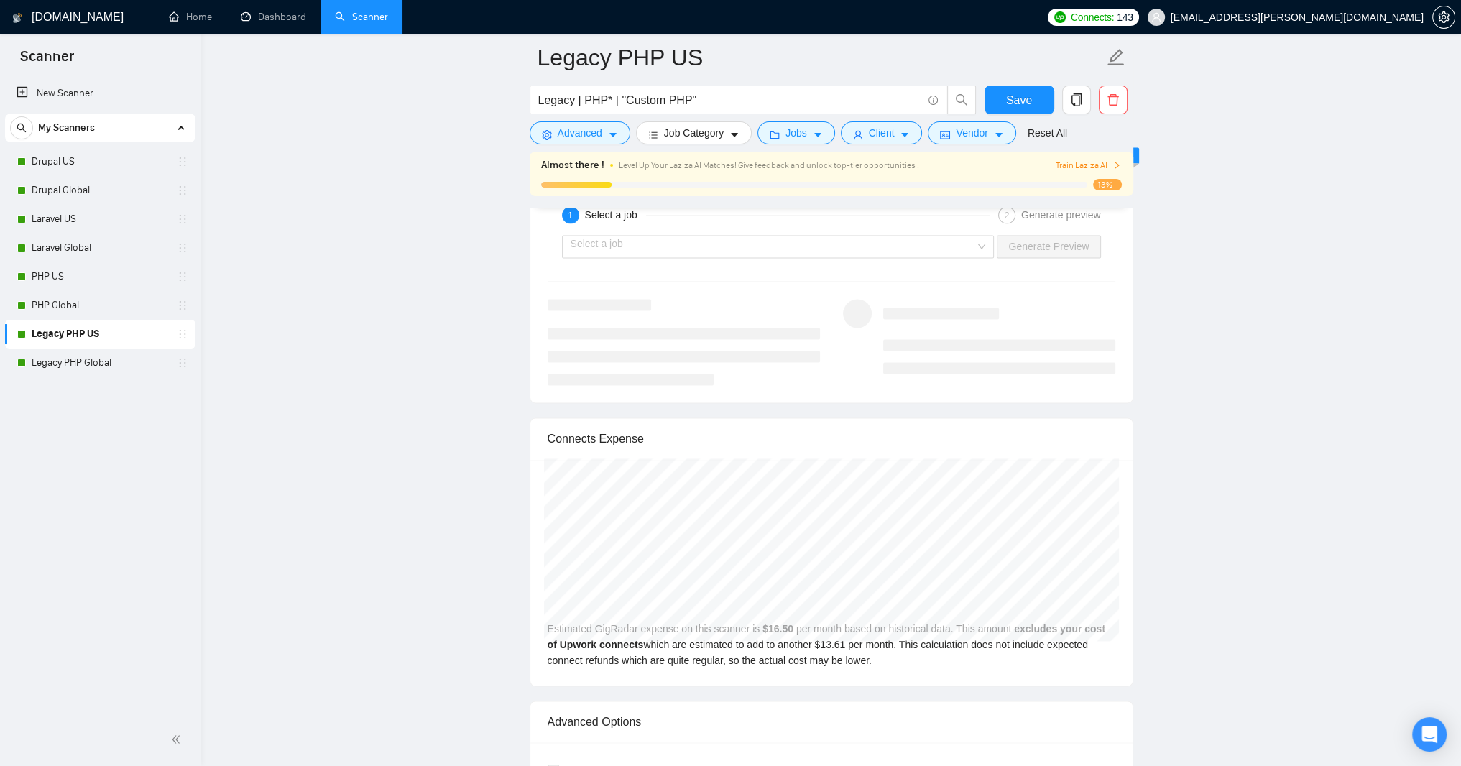
scroll to position [2932, 0]
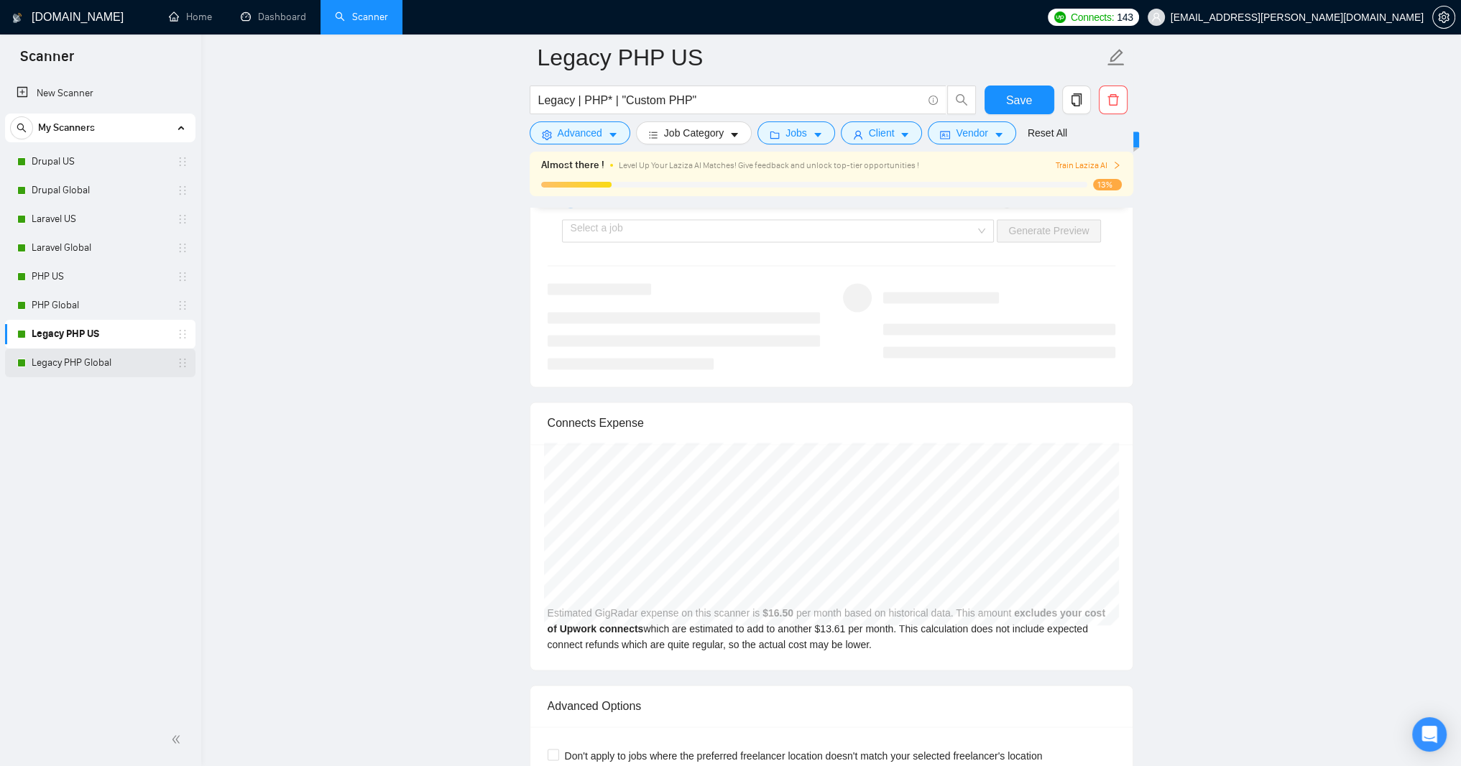
click at [98, 358] on link "Legacy PHP Global" at bounding box center [100, 363] width 137 height 29
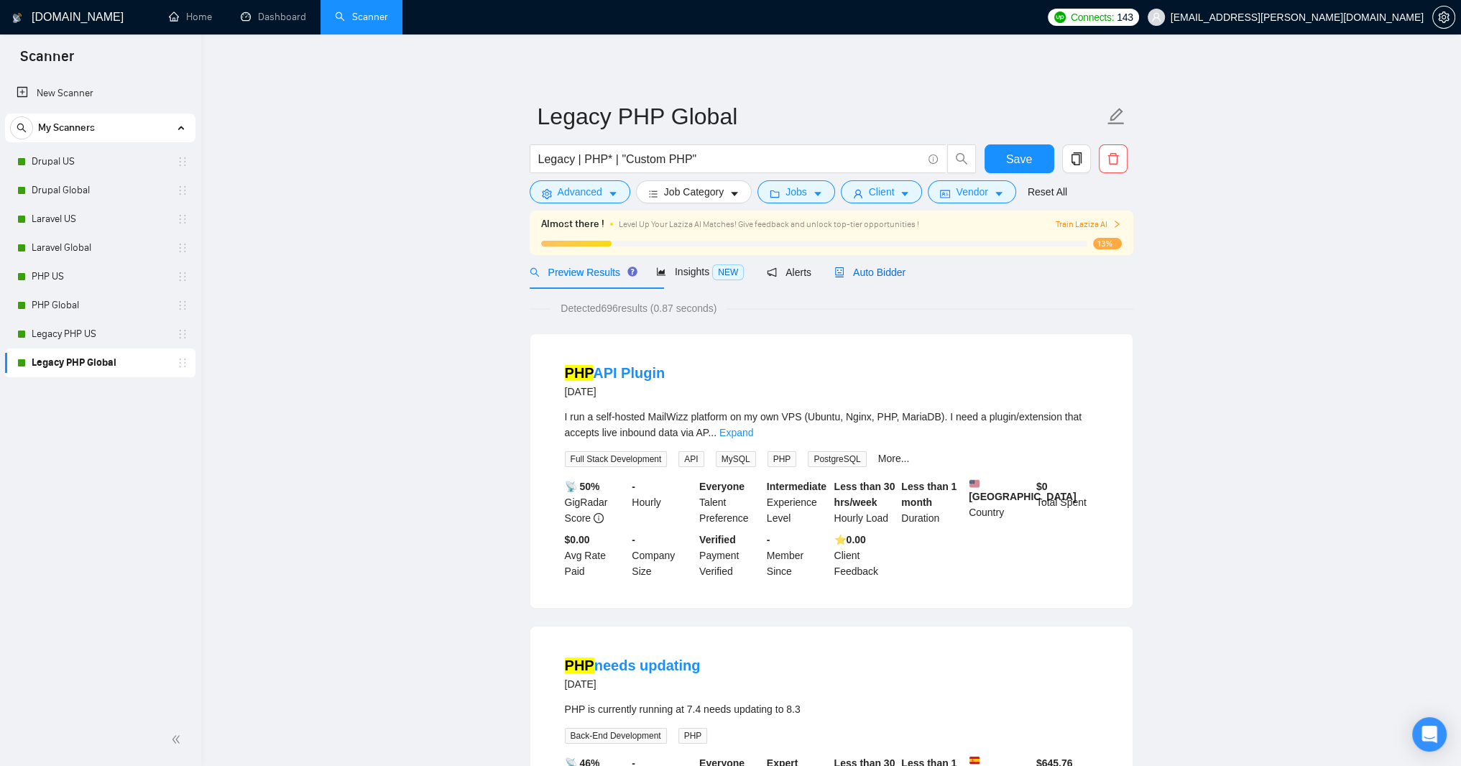
drag, startPoint x: 966, startPoint y: 357, endPoint x: 978, endPoint y: 350, distance: 14.2
click at [905, 278] on span "Auto Bidder" at bounding box center [869, 272] width 71 height 11
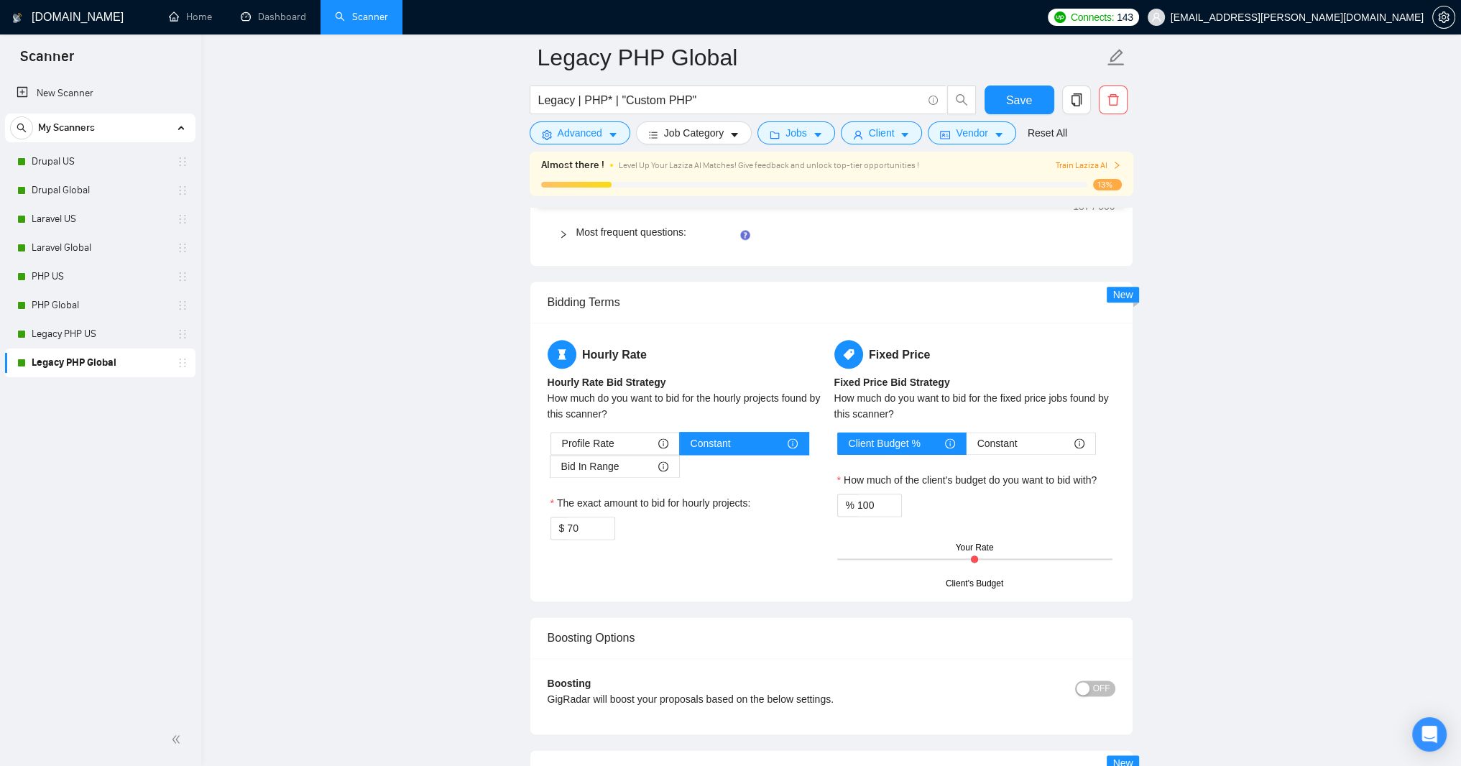
scroll to position [2328, 0]
